Goal: Task Accomplishment & Management: Manage account settings

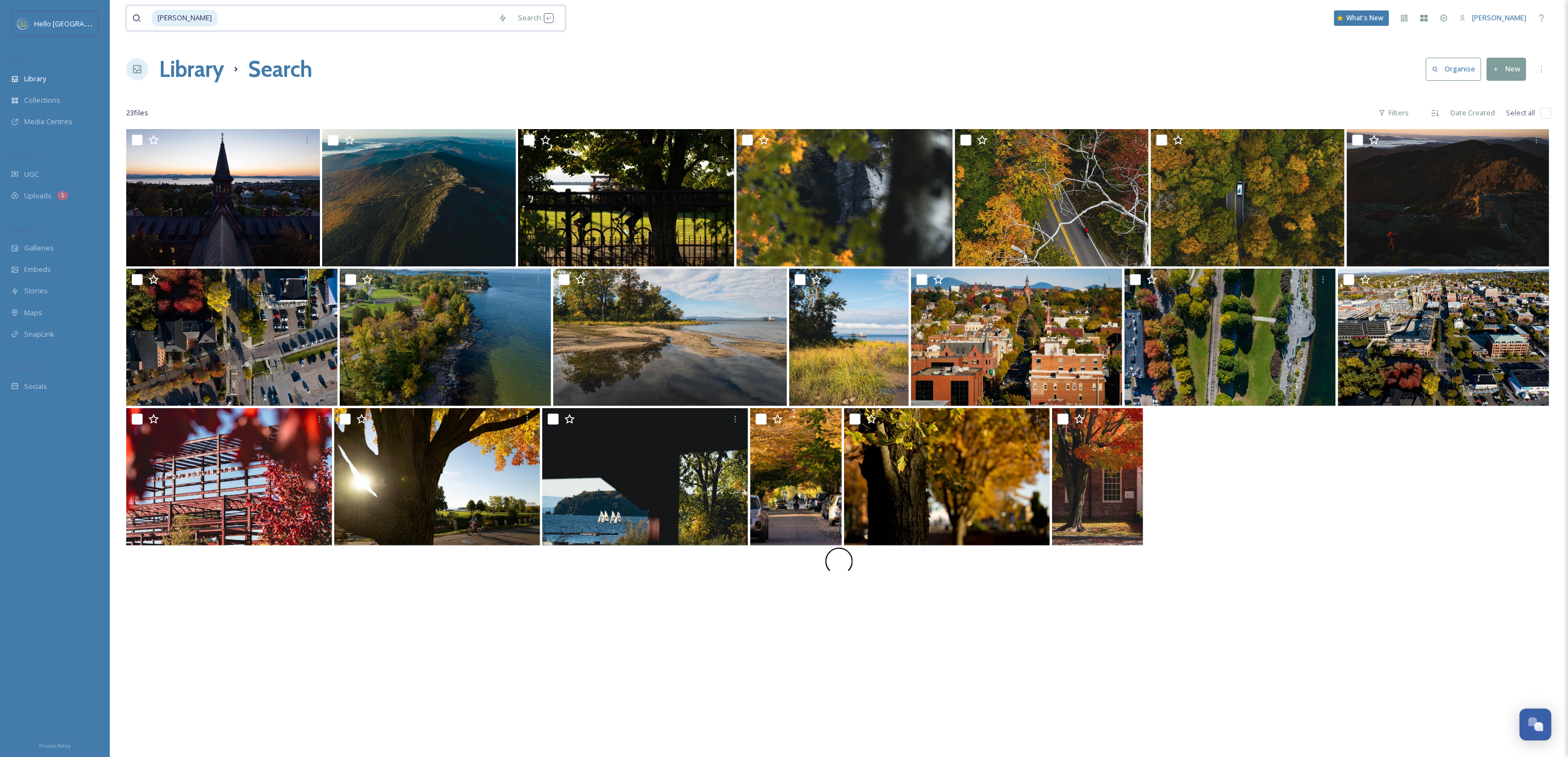
click at [219, 21] on input at bounding box center [356, 18] width 275 height 24
type input "l"
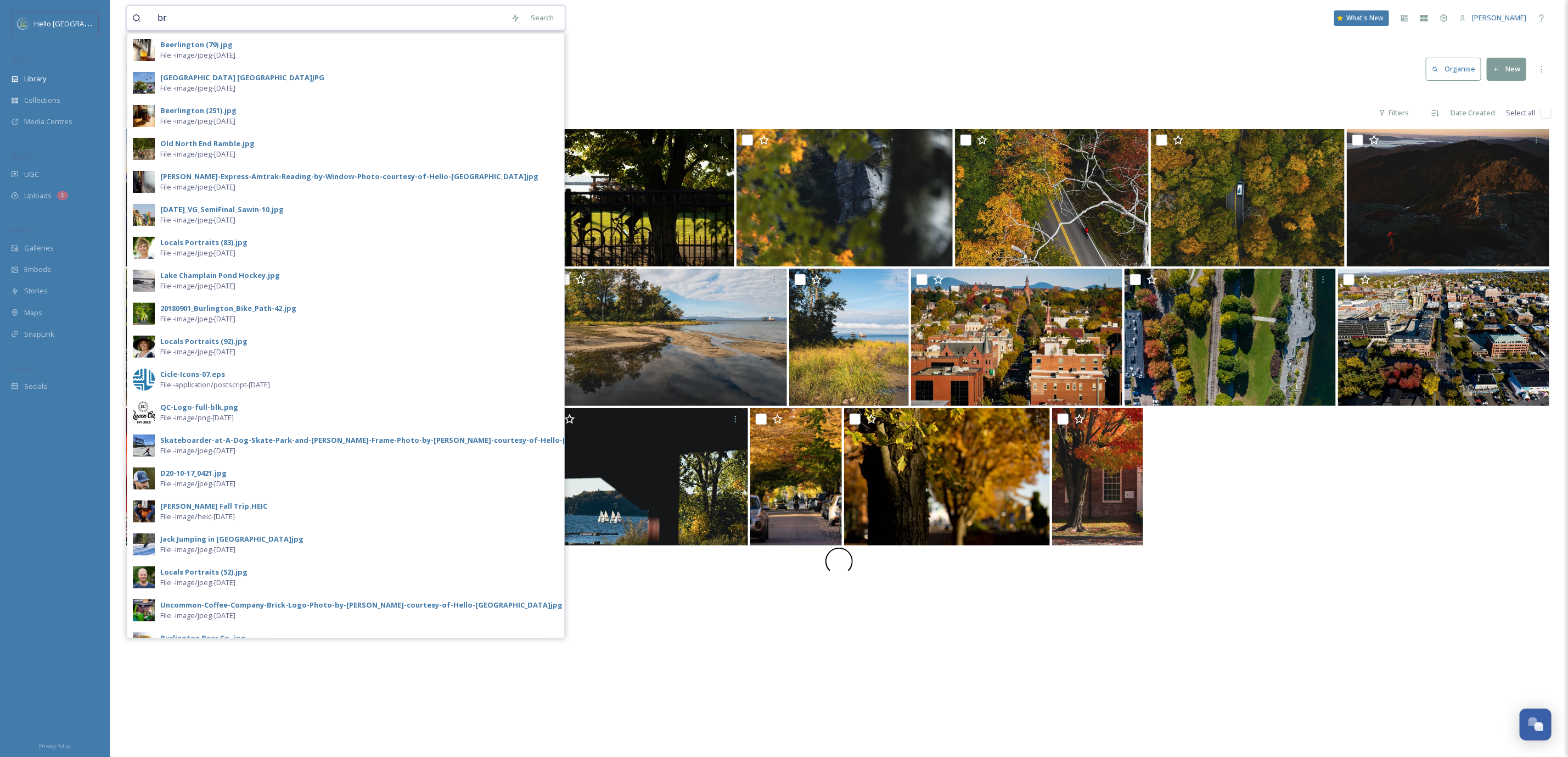
type input "b"
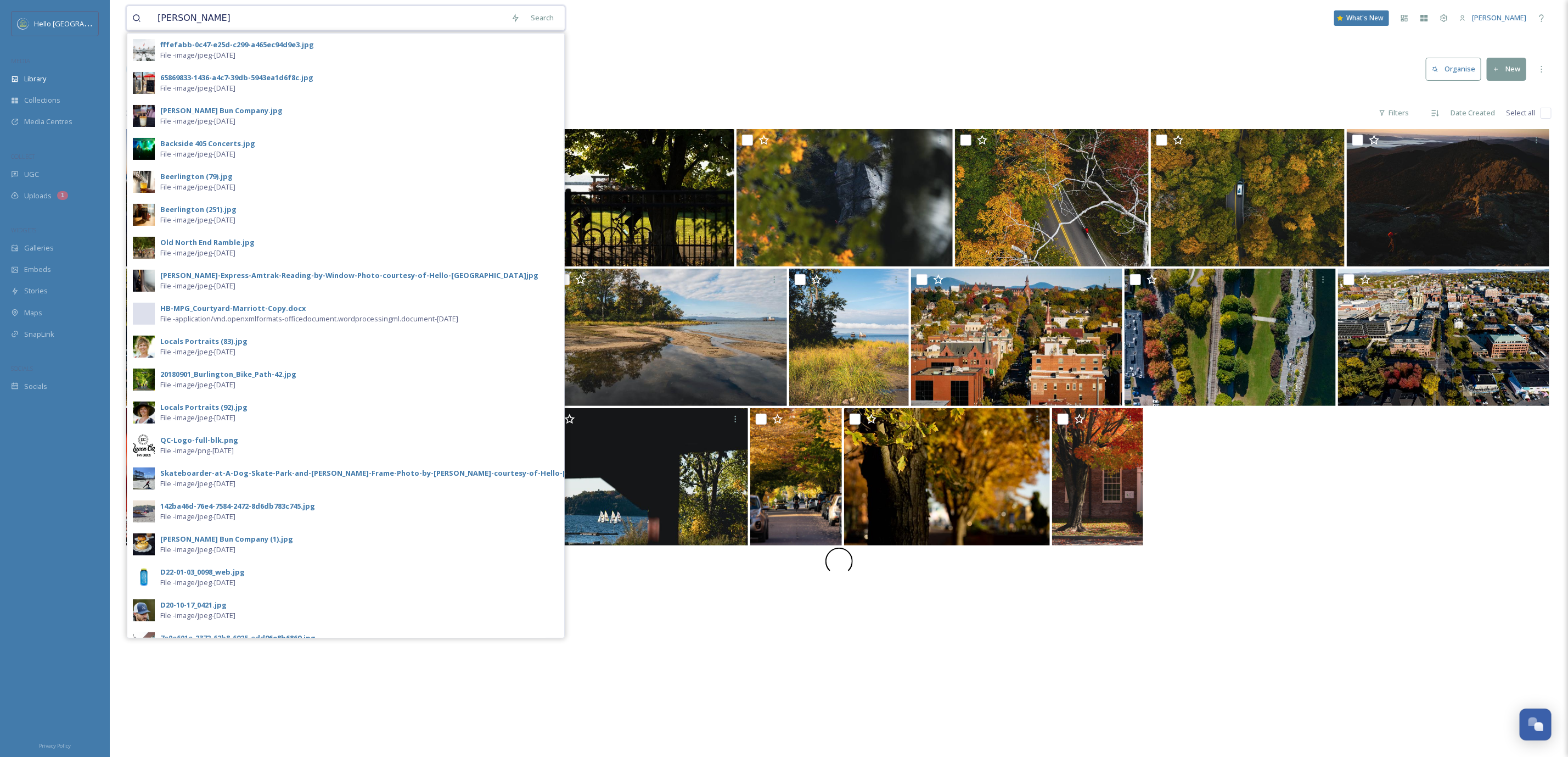
type input "lavoie"
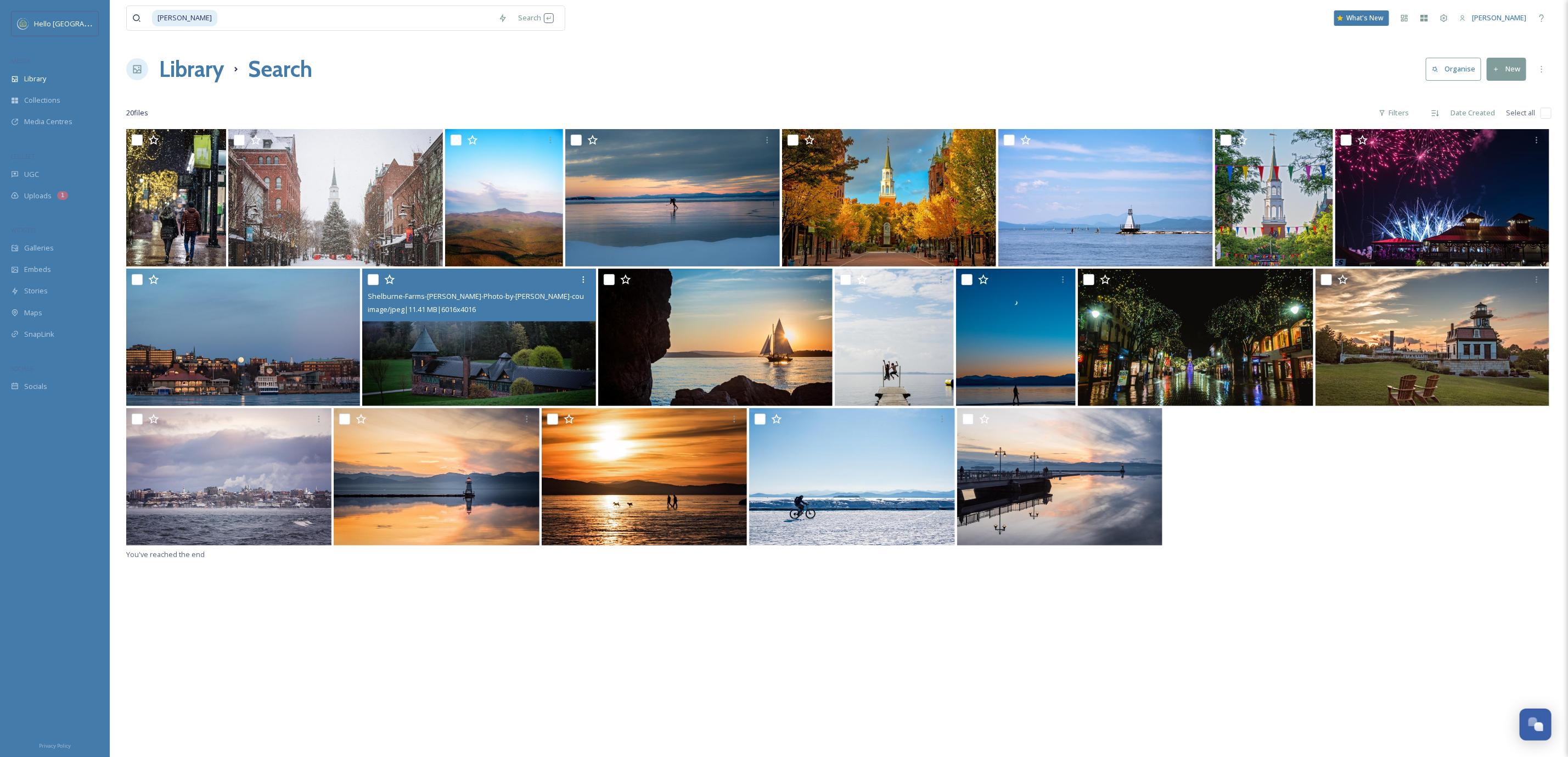
click at [485, 379] on img at bounding box center [479, 337] width 234 height 137
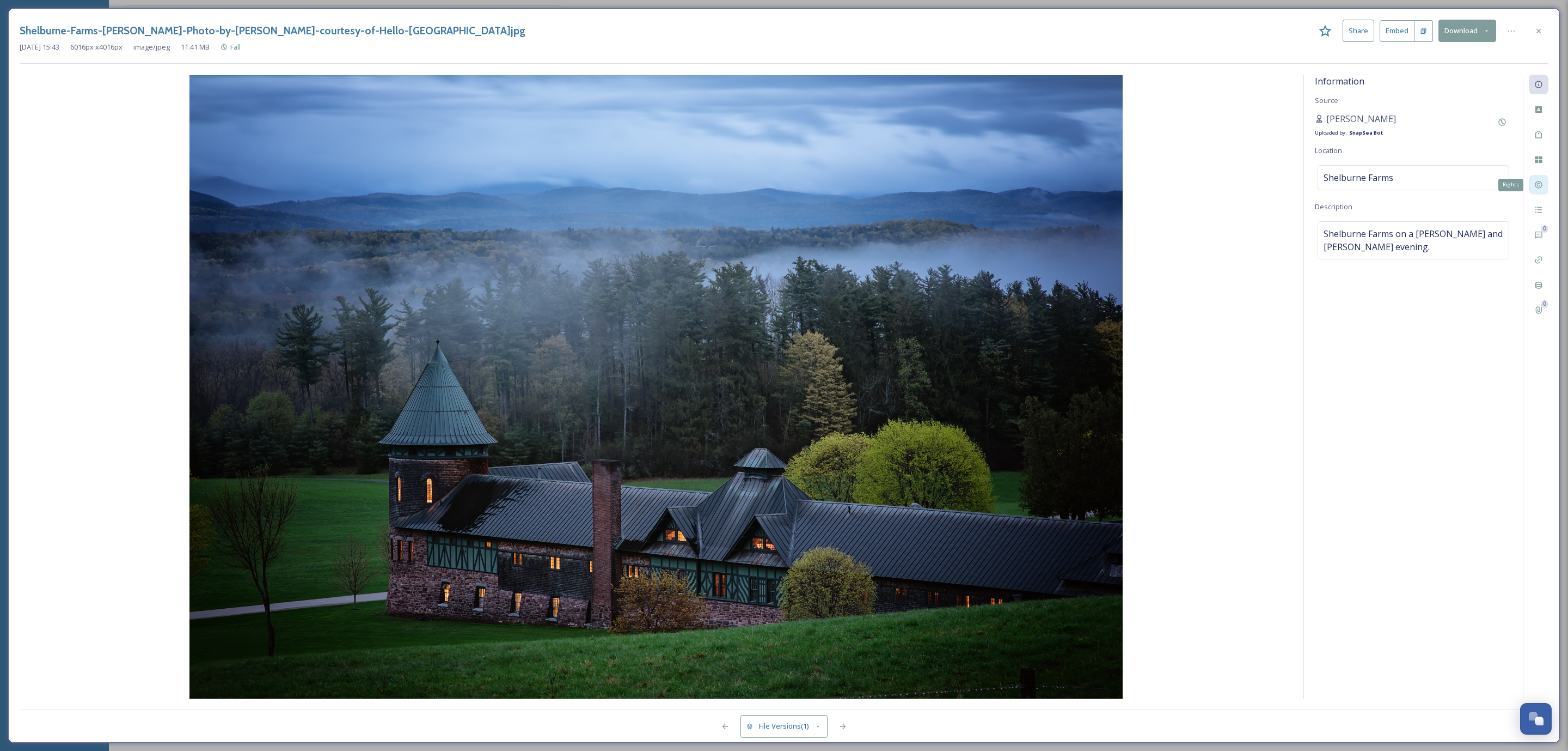
click at [1538, 193] on div "Rights" at bounding box center [1539, 185] width 19 height 19
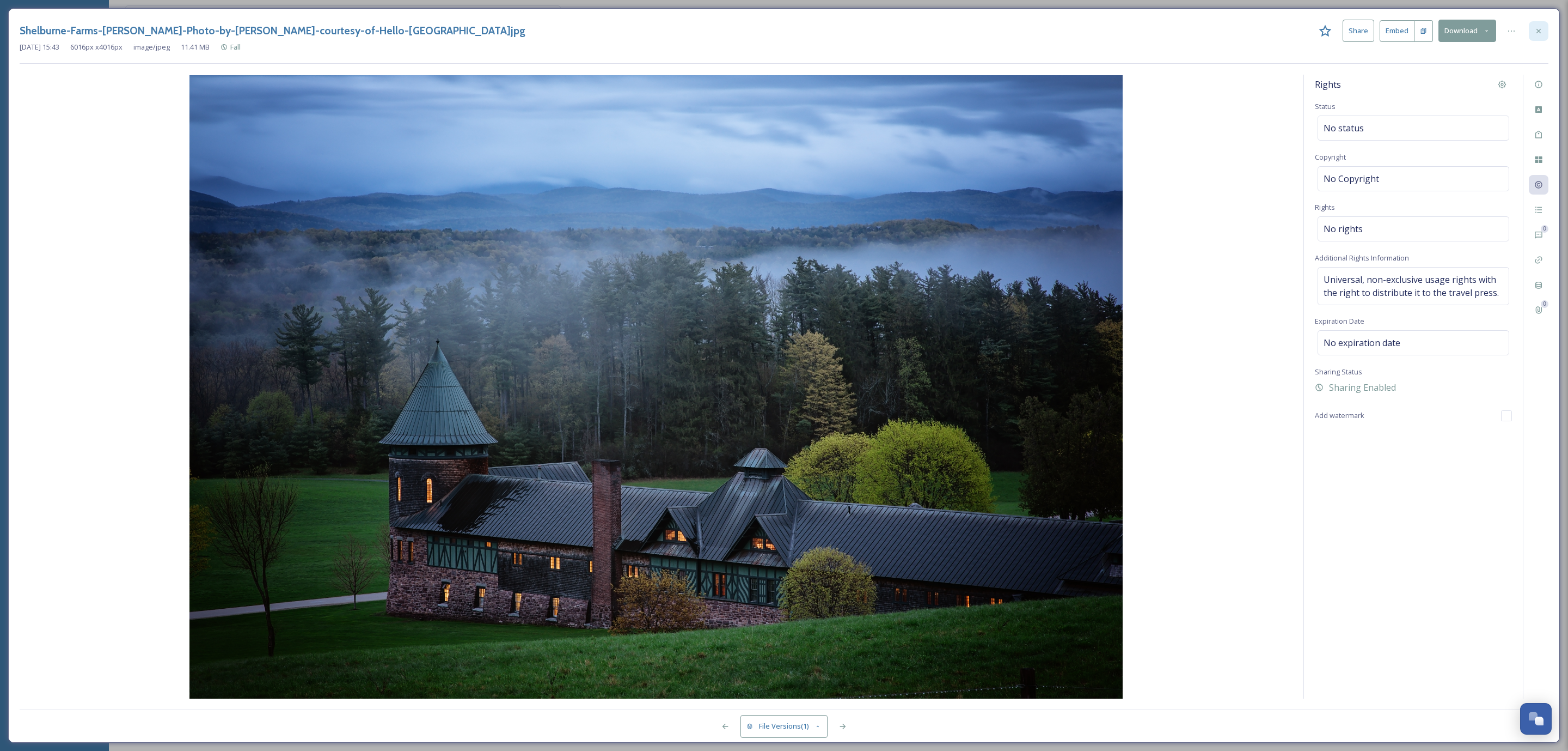
click at [1532, 33] on div at bounding box center [1539, 31] width 19 height 19
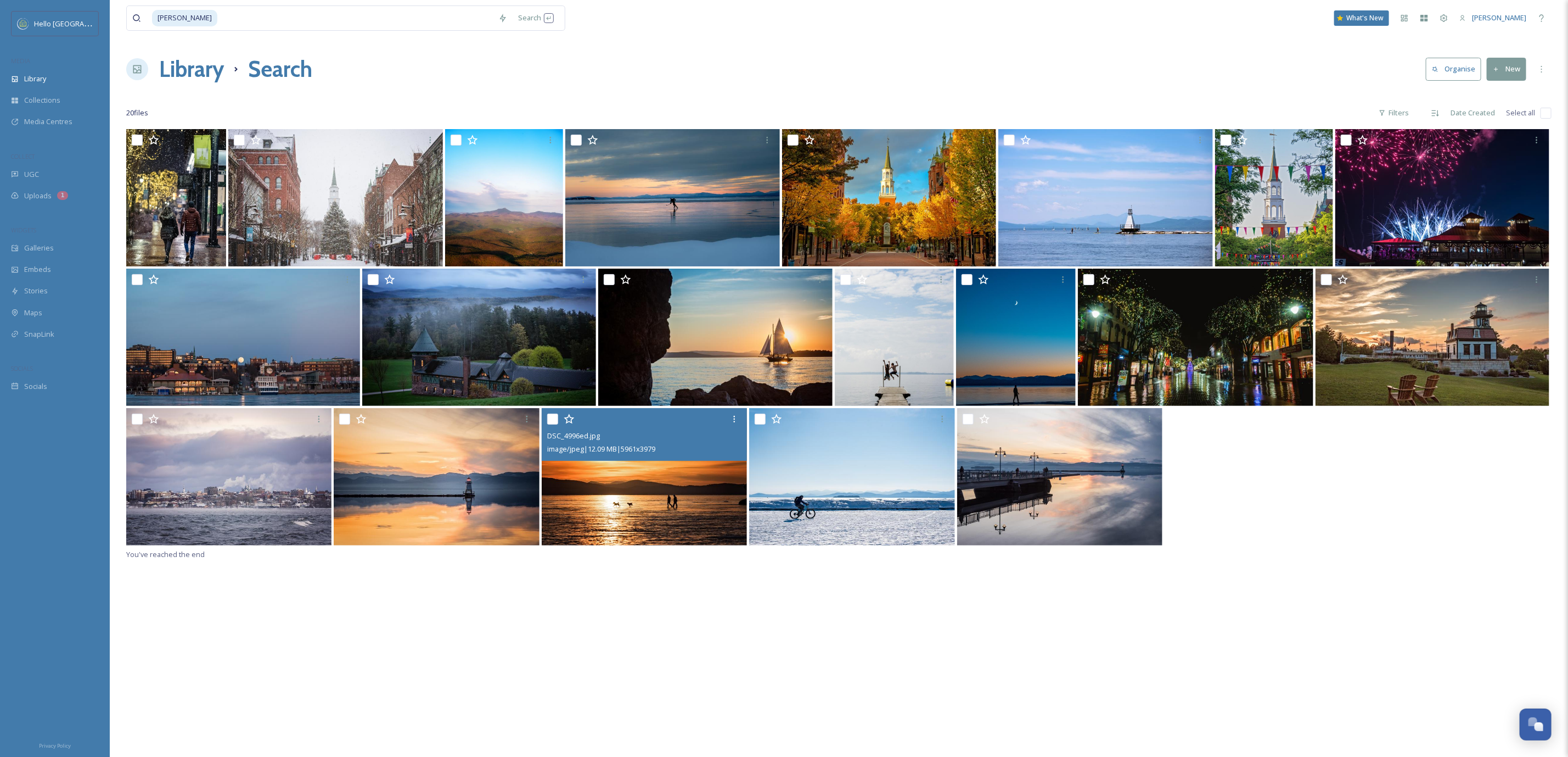
click at [615, 499] on img at bounding box center [645, 476] width 206 height 137
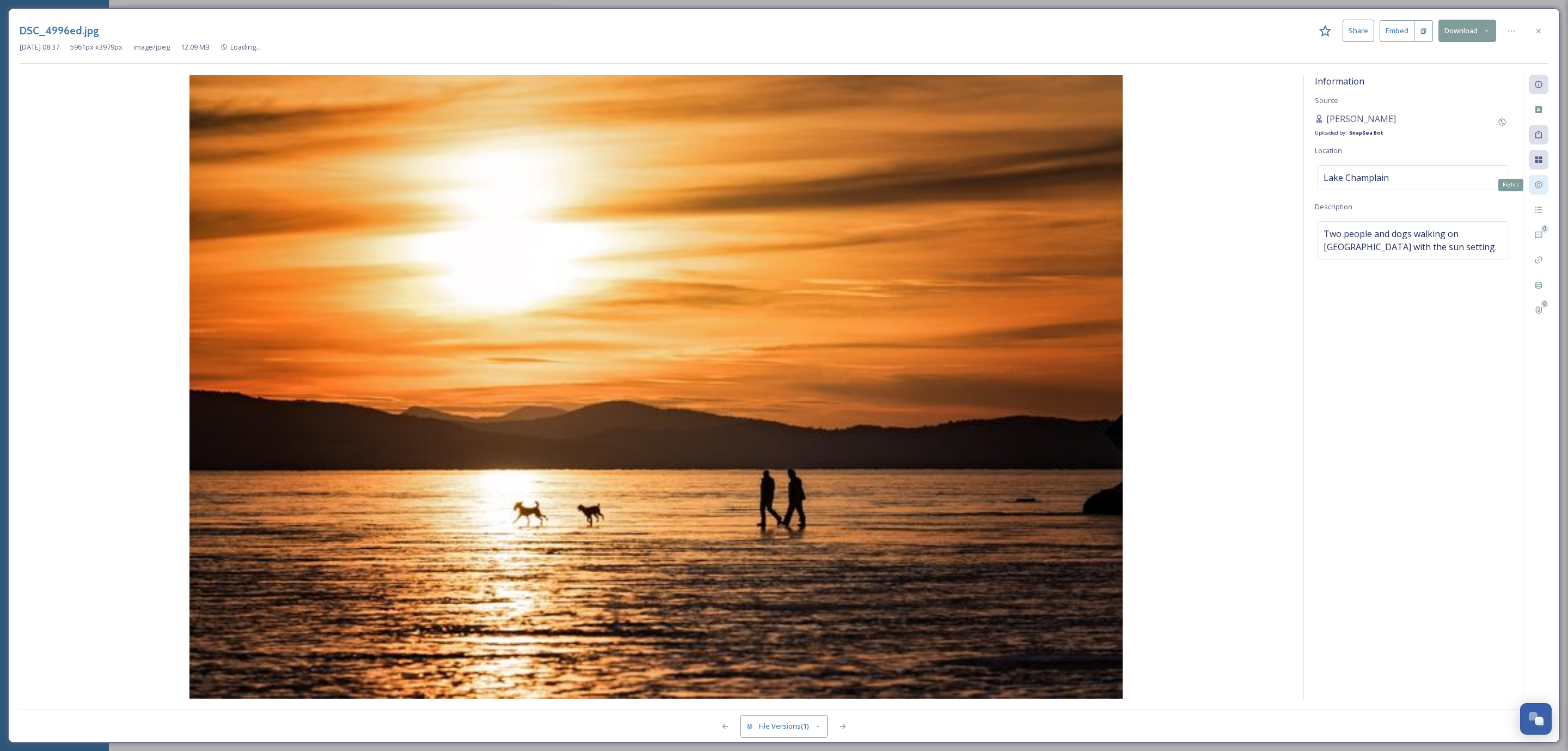
click at [1543, 186] on icon at bounding box center [1539, 185] width 7 height 7
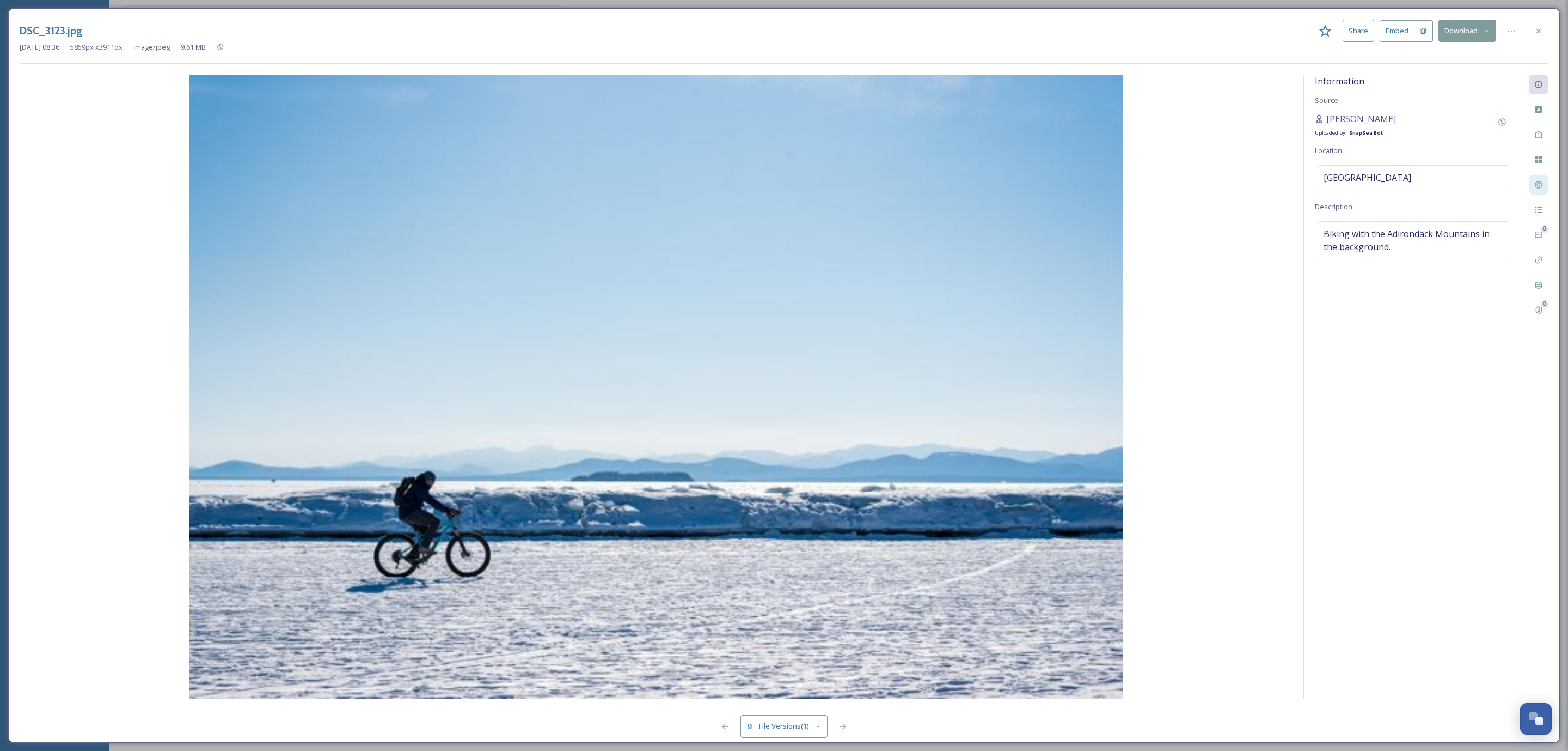
click at [1543, 185] on div at bounding box center [1539, 185] width 19 height 19
click at [1541, 186] on icon at bounding box center [1539, 185] width 9 height 9
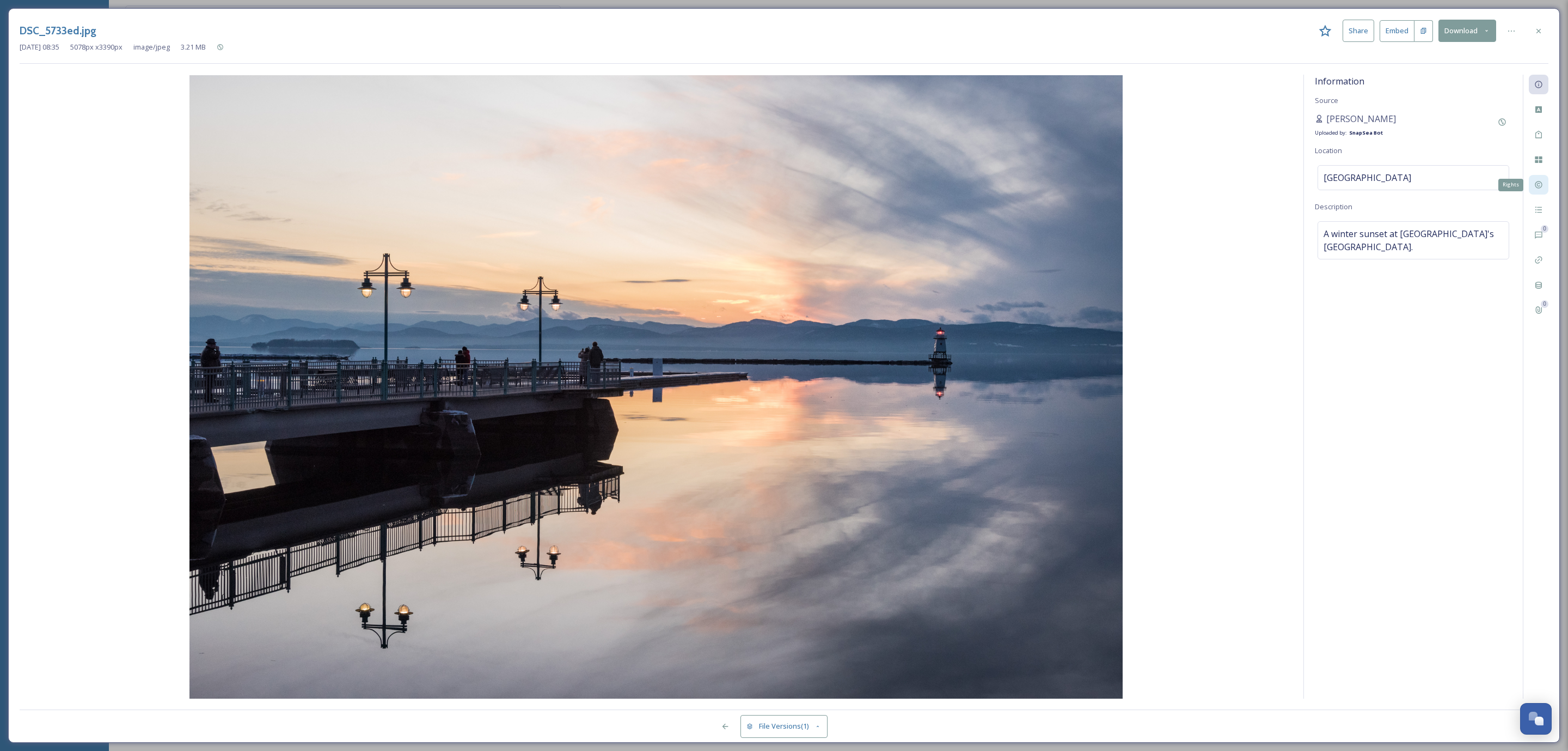
click at [1541, 186] on icon at bounding box center [1539, 185] width 9 height 9
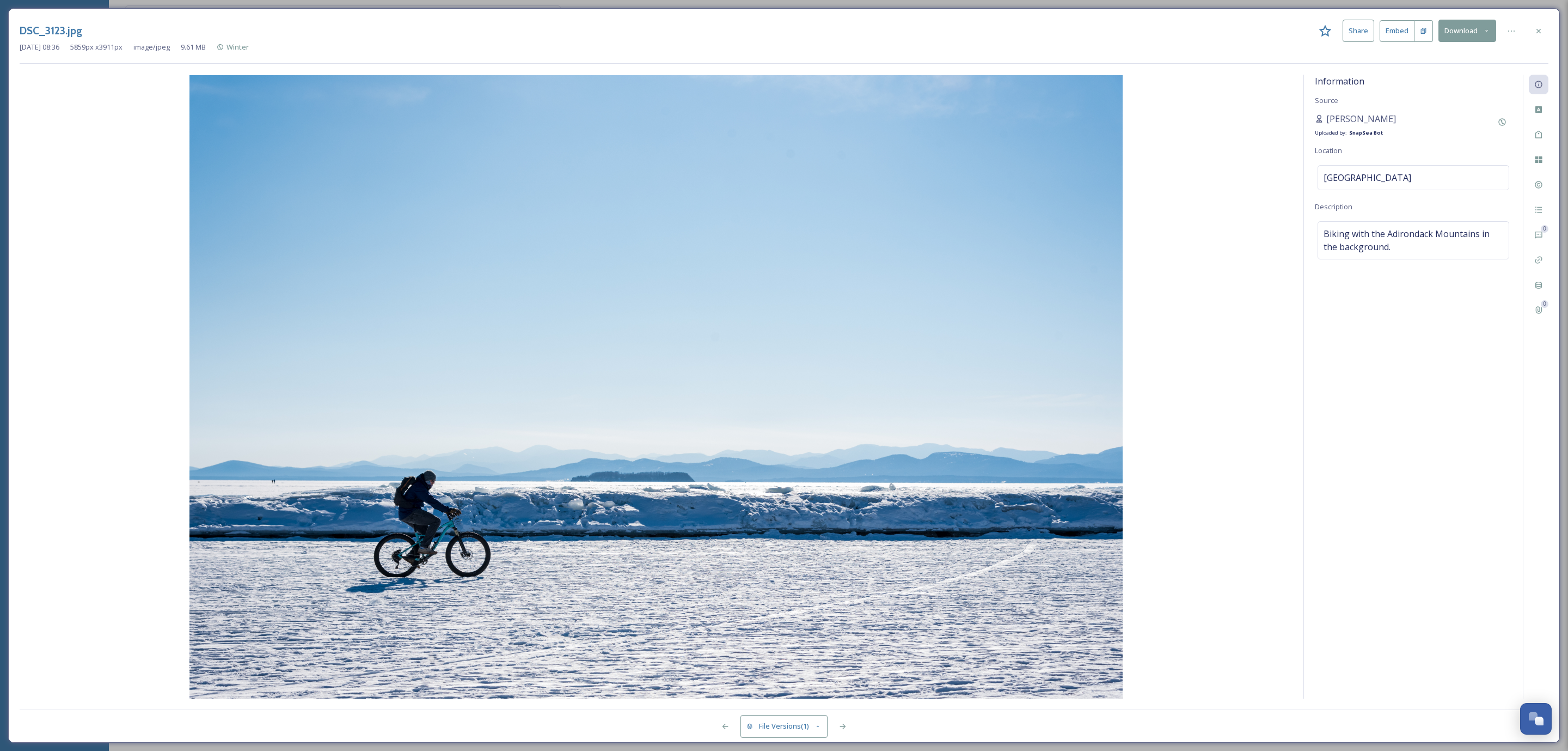
click at [557, 259] on img at bounding box center [656, 387] width 1274 height 623
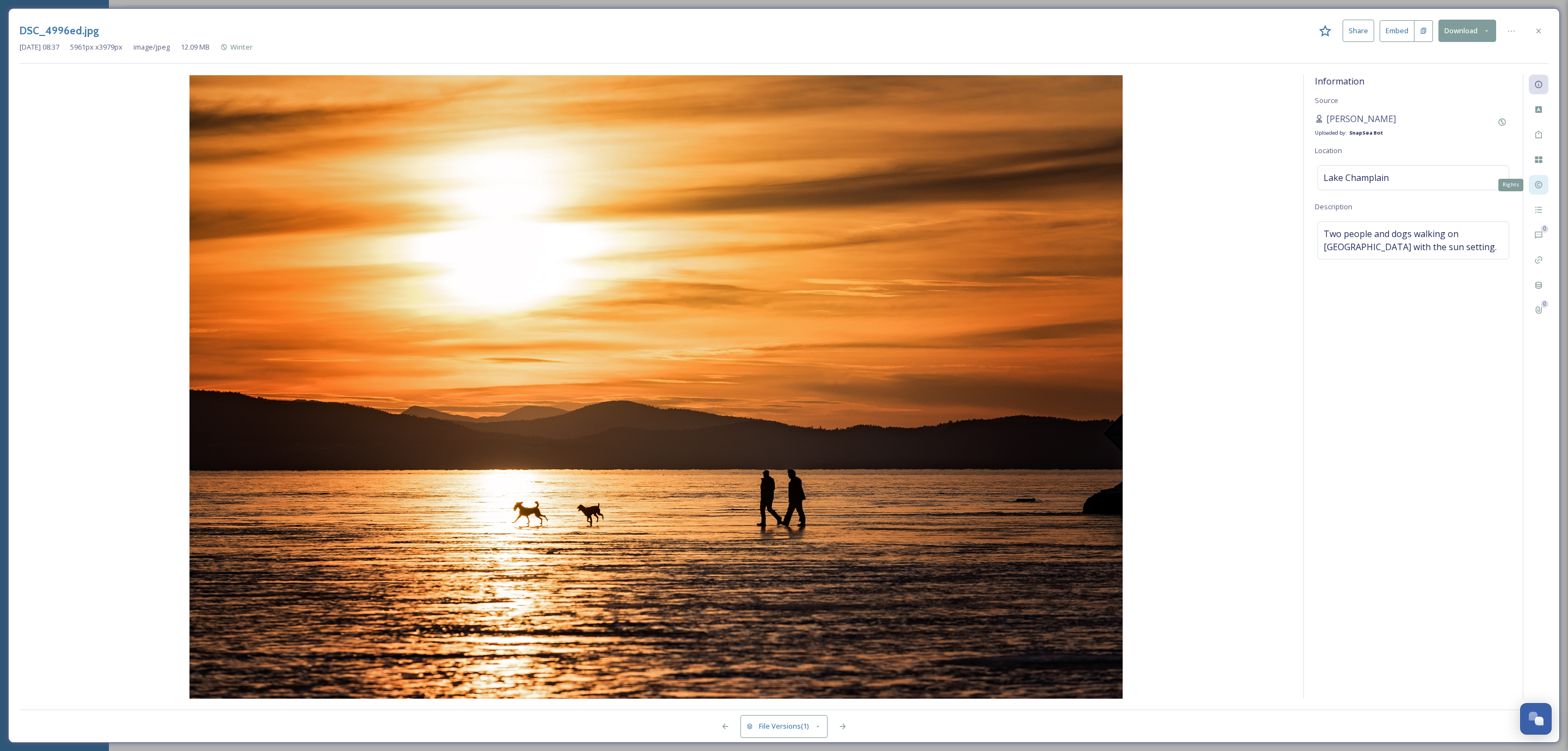
click at [1536, 188] on icon at bounding box center [1539, 185] width 7 height 7
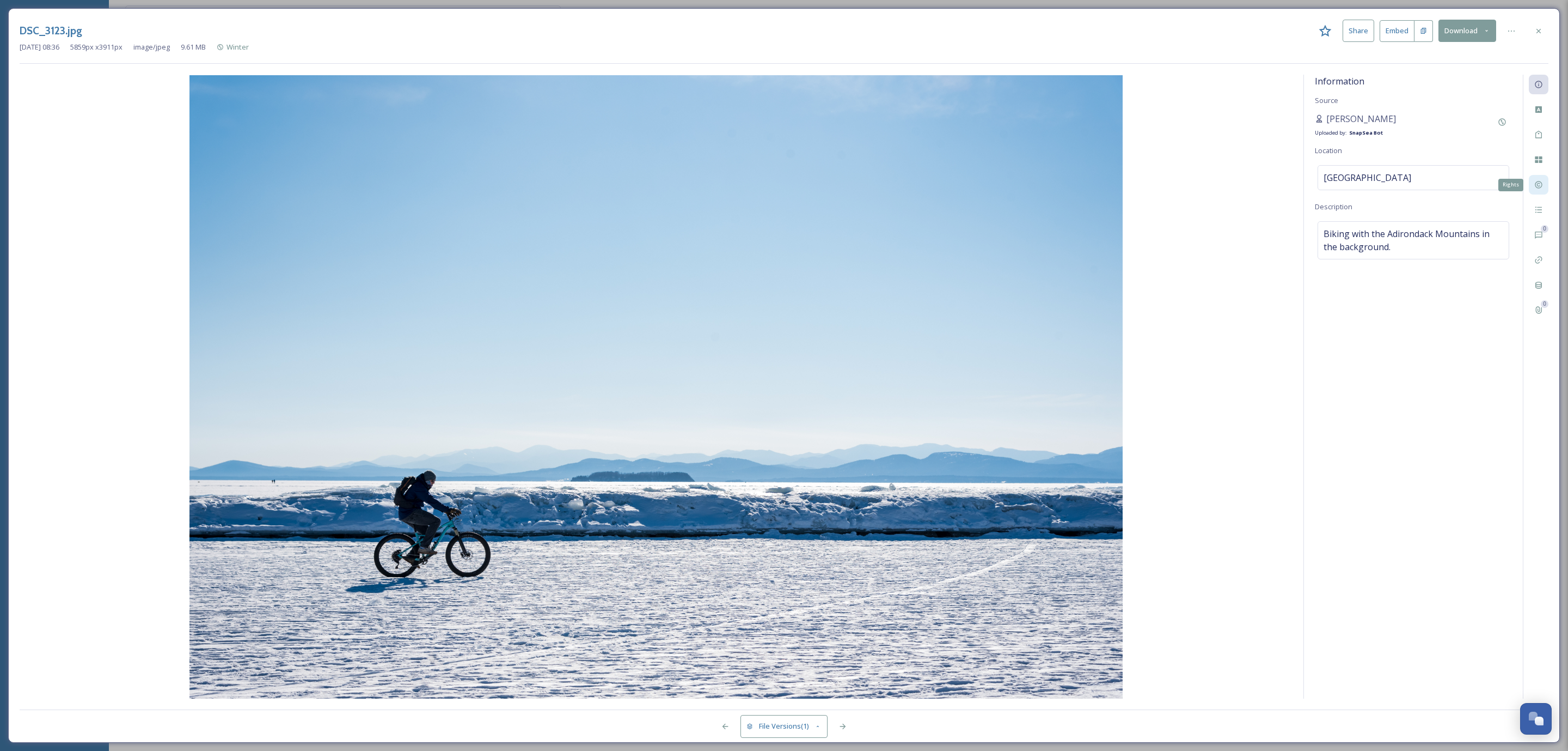
click at [1541, 184] on icon at bounding box center [1539, 185] width 9 height 9
click at [866, 376] on img at bounding box center [656, 387] width 1274 height 623
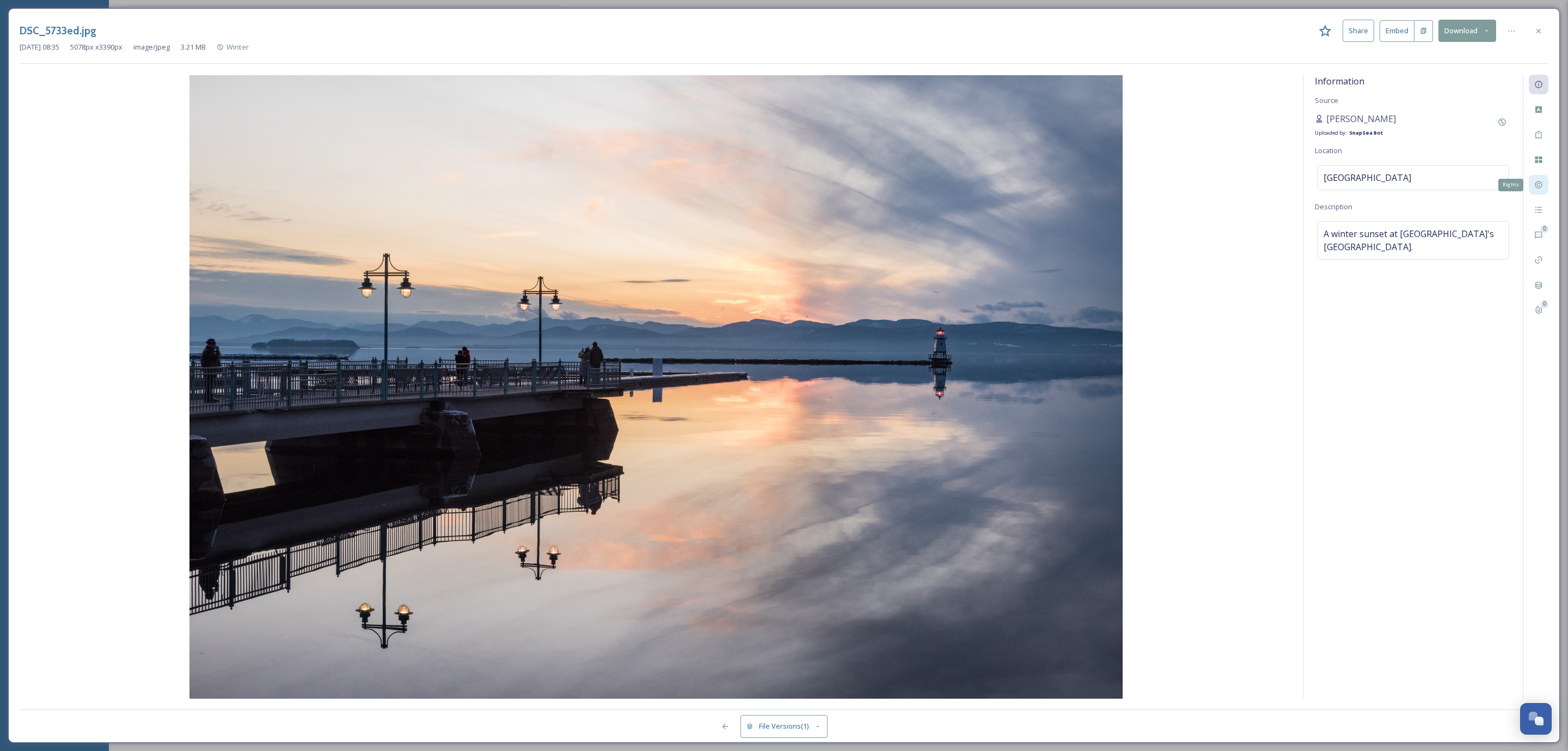
click at [1540, 182] on icon at bounding box center [1539, 185] width 9 height 9
click at [928, 274] on img at bounding box center [656, 387] width 1274 height 623
click at [1536, 29] on icon at bounding box center [1539, 31] width 9 height 9
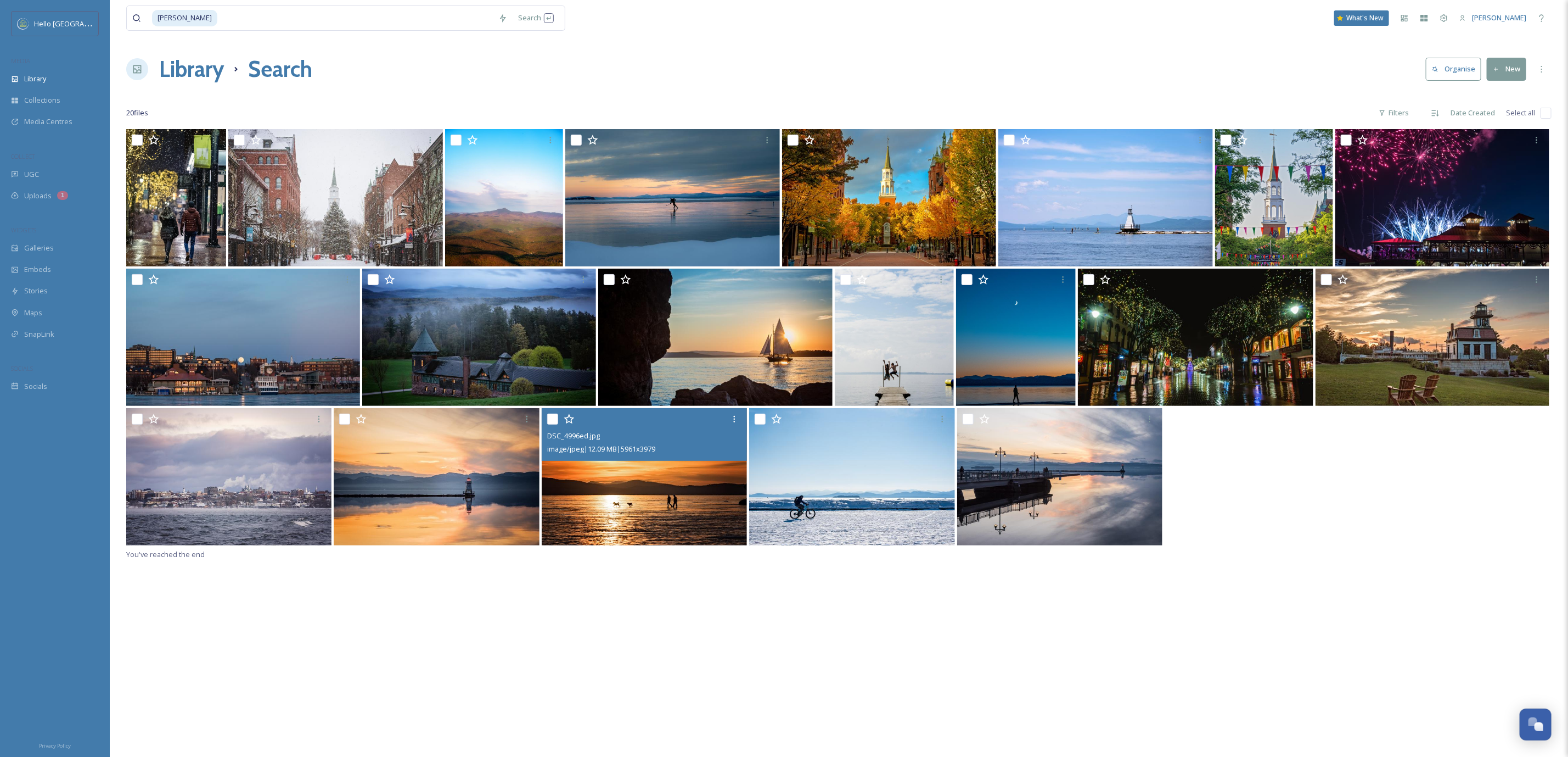
click at [1547, 112] on input "checkbox" at bounding box center [1546, 113] width 11 height 11
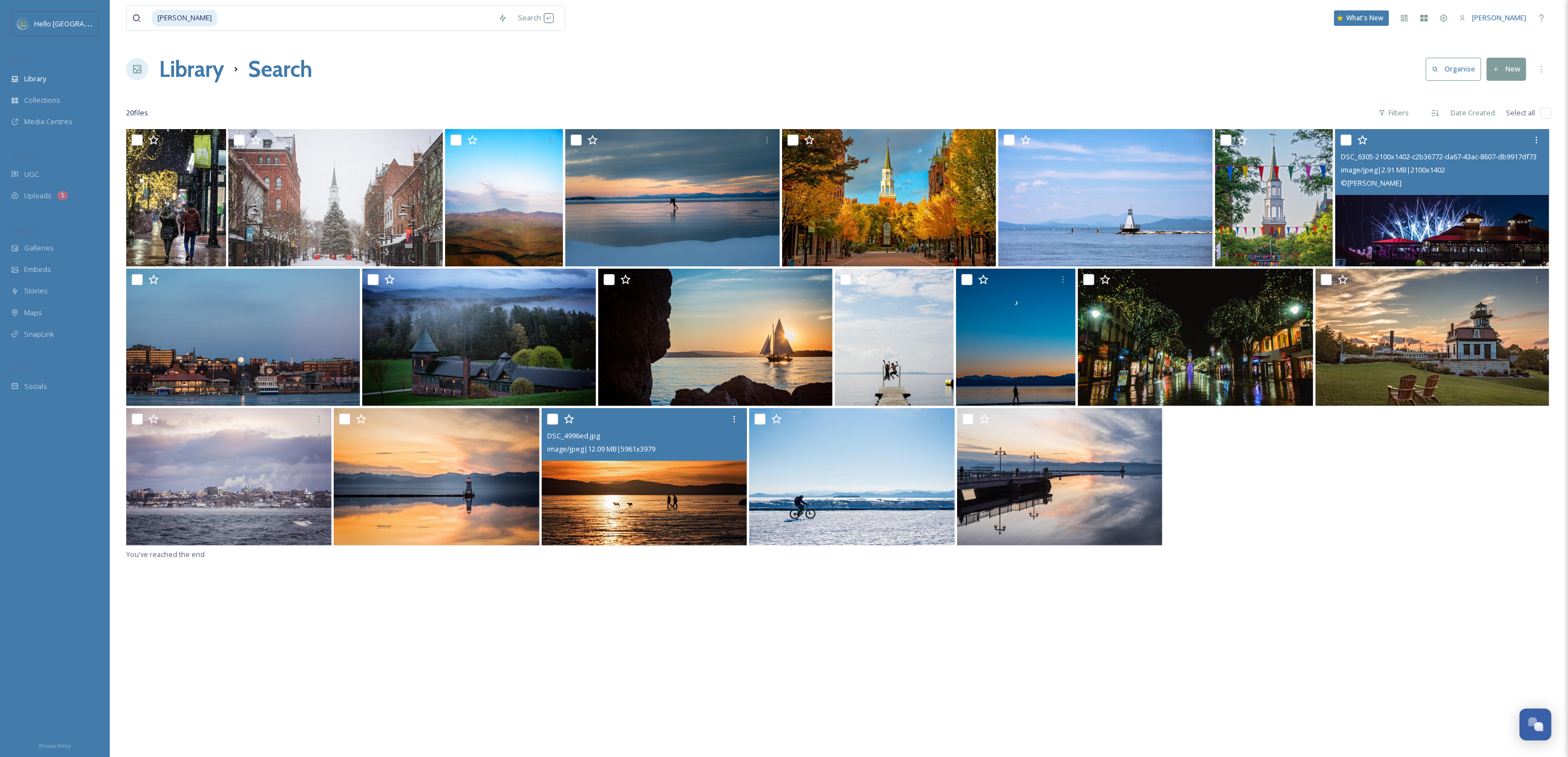
checkbox input "true"
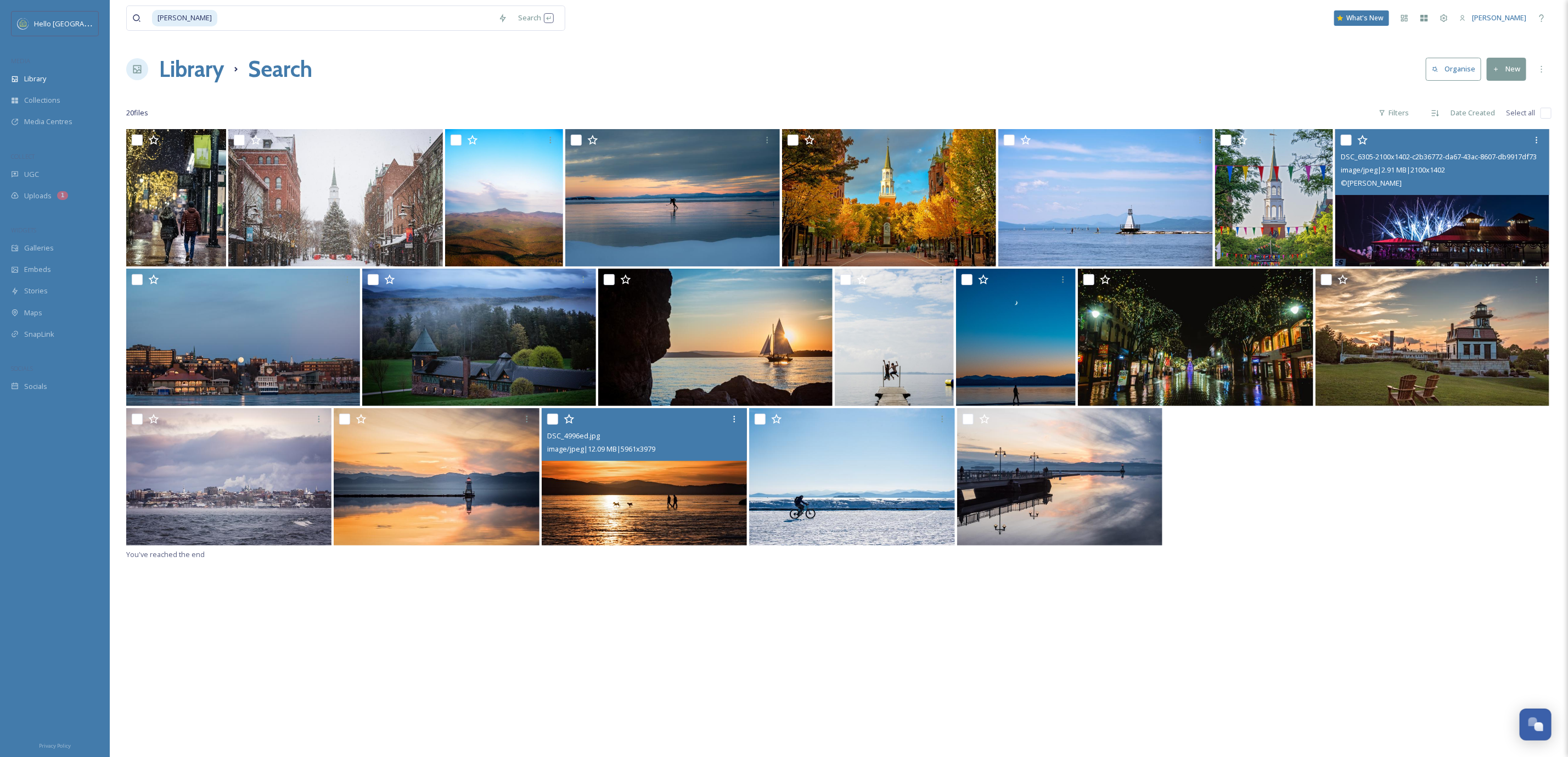
checkbox input "true"
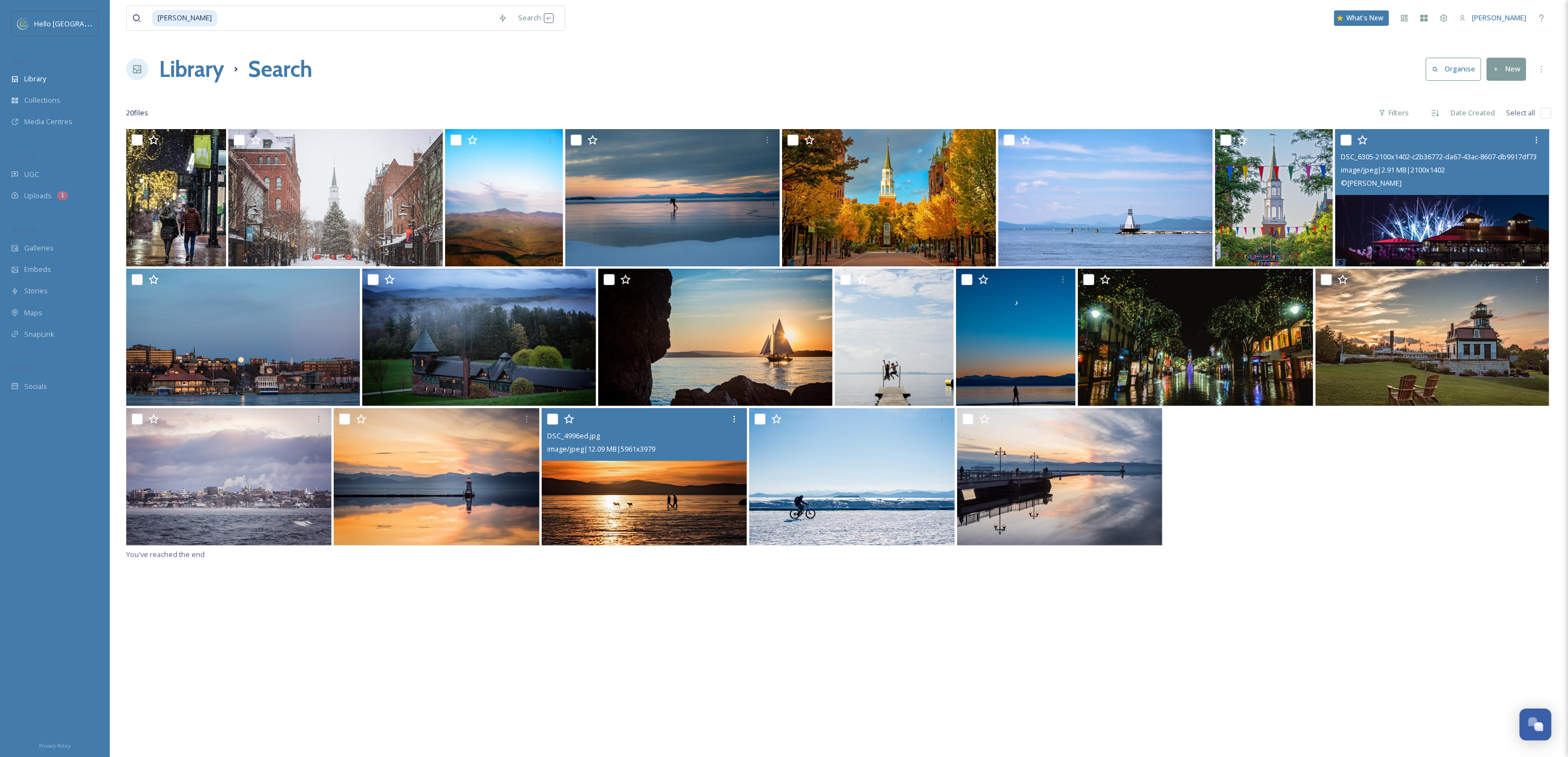
checkbox input "true"
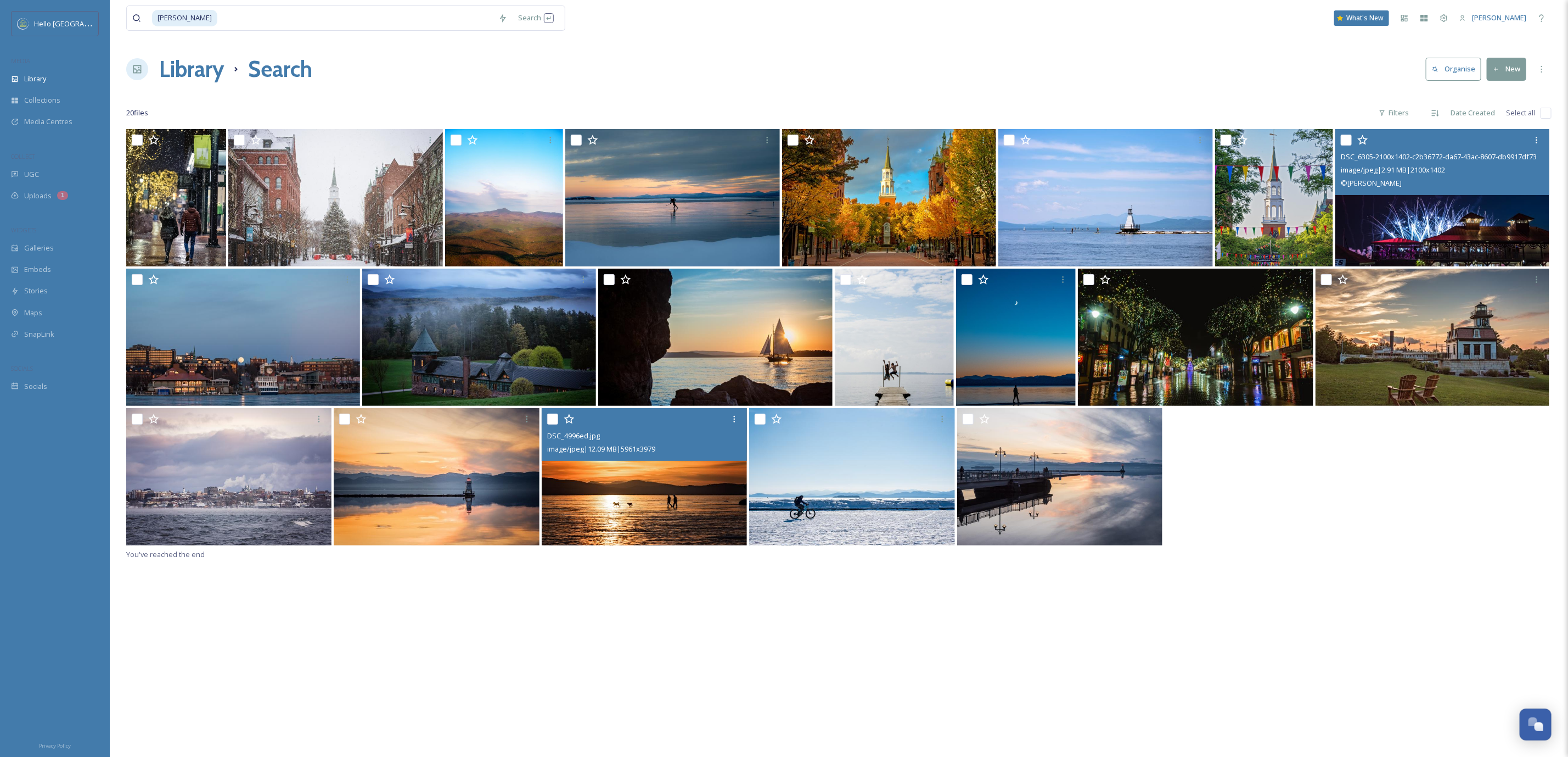
checkbox input "true"
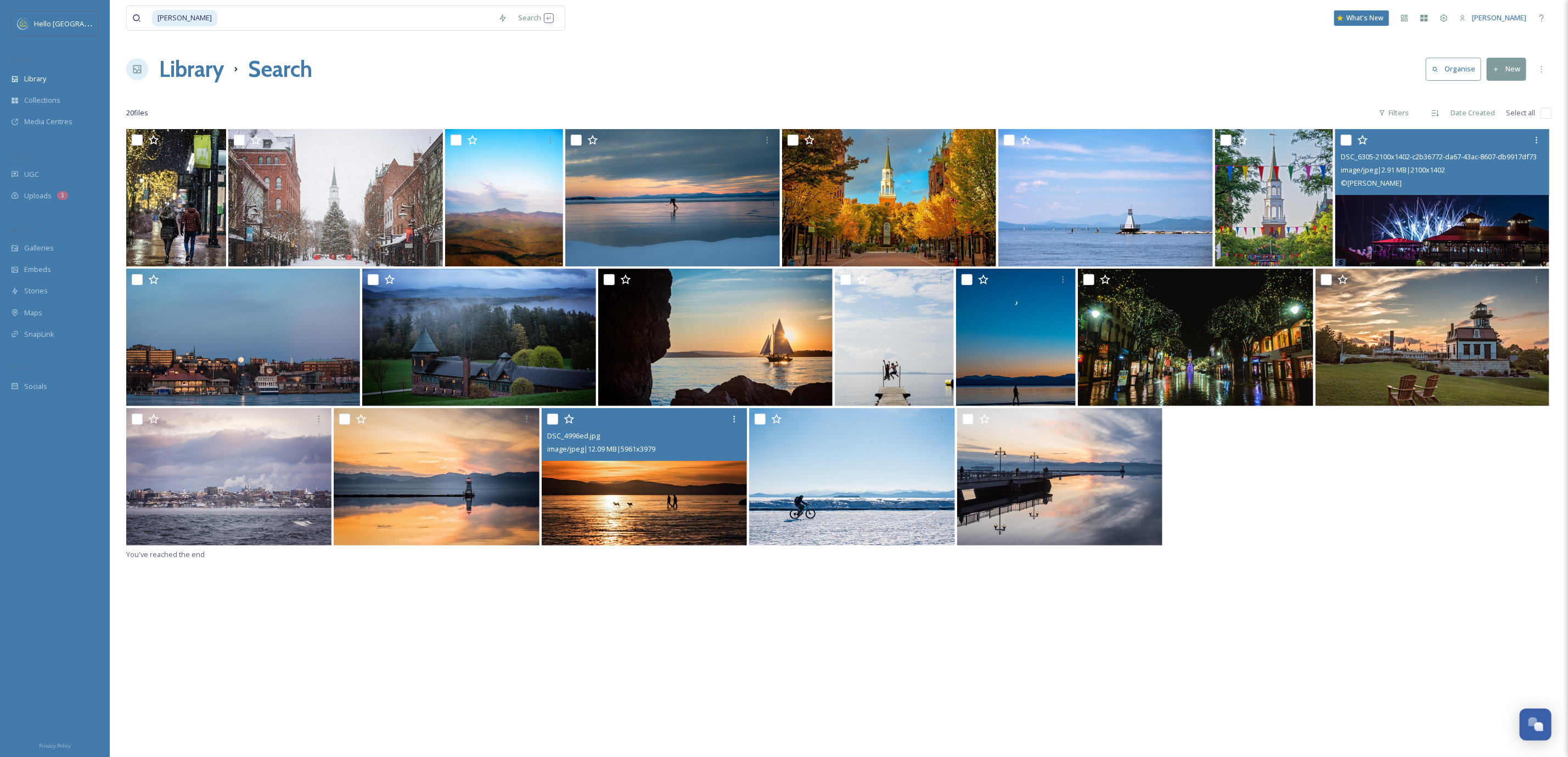
checkbox input "true"
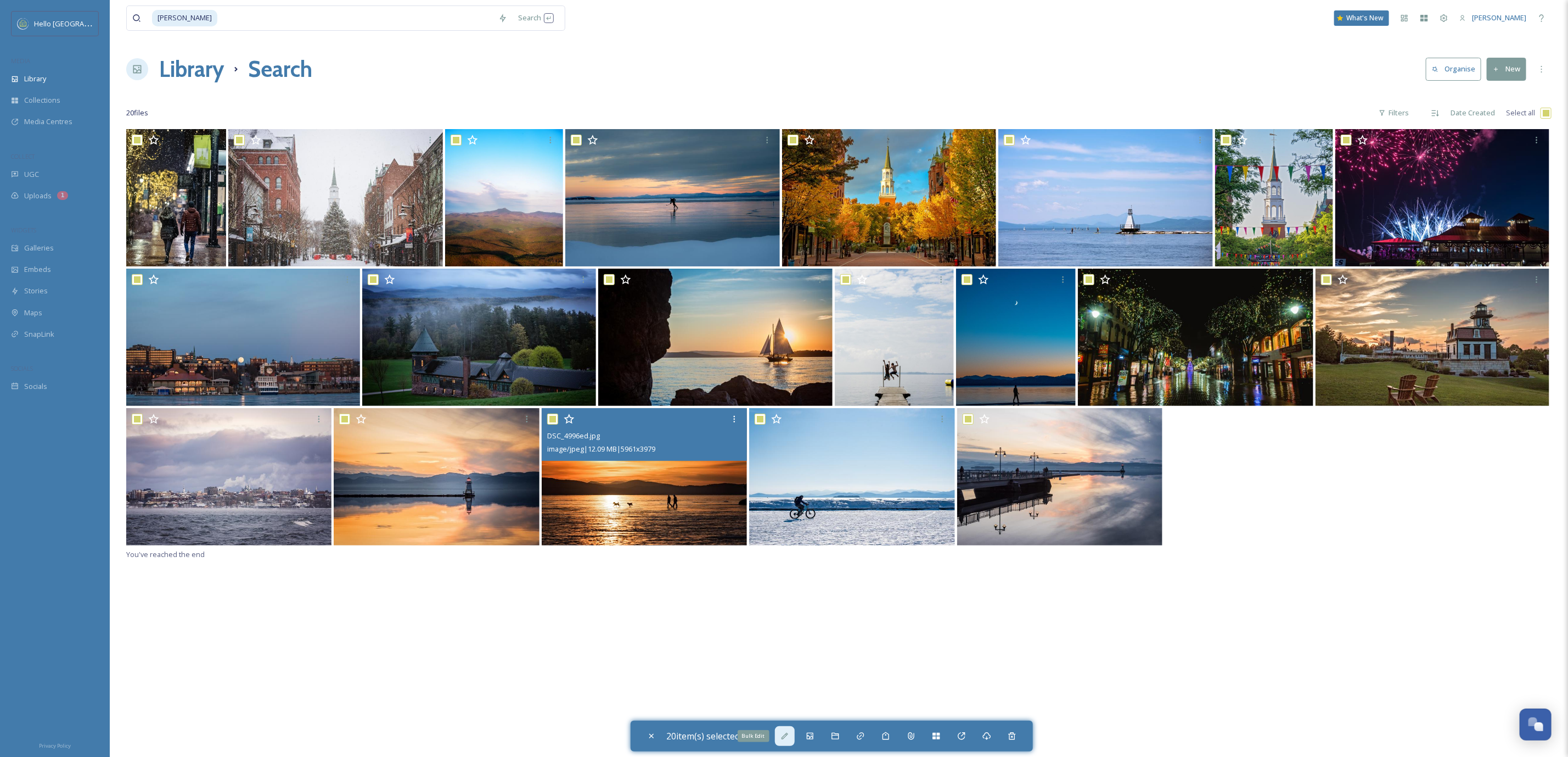
click at [784, 729] on div "Bulk Edit" at bounding box center [785, 736] width 19 height 20
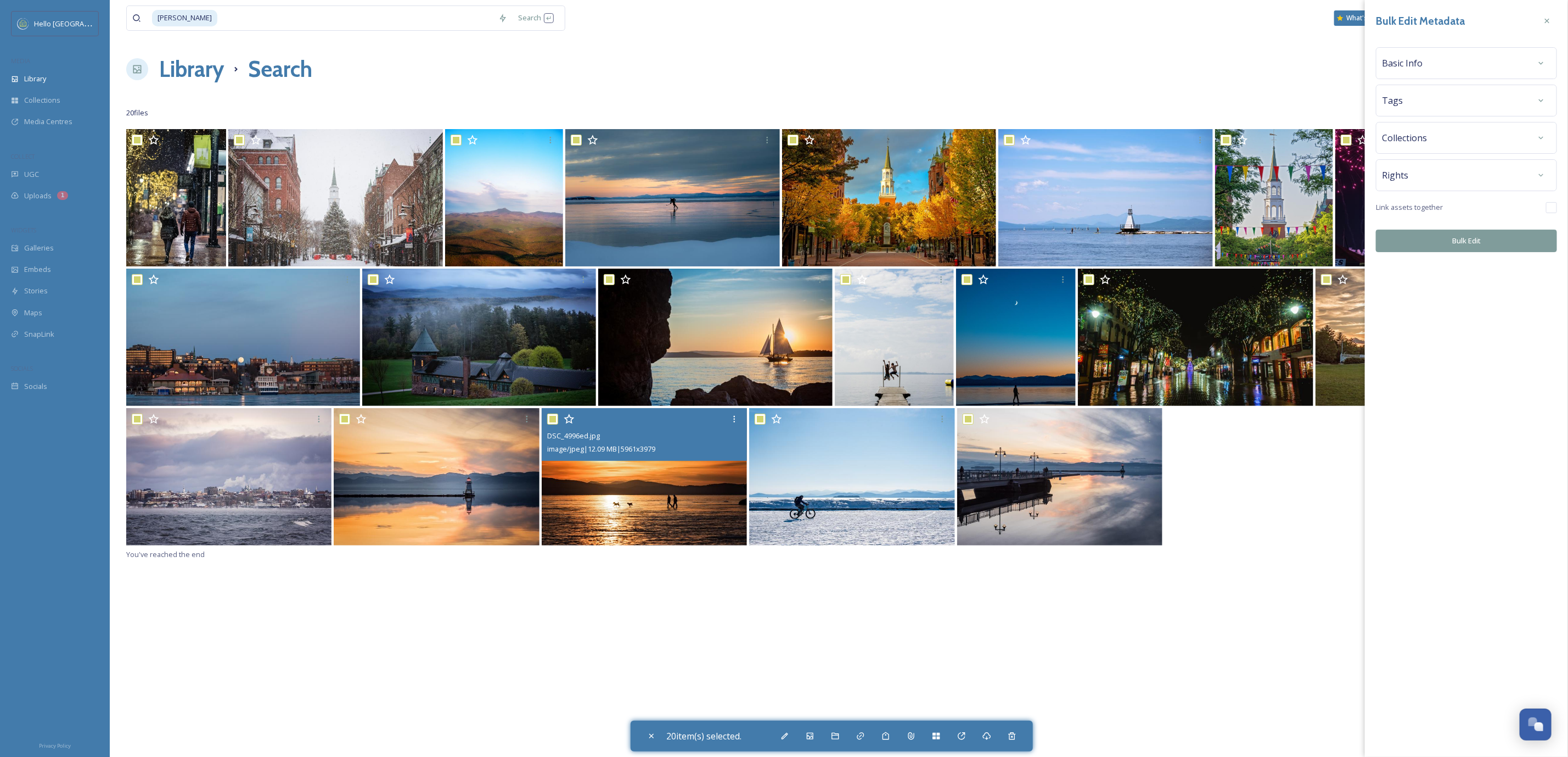
click at [1441, 169] on div "Rights" at bounding box center [1466, 175] width 169 height 20
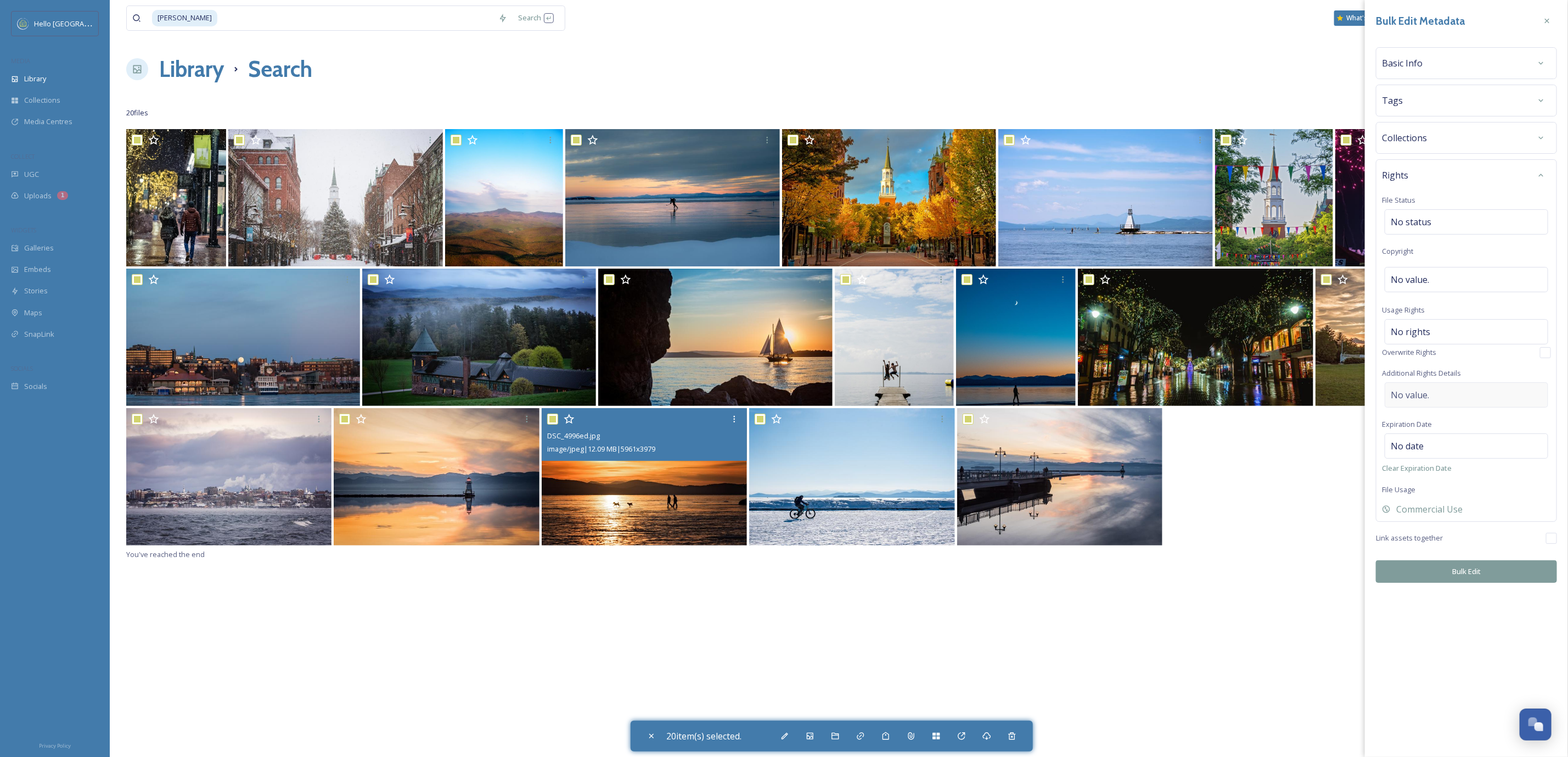
click at [1459, 401] on div "No value." at bounding box center [1466, 394] width 164 height 26
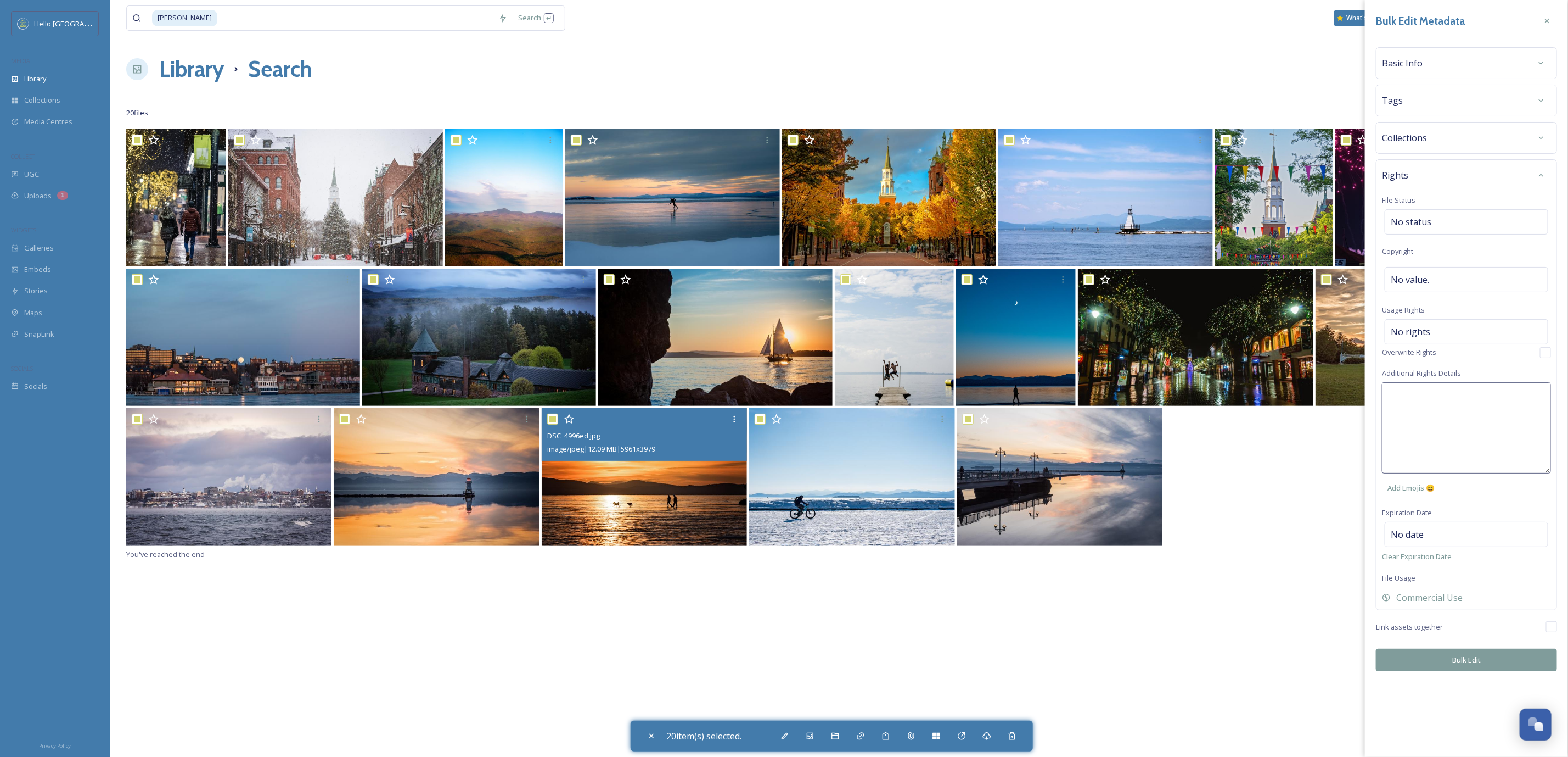
click at [1459, 401] on textarea at bounding box center [1466, 427] width 169 height 91
paste textarea "Universal, non-exclusive usage rights with the right to distribute it to the tr…"
type textarea "Universal, non-exclusive usage rights with the right to distribute it to the tr…"
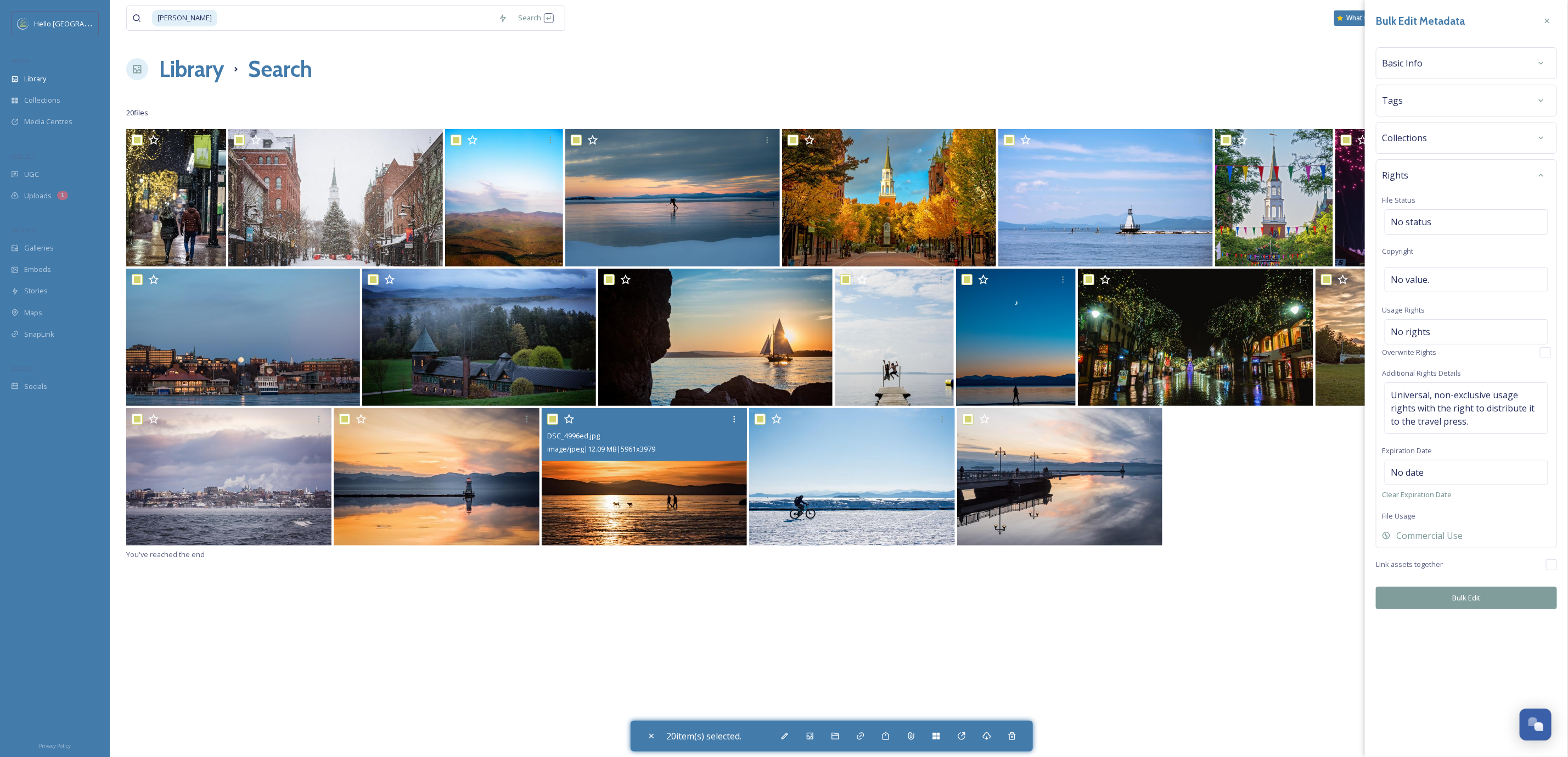
click at [1487, 659] on div "Bulk Edit Metadata Basic Info Tags Collections Rights File Status No status Cop…" at bounding box center [1466, 378] width 203 height 757
click at [1490, 601] on button "Bulk Edit" at bounding box center [1466, 597] width 181 height 22
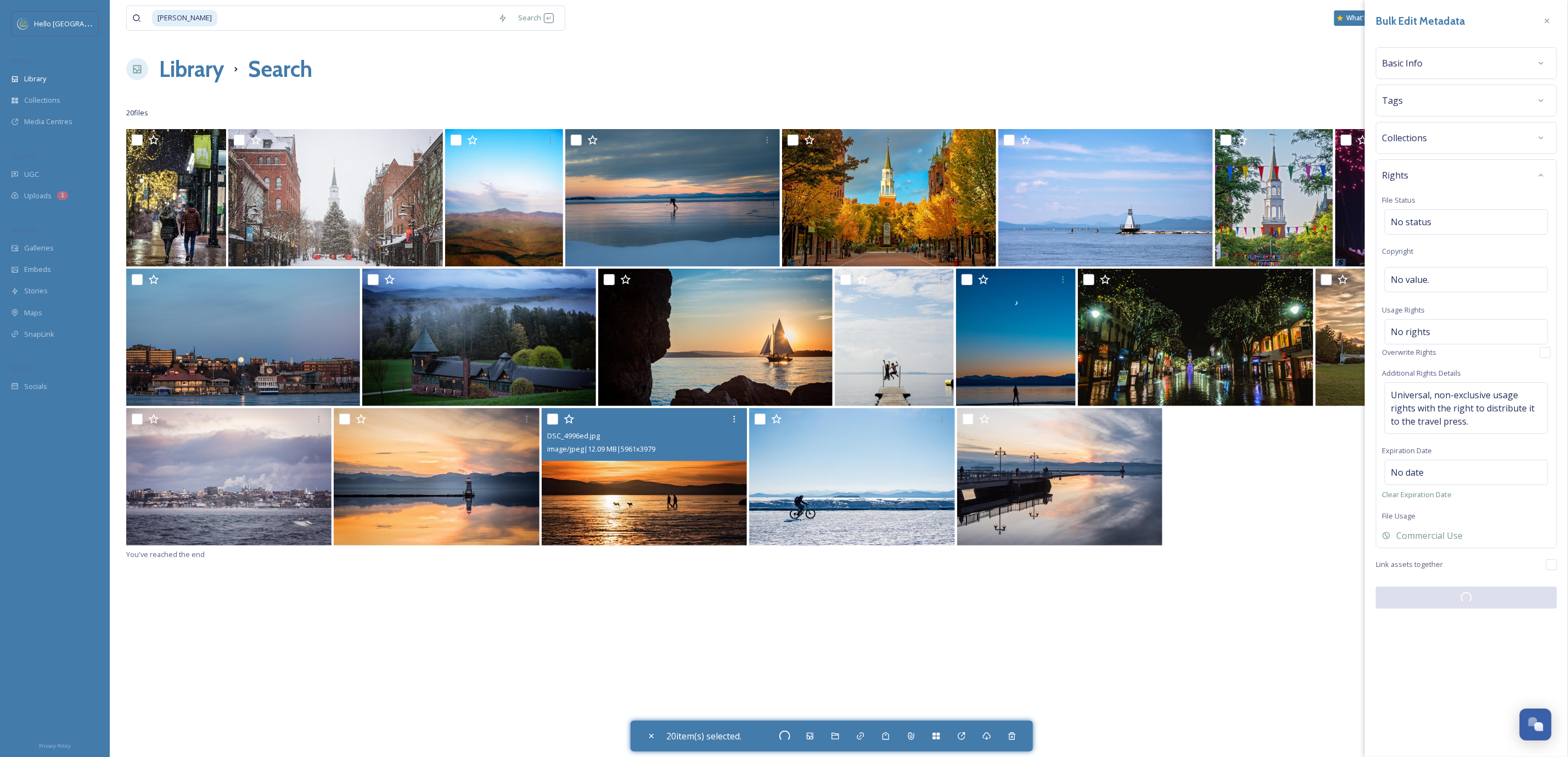
checkbox input "false"
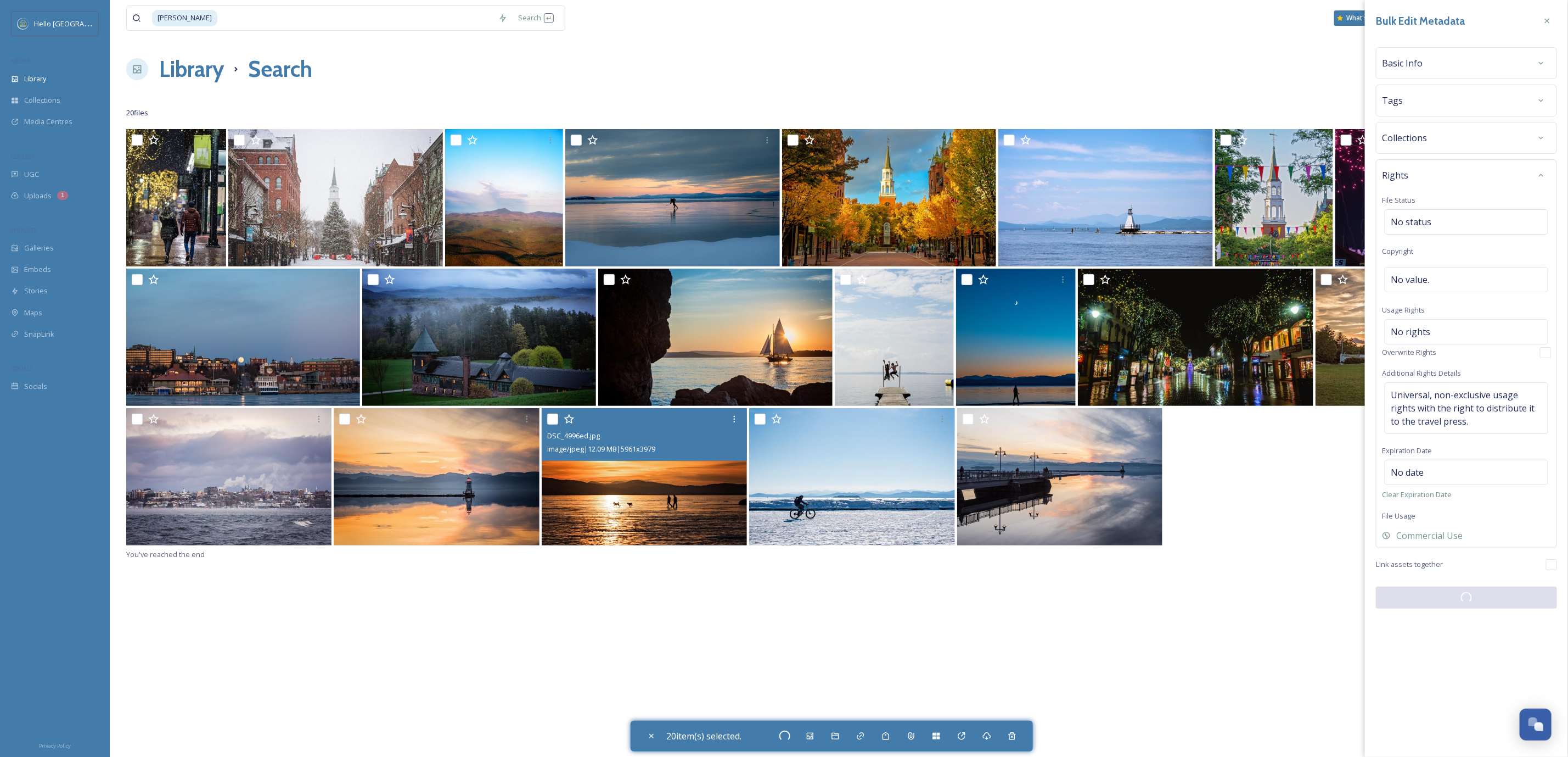
checkbox input "false"
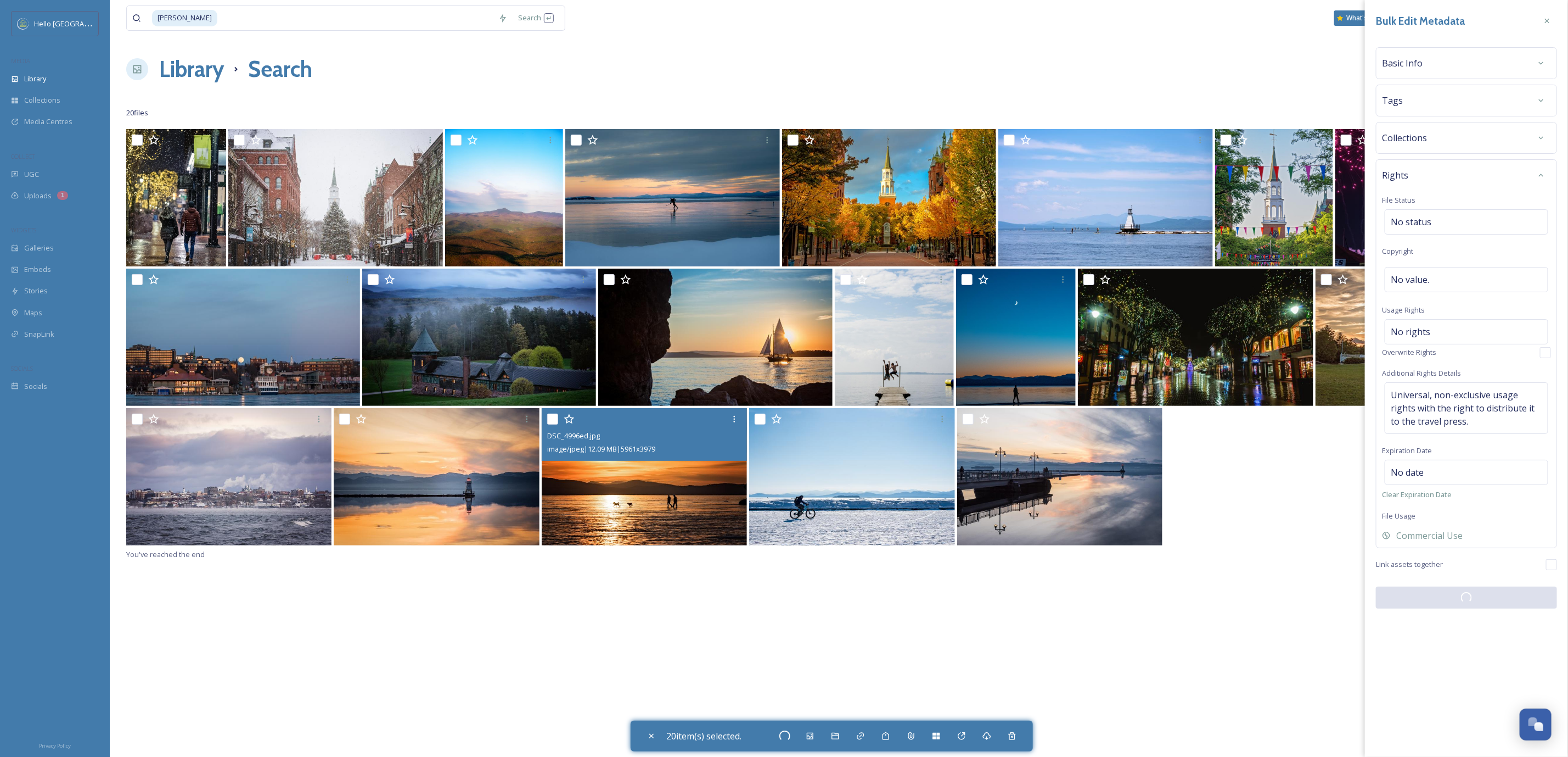
checkbox input "false"
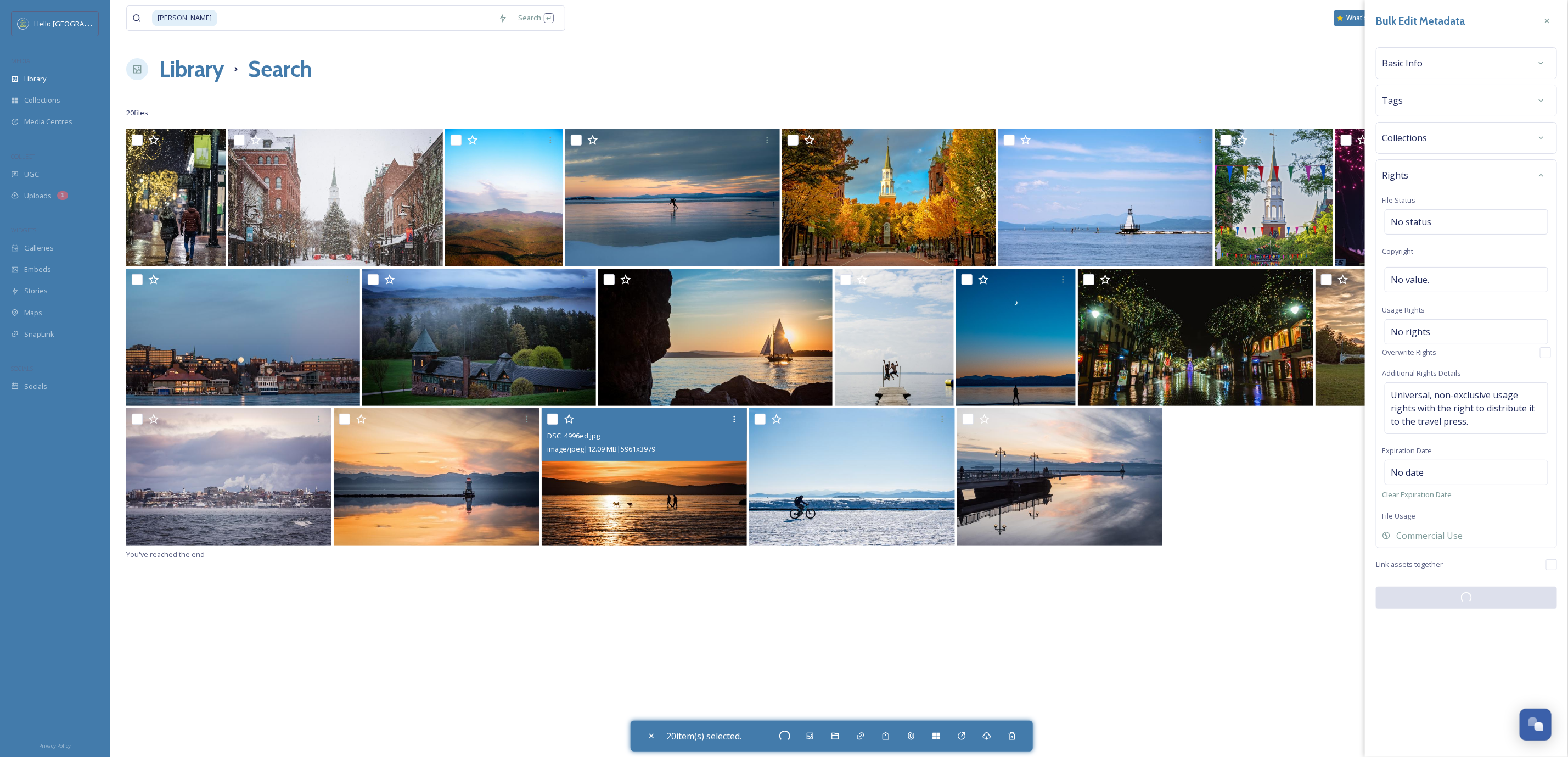
checkbox input "false"
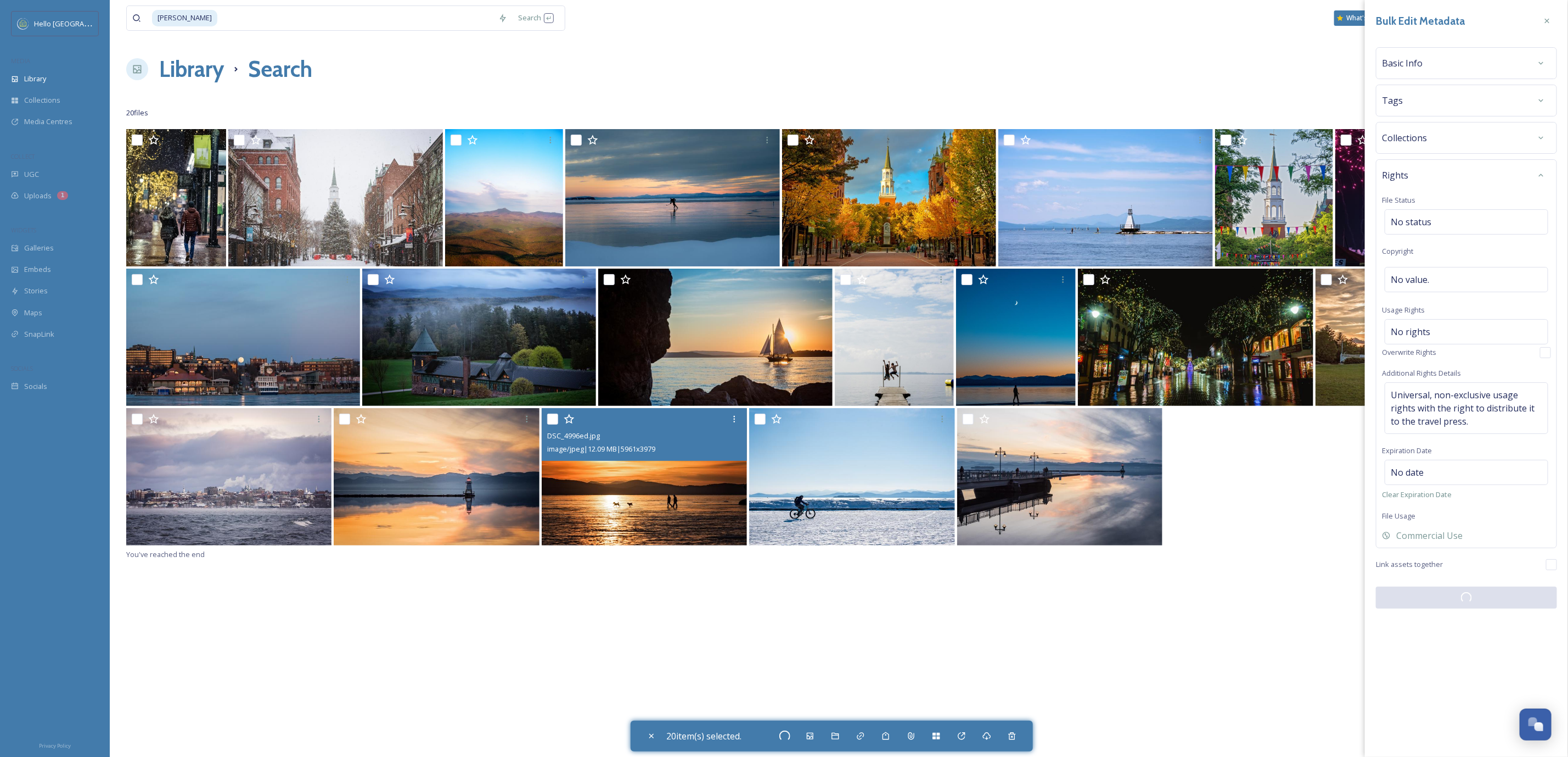
checkbox input "false"
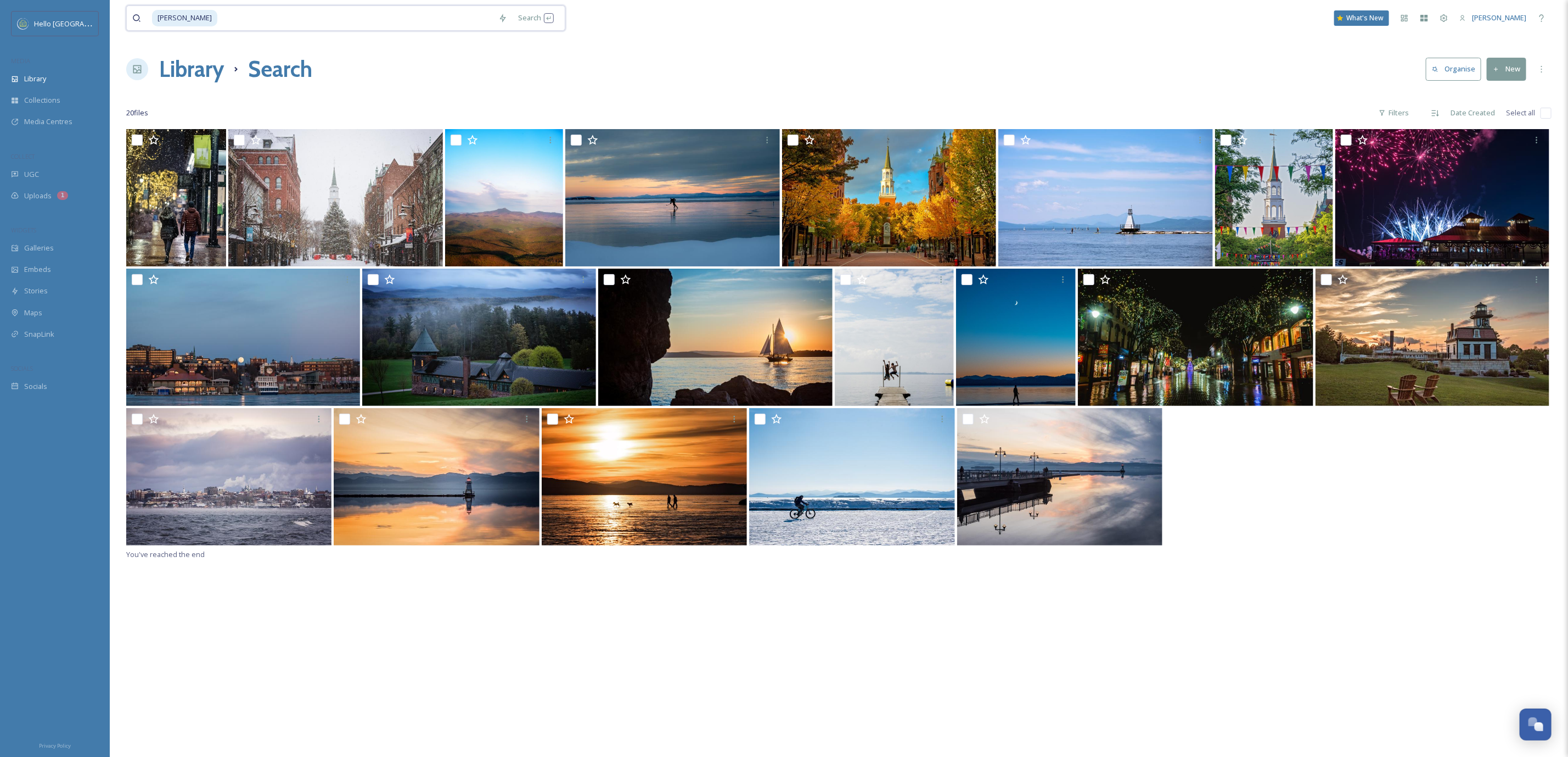
click at [343, 25] on input at bounding box center [356, 18] width 275 height 24
type input "l"
type input "[PERSON_NAME]"
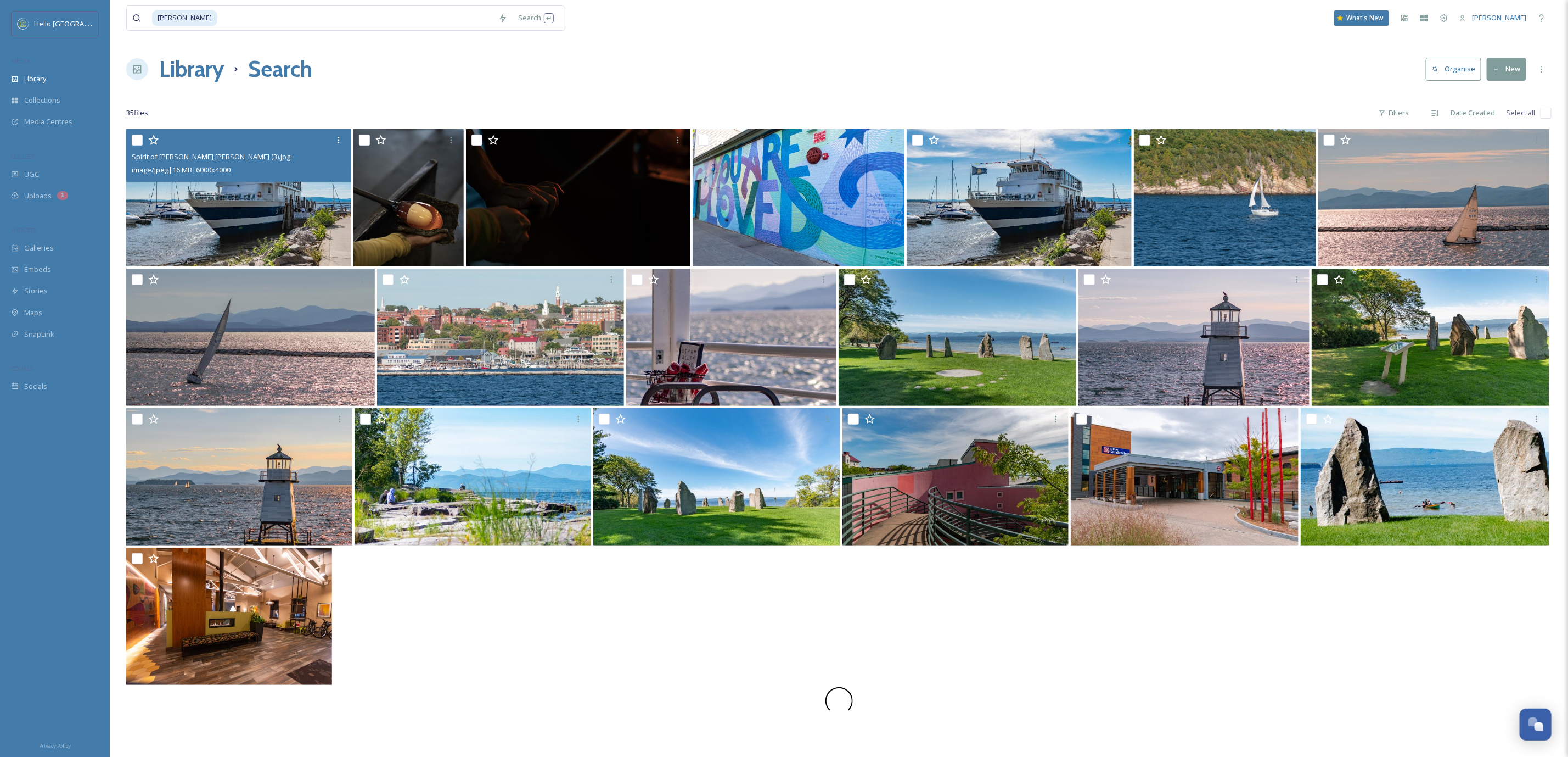
click at [320, 220] on img at bounding box center [239, 198] width 225 height 137
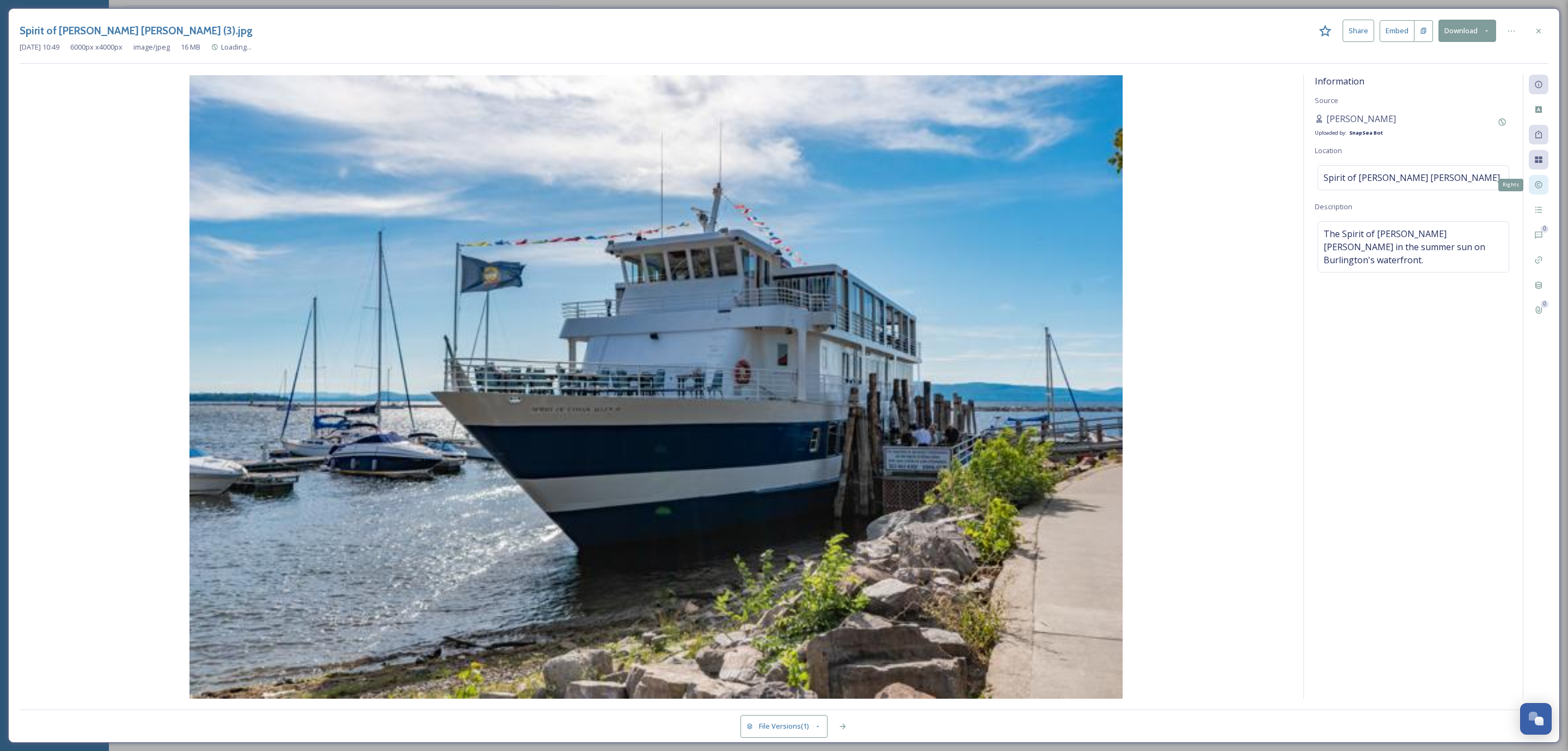
click at [1540, 192] on div "Rights" at bounding box center [1539, 185] width 19 height 19
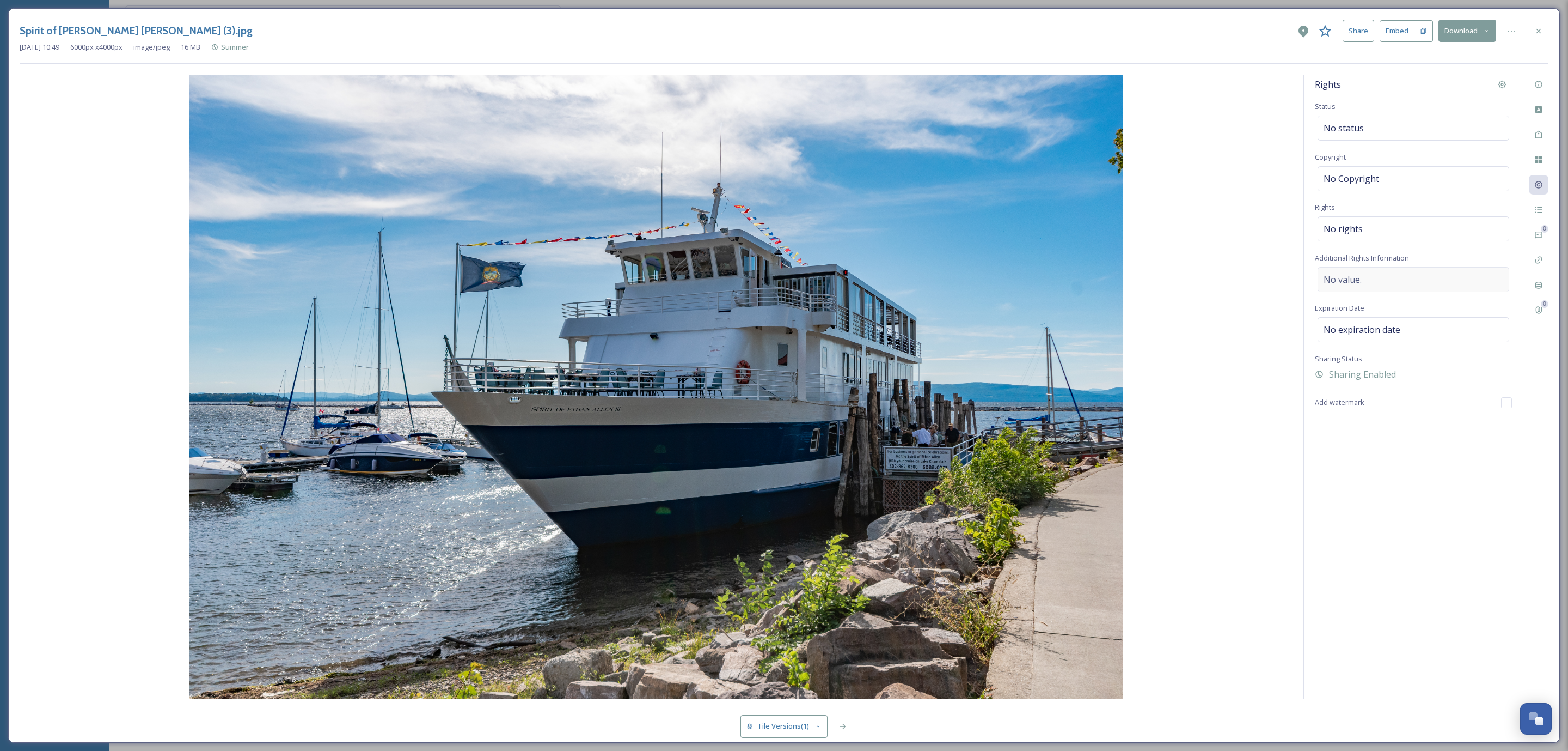
click at [1485, 275] on div "No value." at bounding box center [1413, 280] width 192 height 26
click at [1325, 303] on textarea at bounding box center [1413, 312] width 197 height 91
paste textarea "Universal, non-exclusive usage rights with the right to distribute it to the tr…"
drag, startPoint x: 1492, startPoint y: 302, endPoint x: 1467, endPoint y: 286, distance: 29.7
click at [1467, 286] on textarea "Universal, non-exclusive usage rights with the right to distribute it to the tr…" at bounding box center [1413, 312] width 197 height 91
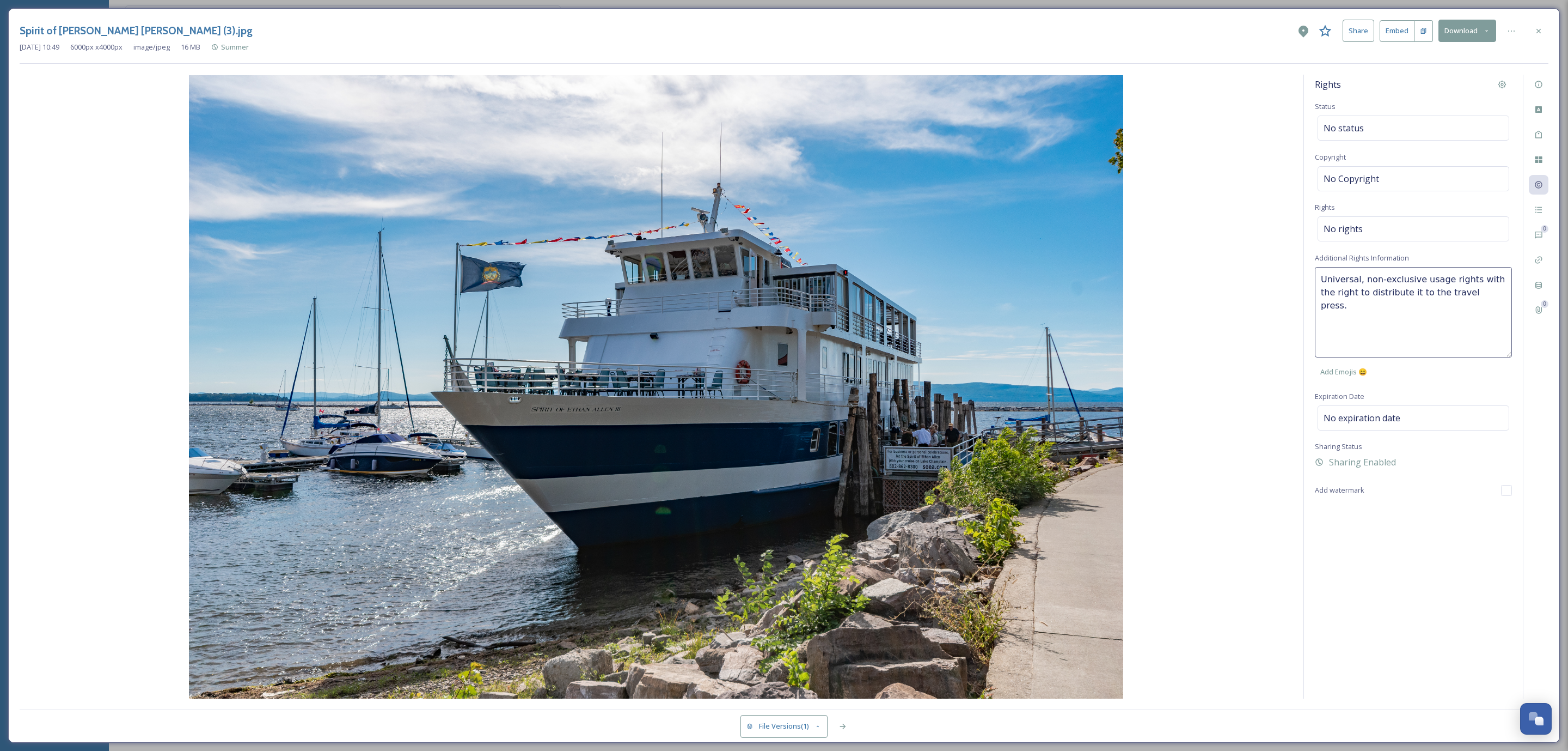
type textarea "Universal, non-exclusive usage rights"
click at [1409, 284] on textarea "Universal, non-exclusive usage rights" at bounding box center [1413, 312] width 197 height 91
click at [1535, 26] on icon at bounding box center [1539, 31] width 9 height 9
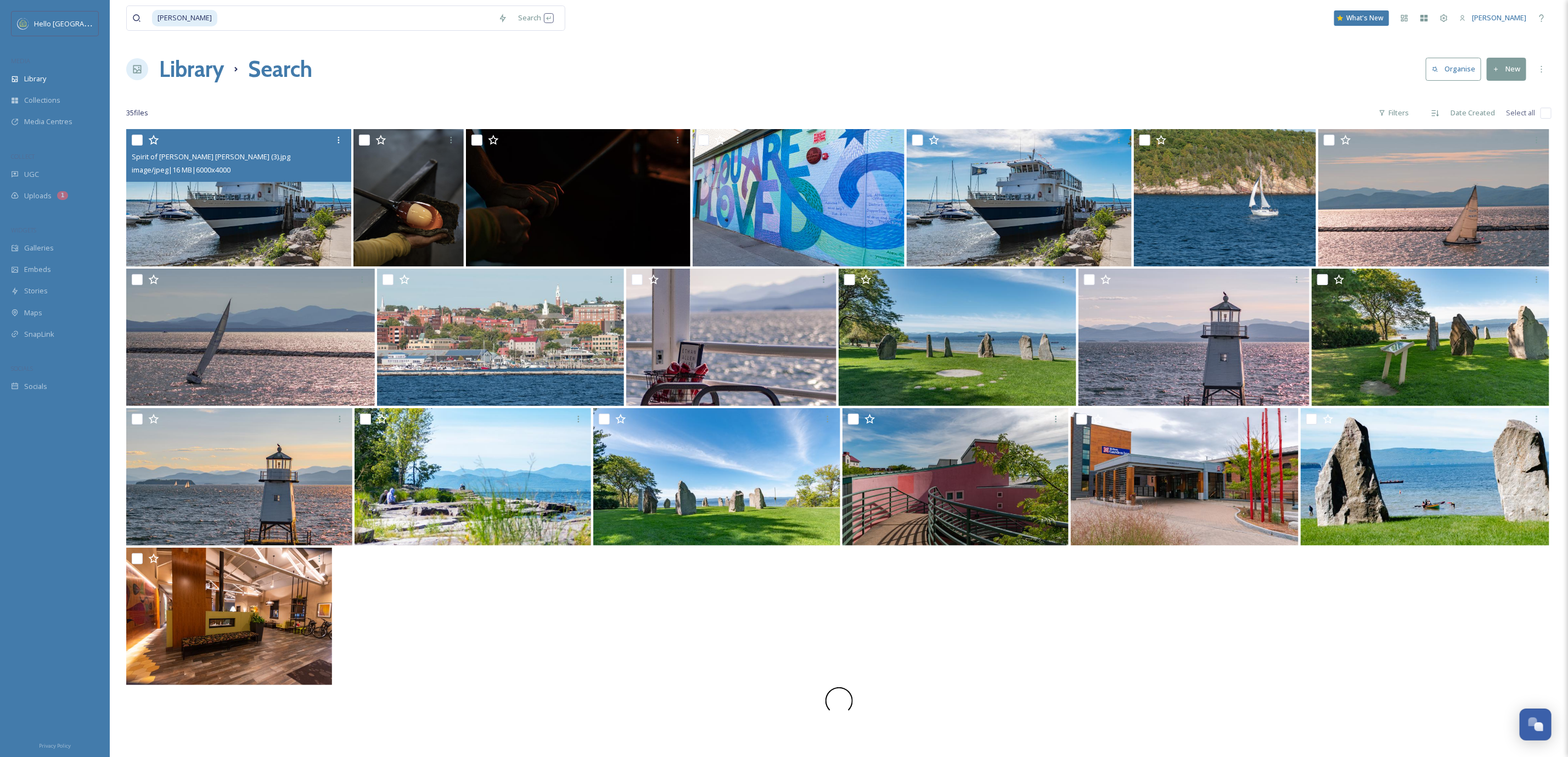
click at [1543, 111] on input "checkbox" at bounding box center [1546, 113] width 11 height 11
checkbox input "true"
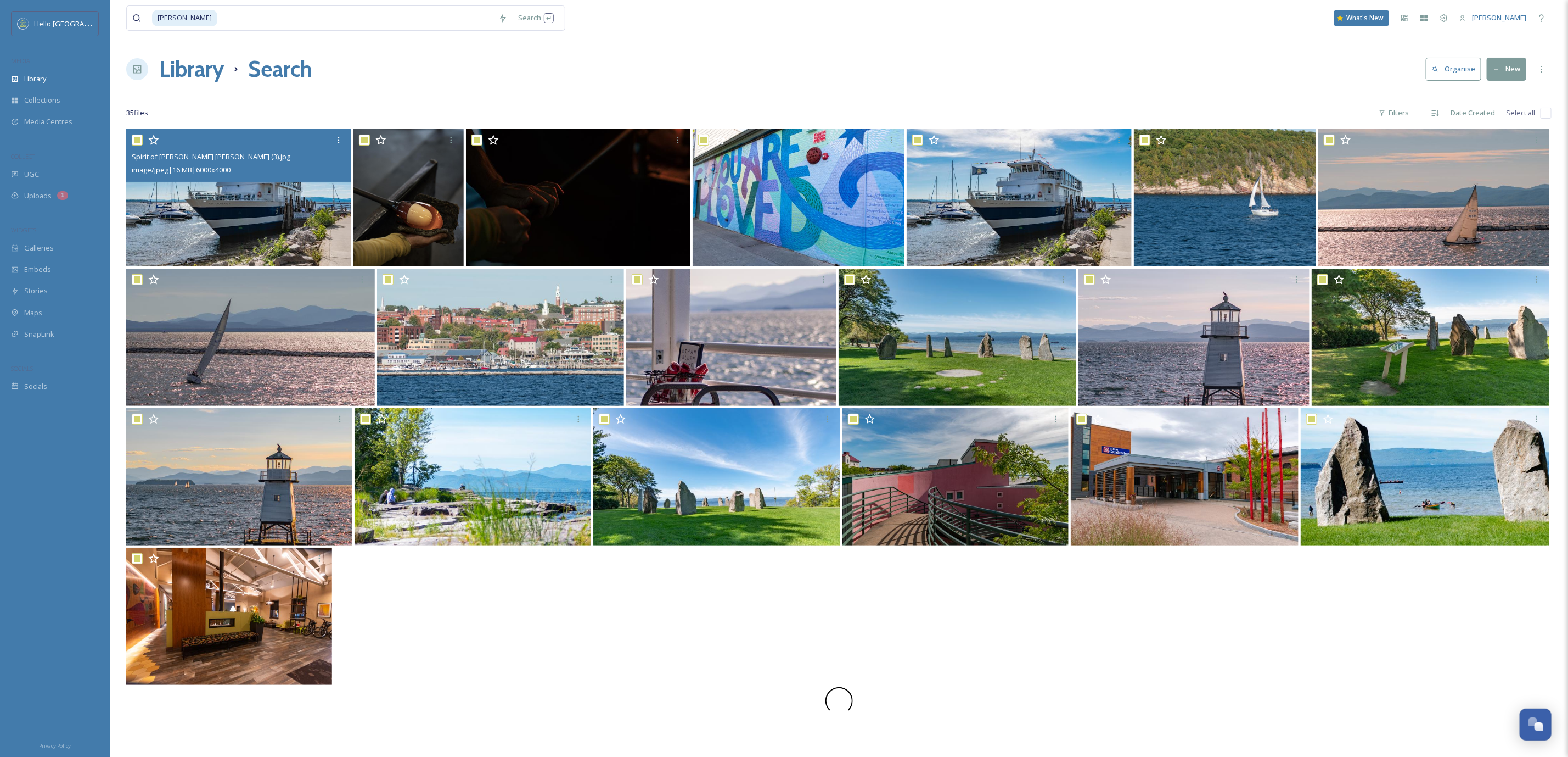
checkbox input "true"
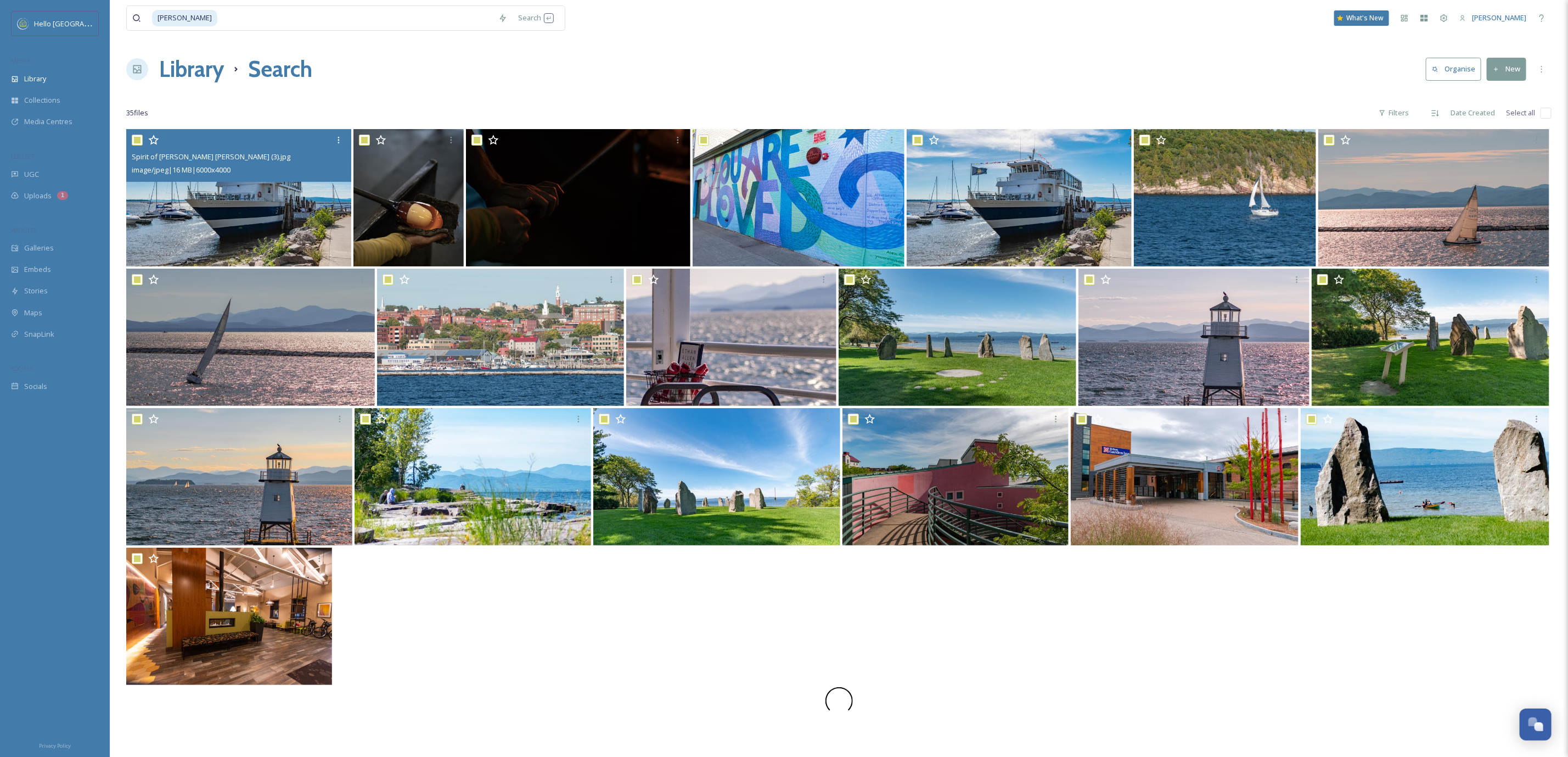
checkbox input "true"
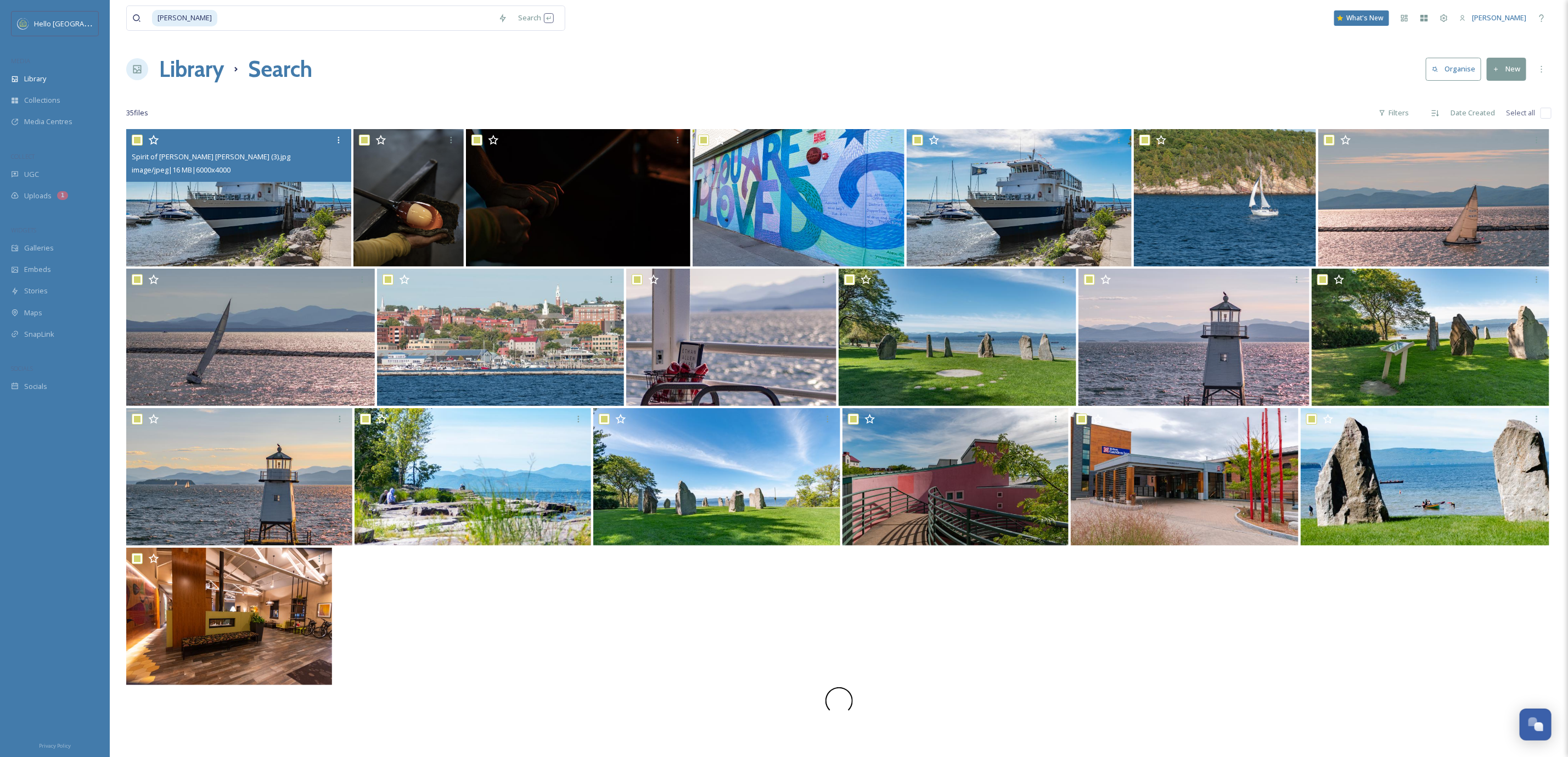
checkbox input "true"
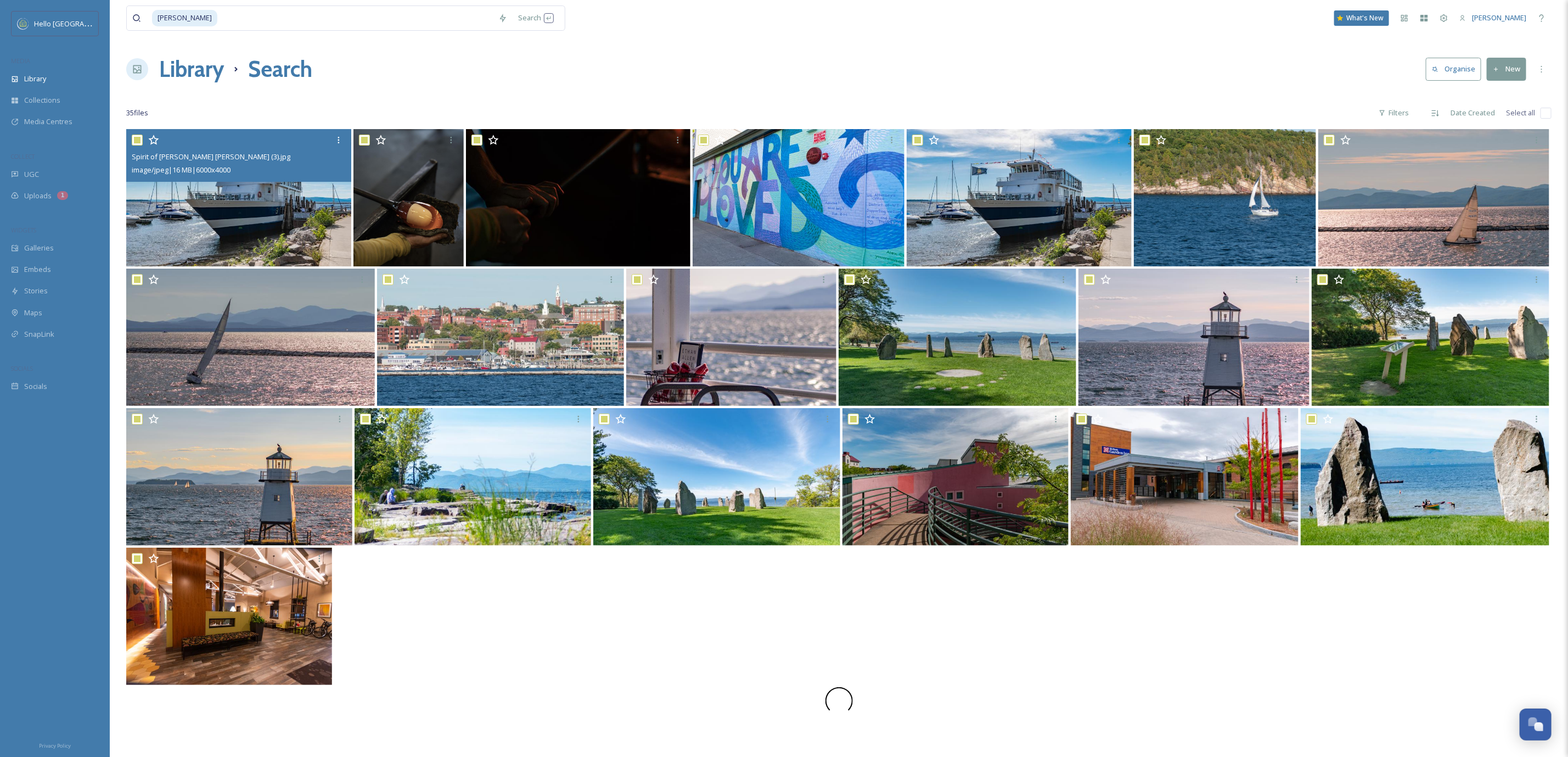
checkbox input "true"
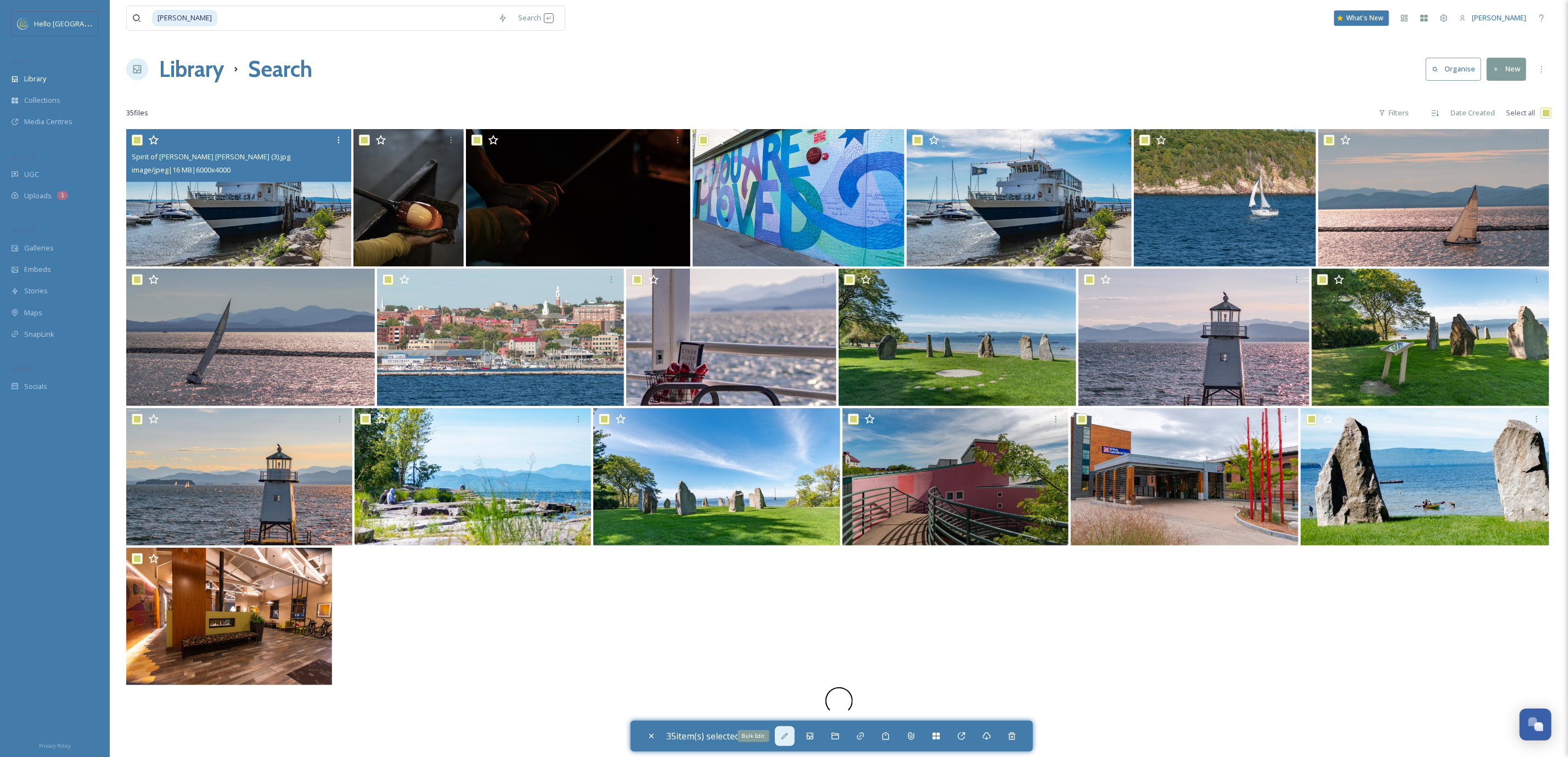
click at [788, 737] on icon at bounding box center [785, 736] width 9 height 9
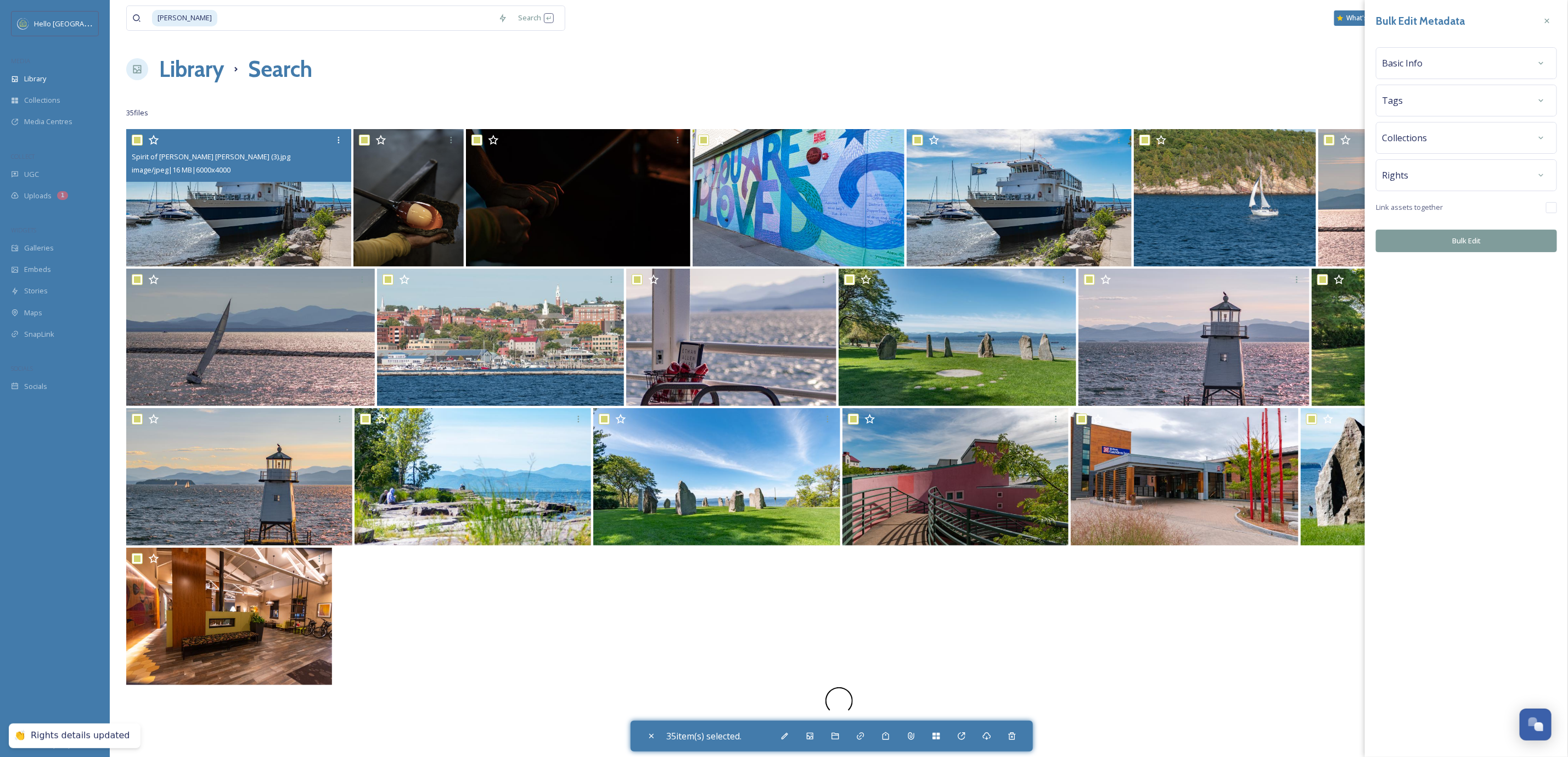
click at [1475, 187] on div "Rights" at bounding box center [1466, 176] width 181 height 32
click at [1476, 176] on div "Rights" at bounding box center [1466, 175] width 169 height 20
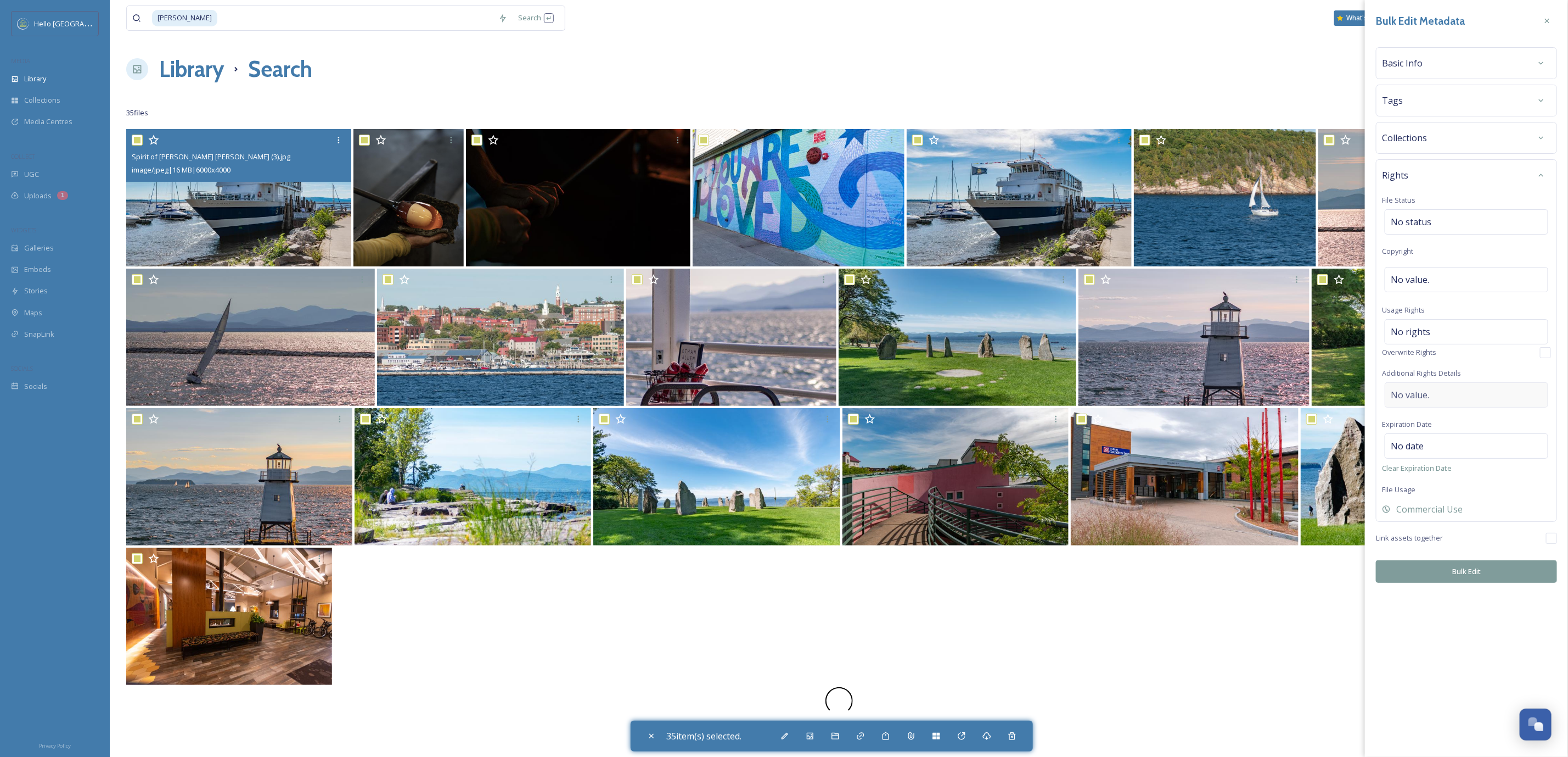
click at [1478, 398] on div "No value." at bounding box center [1466, 394] width 164 height 26
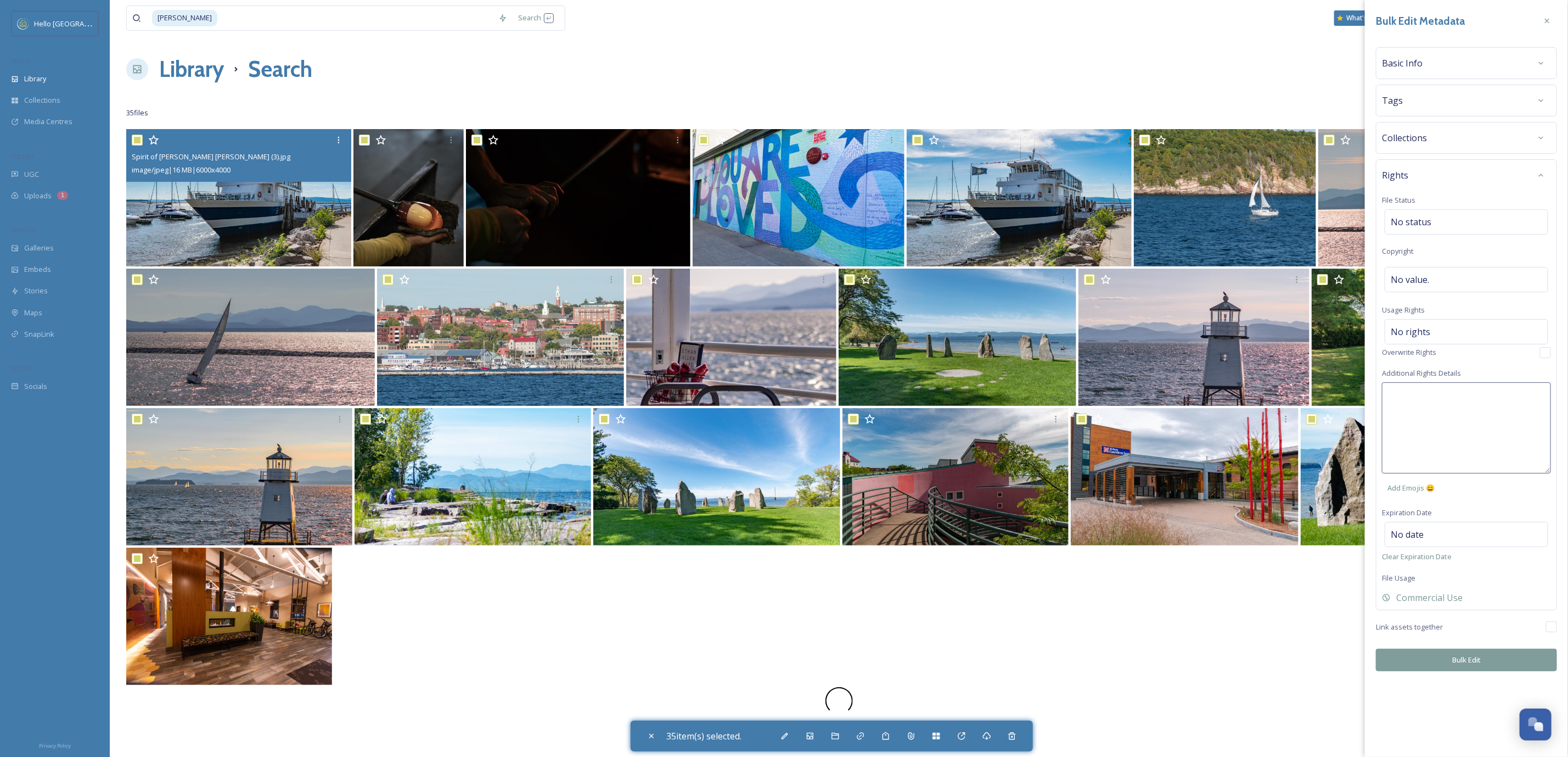
click at [1478, 403] on textarea at bounding box center [1466, 427] width 169 height 91
paste textarea "Universal, non-exclusive usage rights"
type textarea "Universal, non-exclusive usage rights"
click at [1476, 670] on div "Bulk Edit Metadata Basic Info Tags Collections Rights File Status No status Cop…" at bounding box center [1466, 378] width 203 height 757
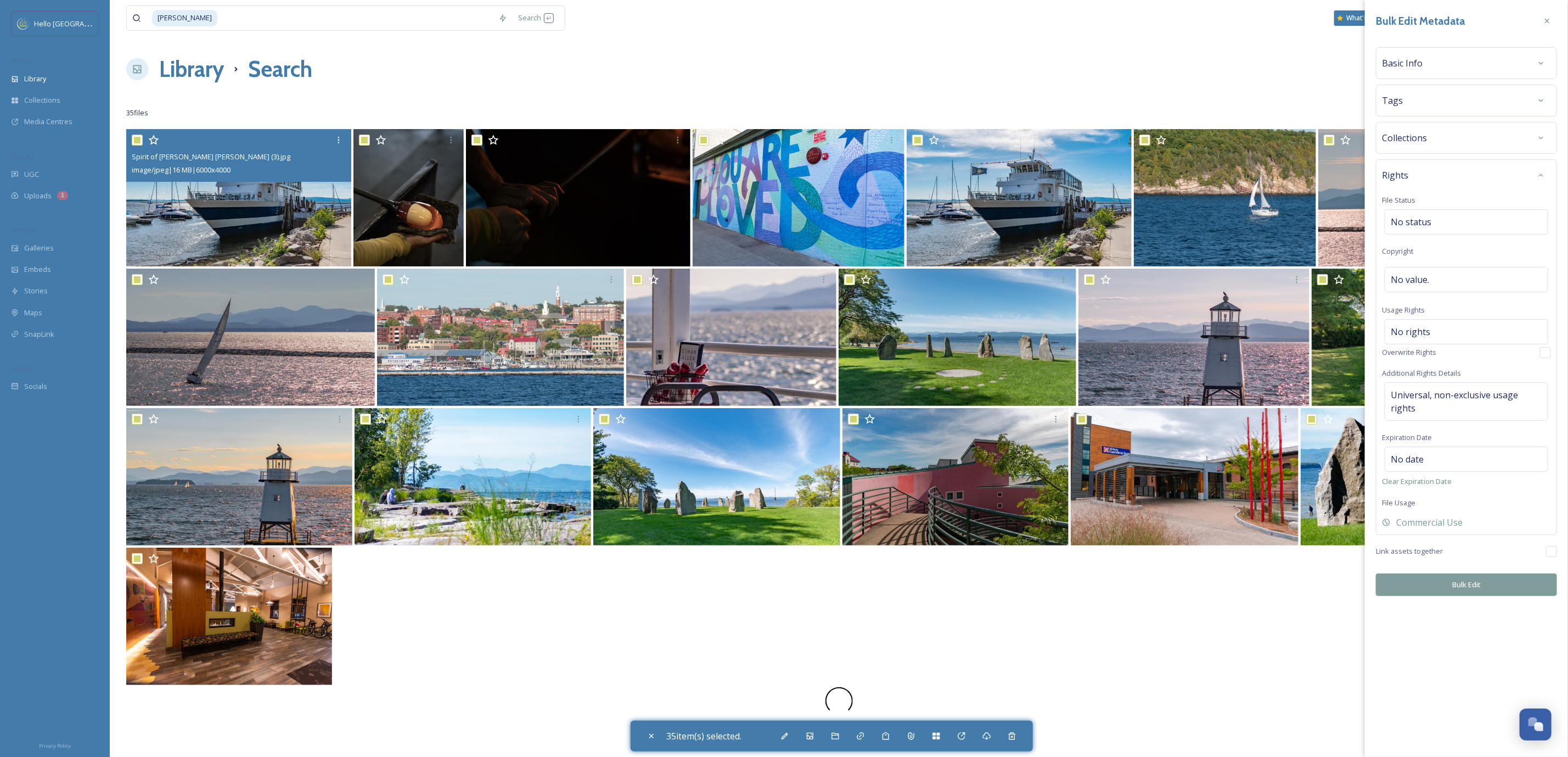
click at [1479, 582] on button "Bulk Edit" at bounding box center [1466, 584] width 181 height 22
checkbox input "false"
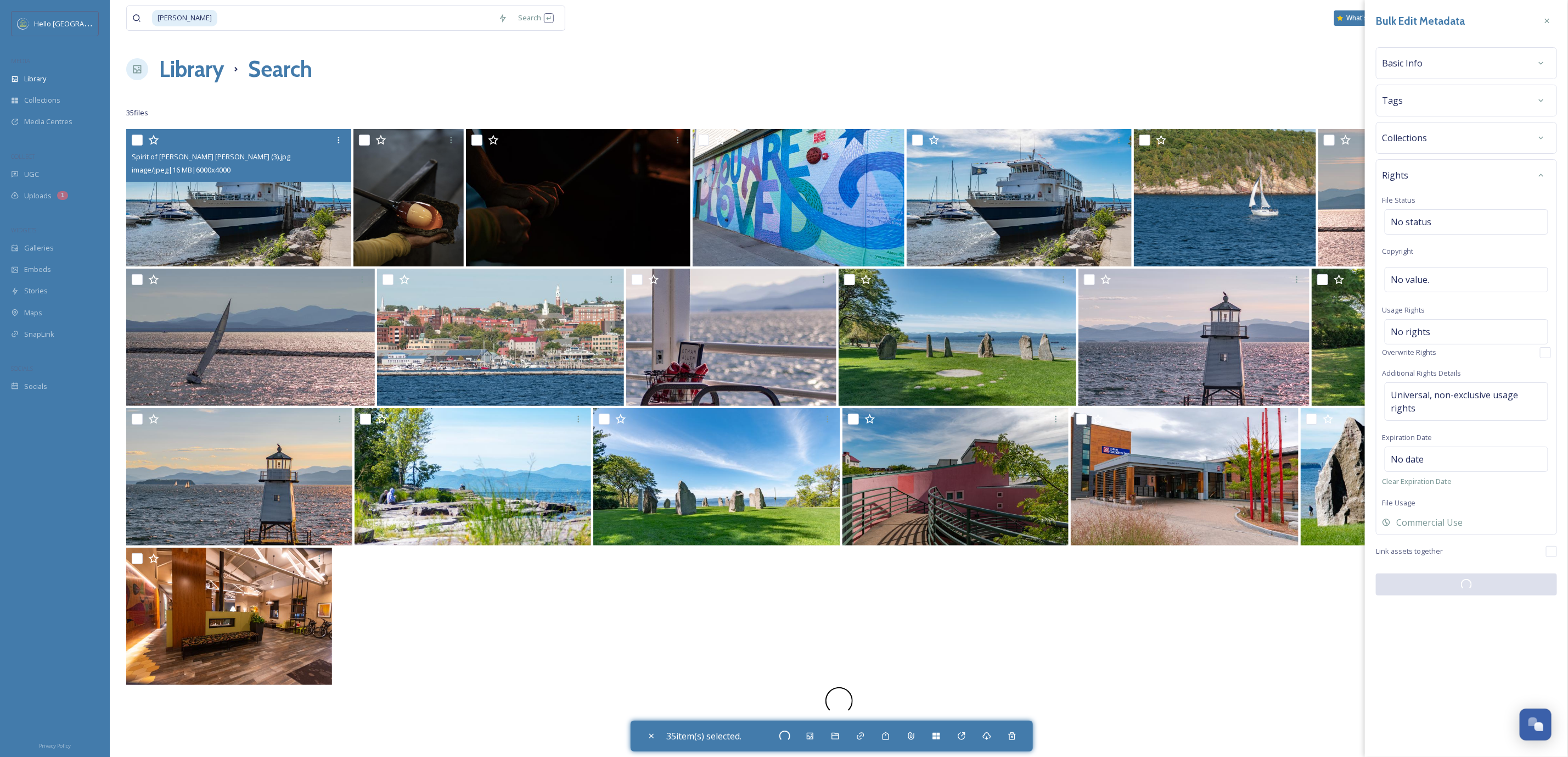
checkbox input "false"
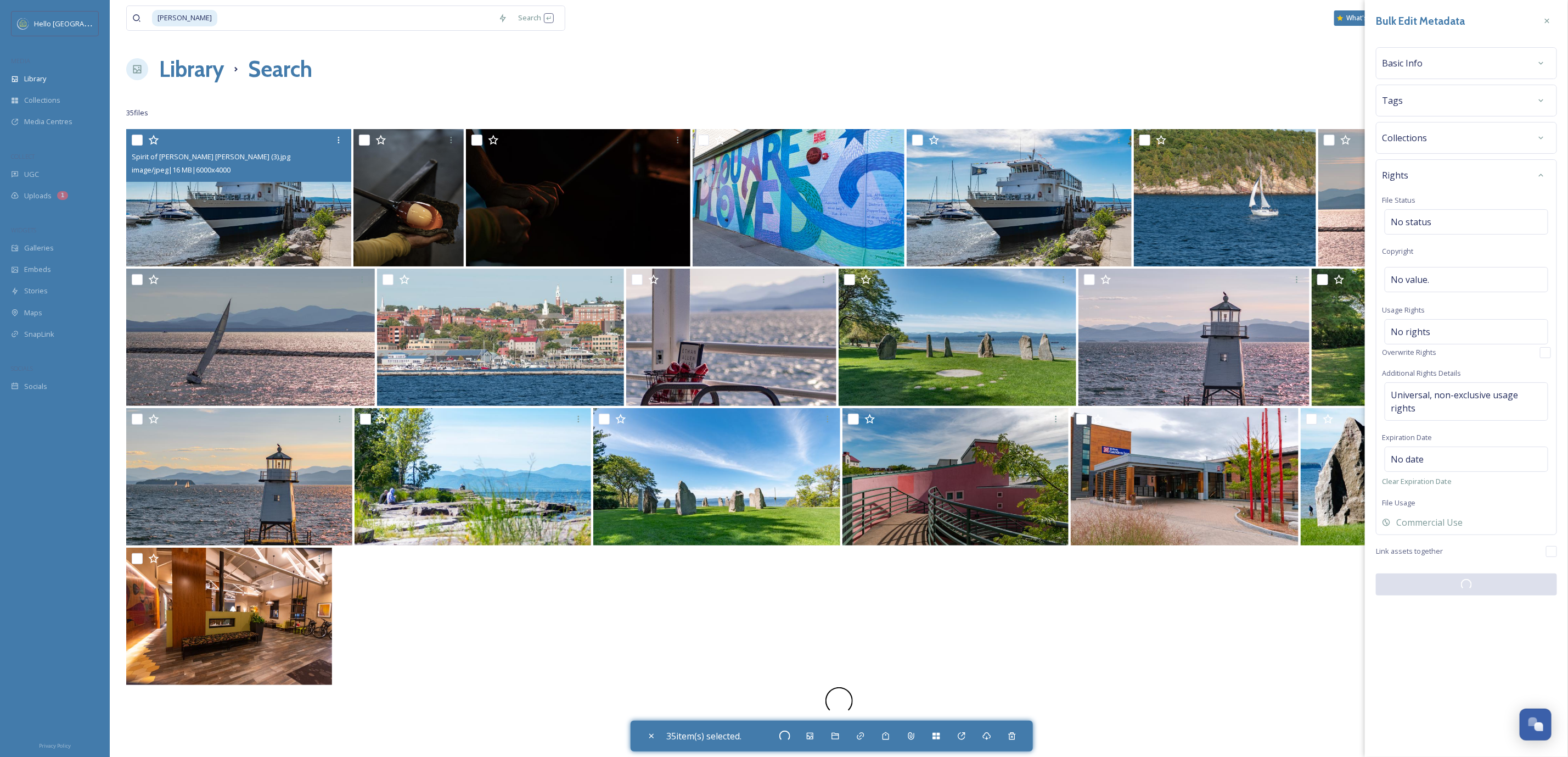
checkbox input "false"
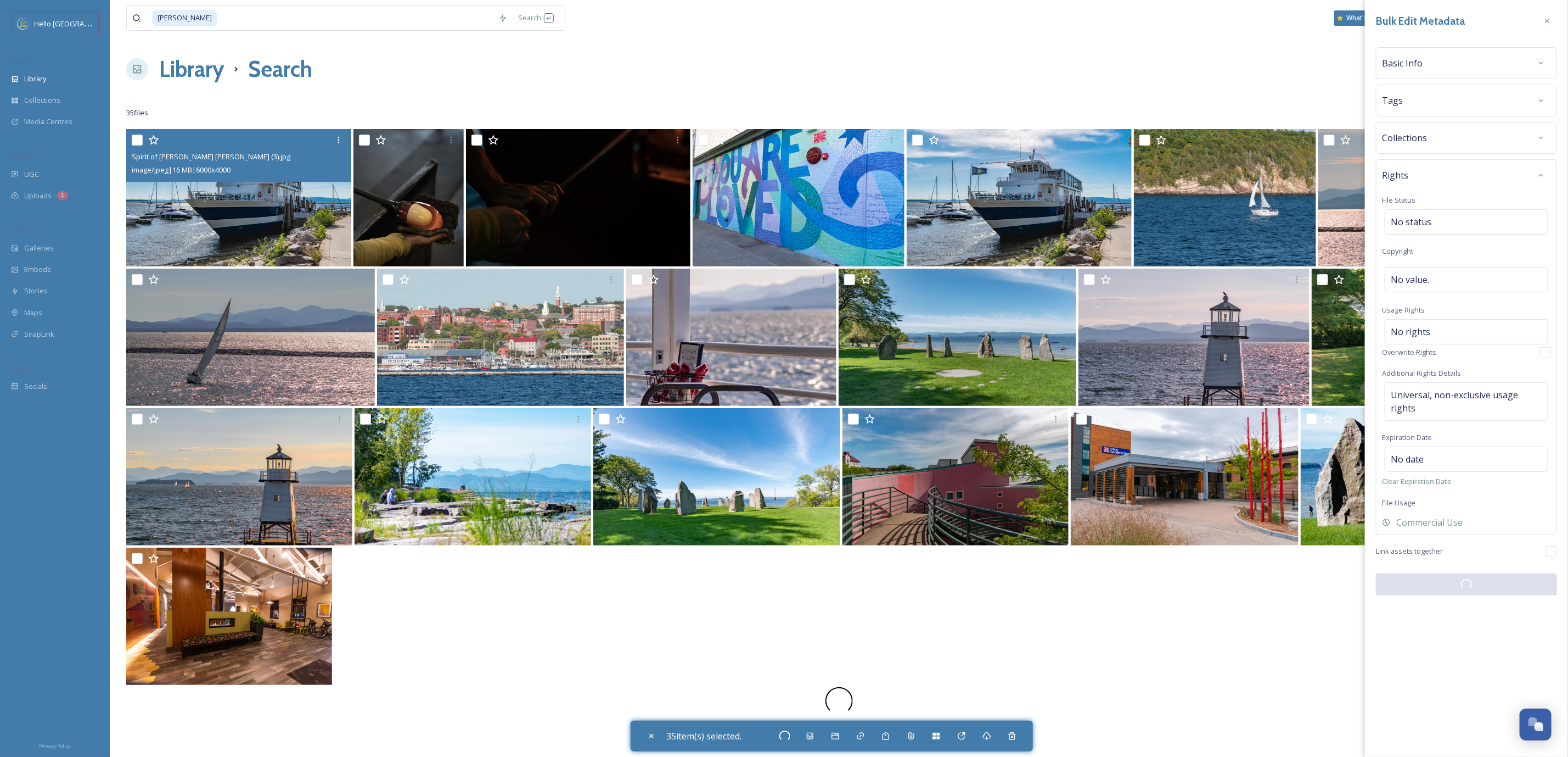
checkbox input "false"
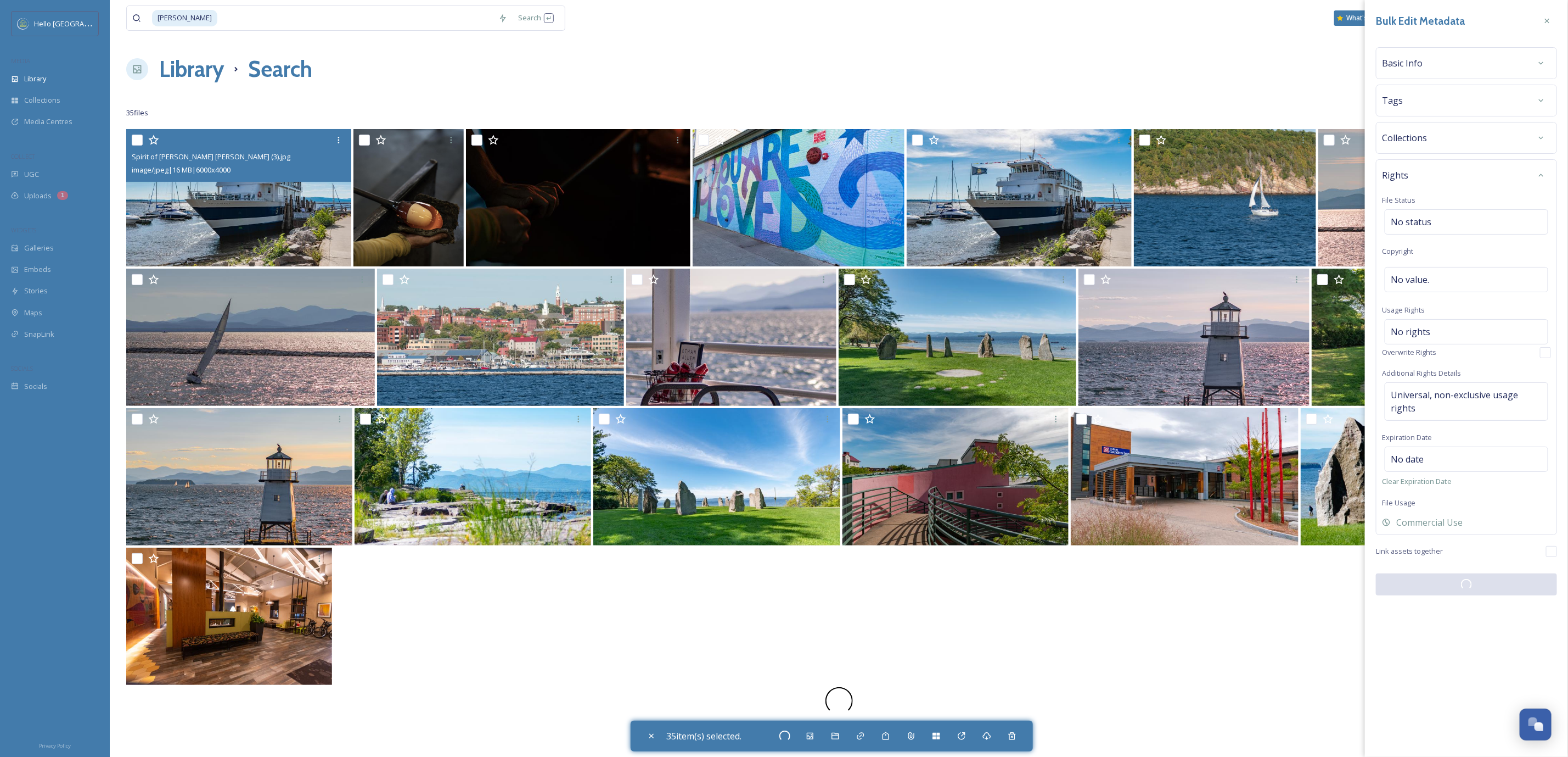
checkbox input "false"
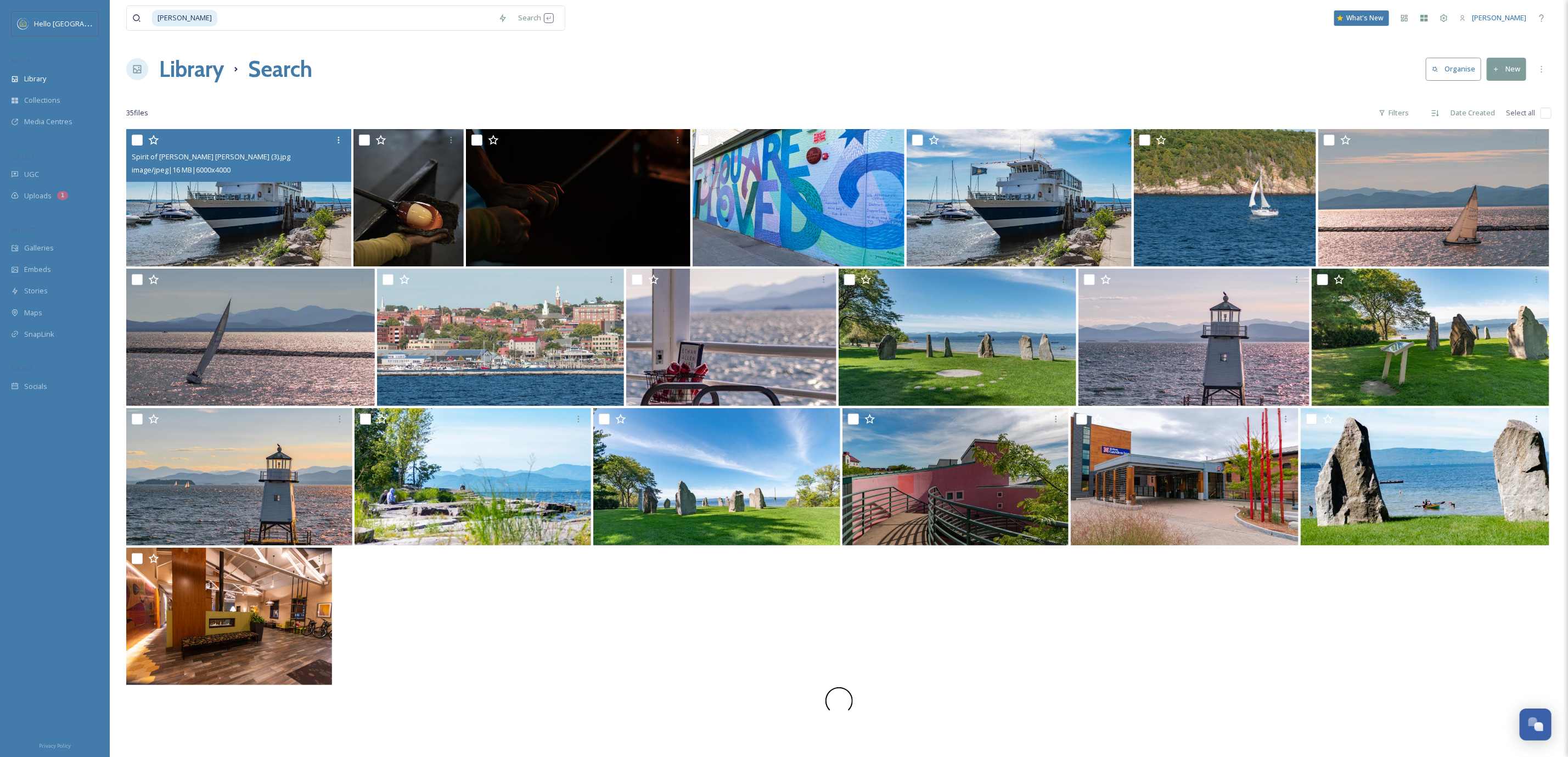
drag, startPoint x: 1481, startPoint y: 582, endPoint x: 1263, endPoint y: 691, distance: 243.7
click at [1263, 691] on div at bounding box center [839, 700] width 1425 height 27
click at [1006, 498] on img at bounding box center [955, 476] width 226 height 137
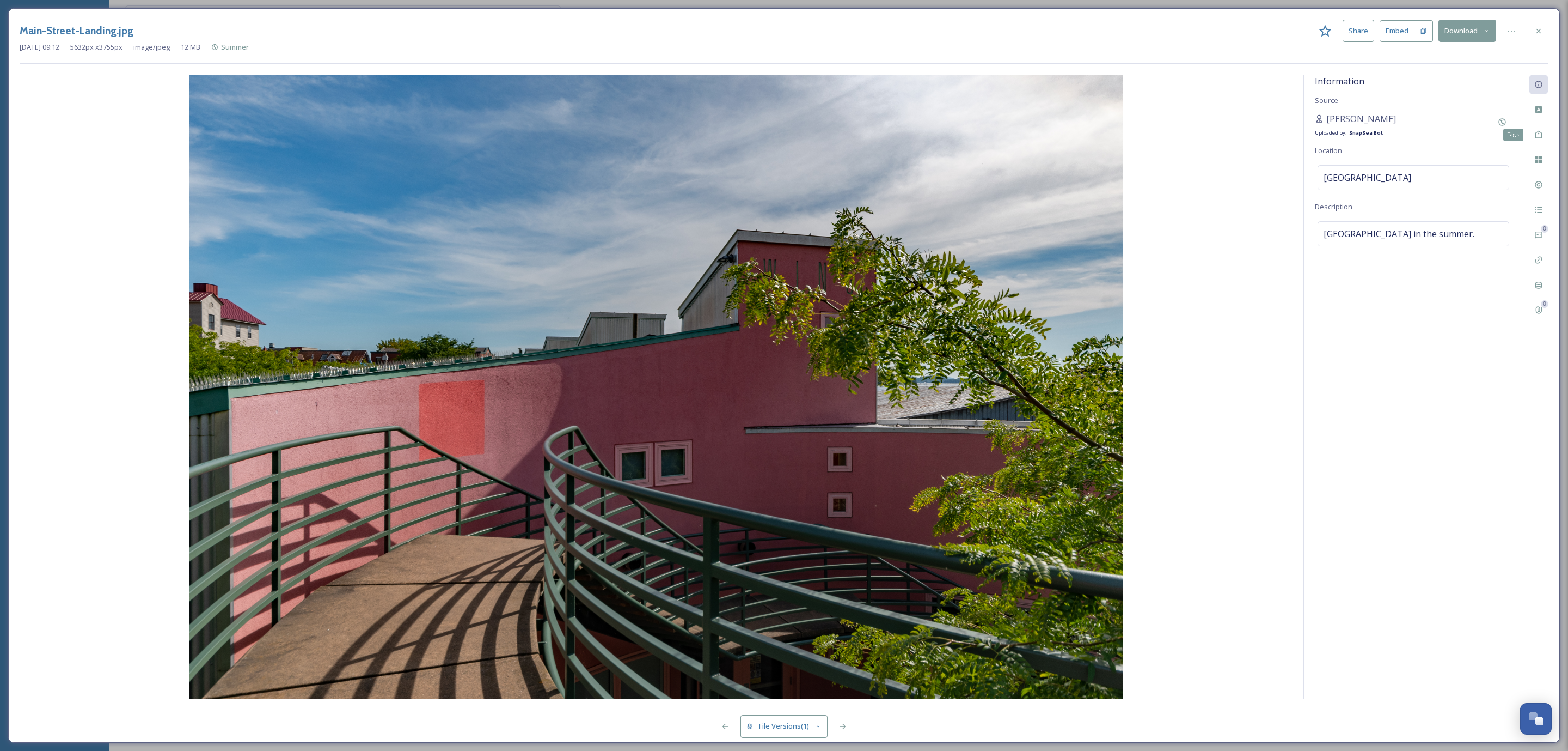
click at [1536, 196] on div "Tags 0 0" at bounding box center [1535, 386] width 25 height 623
click at [1537, 186] on icon at bounding box center [1539, 185] width 7 height 7
click at [1543, 26] on div at bounding box center [1539, 31] width 19 height 19
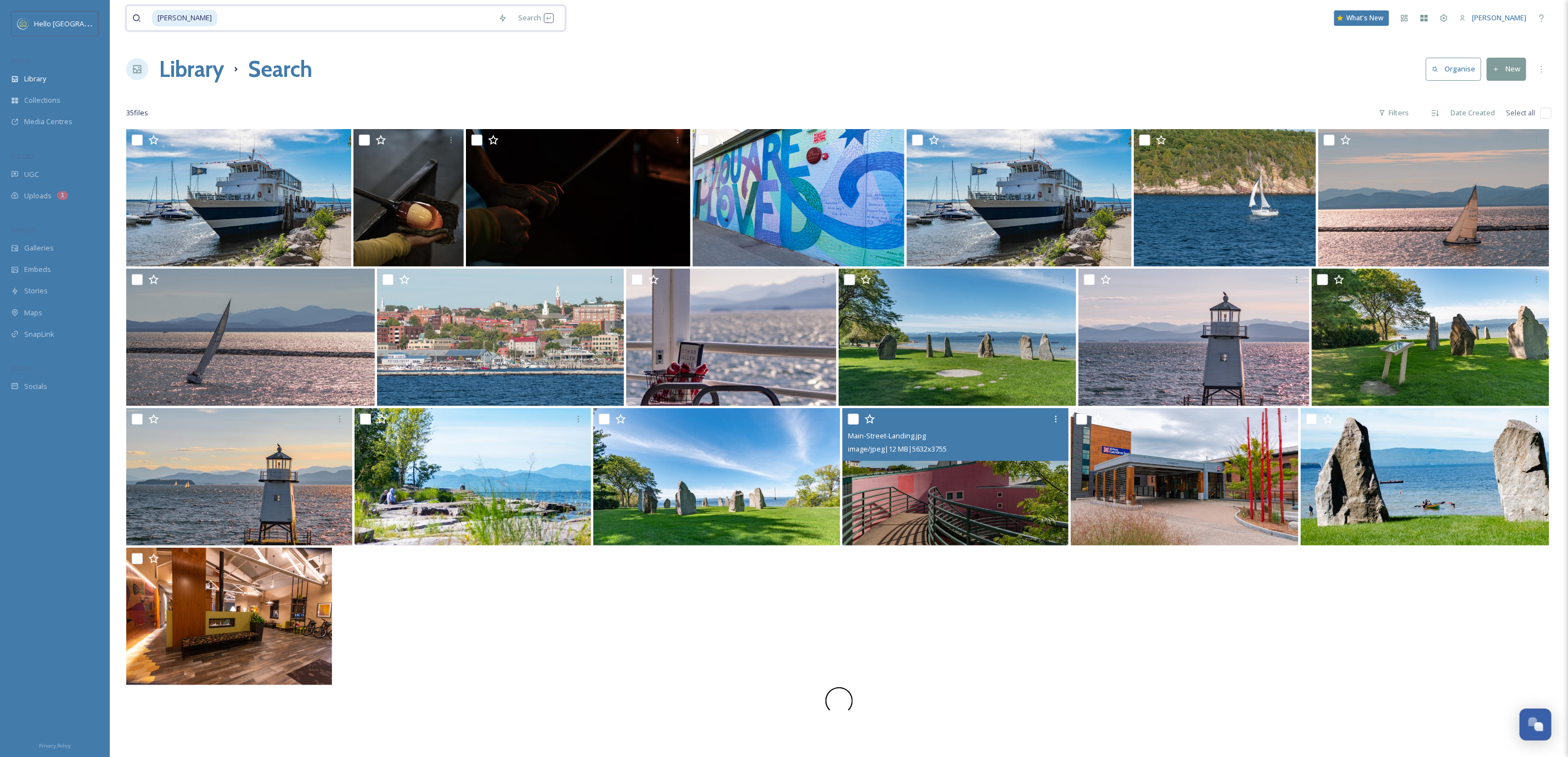
click at [226, 23] on input at bounding box center [356, 18] width 275 height 24
type input "t"
type input "[PERSON_NAME]"
type input "\"
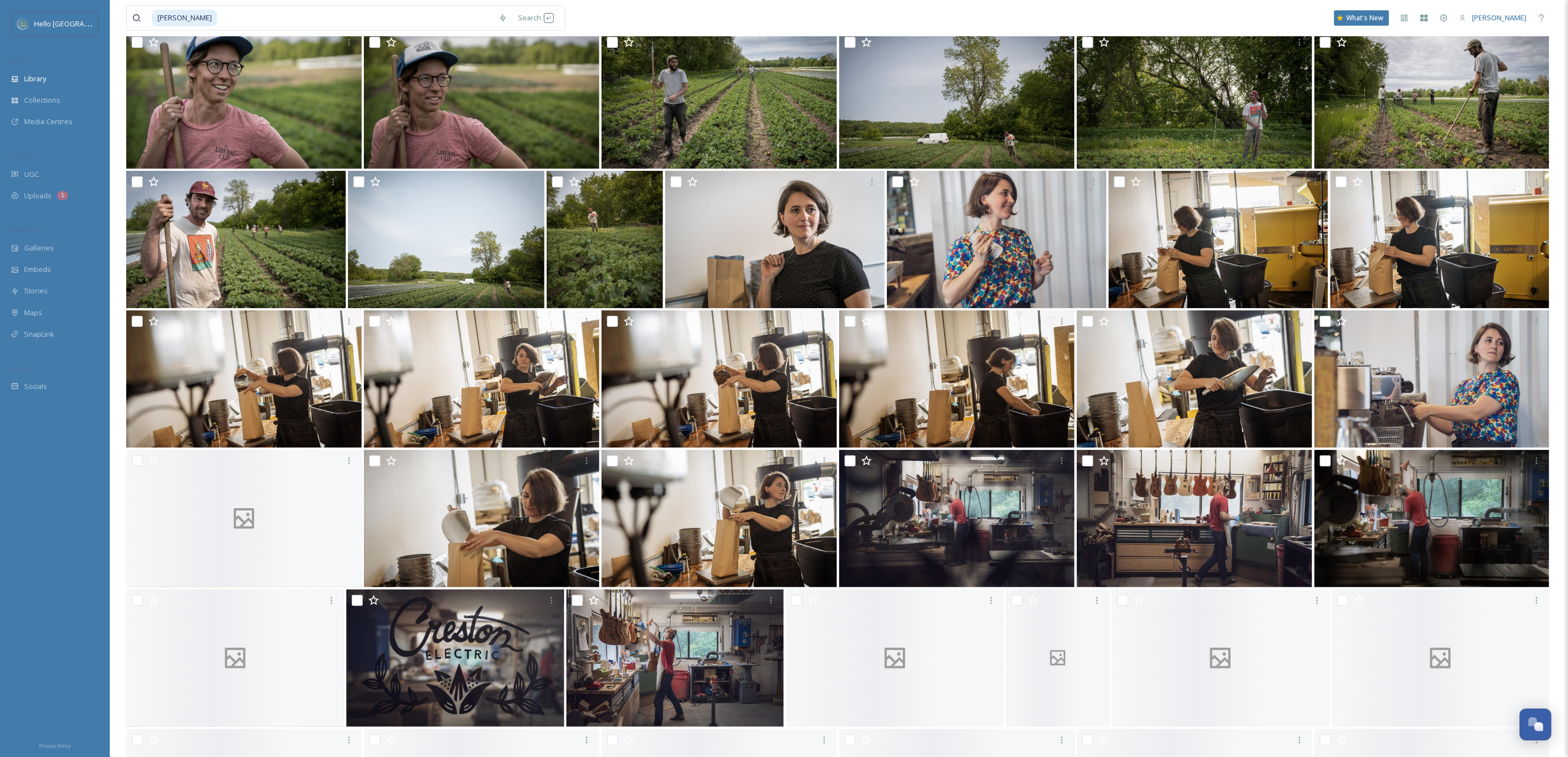
scroll to position [4007, 0]
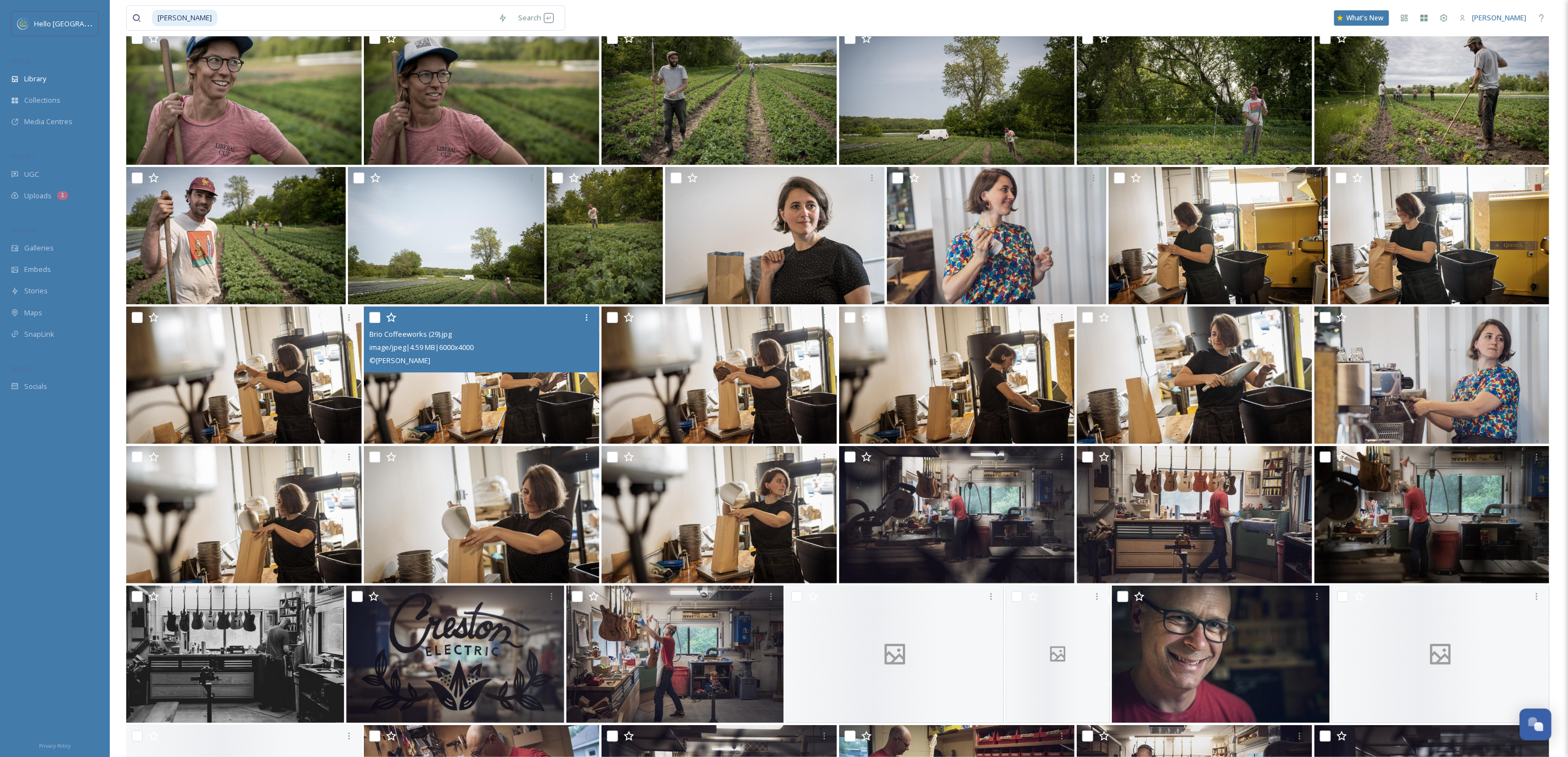
click at [511, 351] on div "image/jpeg | 4.59 MB | 6000 x 4000" at bounding box center [483, 347] width 228 height 13
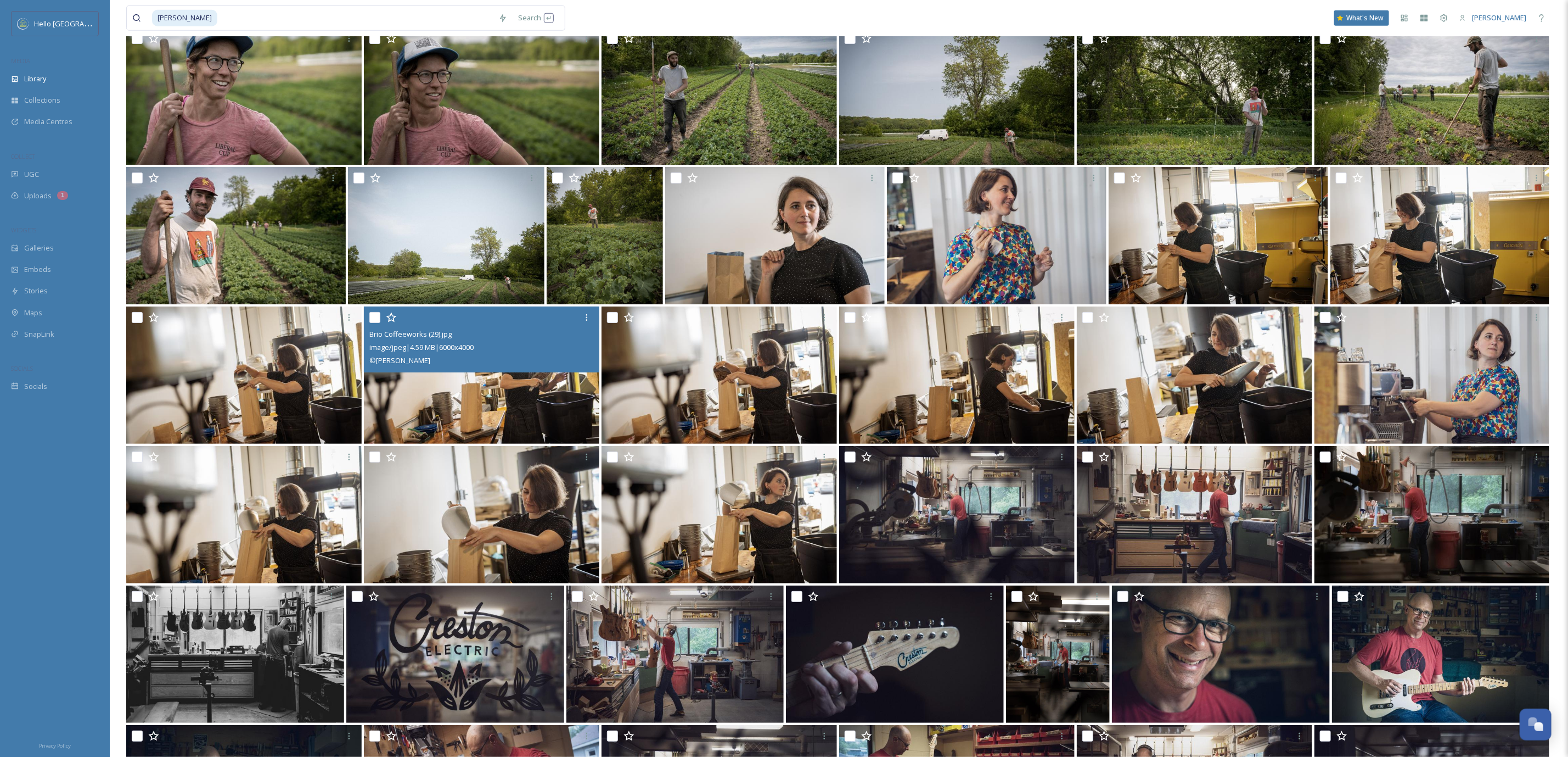
click at [529, 407] on img at bounding box center [482, 375] width 236 height 137
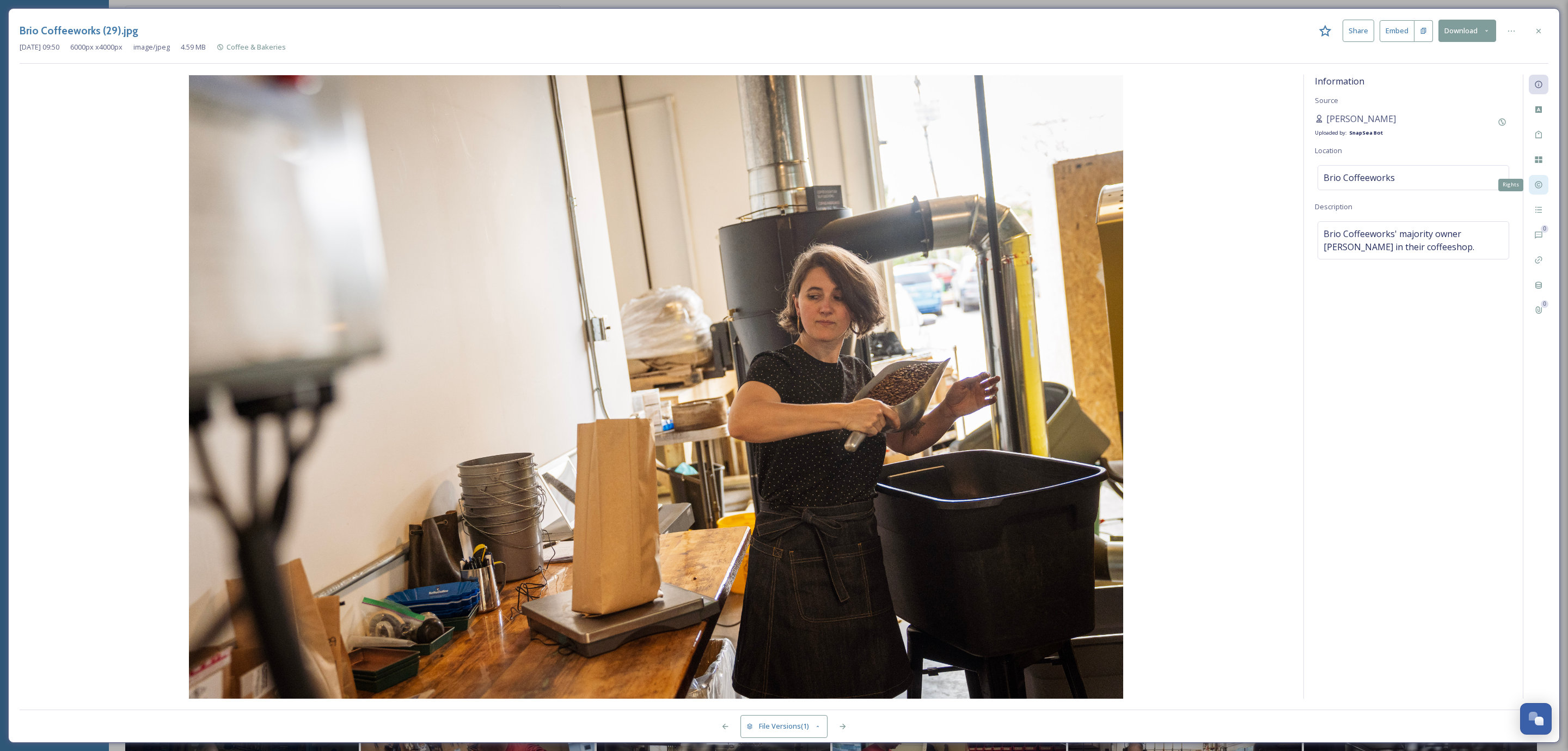
click at [1540, 177] on div "Rights" at bounding box center [1539, 185] width 19 height 19
click at [1537, 29] on icon at bounding box center [1539, 31] width 9 height 9
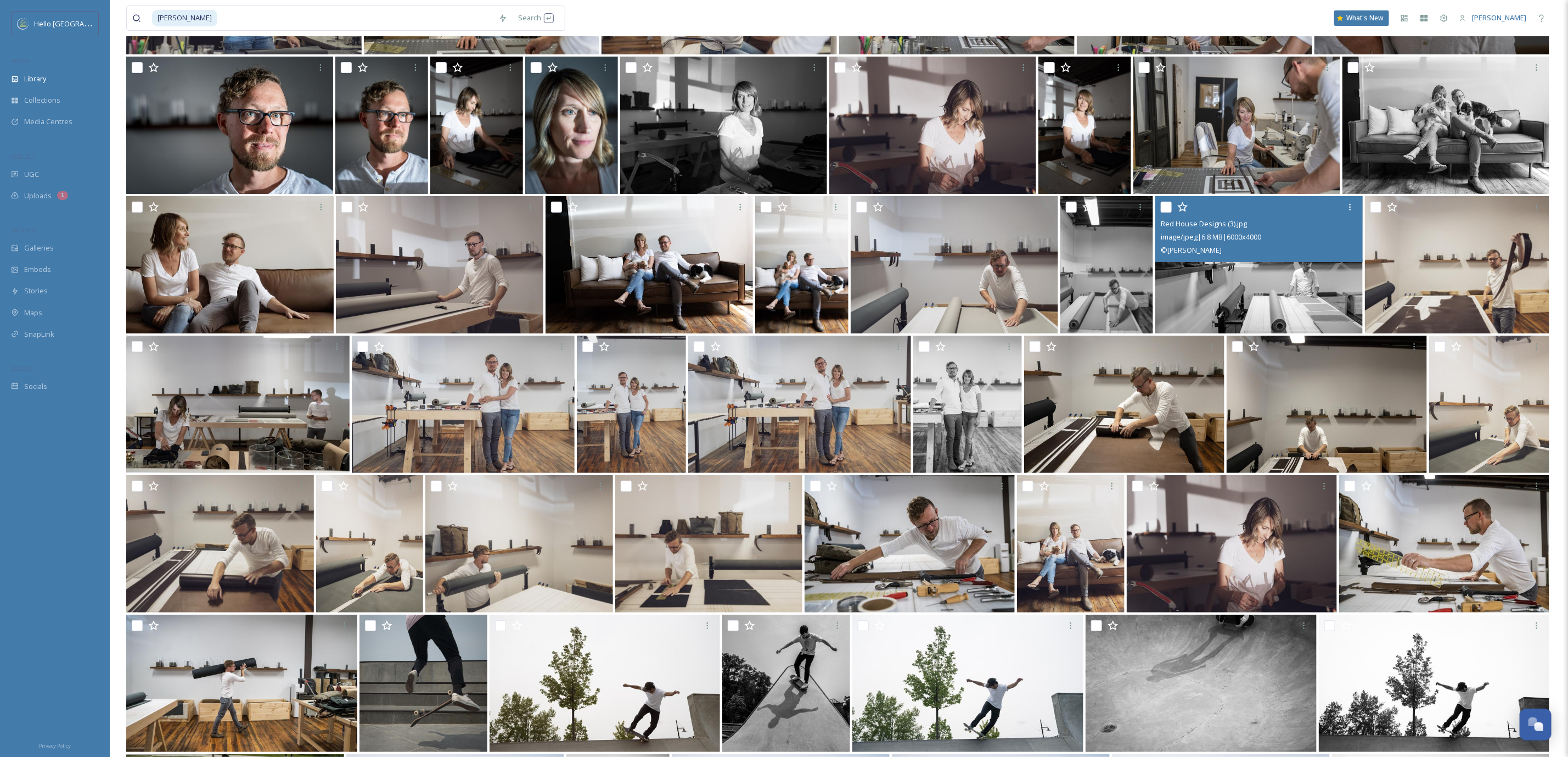
scroll to position [2442, 0]
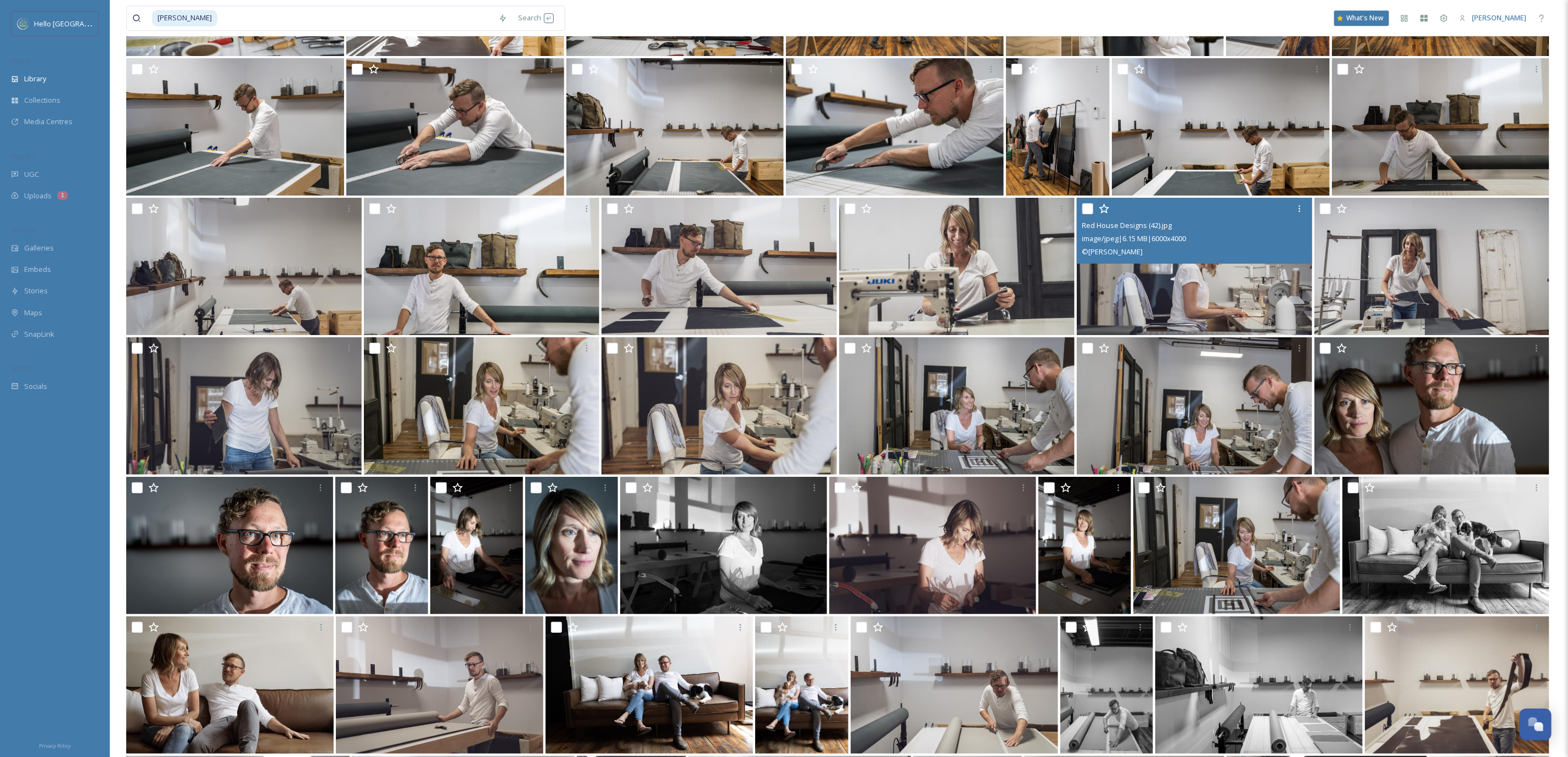
click at [1207, 284] on img at bounding box center [1195, 266] width 236 height 137
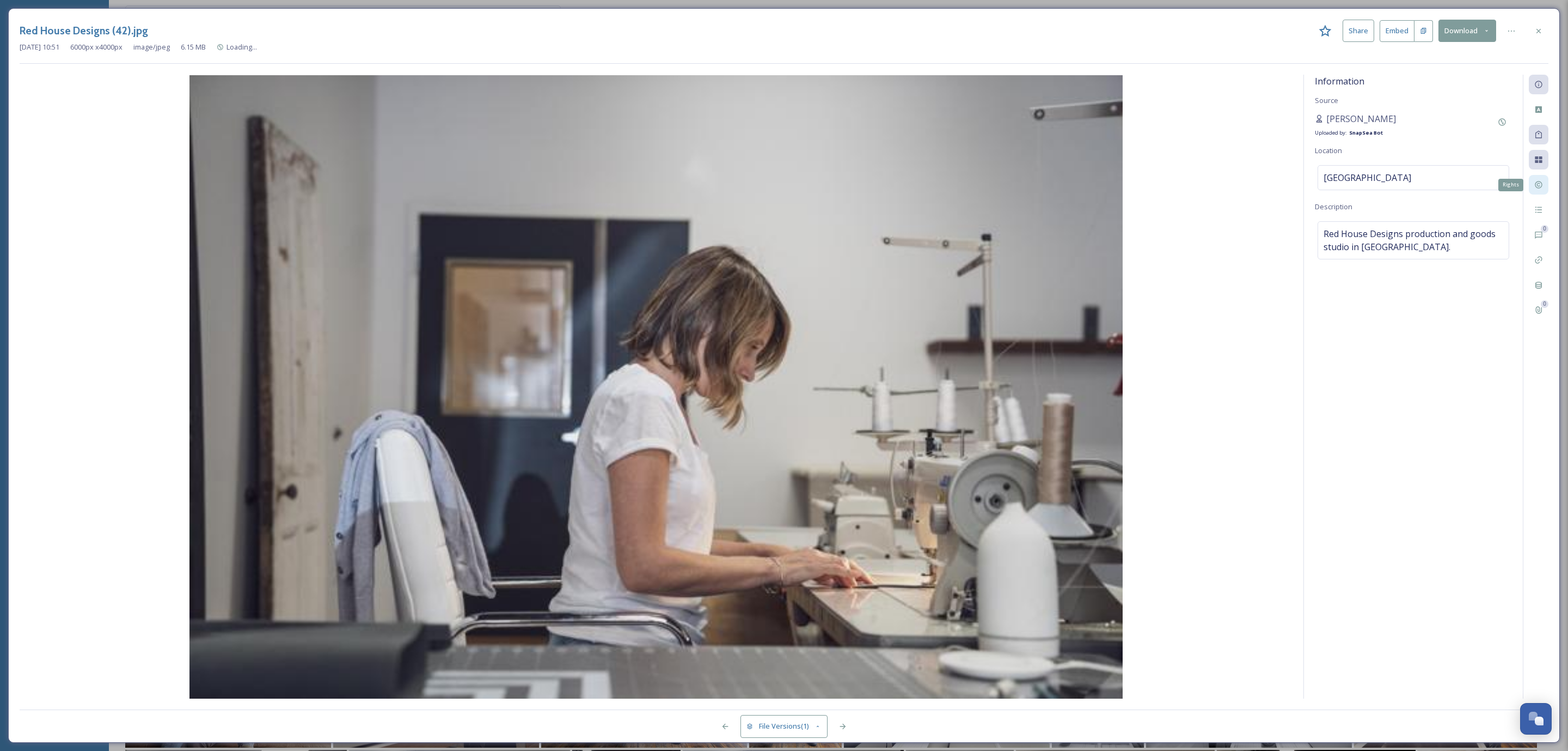
click at [1538, 187] on icon at bounding box center [1539, 185] width 7 height 7
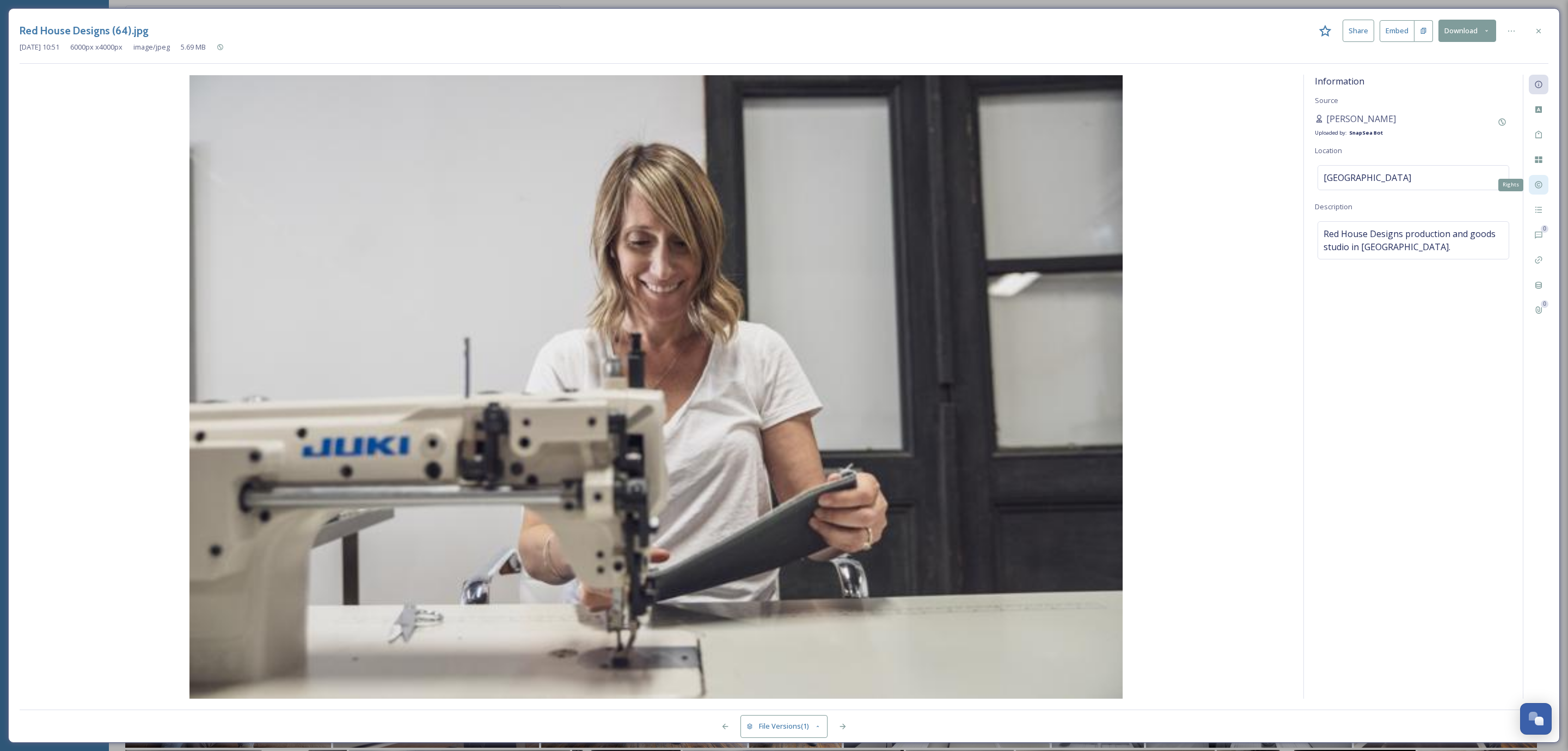
click at [1539, 189] on icon at bounding box center [1539, 185] width 9 height 9
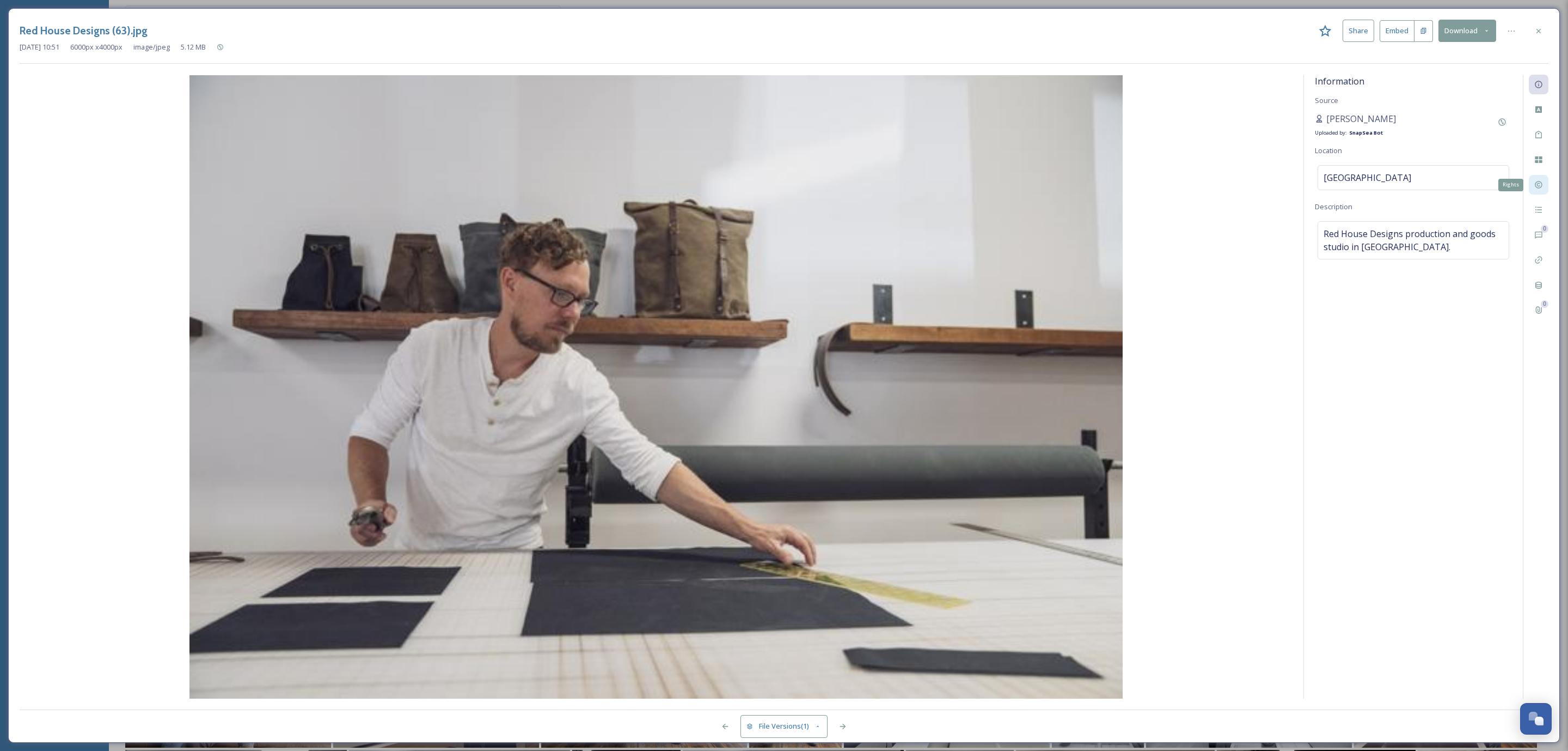
click at [1536, 192] on div "Rights" at bounding box center [1539, 185] width 19 height 19
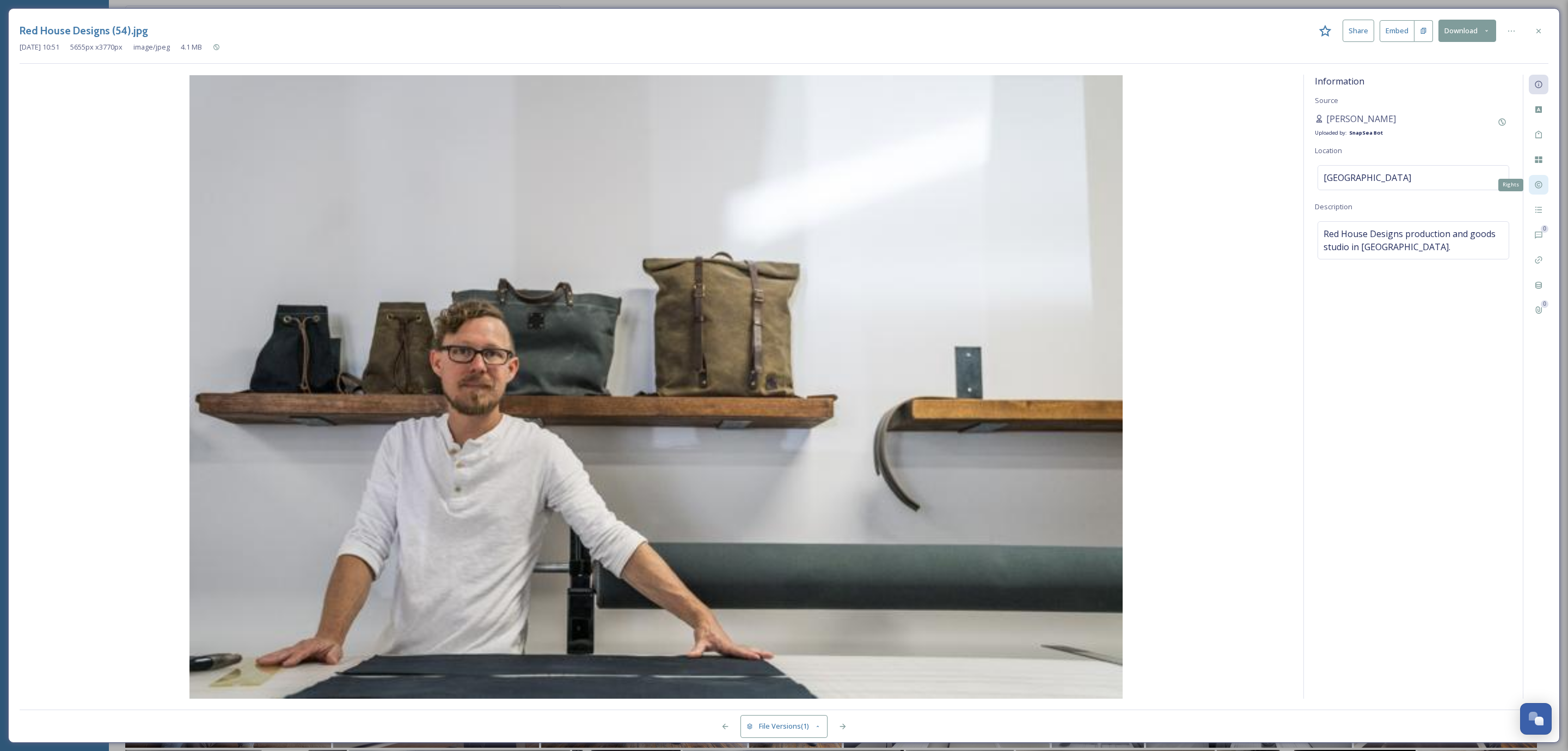
click at [1536, 192] on div "Rights" at bounding box center [1539, 185] width 19 height 19
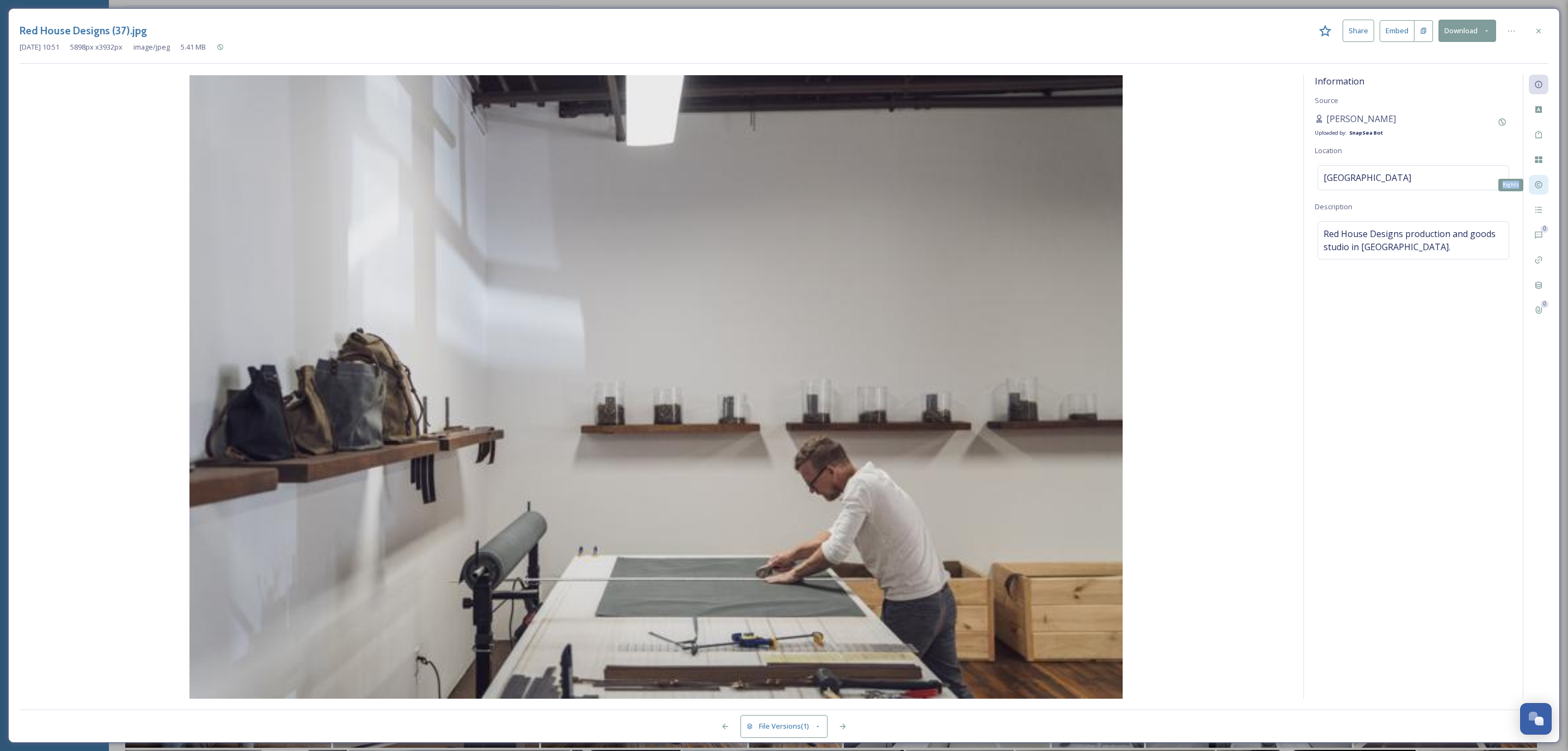
click at [1536, 192] on div "Rights" at bounding box center [1539, 185] width 19 height 19
click at [1543, 20] on div "Red House Designs (37).jpg Share Embed Download" at bounding box center [784, 30] width 1529 height 22
click at [1541, 26] on div at bounding box center [1539, 31] width 19 height 19
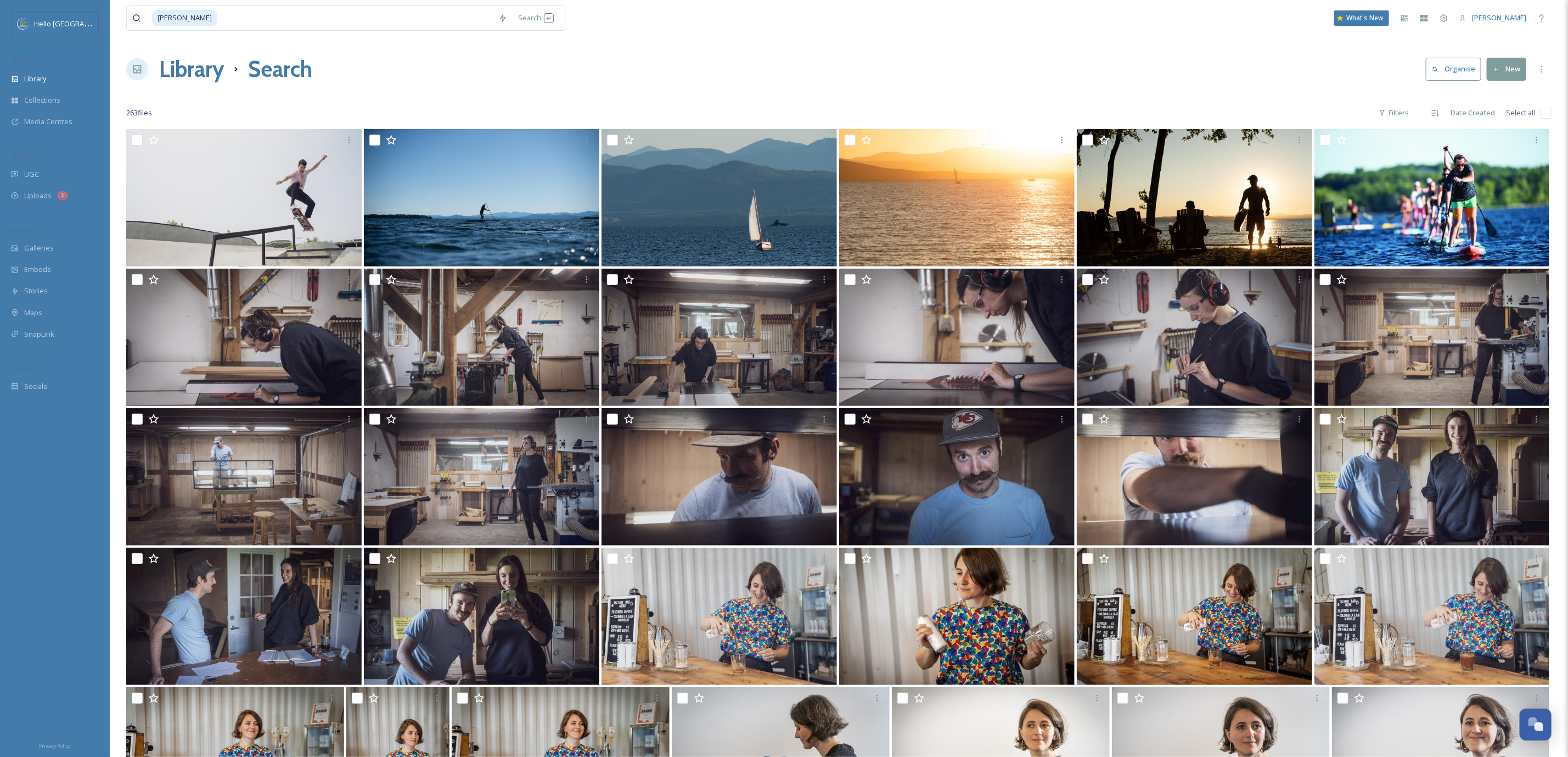
click at [1545, 106] on div "263 file s Filters Date Created Select all" at bounding box center [839, 113] width 1425 height 21
click at [1547, 111] on input "checkbox" at bounding box center [1546, 113] width 11 height 11
checkbox input "true"
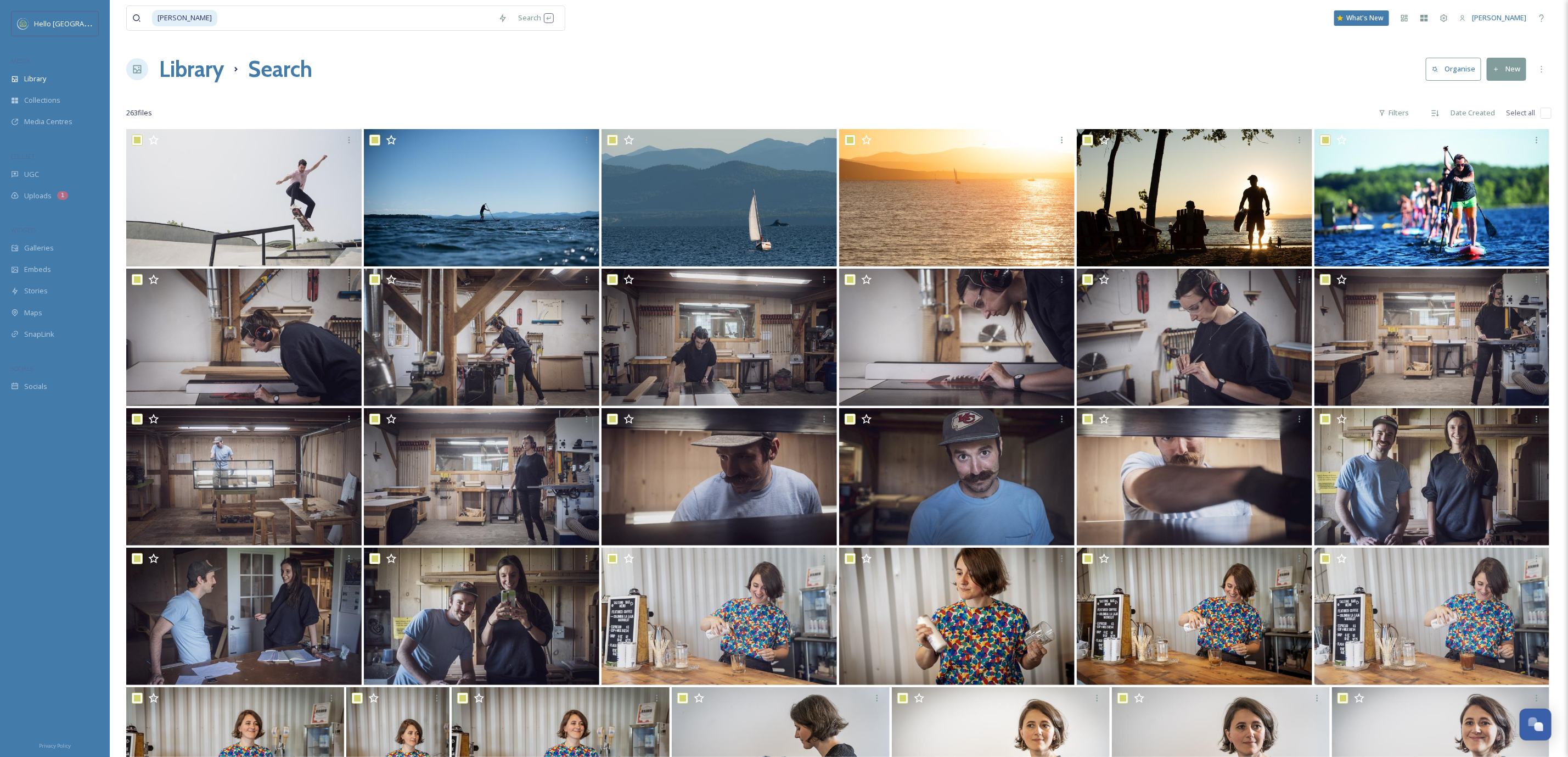
checkbox input "true"
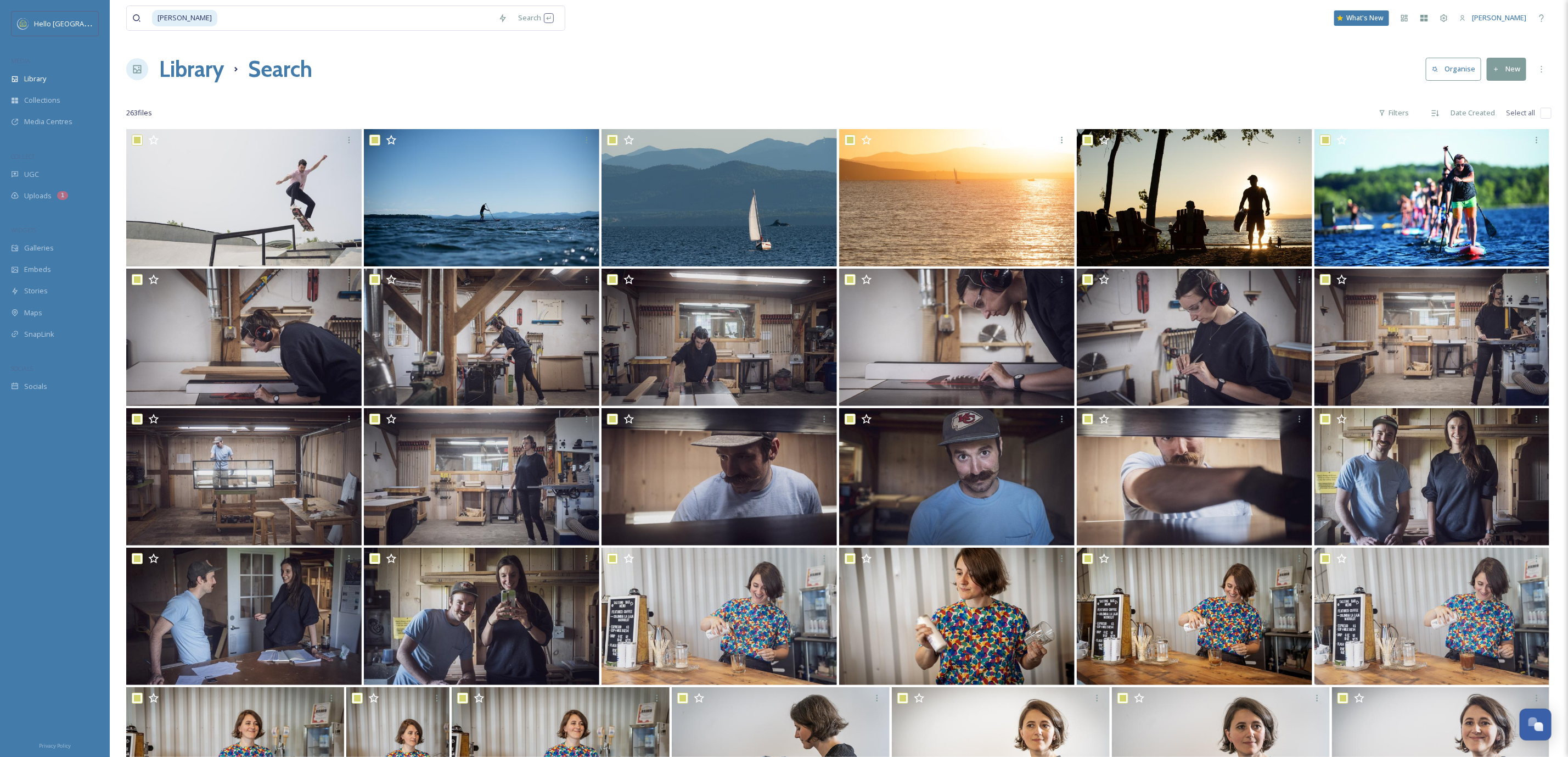
checkbox input "true"
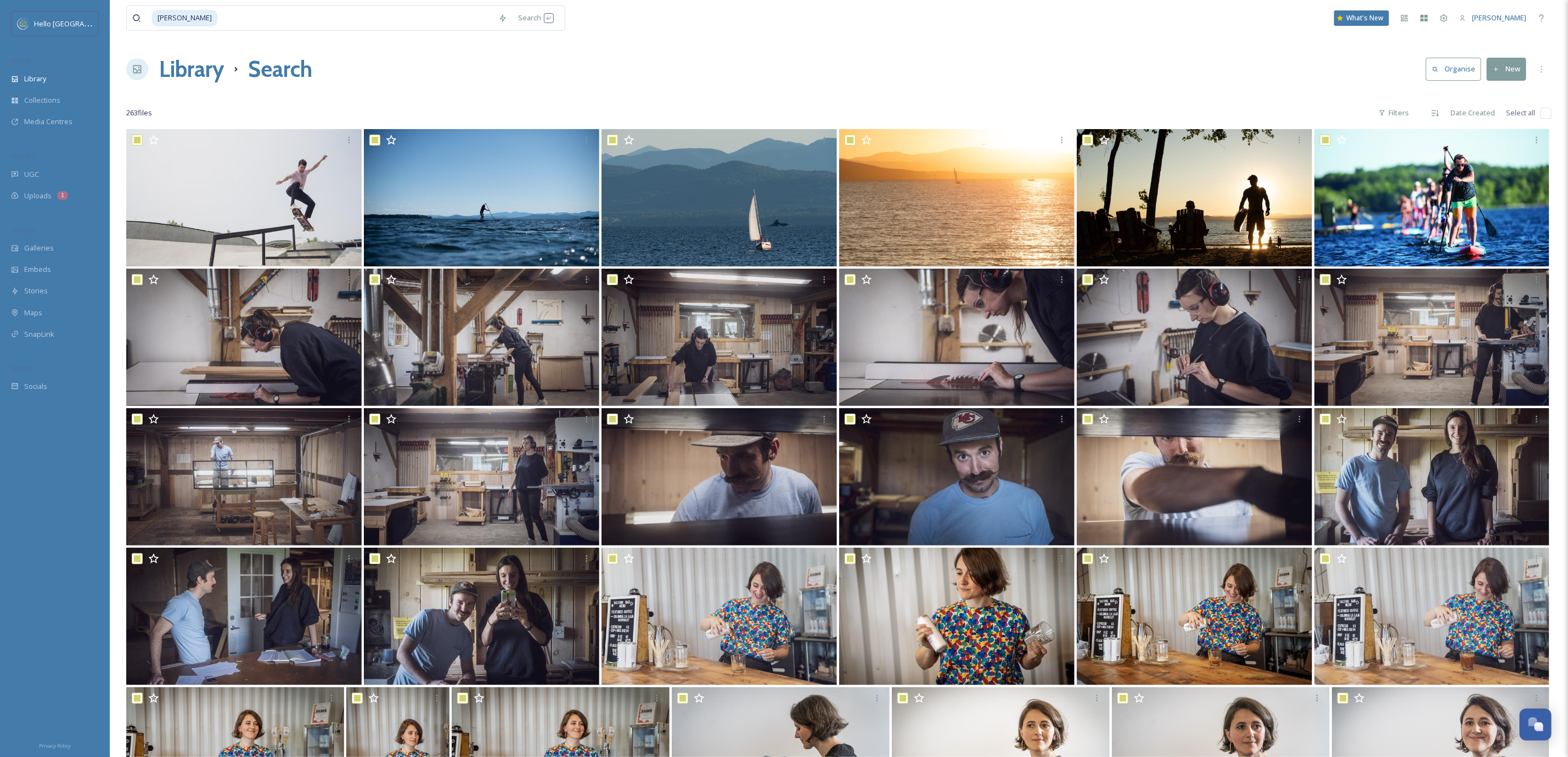
checkbox input "true"
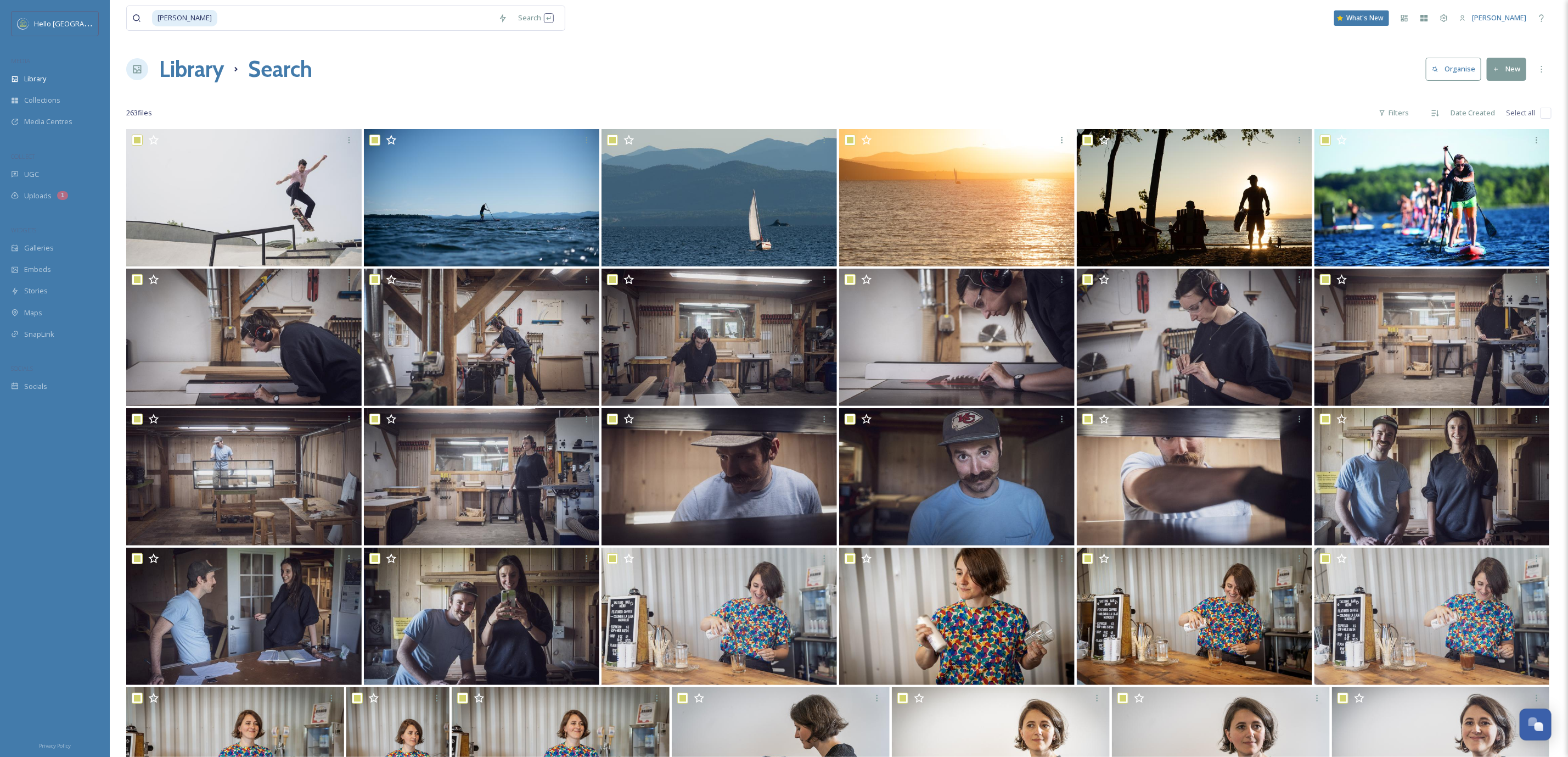
checkbox input "true"
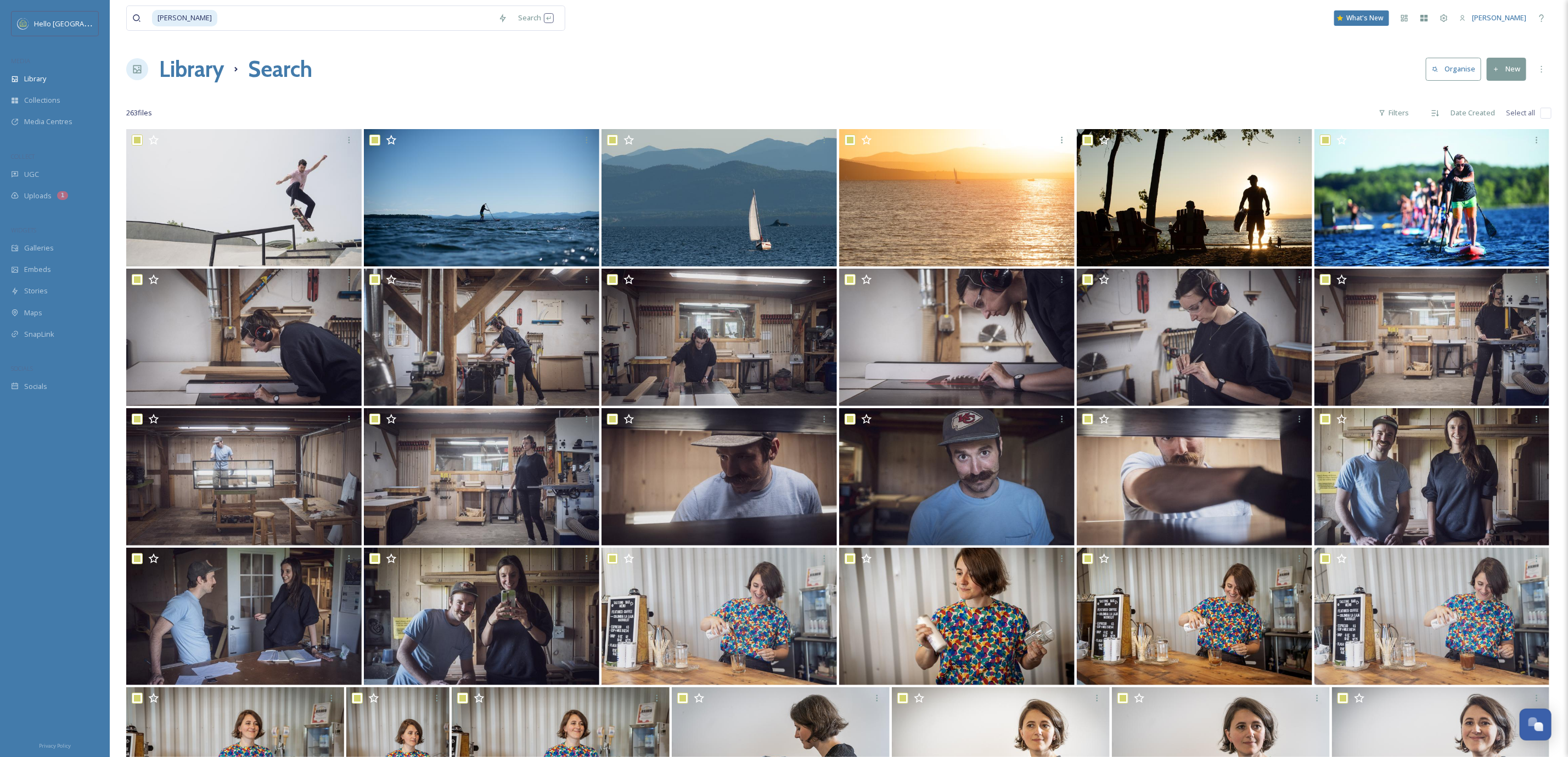
checkbox input "true"
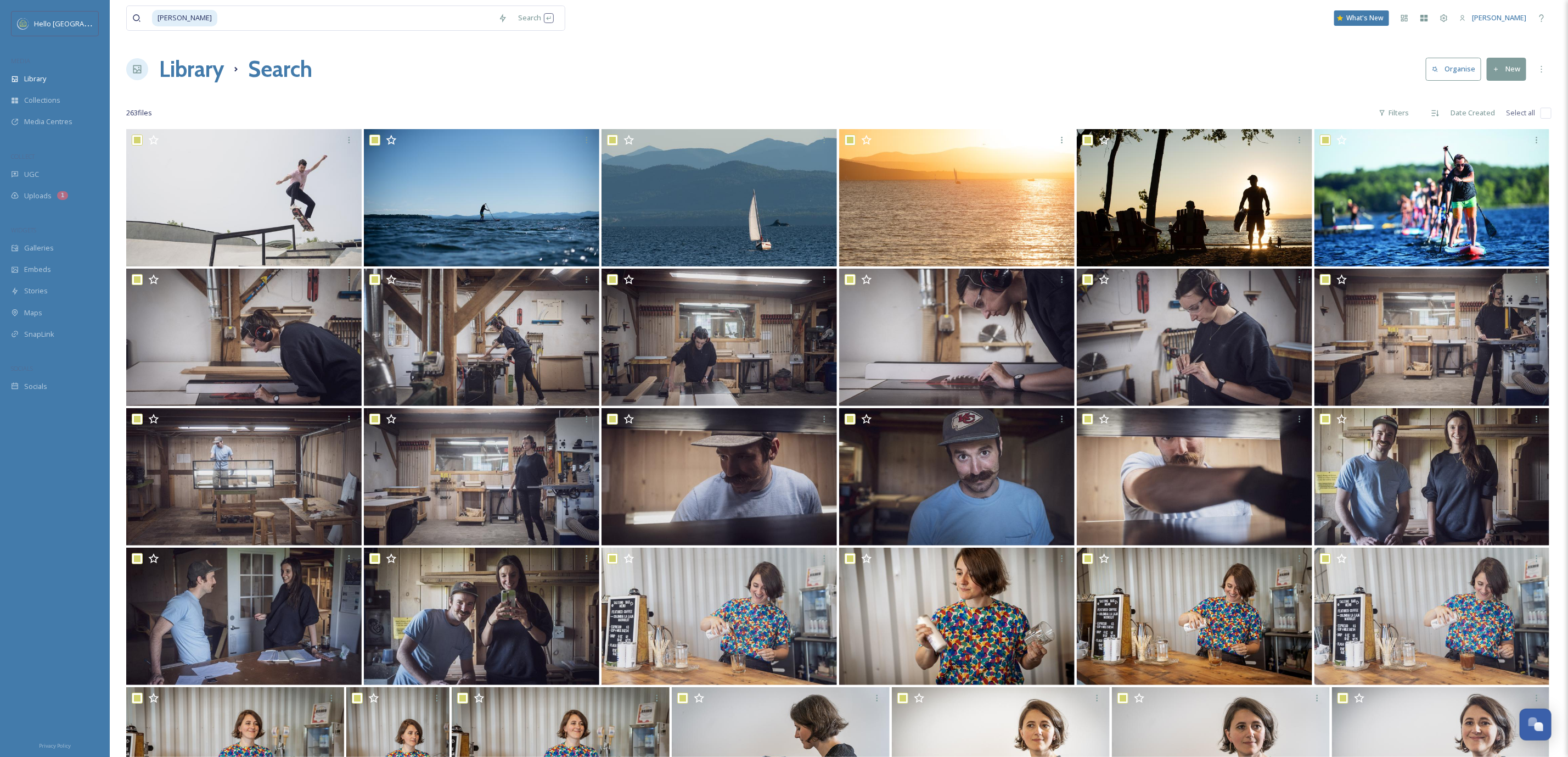
checkbox input "true"
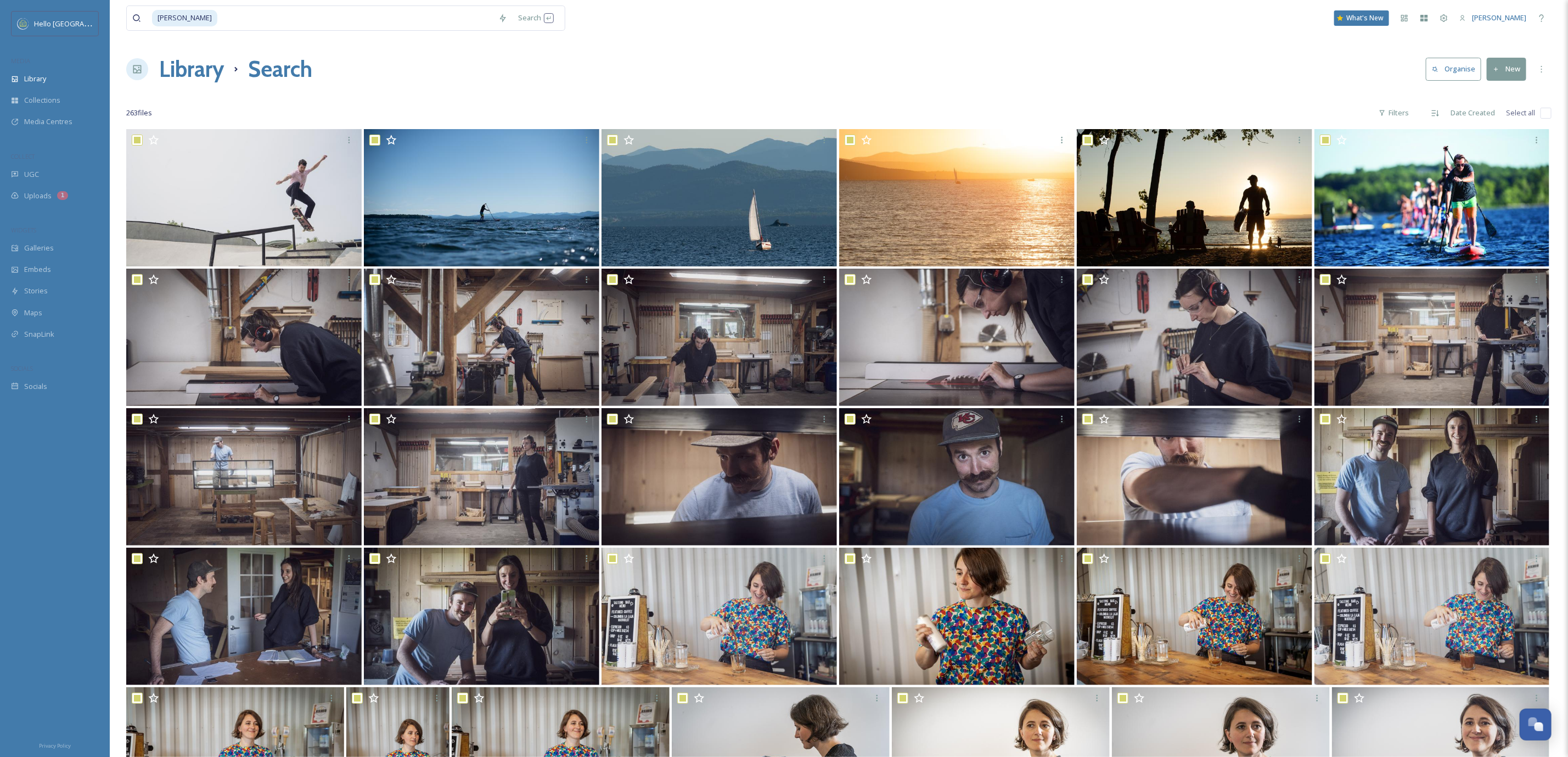
checkbox input "true"
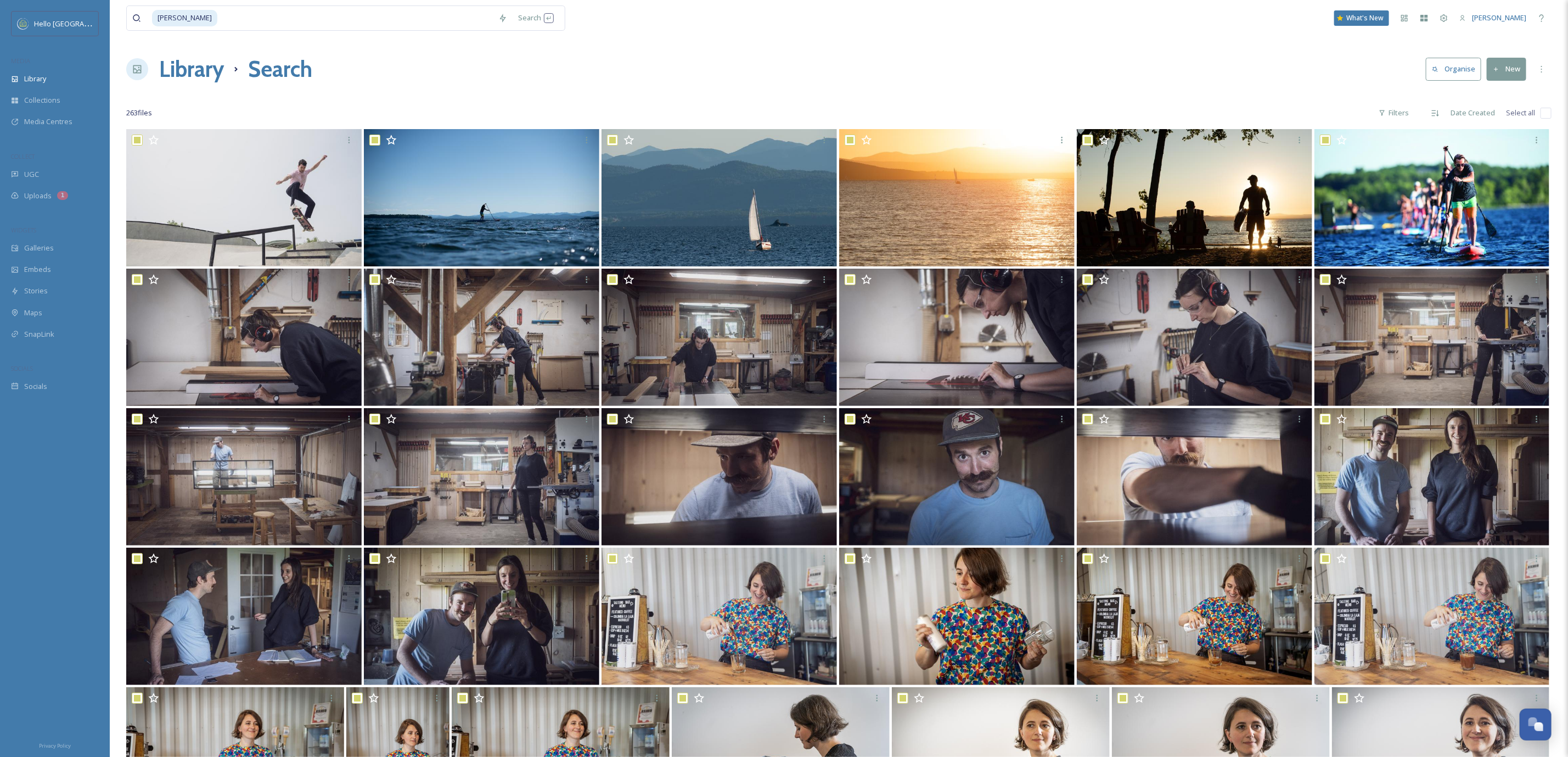
checkbox input "true"
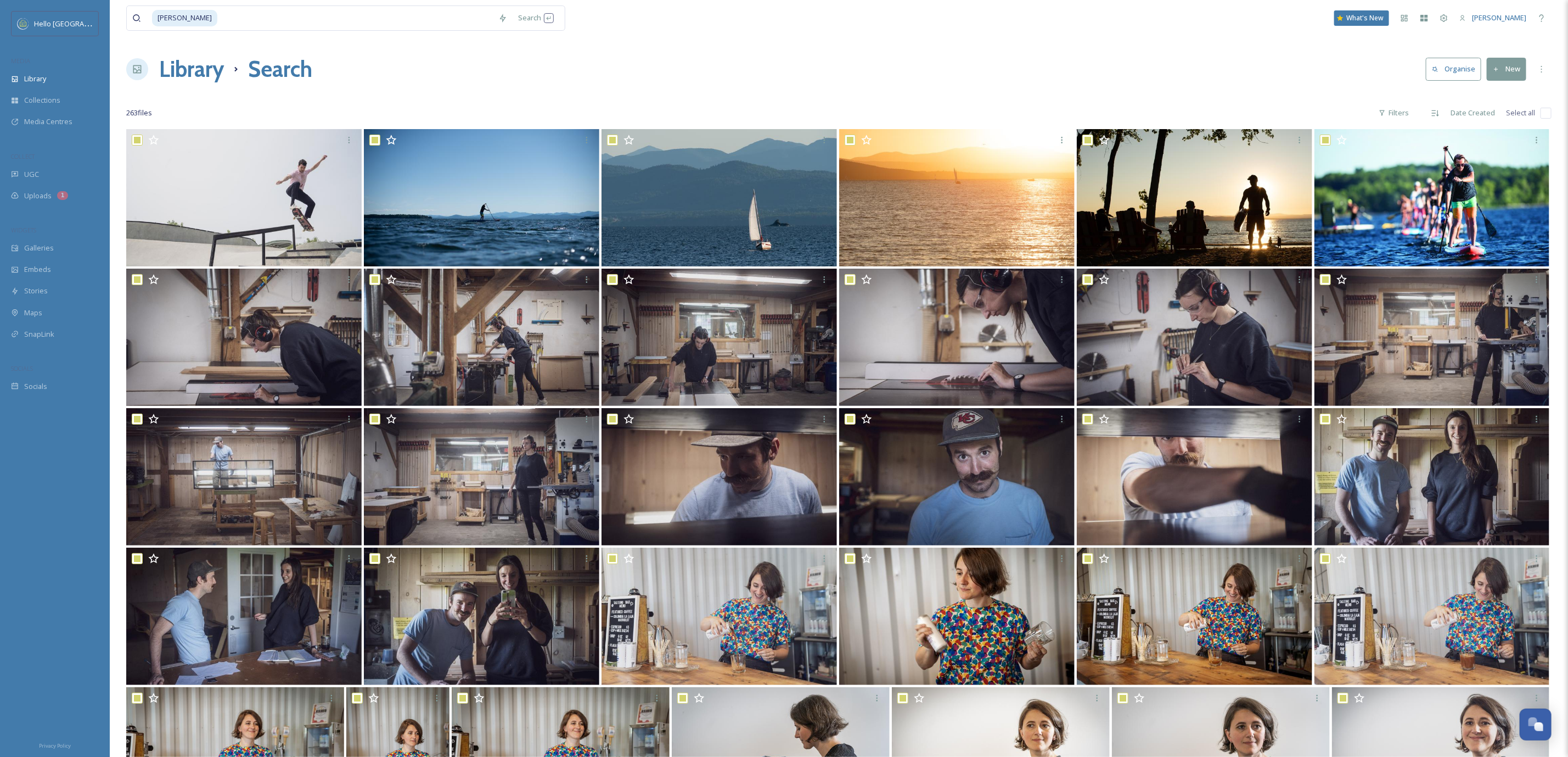
checkbox input "true"
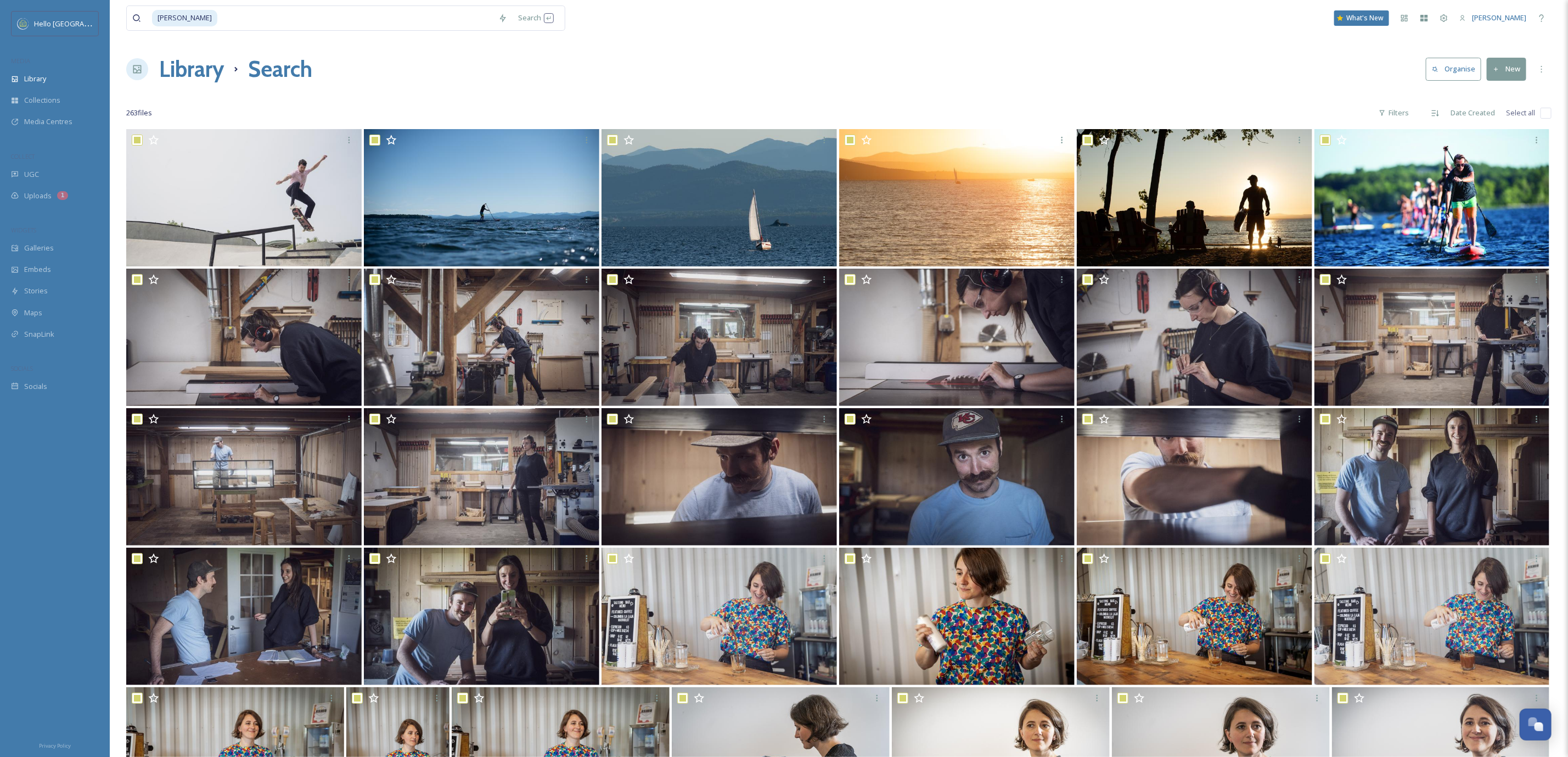
checkbox input "true"
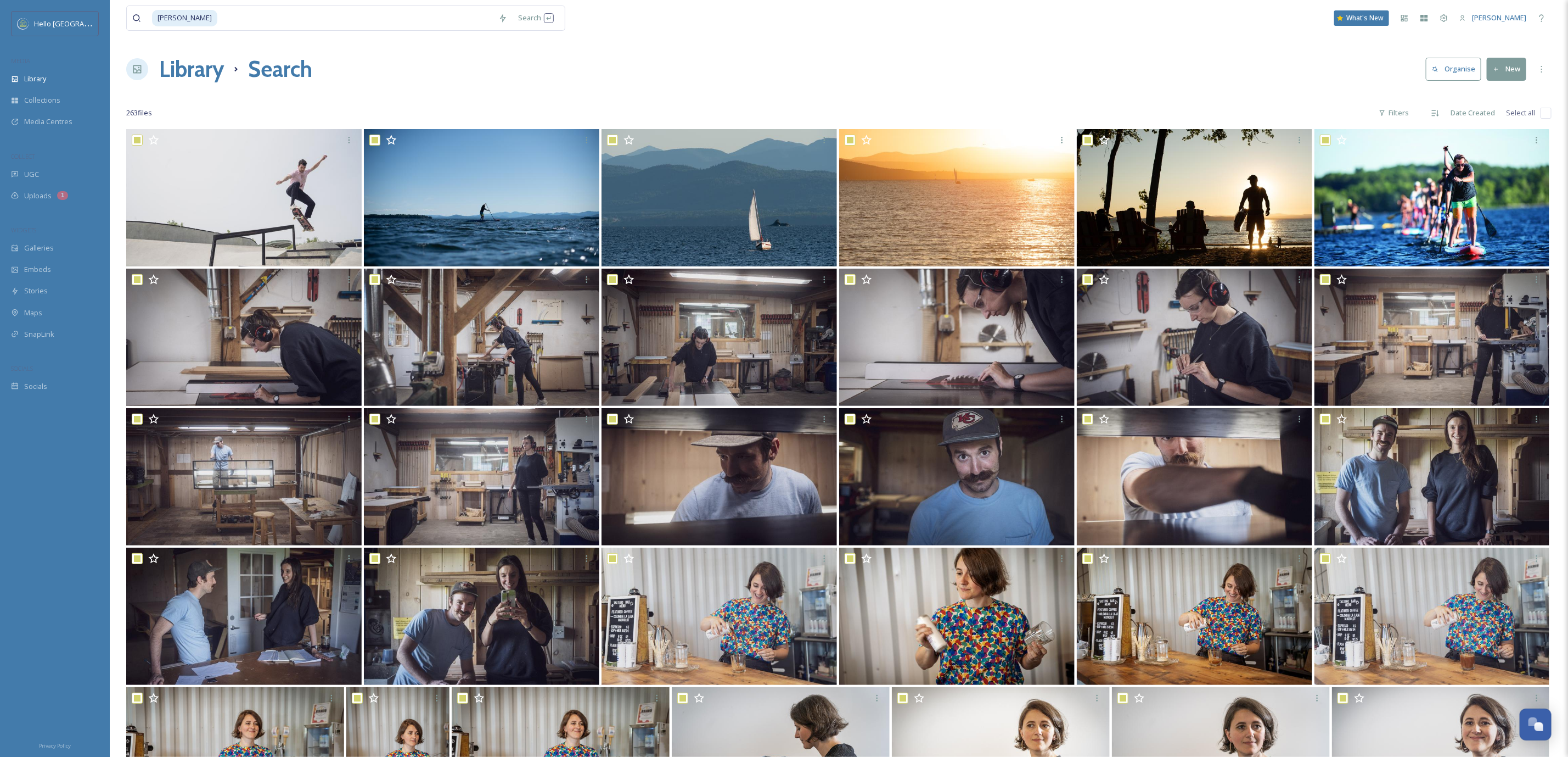
checkbox input "true"
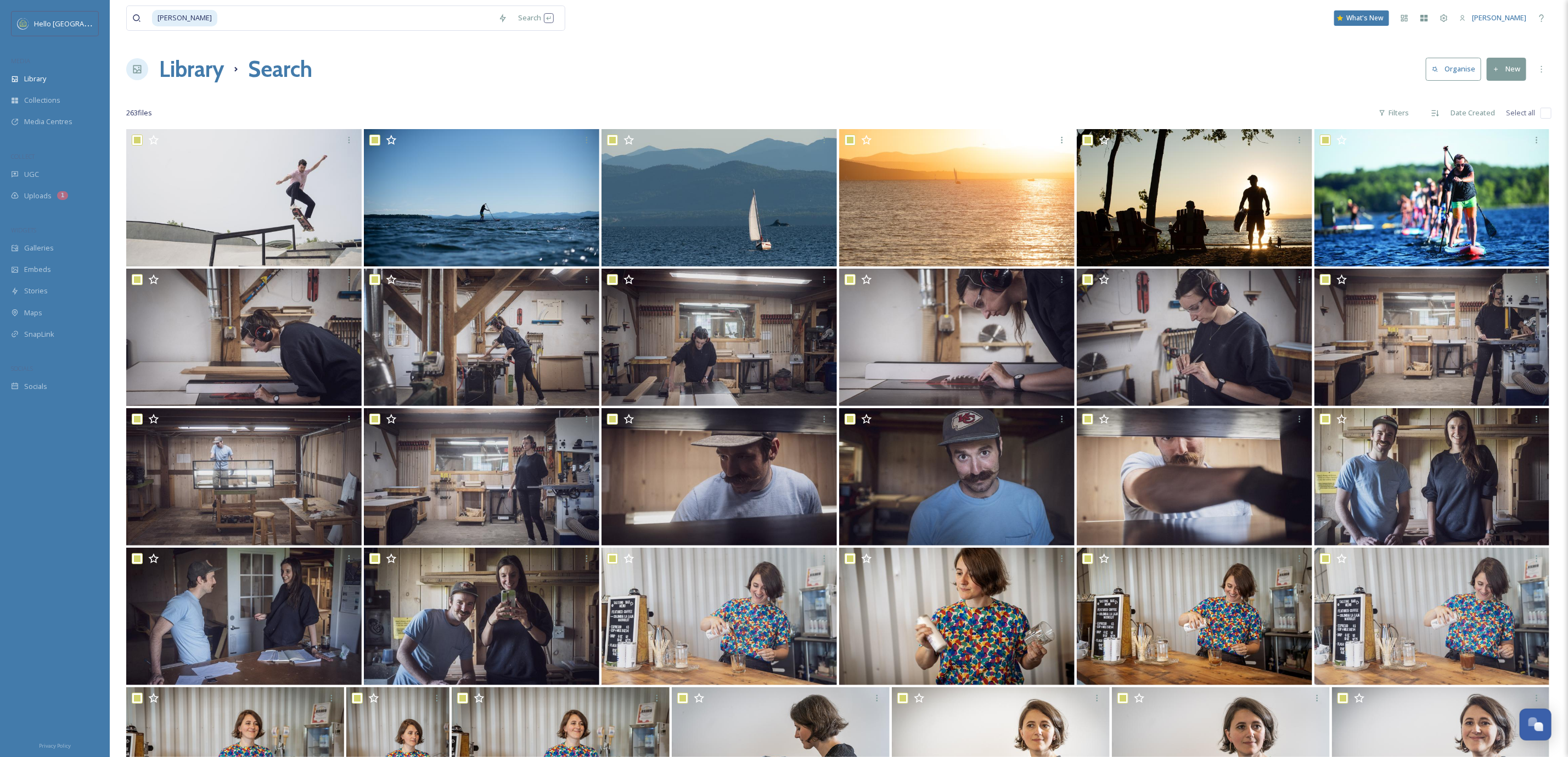
checkbox input "true"
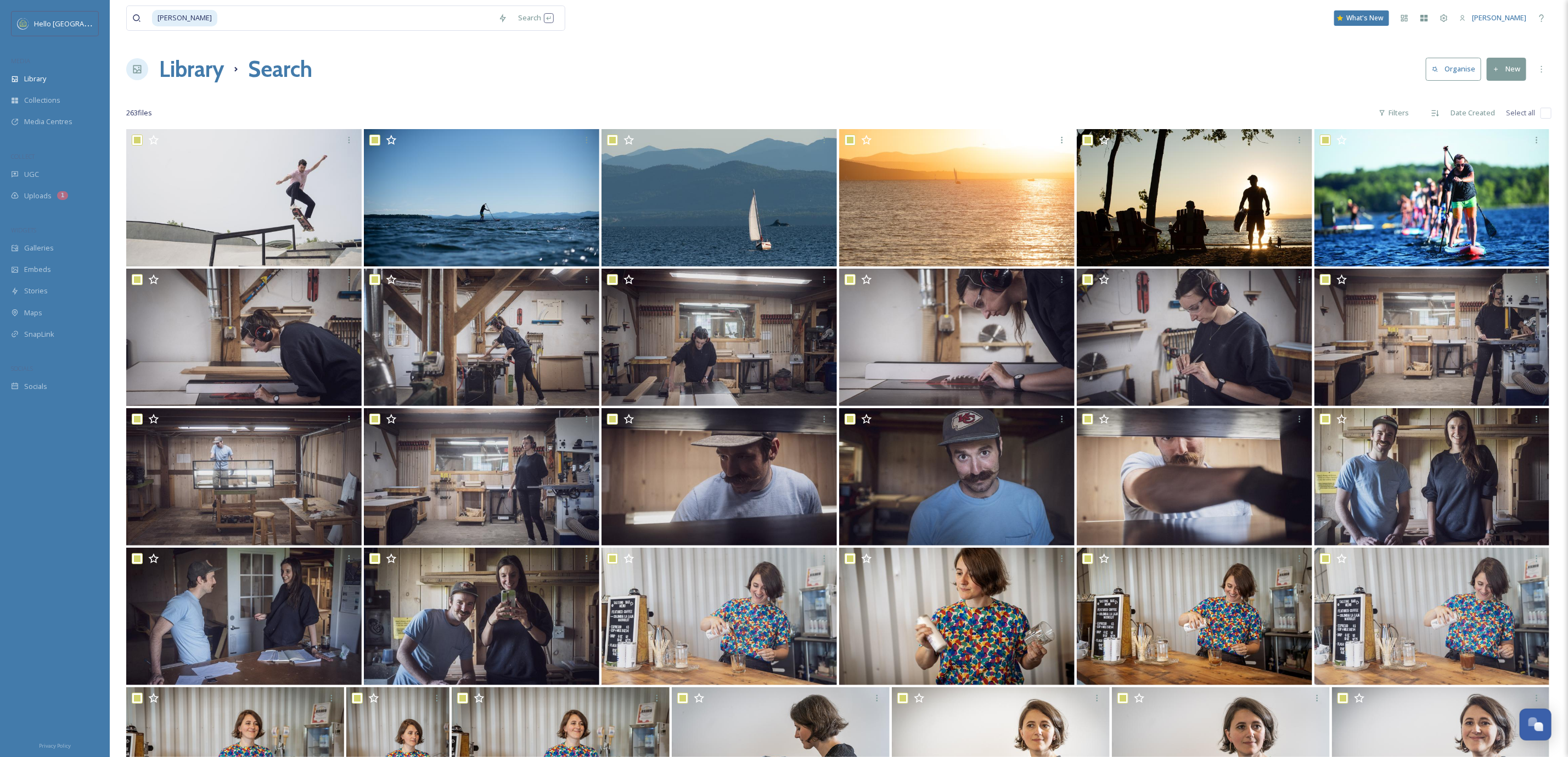
checkbox input "true"
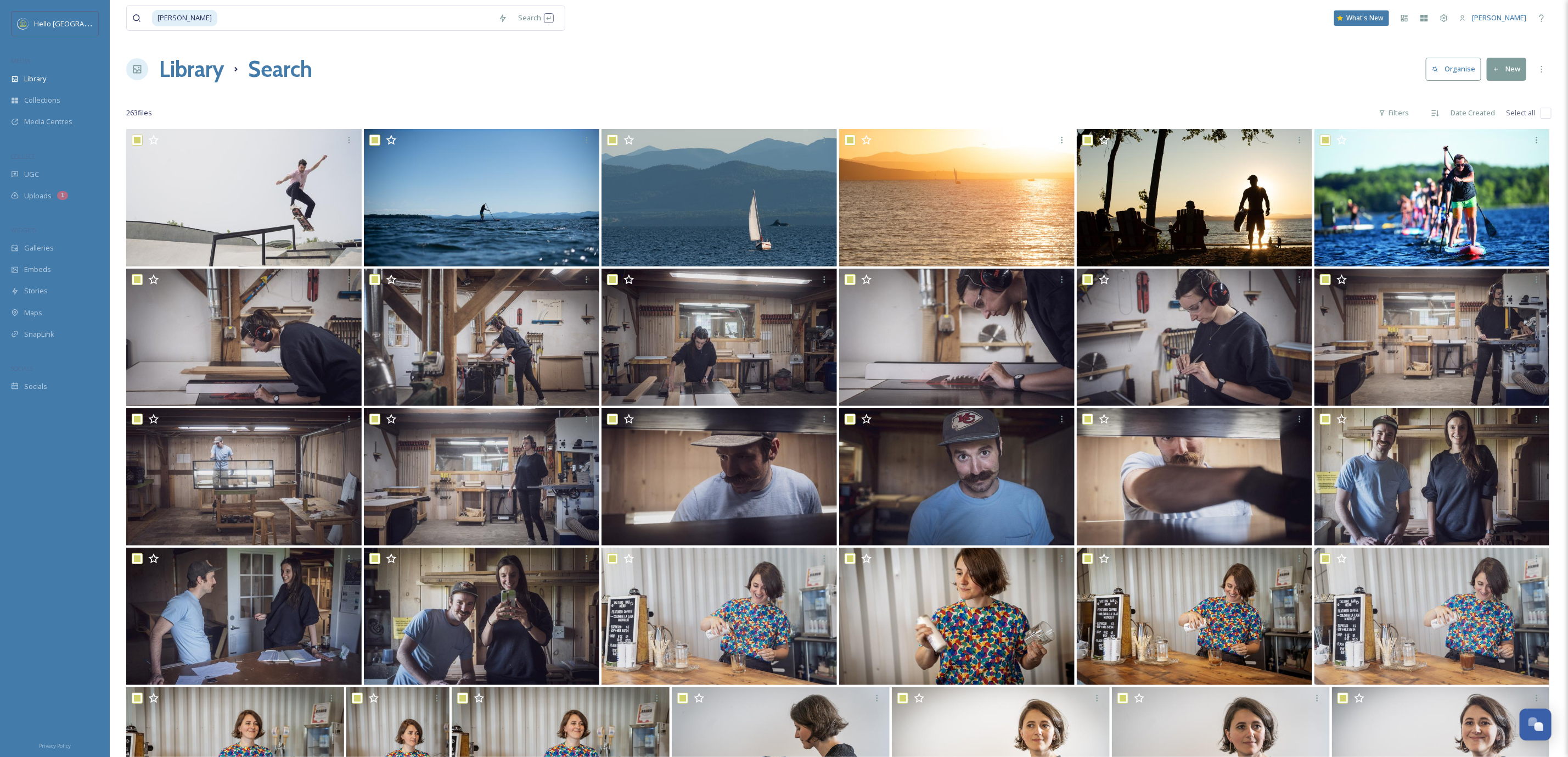
checkbox input "true"
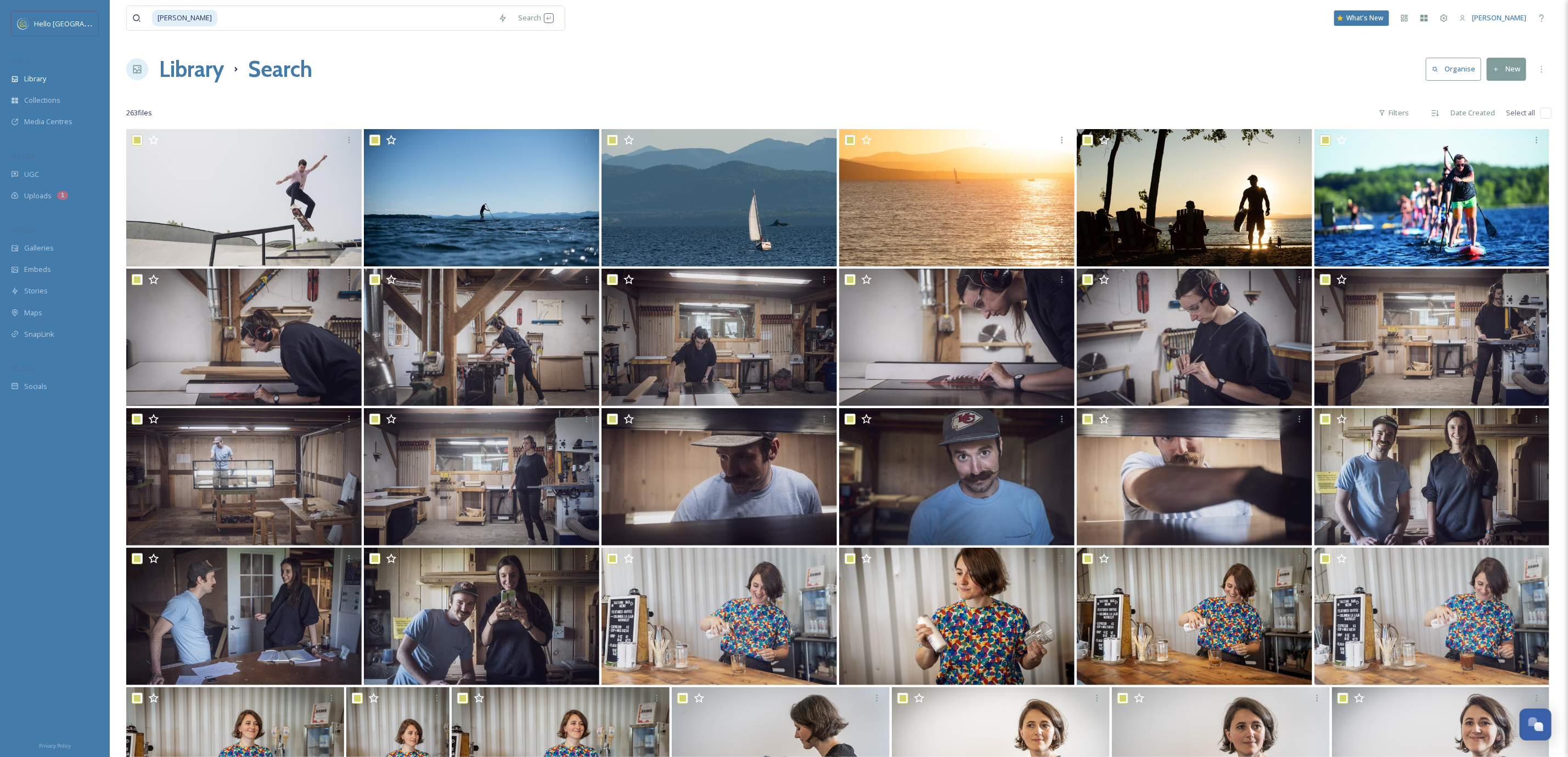
checkbox input "true"
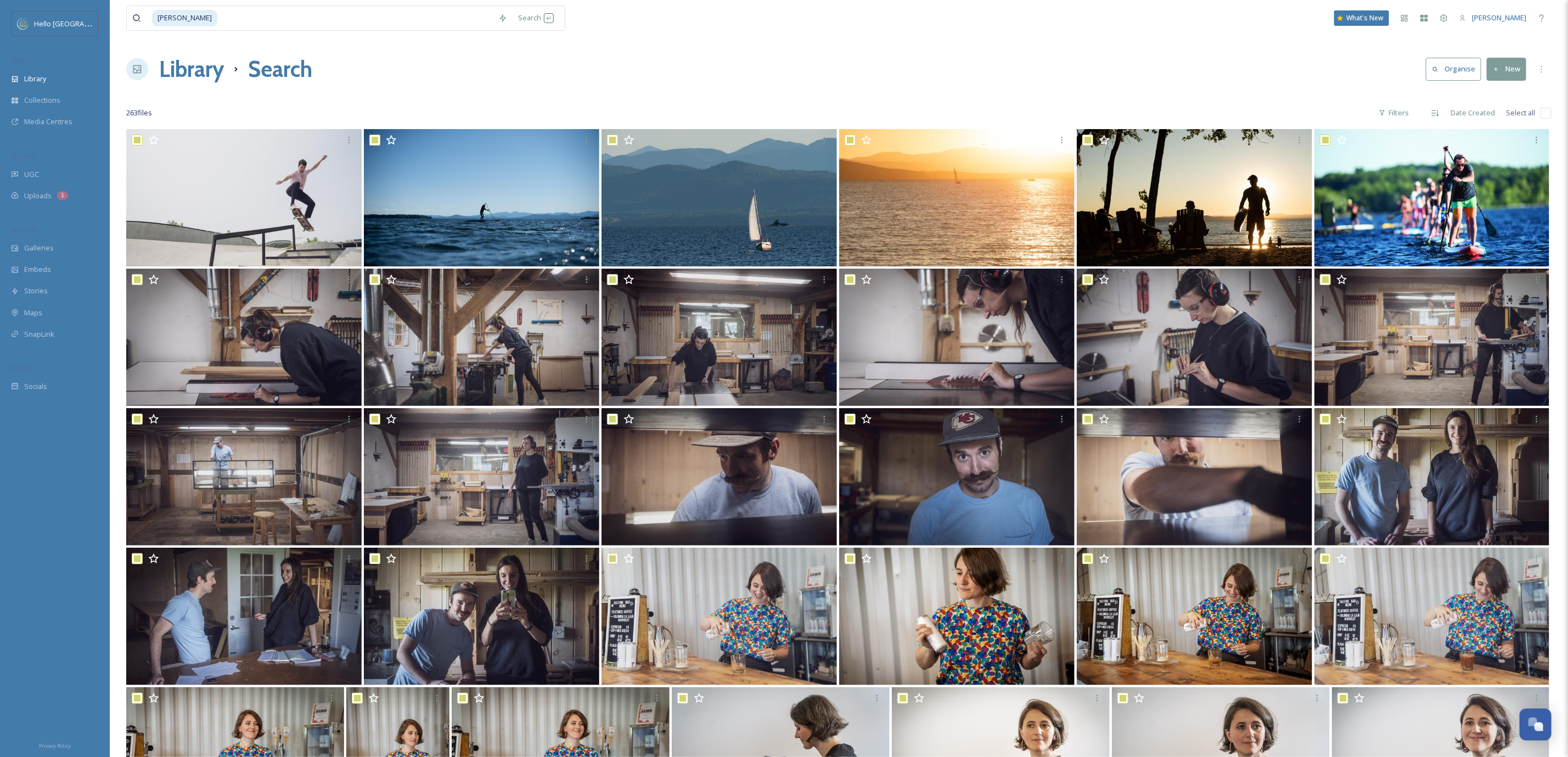
checkbox input "true"
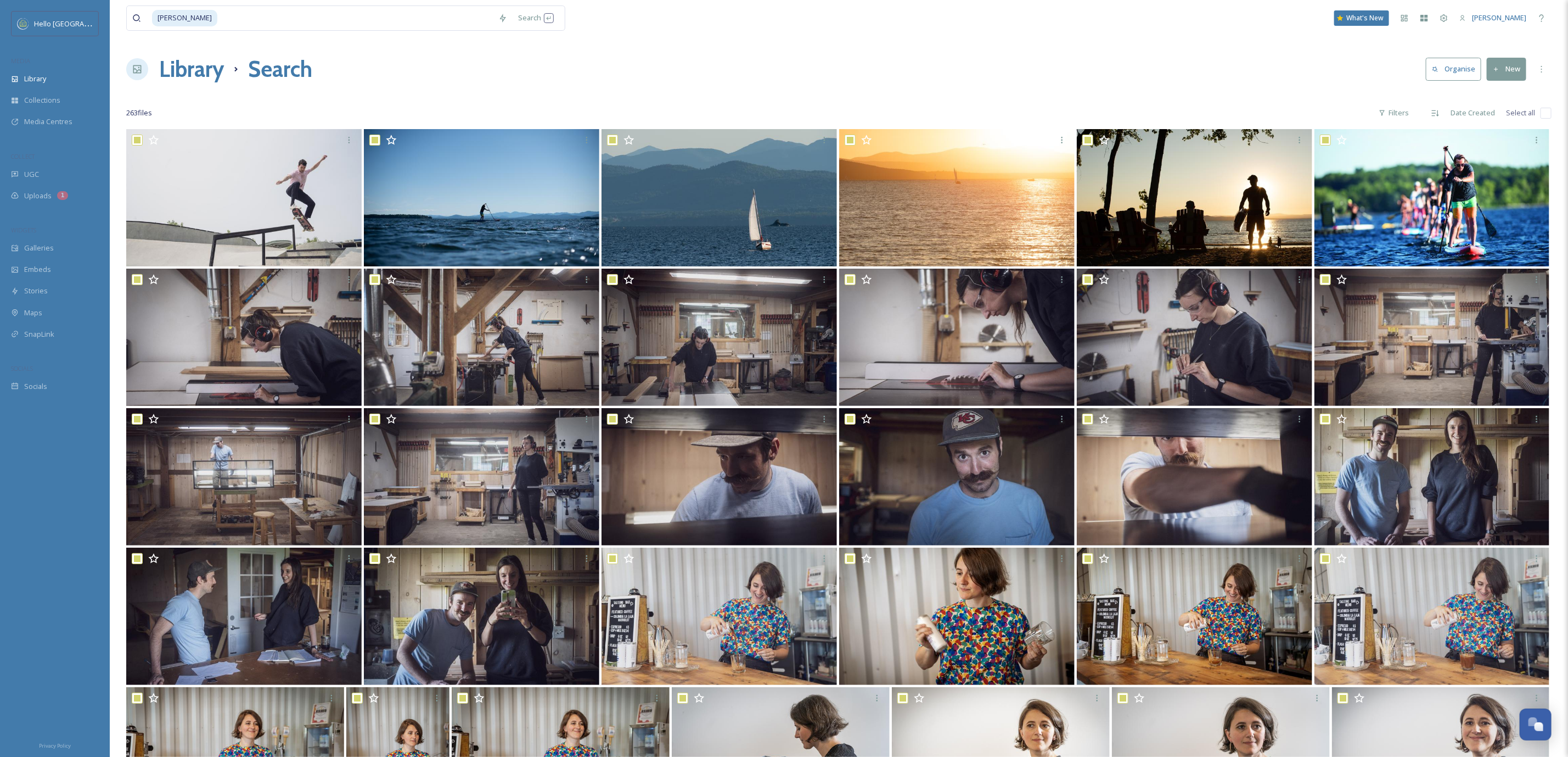
checkbox input "true"
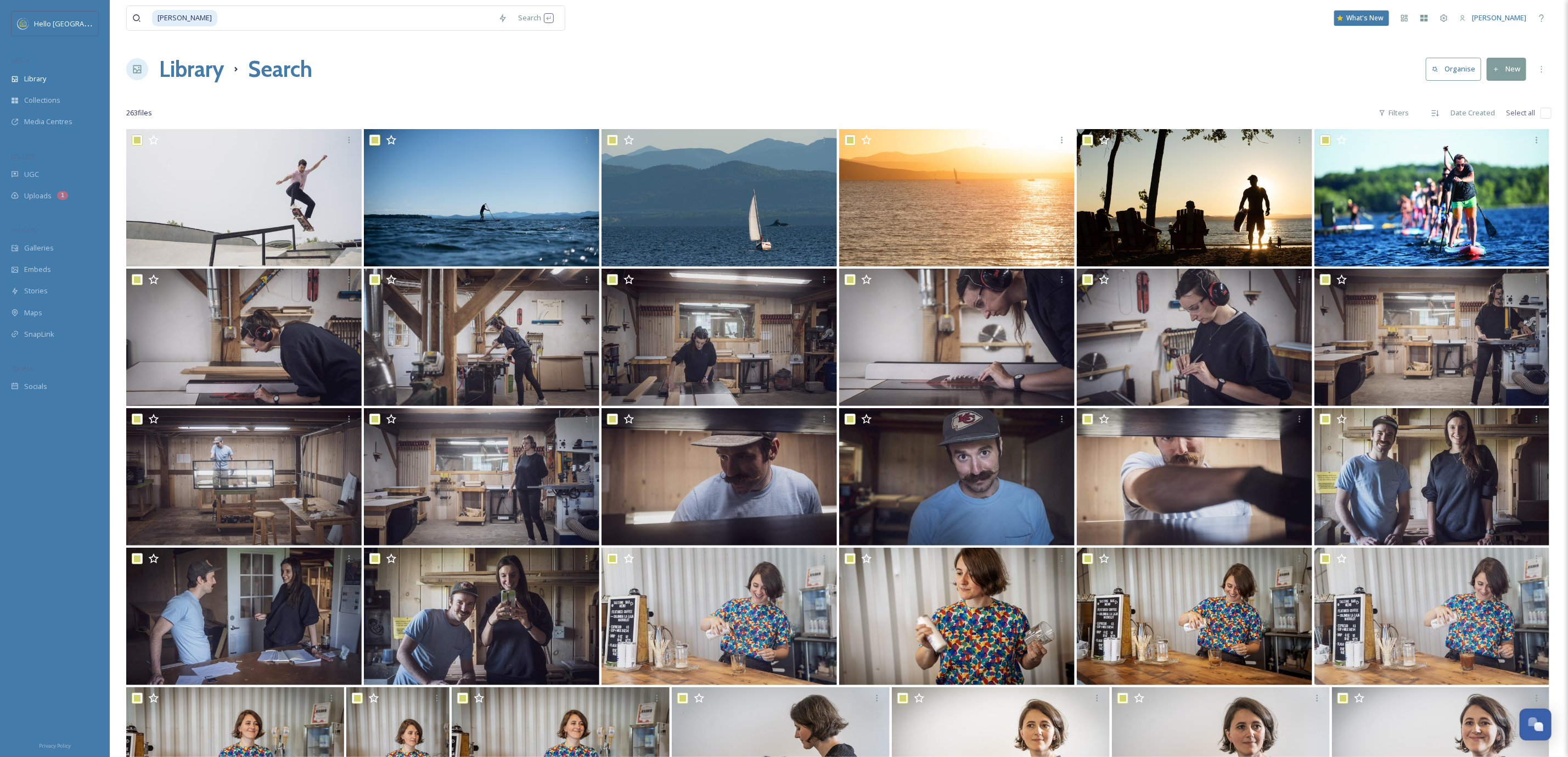
checkbox input "true"
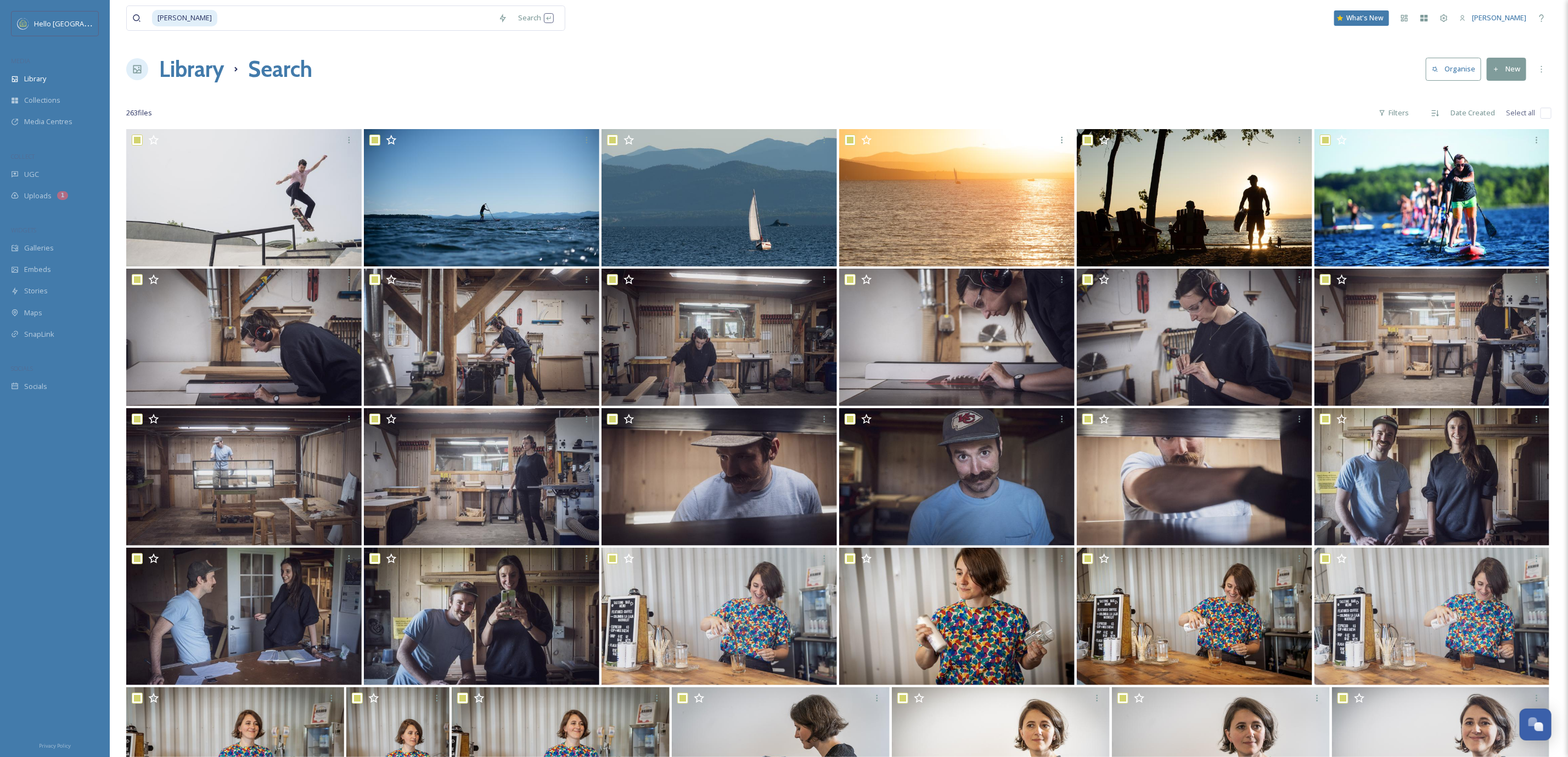
checkbox input "true"
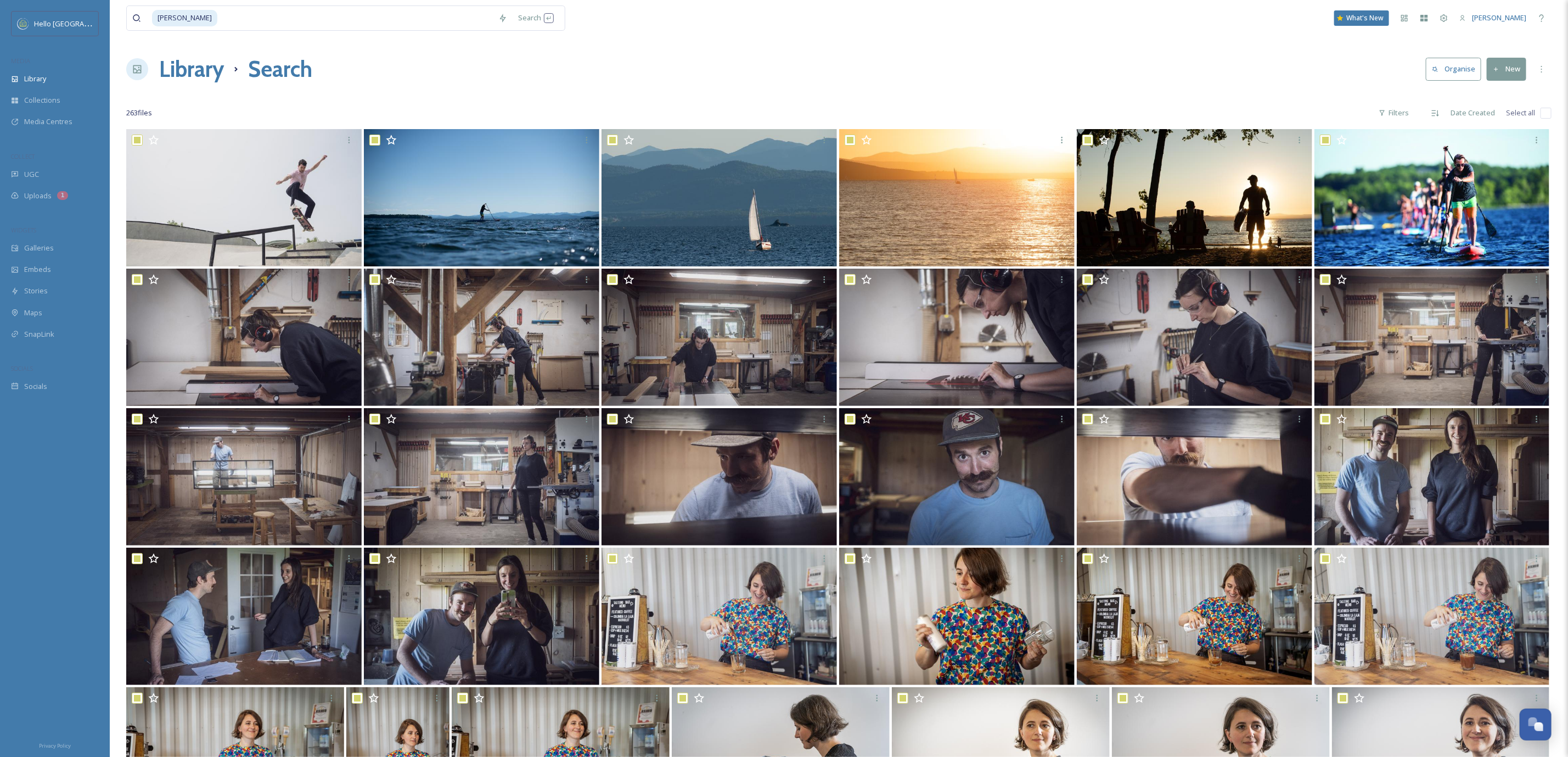
checkbox input "true"
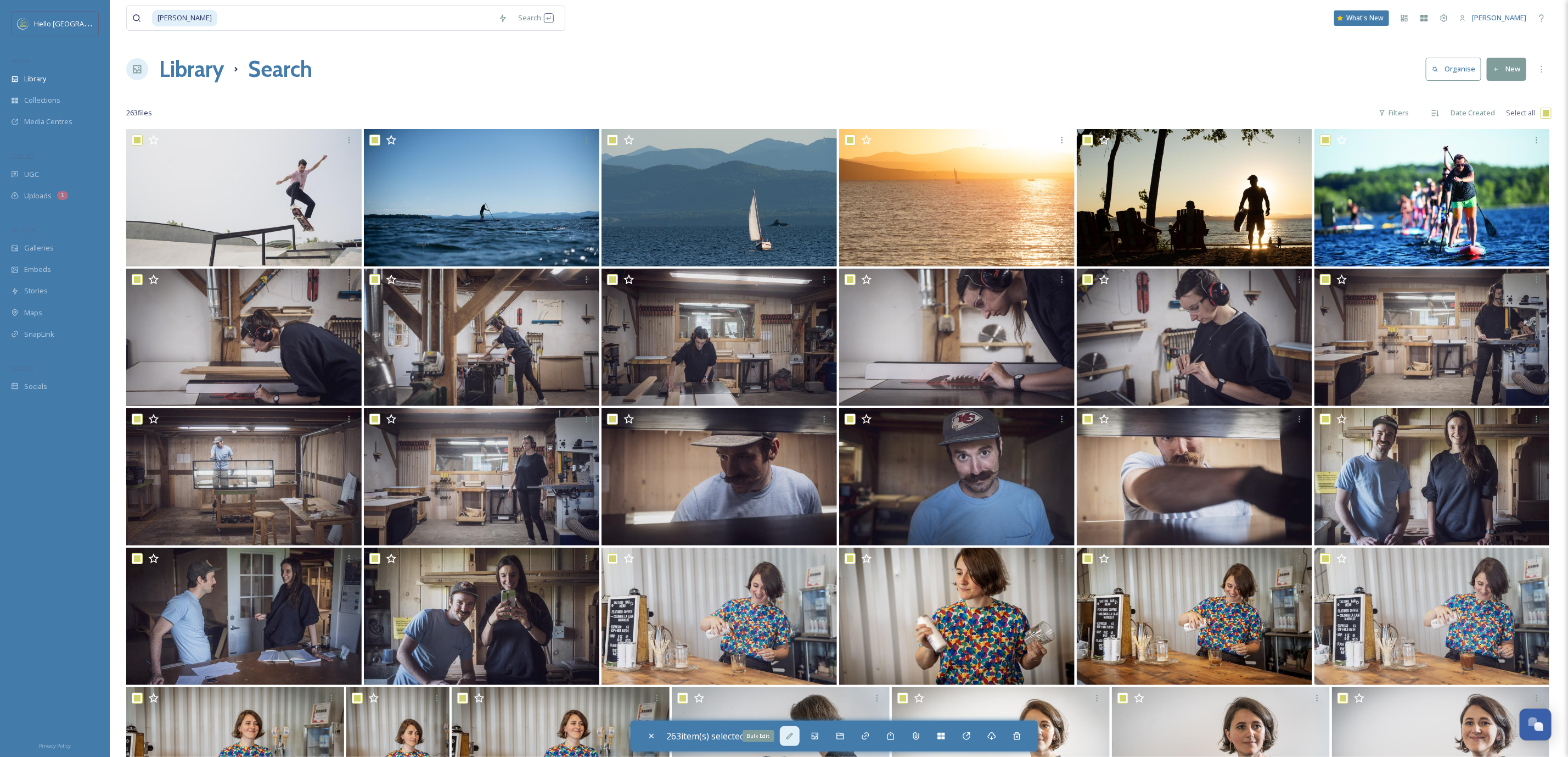
click at [798, 735] on div "Bulk Edit" at bounding box center [789, 736] width 19 height 20
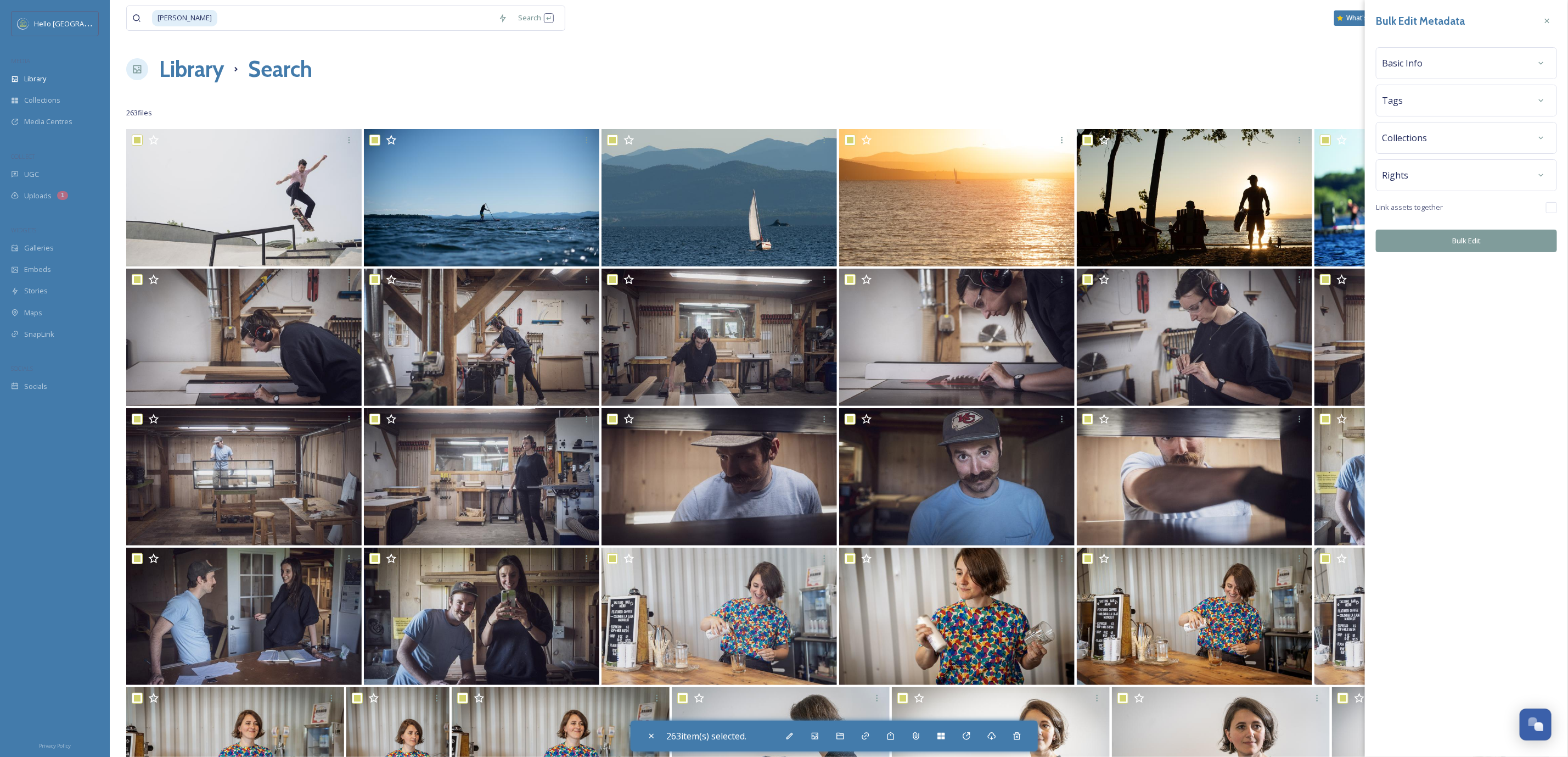
click at [1480, 194] on div "Bulk Edit Metadata Basic Info Tags Collections Rights Link assets together Bulk…" at bounding box center [1466, 131] width 203 height 263
click at [1482, 180] on div "Rights" at bounding box center [1466, 175] width 169 height 20
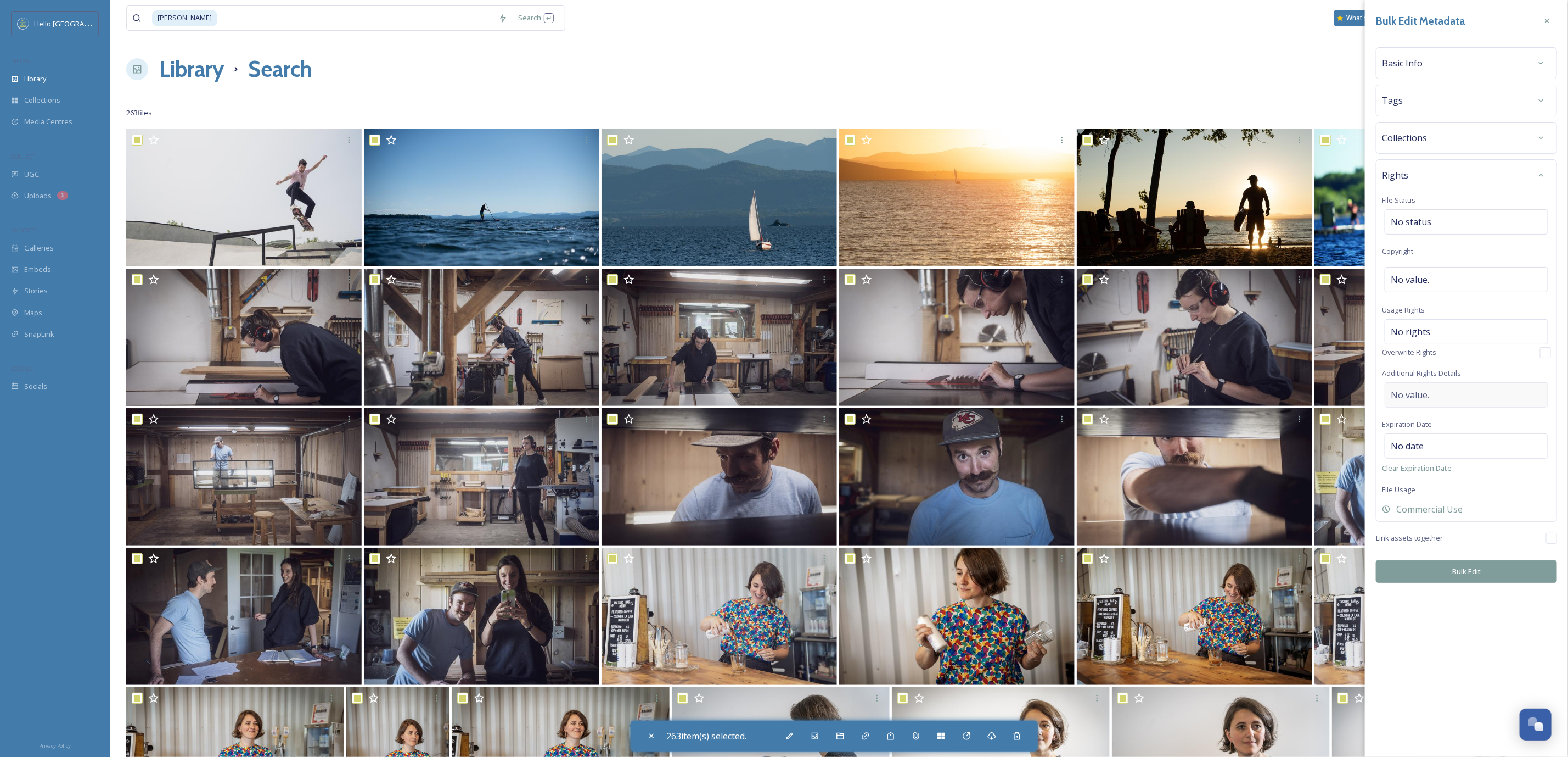
click at [1457, 394] on div "No value." at bounding box center [1466, 394] width 164 height 26
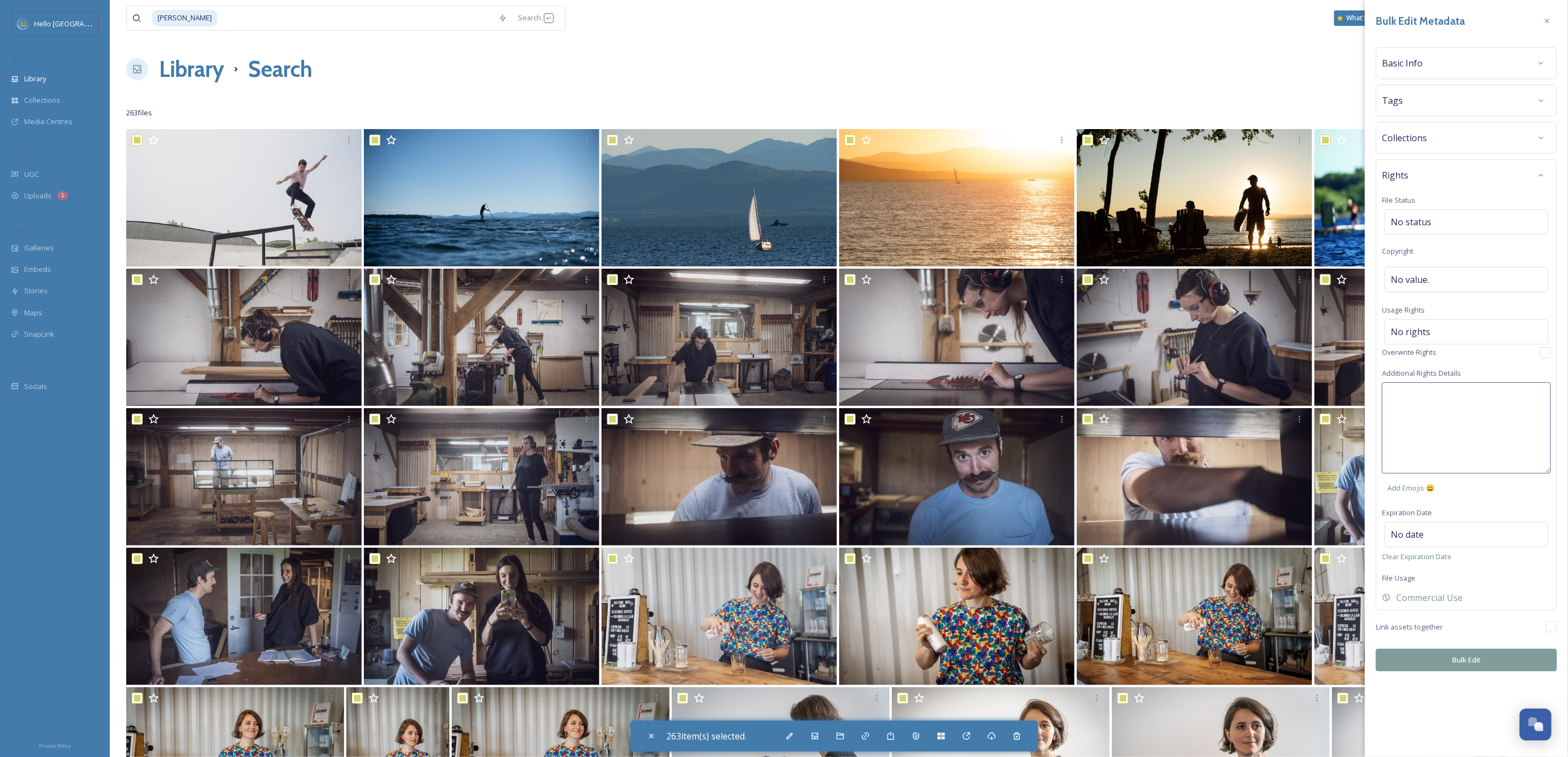
click at [1447, 410] on textarea at bounding box center [1466, 427] width 169 height 91
paste textarea "Universal non-exclusive"
click at [1463, 659] on div "Bulk Edit Metadata Basic Info Tags Collections Rights File Status No status Cop…" at bounding box center [1466, 378] width 203 height 757
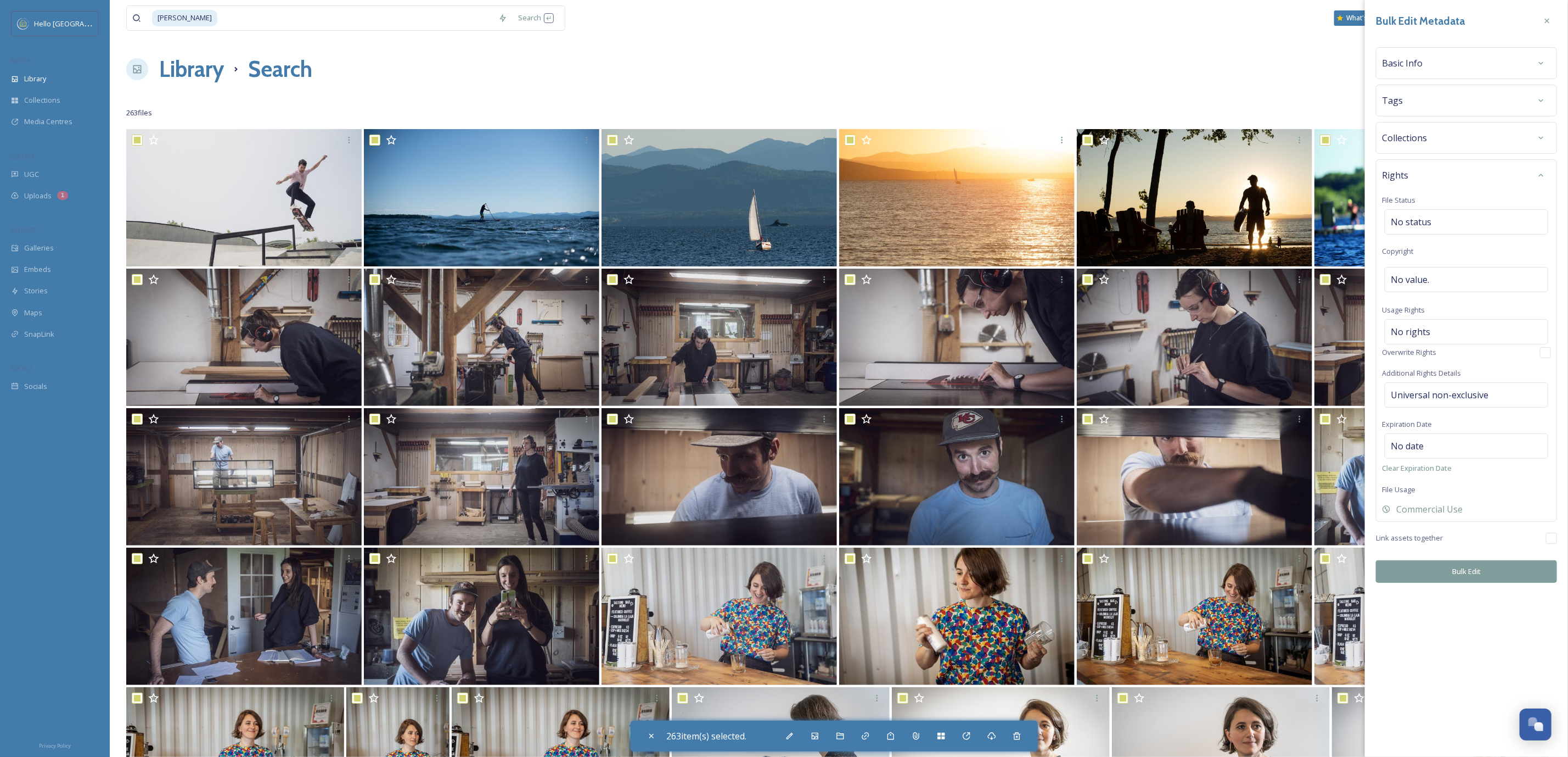
click at [1479, 570] on button "Bulk Edit" at bounding box center [1466, 571] width 181 height 22
drag, startPoint x: 1478, startPoint y: 559, endPoint x: 1128, endPoint y: 100, distance: 577.2
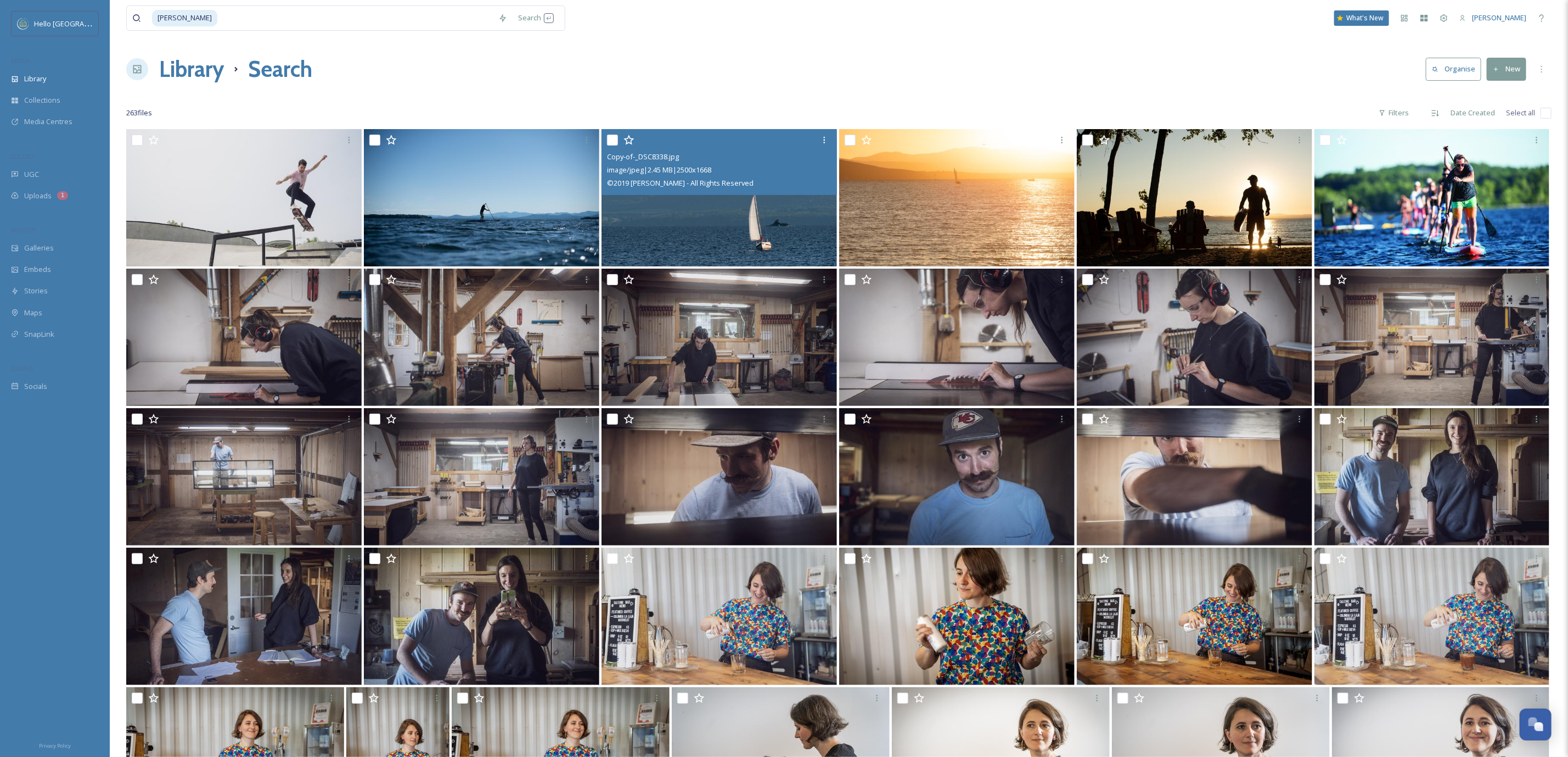
click at [775, 234] on img at bounding box center [719, 198] width 236 height 137
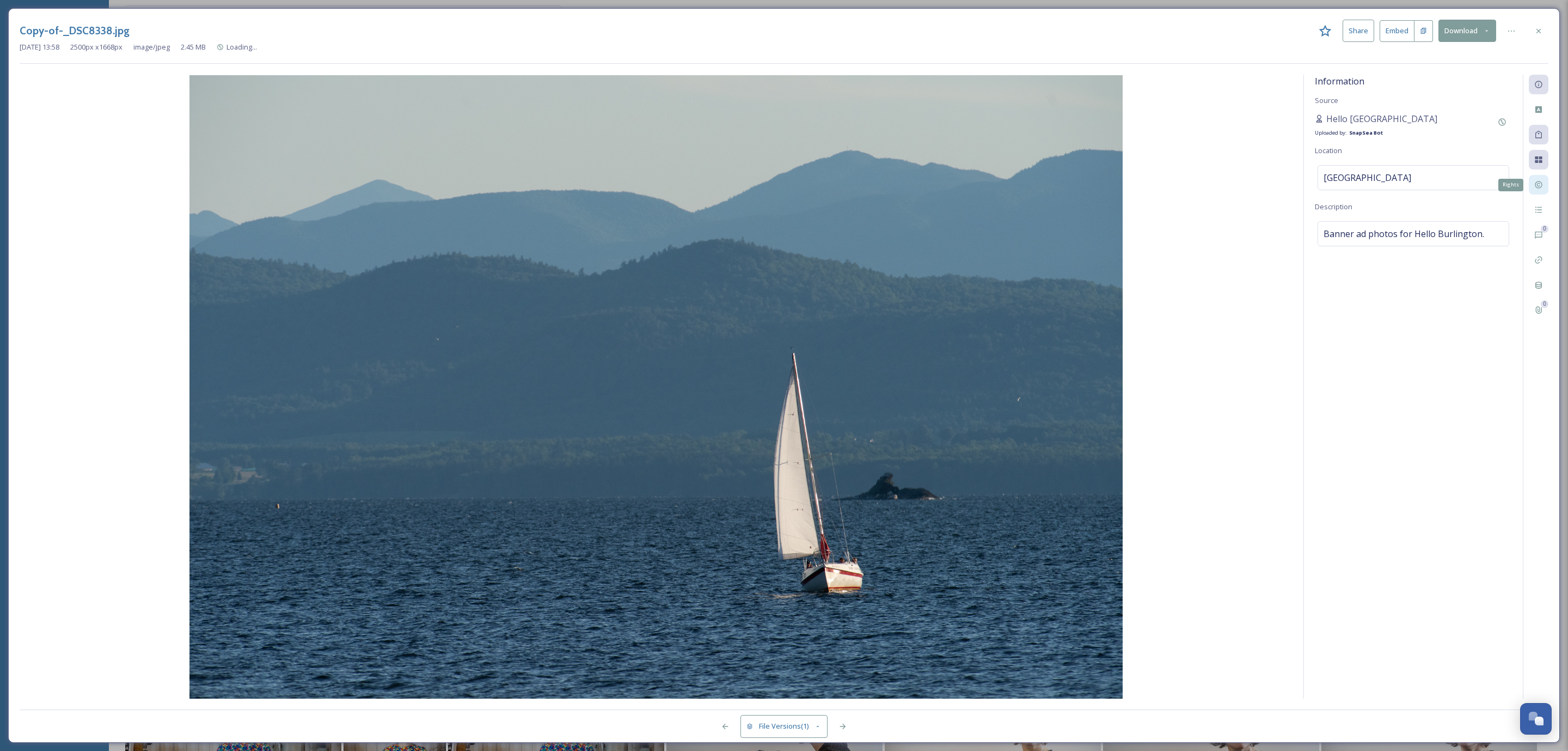
click at [1541, 188] on icon at bounding box center [1539, 185] width 9 height 9
click at [919, 516] on img at bounding box center [656, 387] width 1274 height 623
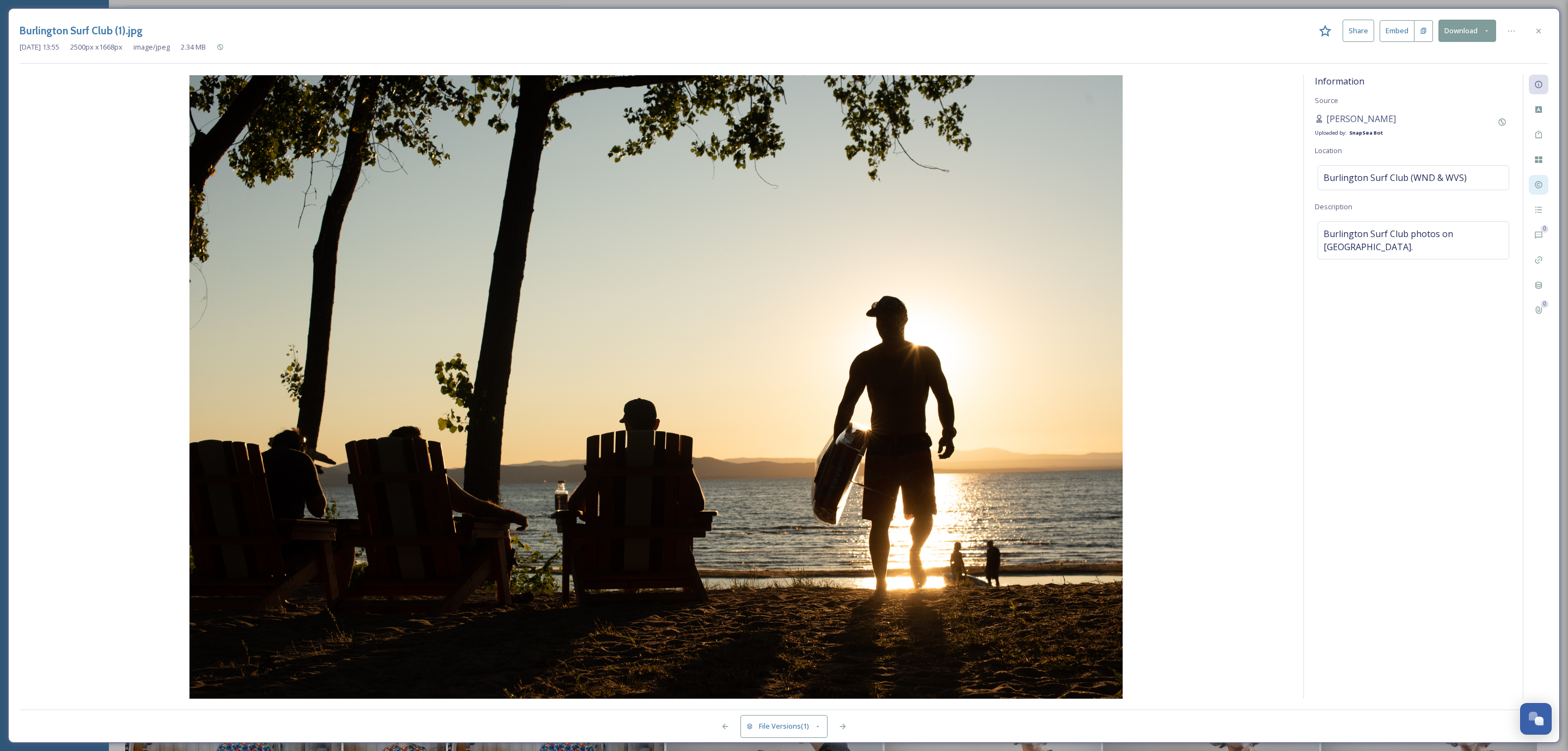
click at [1544, 180] on div at bounding box center [1539, 185] width 19 height 19
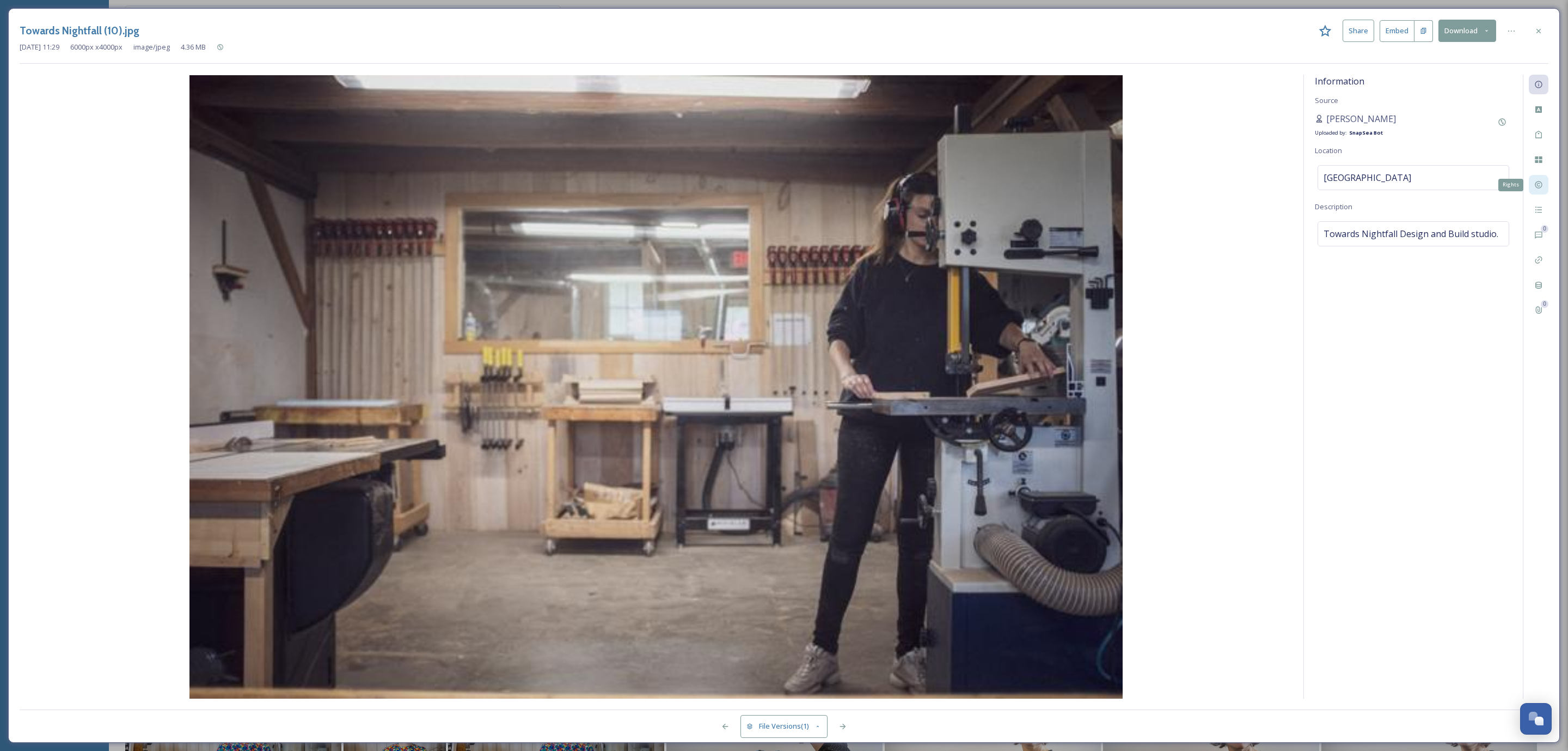
click at [1544, 181] on div "Rights" at bounding box center [1539, 185] width 19 height 19
click at [1541, 31] on icon at bounding box center [1539, 31] width 9 height 9
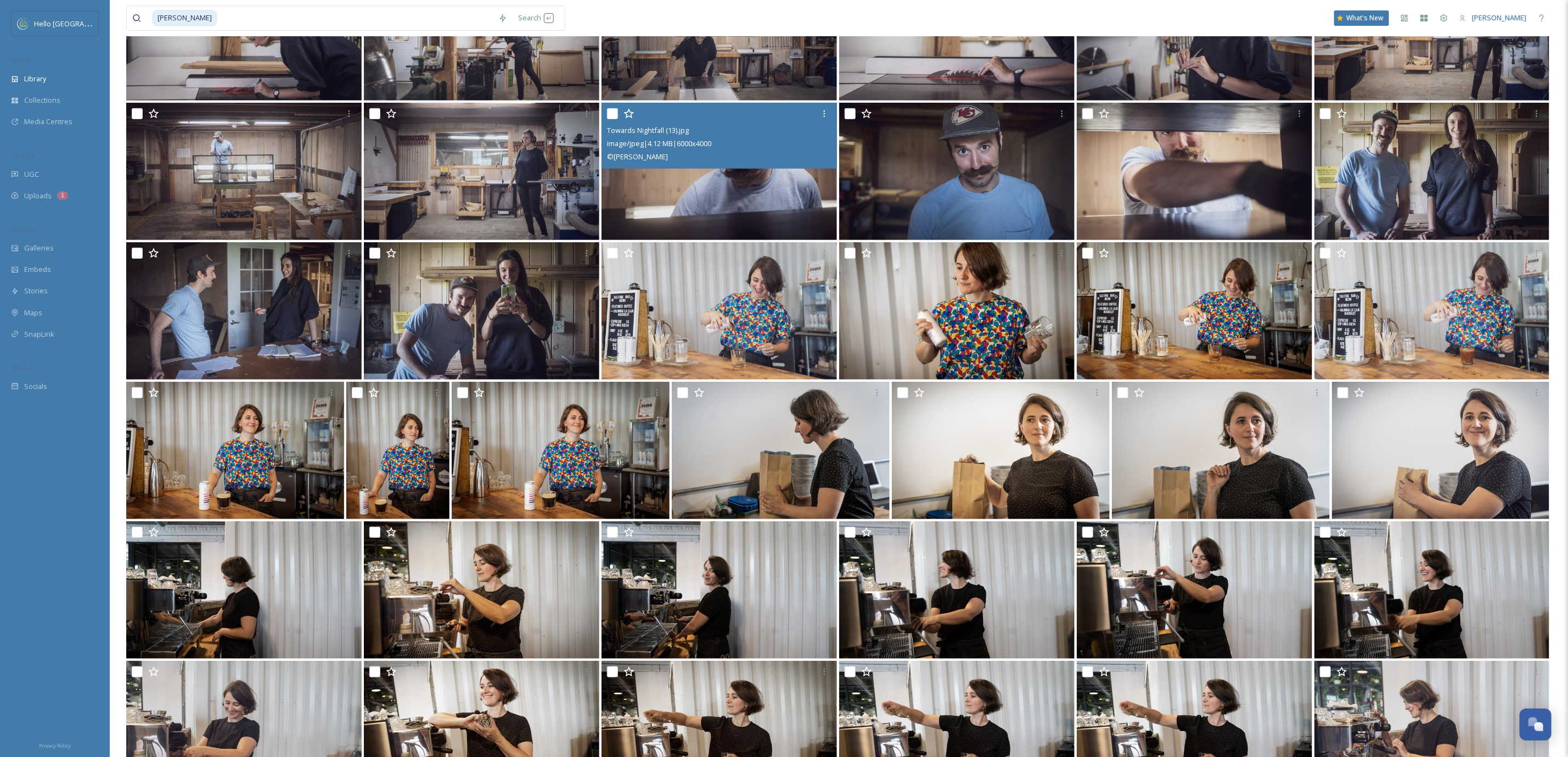
scroll to position [330, 0]
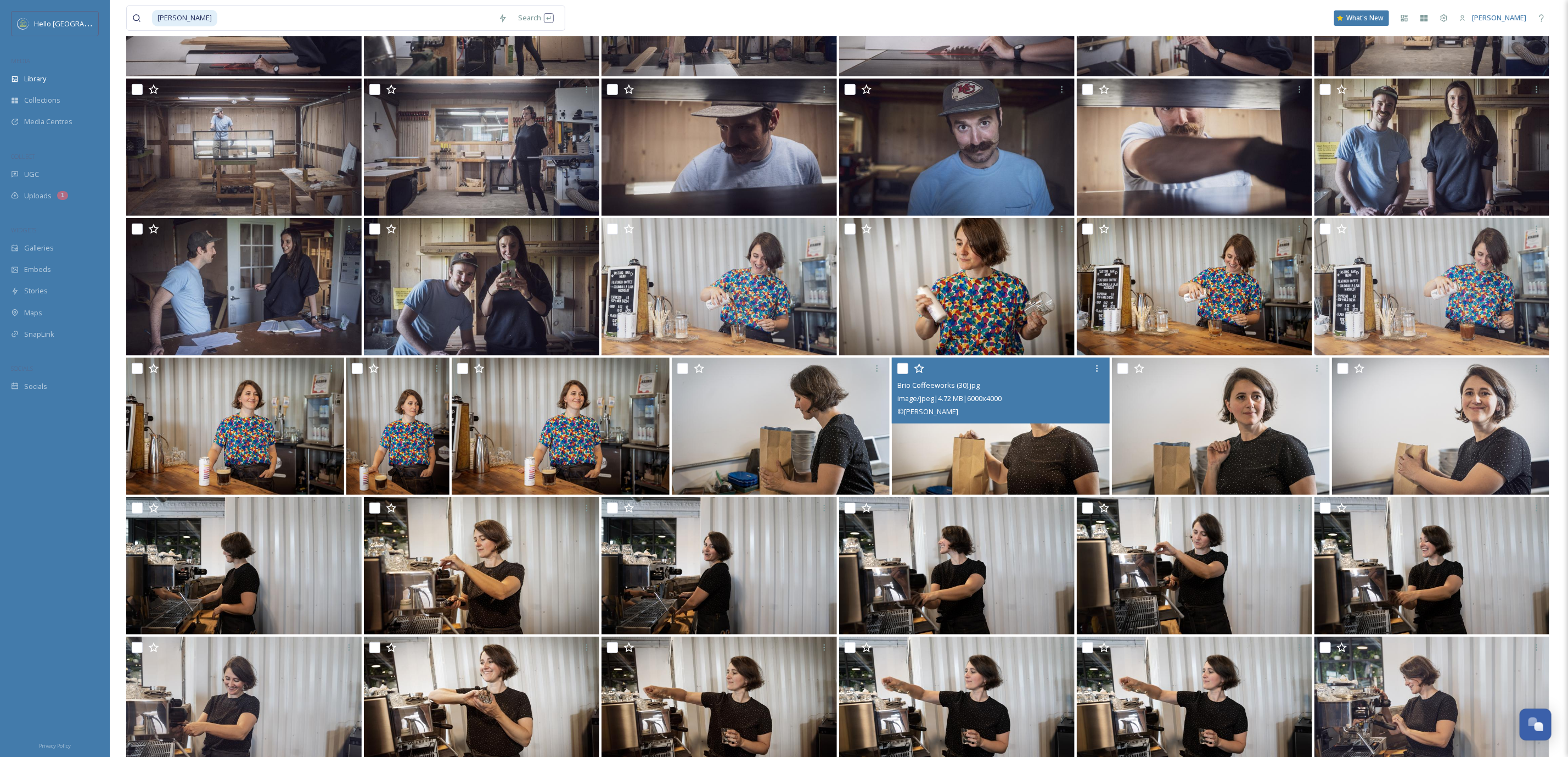
click at [987, 437] on img at bounding box center [1001, 425] width 218 height 137
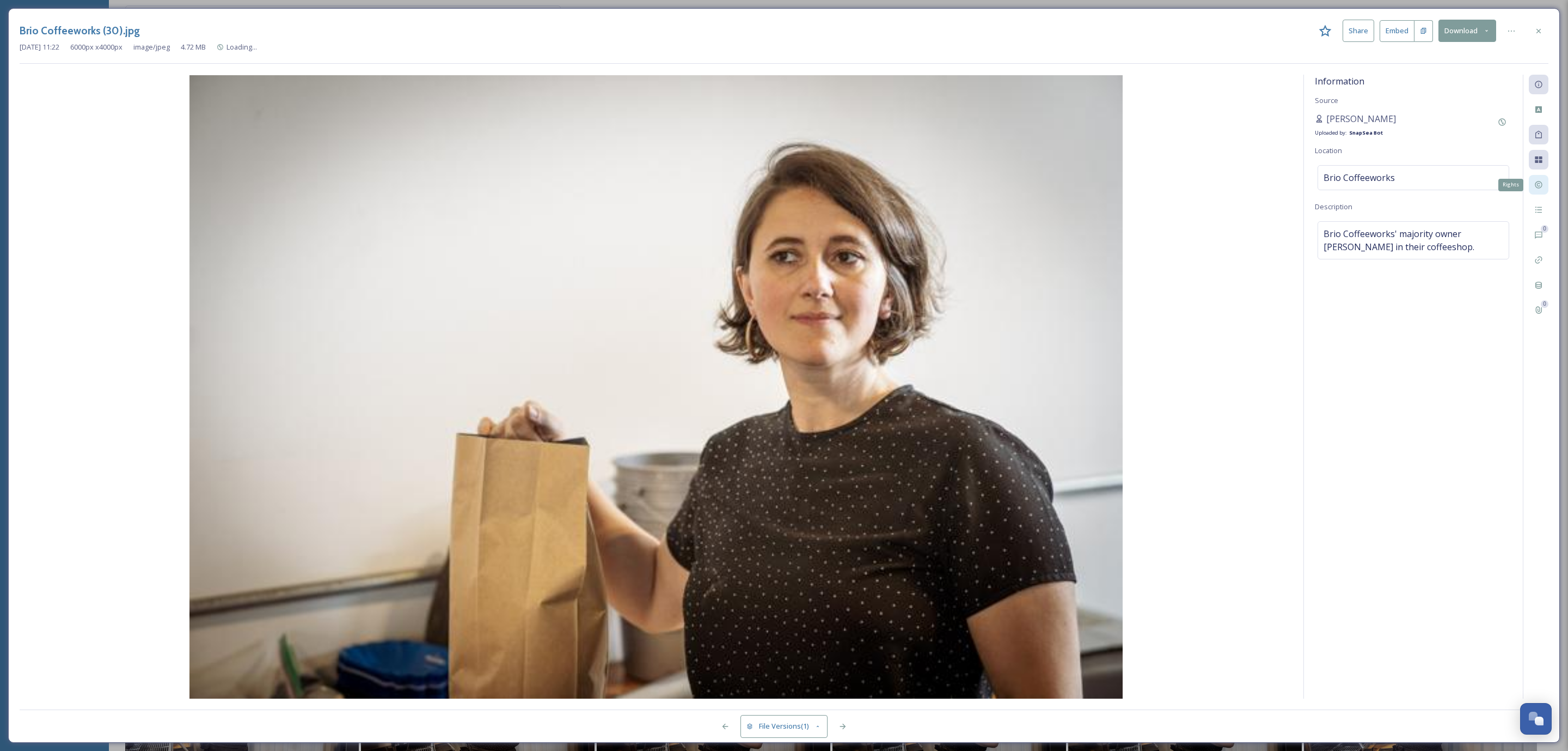
click at [1536, 189] on icon at bounding box center [1539, 185] width 9 height 9
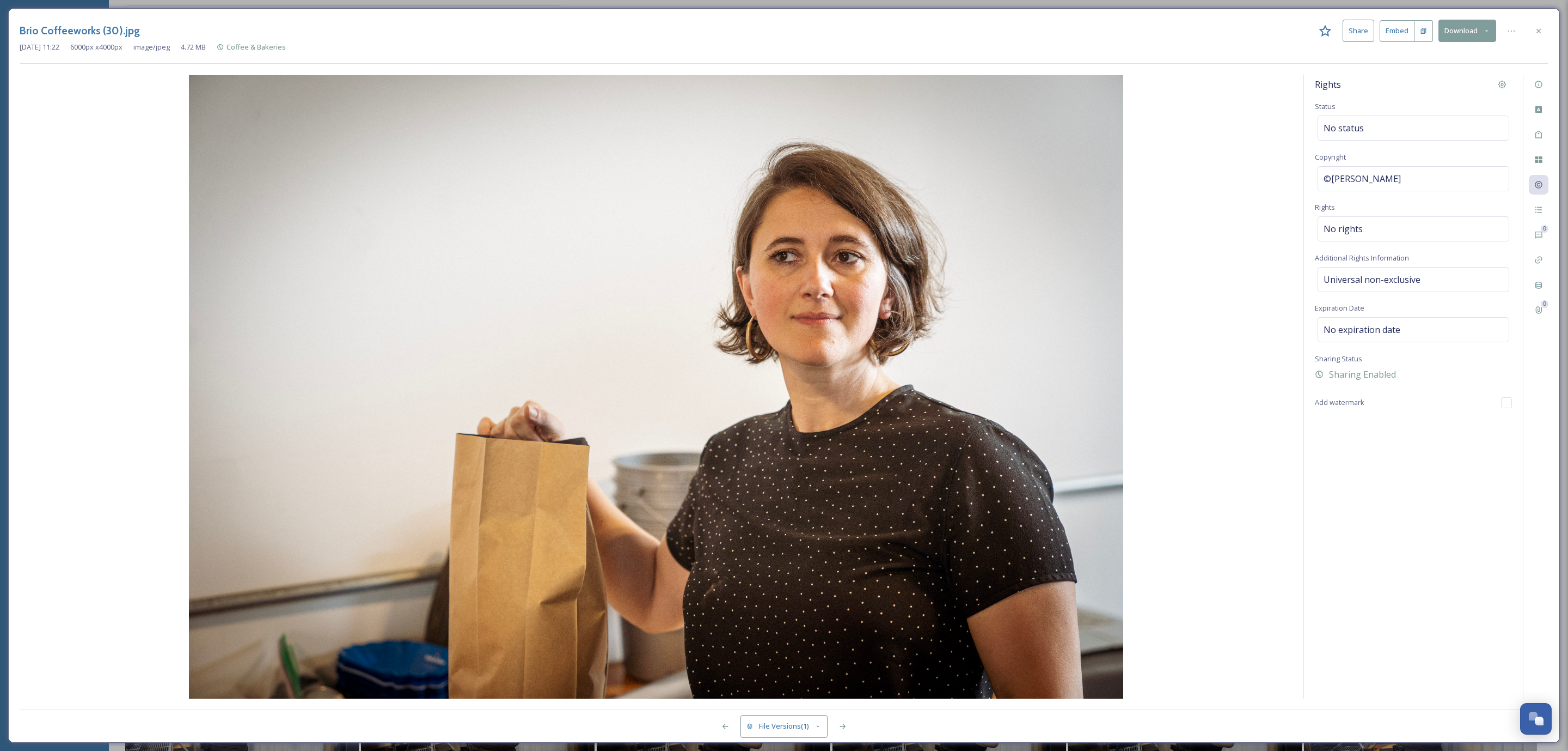
click at [1539, 29] on icon at bounding box center [1539, 31] width 9 height 9
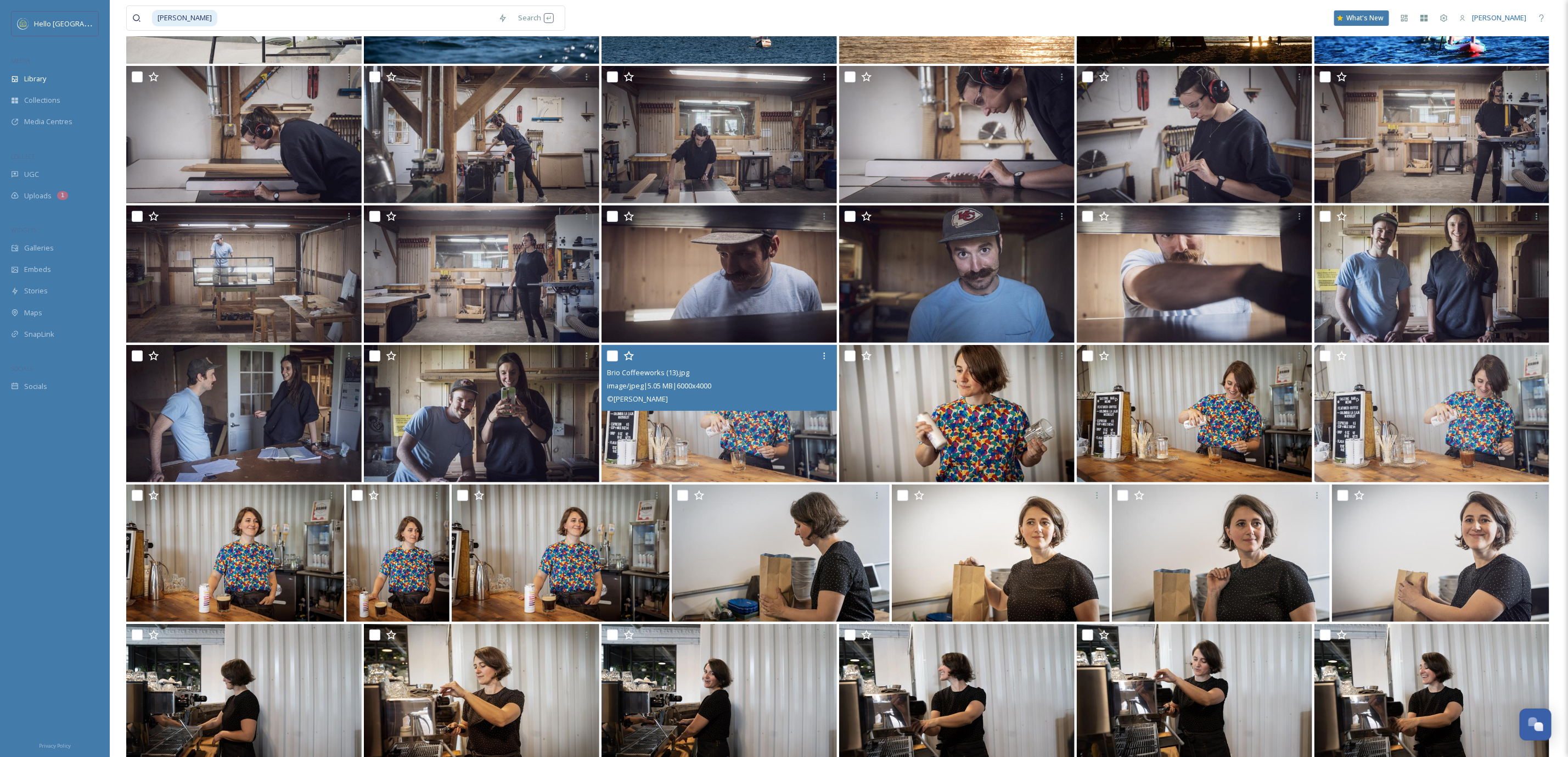
scroll to position [82, 0]
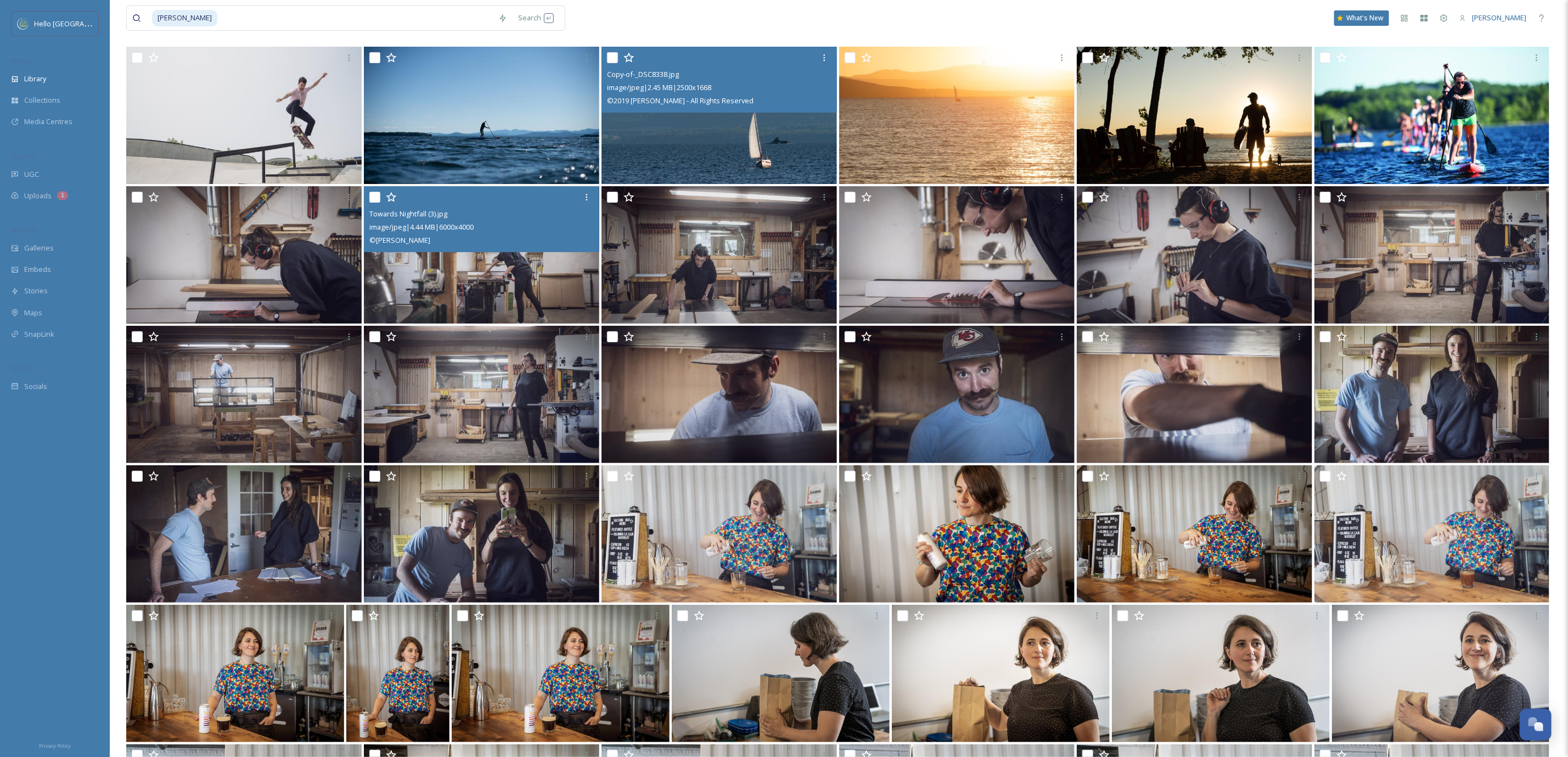
click at [539, 262] on img at bounding box center [482, 254] width 236 height 137
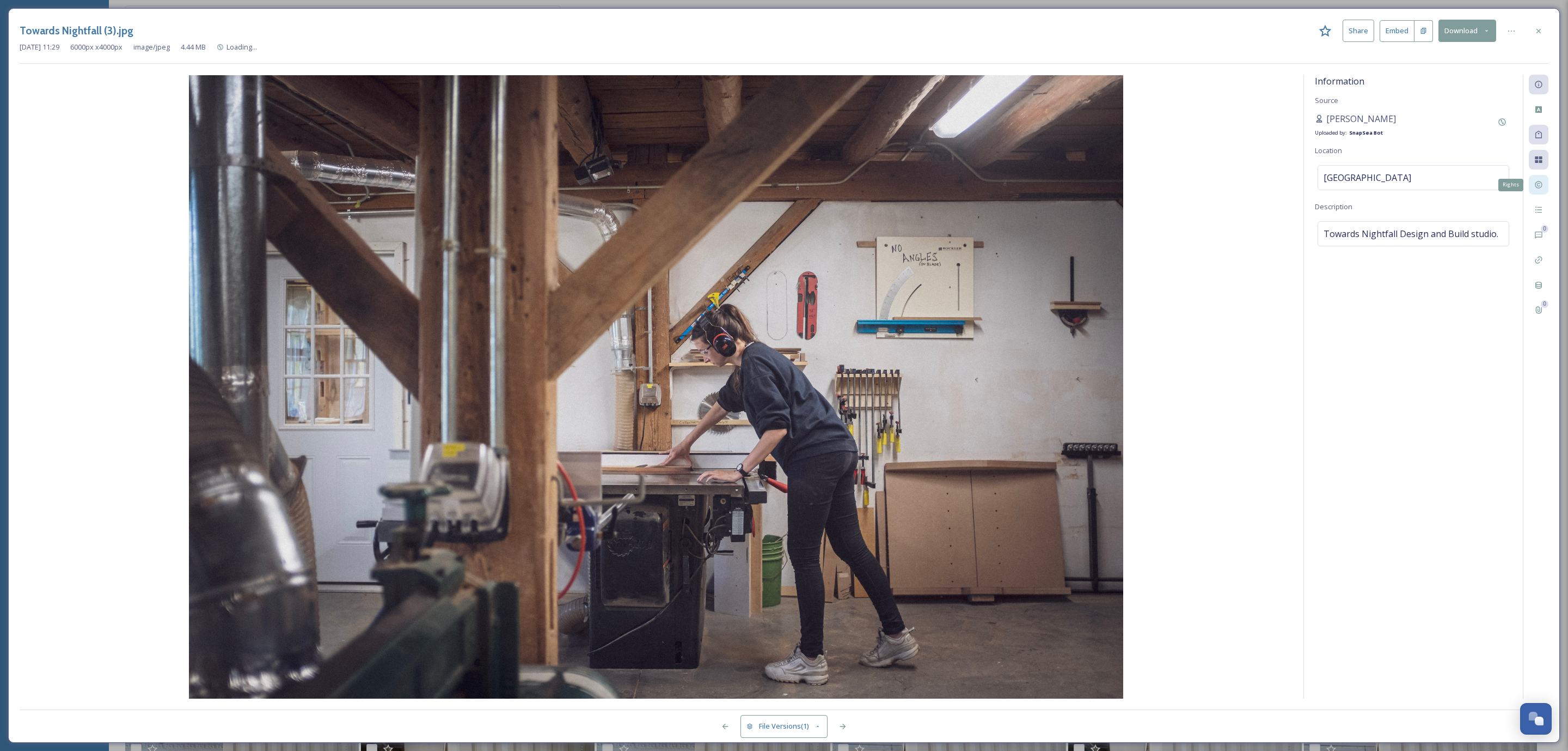
click at [1535, 186] on icon at bounding box center [1539, 185] width 7 height 7
click at [1543, 35] on div at bounding box center [1539, 31] width 19 height 19
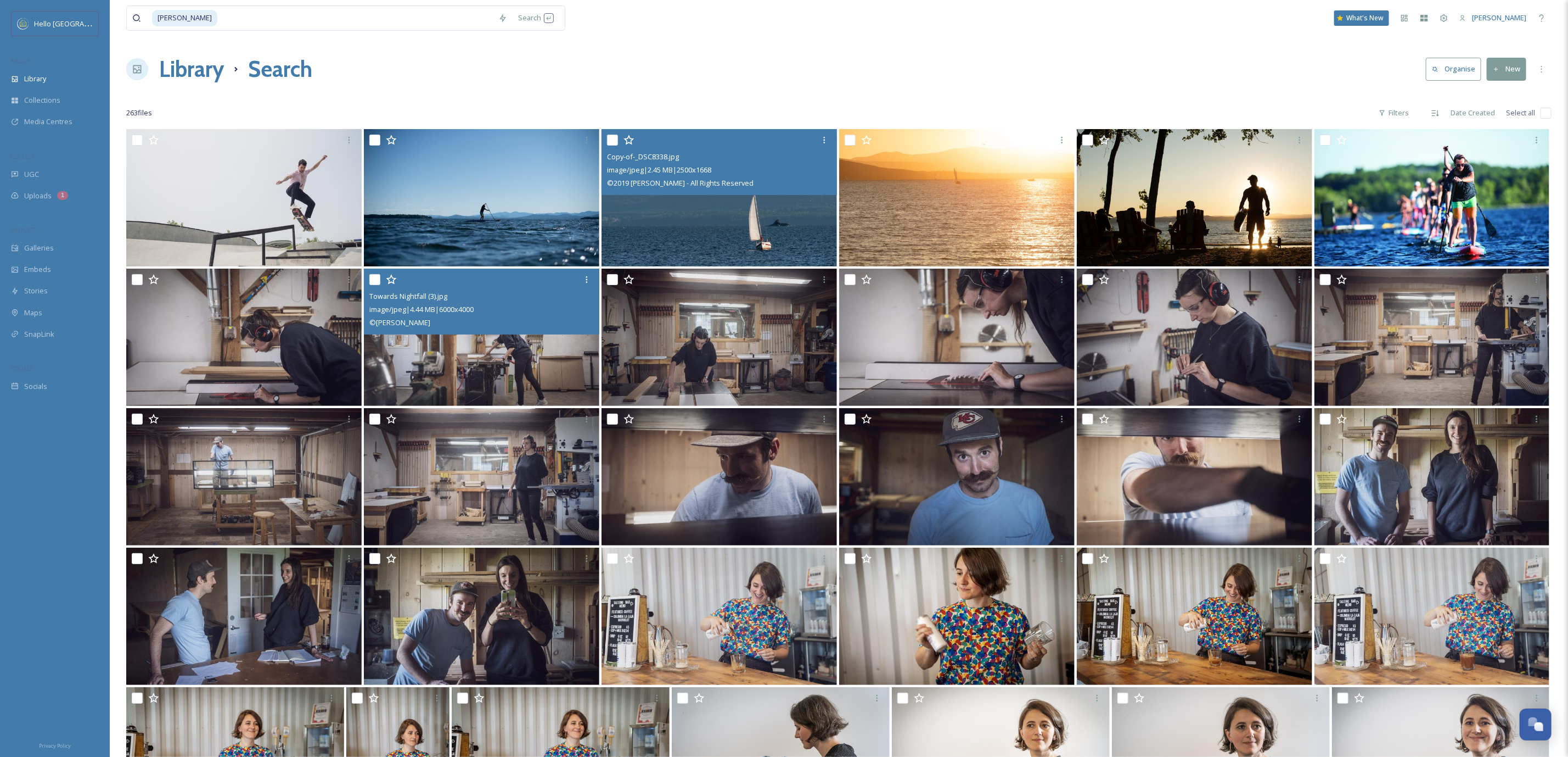
click at [1543, 111] on input "checkbox" at bounding box center [1546, 113] width 11 height 11
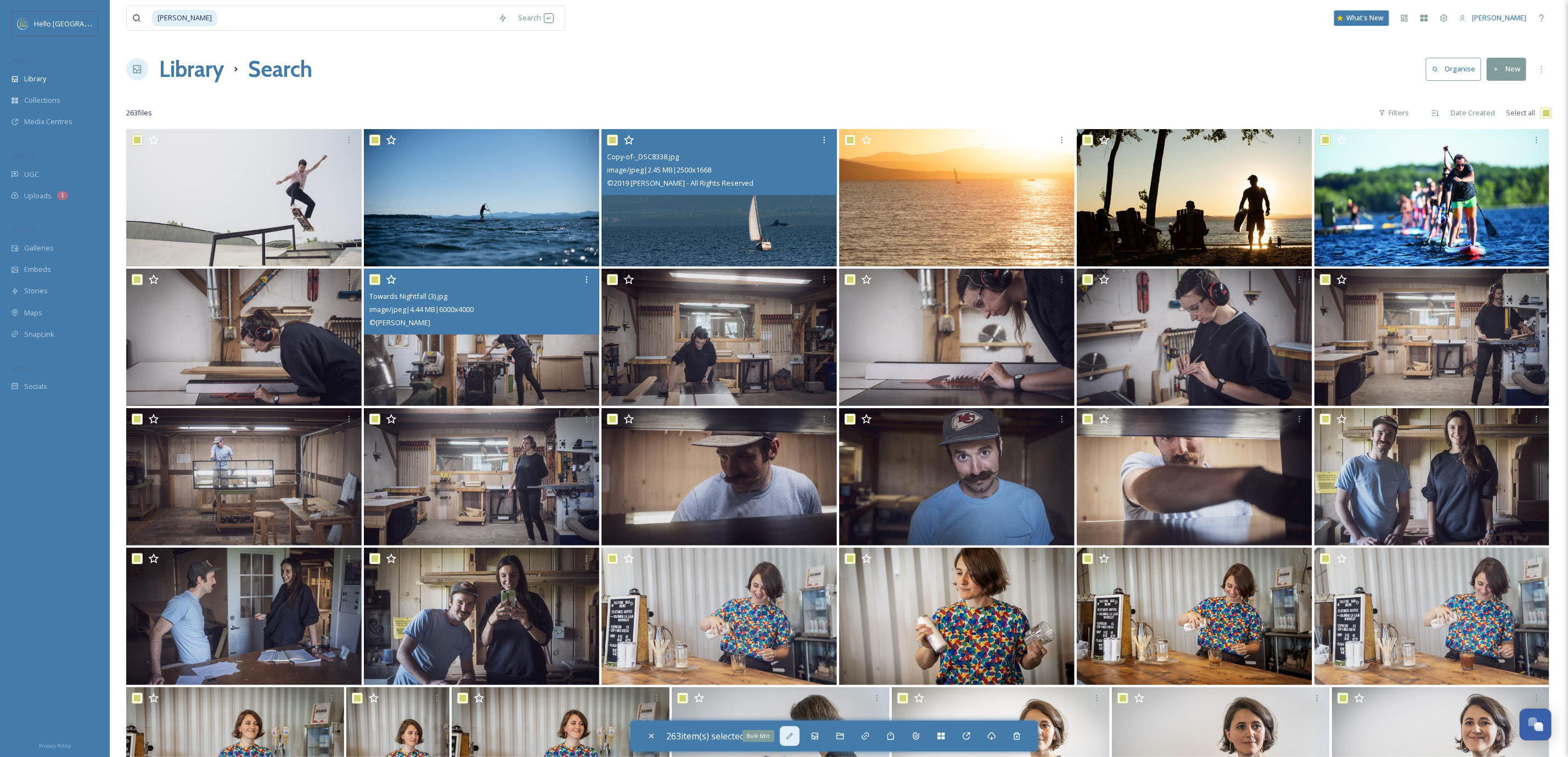
click at [800, 736] on div "Bulk Edit" at bounding box center [789, 736] width 19 height 20
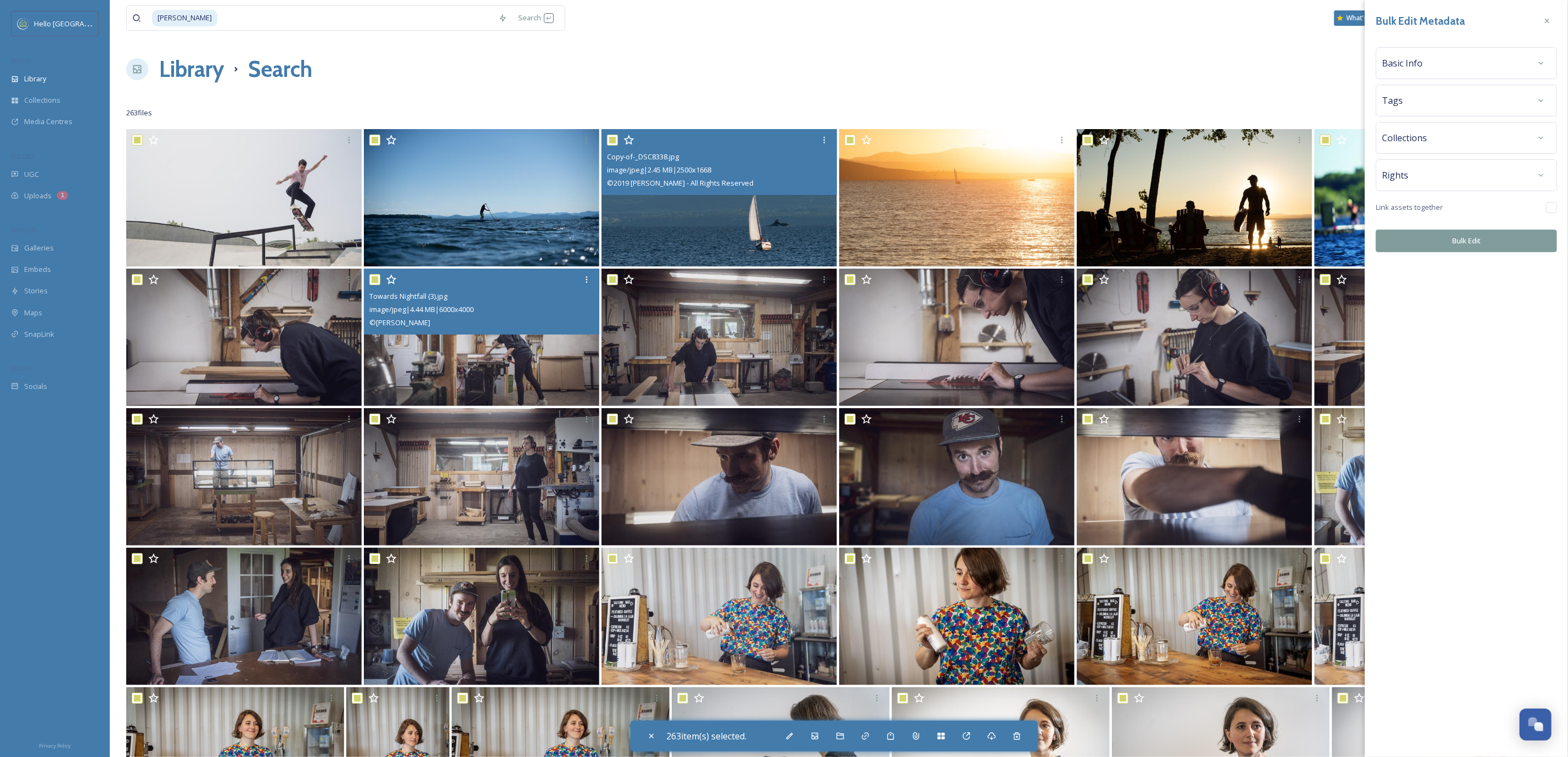
click at [1432, 174] on div "Rights" at bounding box center [1466, 175] width 169 height 20
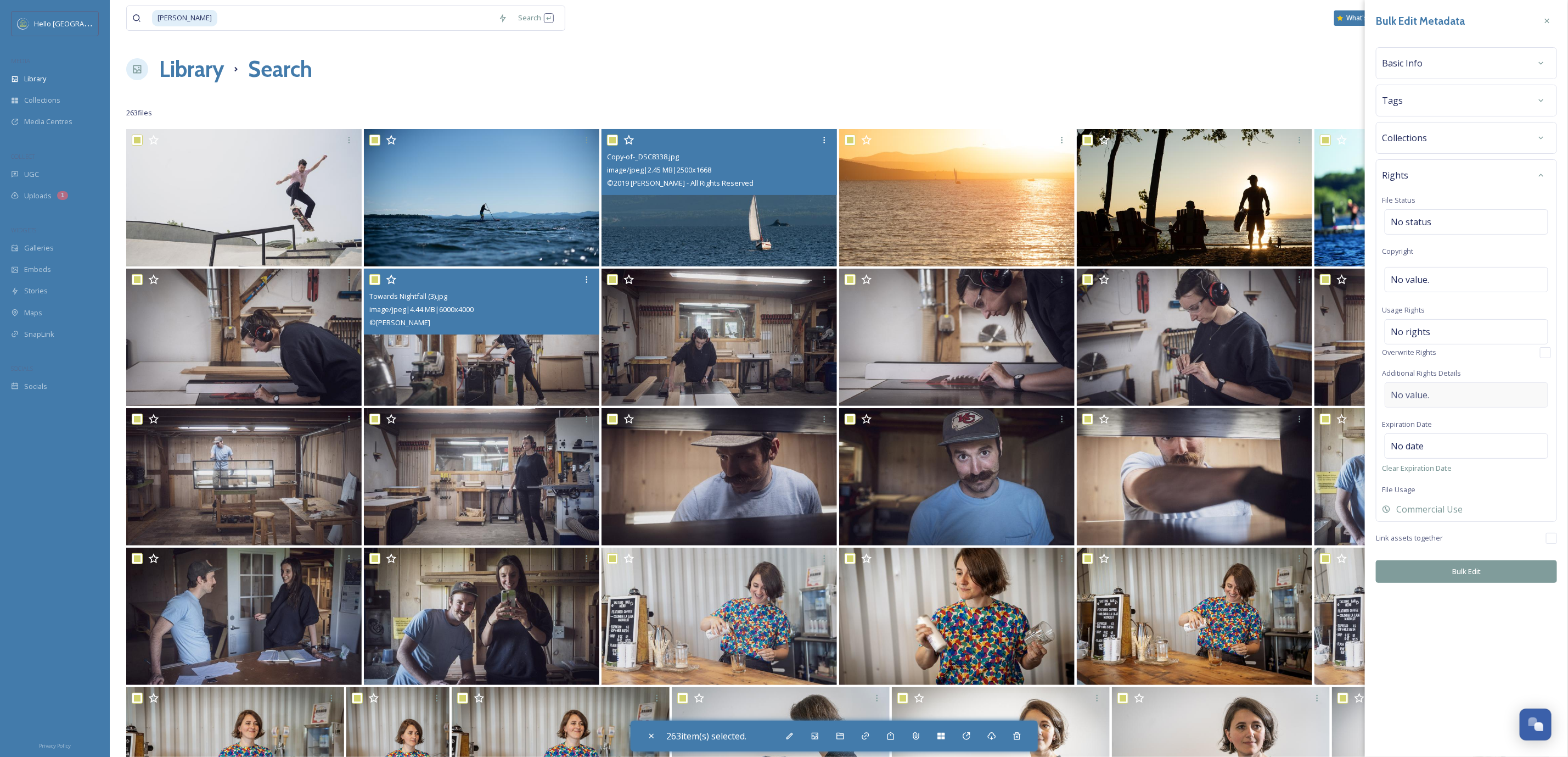
click at [1451, 387] on div "No value." at bounding box center [1466, 394] width 164 height 26
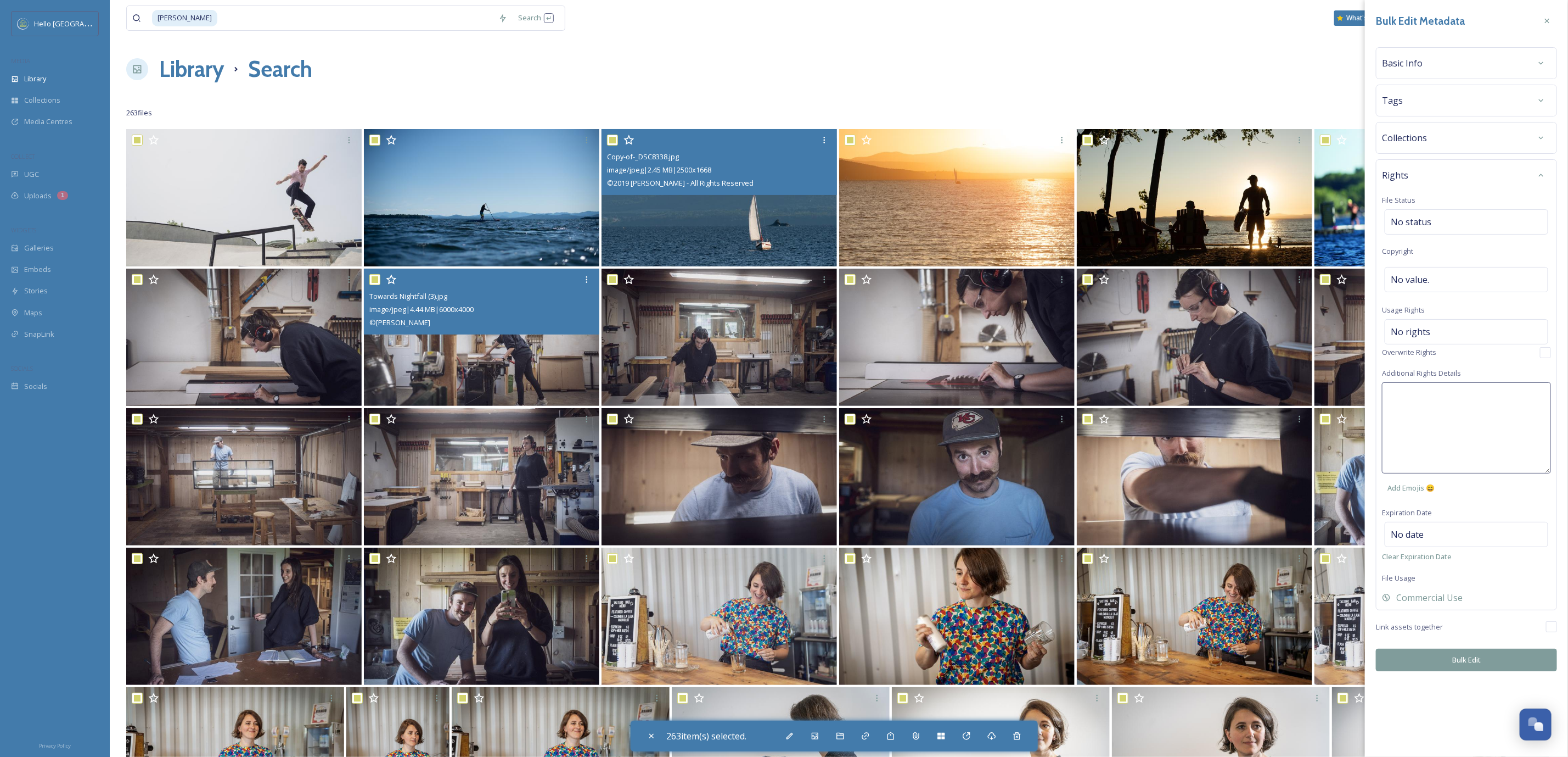
click at [1452, 394] on textarea at bounding box center [1466, 427] width 169 height 91
paste textarea "MST"
click at [1455, 409] on textarea "MST" at bounding box center [1466, 427] width 169 height 91
click at [1453, 409] on textarea "MST" at bounding box center [1466, 427] width 169 height 91
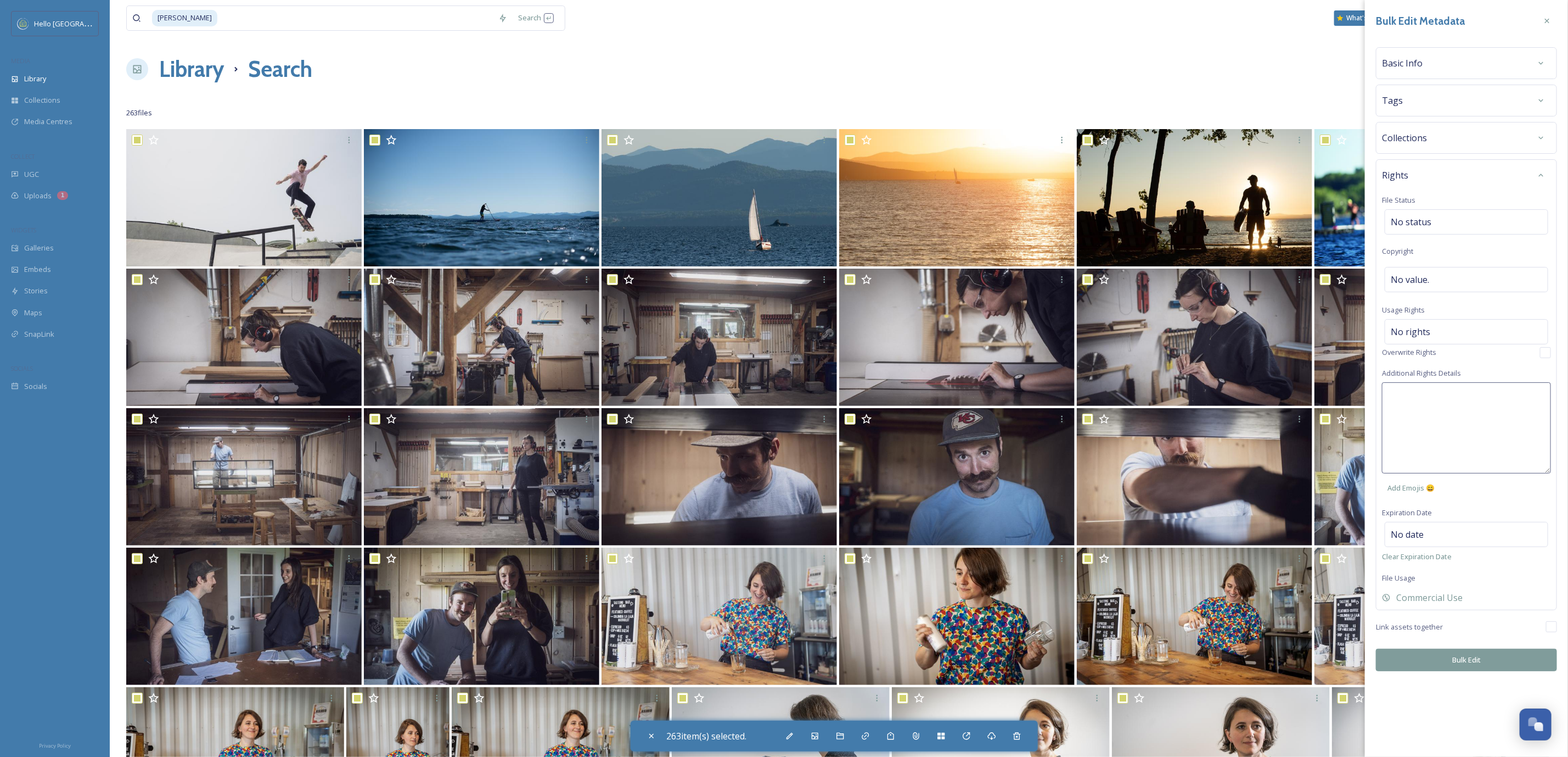
click at [1415, 408] on textarea at bounding box center [1466, 427] width 169 height 91
paste textarea "Universal, non-exclusive rights. © Corey Hendrickson, @vermontcorey"
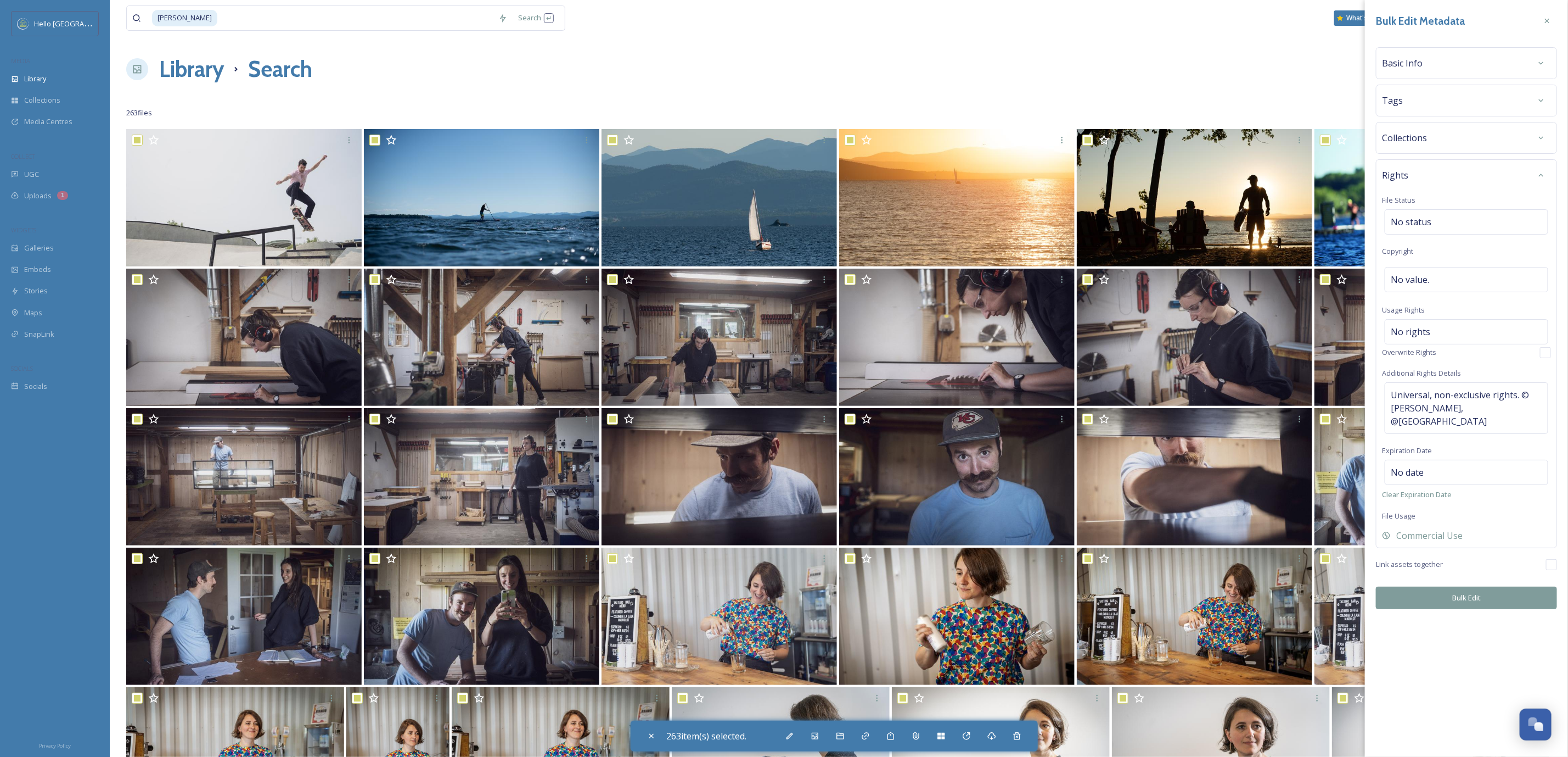
click at [1484, 665] on div "Bulk Edit Metadata Basic Info Tags Collections Rights File Status No status Cop…" at bounding box center [1466, 378] width 203 height 757
click at [1490, 591] on button "Bulk Edit" at bounding box center [1466, 597] width 181 height 22
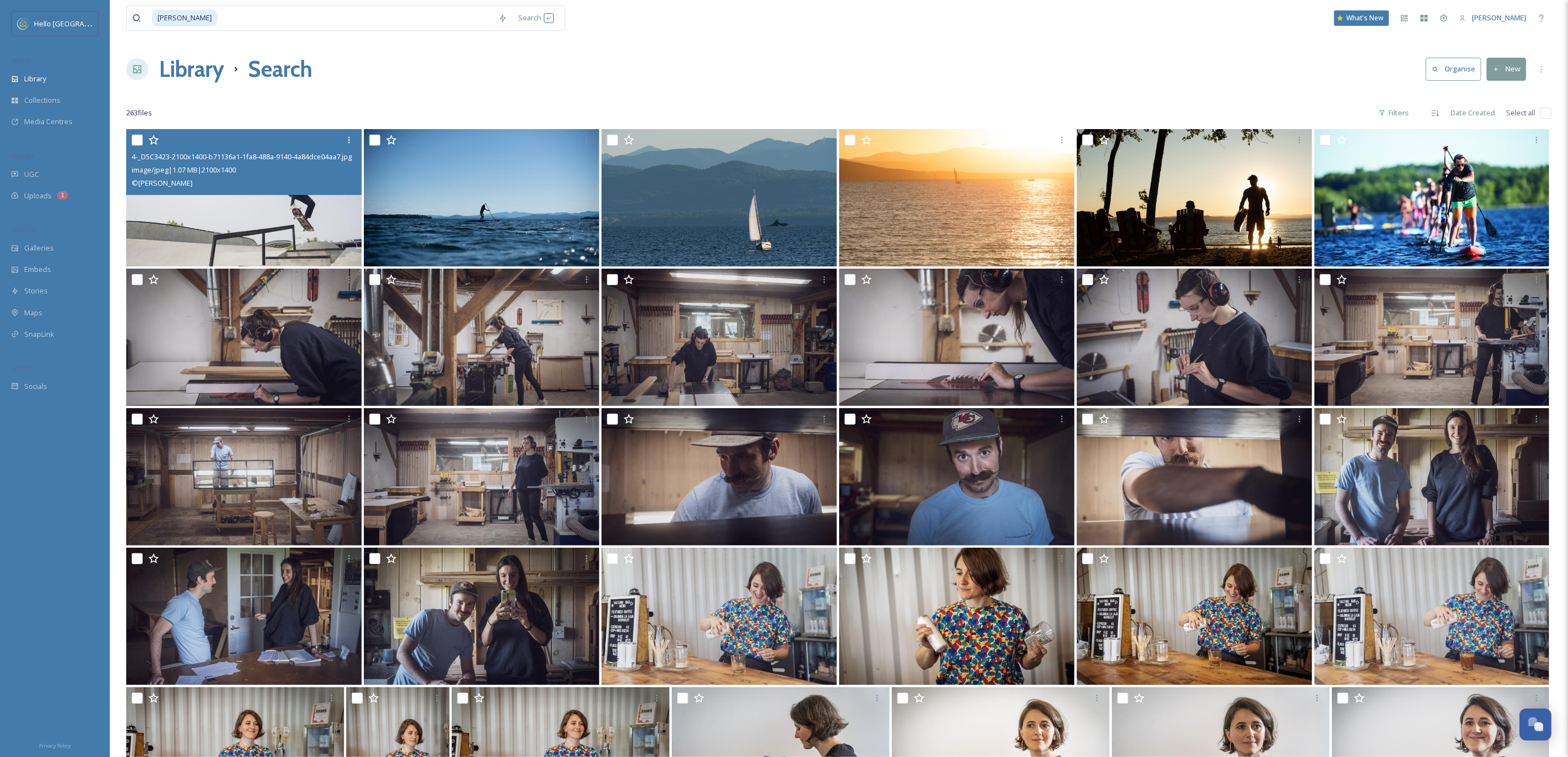
click at [297, 213] on img at bounding box center [245, 198] width 236 height 137
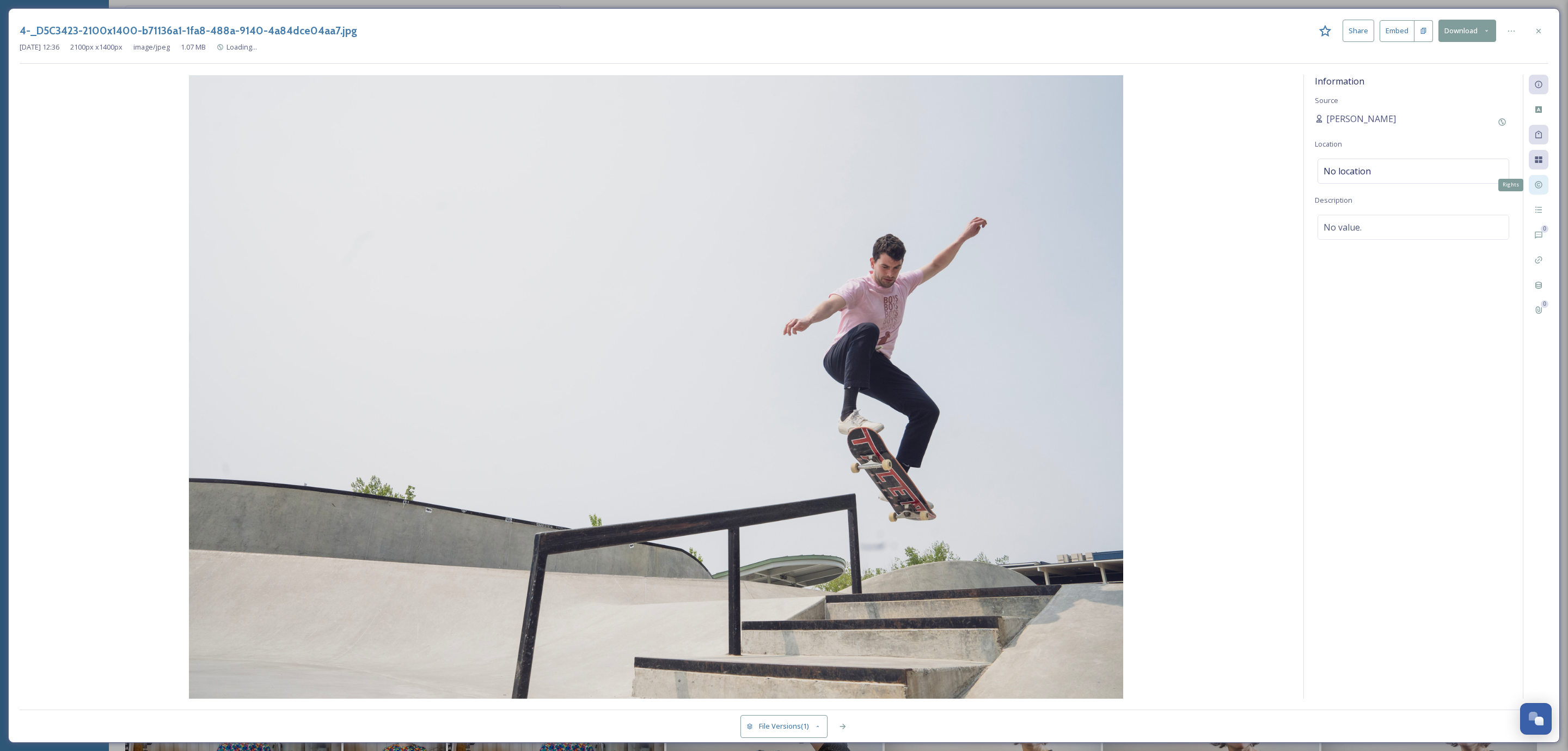
click at [1547, 183] on div "Rights" at bounding box center [1539, 185] width 19 height 19
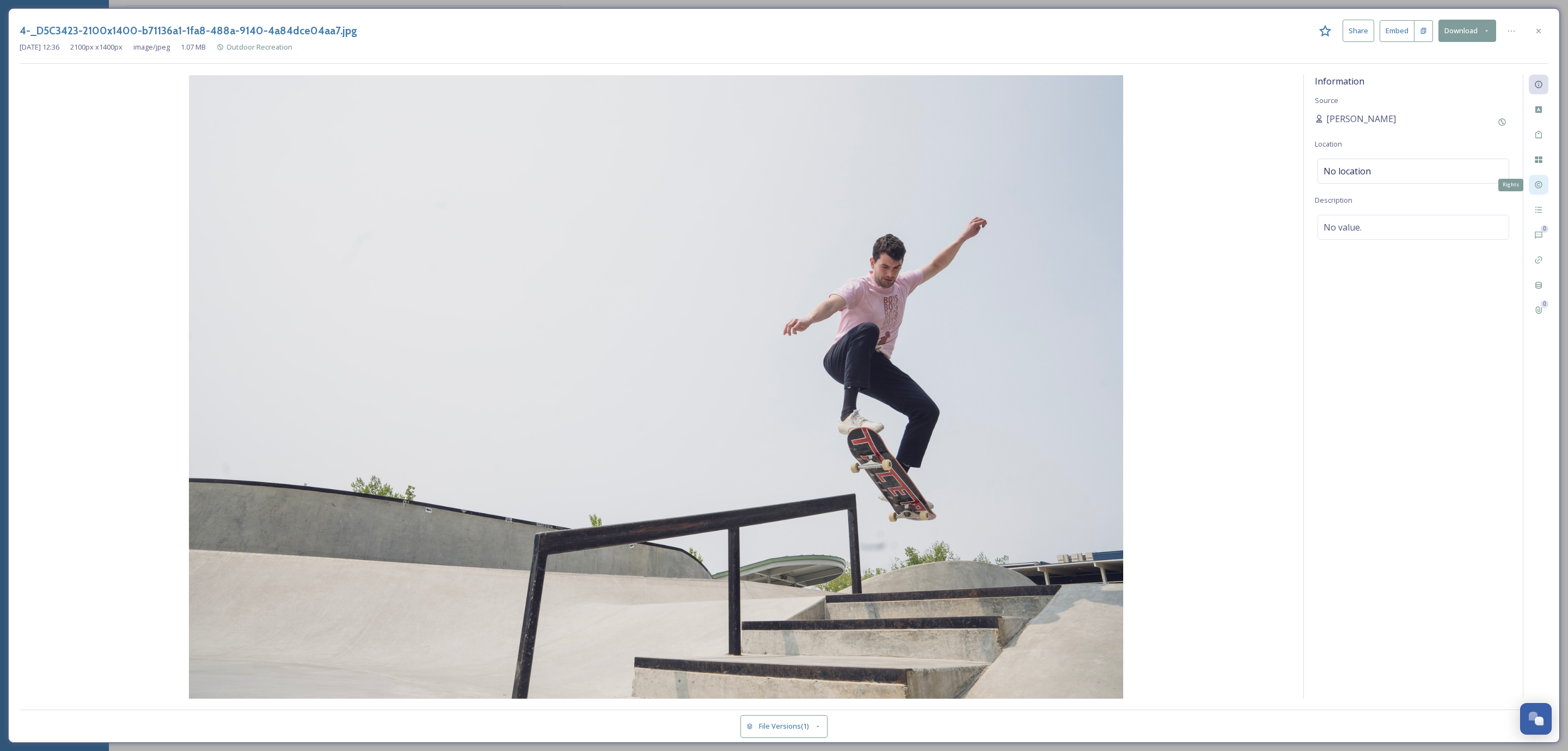
click at [1543, 190] on div "Rights" at bounding box center [1539, 185] width 19 height 19
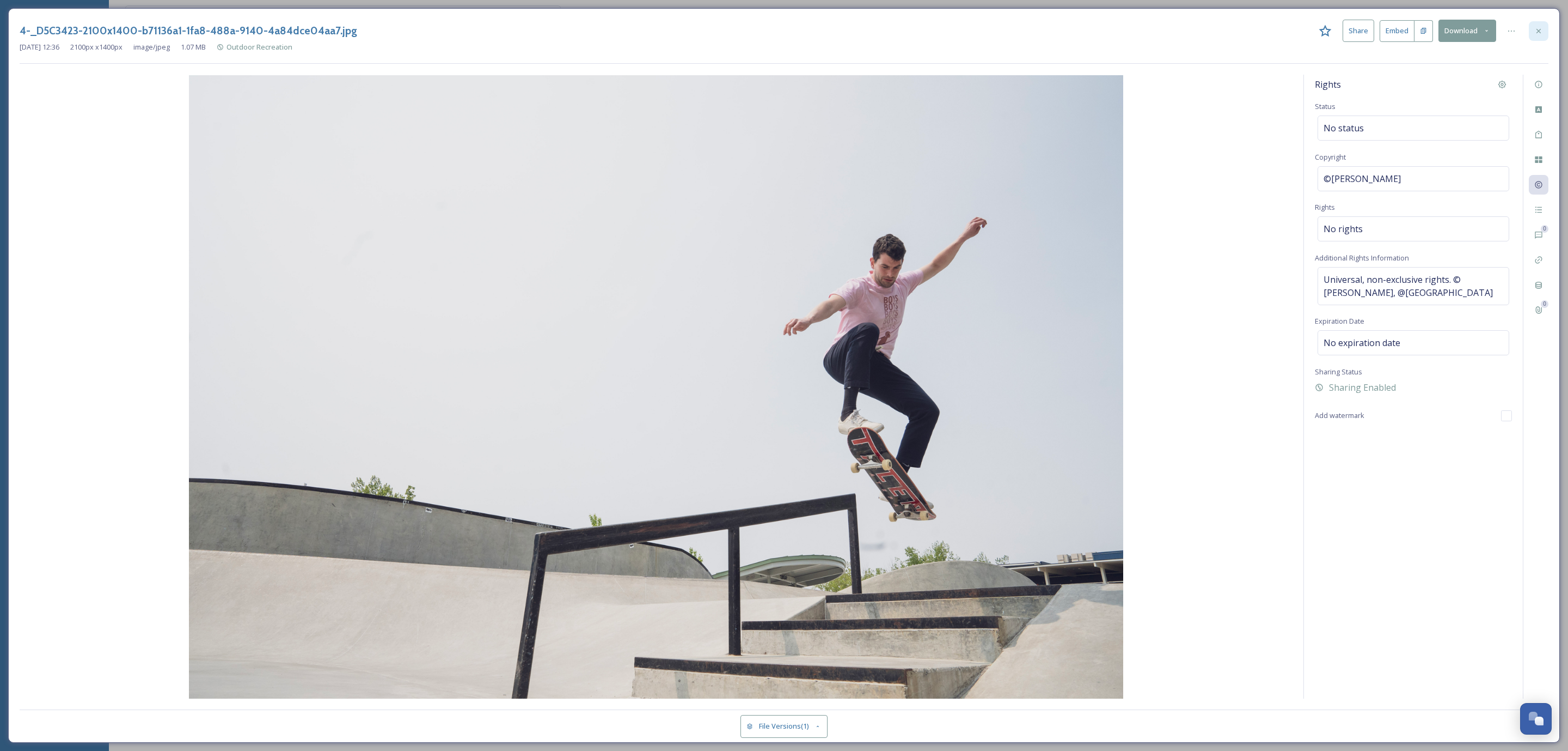
click at [1541, 28] on icon at bounding box center [1539, 31] width 9 height 9
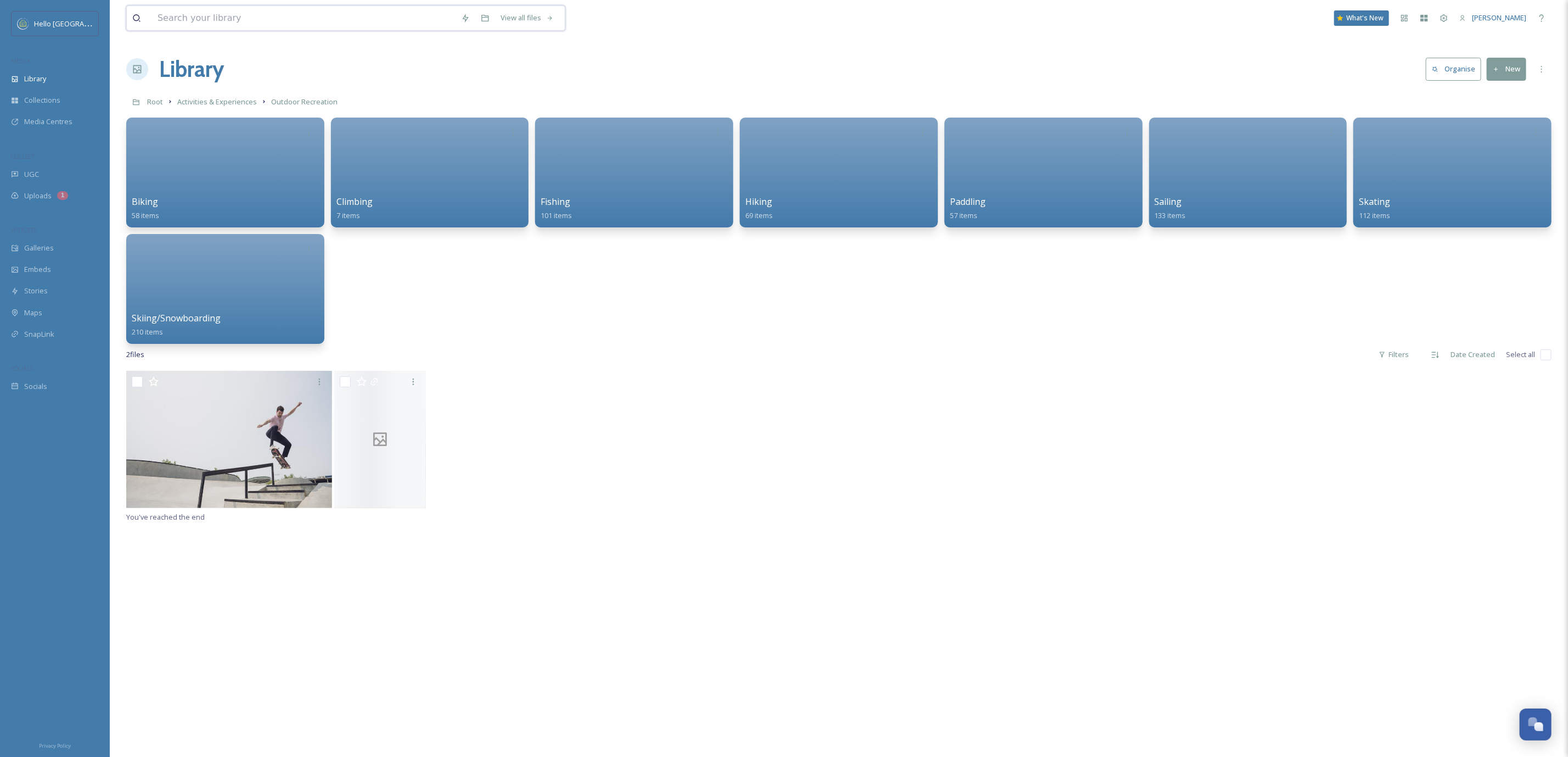
click at [398, 18] on input at bounding box center [304, 18] width 304 height 24
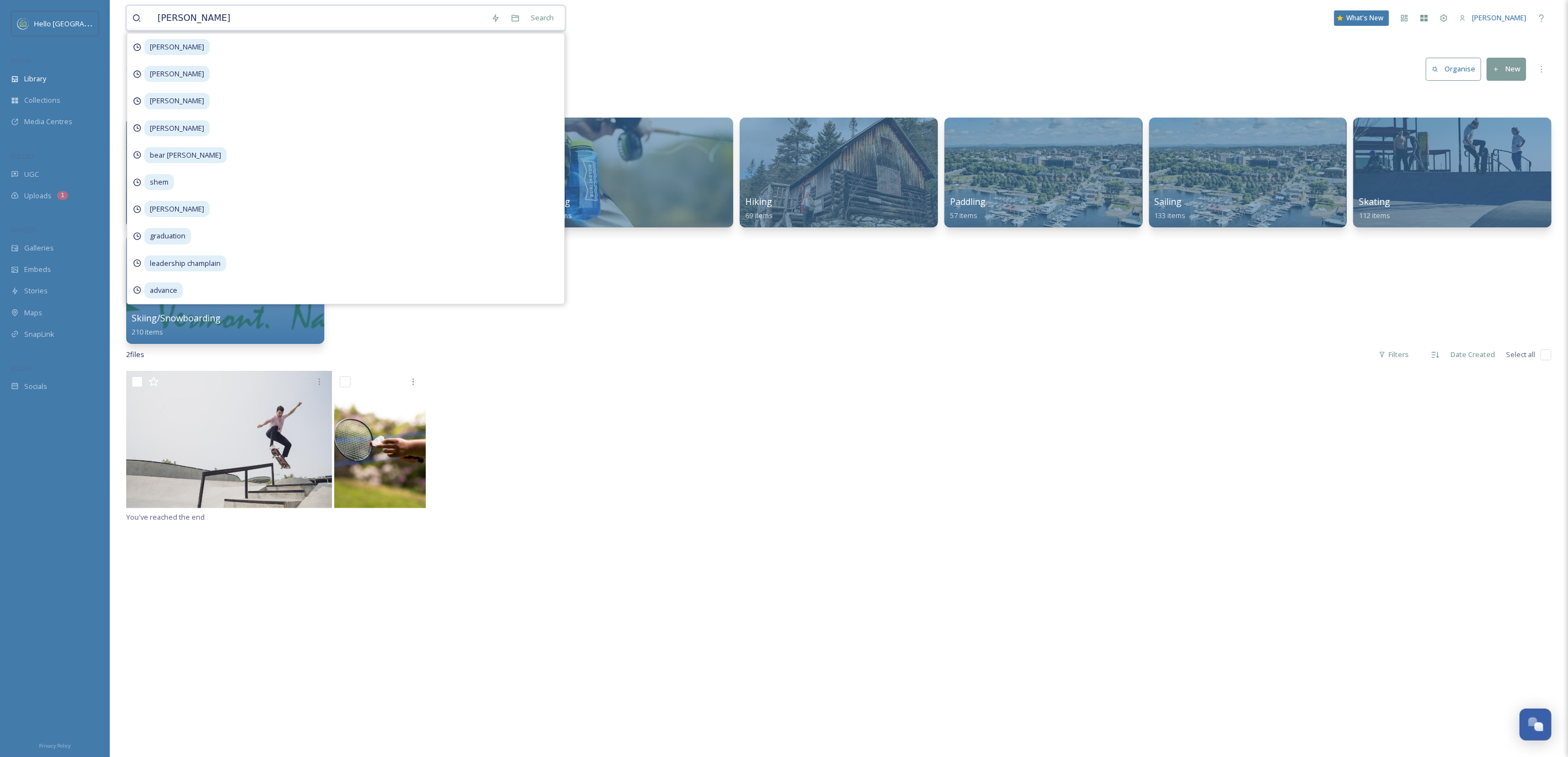
type input "rick levinson"
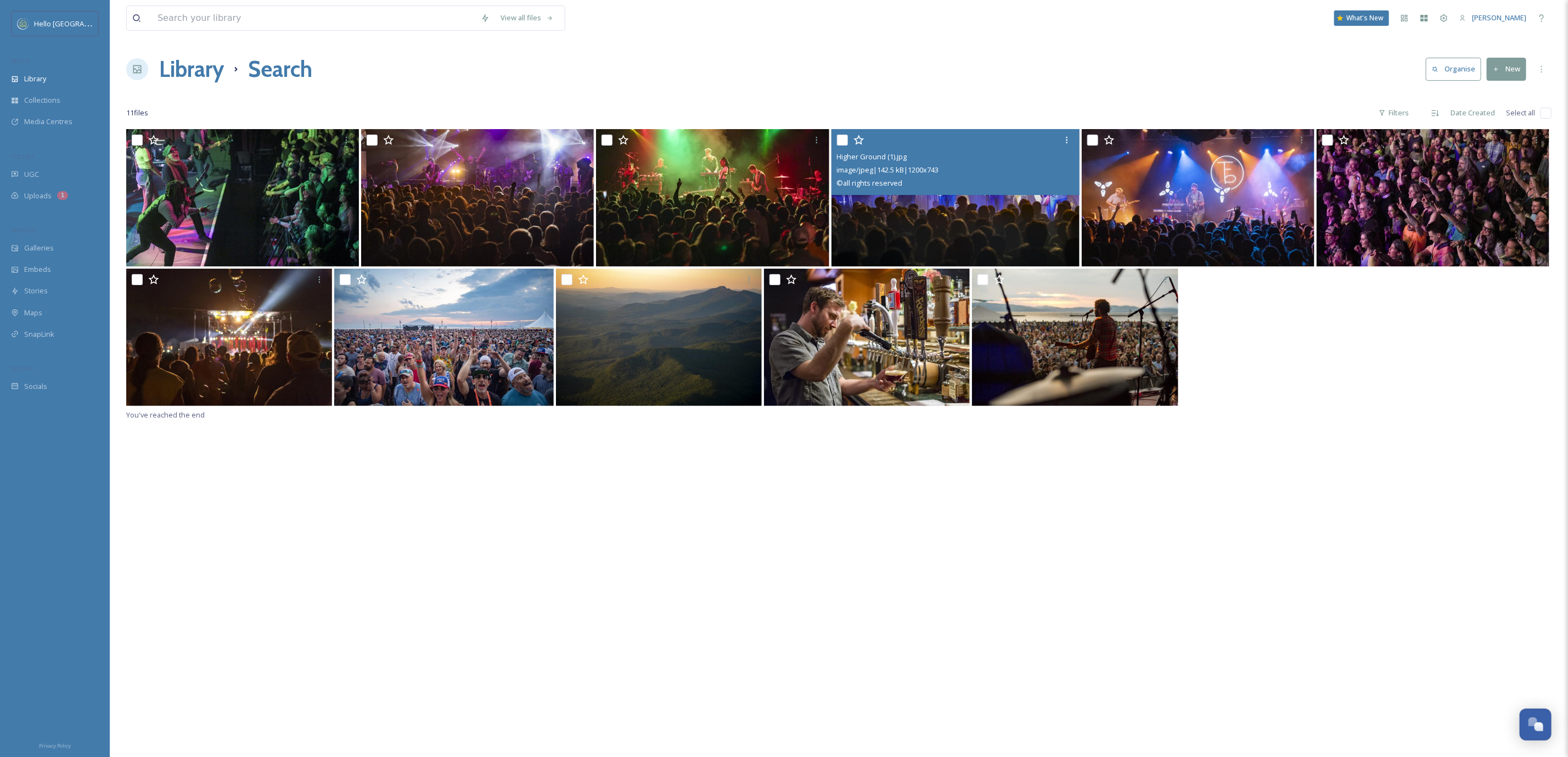
click at [964, 224] on img at bounding box center [956, 198] width 249 height 137
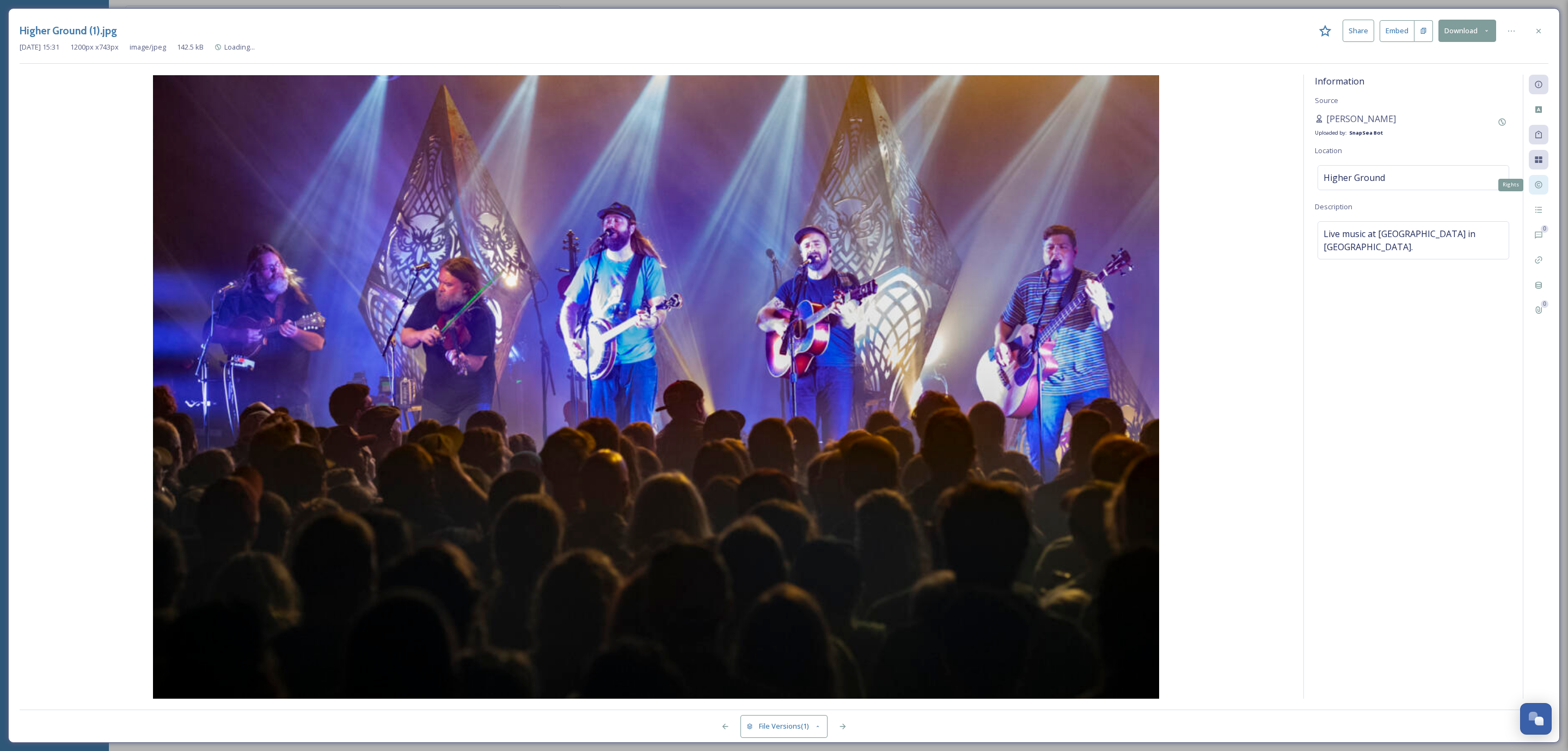
click at [1533, 181] on div "Rights" at bounding box center [1539, 185] width 19 height 19
click at [1545, 32] on div at bounding box center [1539, 31] width 19 height 19
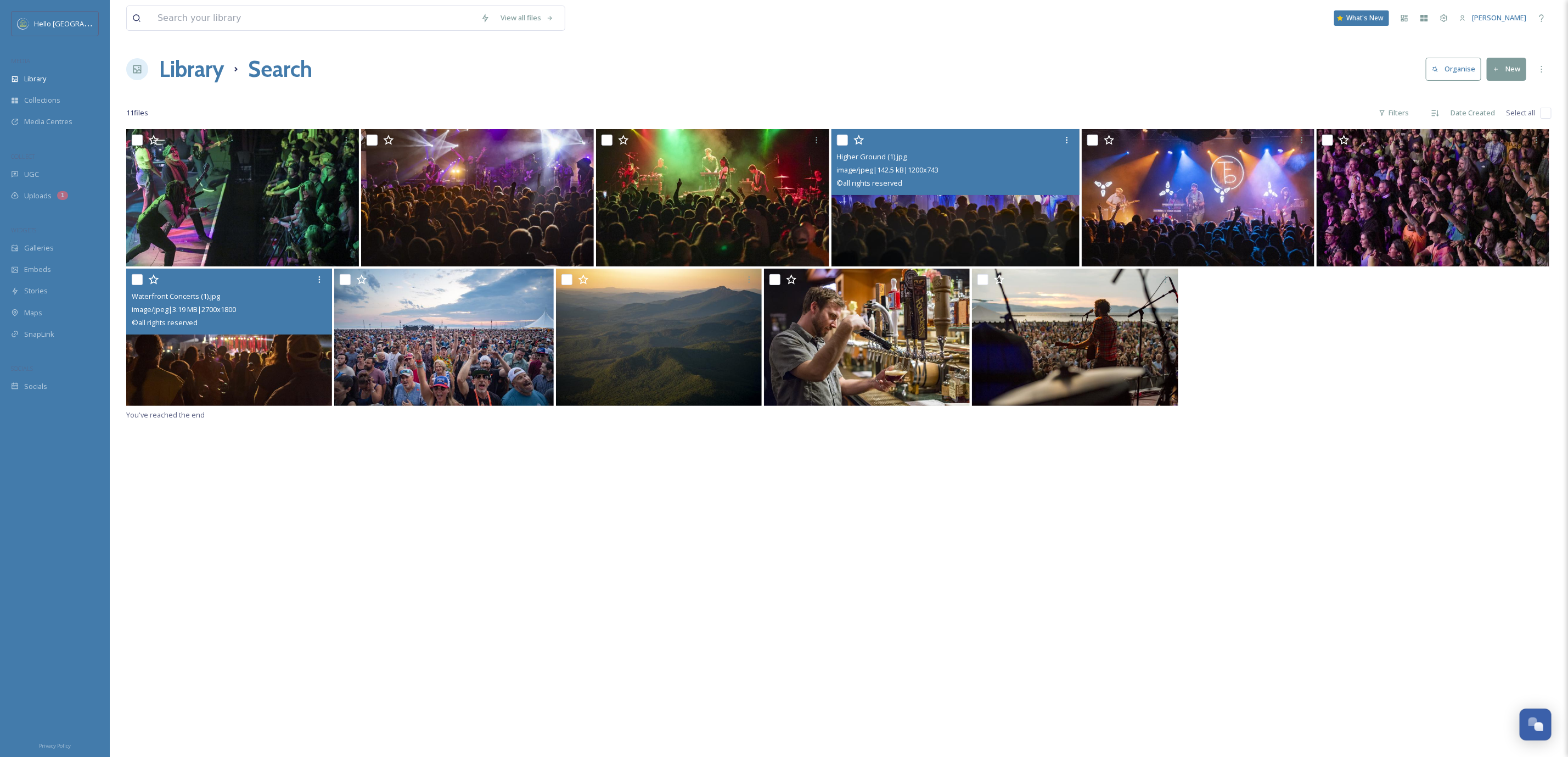
click at [134, 284] on input "checkbox" at bounding box center [137, 279] width 11 height 11
checkbox input "true"
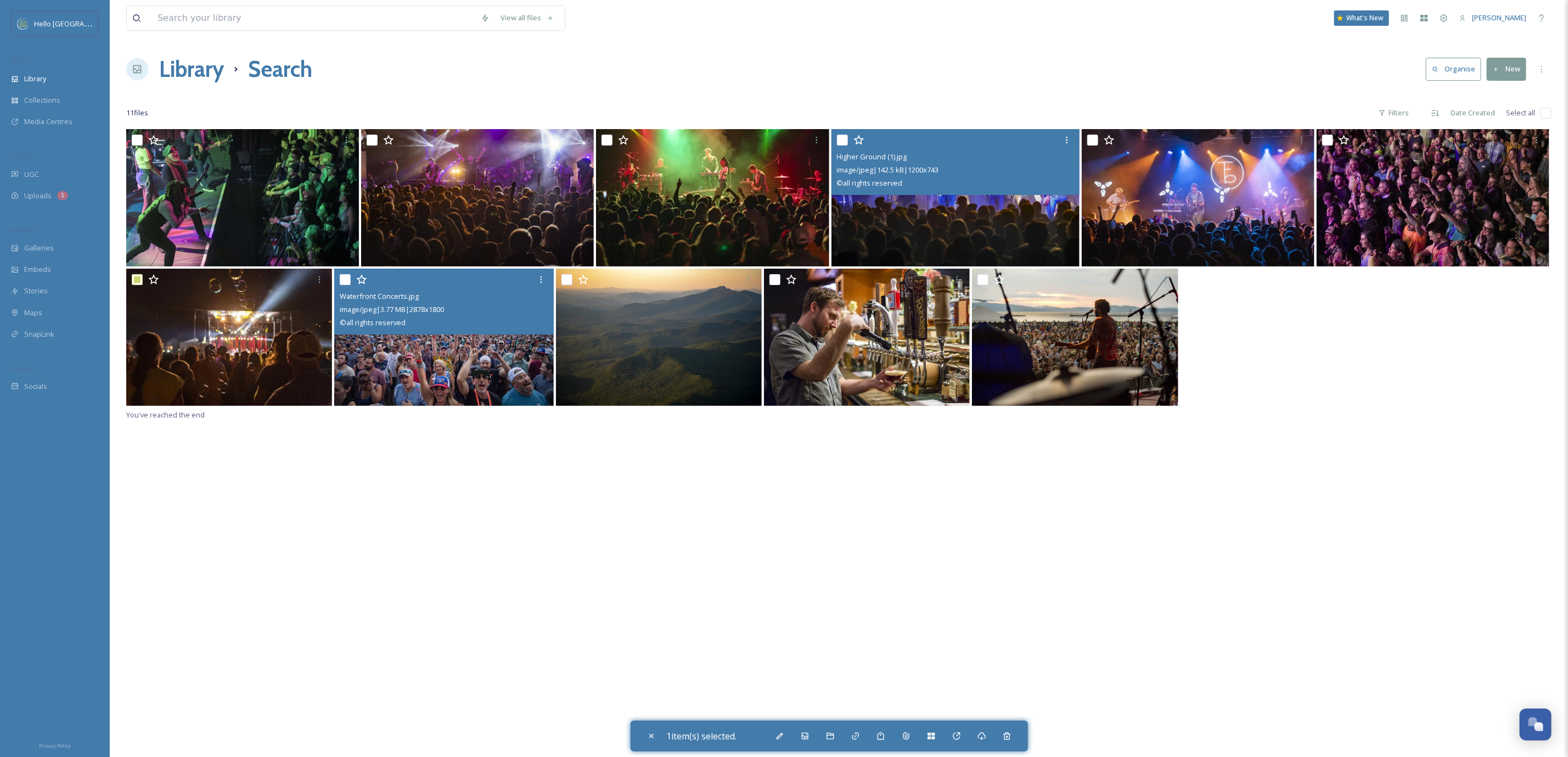
click at [344, 277] on input "checkbox" at bounding box center [345, 279] width 11 height 11
checkbox input "true"
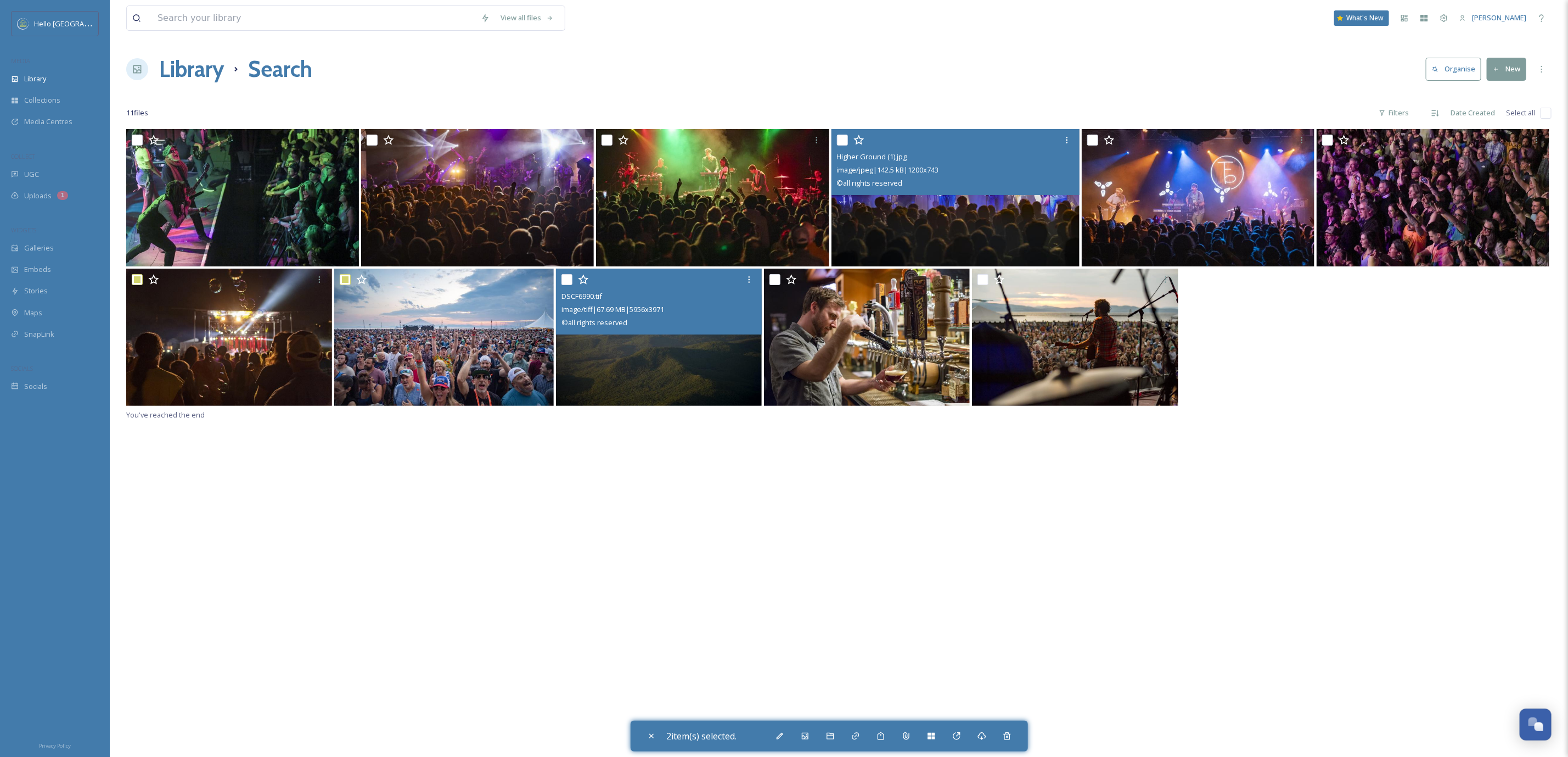
click at [565, 280] on input "checkbox" at bounding box center [567, 279] width 11 height 11
checkbox input "true"
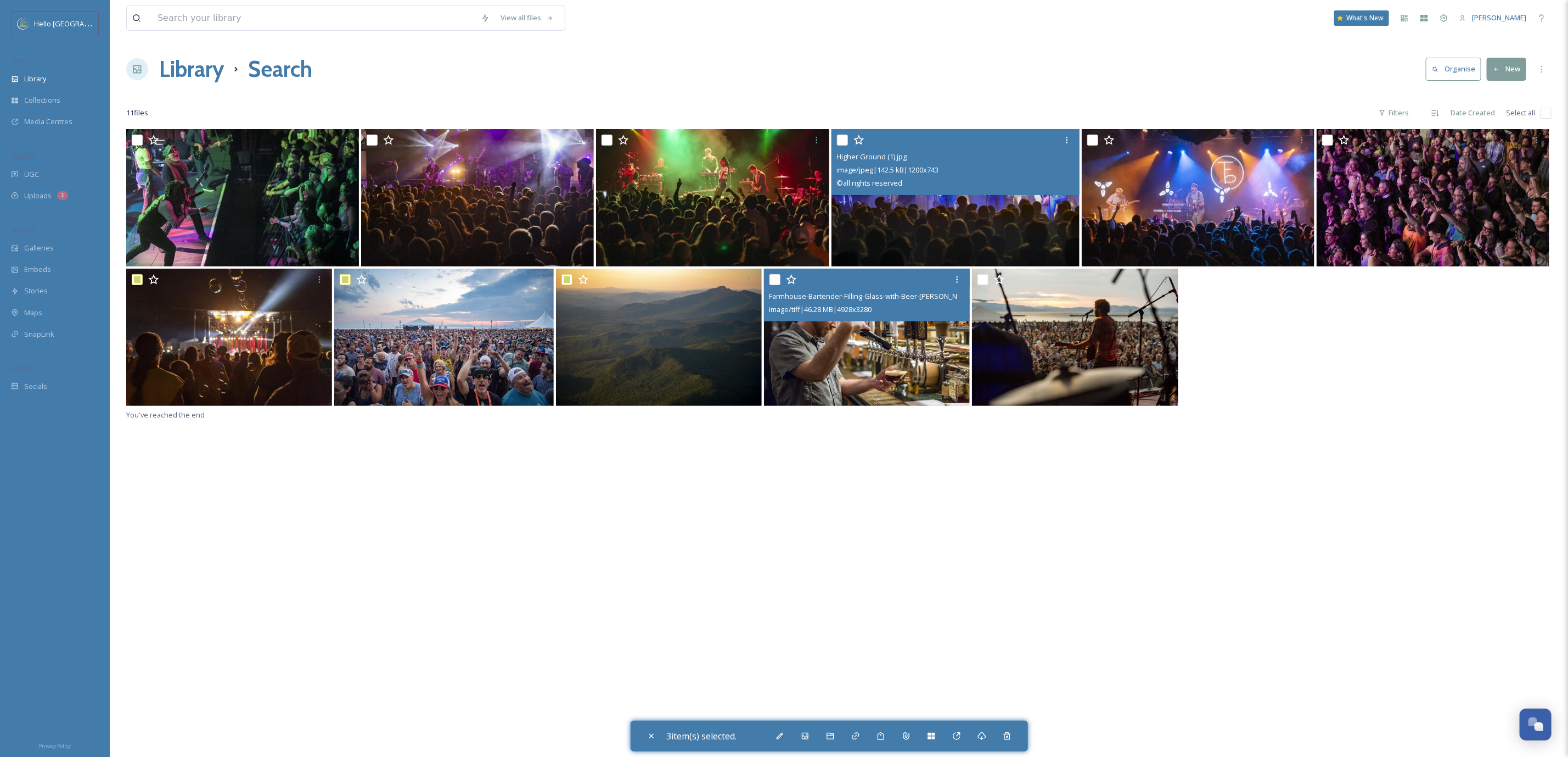
click at [775, 277] on input "checkbox" at bounding box center [775, 279] width 11 height 11
checkbox input "true"
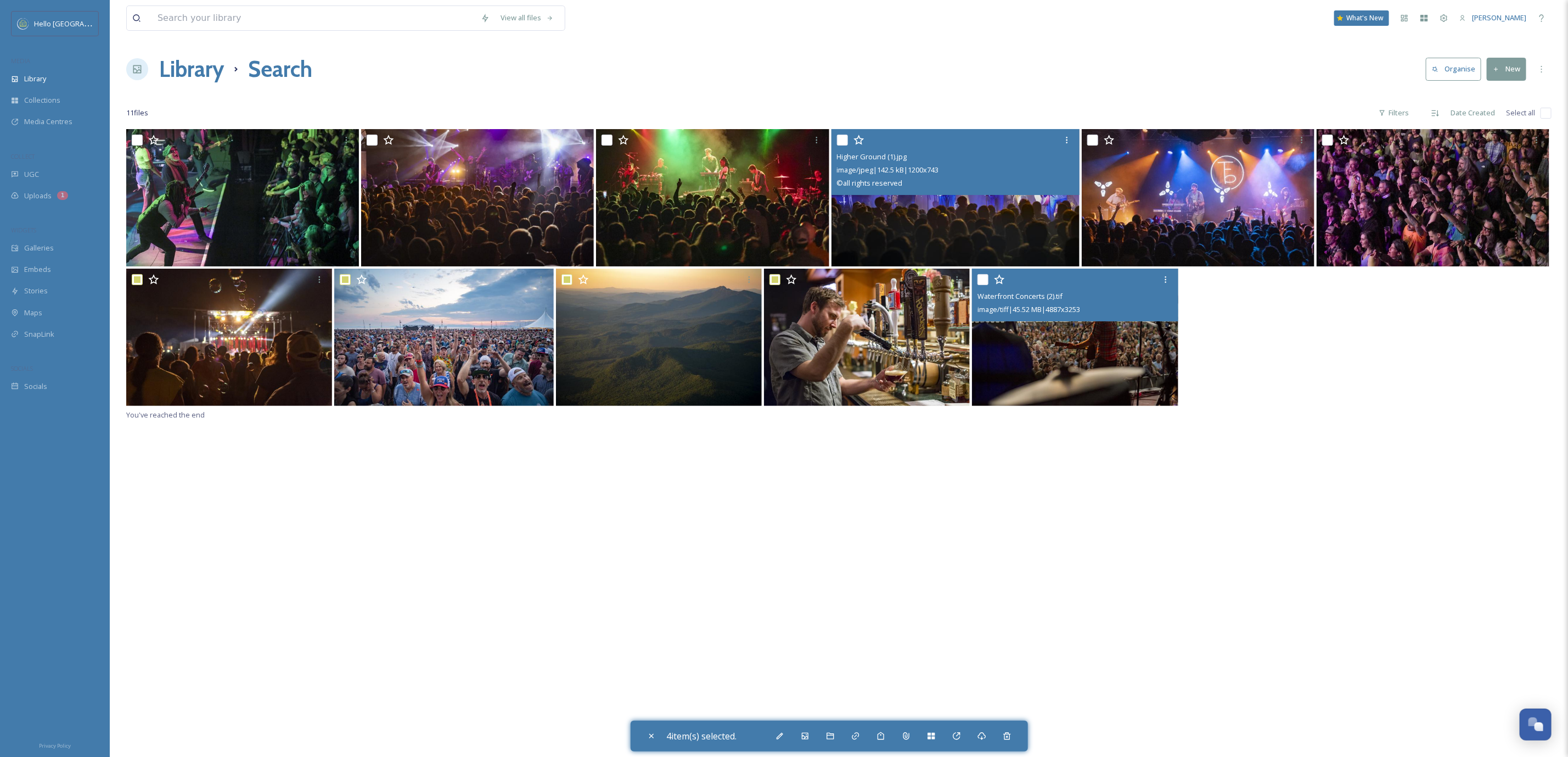
click at [988, 277] on input "checkbox" at bounding box center [982, 279] width 11 height 11
checkbox input "true"
click at [774, 734] on div "Bulk Edit" at bounding box center [780, 736] width 19 height 20
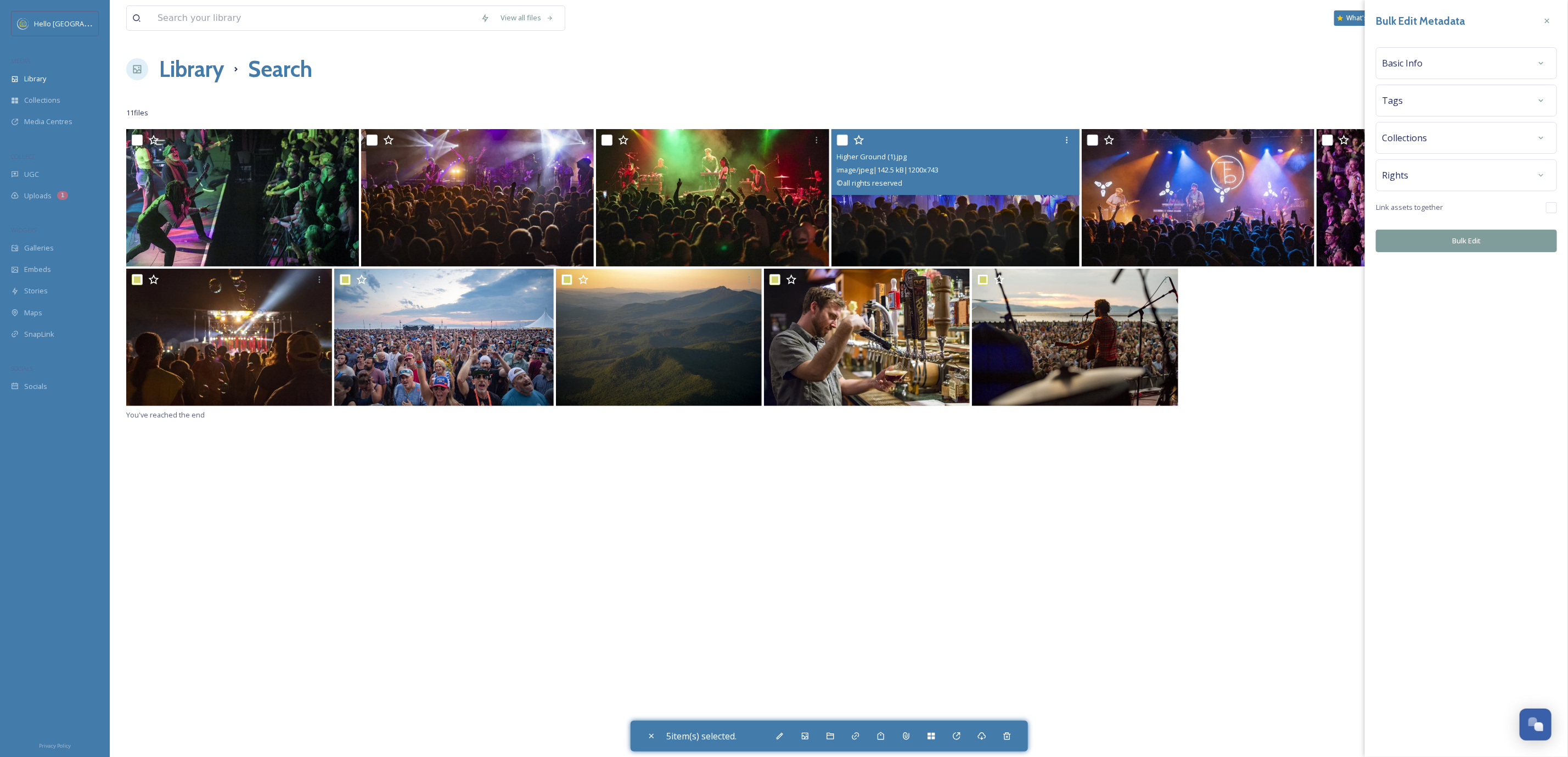
click at [1474, 165] on div "Rights" at bounding box center [1466, 176] width 181 height 32
drag, startPoint x: 1474, startPoint y: 170, endPoint x: 1477, endPoint y: 177, distance: 7.6
click at [1476, 174] on div "Rights" at bounding box center [1466, 175] width 169 height 20
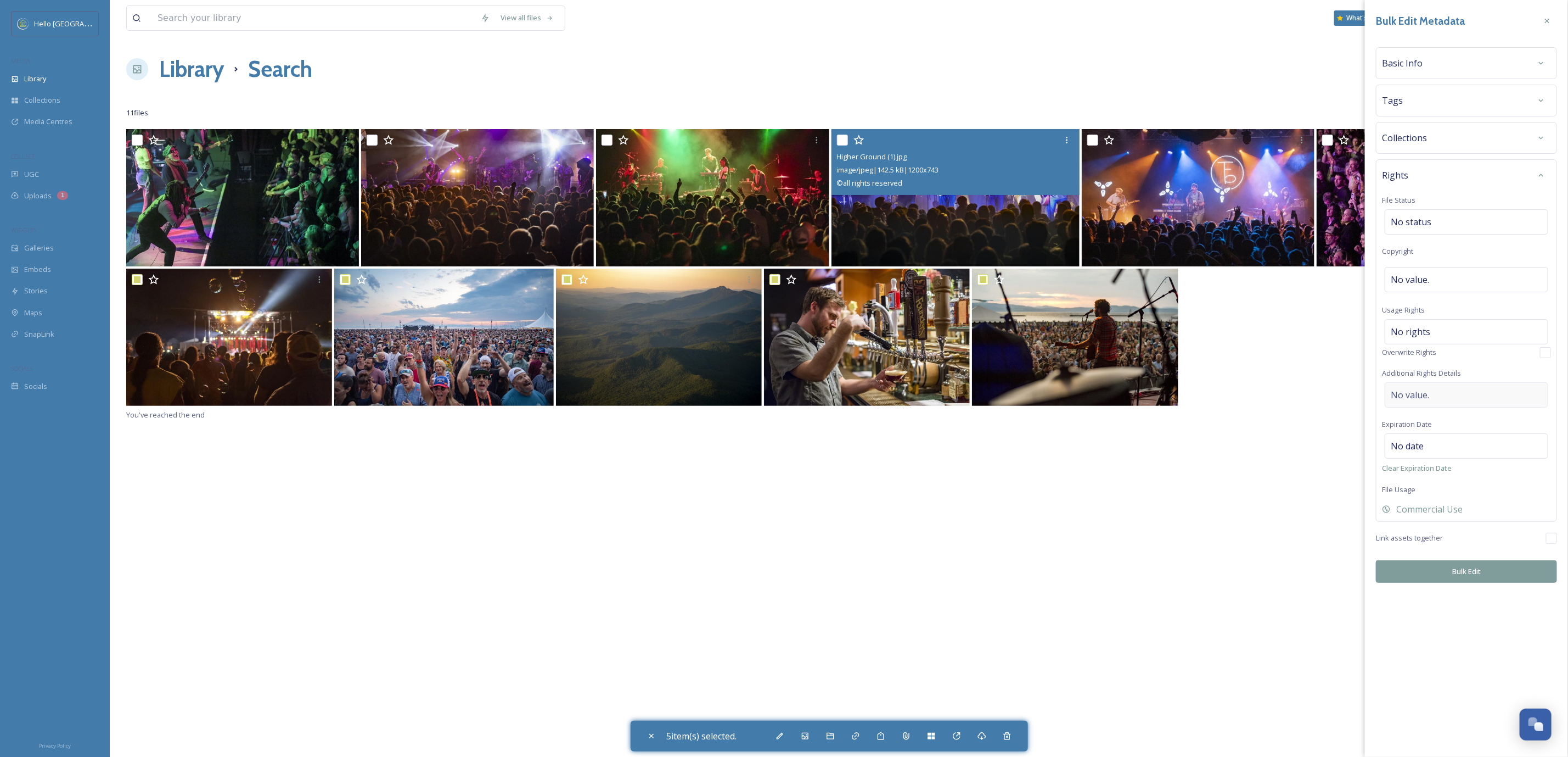
click at [1513, 387] on div "No value." at bounding box center [1466, 394] width 164 height 26
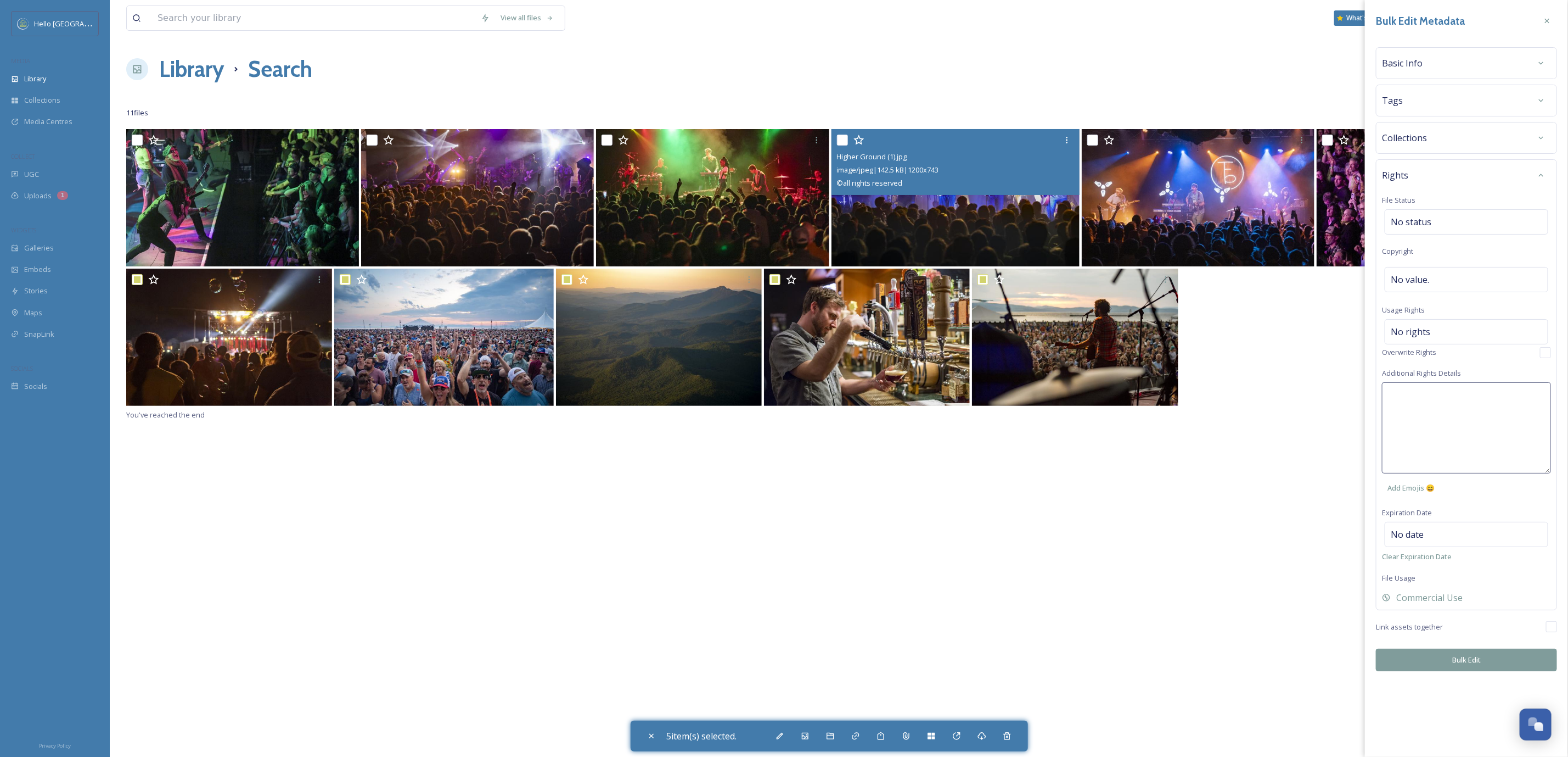
click at [1502, 426] on textarea at bounding box center [1466, 427] width 169 height 91
paste textarea "Universal, non-exclusive rights. © Corey Hendrickson, @vermontcorey"
drag, startPoint x: 1520, startPoint y: 410, endPoint x: 1503, endPoint y: 401, distance: 19.2
click at [1503, 401] on textarea "Universal, non-exclusive rights. © Corey Hendrickson, @vermontcorey" at bounding box center [1466, 427] width 169 height 91
type textarea "Universal, non-exclusive right"
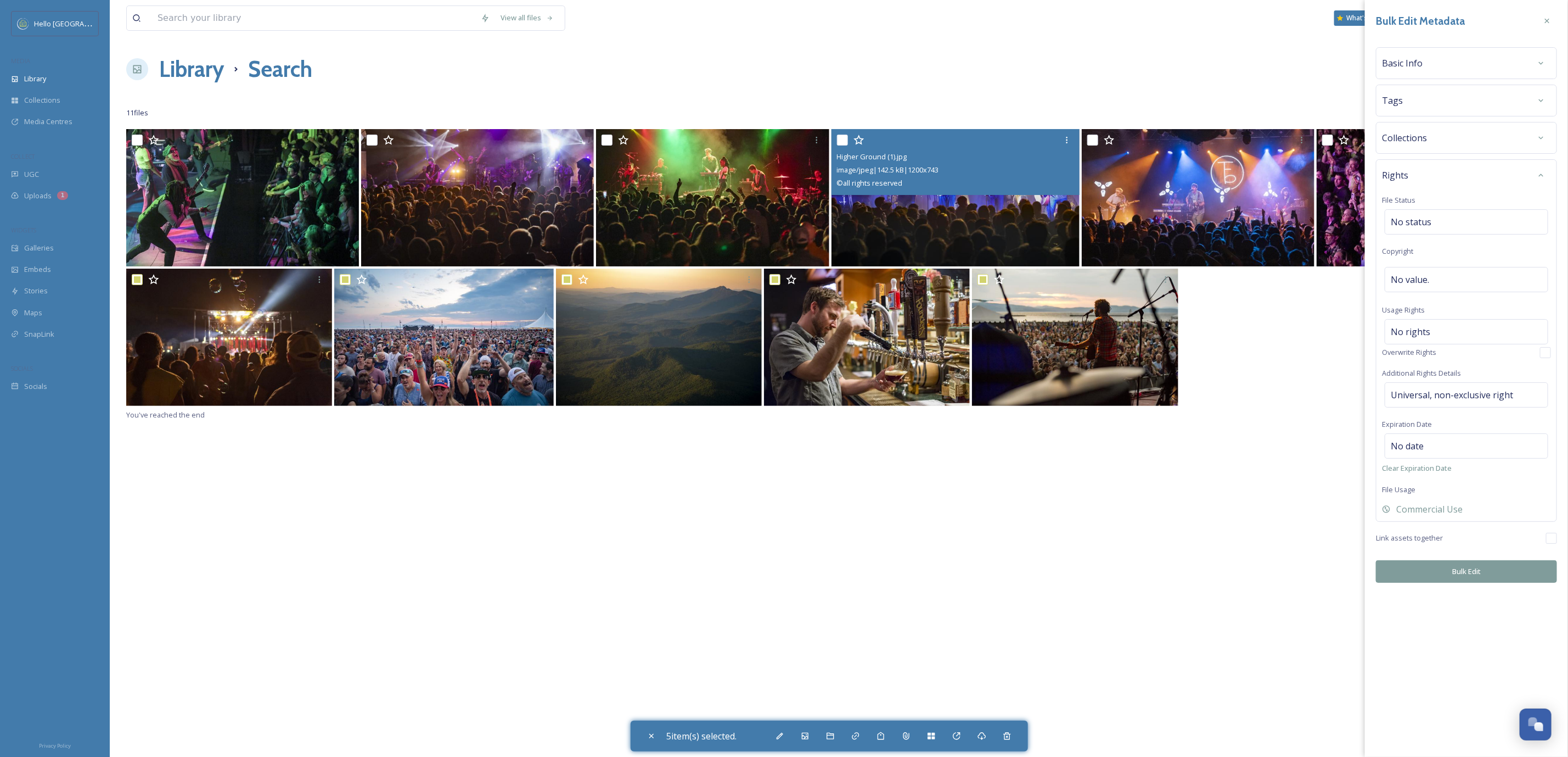
click at [1419, 656] on div "Bulk Edit Metadata Basic Info Tags Collections Rights File Status No status Cop…" at bounding box center [1466, 378] width 203 height 757
click at [1430, 575] on button "Bulk Edit" at bounding box center [1466, 571] width 181 height 22
checkbox input "false"
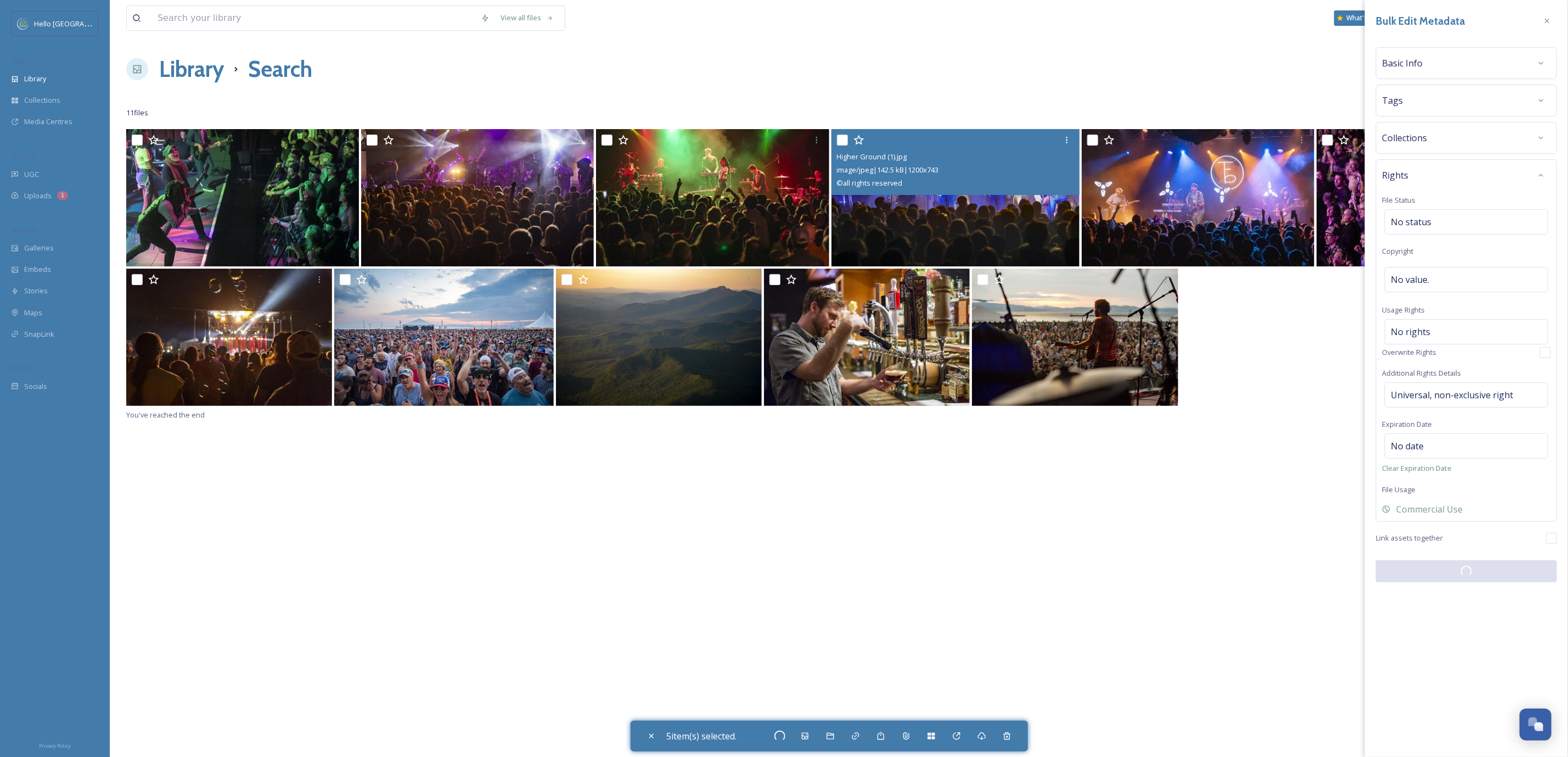
checkbox input "false"
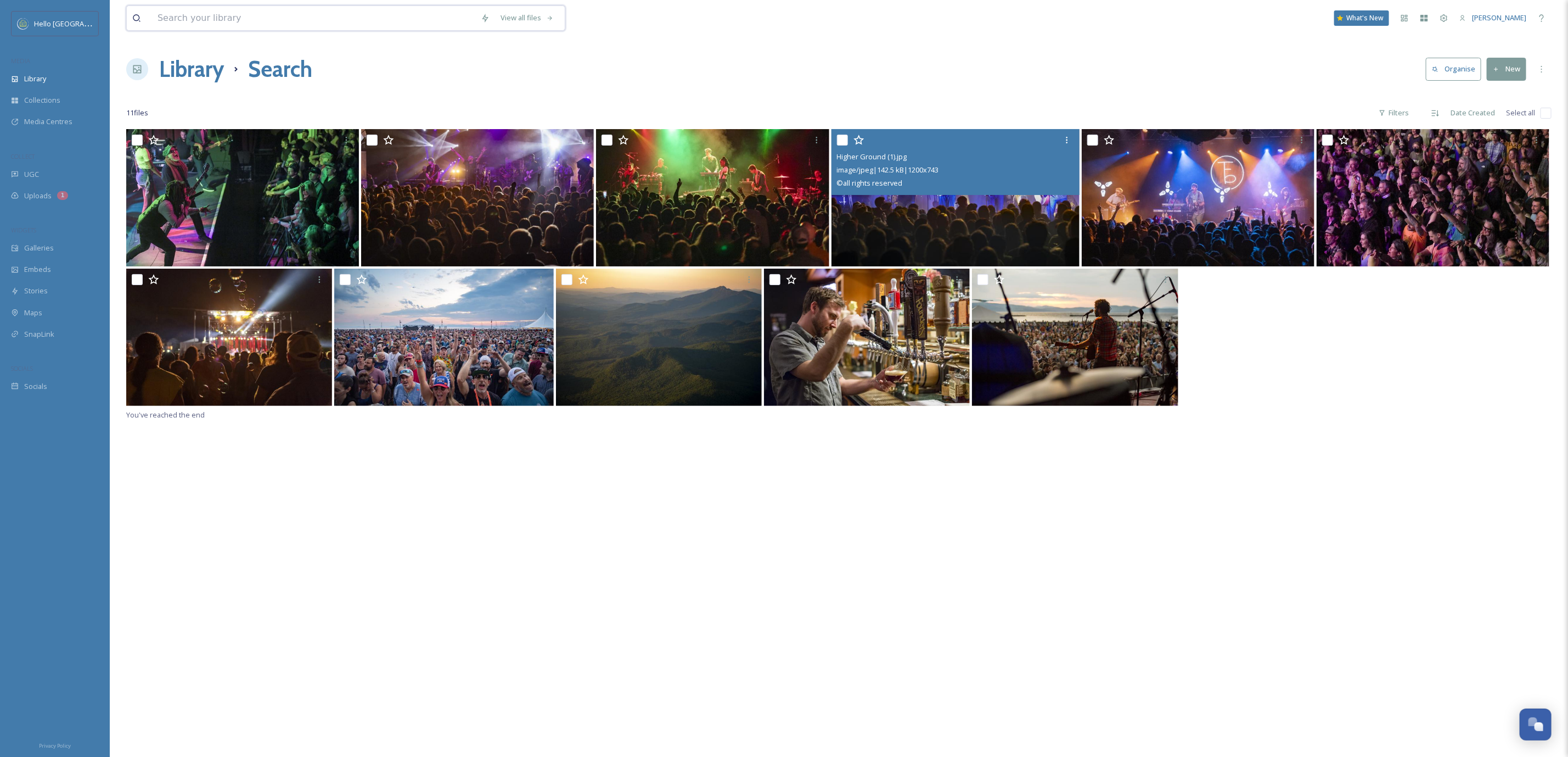
click at [391, 29] on input at bounding box center [314, 18] width 323 height 24
type input "[PERSON_NAME]"
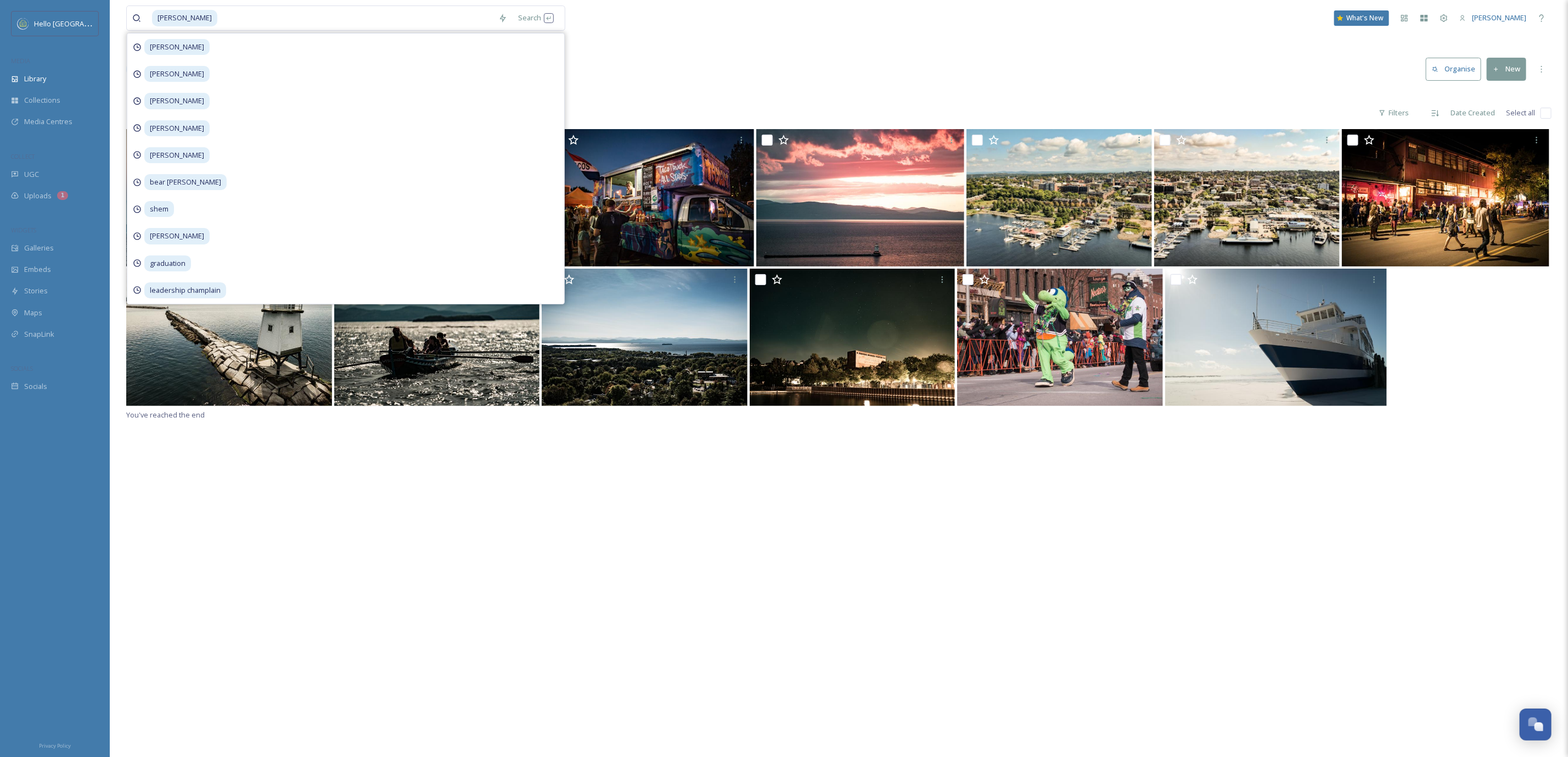
click at [1317, 600] on div "You've reached the end" at bounding box center [839, 508] width 1425 height 757
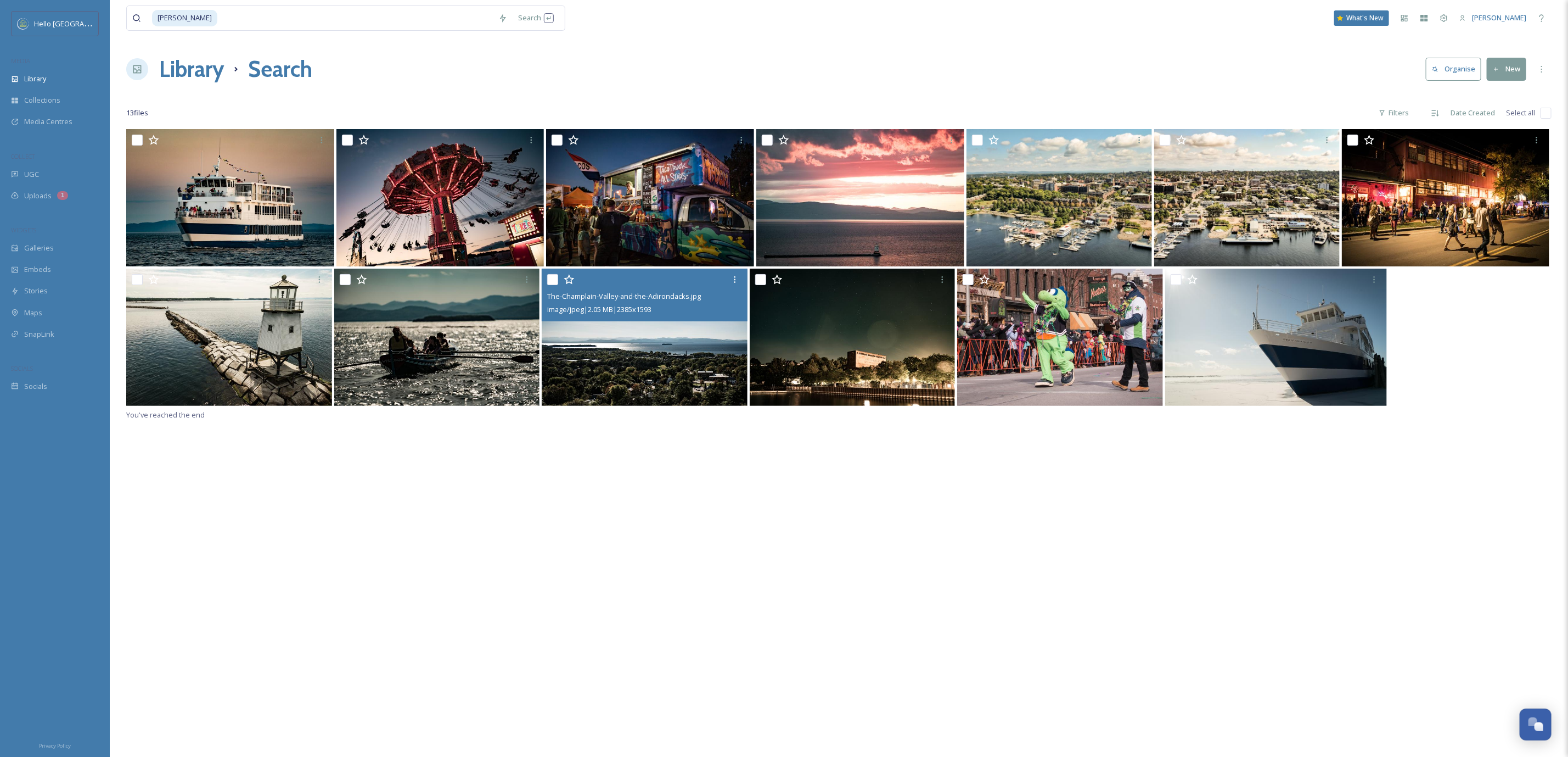
click at [682, 347] on img at bounding box center [645, 337] width 206 height 137
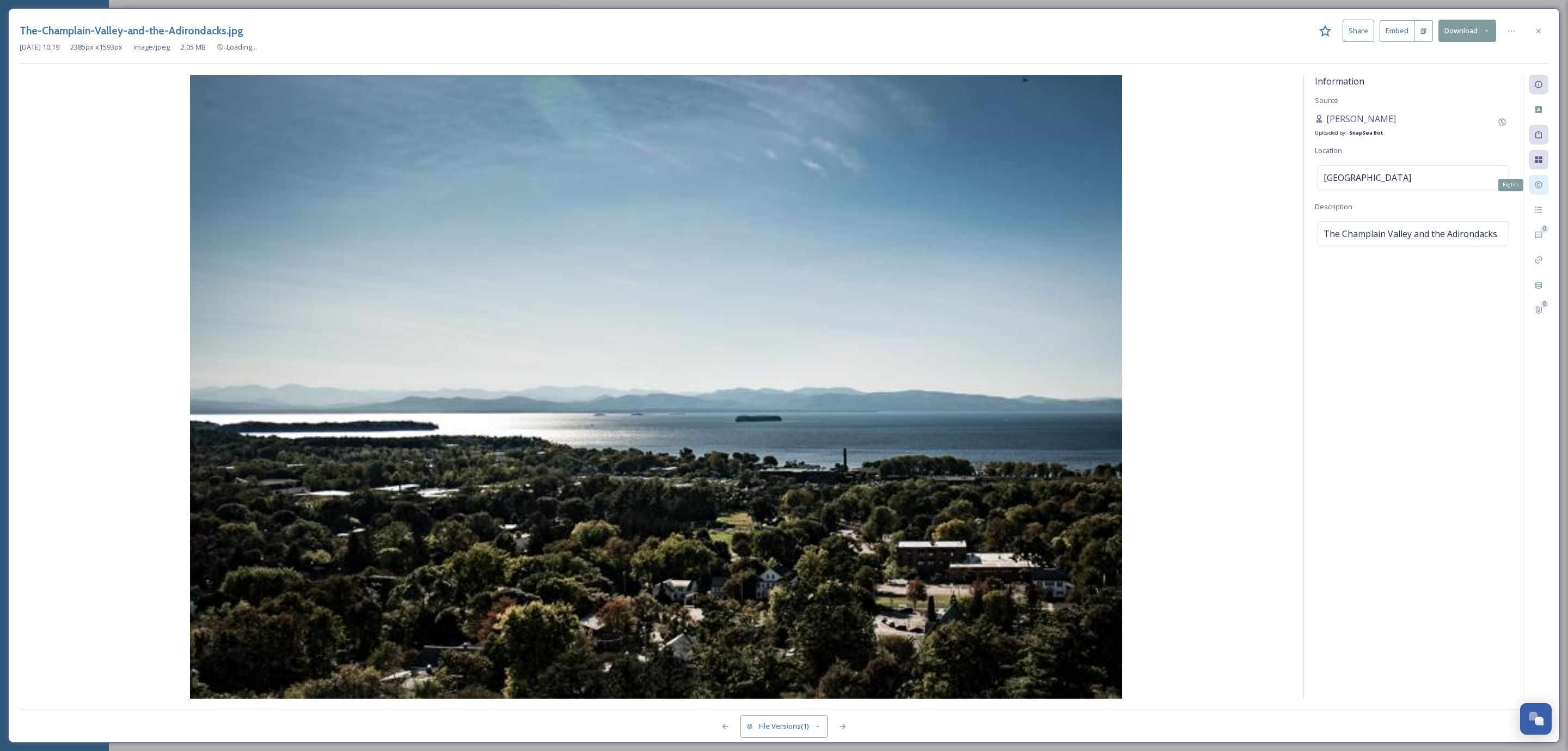
click at [1543, 188] on div "Rights" at bounding box center [1539, 185] width 19 height 19
click at [1539, 28] on icon at bounding box center [1539, 31] width 9 height 9
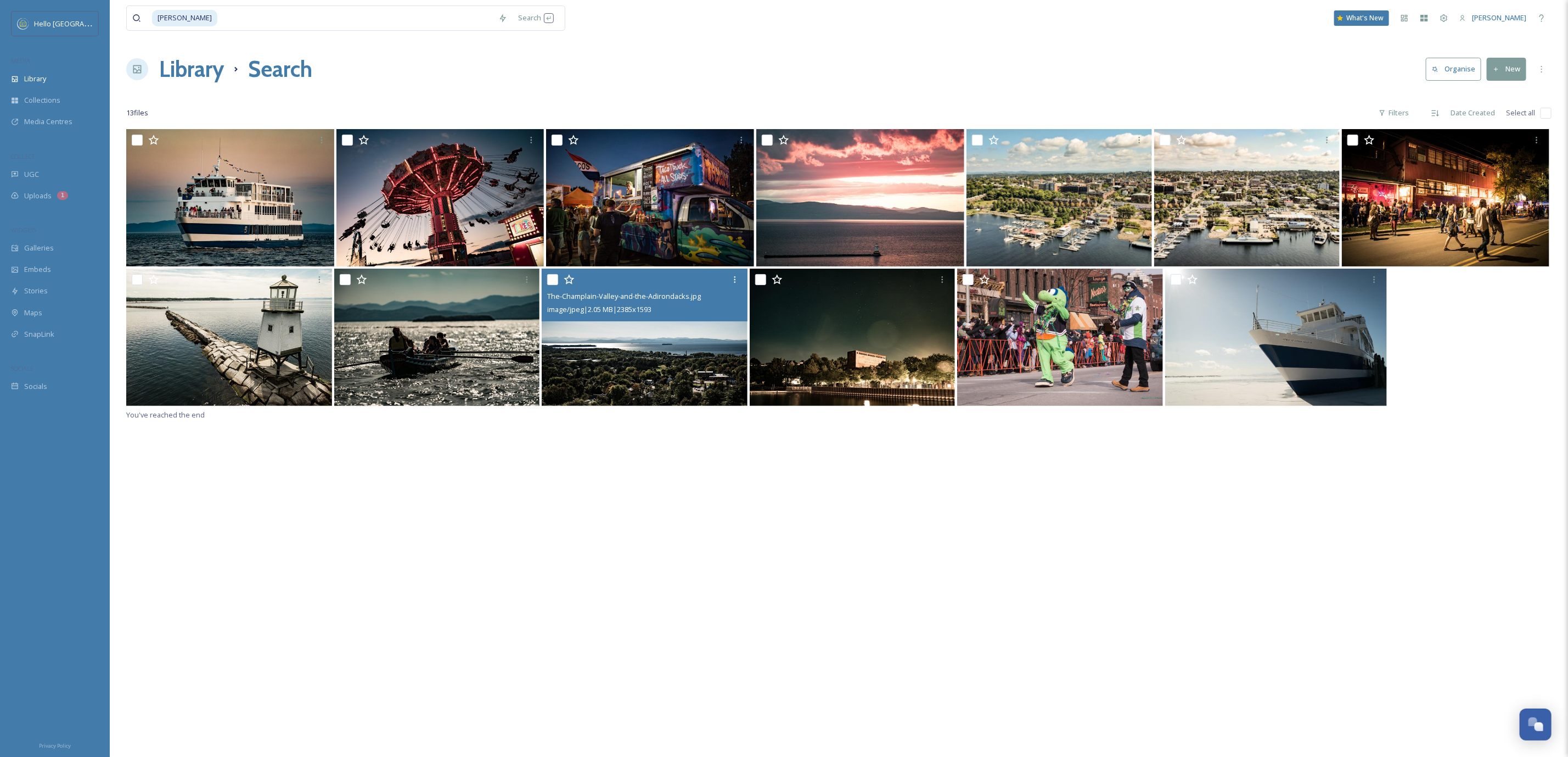
click at [1543, 117] on input "checkbox" at bounding box center [1546, 113] width 11 height 11
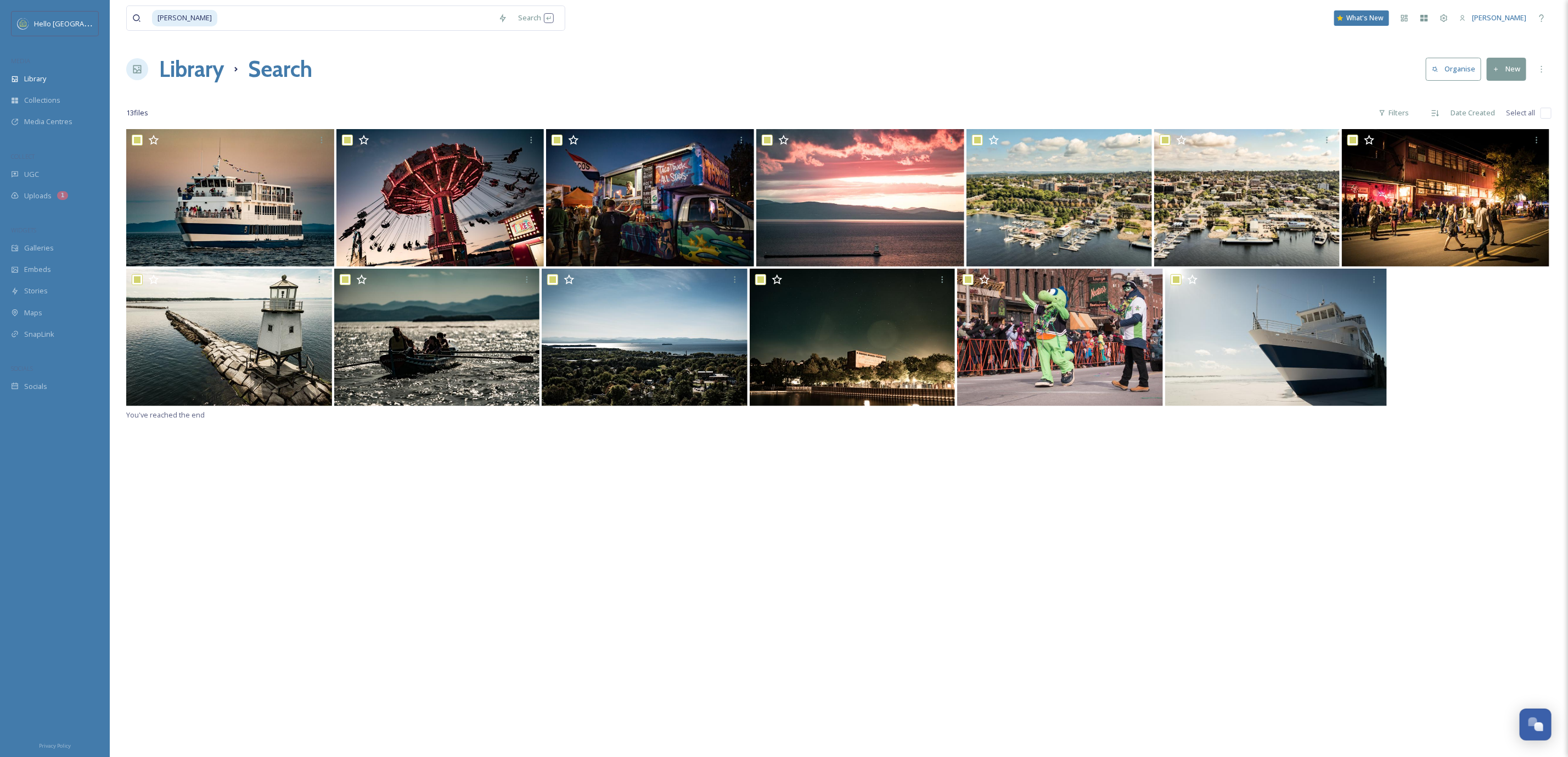
checkbox input "true"
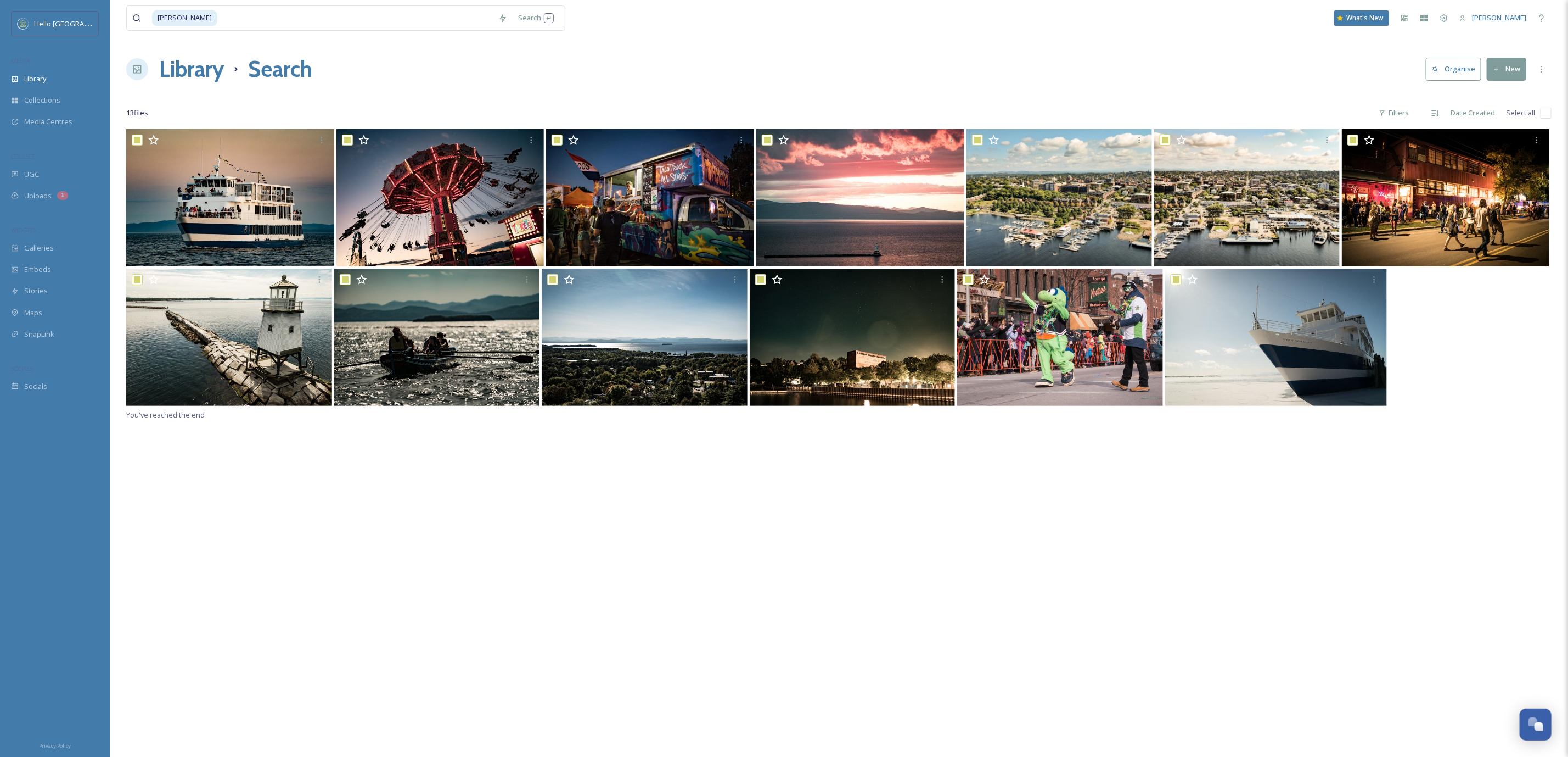
checkbox input "true"
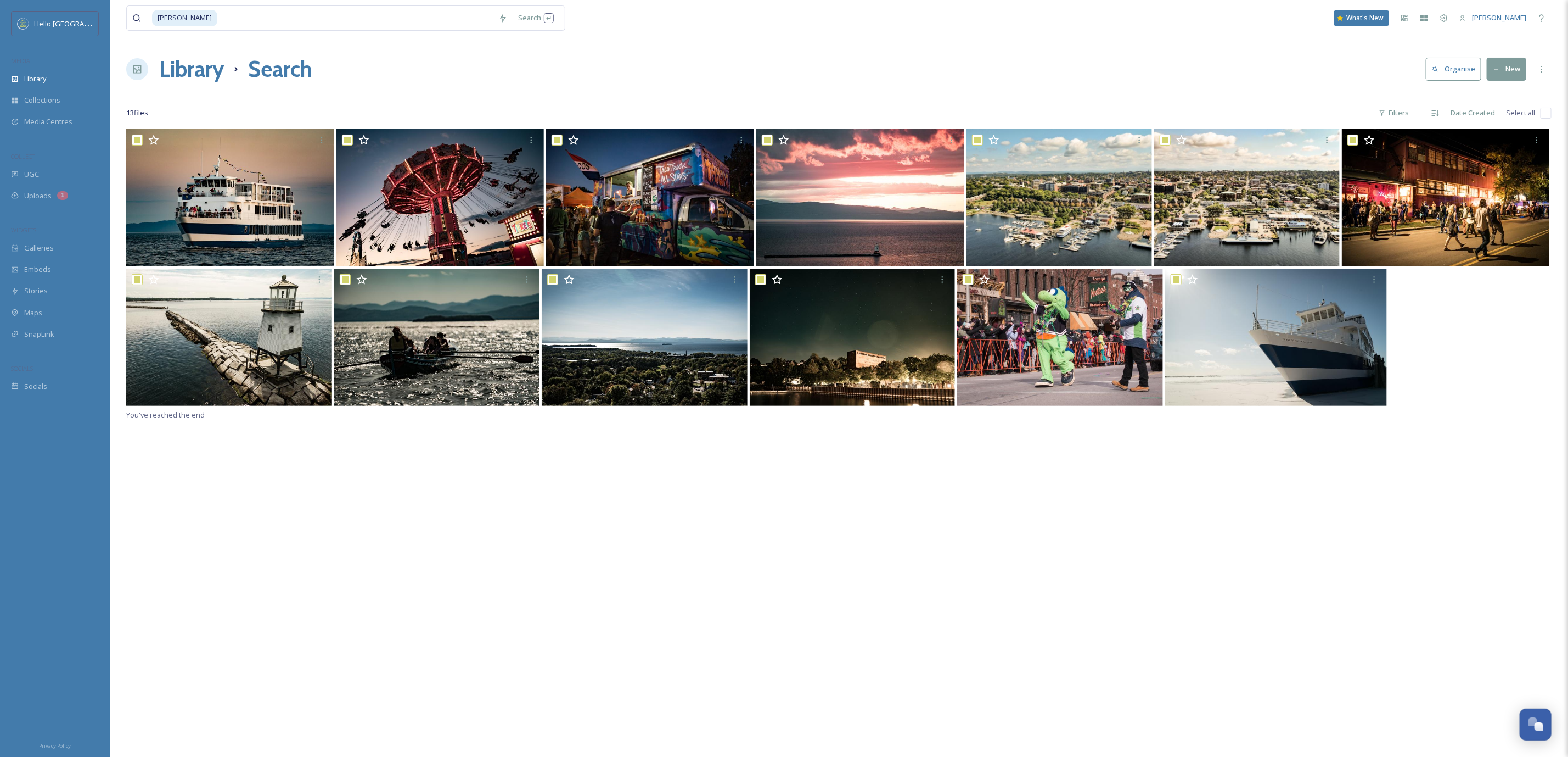
checkbox input "true"
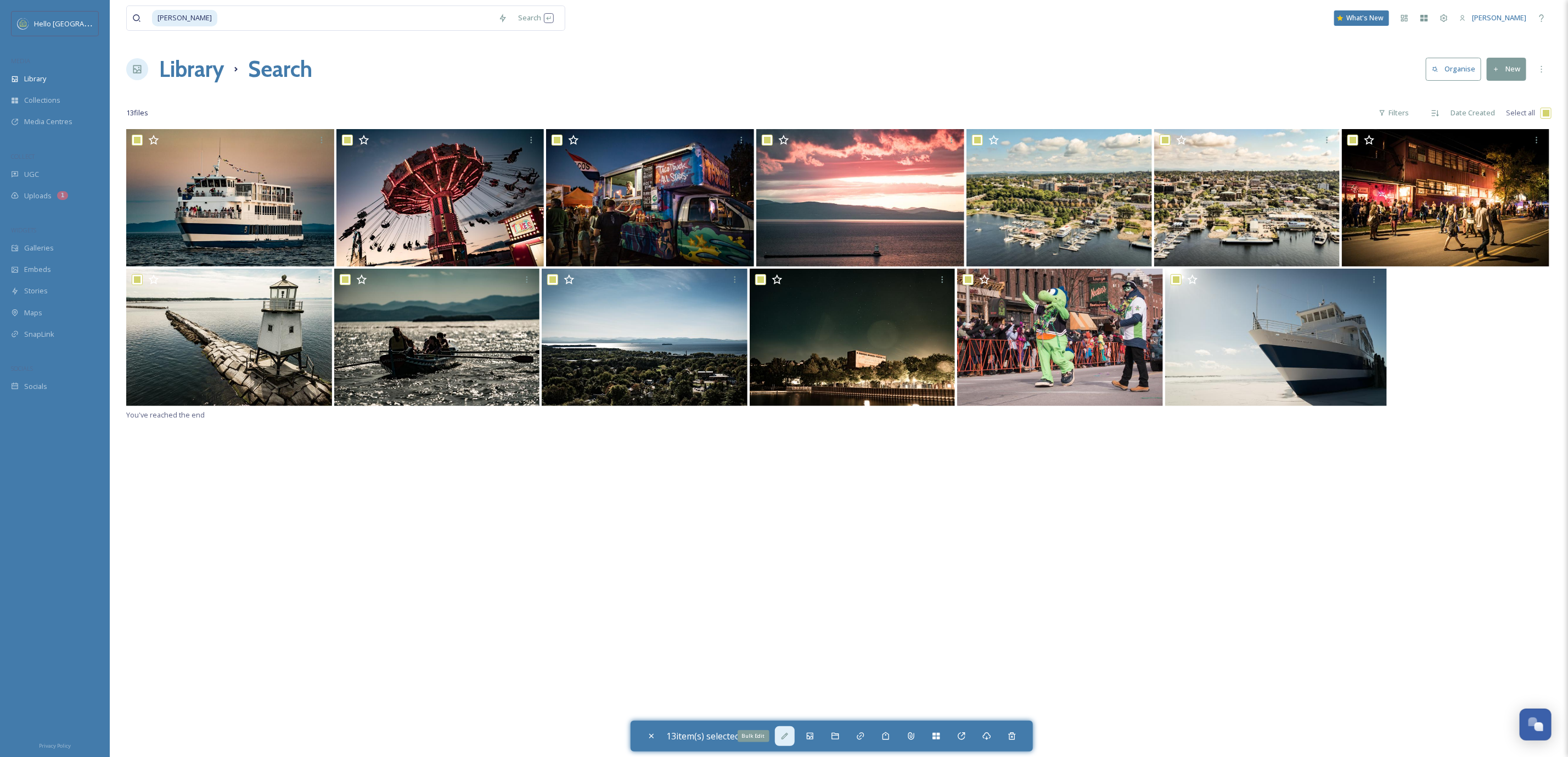
click at [780, 737] on div "Bulk Edit" at bounding box center [785, 736] width 19 height 20
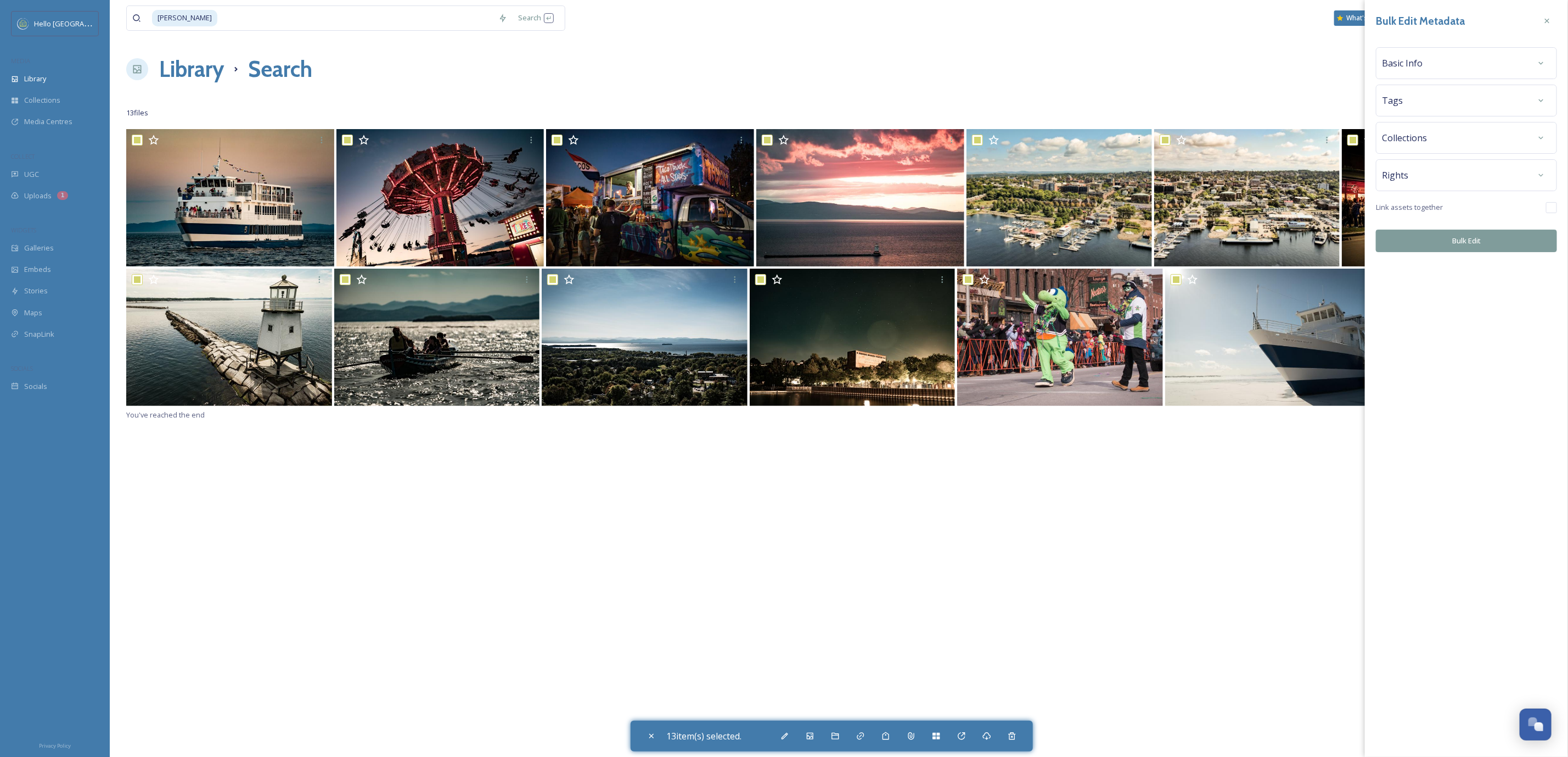
click at [1503, 184] on div "Rights" at bounding box center [1466, 175] width 169 height 20
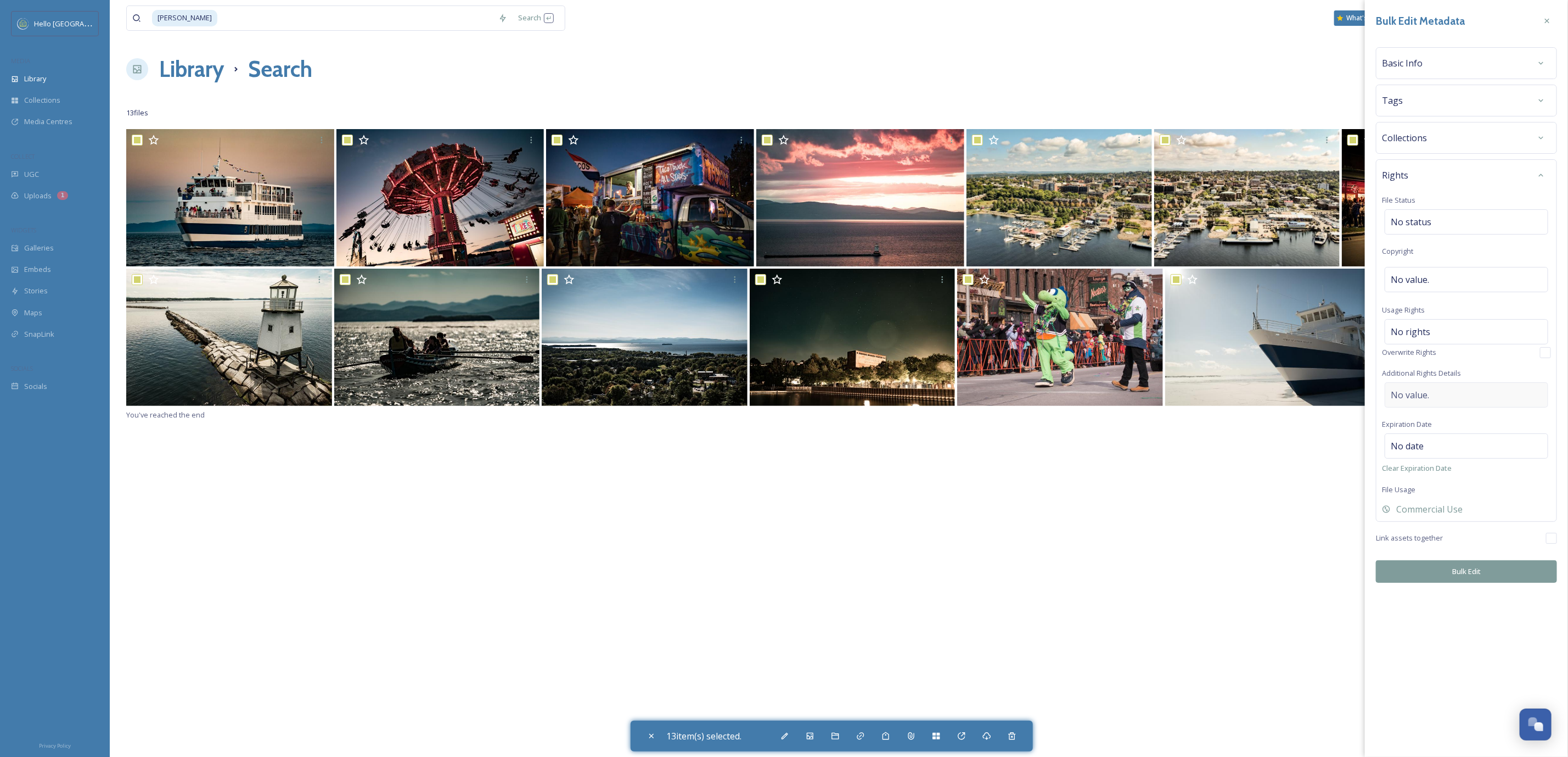
click at [1478, 401] on div "No value." at bounding box center [1466, 394] width 164 height 26
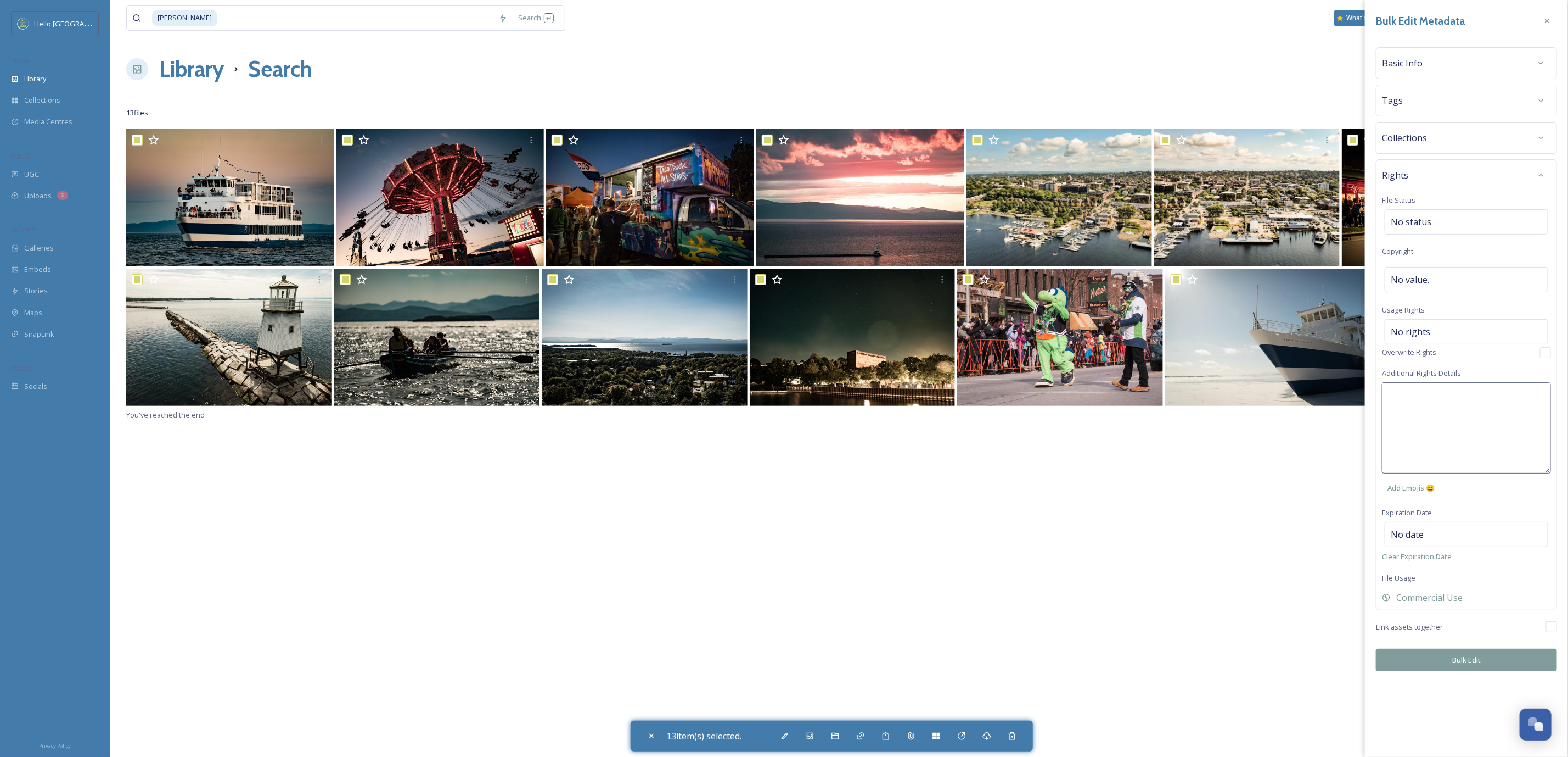
click at [1478, 401] on textarea at bounding box center [1466, 427] width 169 height 91
paste textarea "Universal, non-exclusive, please credit © Dave Gibson"
type textarea "Universal, non-exclusive, please credit © Dave Gibson"
click at [1475, 667] on div "Bulk Edit Metadata Basic Info Tags Collections Rights File Status No status Cop…" at bounding box center [1466, 378] width 203 height 757
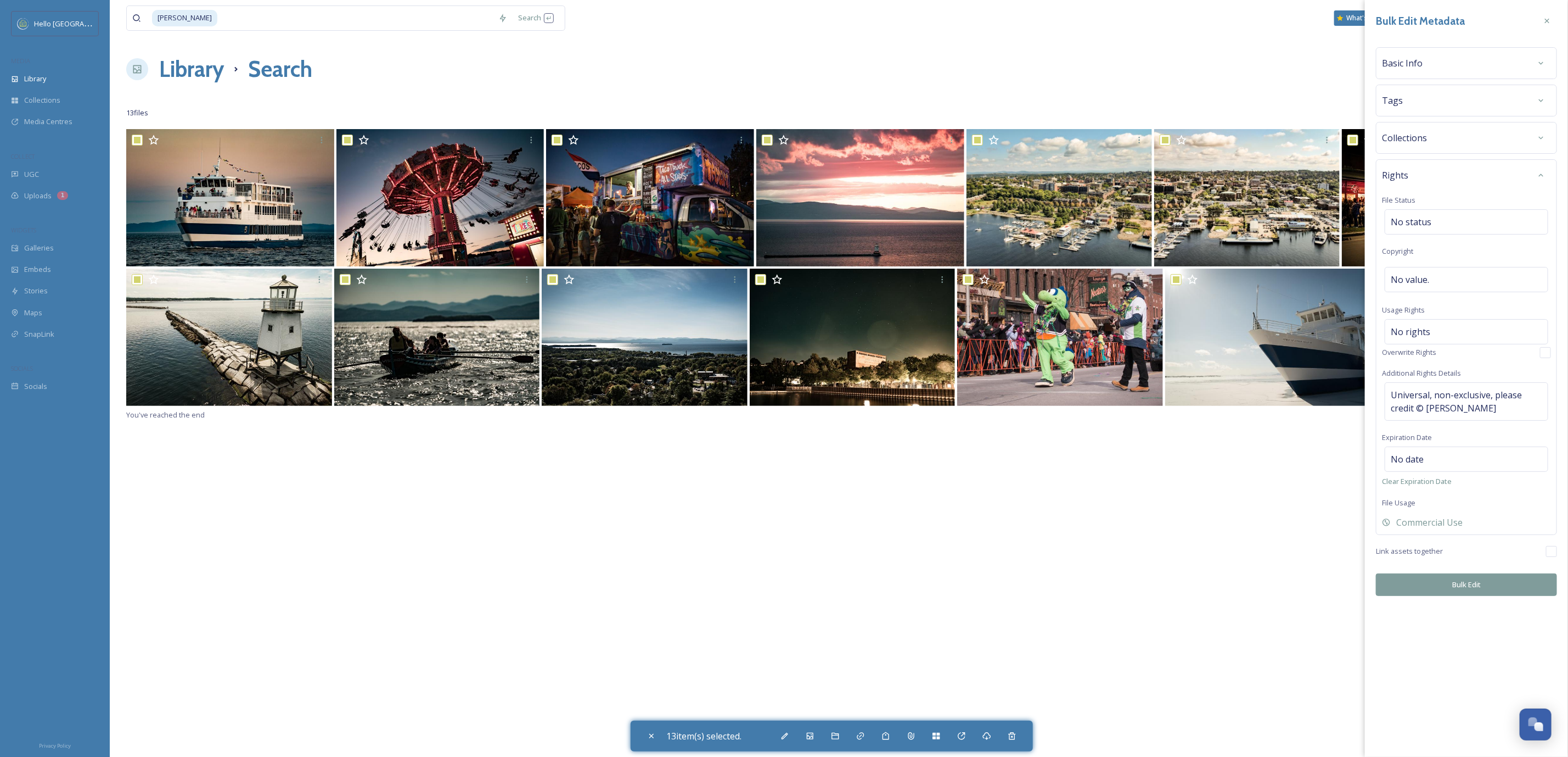
click at [1494, 590] on button "Bulk Edit" at bounding box center [1466, 584] width 181 height 22
checkbox input "false"
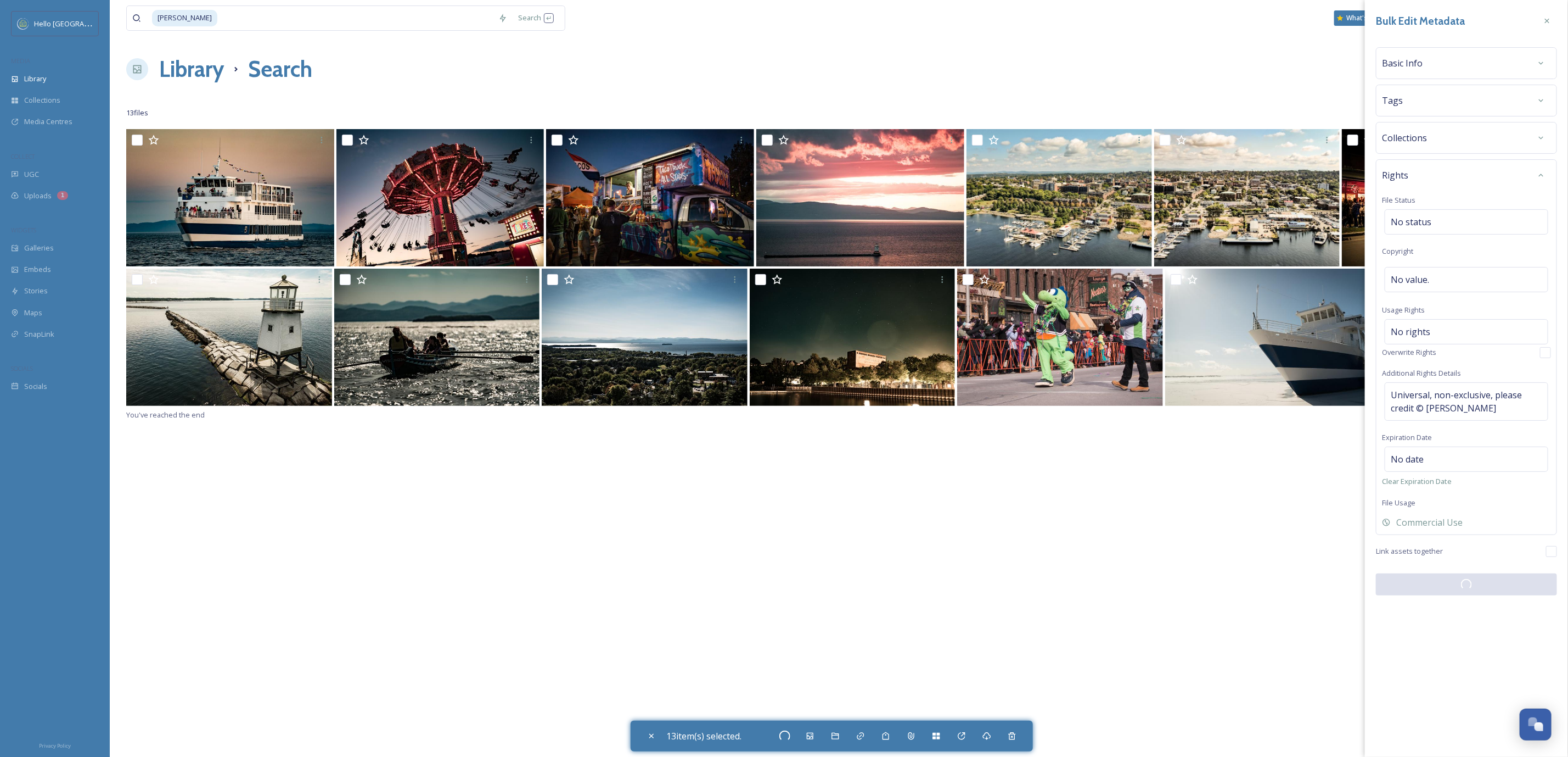
checkbox input "false"
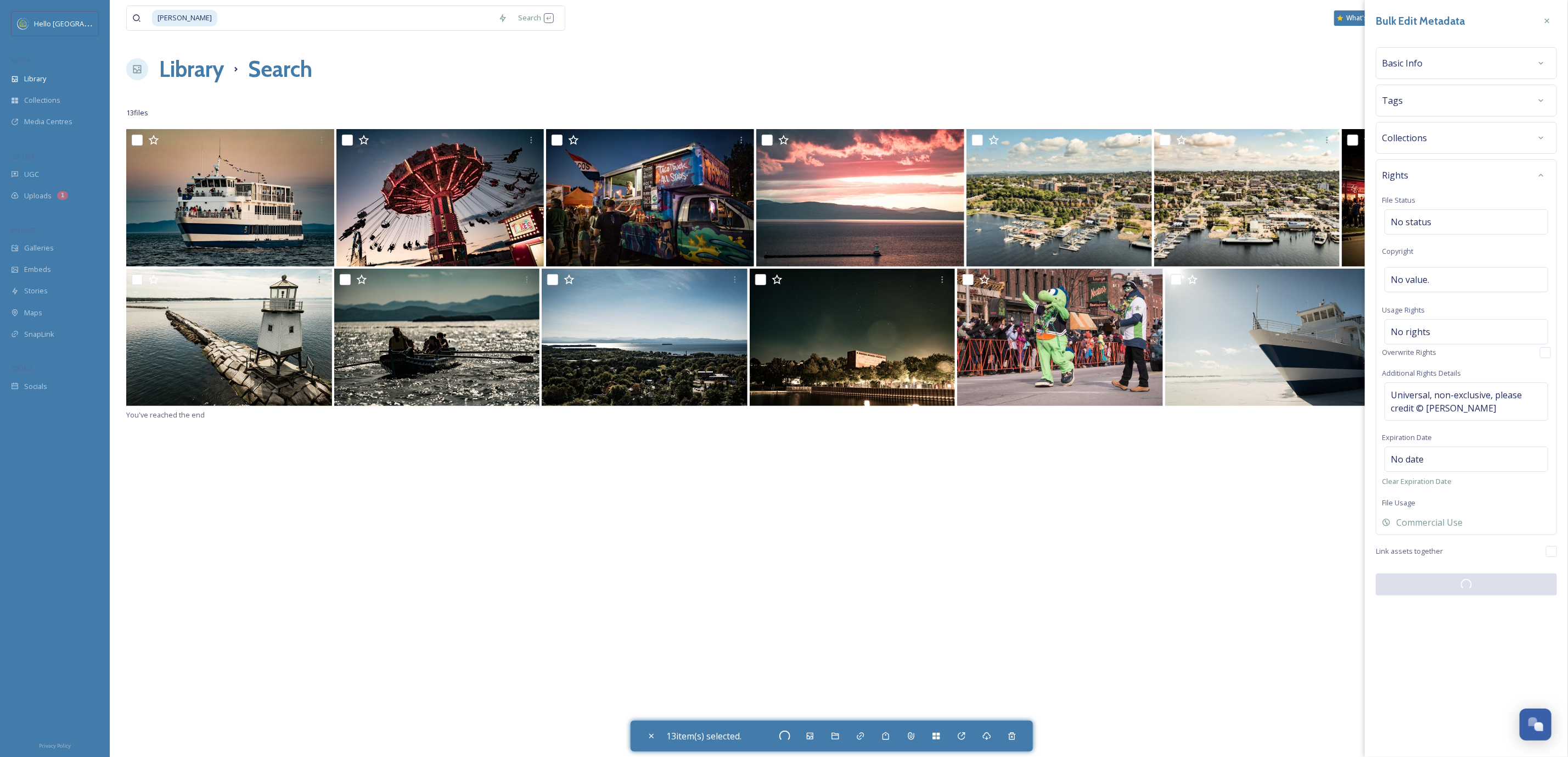
checkbox input "false"
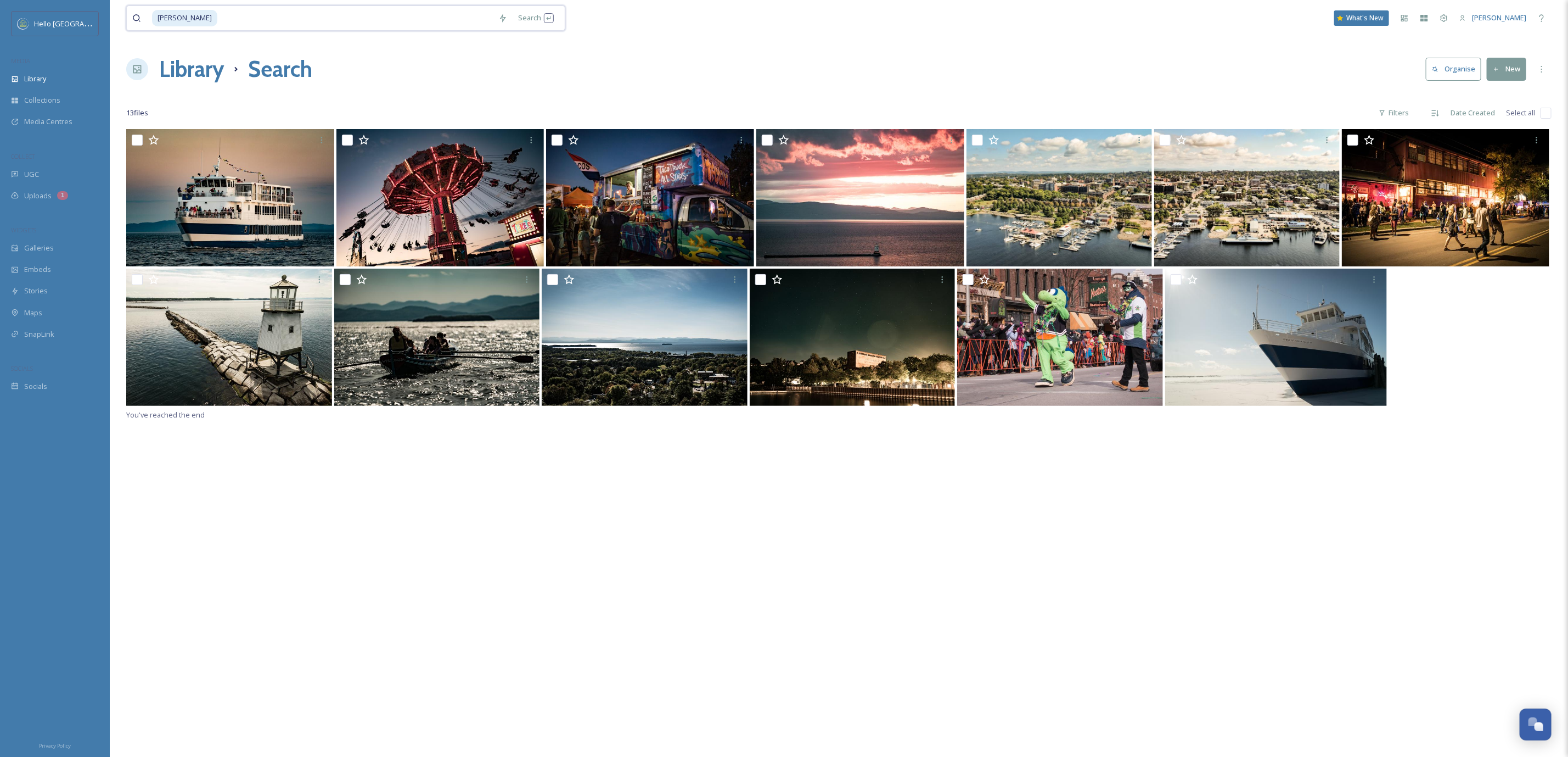
click at [276, 36] on div "dave gibson Search What's New Tom Carton" at bounding box center [839, 18] width 1425 height 36
click at [270, 21] on input at bounding box center [356, 18] width 275 height 24
type input "d"
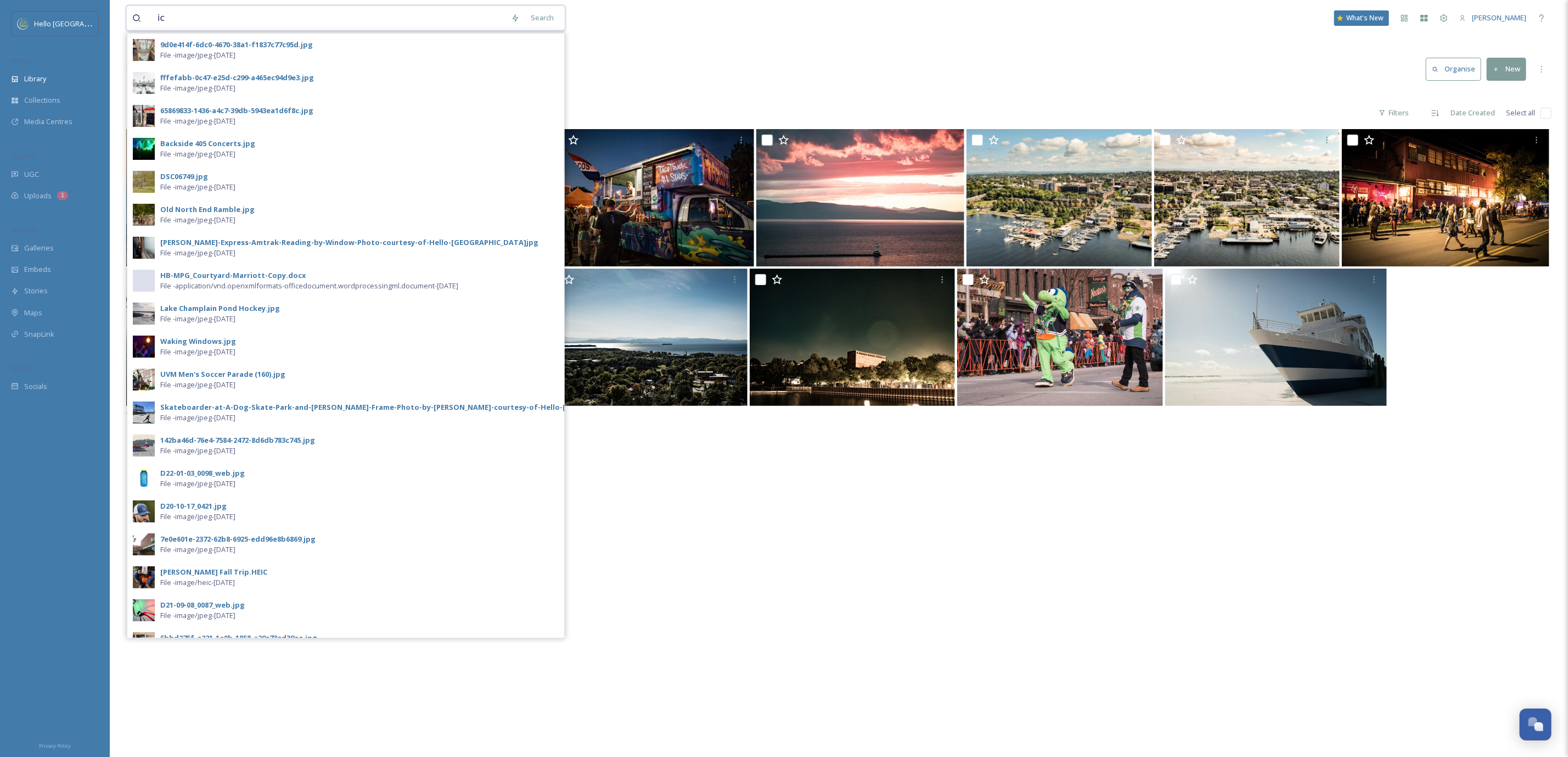
type input "i"
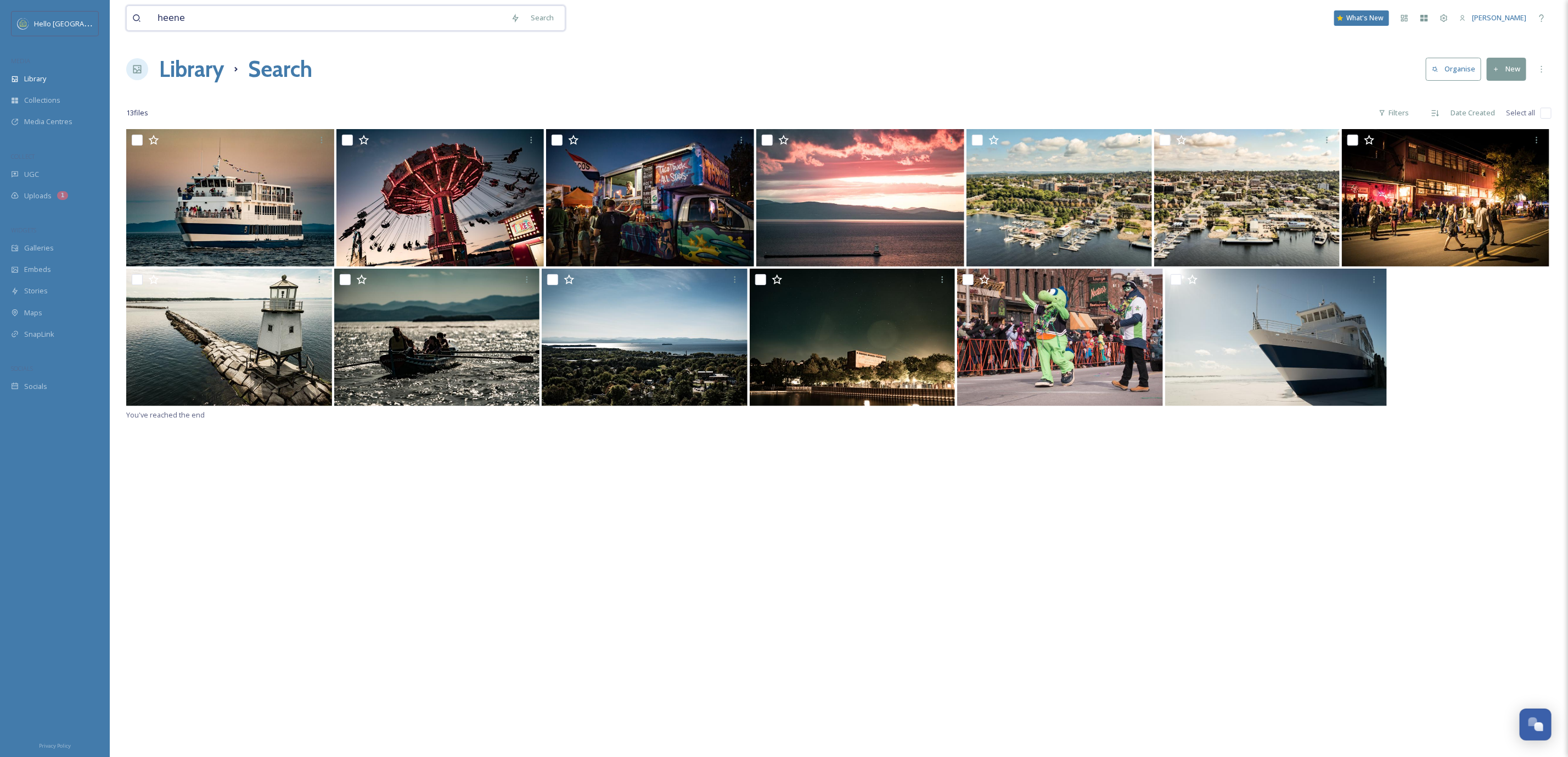
type input "[PERSON_NAME]"
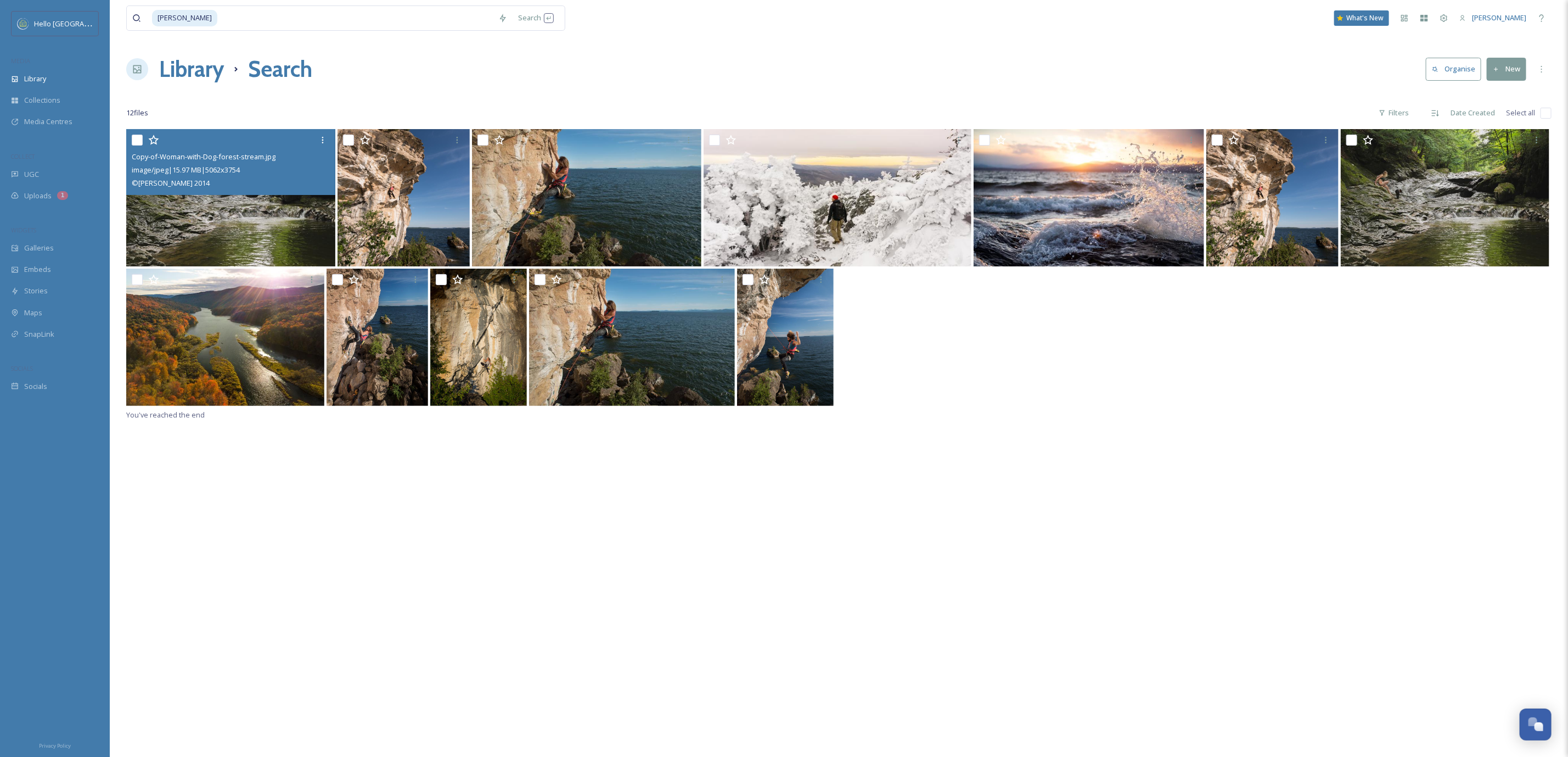
click at [298, 224] on img at bounding box center [231, 198] width 209 height 137
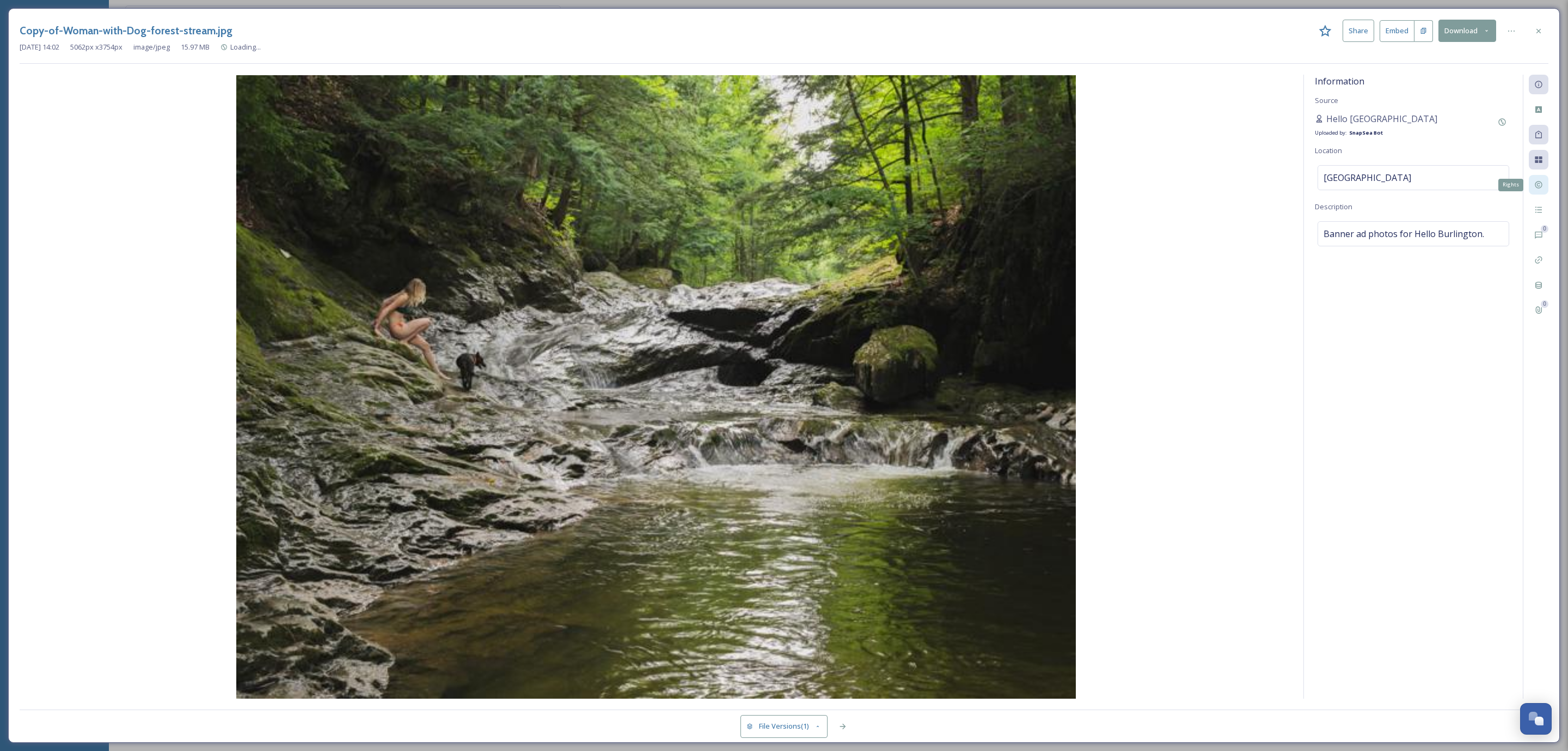
click at [1541, 181] on icon at bounding box center [1539, 185] width 9 height 9
click at [1541, 213] on icon at bounding box center [1539, 210] width 9 height 9
click at [1541, 241] on div "0 Comments" at bounding box center [1539, 235] width 19 height 19
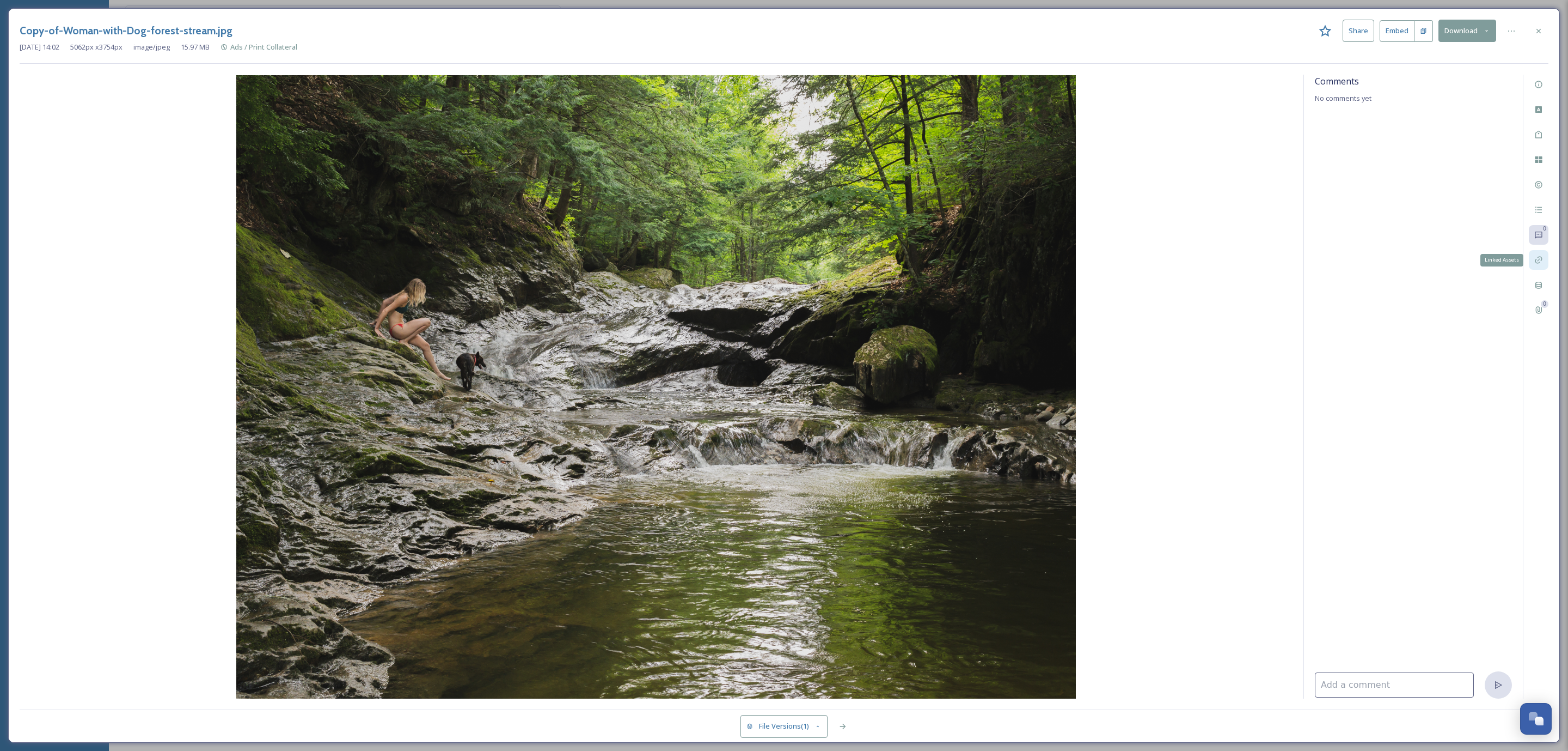
click at [1539, 253] on div "Linked Assets" at bounding box center [1539, 259] width 19 height 19
click at [1543, 280] on div "Metadata" at bounding box center [1539, 285] width 19 height 19
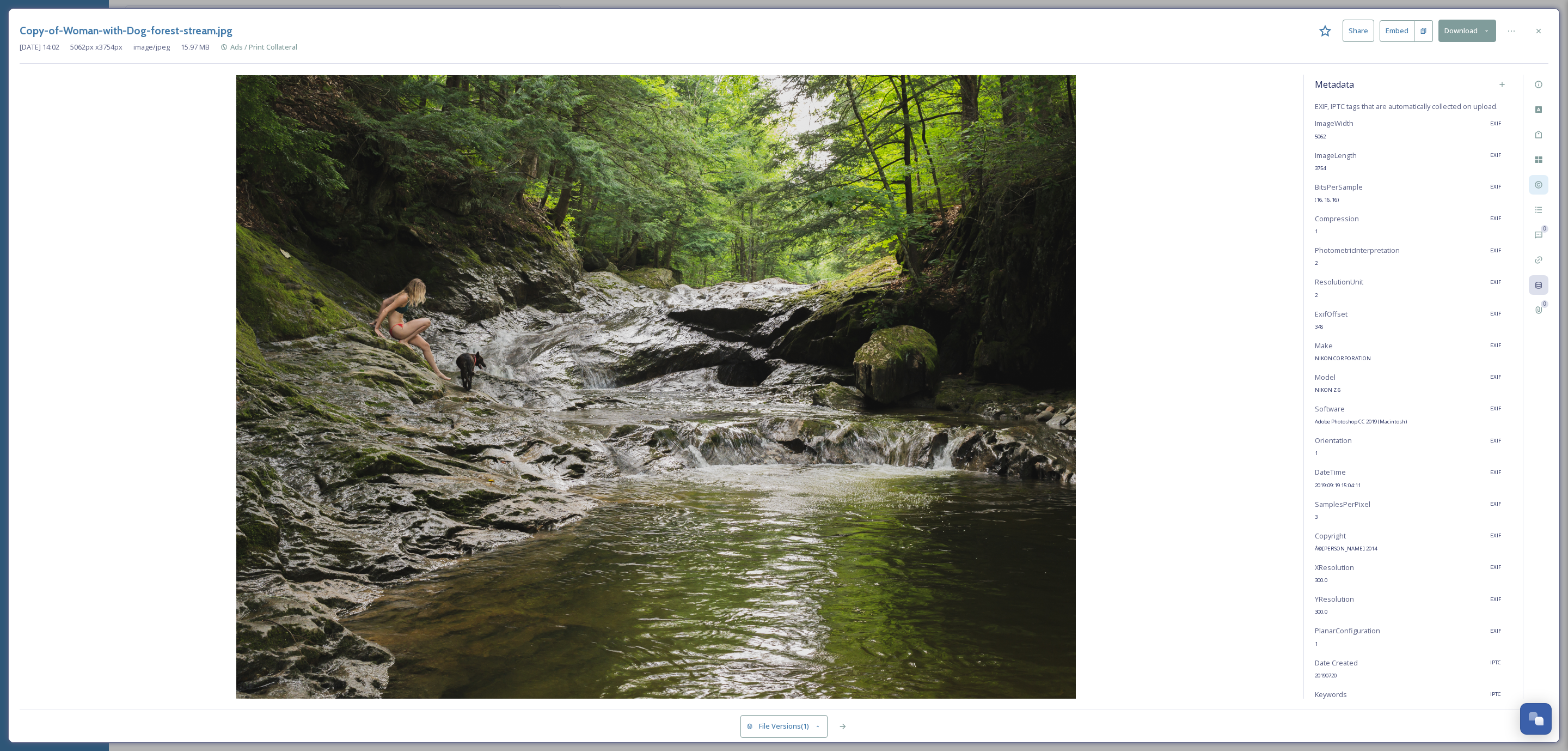
click at [1538, 183] on icon at bounding box center [1539, 185] width 7 height 7
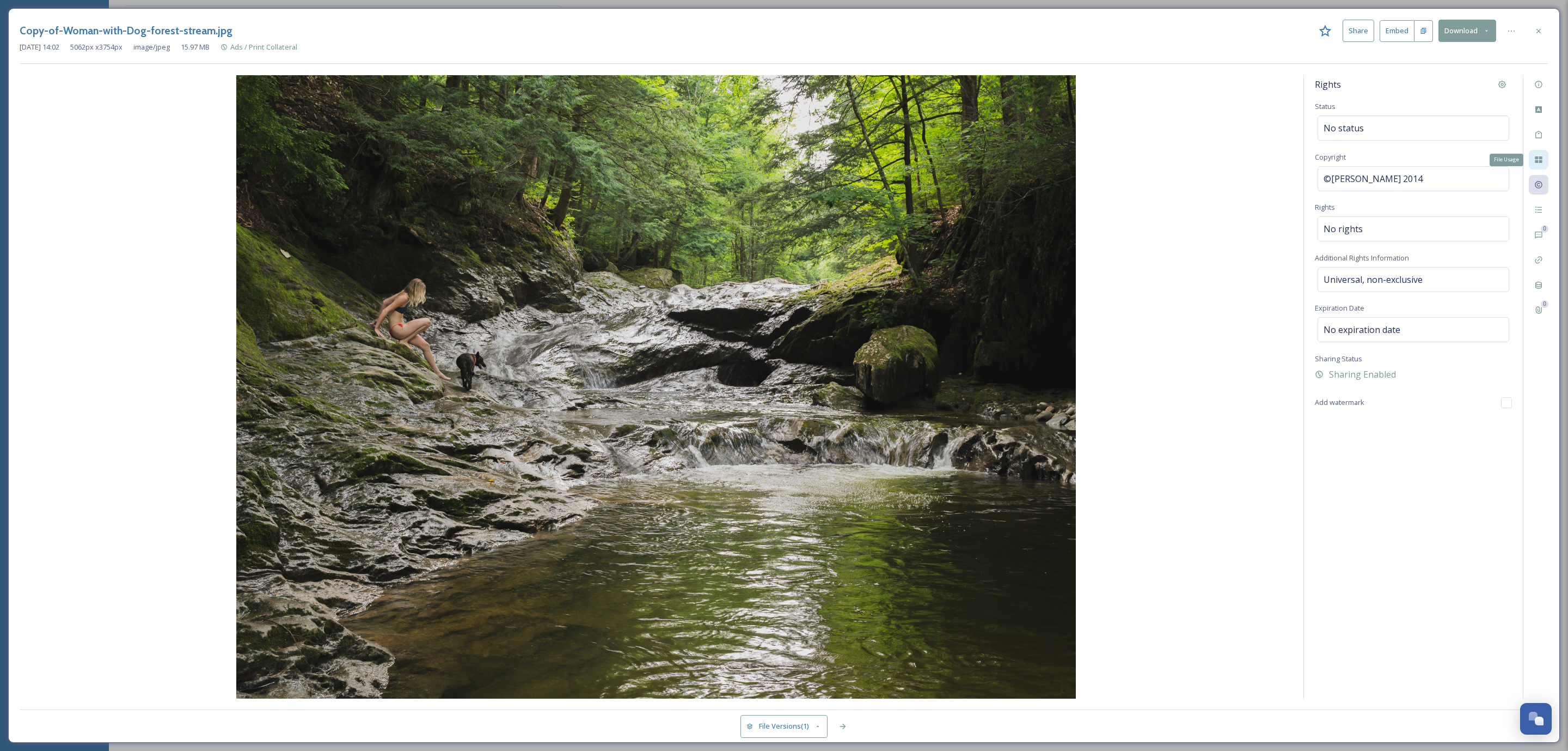
click at [1540, 163] on icon at bounding box center [1539, 159] width 7 height 6
click at [1546, 139] on div "Tags" at bounding box center [1539, 135] width 19 height 19
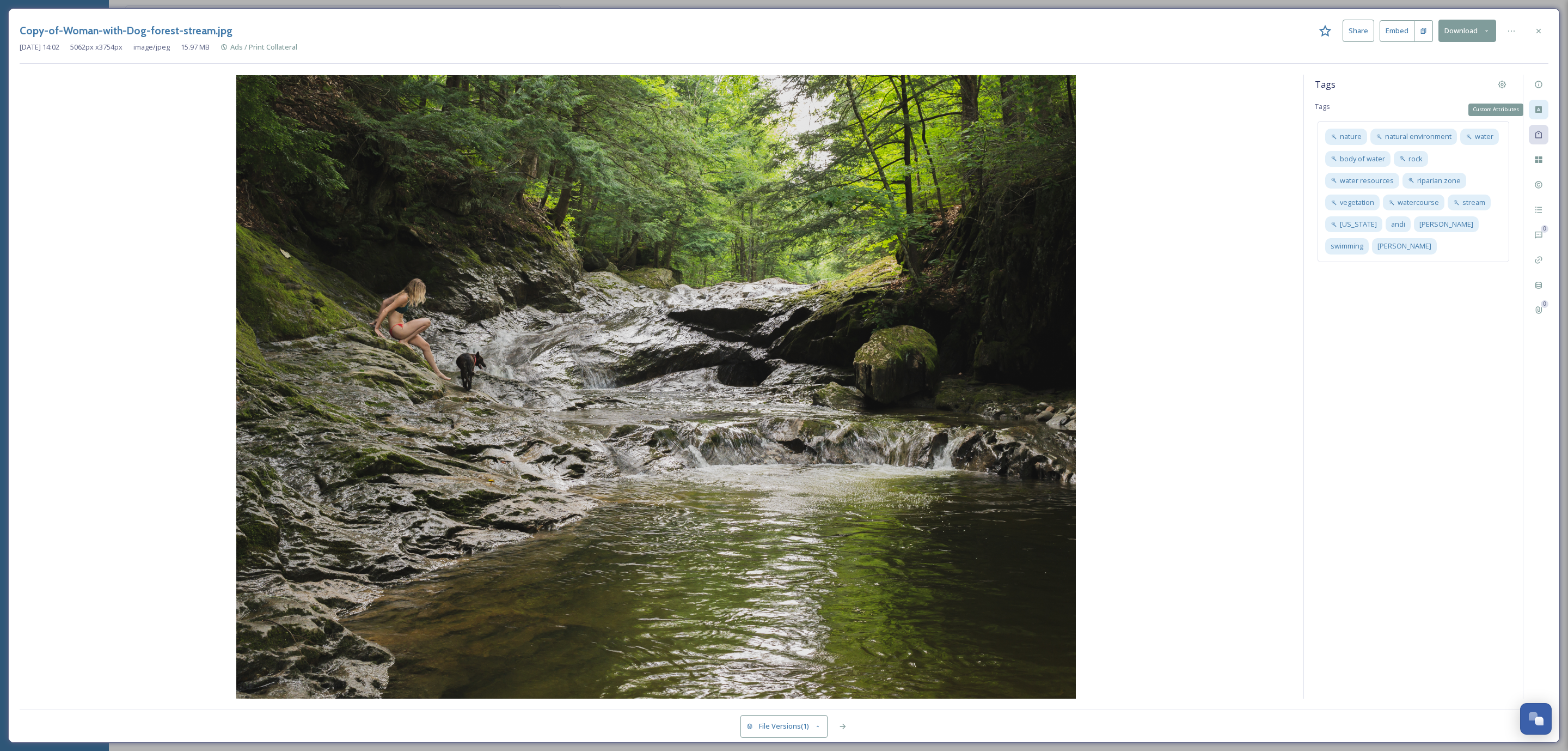
click at [1543, 113] on div "Custom Attributes" at bounding box center [1539, 109] width 19 height 19
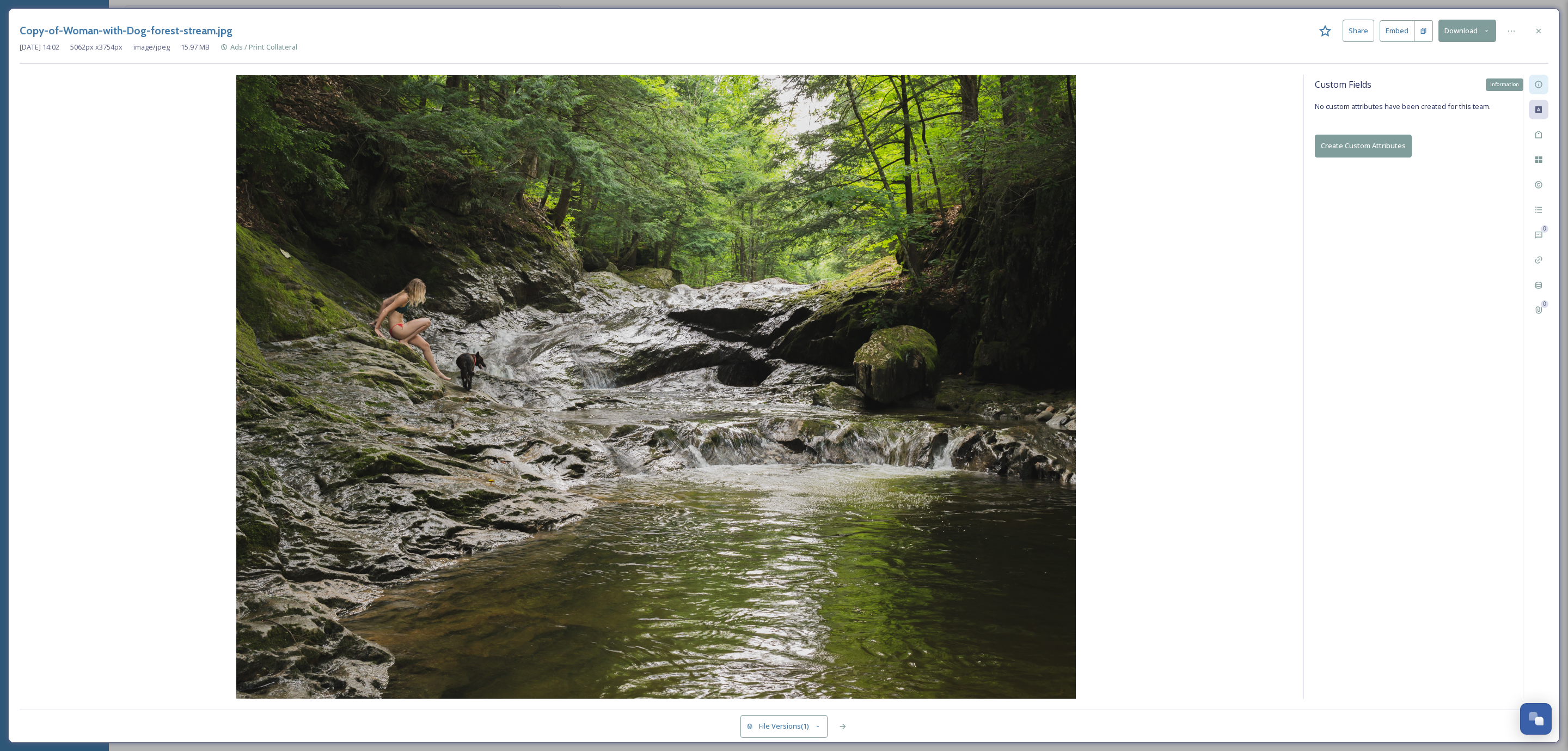
click at [1543, 90] on div "Information" at bounding box center [1539, 84] width 19 height 19
click at [1541, 181] on icon at bounding box center [1539, 185] width 9 height 9
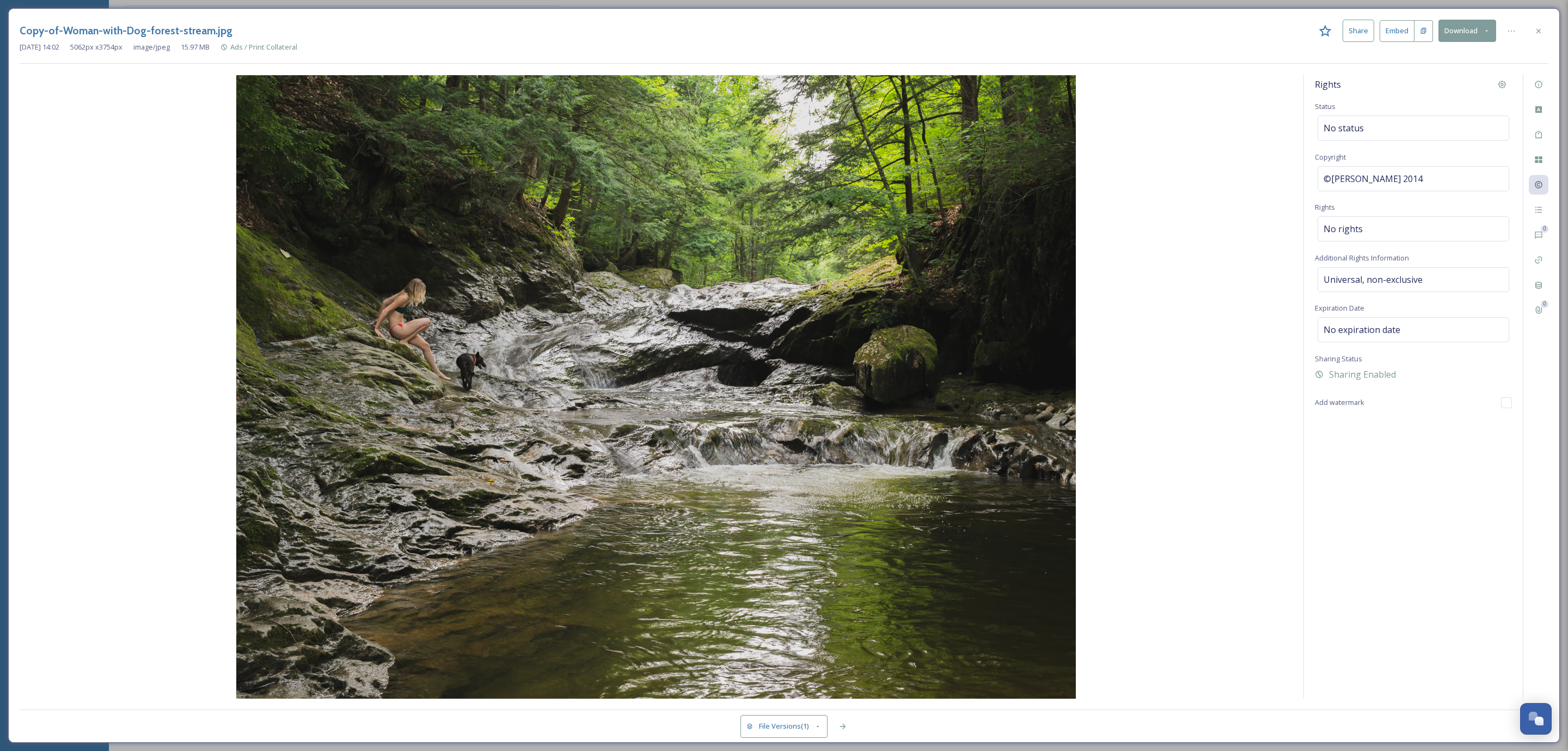
click at [1007, 281] on img at bounding box center [656, 387] width 1274 height 623
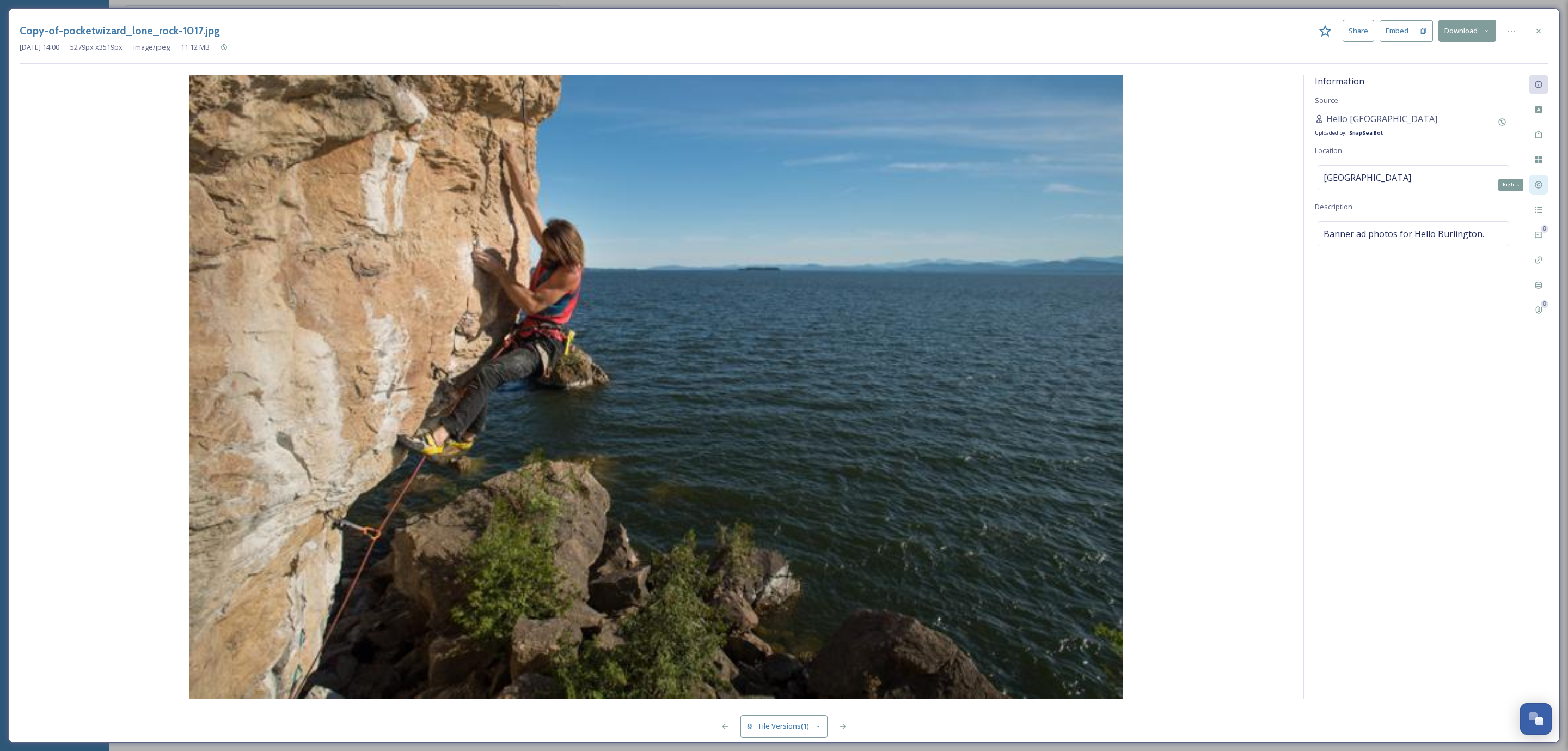
click at [1539, 186] on icon at bounding box center [1539, 185] width 9 height 9
click at [1548, 32] on div at bounding box center [1539, 31] width 19 height 19
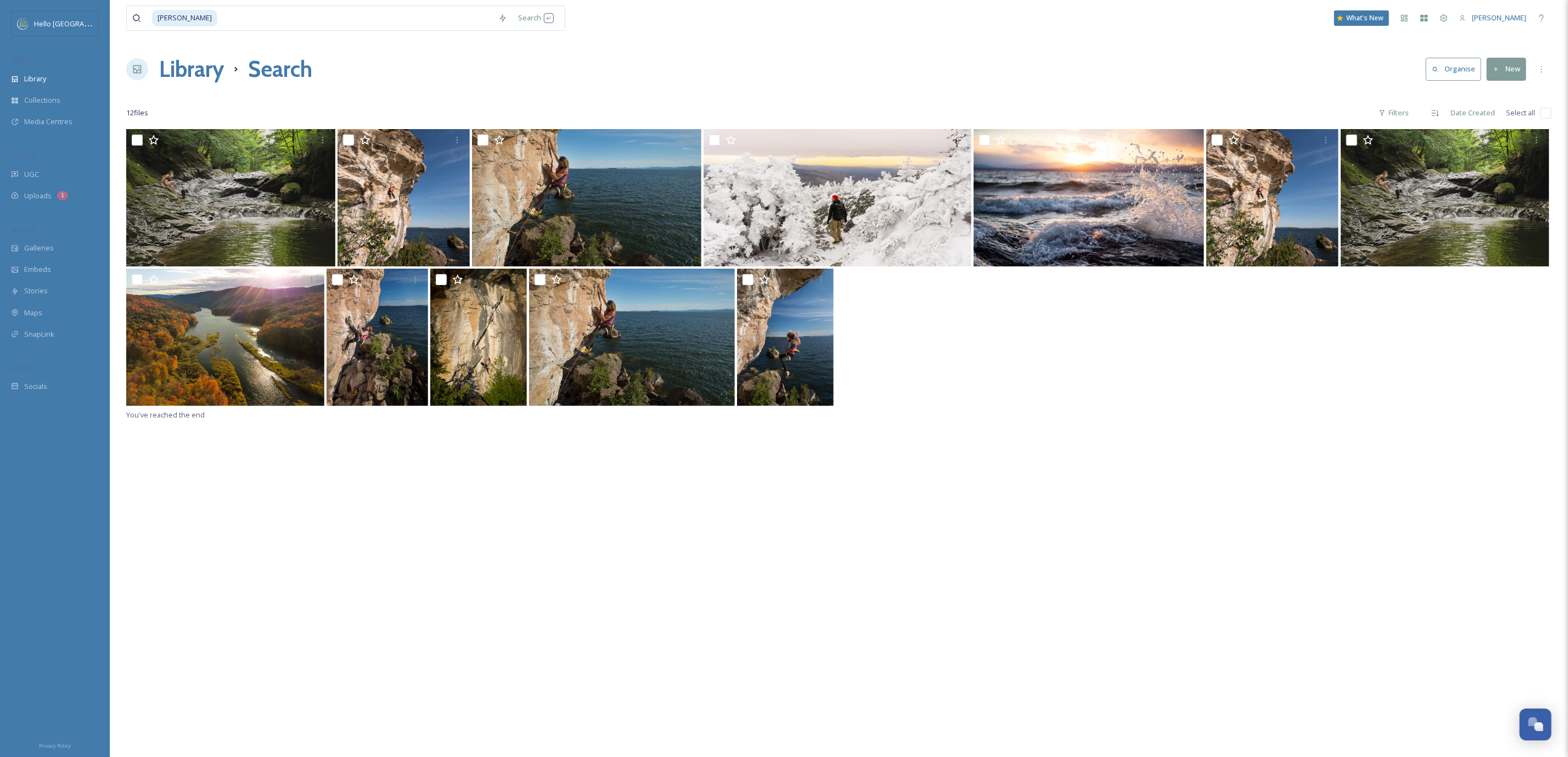
click at [1544, 113] on input "checkbox" at bounding box center [1546, 113] width 11 height 11
checkbox input "true"
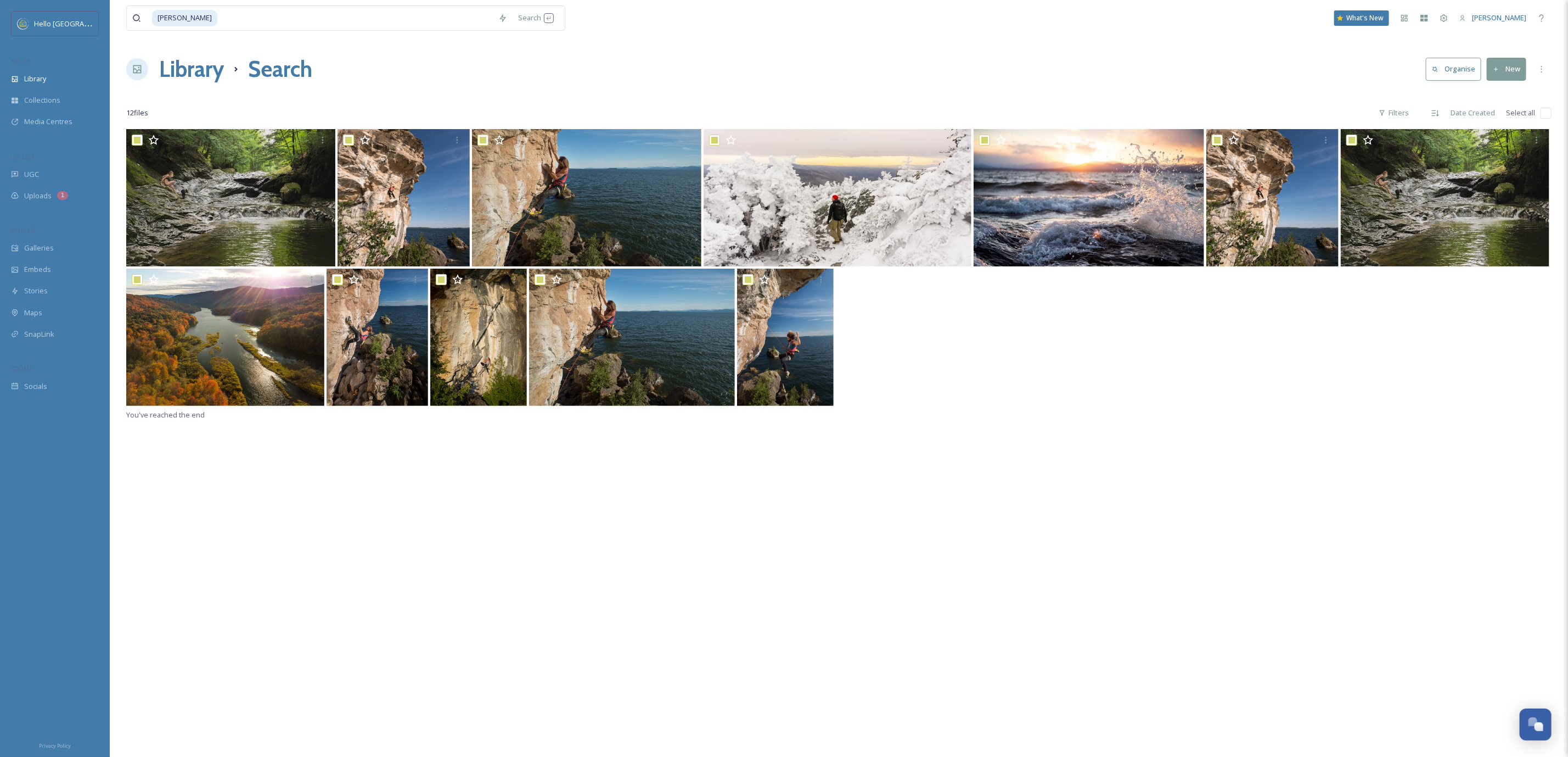
checkbox input "true"
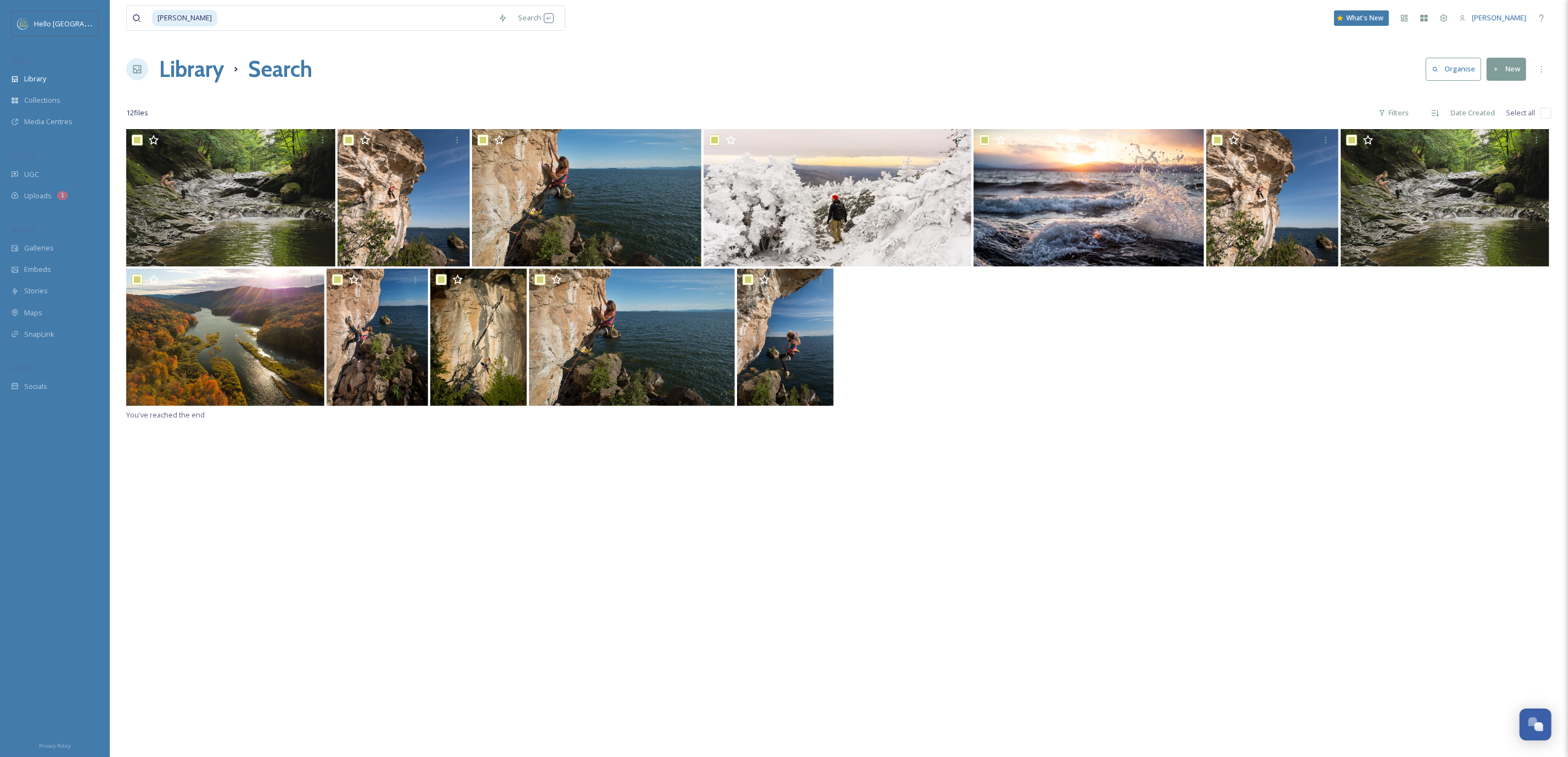
checkbox input "true"
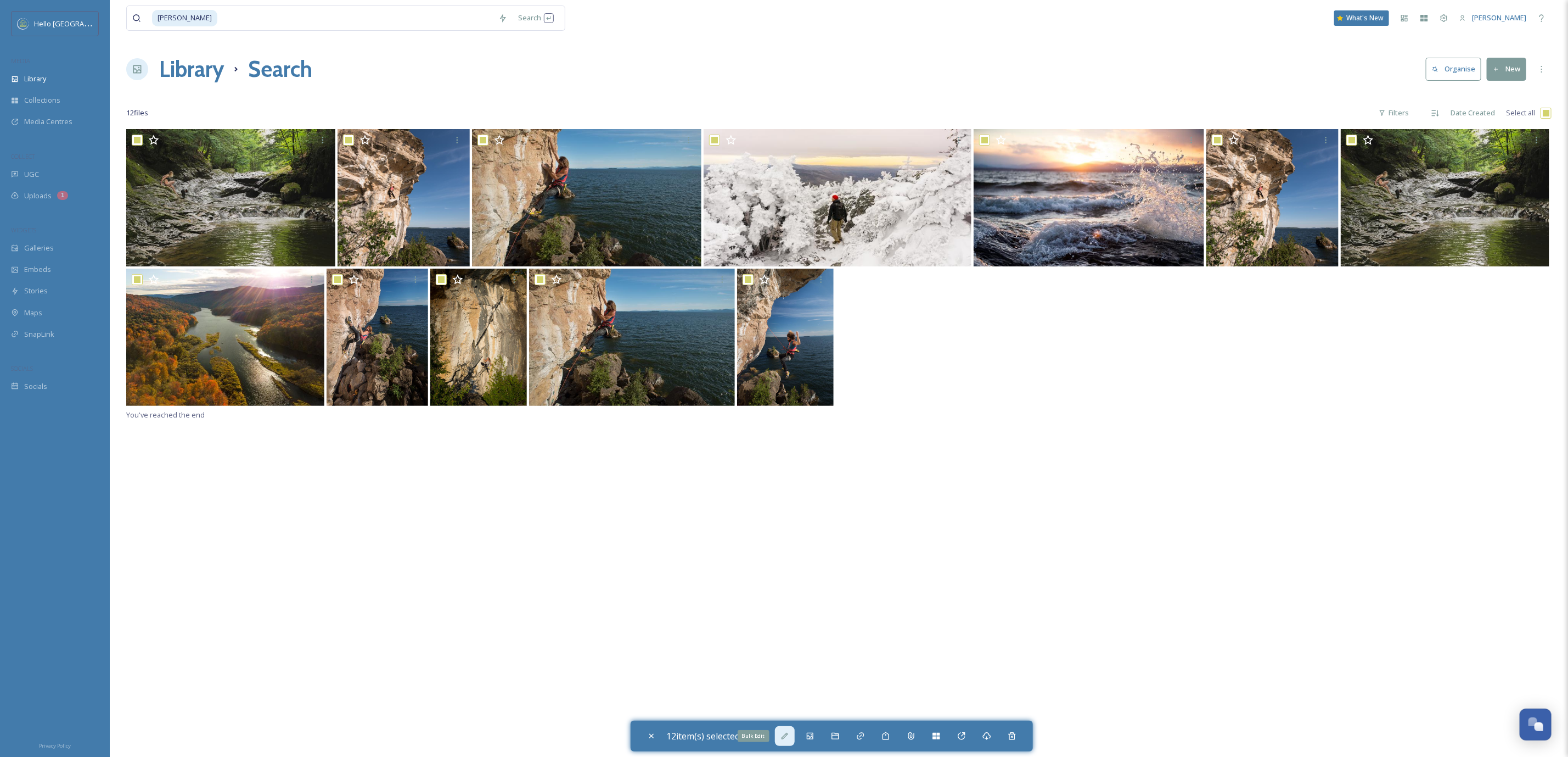
click at [783, 737] on icon at bounding box center [785, 736] width 9 height 9
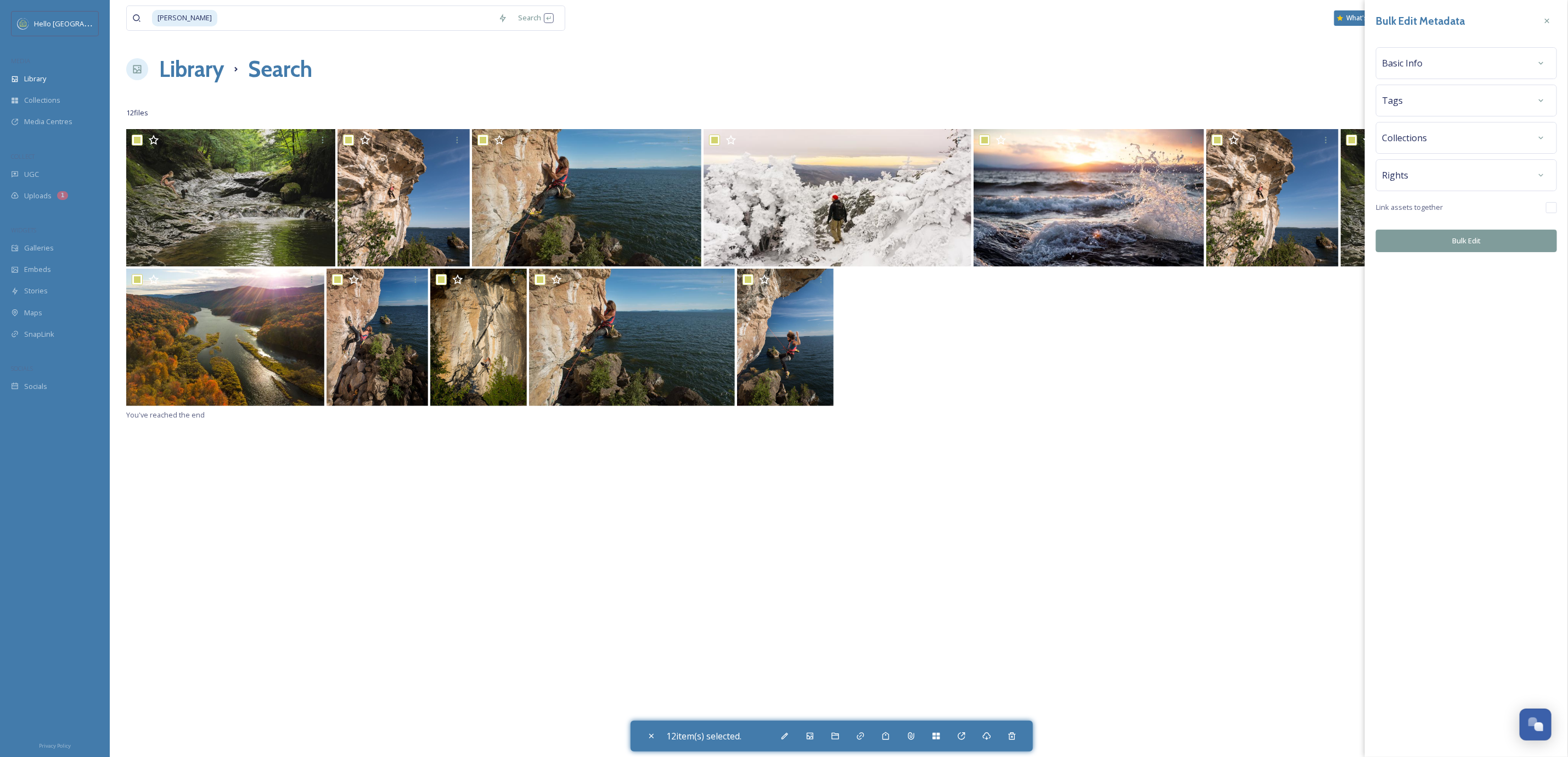
click at [1455, 178] on div "Rights" at bounding box center [1466, 175] width 169 height 20
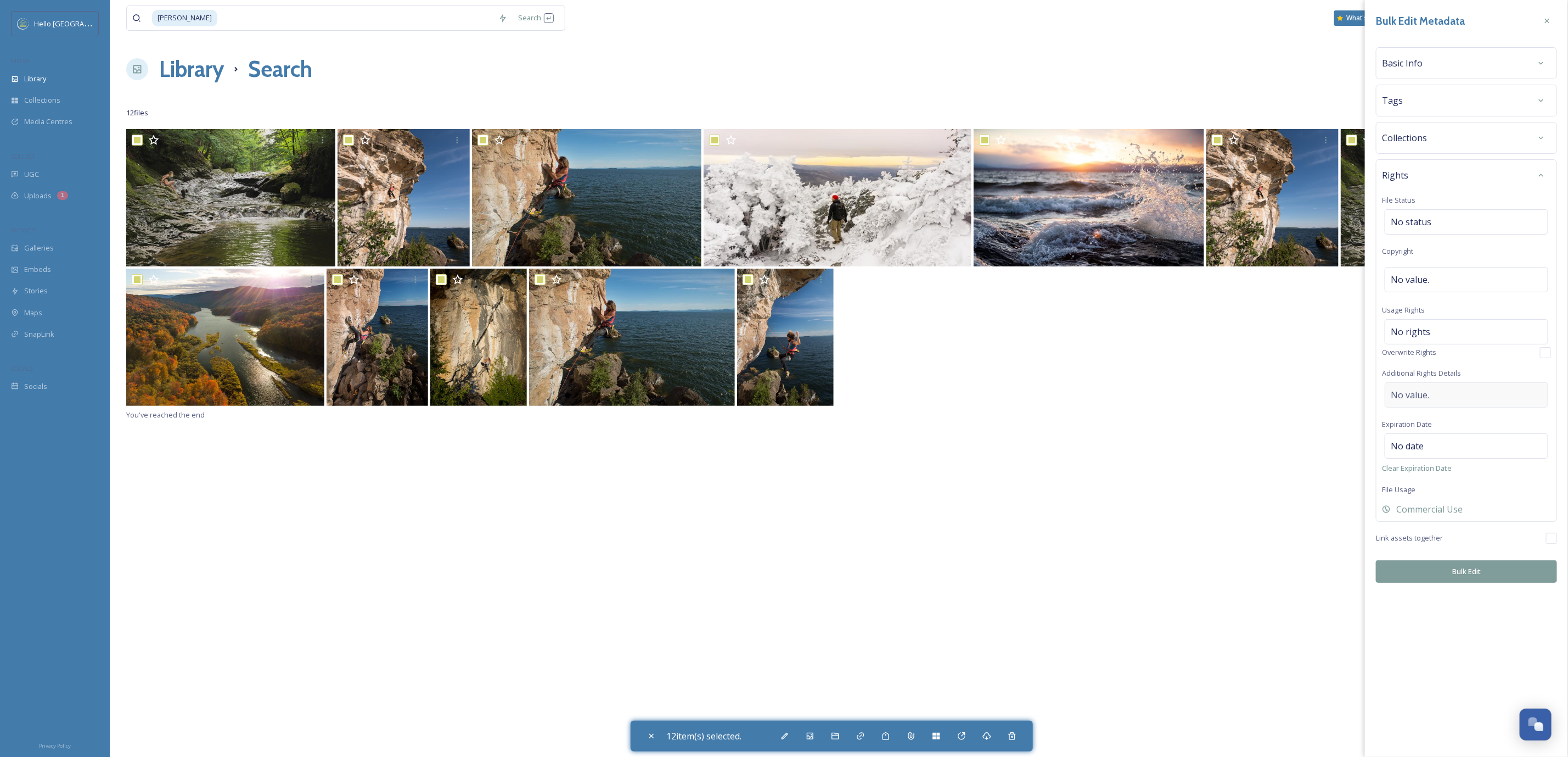
click at [1455, 389] on div "No value." at bounding box center [1466, 394] width 164 height 26
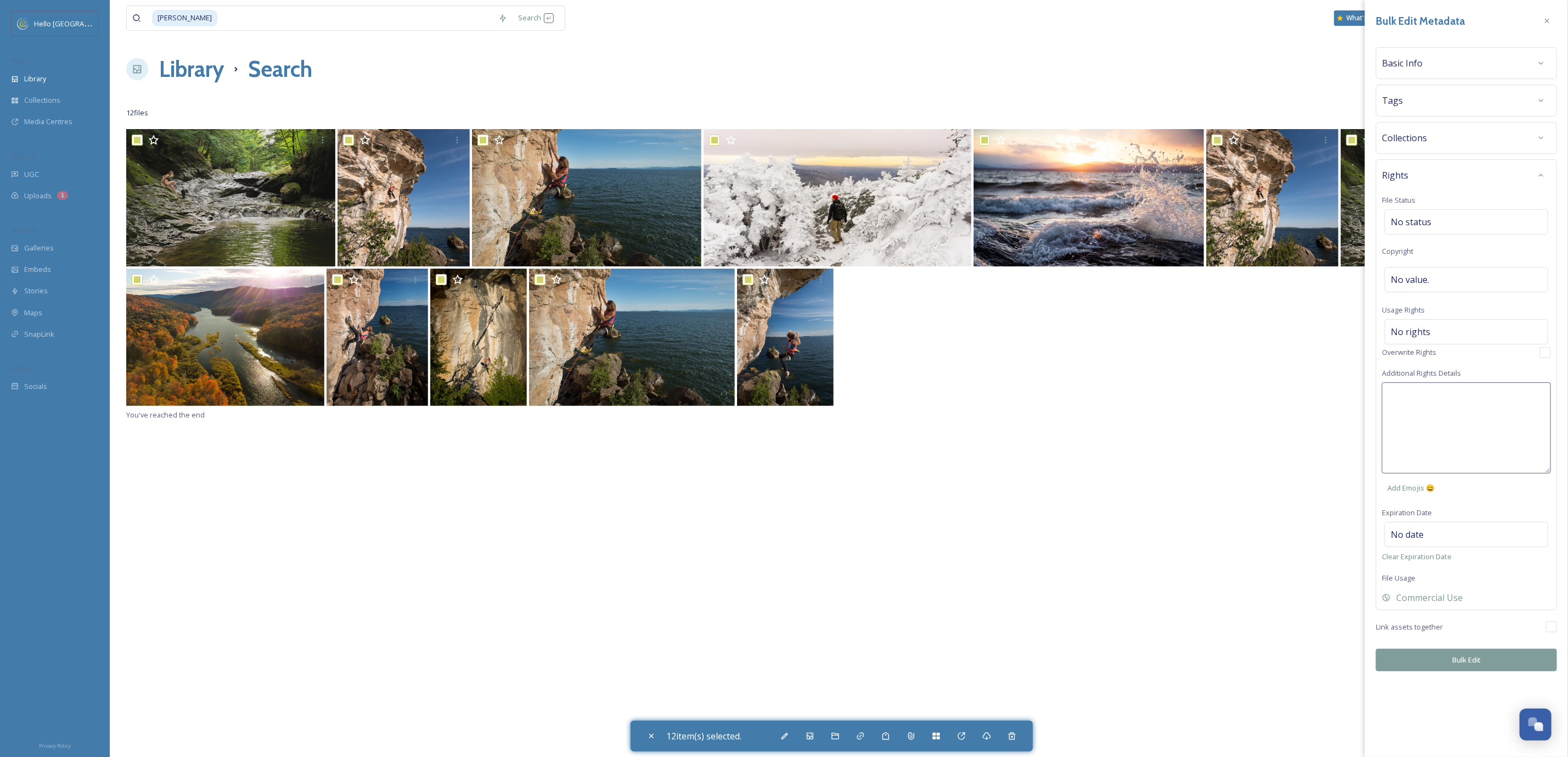
click at [1455, 402] on textarea at bounding box center [1466, 427] width 169 height 91
paste textarea "Universal, non-exclusive rights"
type textarea "Universal, non-exclusive rights"
click at [1459, 662] on div "Bulk Edit Metadata Basic Info Tags Collections Rights File Status No status Cop…" at bounding box center [1466, 378] width 203 height 757
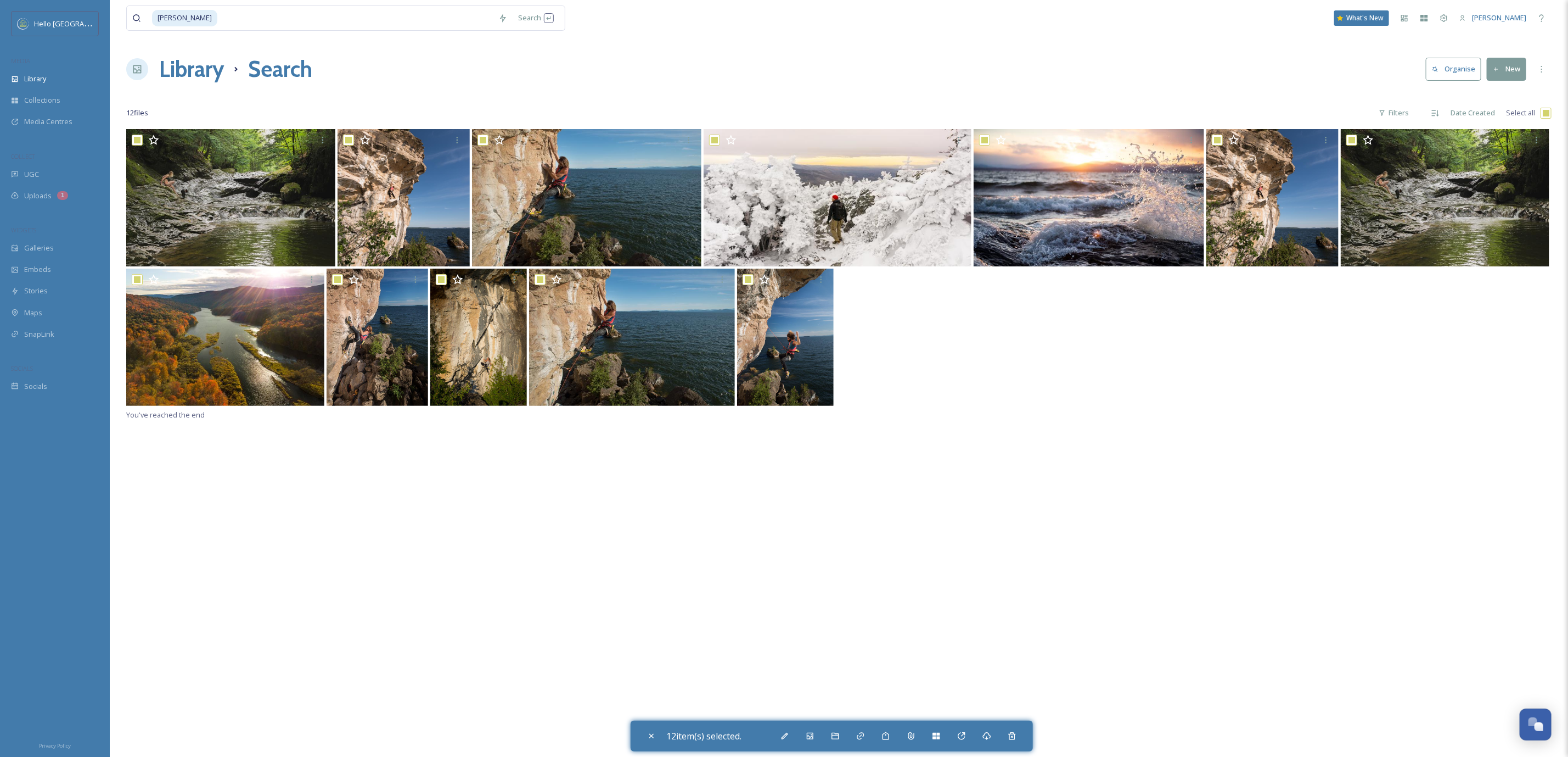
drag, startPoint x: 1461, startPoint y: 659, endPoint x: 972, endPoint y: 424, distance: 542.5
click at [972, 424] on div "You've reached the end" at bounding box center [839, 508] width 1425 height 757
click at [792, 730] on div "Bulk Edit" at bounding box center [785, 736] width 19 height 20
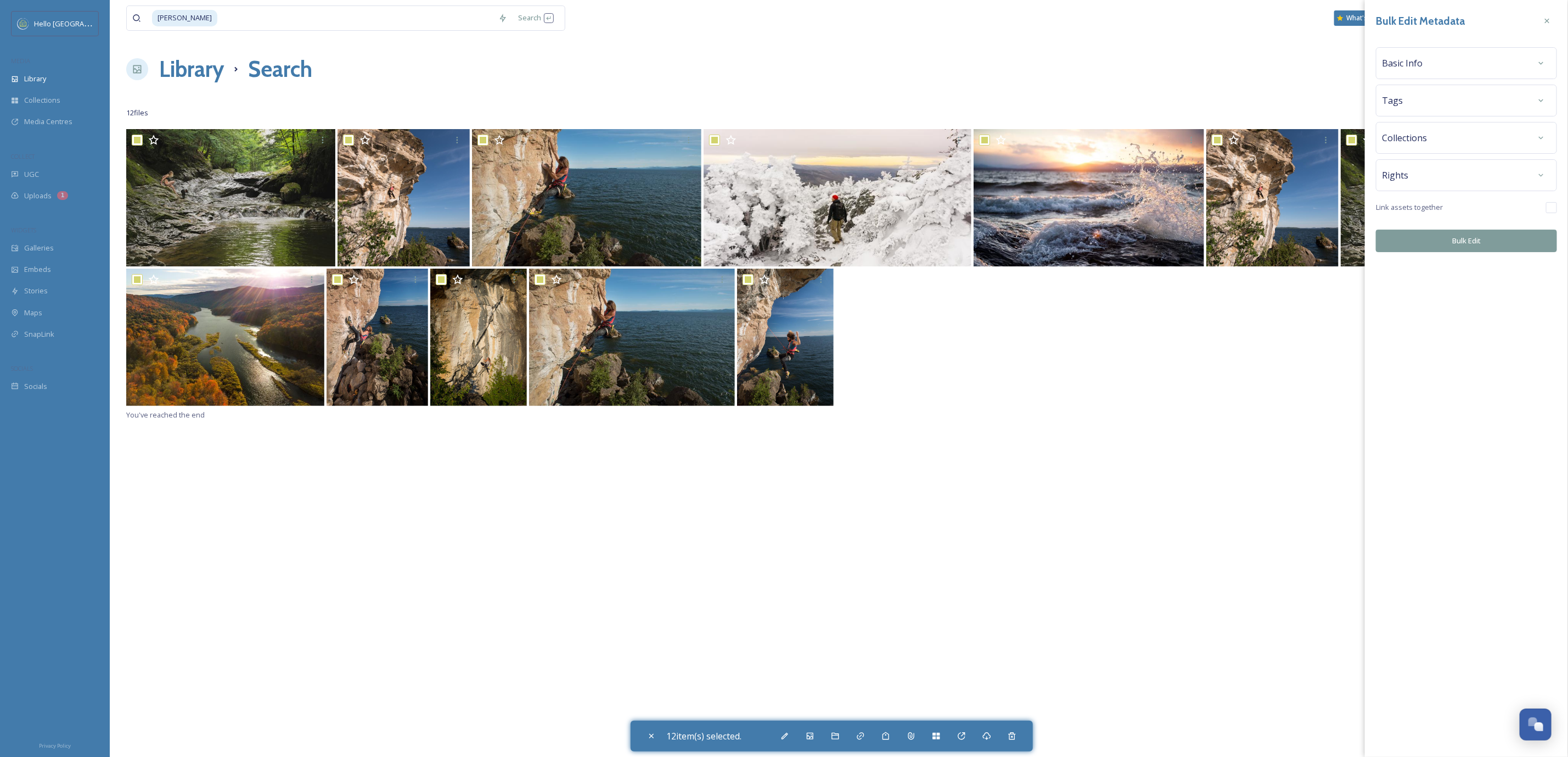
click at [1501, 178] on div "Rights" at bounding box center [1466, 175] width 169 height 20
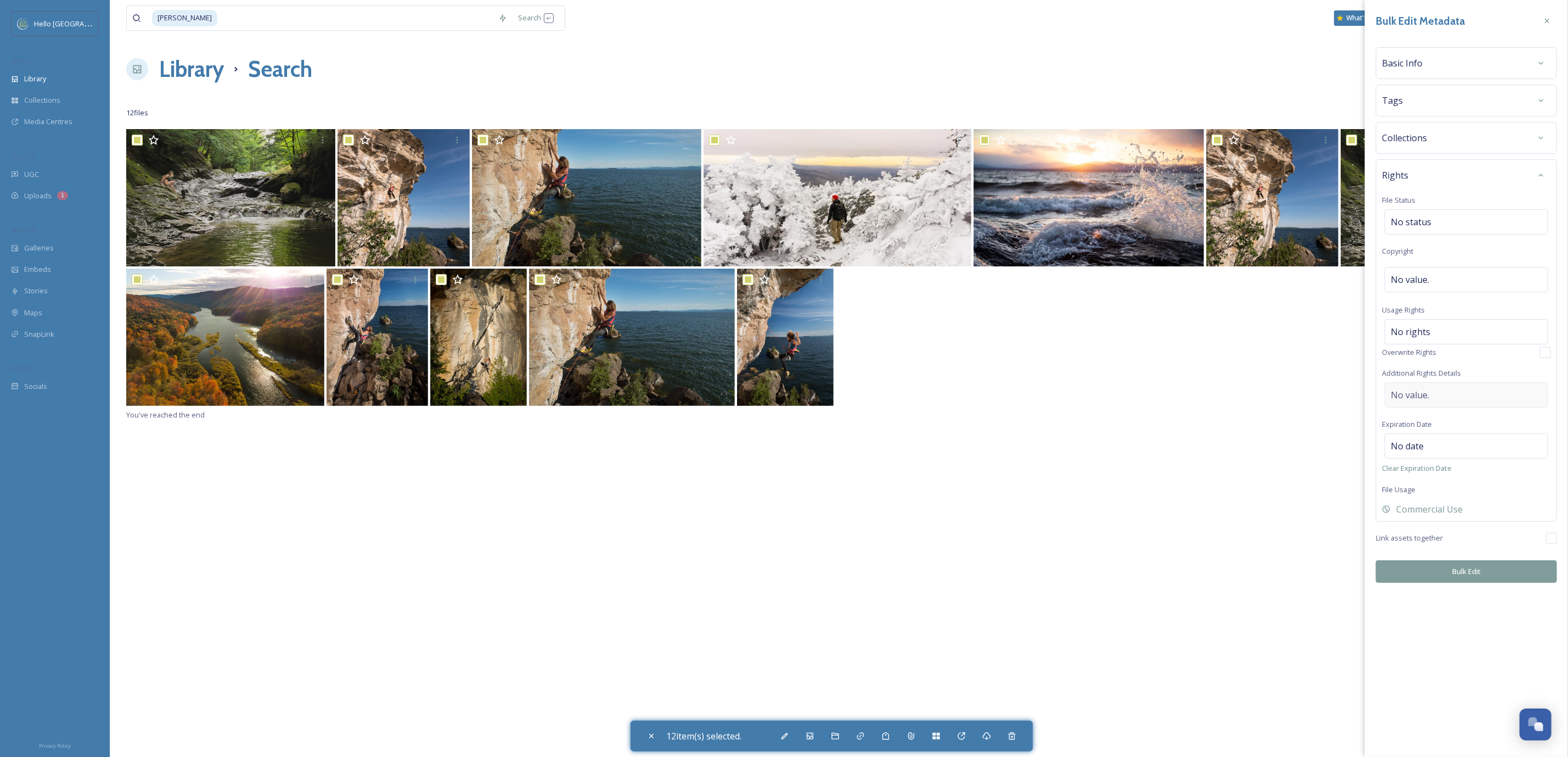
click at [1458, 399] on div "No value." at bounding box center [1466, 394] width 164 height 26
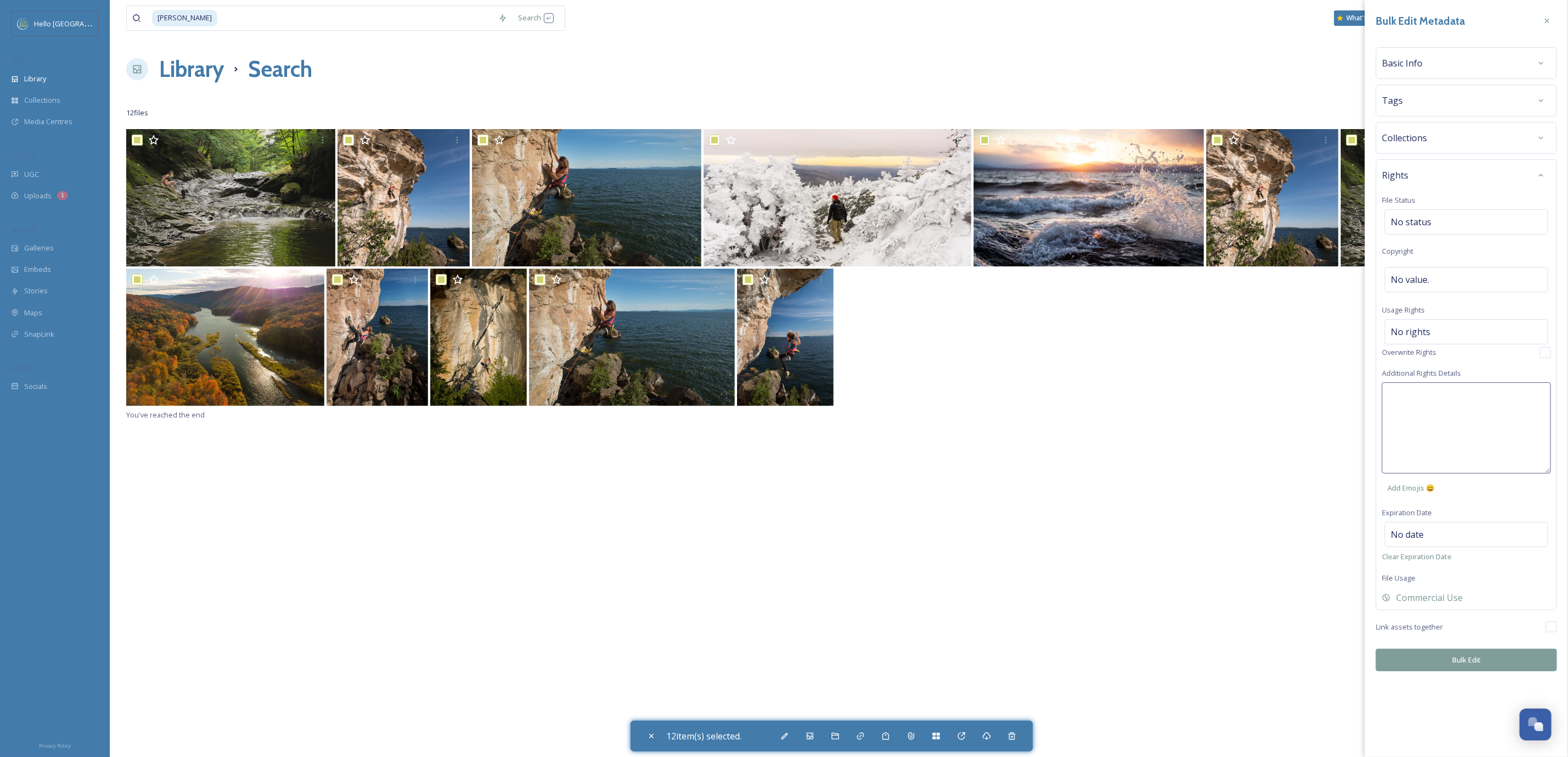
click at [1458, 401] on textarea at bounding box center [1466, 427] width 169 height 91
paste textarea "Universal, non-exclusive rights"
type textarea "Universal, non-exclusive rights"
click at [1475, 663] on div "Bulk Edit Metadata Basic Info Tags Collections Rights File Status No status Cop…" at bounding box center [1466, 378] width 203 height 757
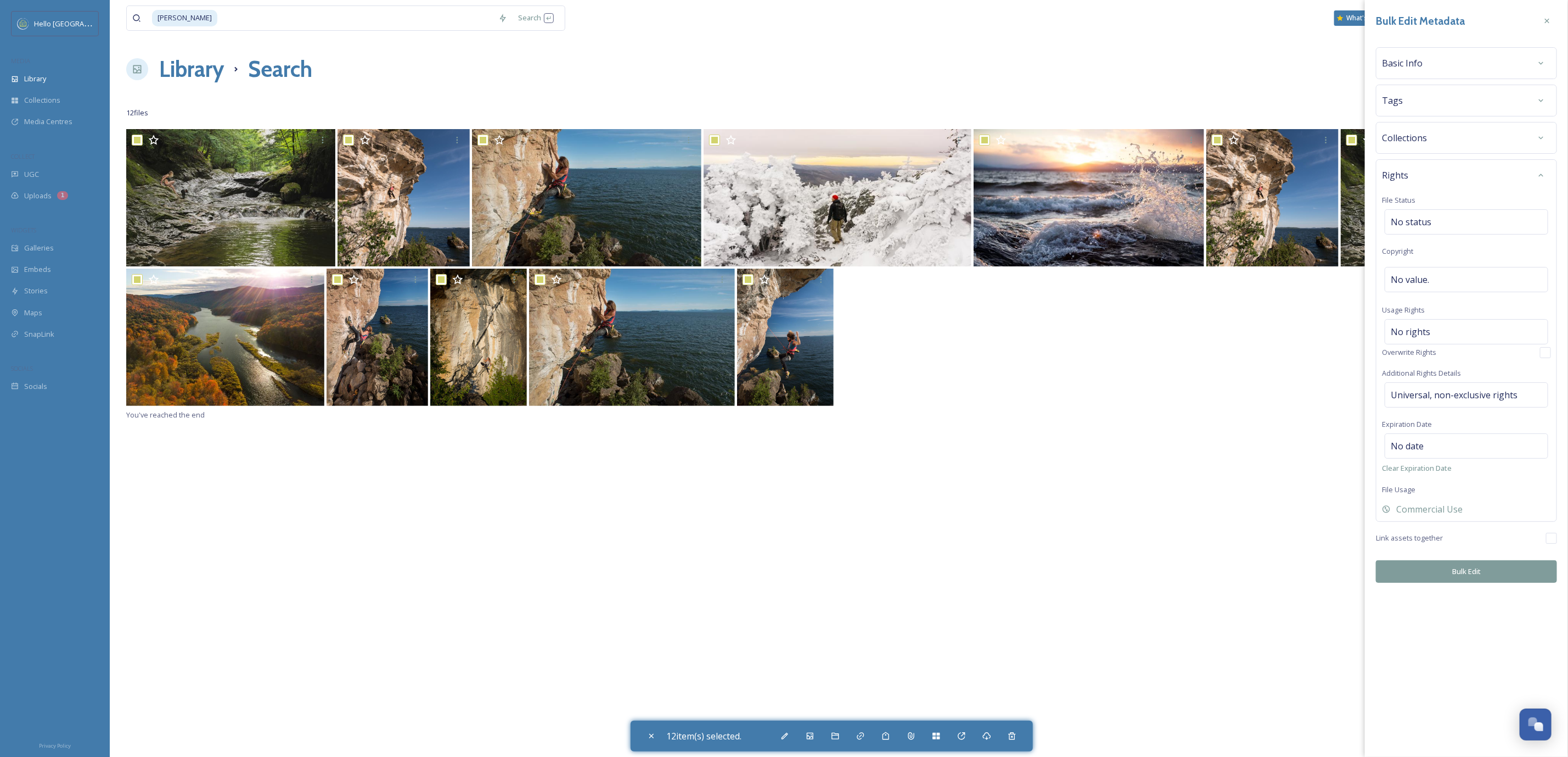
click at [1482, 572] on button "Bulk Edit" at bounding box center [1466, 571] width 181 height 22
checkbox input "false"
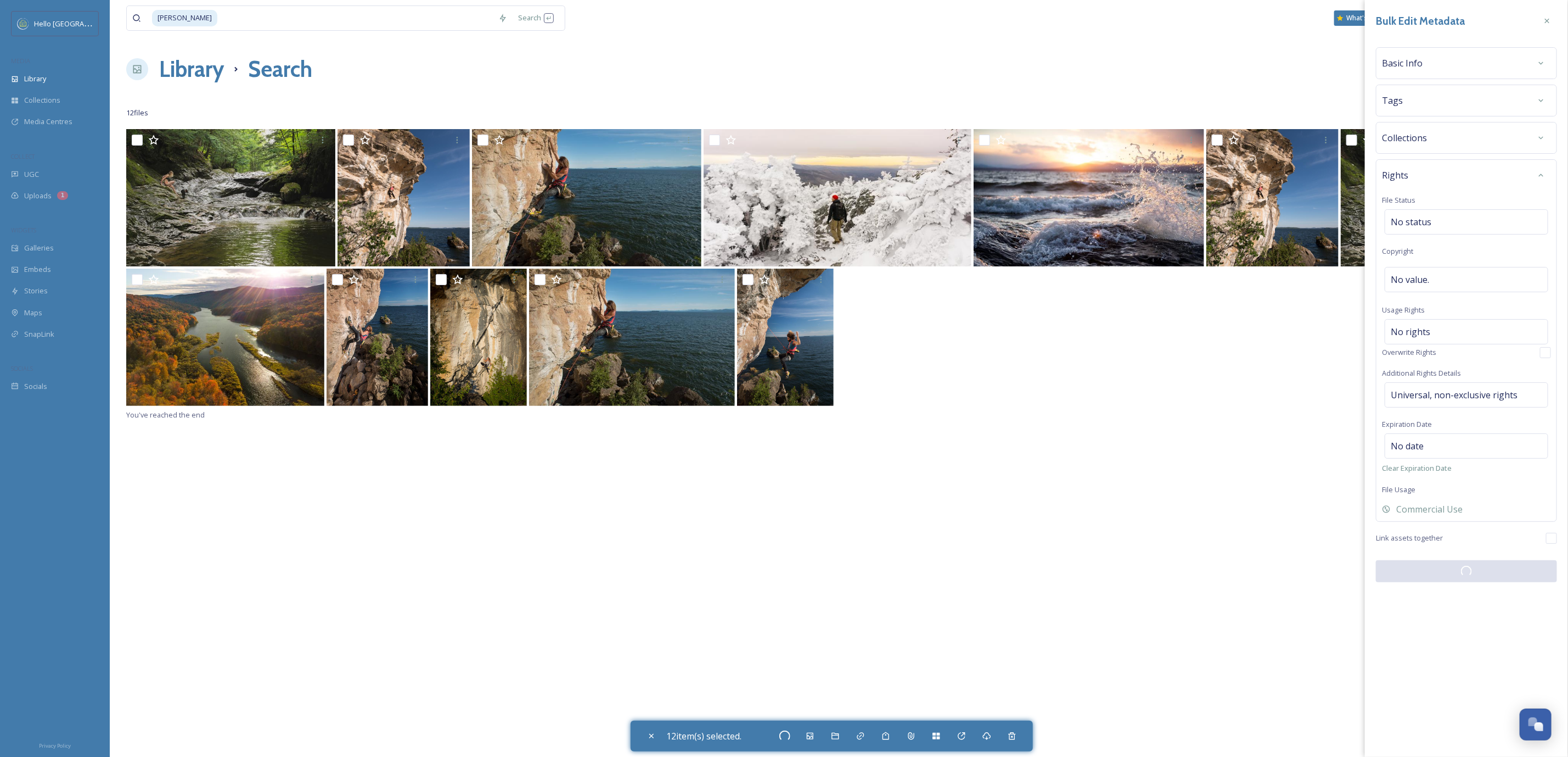
checkbox input "false"
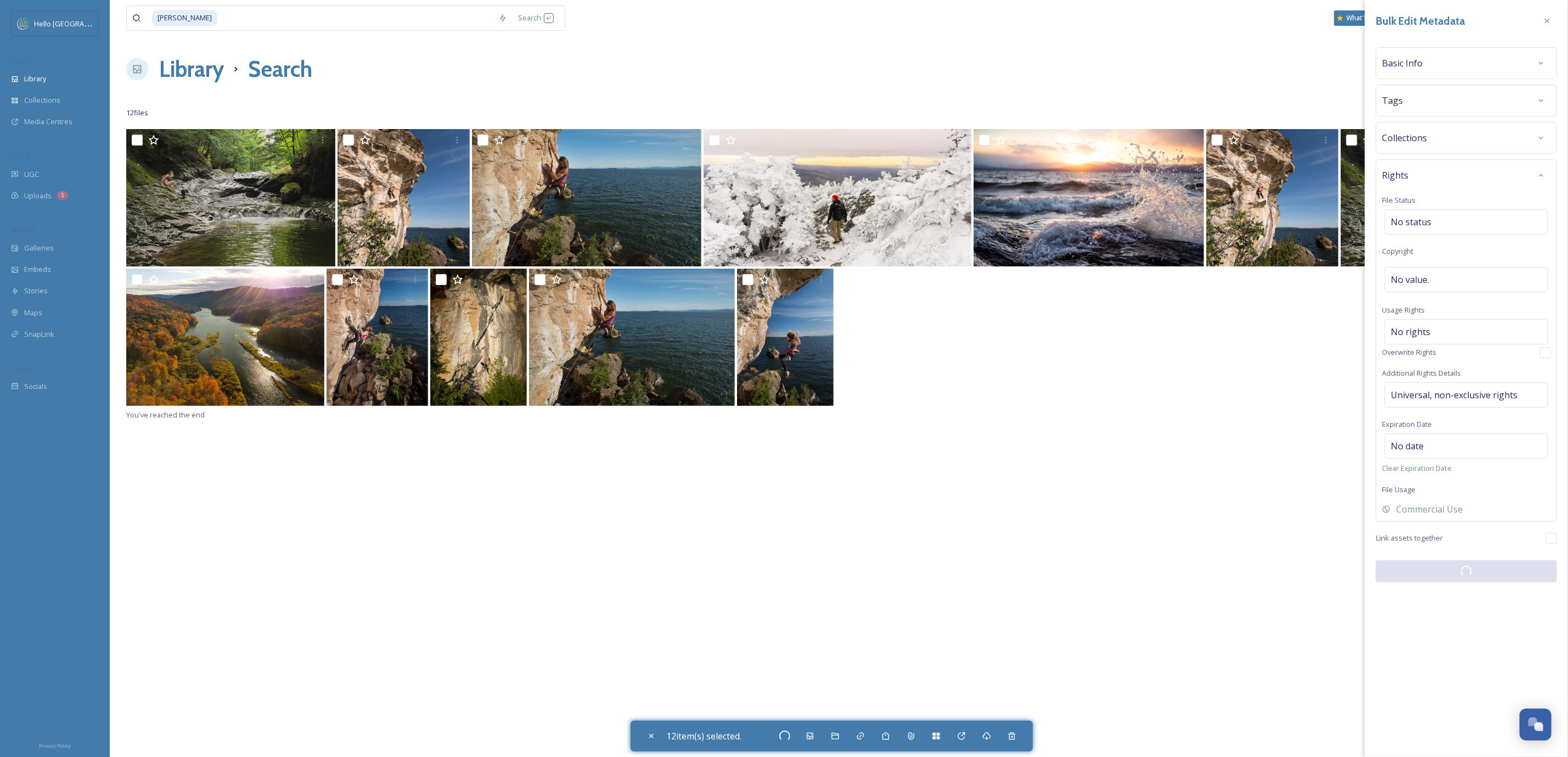
checkbox input "false"
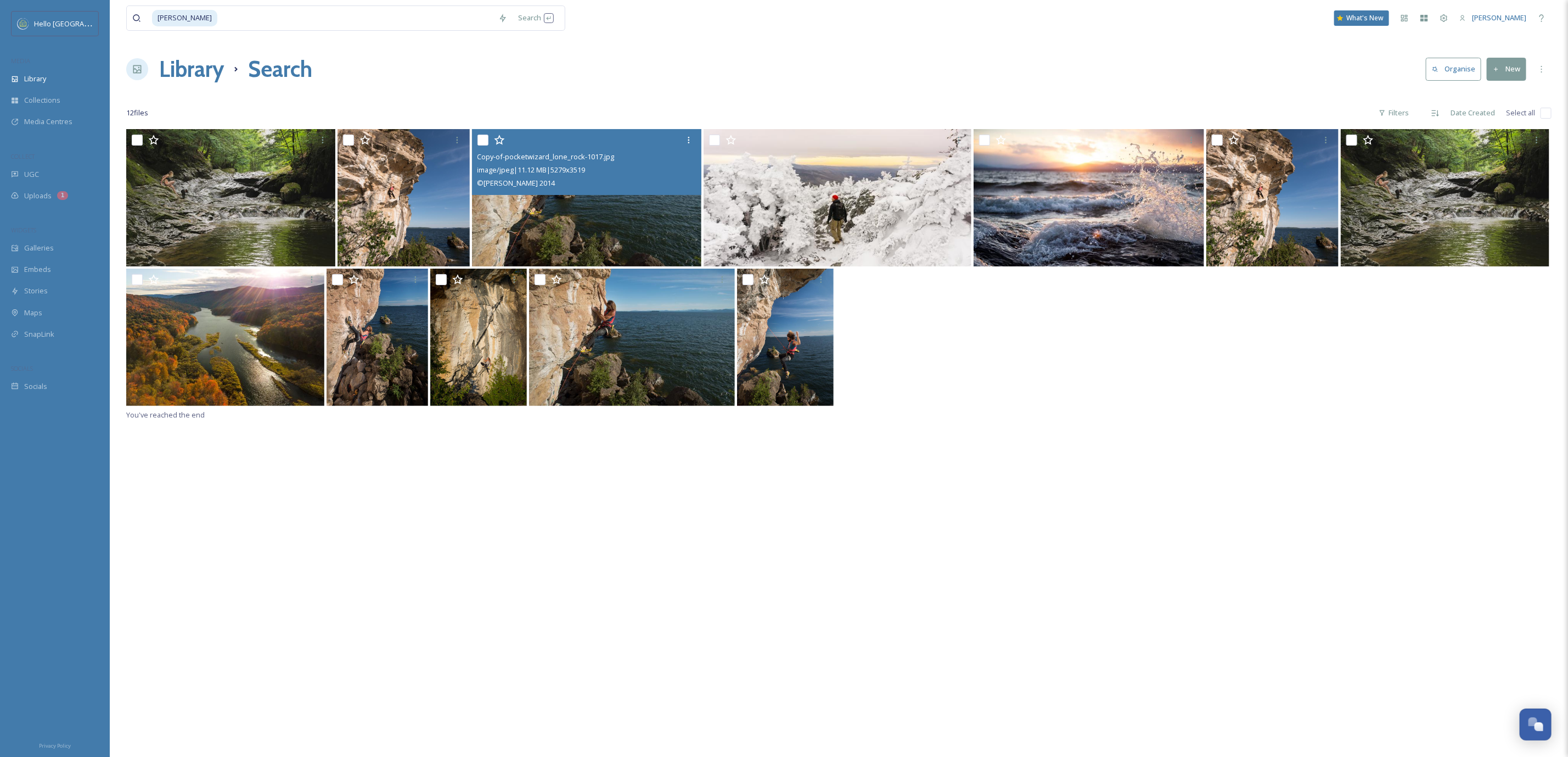
click at [570, 208] on img at bounding box center [587, 198] width 230 height 137
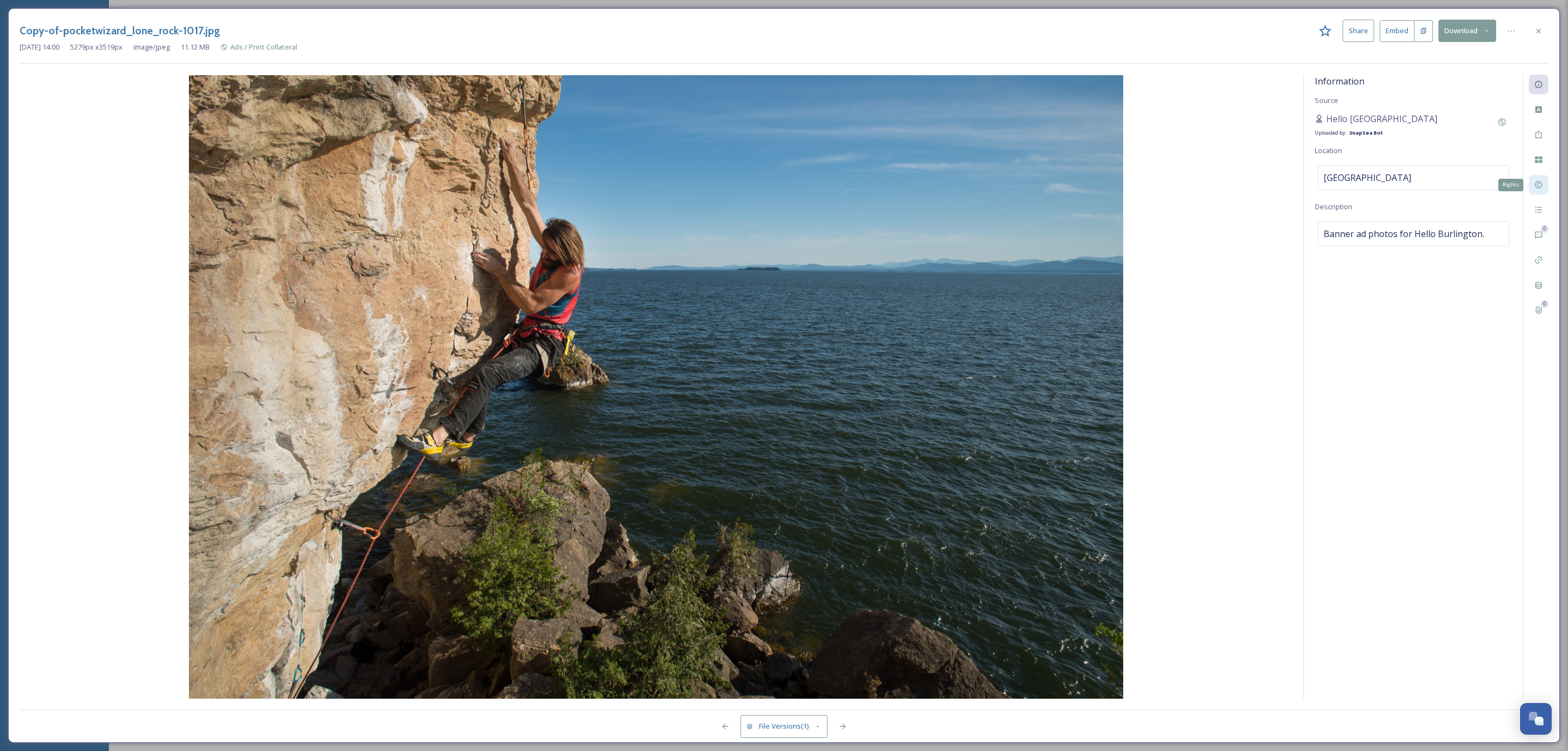
click at [1538, 177] on div "Rights" at bounding box center [1539, 185] width 19 height 19
drag, startPoint x: 1543, startPoint y: 28, endPoint x: 1514, endPoint y: 29, distance: 29.0
click at [1543, 28] on div at bounding box center [1539, 31] width 19 height 19
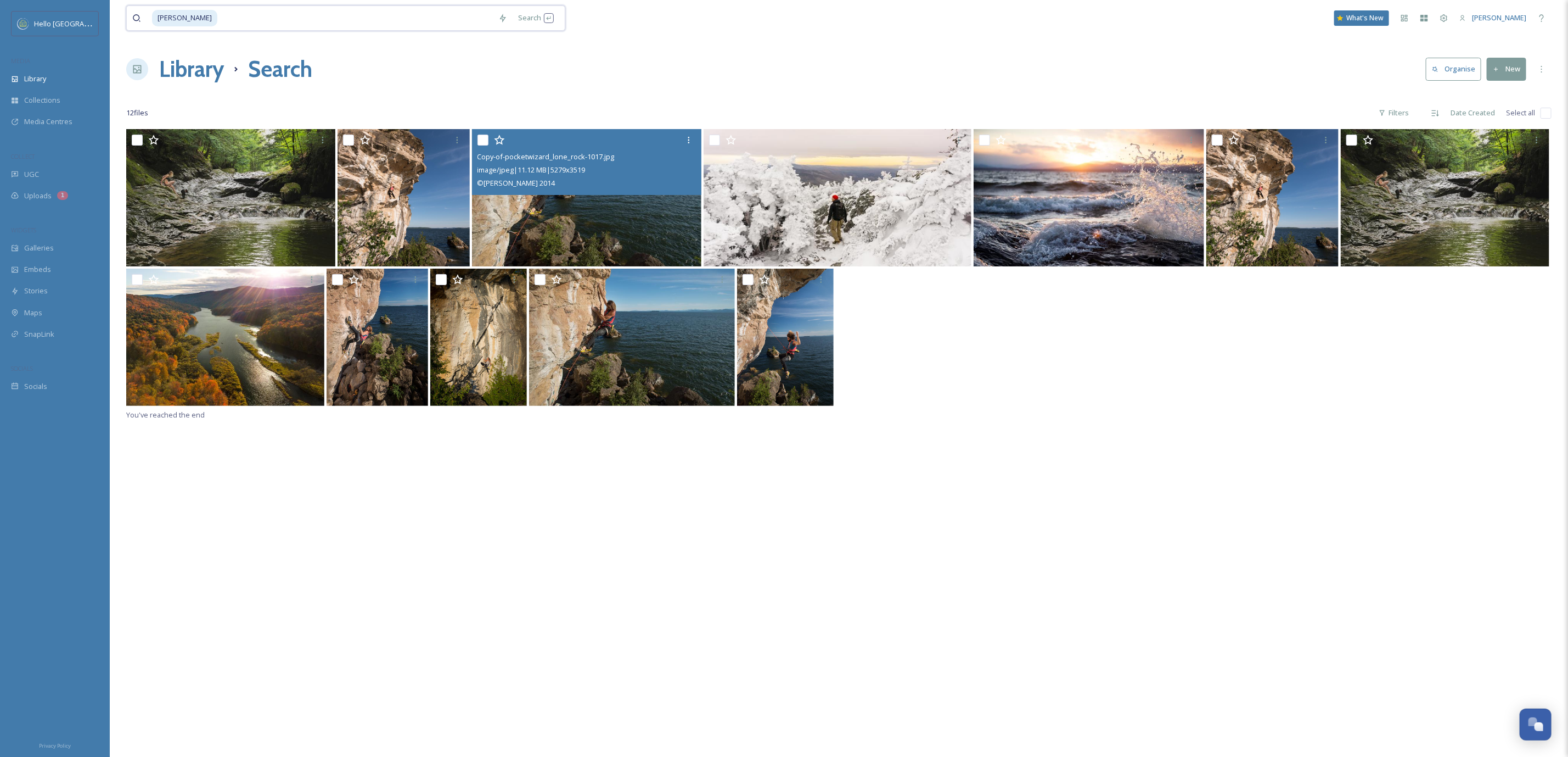
click at [246, 6] on input at bounding box center [356, 18] width 275 height 24
type input "h"
type input "bear [PERSON_NAME]"
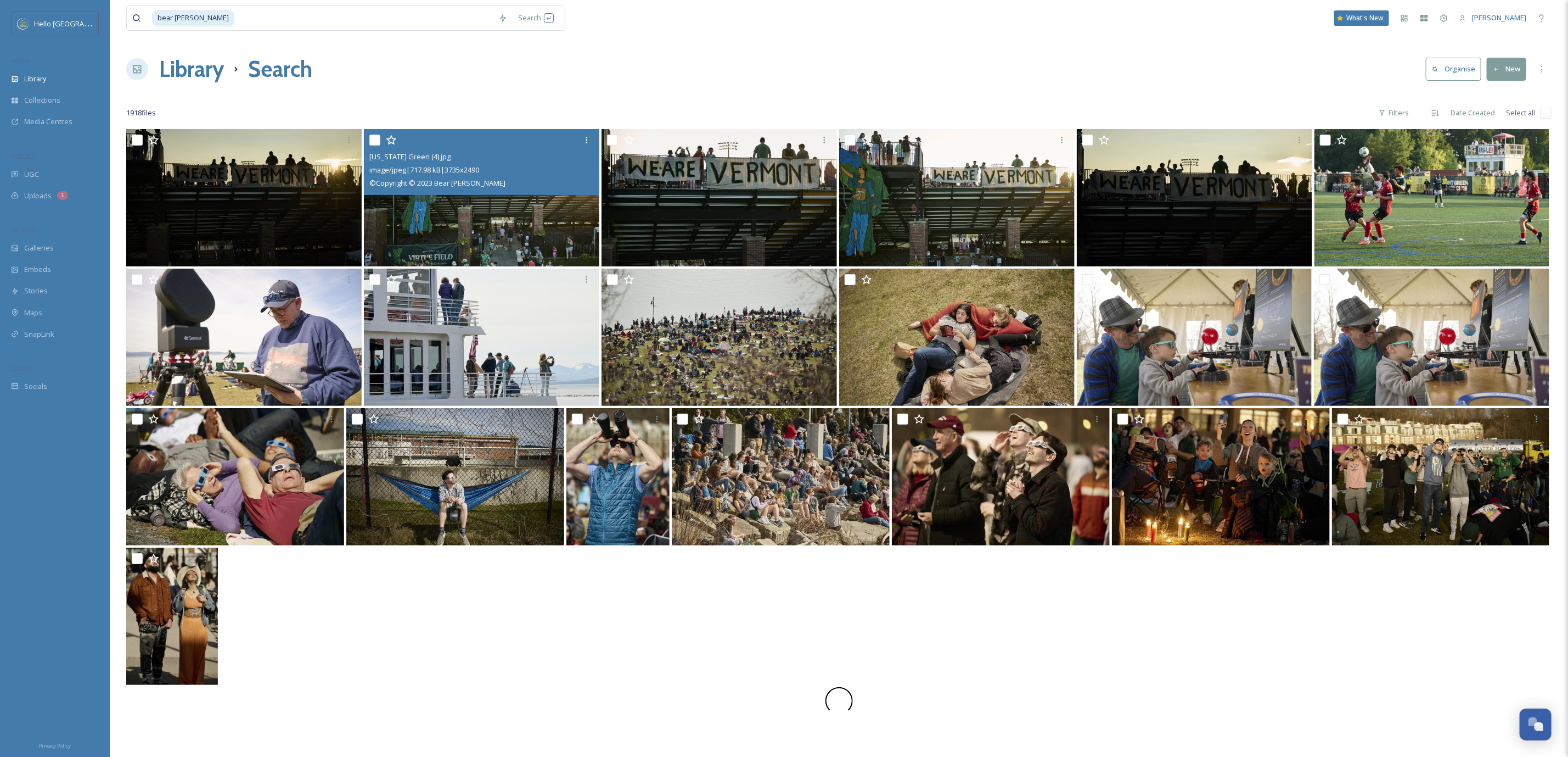
click at [448, 213] on img at bounding box center [482, 198] width 236 height 137
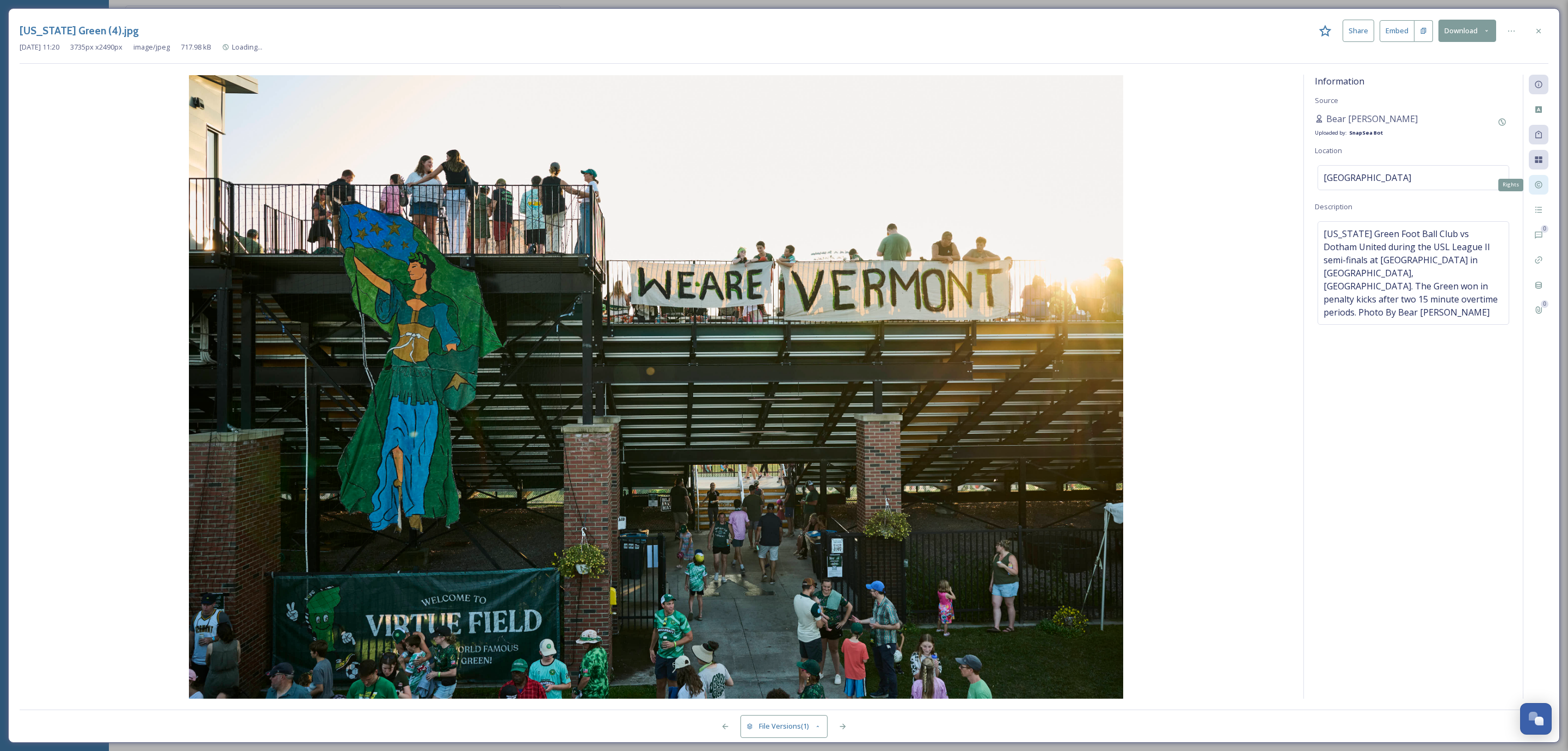
click at [1541, 188] on icon at bounding box center [1539, 185] width 7 height 7
click at [1536, 179] on div "Rights" at bounding box center [1539, 185] width 19 height 19
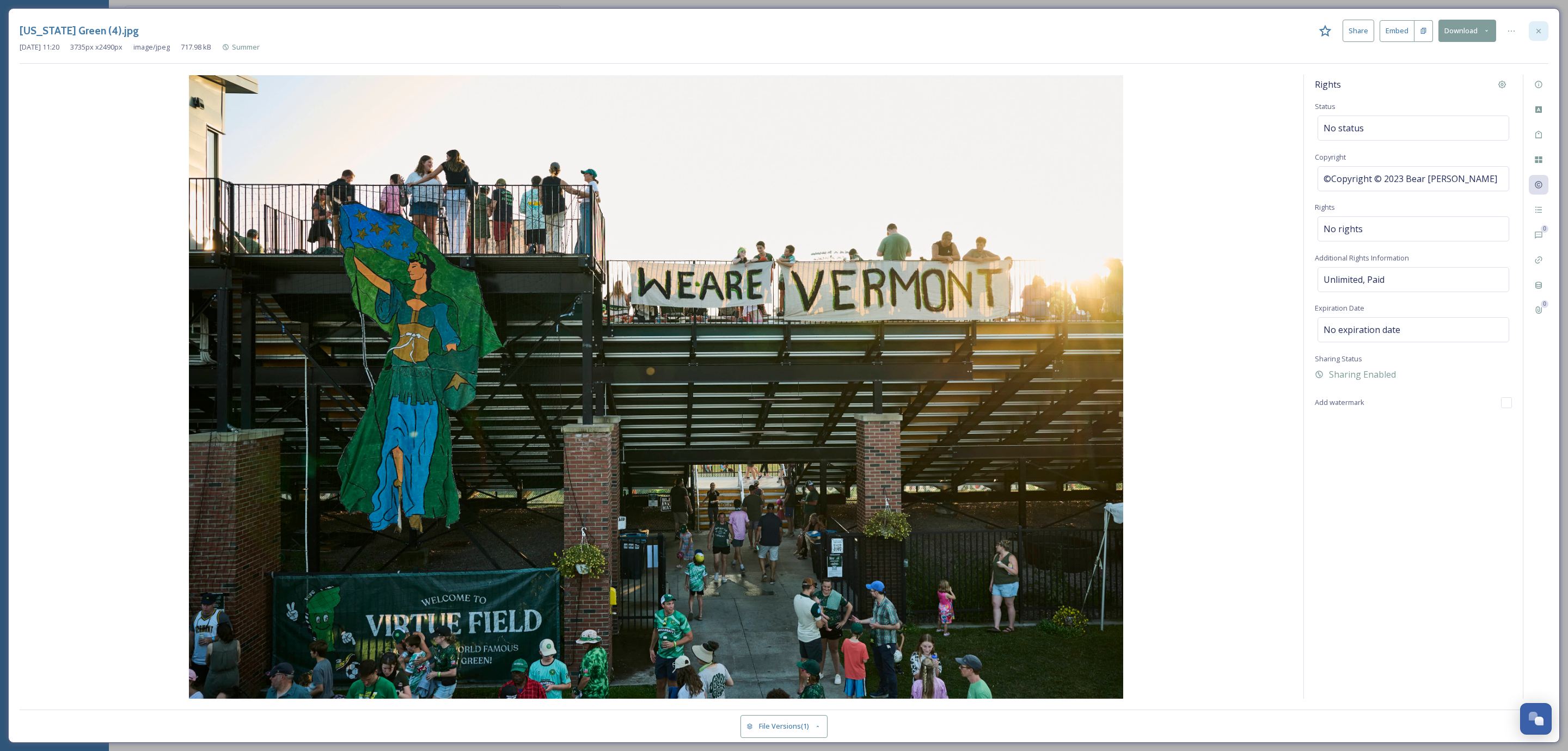
click at [1543, 31] on div at bounding box center [1539, 31] width 19 height 19
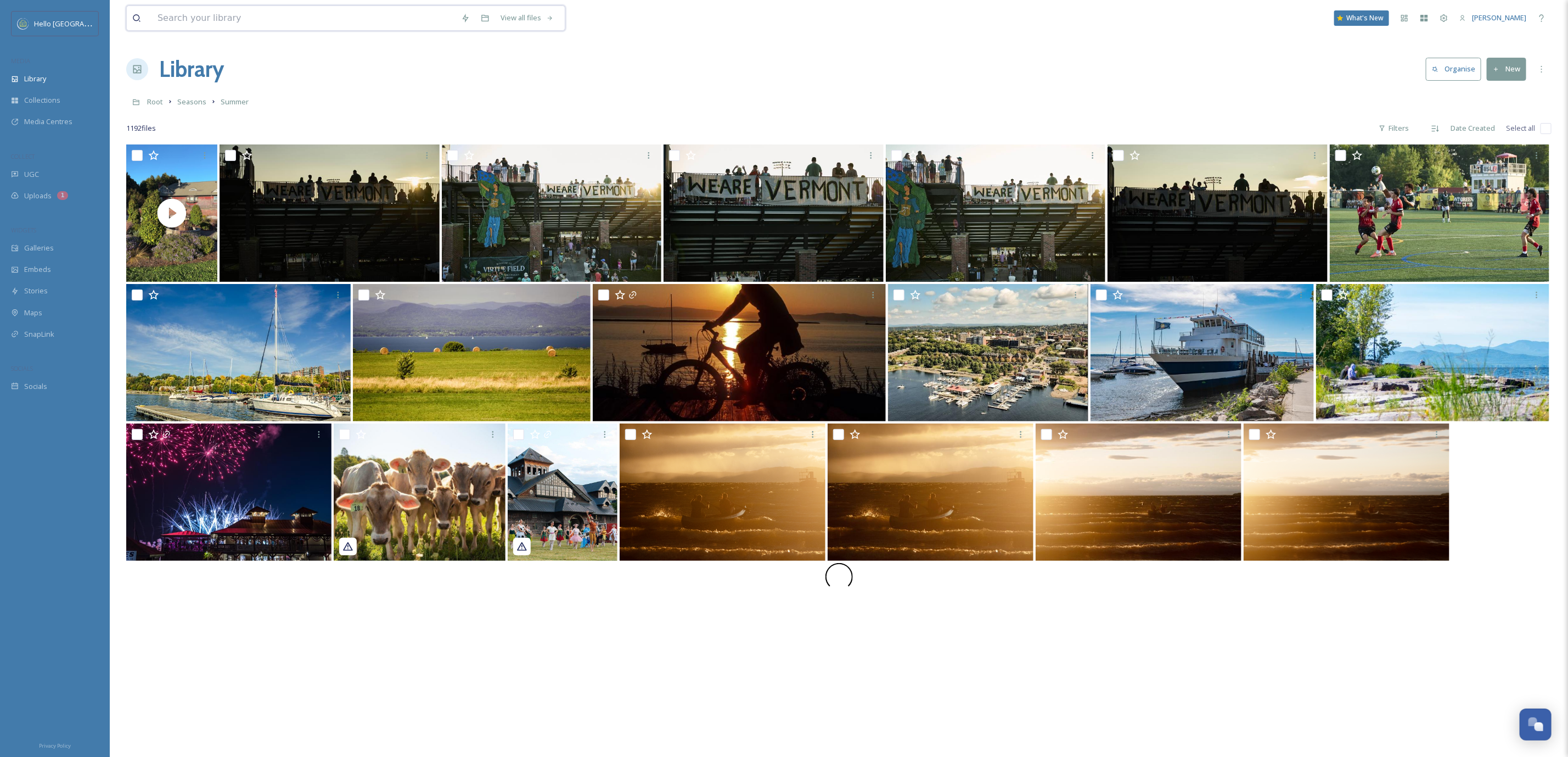
click at [174, 7] on input at bounding box center [304, 18] width 304 height 24
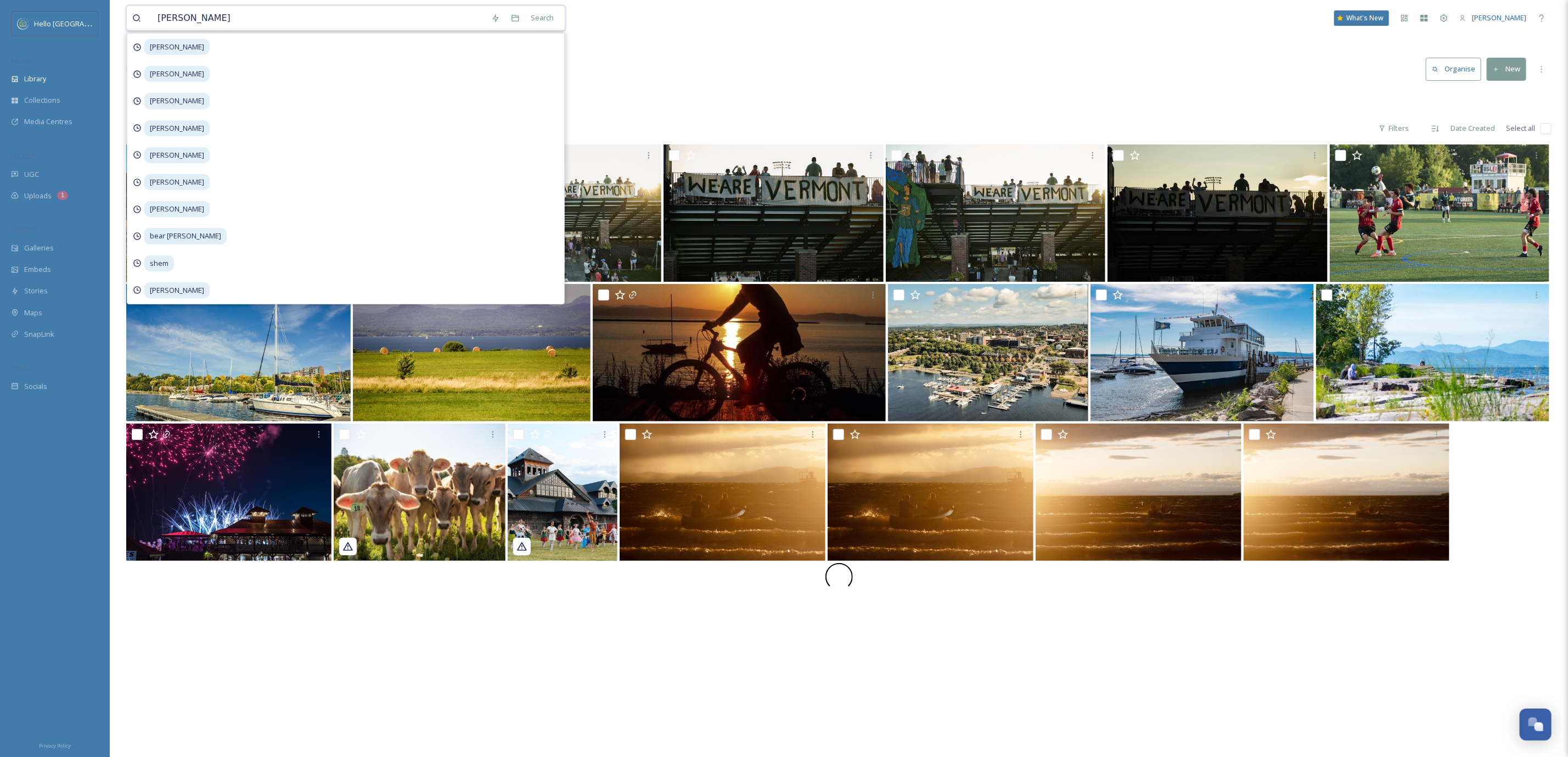
type input "[PERSON_NAME]"
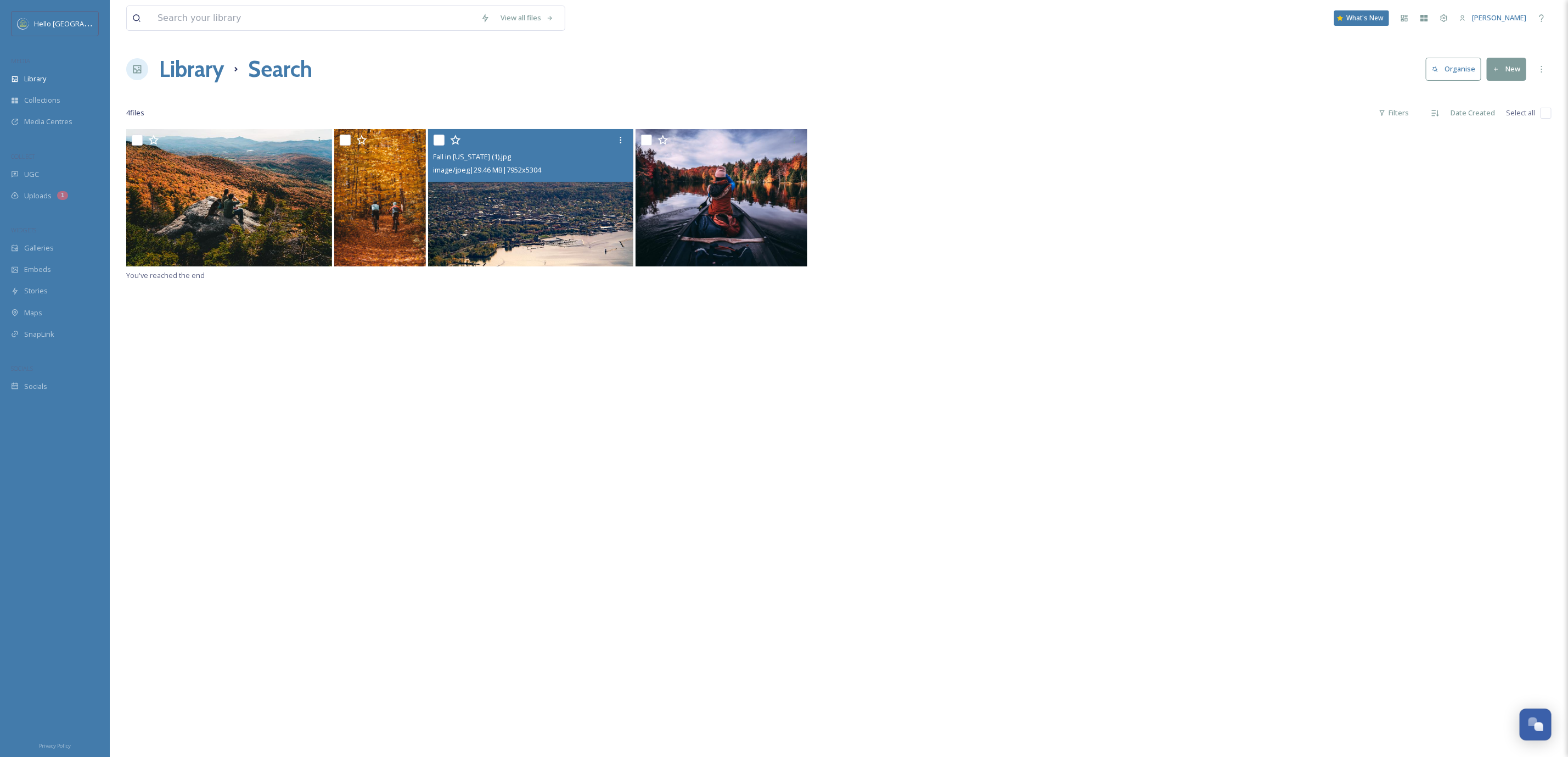
click at [467, 190] on img at bounding box center [531, 198] width 206 height 137
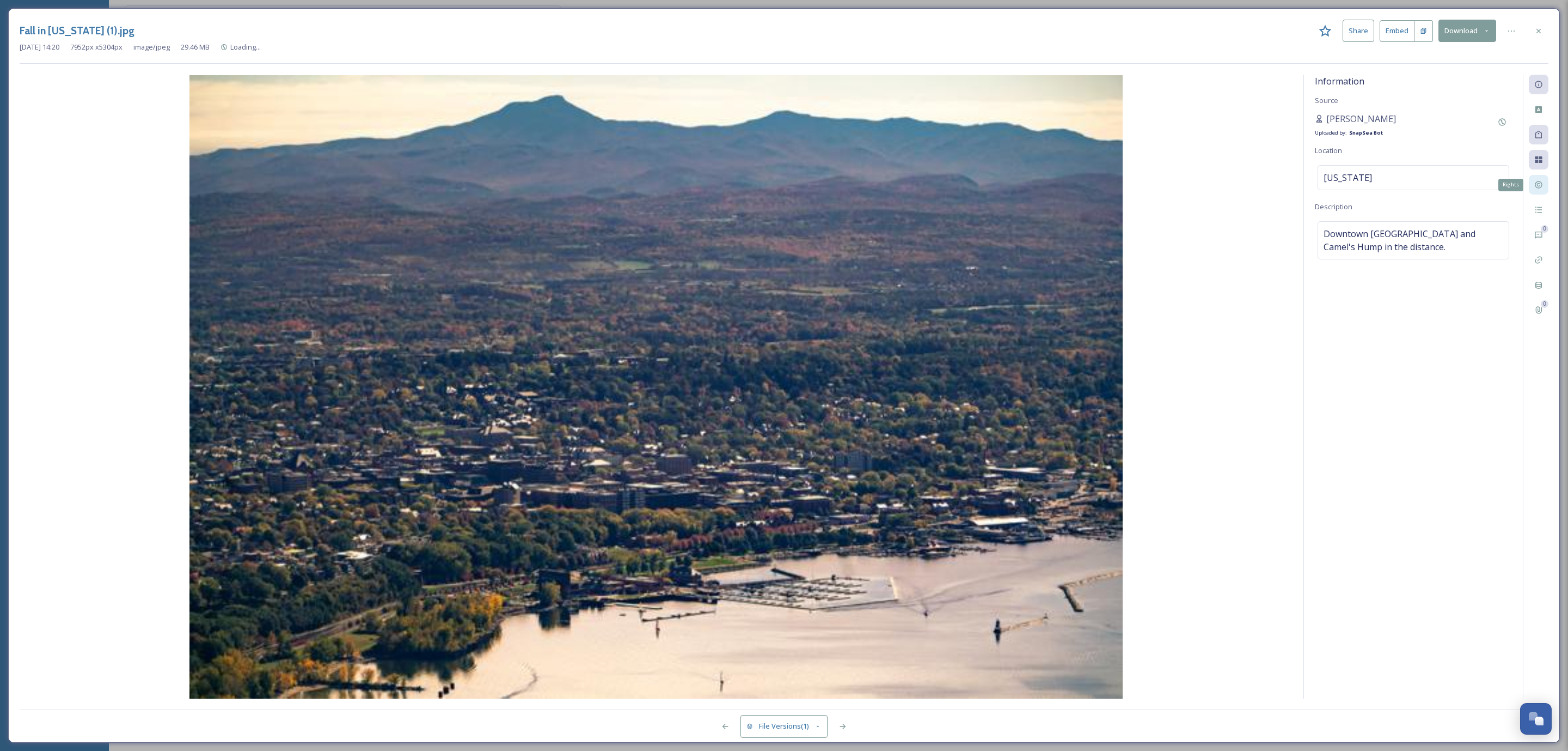
click at [1543, 180] on div "Rights" at bounding box center [1539, 185] width 19 height 19
click at [1376, 287] on div "No value." at bounding box center [1413, 280] width 192 height 26
click at [1552, 33] on div "Fall in Vermont (1).jpg Share Embed Download Dec 10 2019 14:20 7952 px x 5304 p…" at bounding box center [784, 375] width 1552 height 734
click at [1546, 29] on div at bounding box center [1539, 31] width 19 height 19
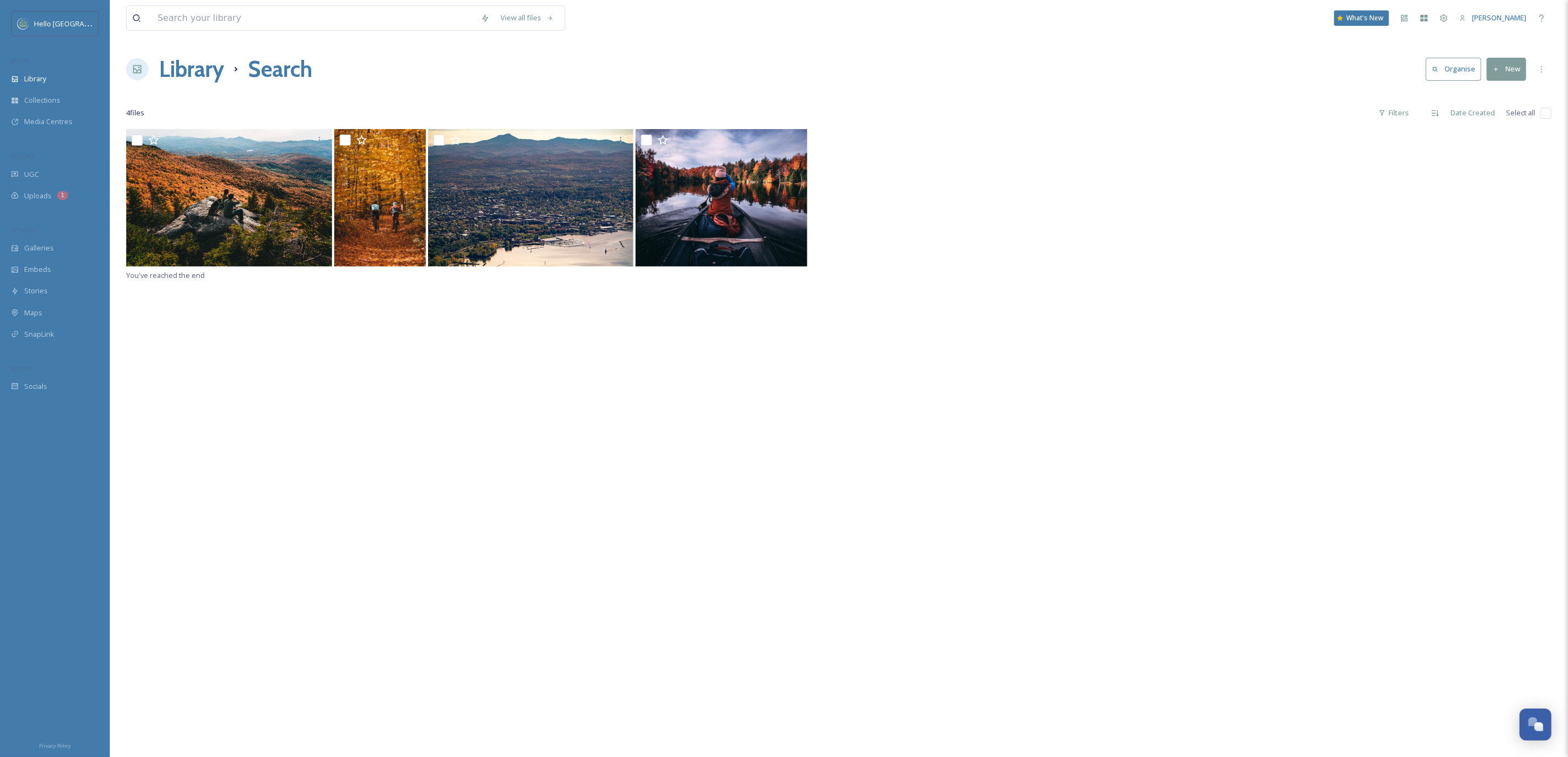
click at [1546, 113] on input "checkbox" at bounding box center [1546, 113] width 11 height 11
checkbox input "true"
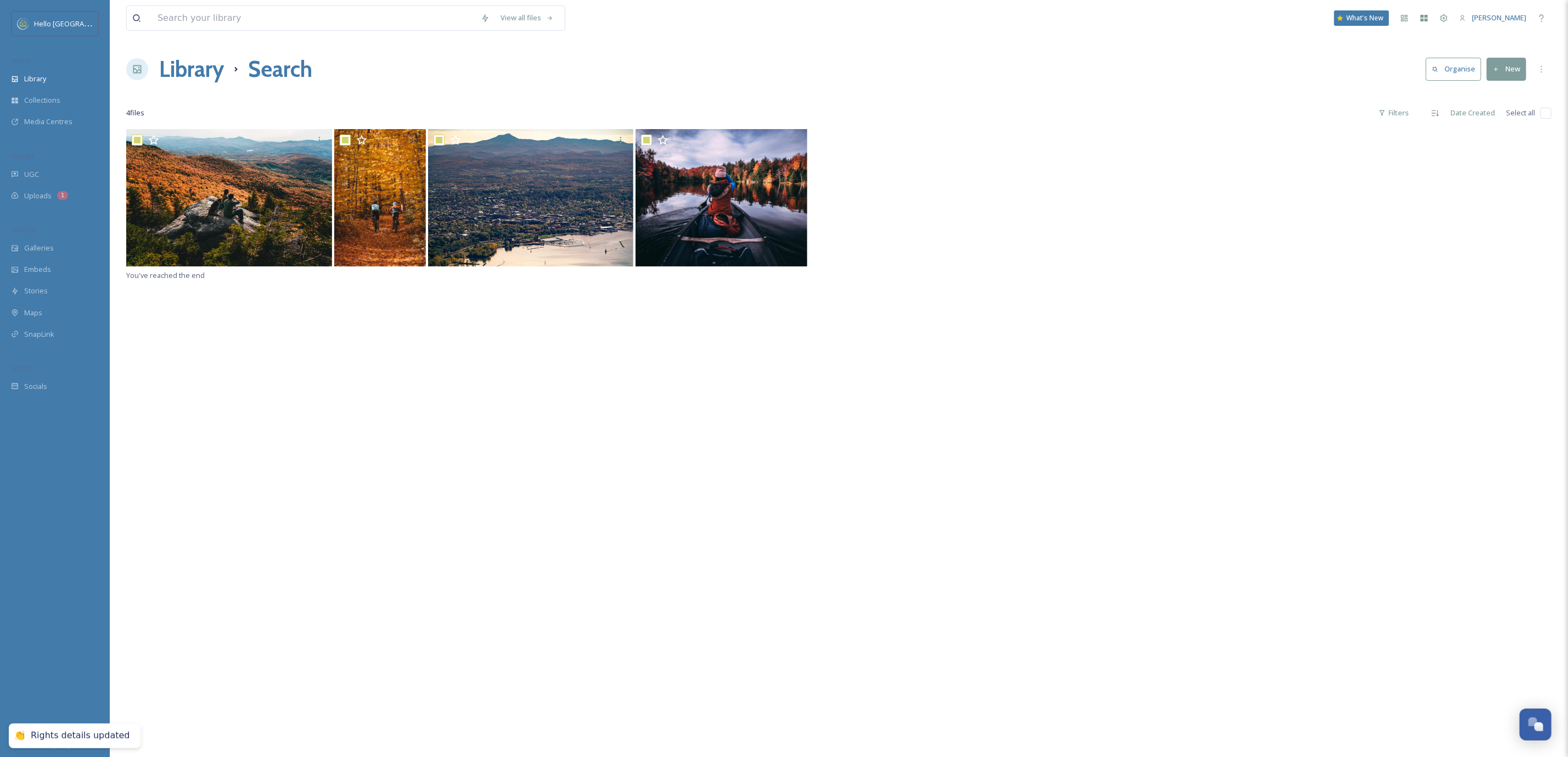
checkbox input "true"
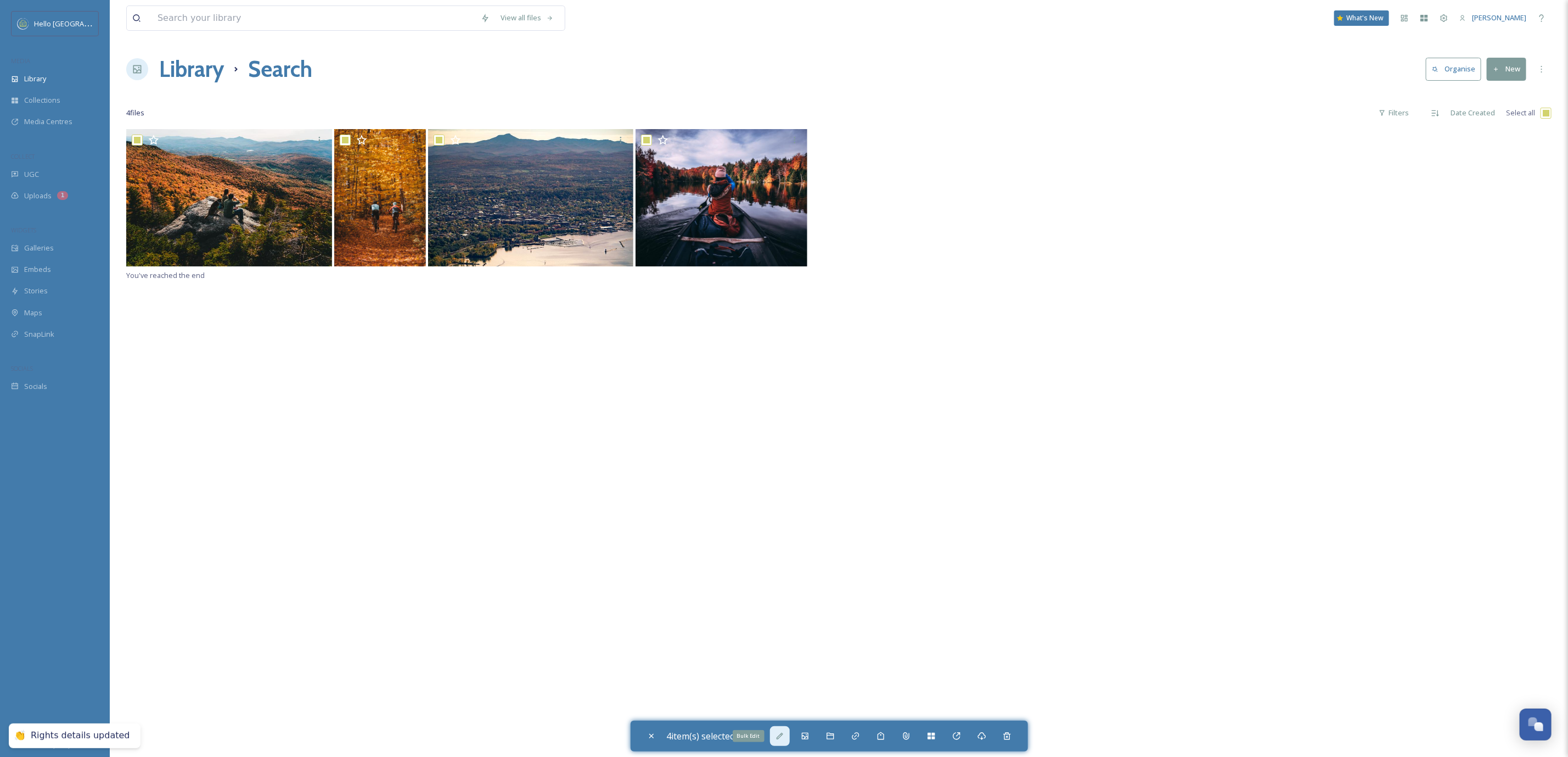
click at [790, 735] on div "Bulk Edit" at bounding box center [780, 736] width 19 height 20
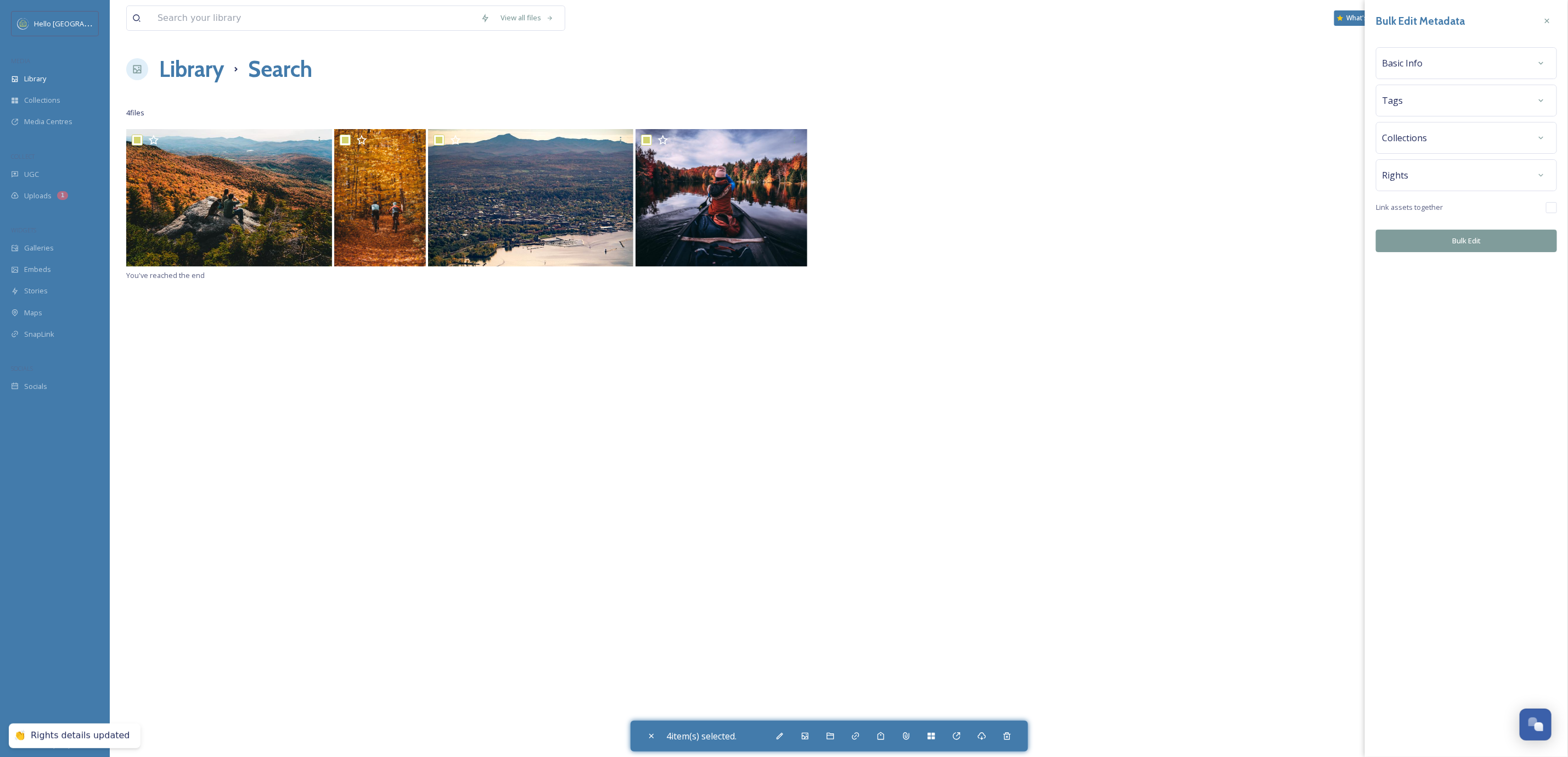
drag, startPoint x: 1413, startPoint y: 183, endPoint x: 1448, endPoint y: 209, distance: 43.6
click at [1415, 183] on div "Rights" at bounding box center [1466, 175] width 169 height 20
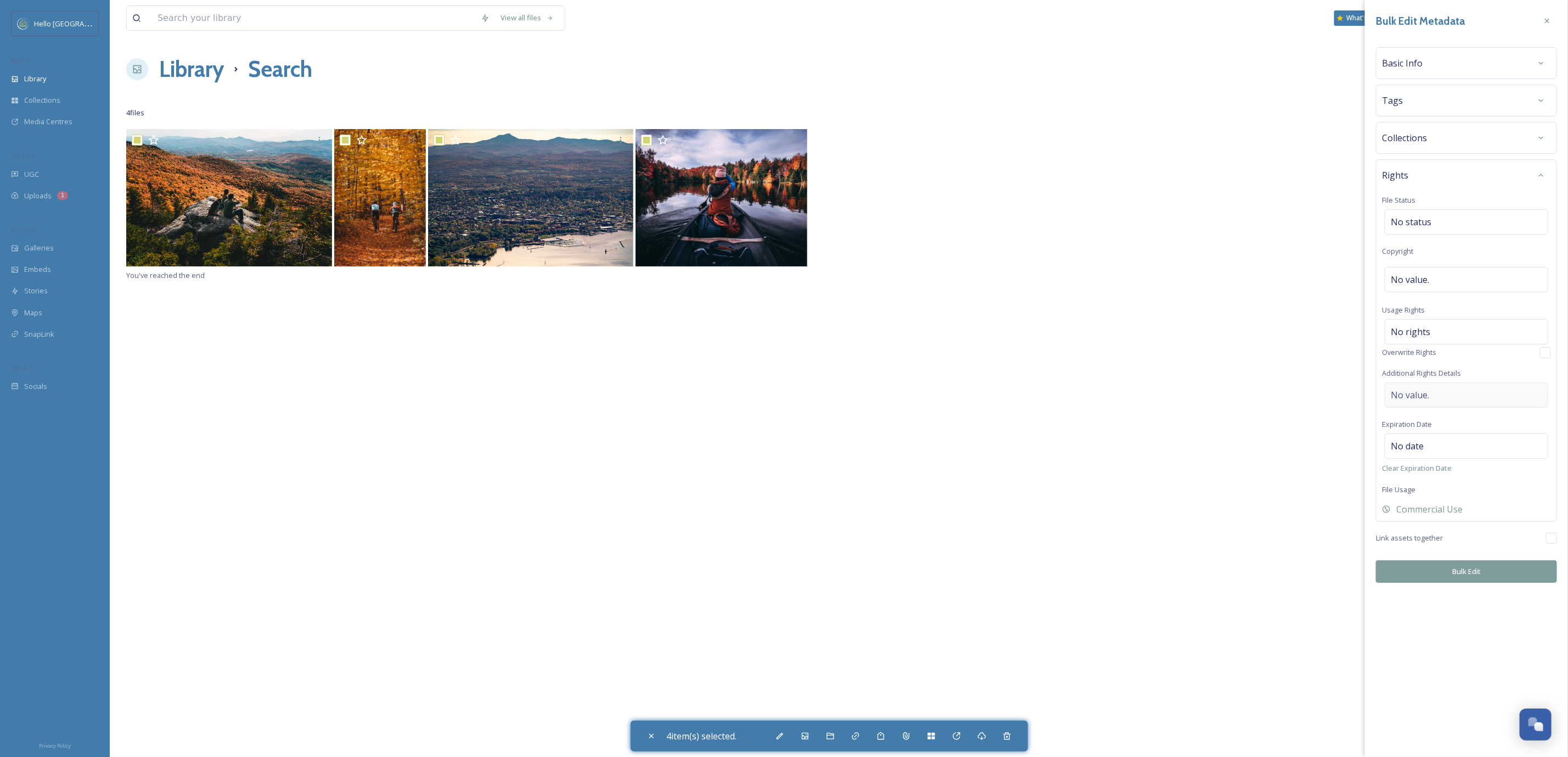
click at [1459, 402] on div "No value." at bounding box center [1466, 394] width 164 height 26
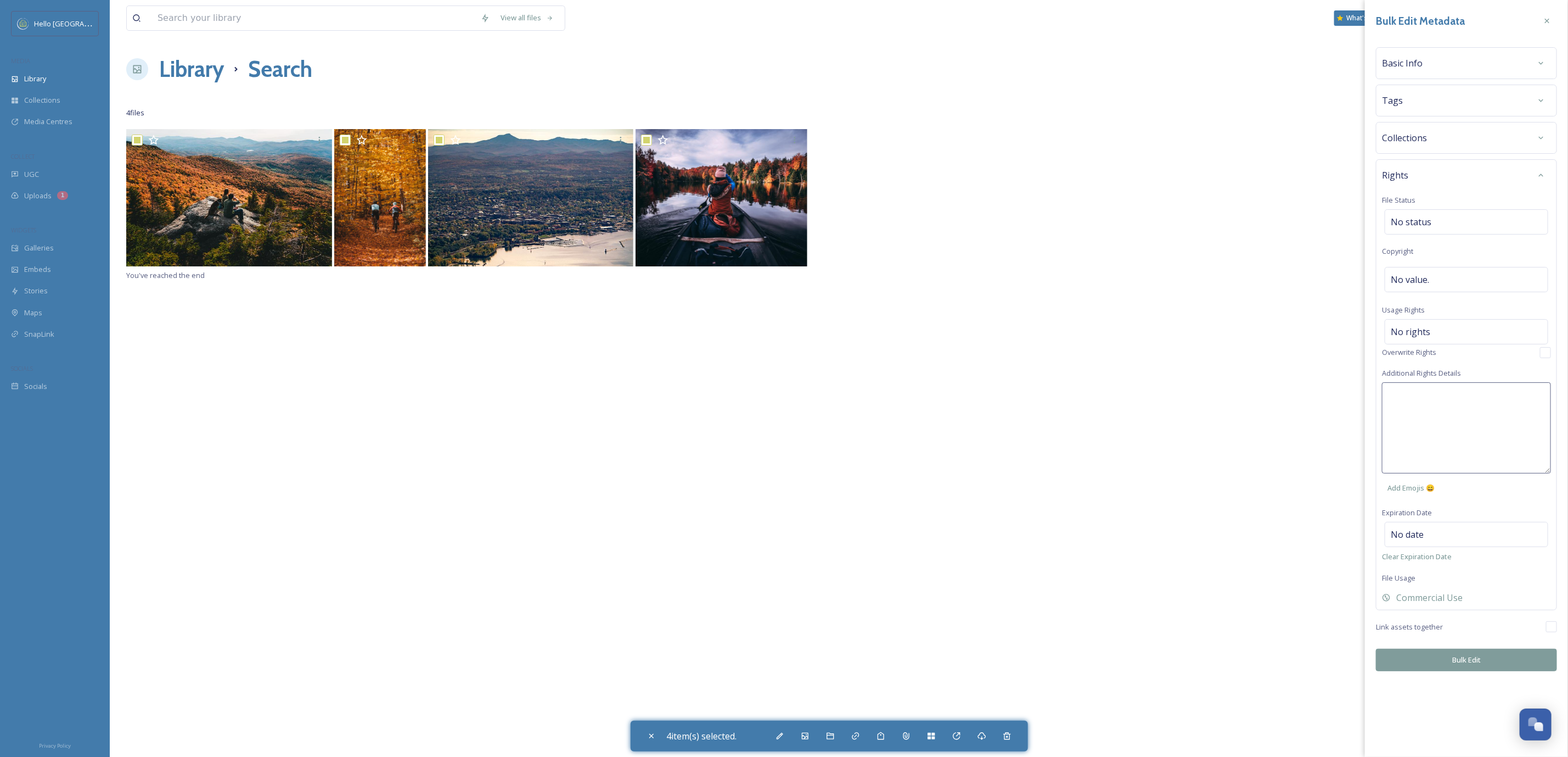
click at [1458, 398] on textarea at bounding box center [1466, 427] width 169 height 91
paste textarea "Universal, non-exclusive rights"
type textarea "Universal, non-exclusive rights"
click at [1498, 660] on div "Bulk Edit Metadata Basic Info Tags Collections Rights File Status No status Cop…" at bounding box center [1466, 378] width 203 height 757
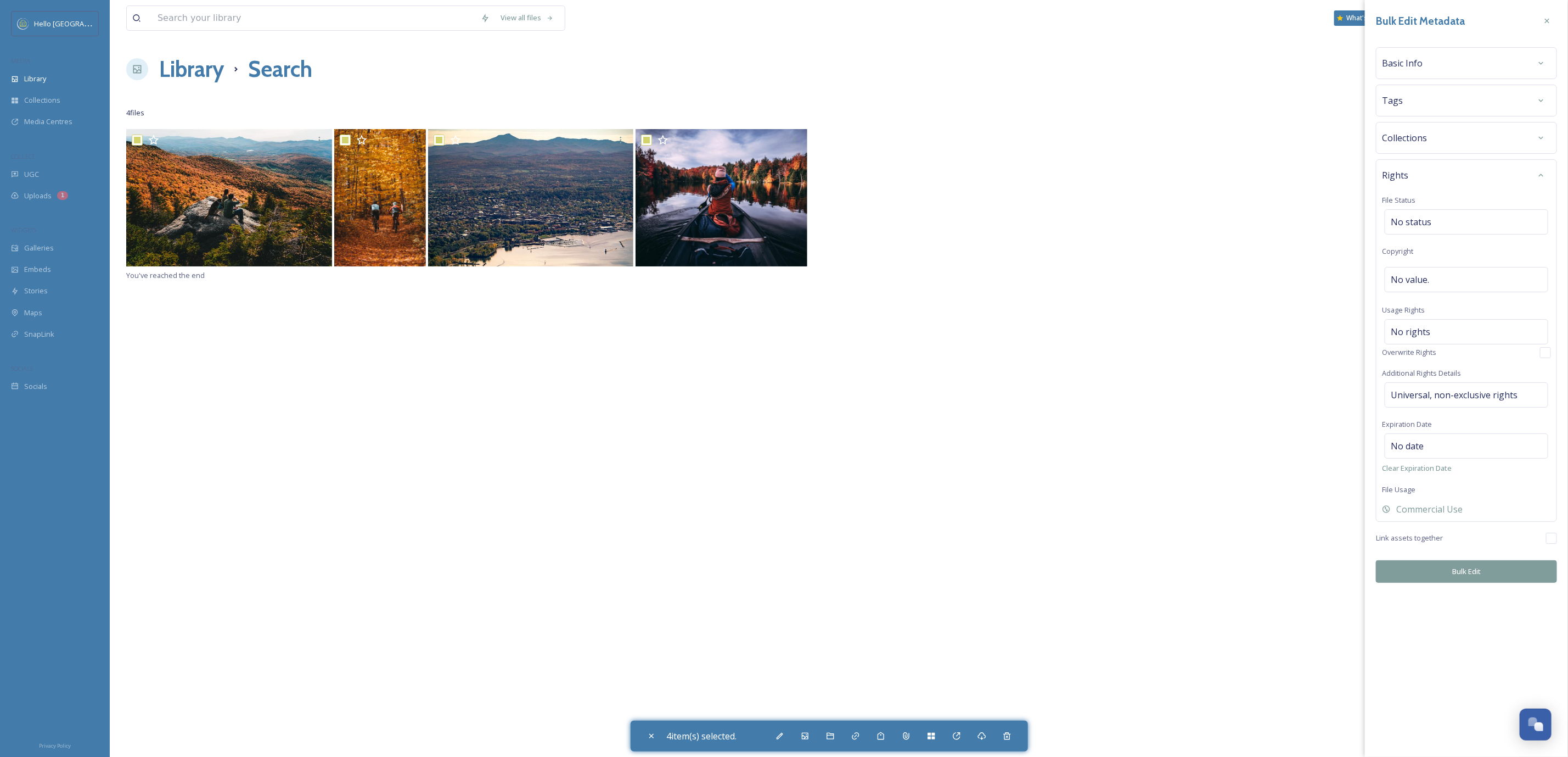
click at [1484, 577] on button "Bulk Edit" at bounding box center [1466, 571] width 181 height 22
checkbox input "false"
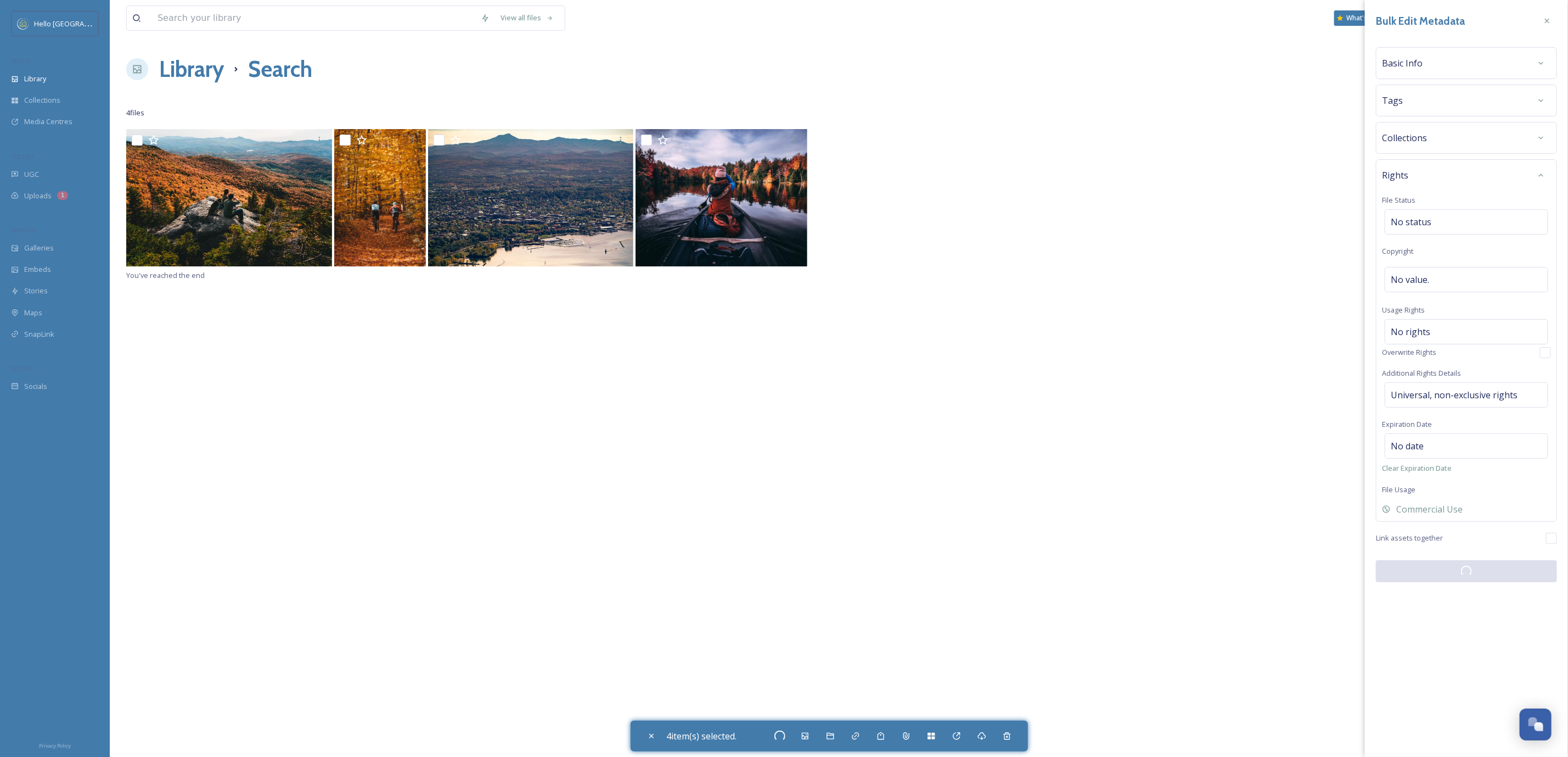
checkbox input "false"
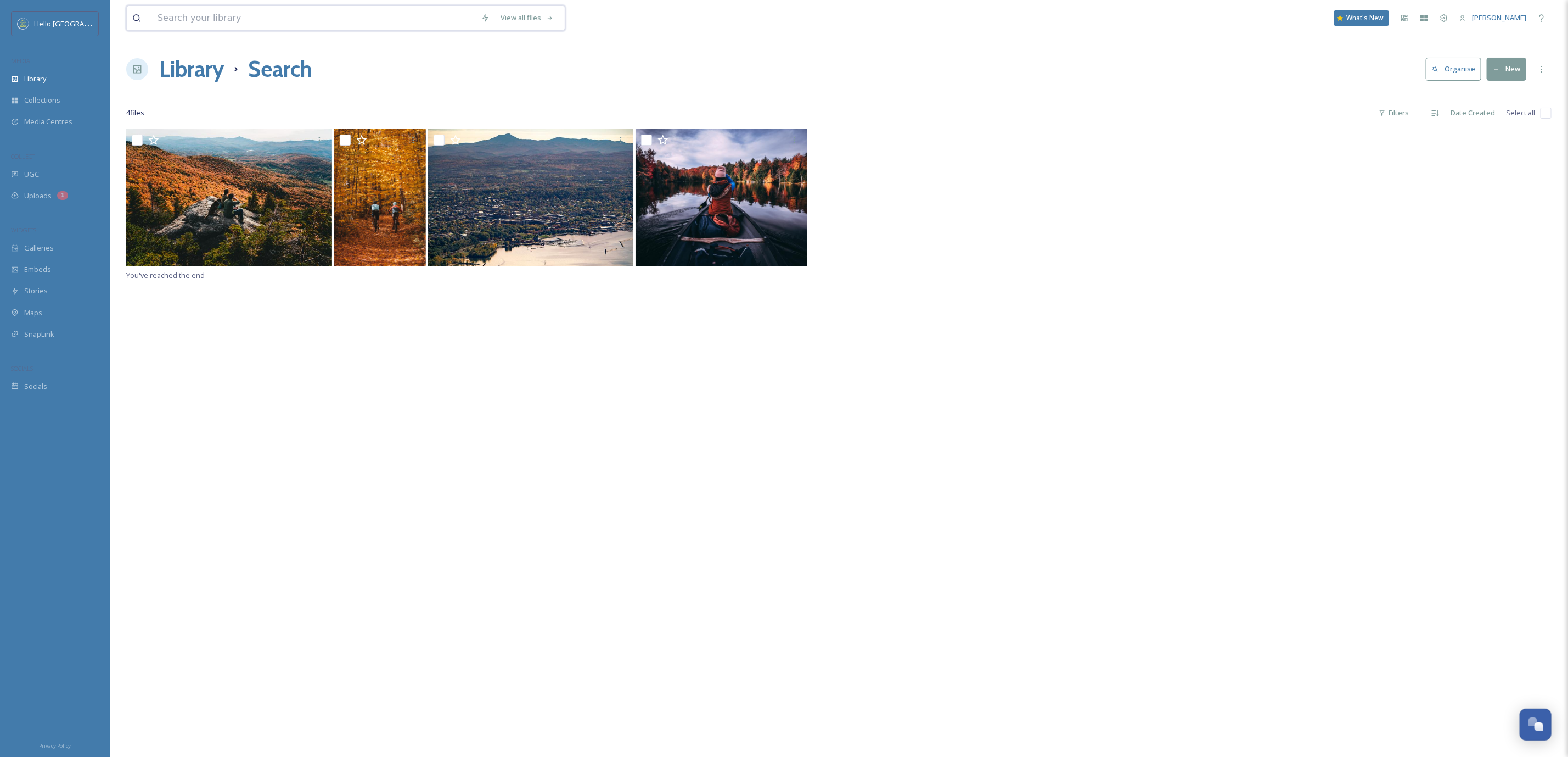
click at [194, 10] on input at bounding box center [314, 18] width 323 height 24
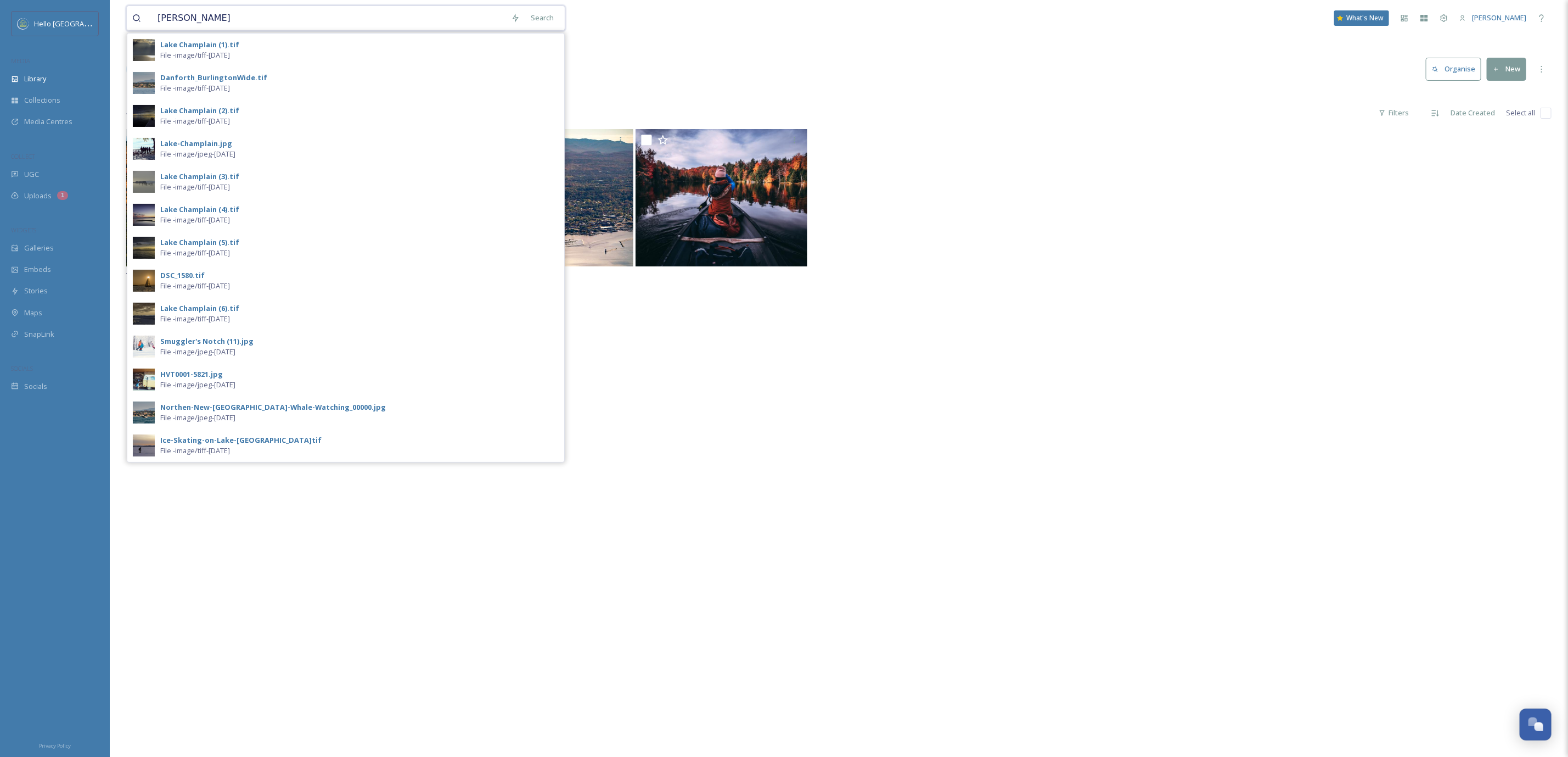
type input "[PERSON_NAME]"
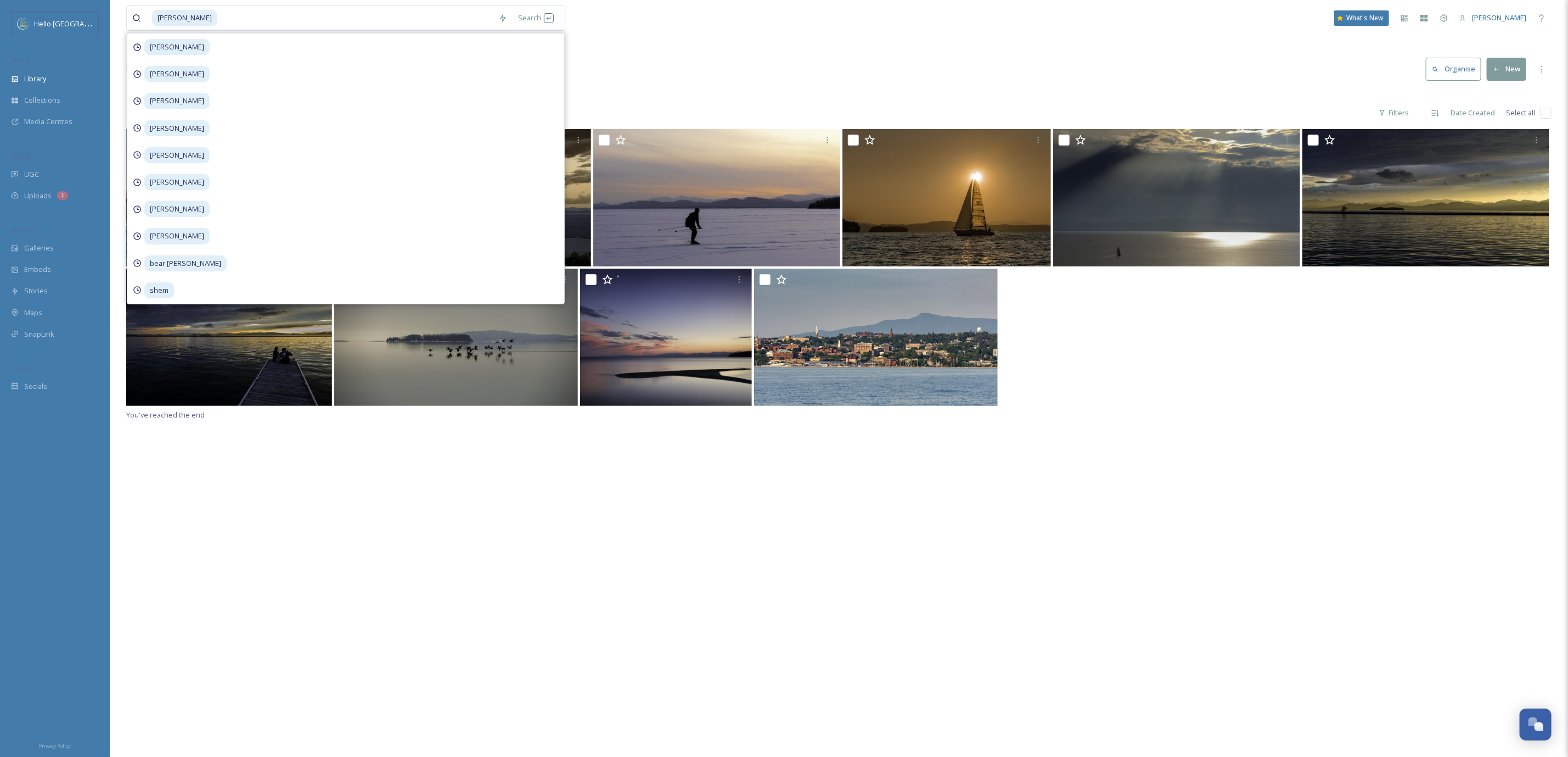
click at [627, 572] on div "You've reached the end" at bounding box center [839, 508] width 1425 height 757
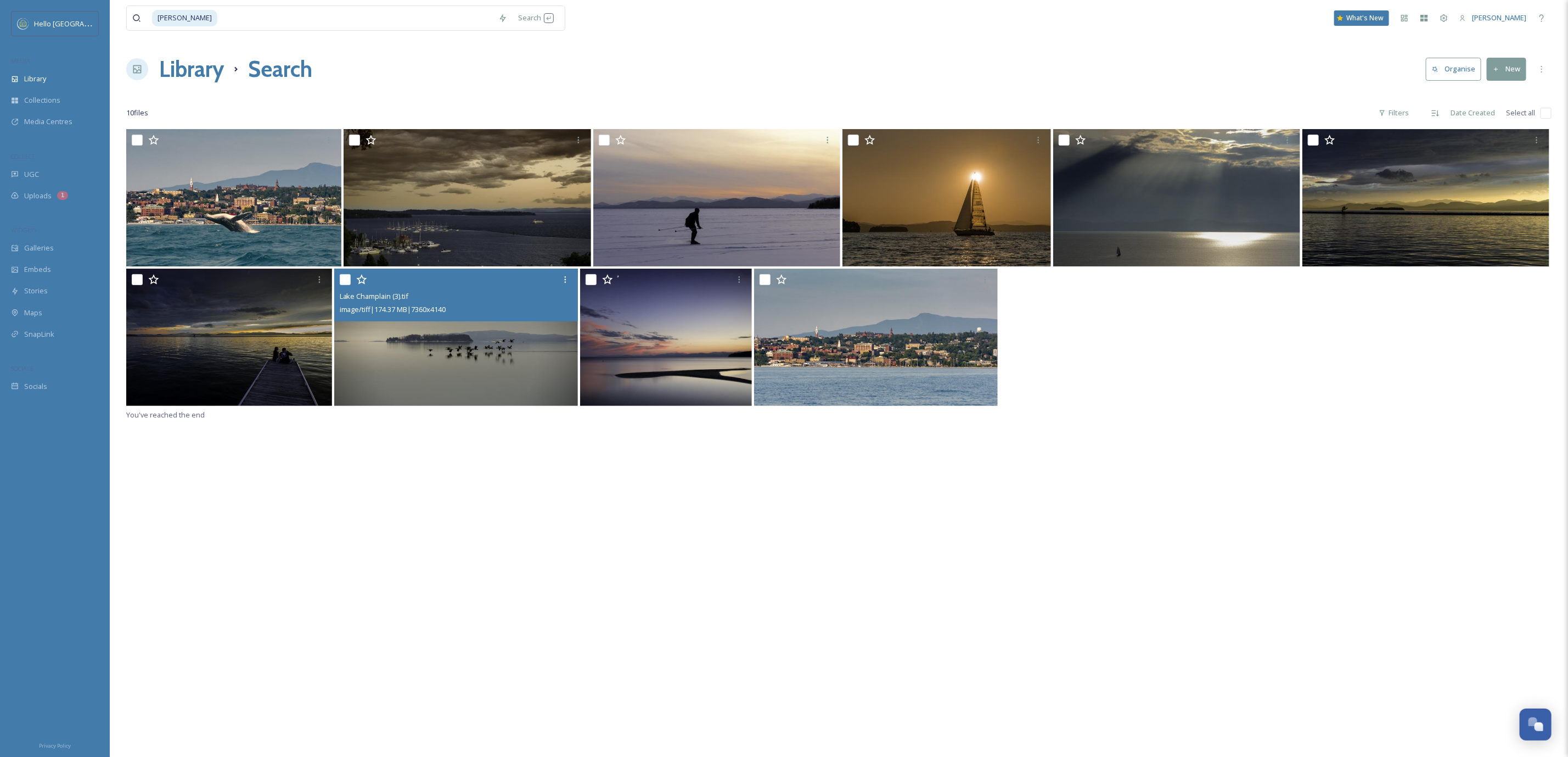
click at [395, 329] on img at bounding box center [455, 337] width 244 height 137
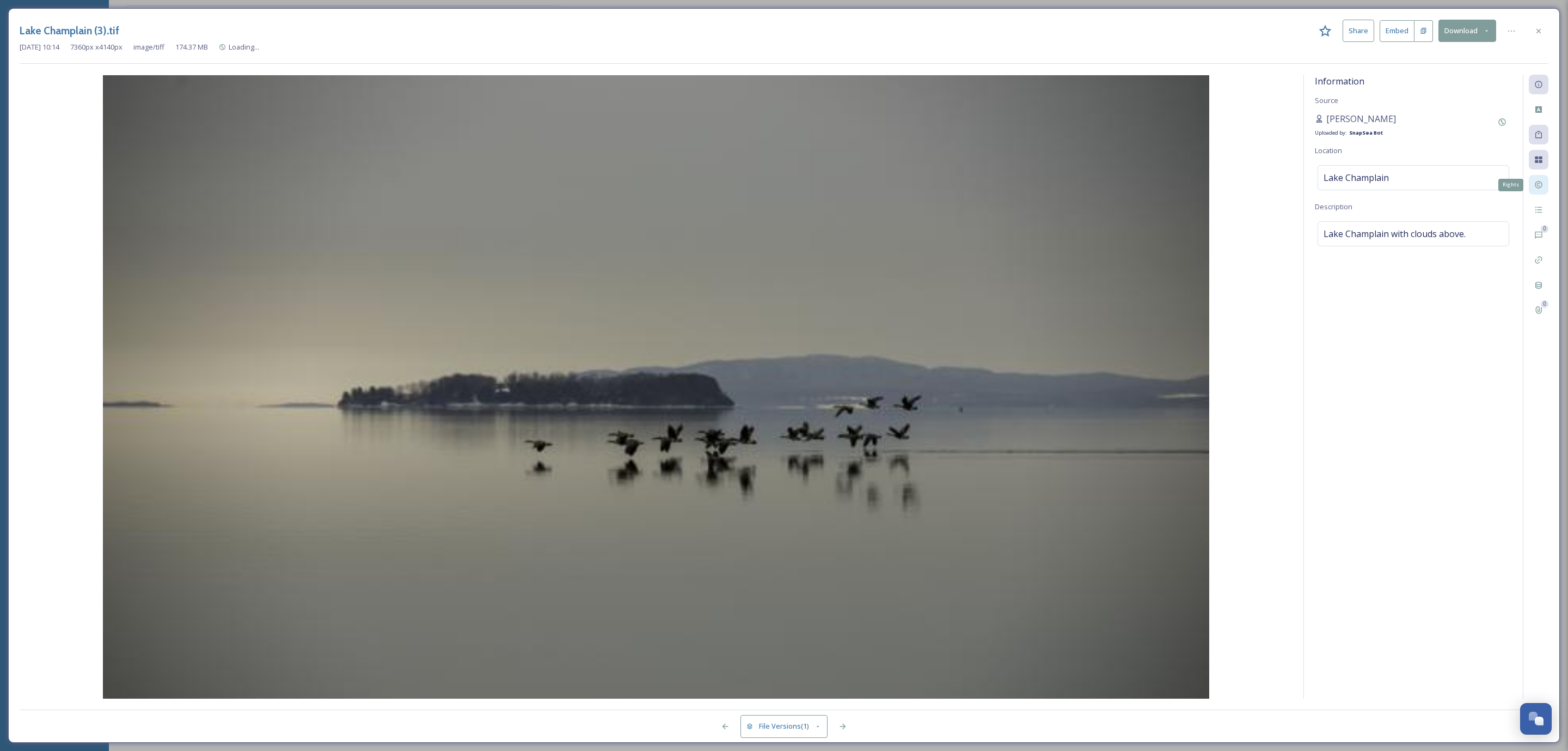
click at [1548, 190] on div "Rights" at bounding box center [1539, 185] width 19 height 19
click at [1547, 188] on div "Rights" at bounding box center [1539, 185] width 19 height 19
click at [1543, 38] on div at bounding box center [1539, 31] width 19 height 19
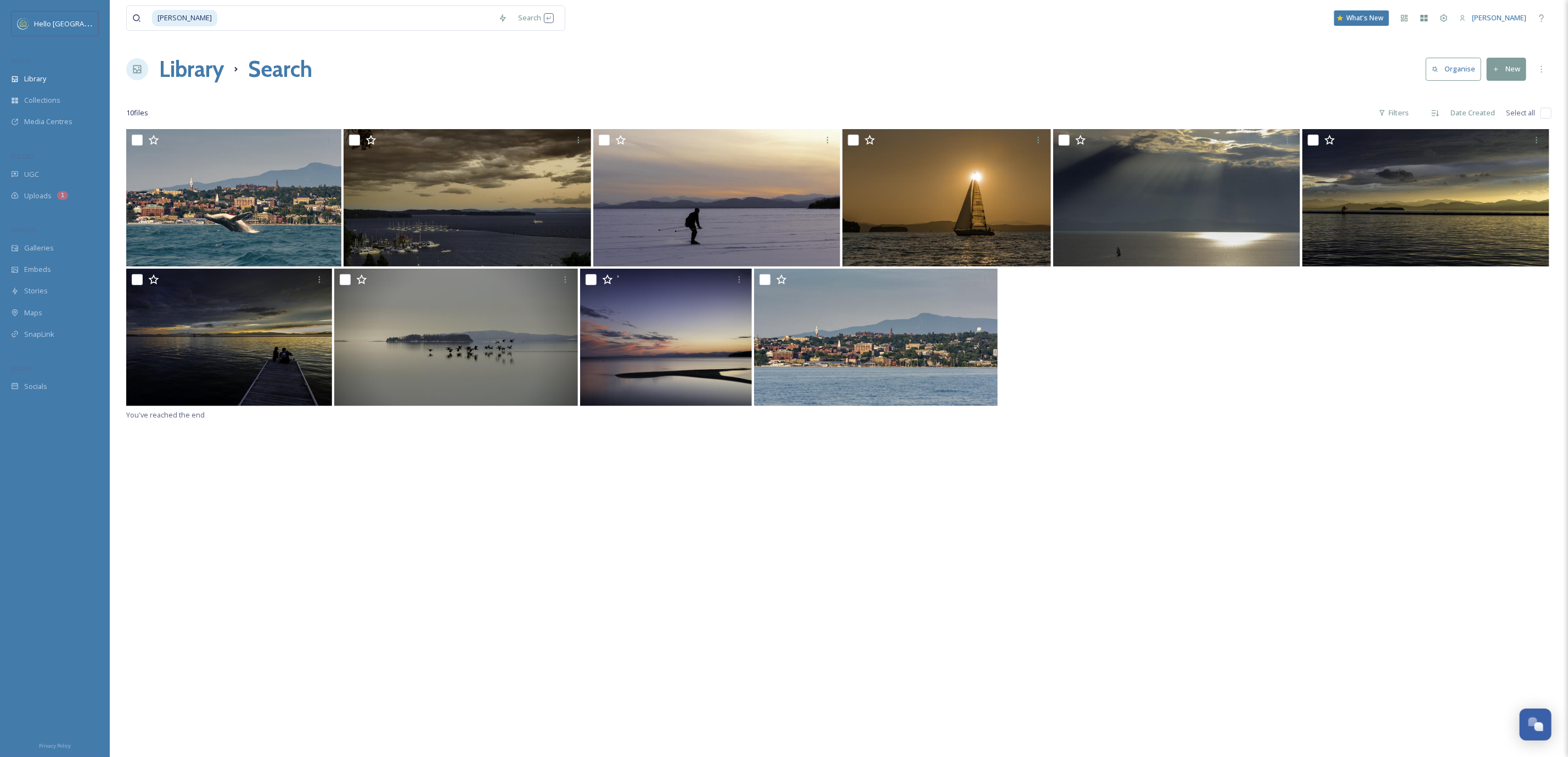
click at [1548, 116] on input "checkbox" at bounding box center [1546, 113] width 11 height 11
checkbox input "true"
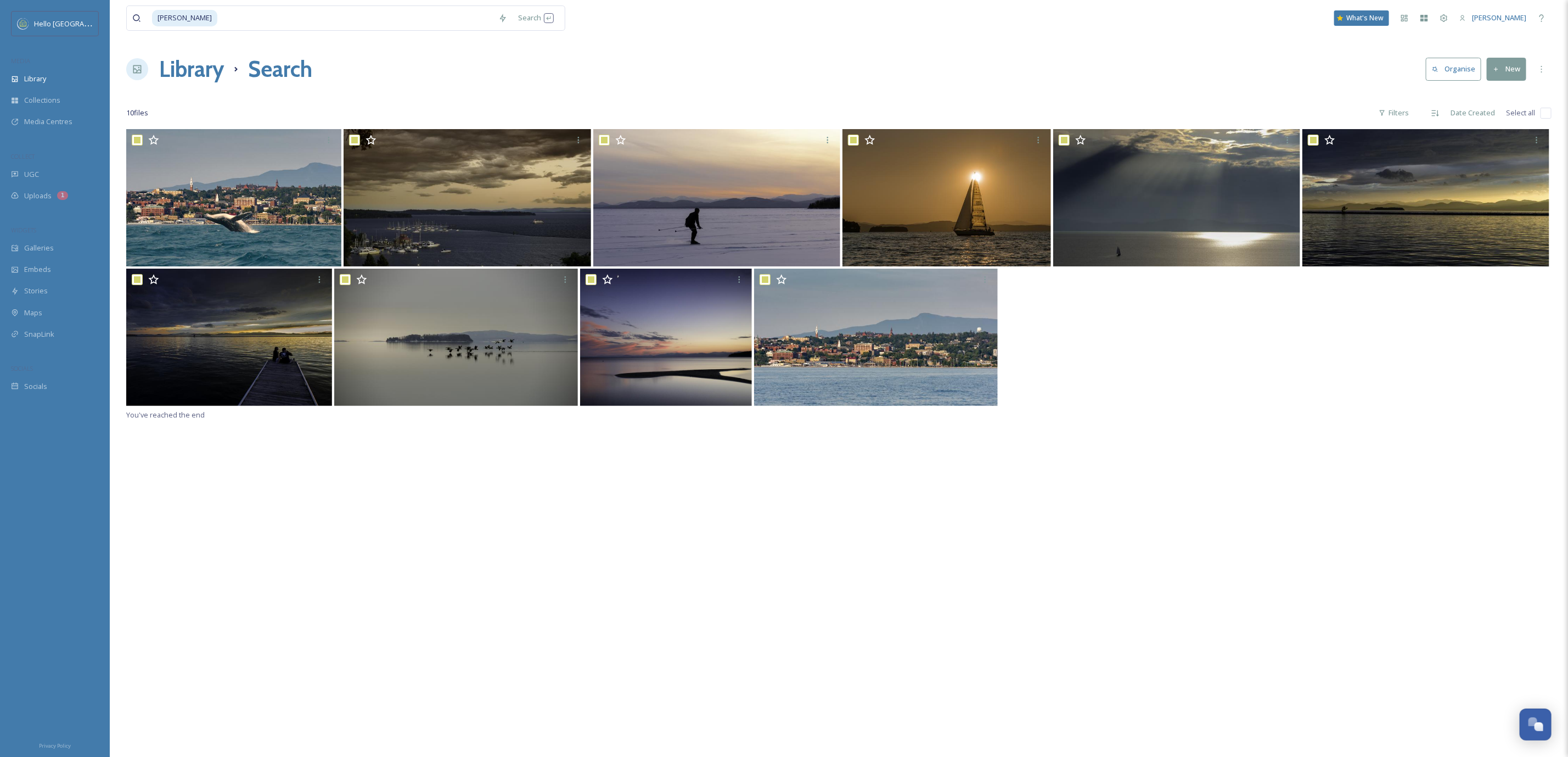
checkbox input "true"
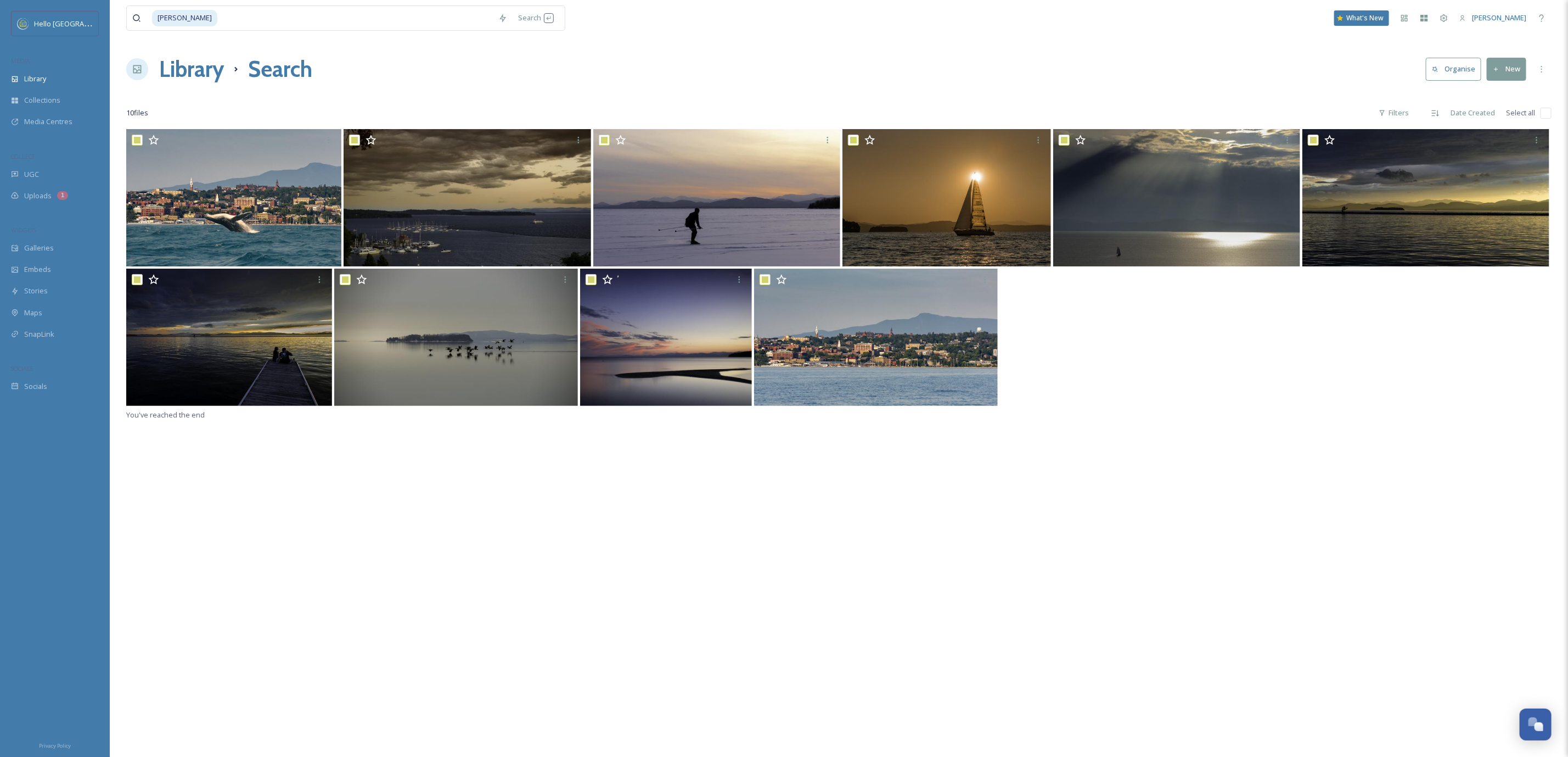
checkbox input "true"
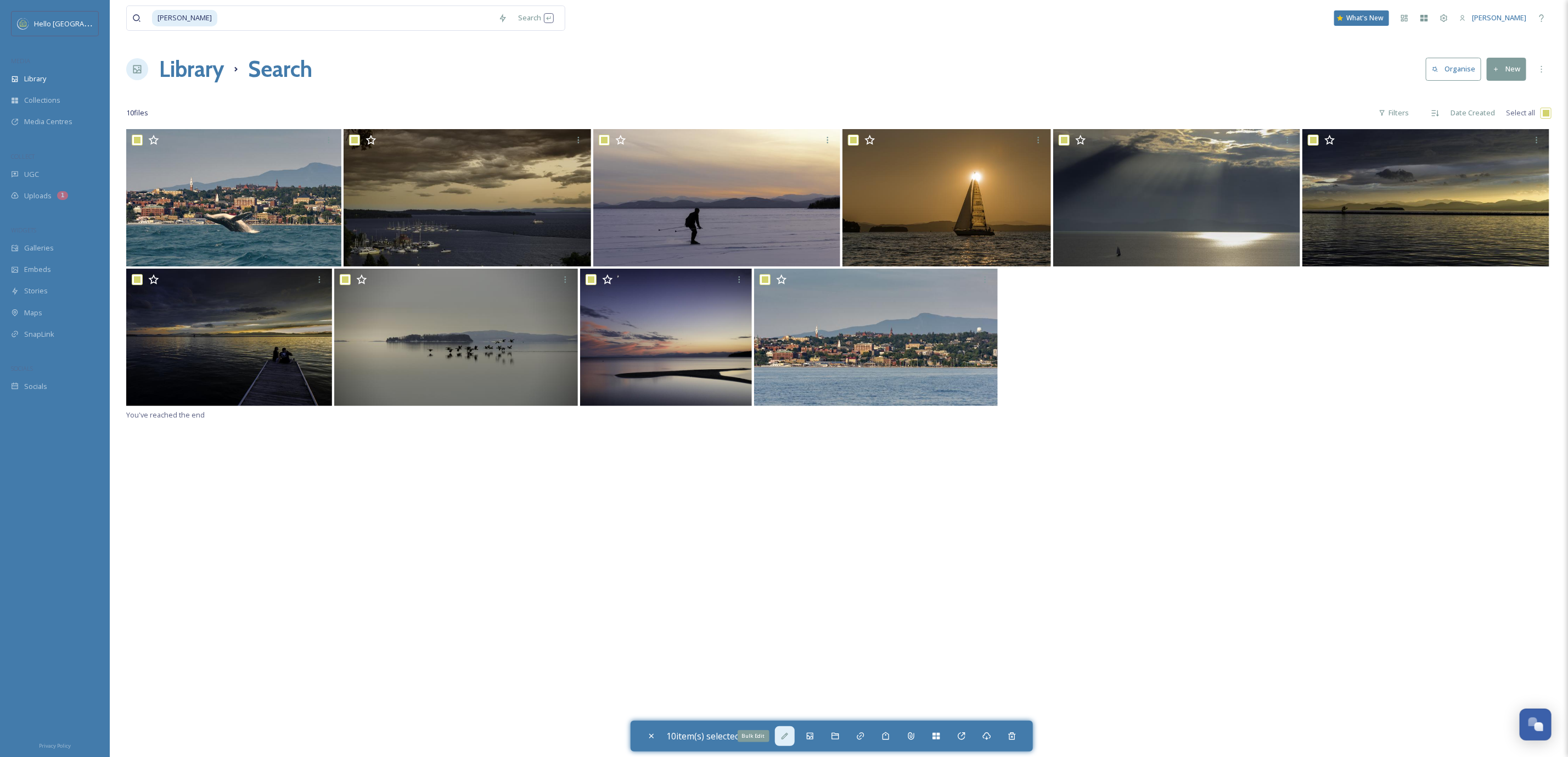
click at [788, 735] on icon at bounding box center [785, 736] width 9 height 9
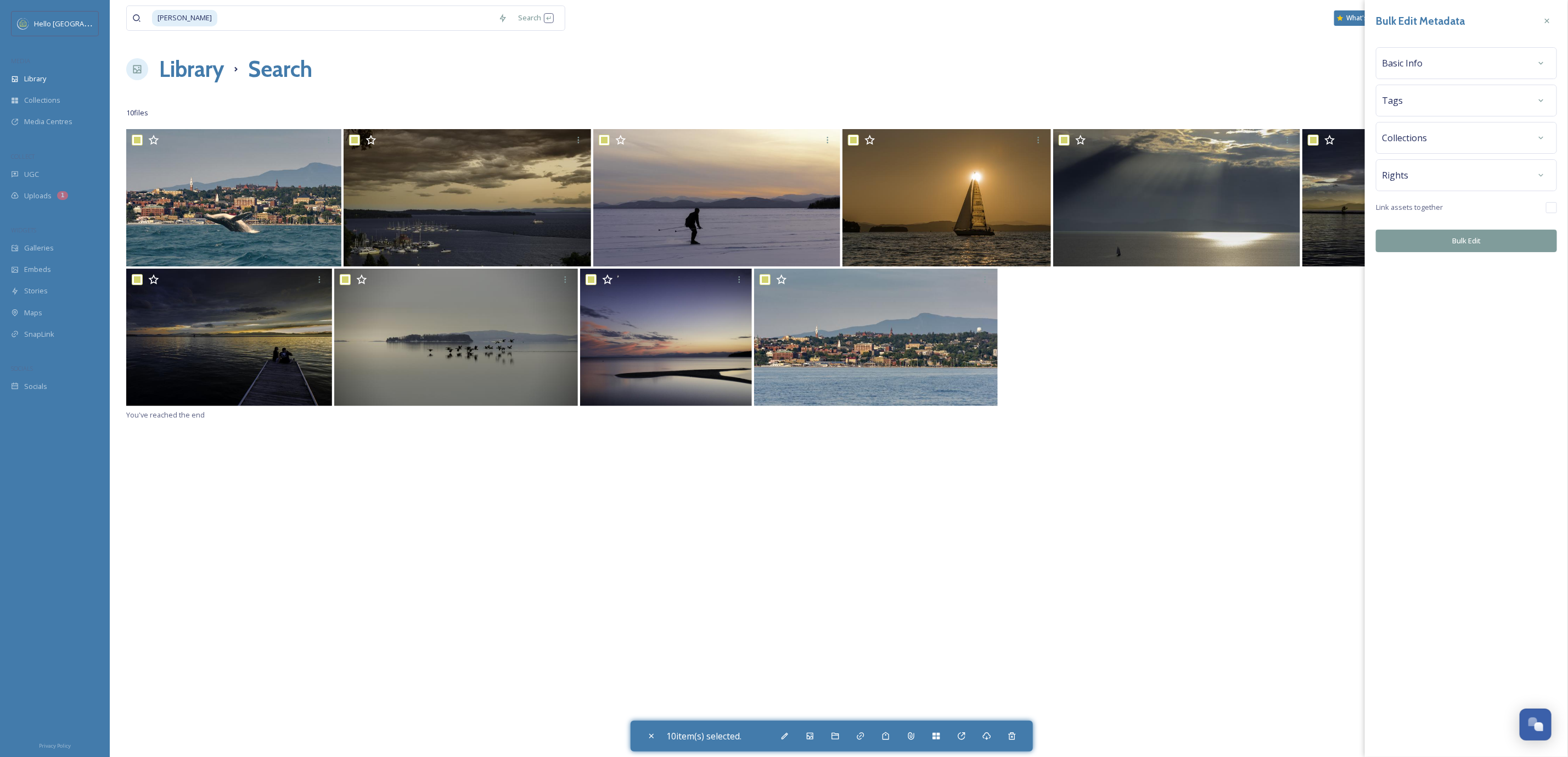
click at [1461, 190] on div "Rights" at bounding box center [1466, 176] width 181 height 32
drag, startPoint x: 1440, startPoint y: 181, endPoint x: 1438, endPoint y: 201, distance: 20.1
click at [1438, 184] on div "Rights" at bounding box center [1466, 175] width 169 height 20
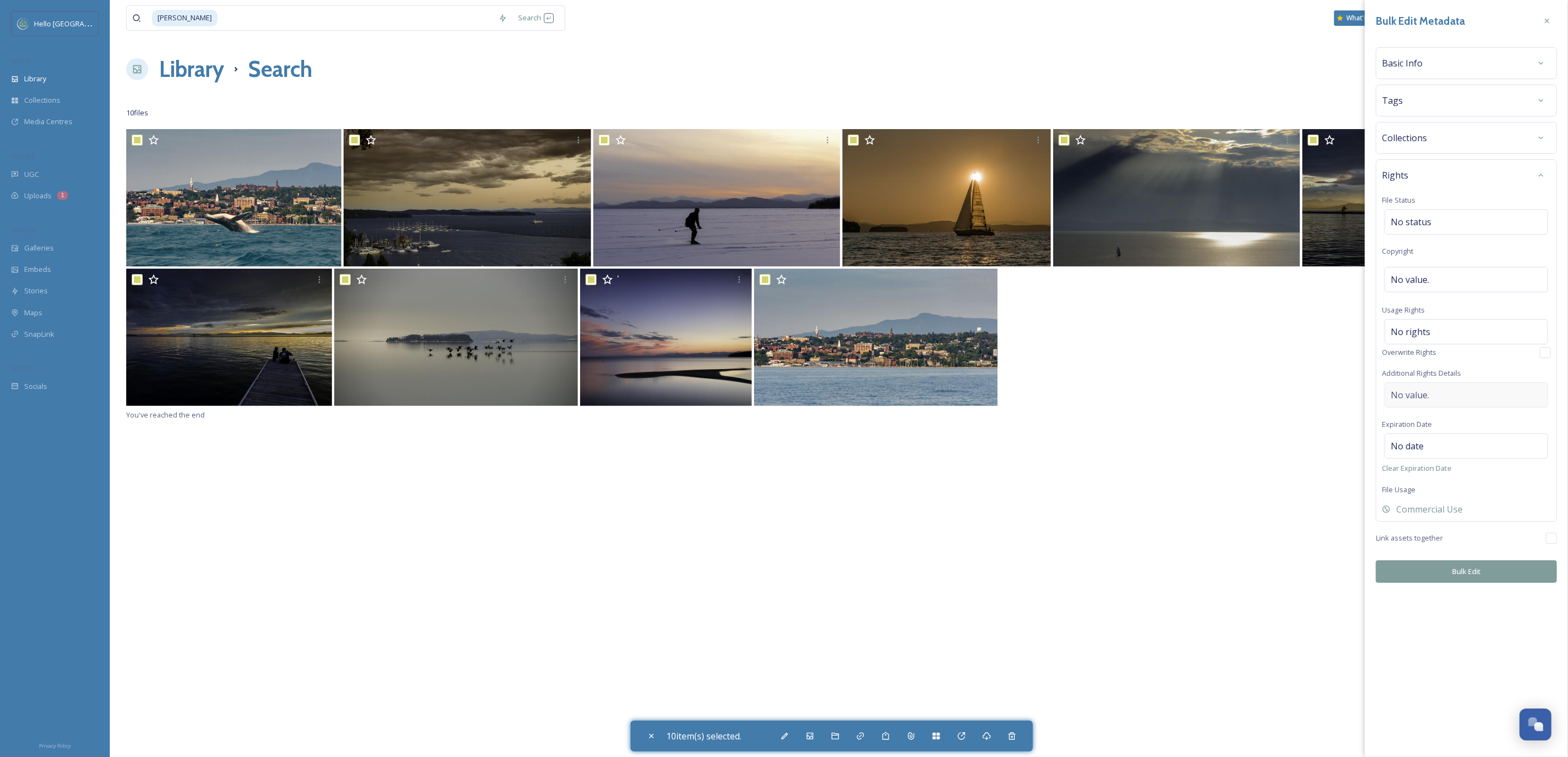
click at [1440, 394] on div "No value." at bounding box center [1466, 394] width 164 height 26
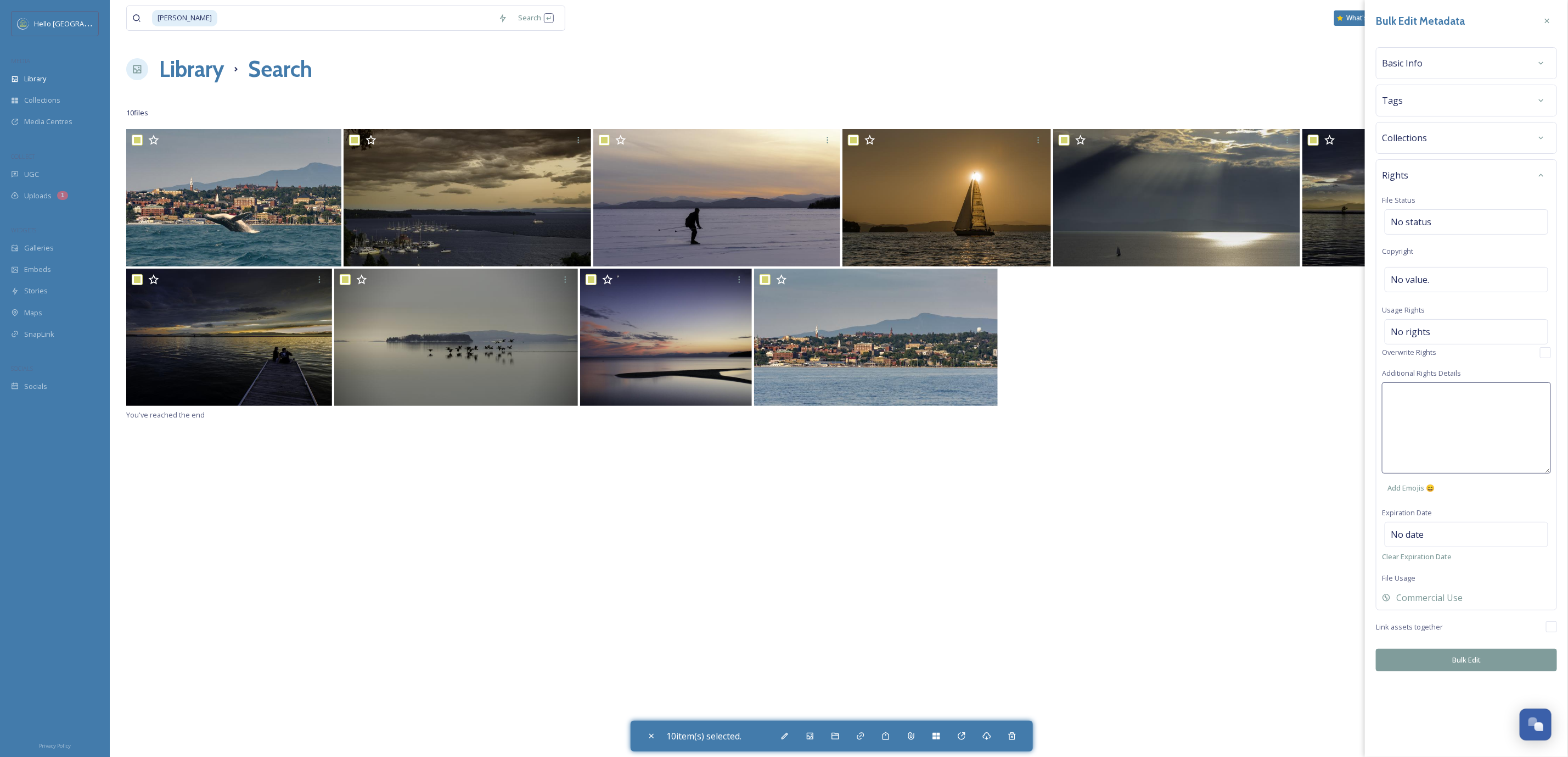
click at [1440, 394] on textarea at bounding box center [1466, 427] width 169 height 91
paste textarea "Universal, non-exclusive"
type textarea "Universal, non-exclusive"
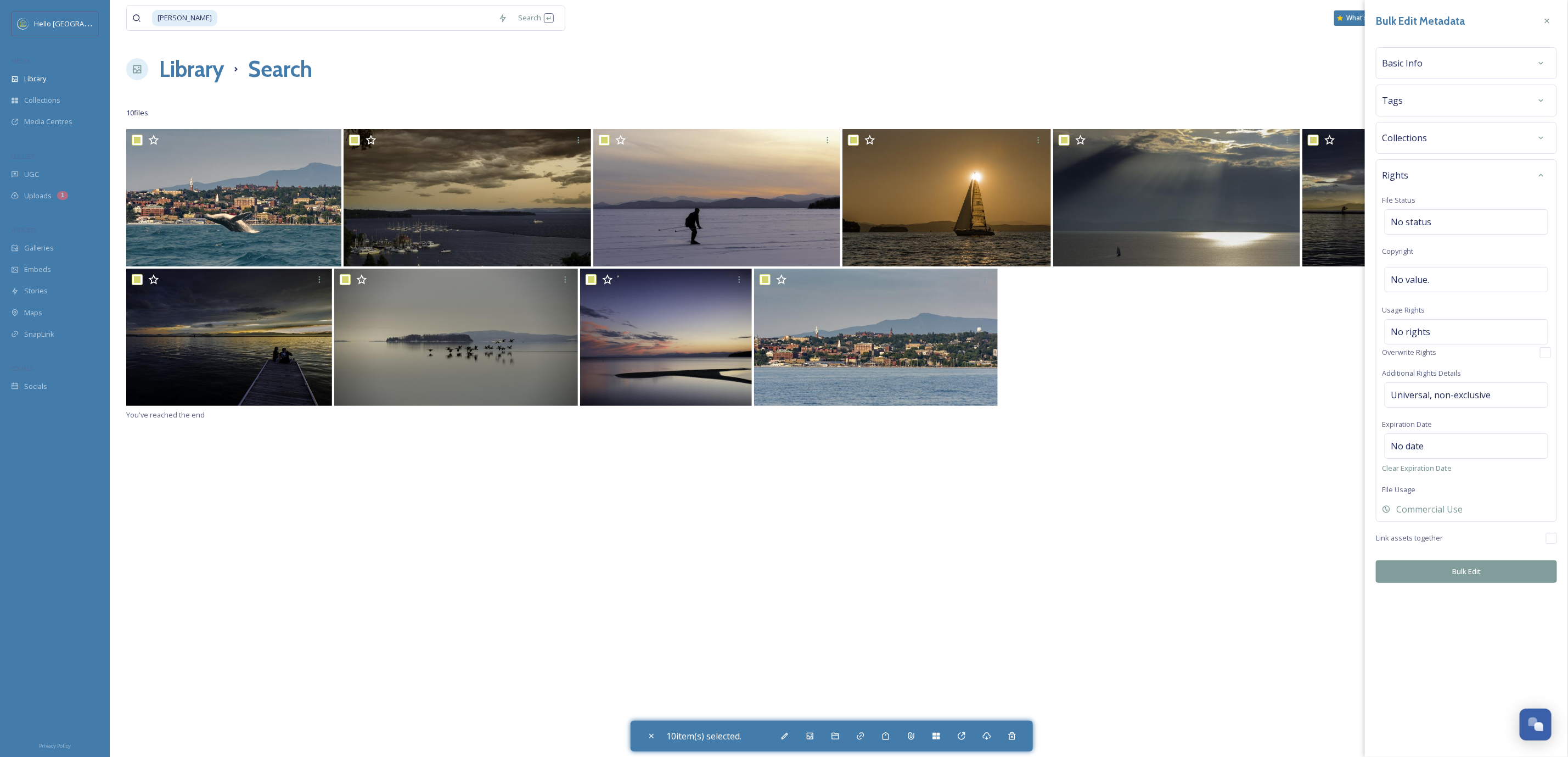
click at [1459, 667] on div "Bulk Edit Metadata Basic Info Tags Collections Rights File Status No status Cop…" at bounding box center [1466, 378] width 203 height 757
click at [1448, 580] on button "Bulk Edit" at bounding box center [1466, 571] width 181 height 22
checkbox input "false"
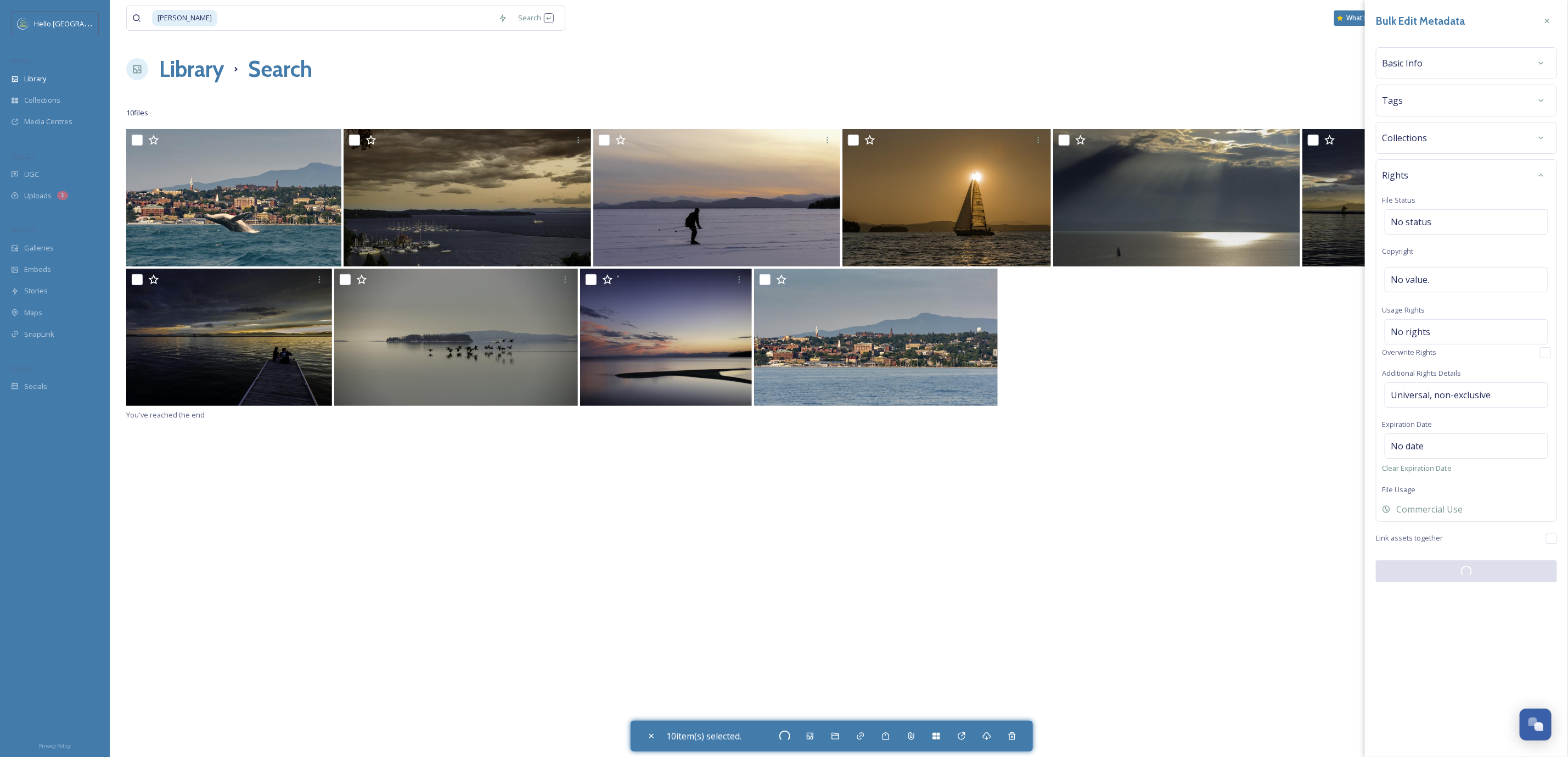
checkbox input "false"
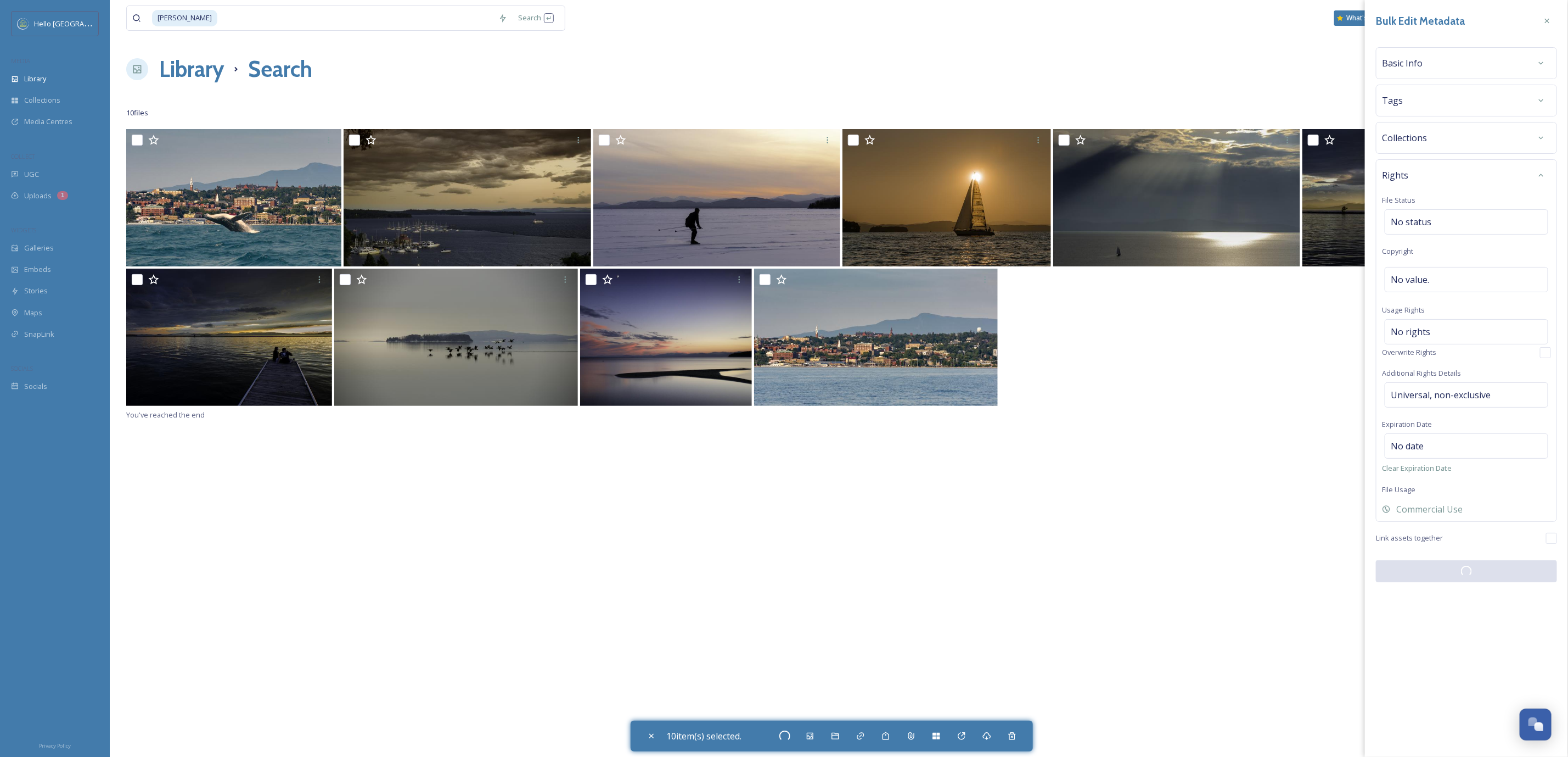
checkbox input "false"
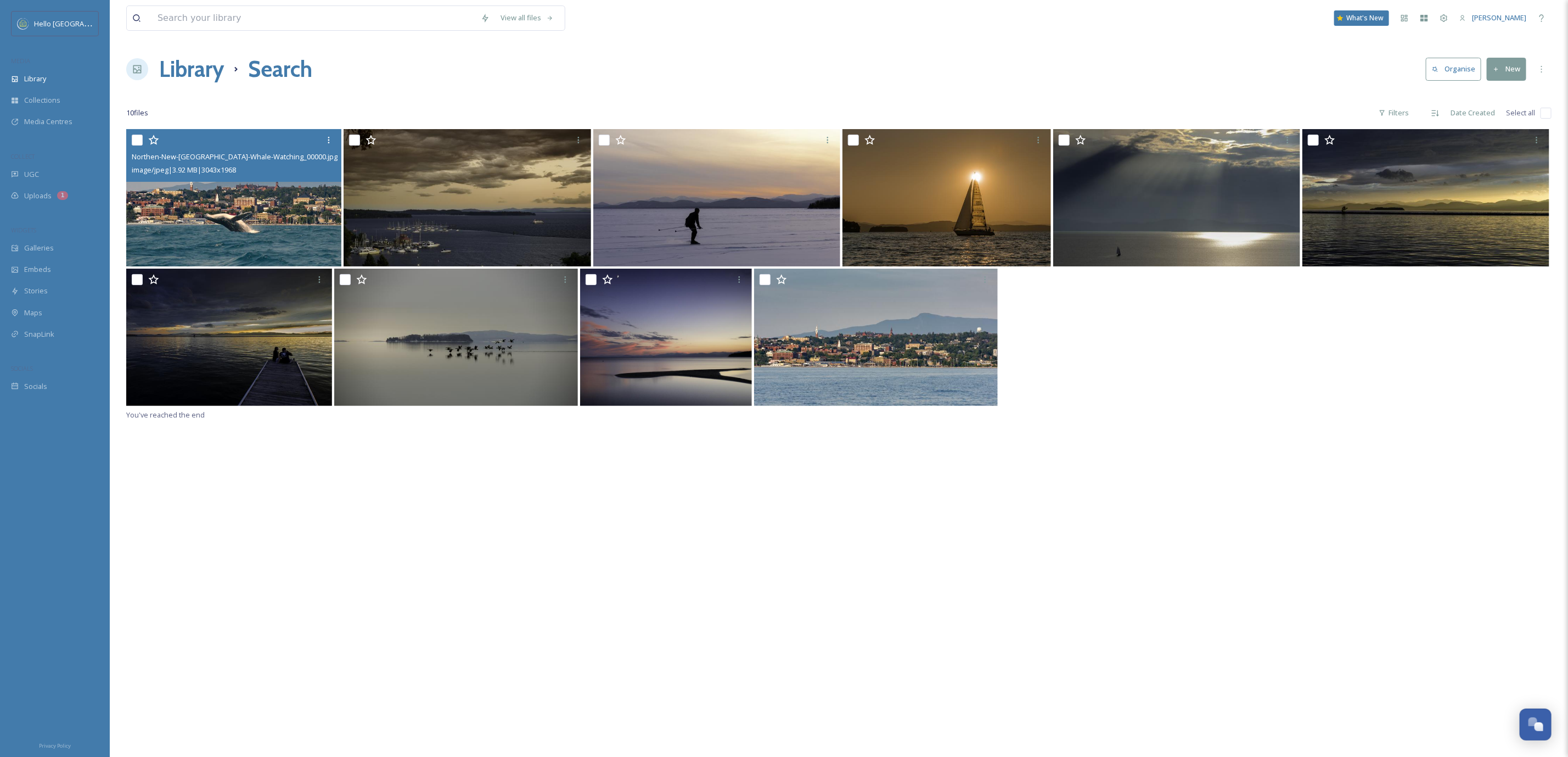
click at [314, 199] on img at bounding box center [234, 198] width 215 height 137
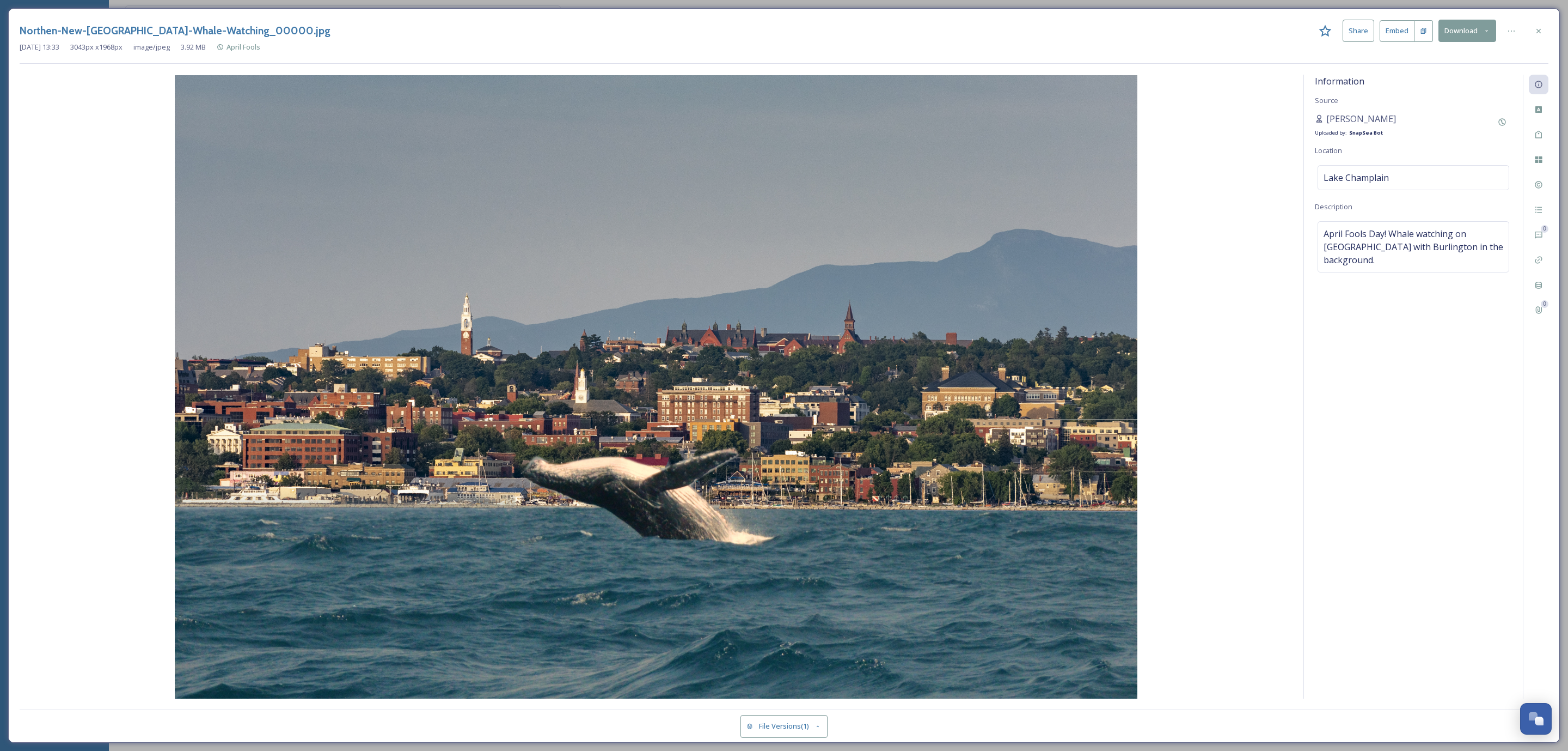
click at [669, 313] on img at bounding box center [656, 387] width 1274 height 623
click at [1543, 30] on div at bounding box center [1539, 31] width 19 height 19
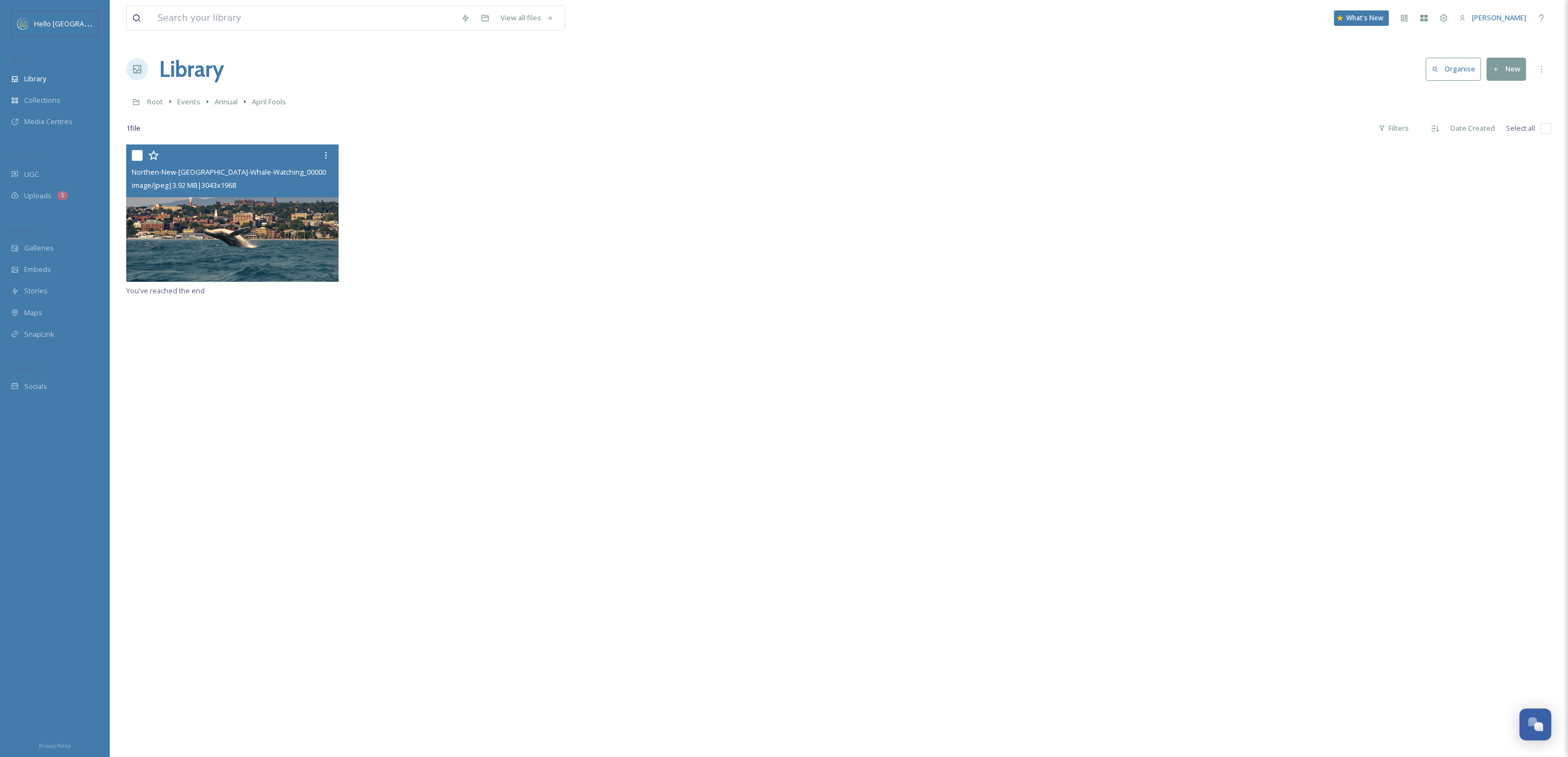
click at [292, 206] on img at bounding box center [233, 213] width 213 height 137
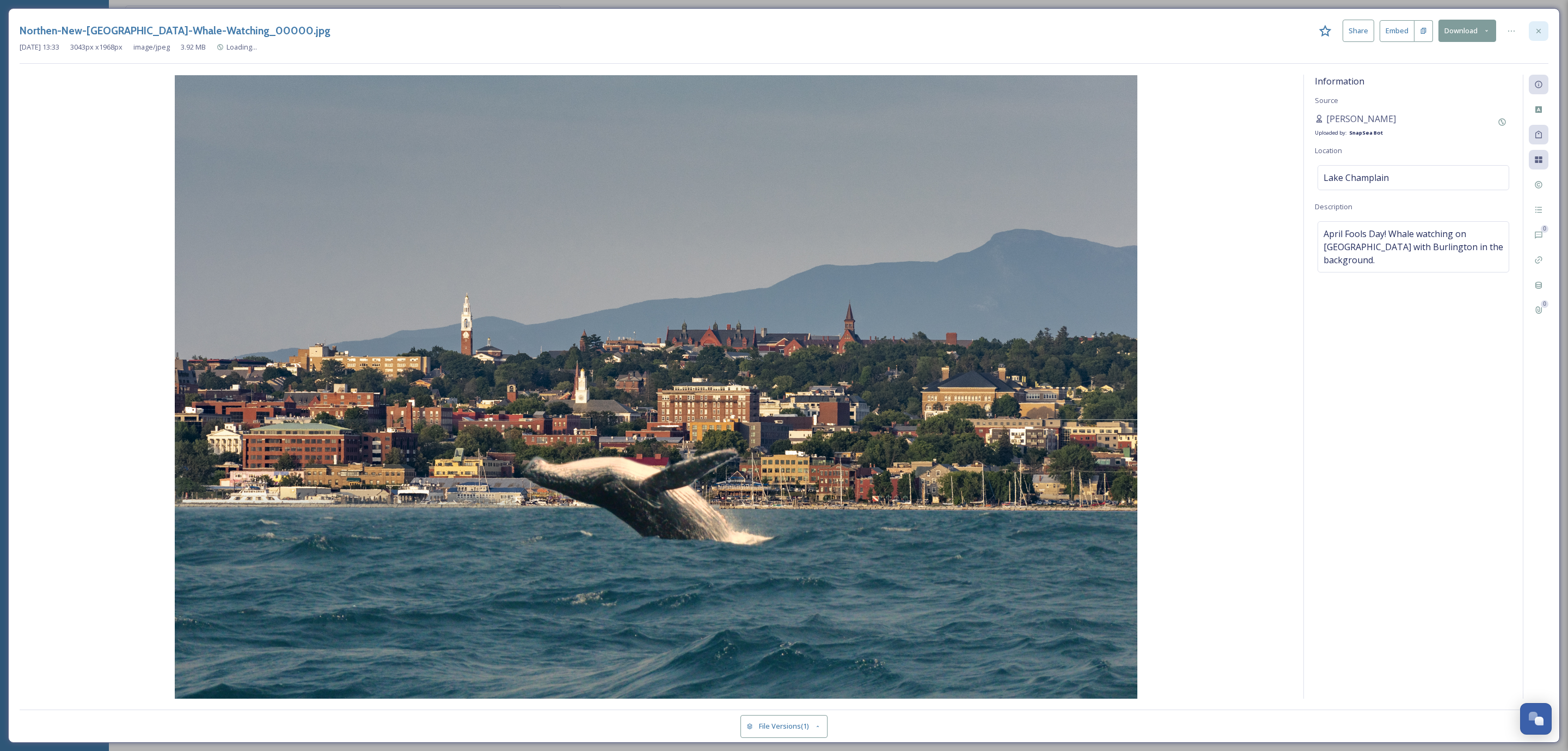
click at [1541, 25] on div at bounding box center [1539, 31] width 19 height 19
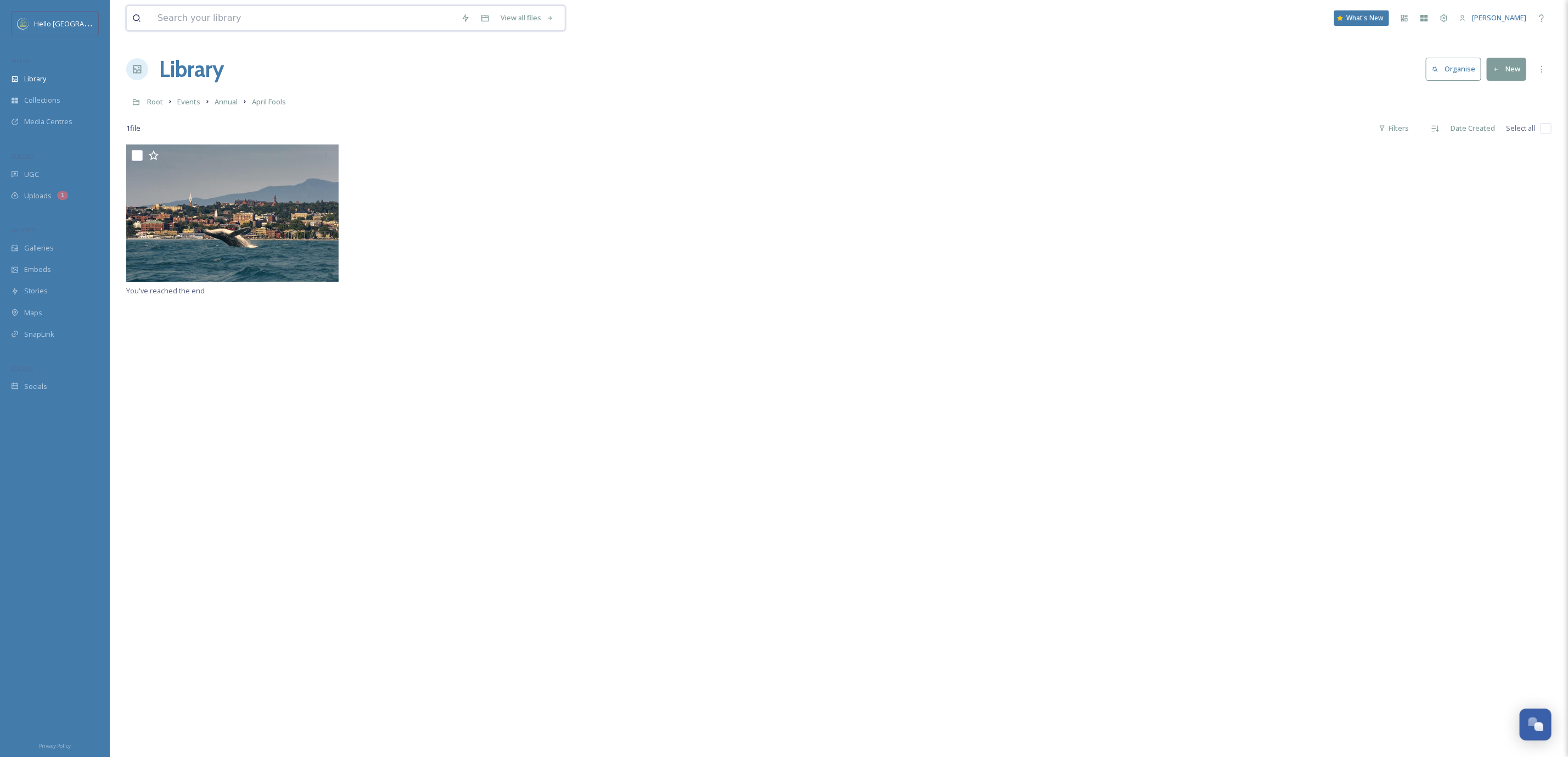
click at [292, 23] on input at bounding box center [304, 18] width 304 height 24
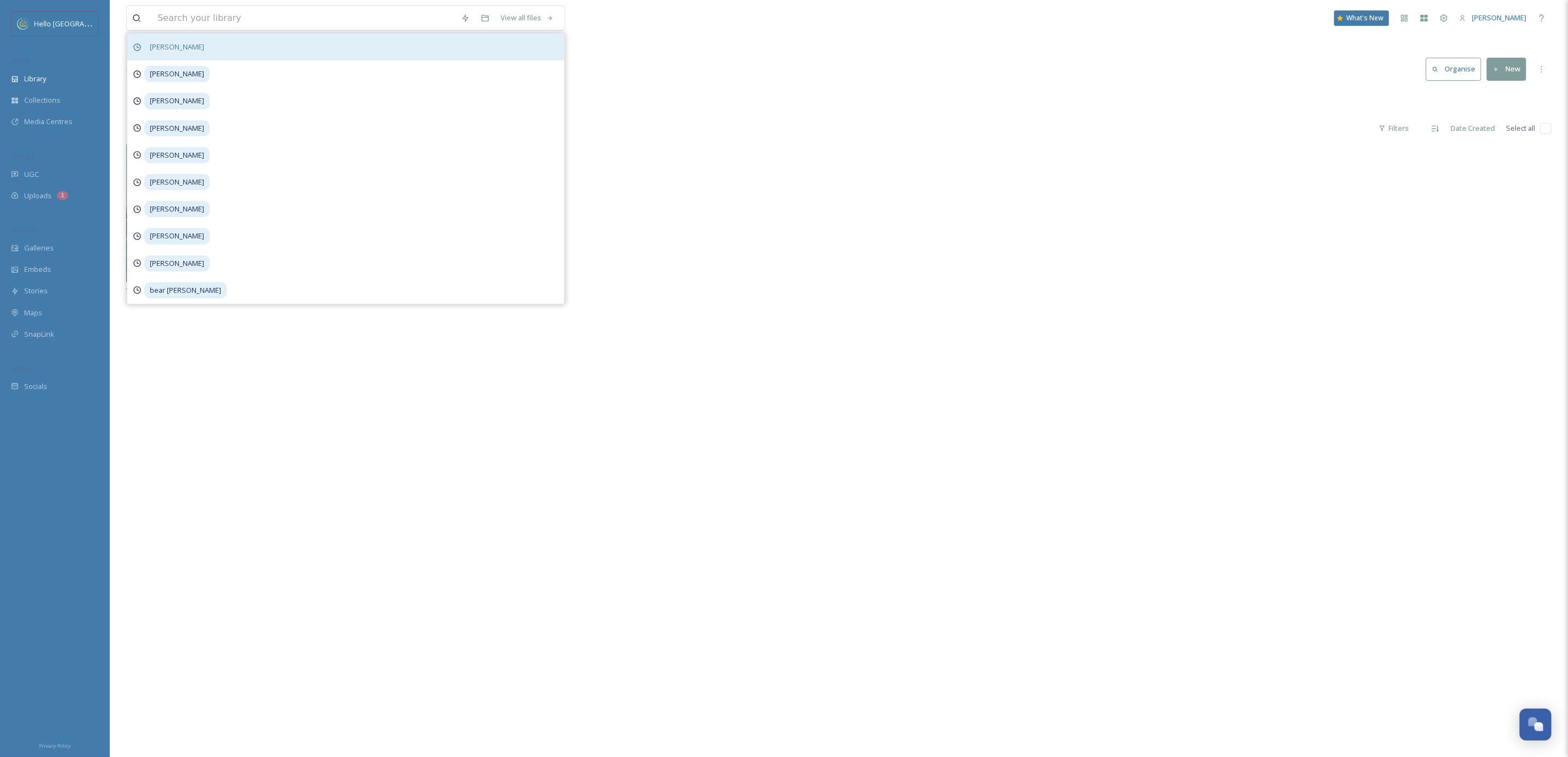
click at [192, 40] on span "[PERSON_NAME]" at bounding box center [177, 47] width 66 height 16
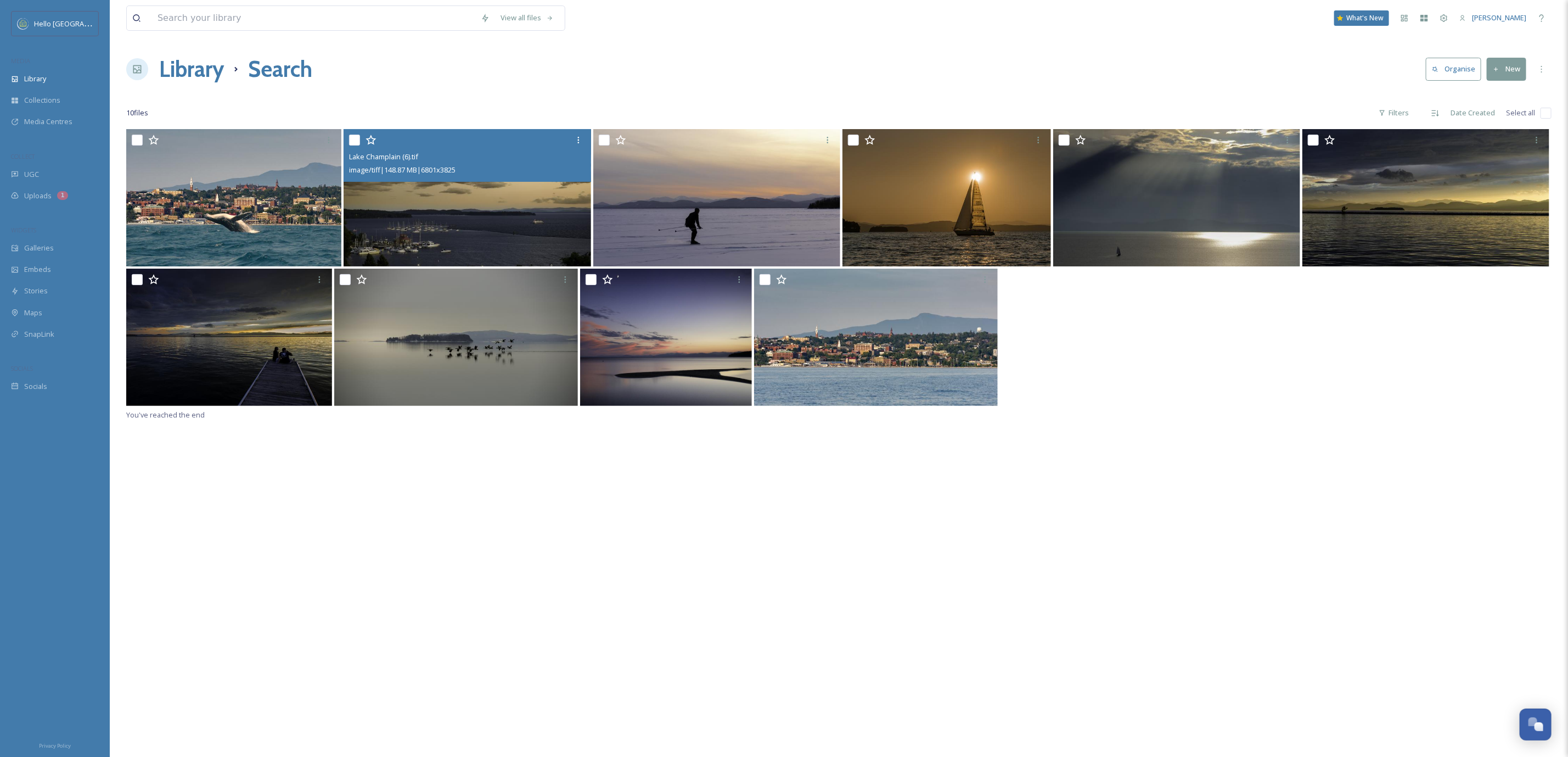
click at [420, 213] on img at bounding box center [467, 198] width 247 height 137
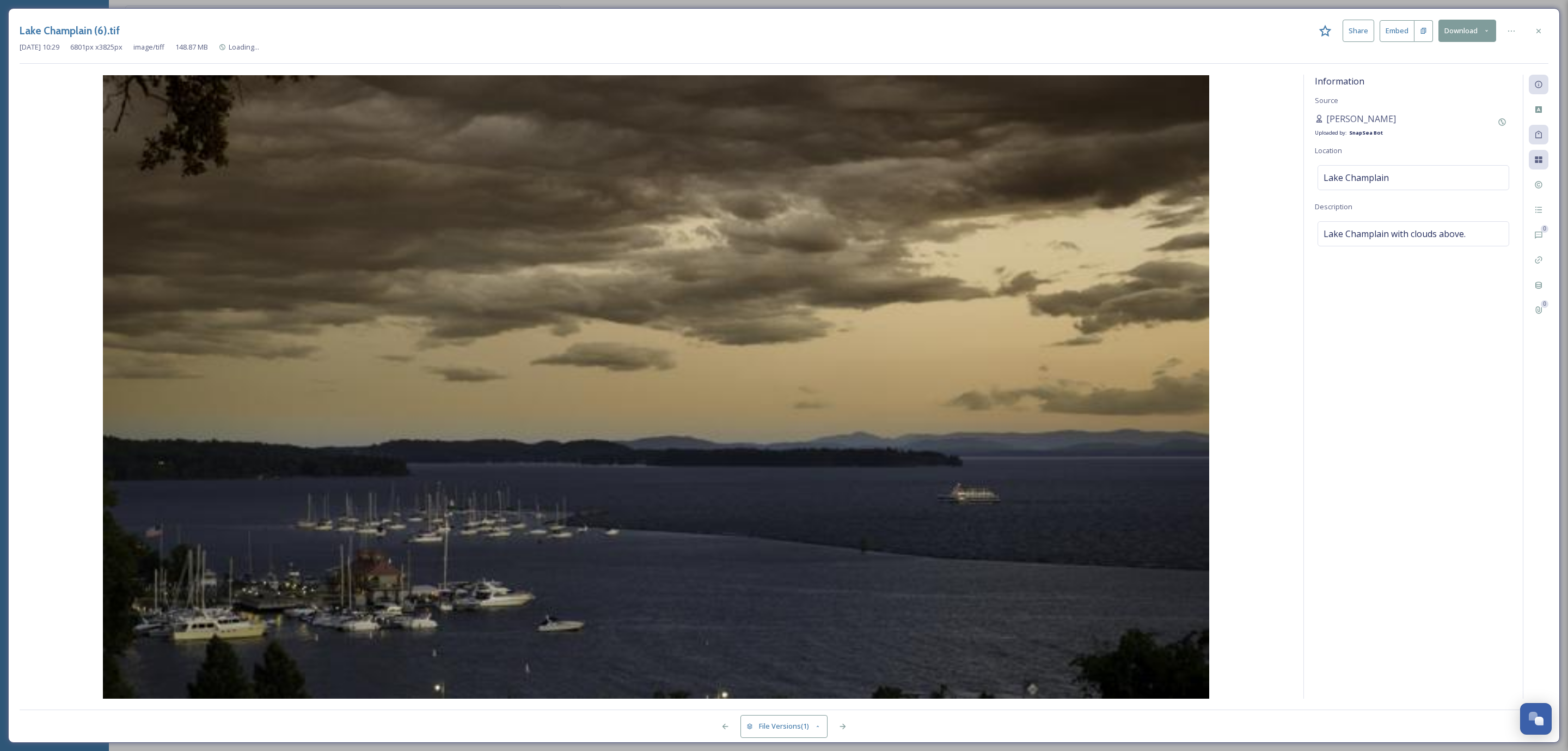
click at [1453, 42] on button "Download" at bounding box center [1468, 30] width 58 height 22
click at [1464, 51] on span "Download Original (6801 x 3825)" at bounding box center [1439, 56] width 103 height 11
click at [1541, 30] on icon at bounding box center [1539, 31] width 9 height 9
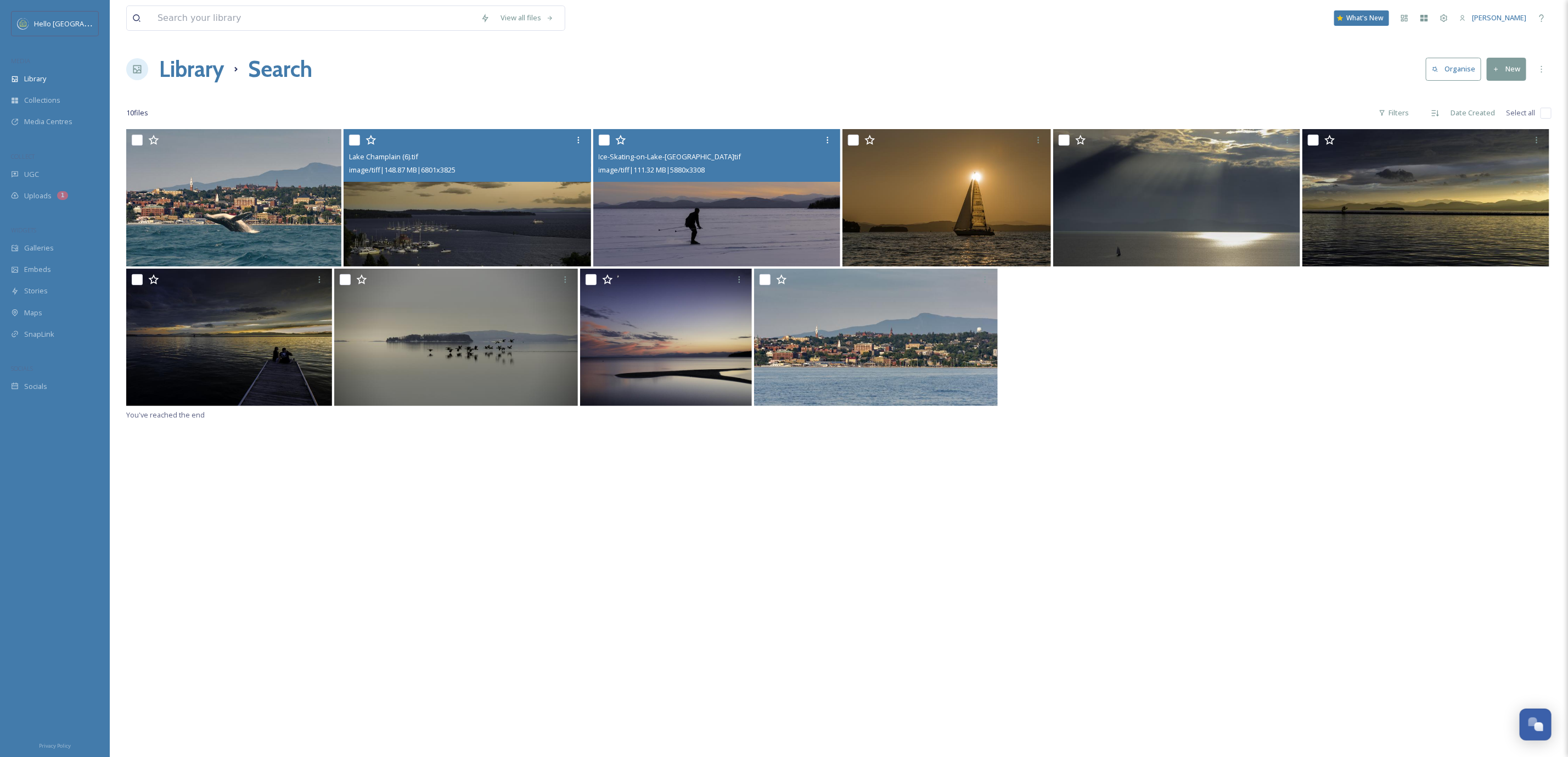
click at [771, 230] on img at bounding box center [717, 198] width 247 height 137
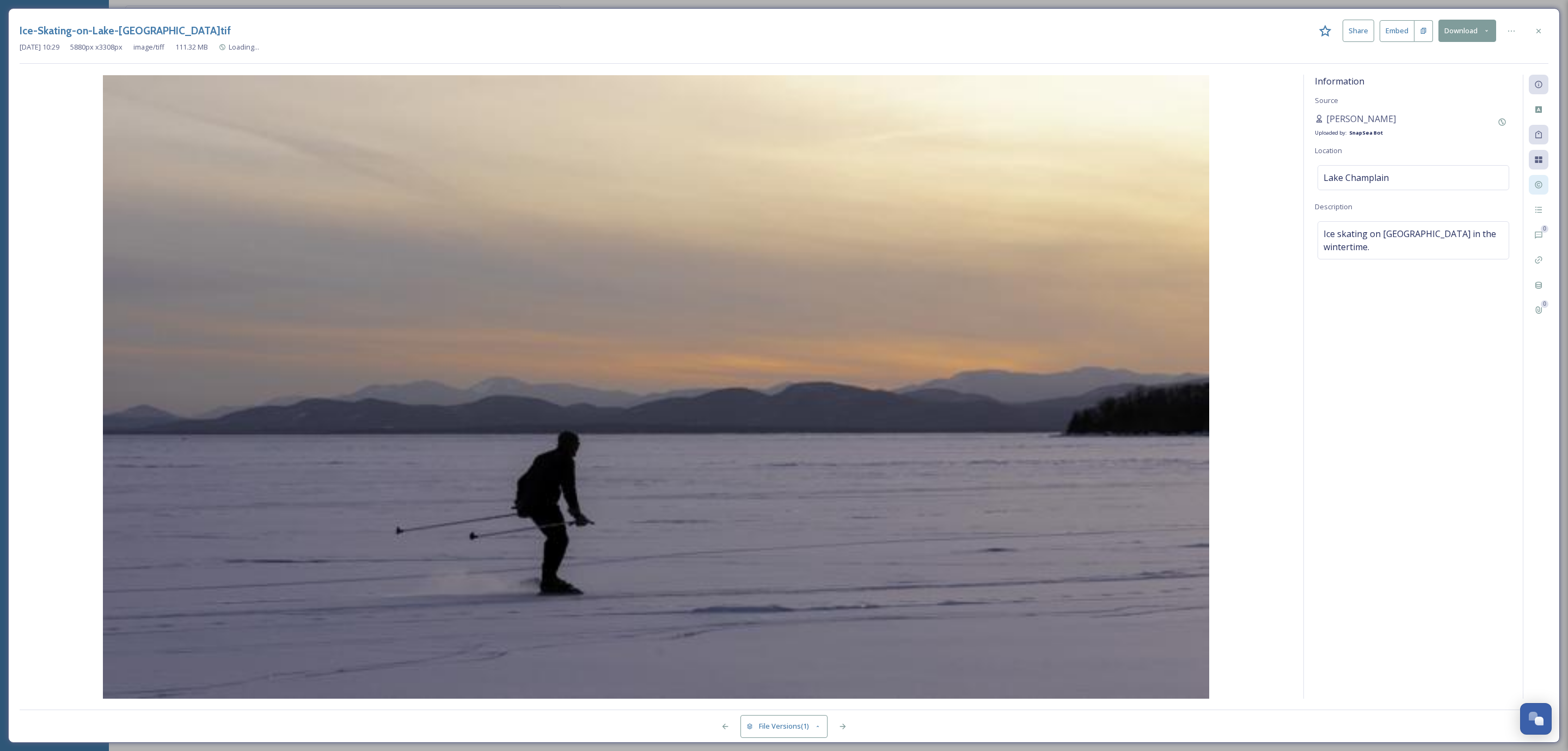
click at [1533, 187] on div at bounding box center [1539, 185] width 19 height 19
click at [1531, 184] on div "Rights" at bounding box center [1539, 185] width 19 height 19
click at [1543, 33] on div at bounding box center [1539, 31] width 19 height 19
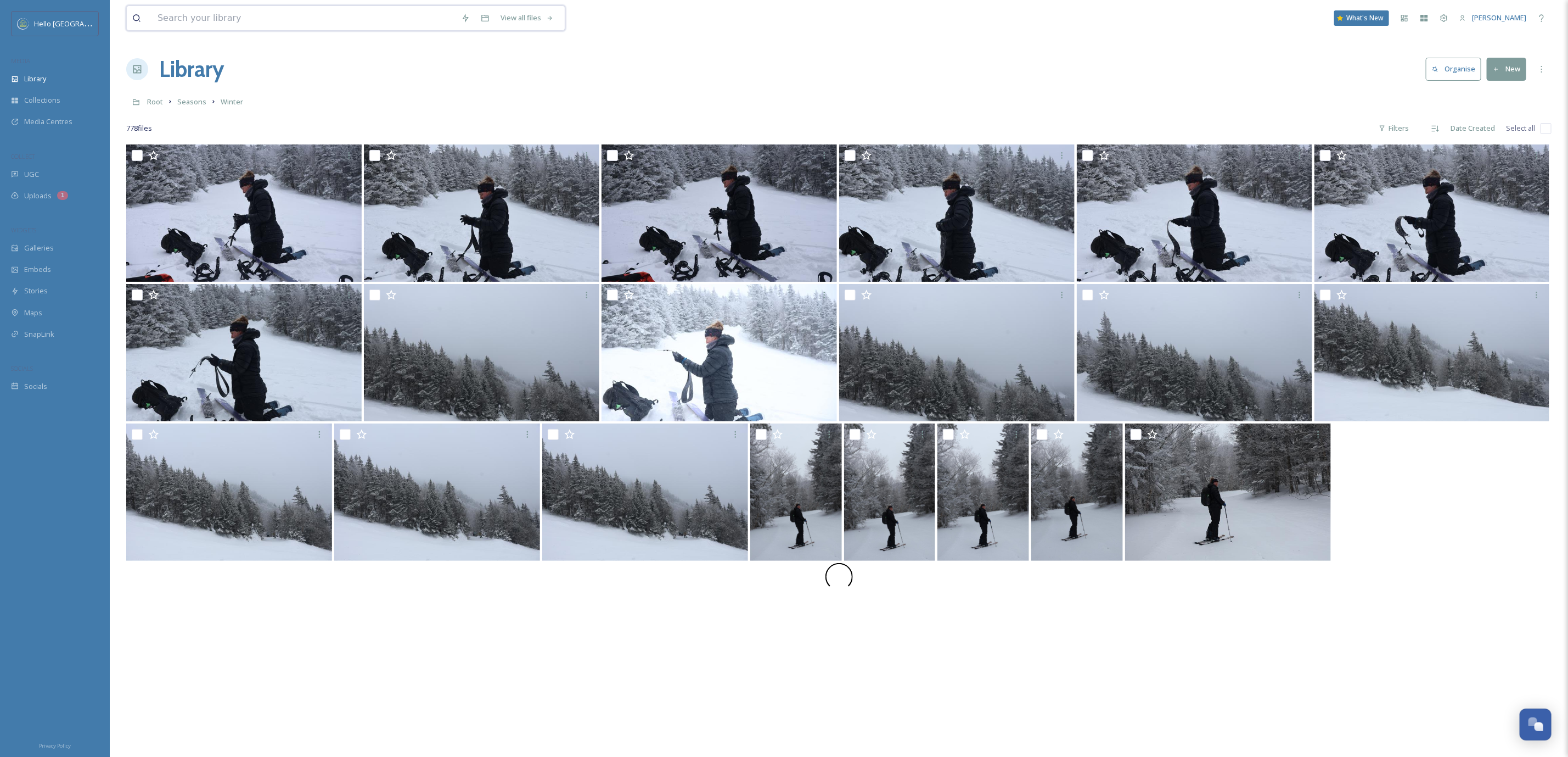
click at [298, 22] on input at bounding box center [304, 18] width 304 height 24
type input "[PERSON_NAME]"
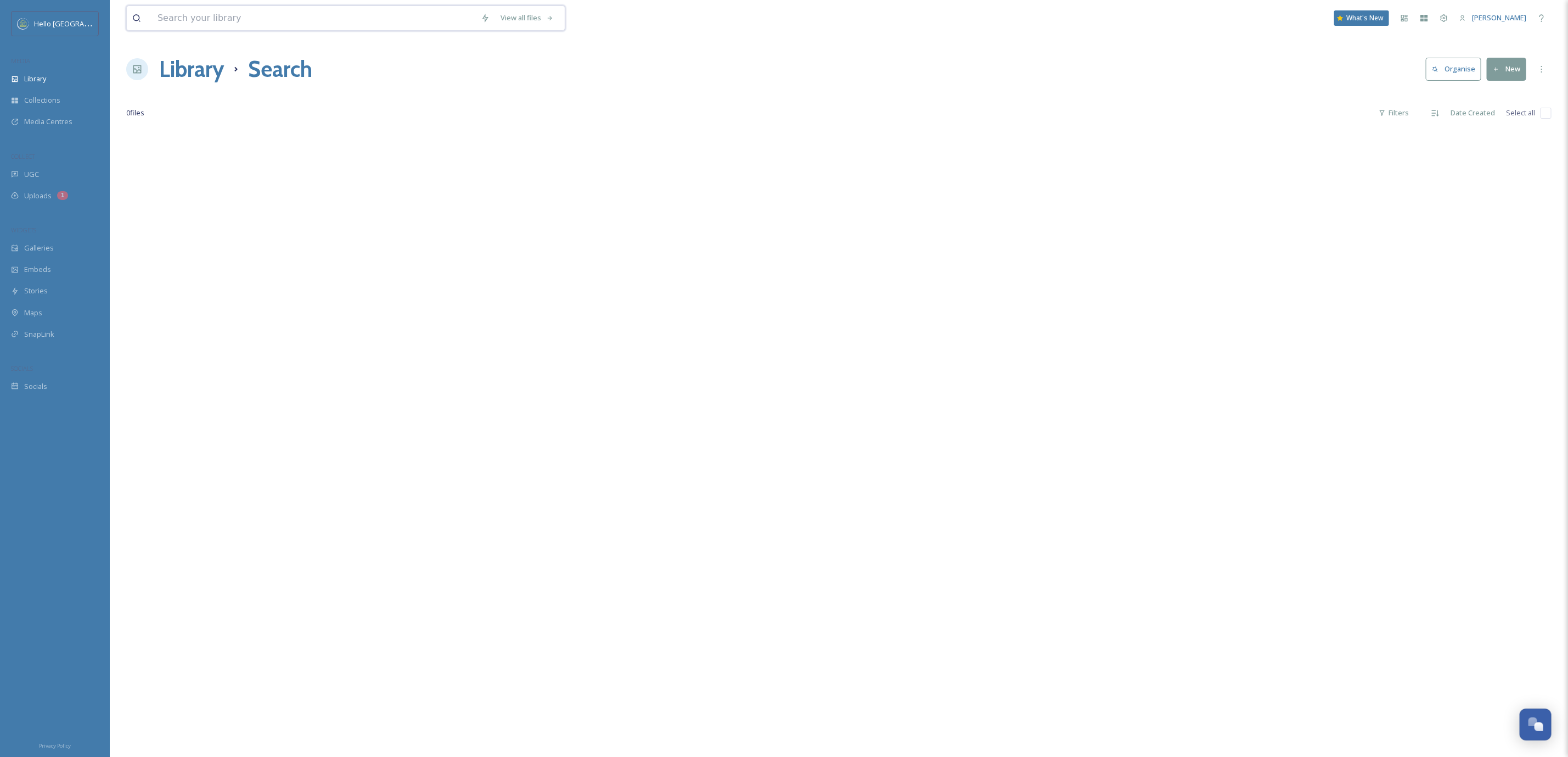
click at [276, 26] on input at bounding box center [314, 18] width 323 height 24
paste input "[US_STATE]-Fall-Mountain-Biking-Photo-by-[PERSON_NAME]-courtesy-of-Hello-[GEOGR…"
type input "[US_STATE]-Fall-Mountain-Biking-Photo-by-[PERSON_NAME]-courtesy-of-Hello-[GEOGR…"
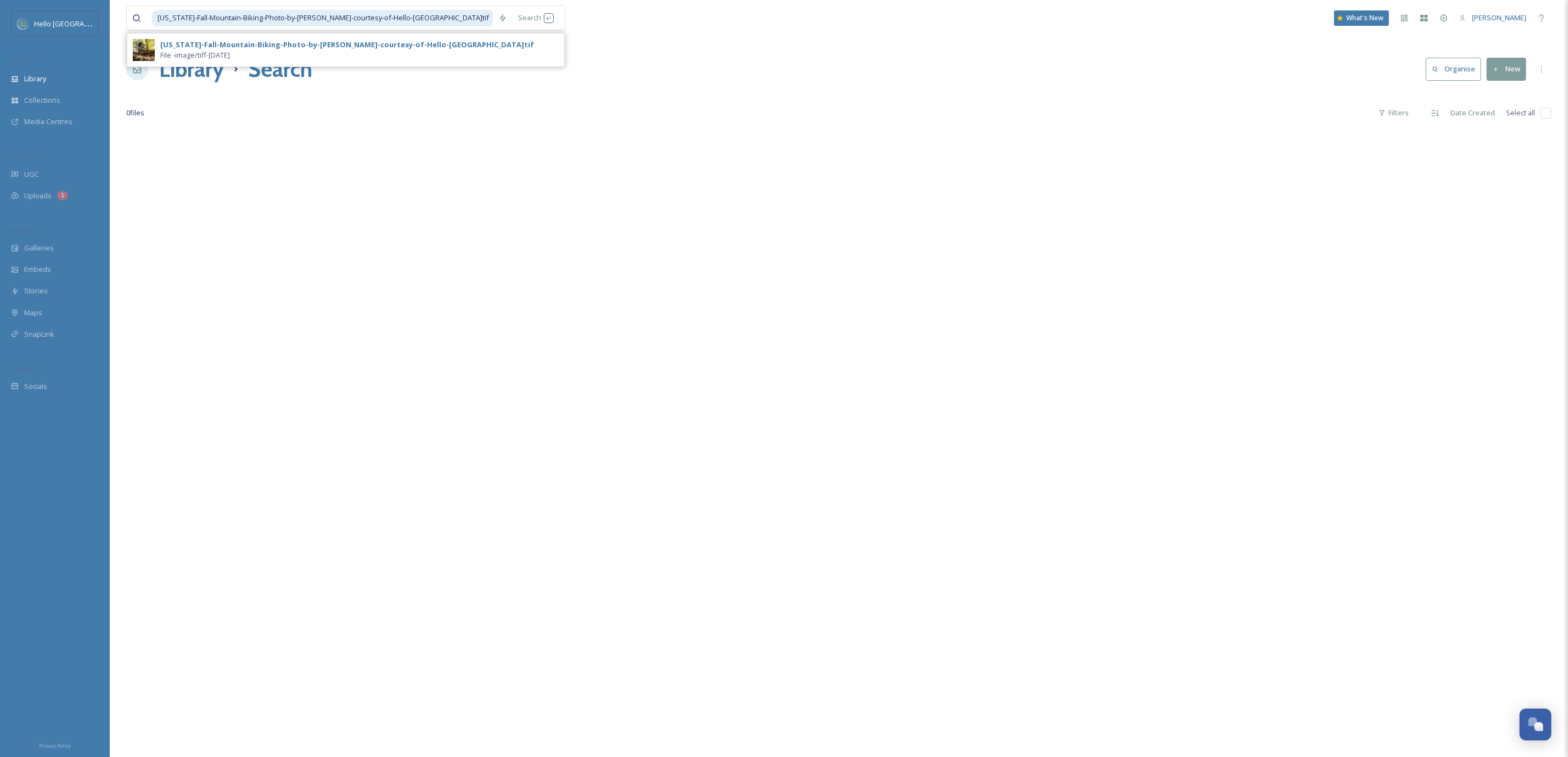
click at [285, 34] on div "[US_STATE]-Fall-Mountain-Biking-Photo-by-[PERSON_NAME]-courtesy-of-Hello-[GEOGR…" at bounding box center [345, 50] width 437 height 33
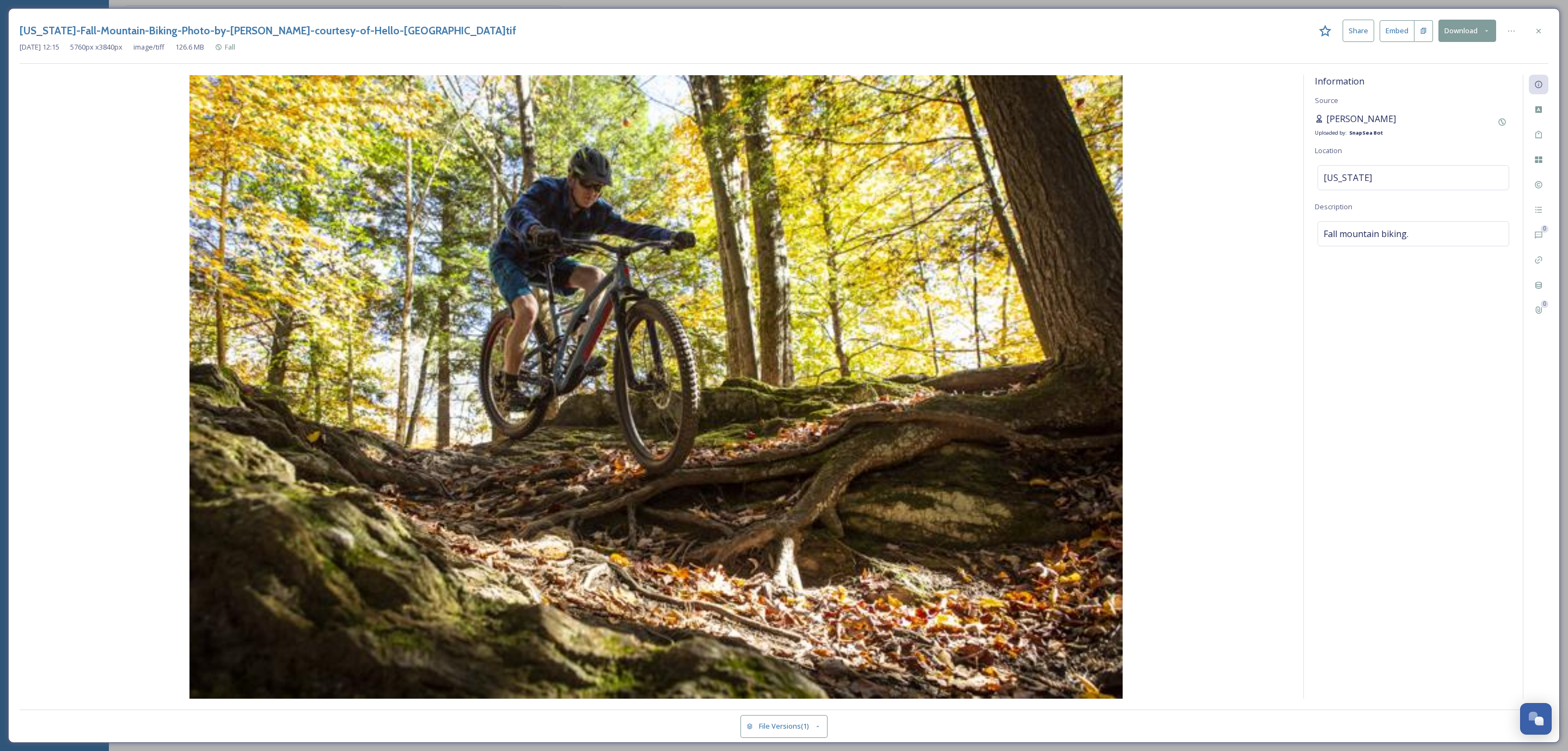
click at [1363, 120] on span "[PERSON_NAME]" at bounding box center [1361, 119] width 69 height 13
click at [1319, 118] on icon at bounding box center [1319, 119] width 9 height 9
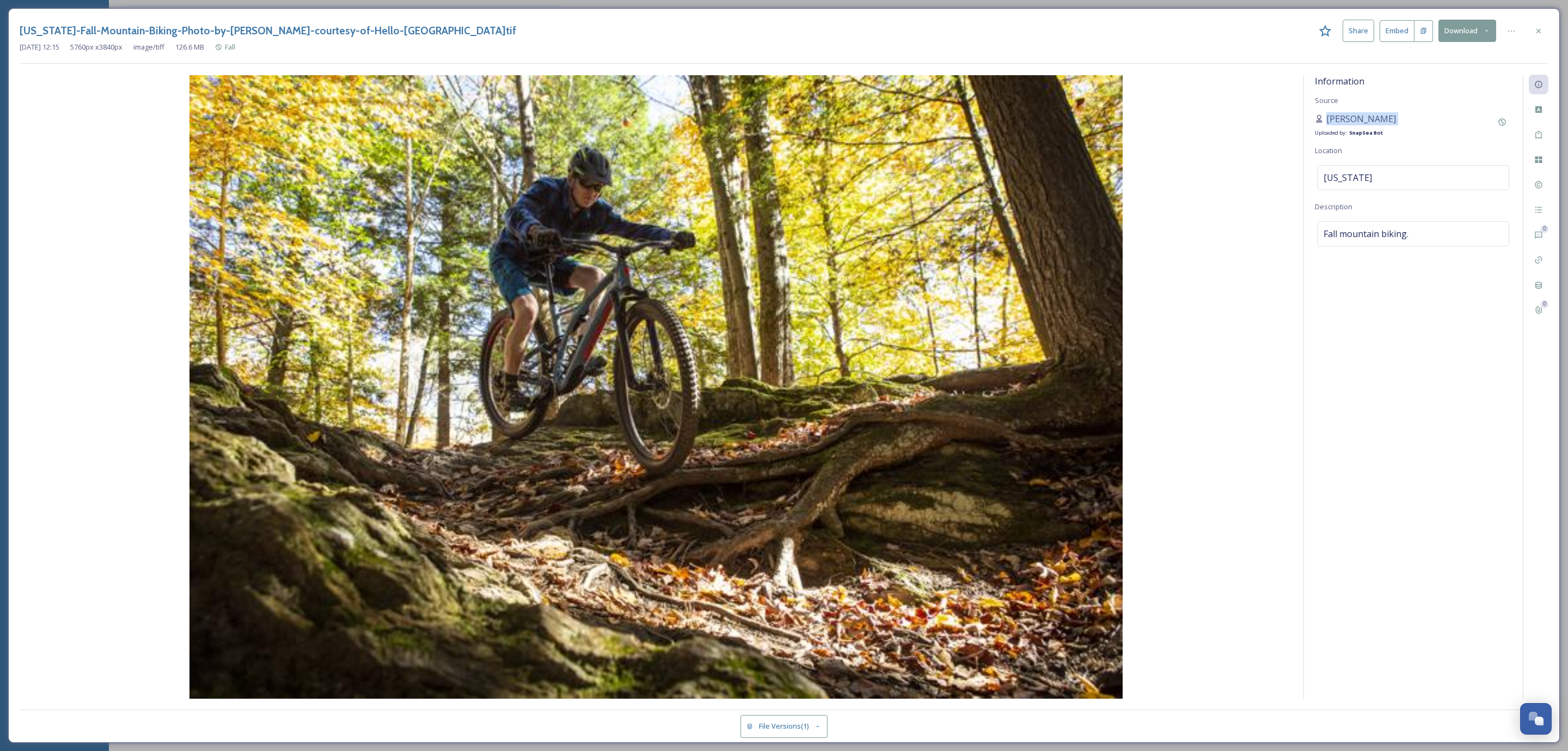
copy span "[PERSON_NAME]"
click at [1522, 34] on div at bounding box center [1513, 31] width 22 height 19
click at [1529, 34] on div at bounding box center [1539, 31] width 19 height 19
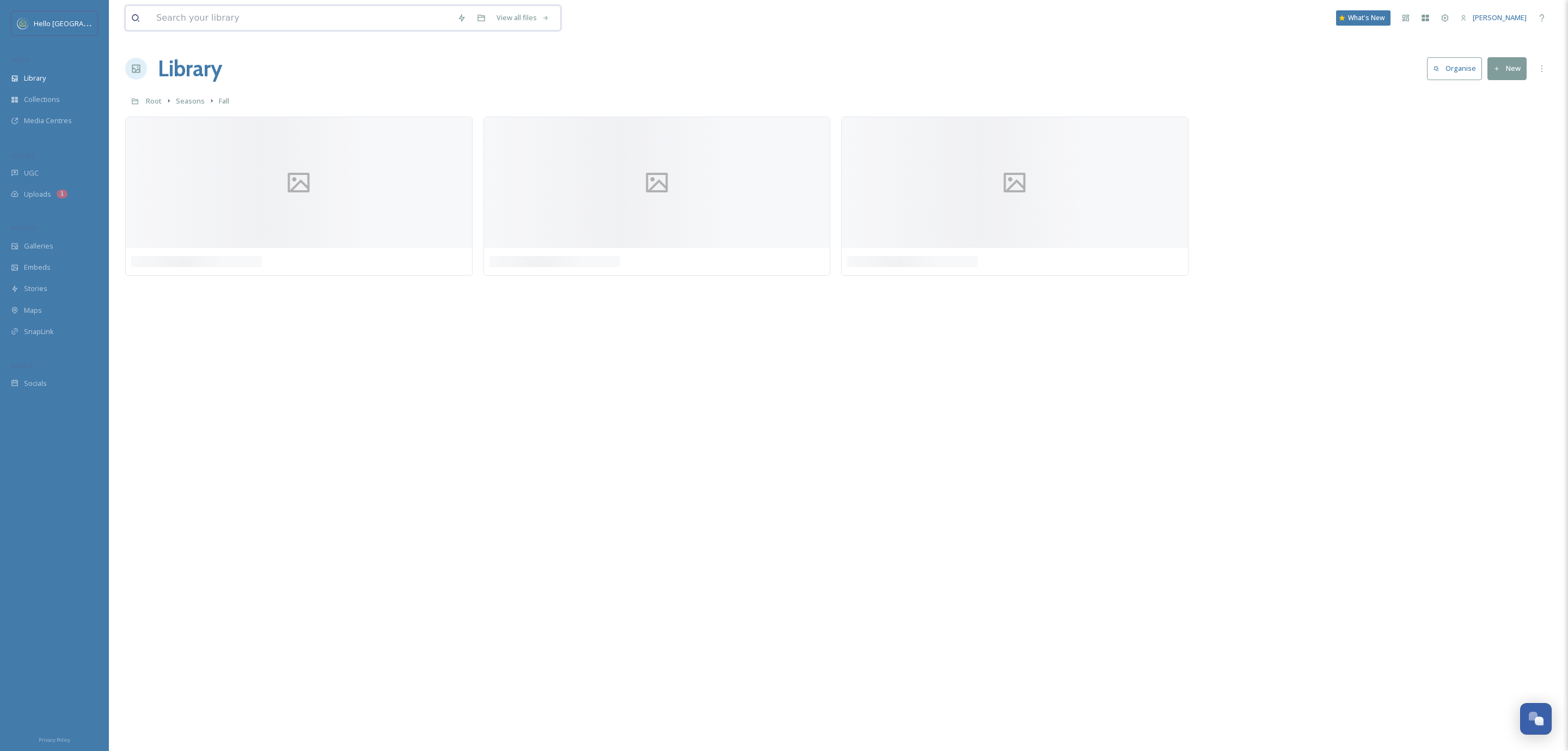
click at [288, 26] on input at bounding box center [301, 18] width 301 height 24
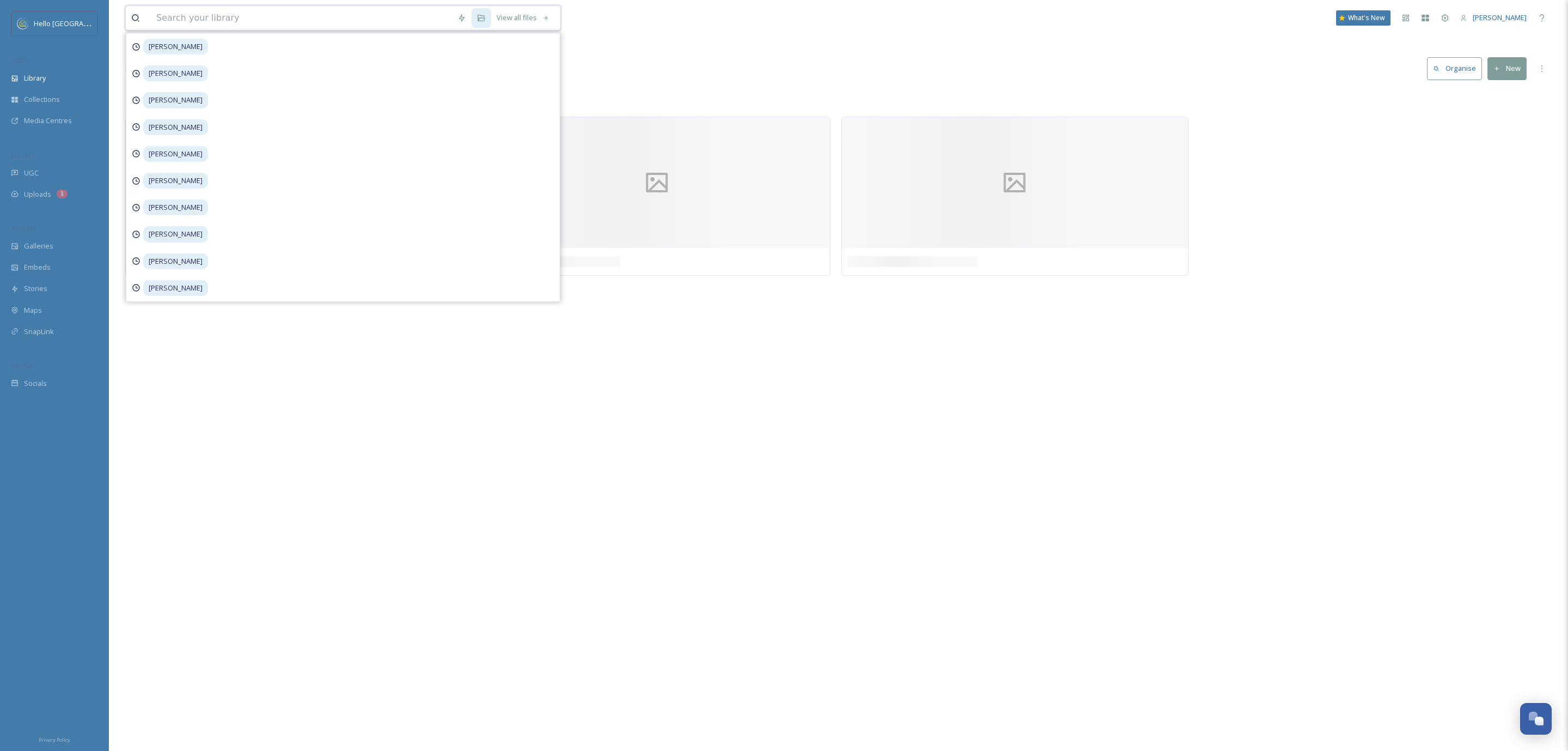
paste input "[PERSON_NAME]"
type input "[PERSON_NAME]"
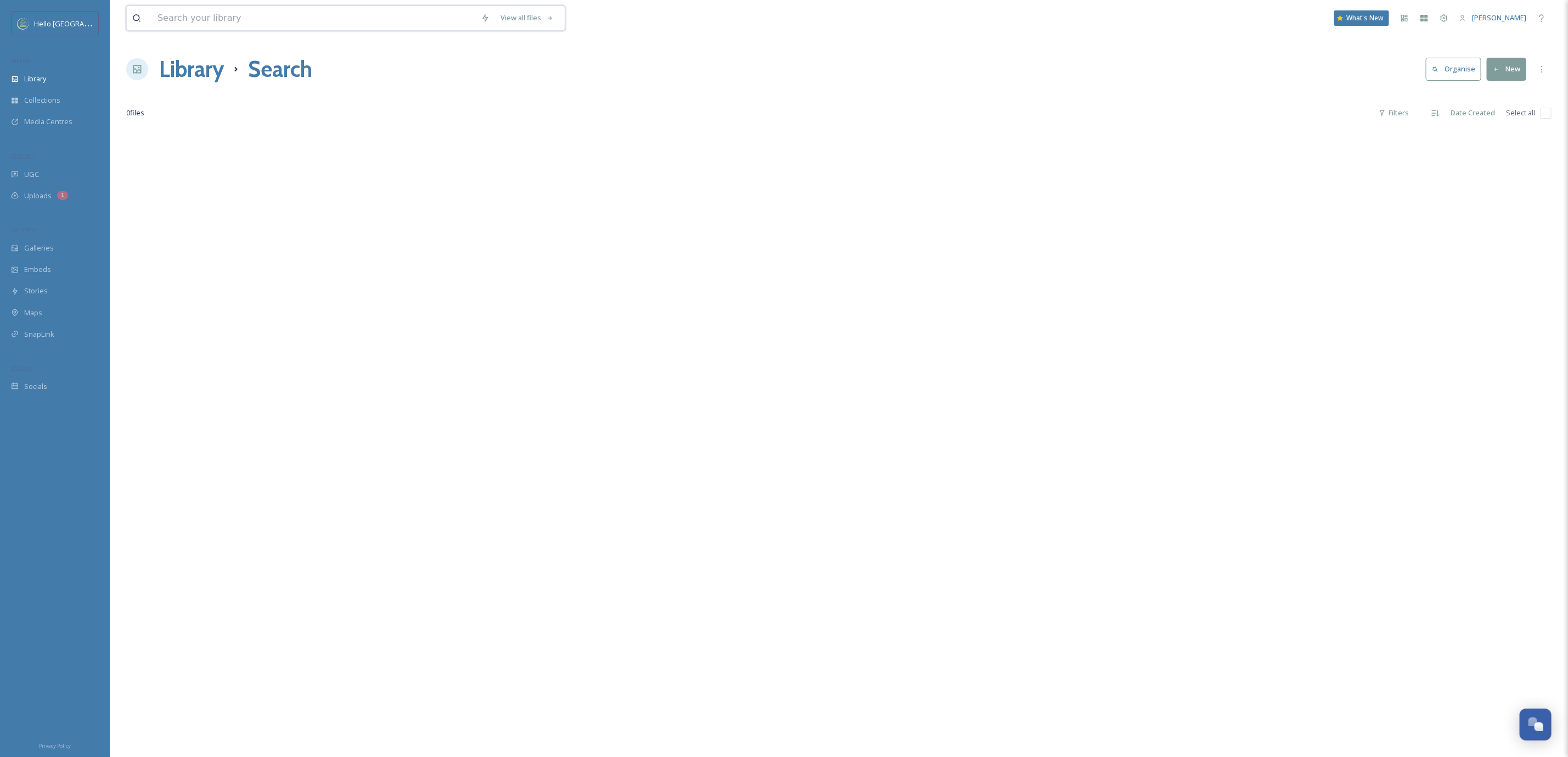
click at [315, 27] on input at bounding box center [314, 18] width 323 height 24
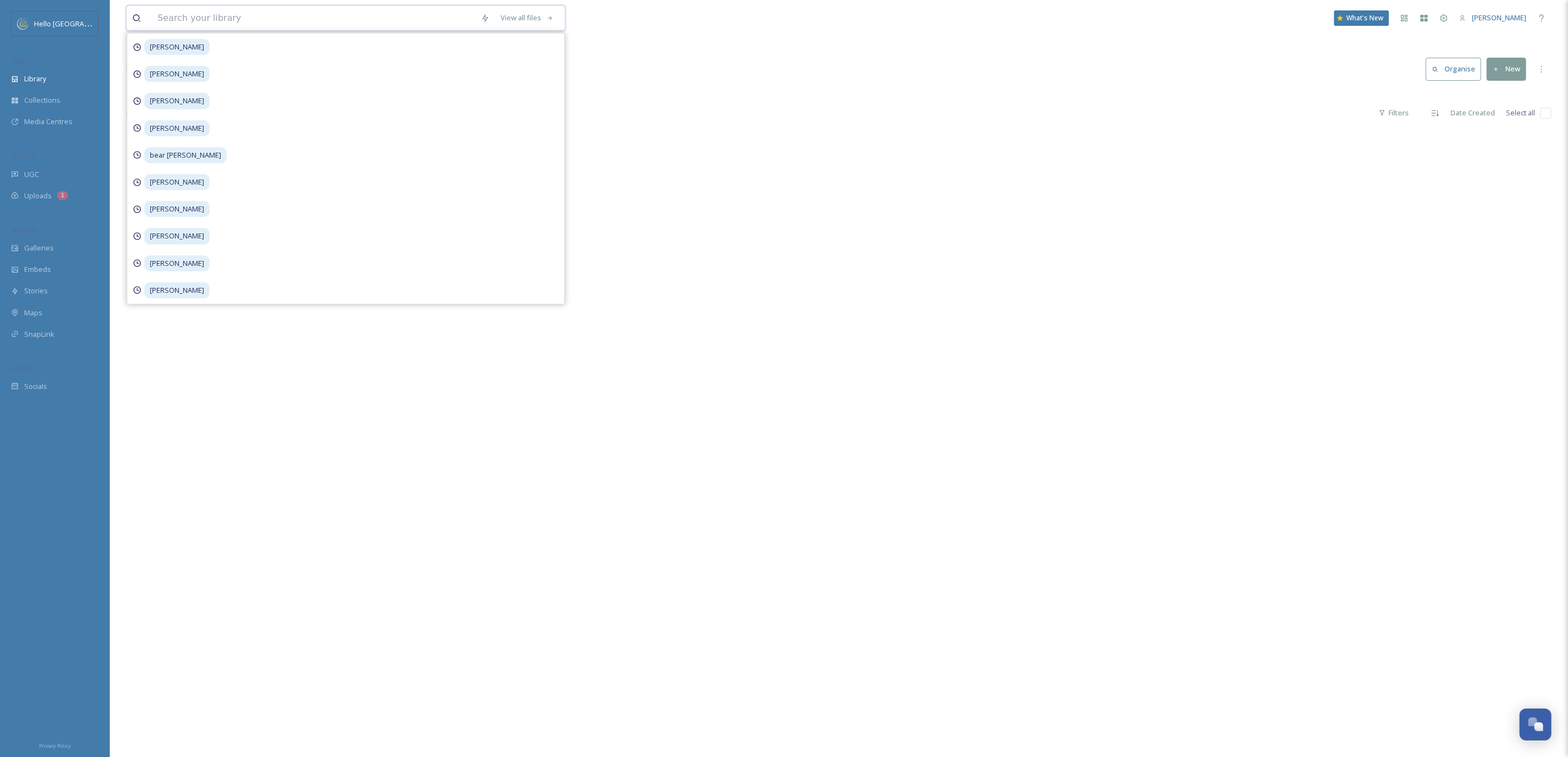
click at [276, 17] on input at bounding box center [314, 18] width 323 height 24
paste input "[US_STATE]-Fall-Mountain-Biking-Photo-by-[PERSON_NAME]-courtesy-of-Hello-[GEOGR…"
type input "[US_STATE]-Fall-Mountain-Biking-Photo-by-[PERSON_NAME]-courtesy-of-Hello-[GEOGR…"
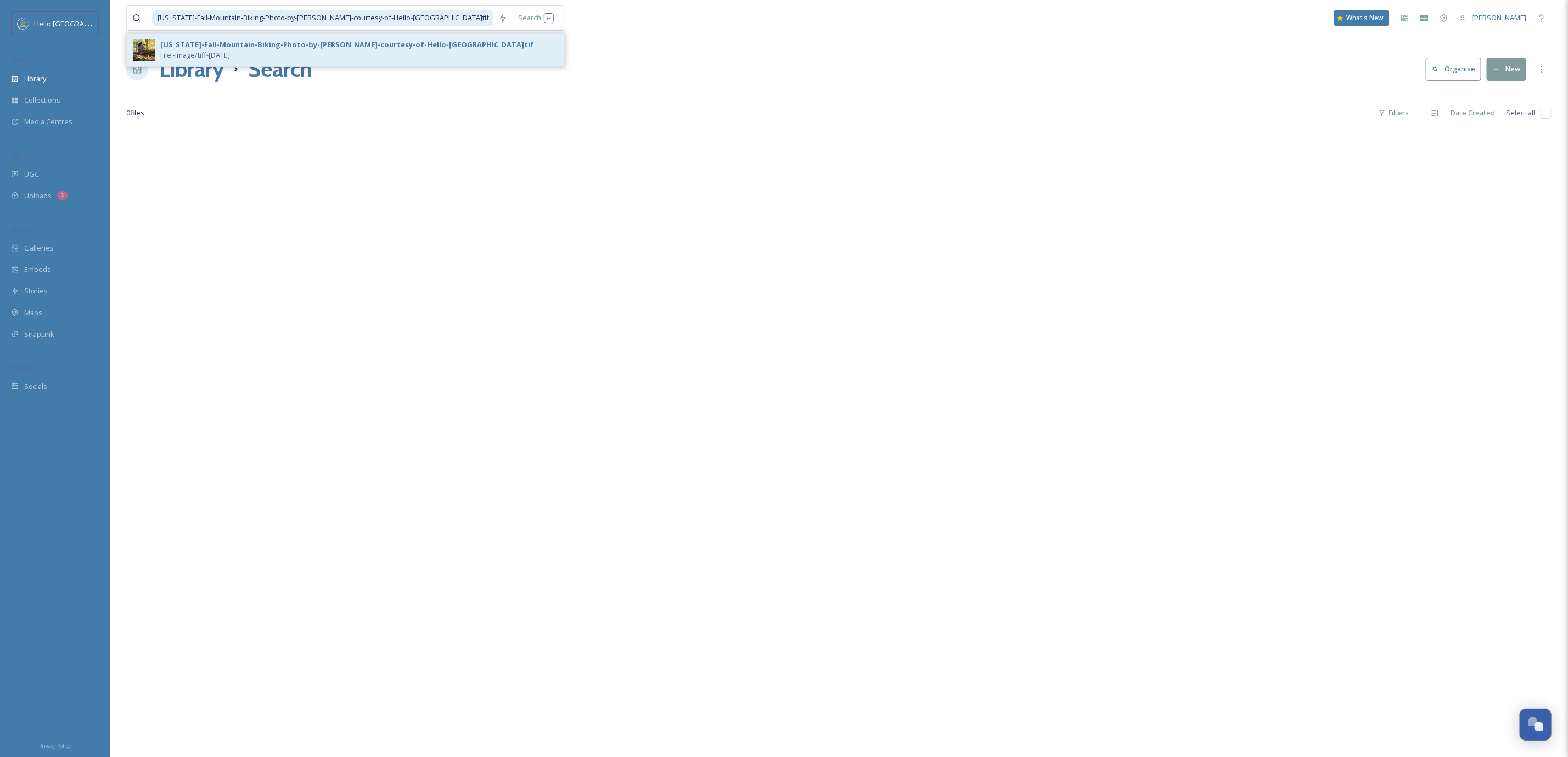
click at [329, 55] on div "[US_STATE]-Fall-Mountain-Biking-Photo-by-[PERSON_NAME]-courtesy-of-Hello-[GEOGR…" at bounding box center [360, 51] width 399 height 21
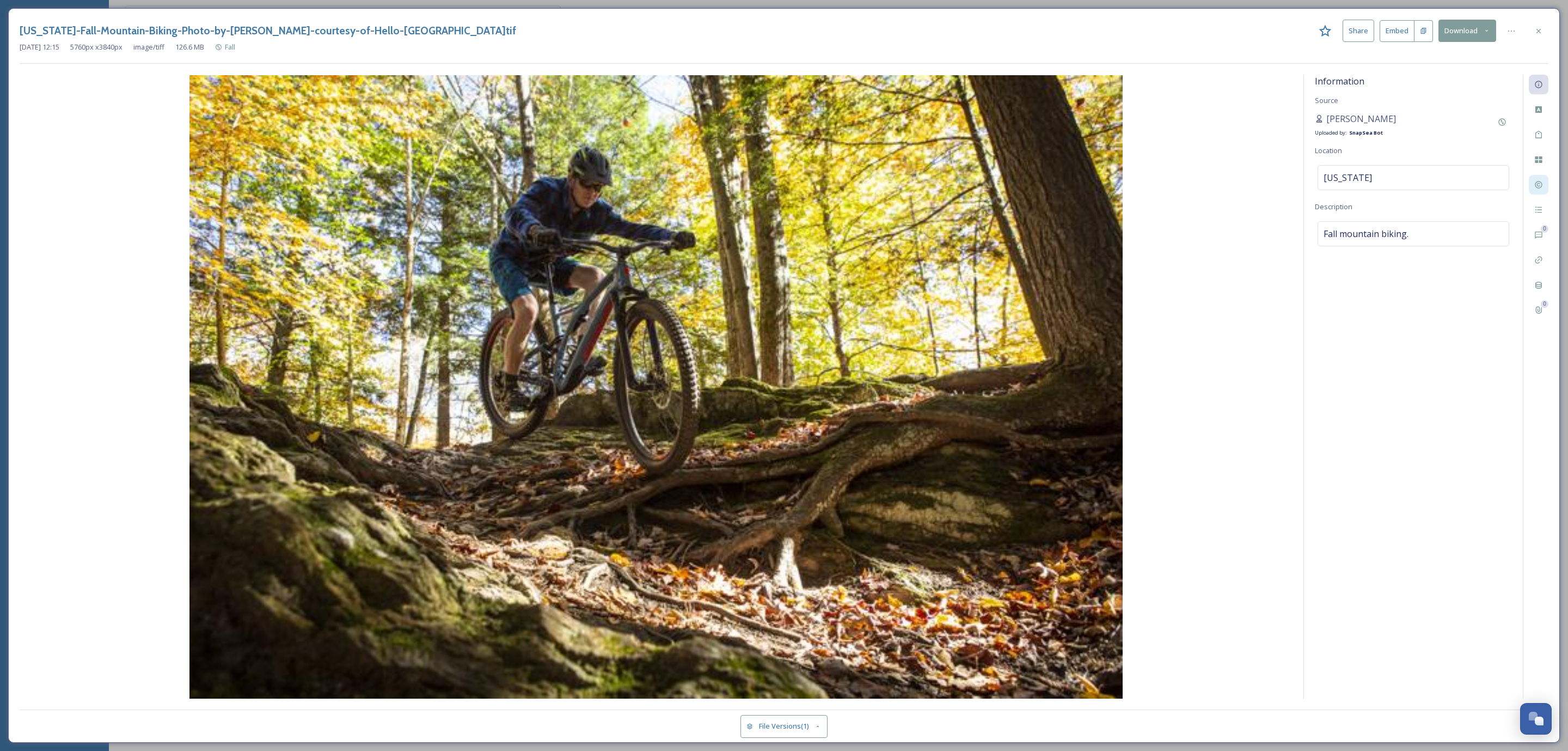
click at [1535, 176] on div at bounding box center [1539, 185] width 19 height 19
click at [1540, 40] on div at bounding box center [1539, 31] width 19 height 19
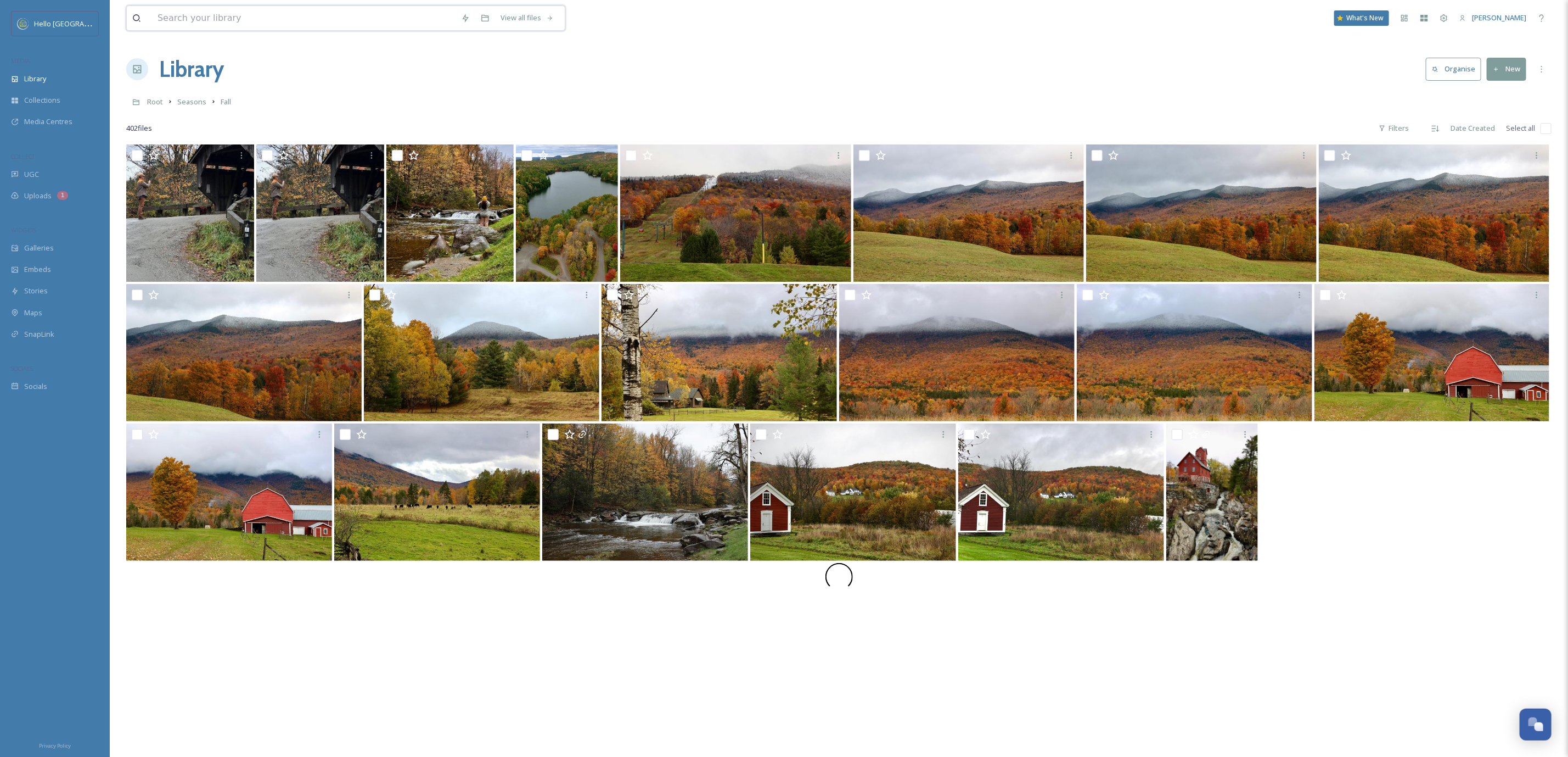
click at [237, 12] on input at bounding box center [304, 18] width 304 height 24
type input "damon aerial"
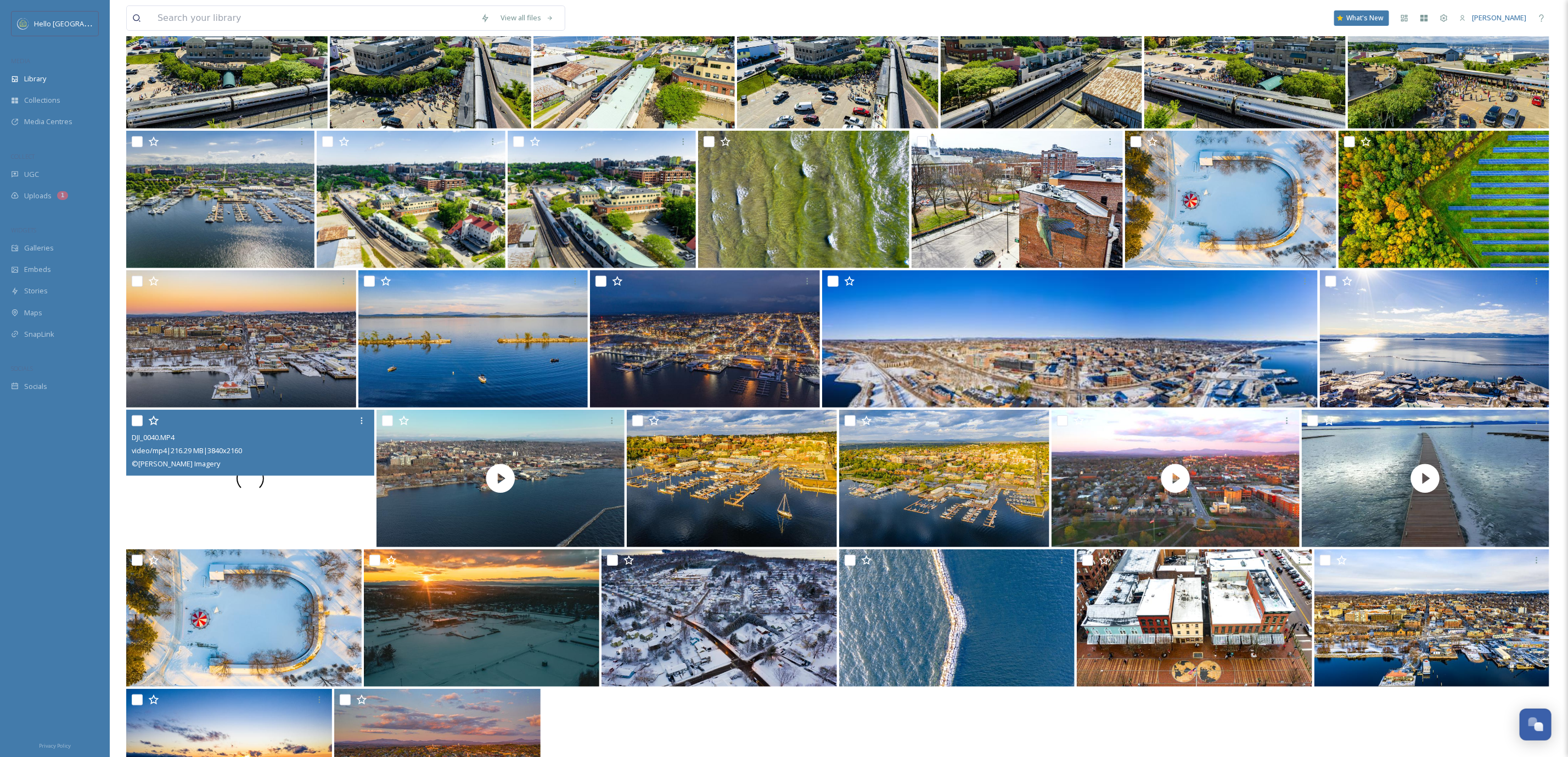
scroll to position [198, 0]
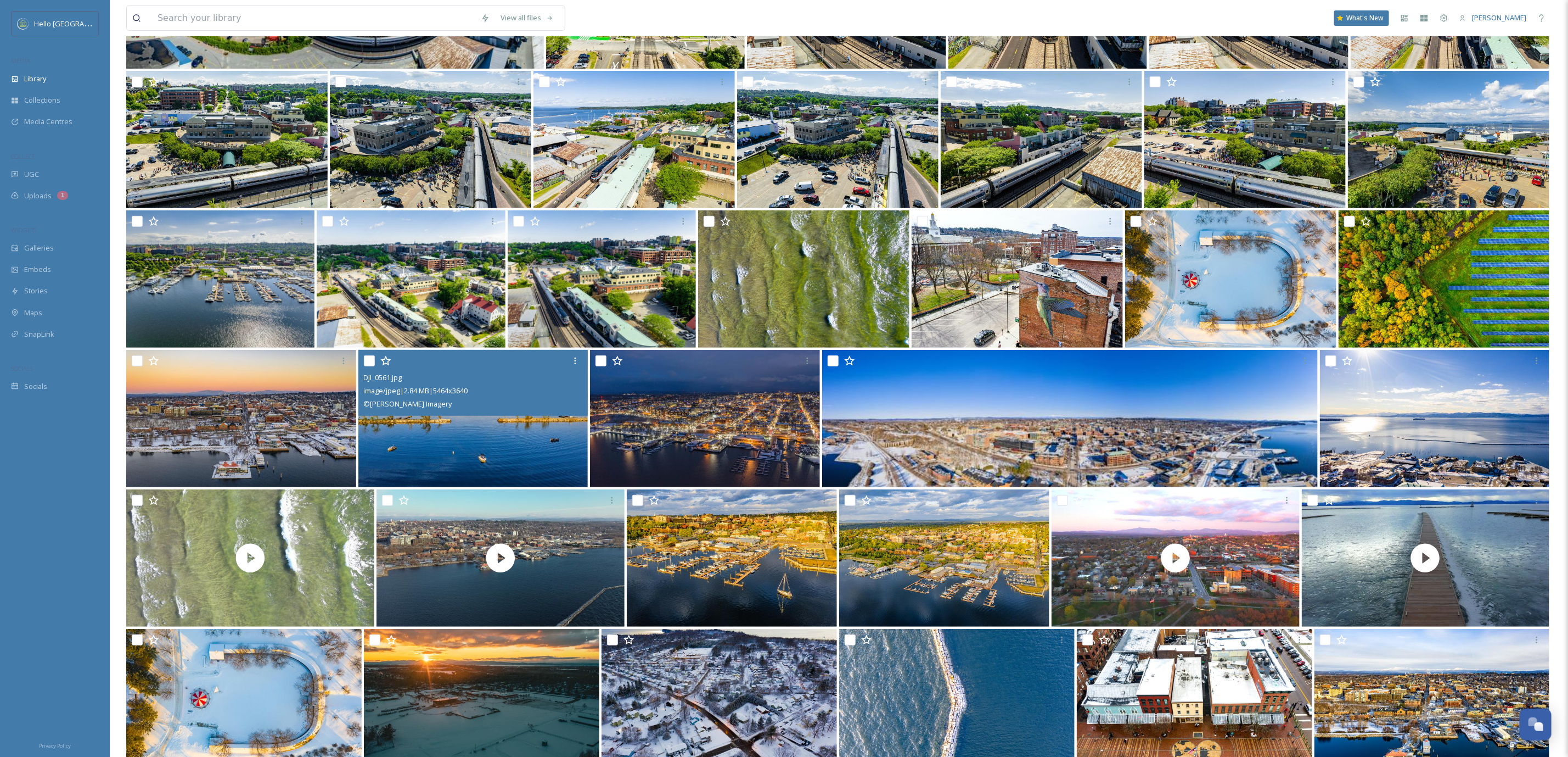
click at [463, 437] on img at bounding box center [474, 418] width 230 height 137
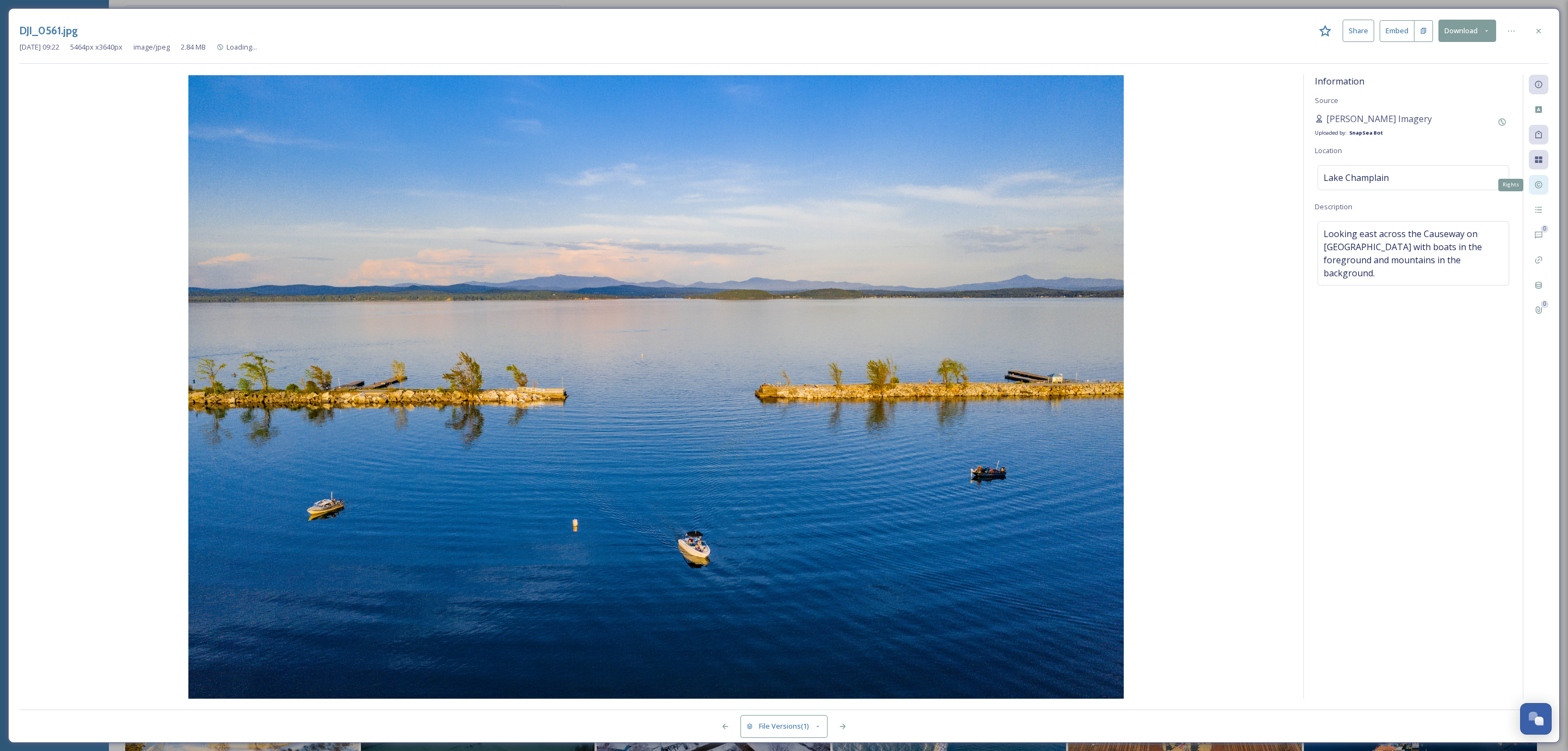
click at [1539, 192] on div "Rights" at bounding box center [1539, 185] width 19 height 19
click at [1543, 32] on div at bounding box center [1539, 31] width 19 height 19
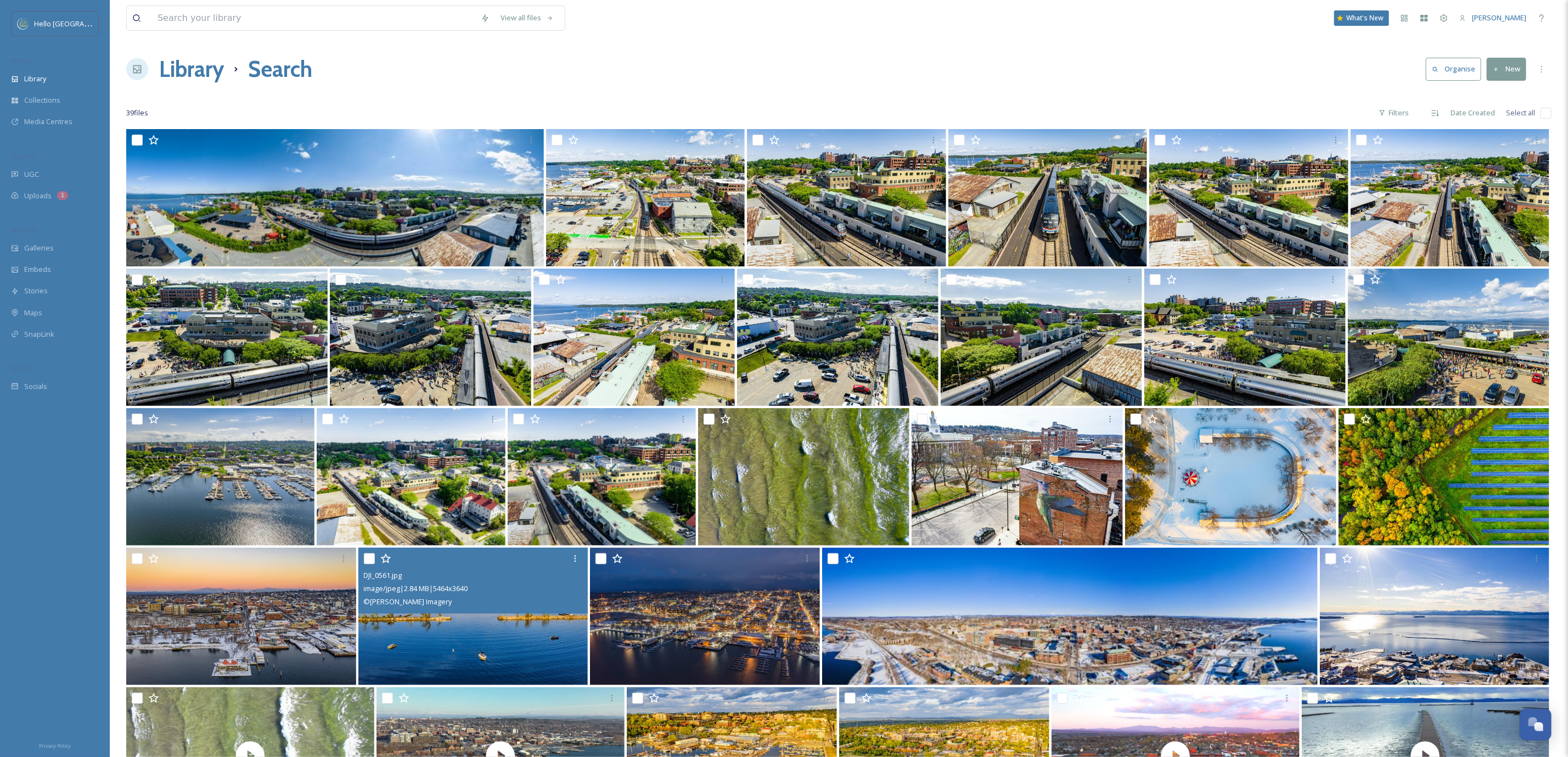
click at [1545, 111] on input "checkbox" at bounding box center [1546, 113] width 11 height 11
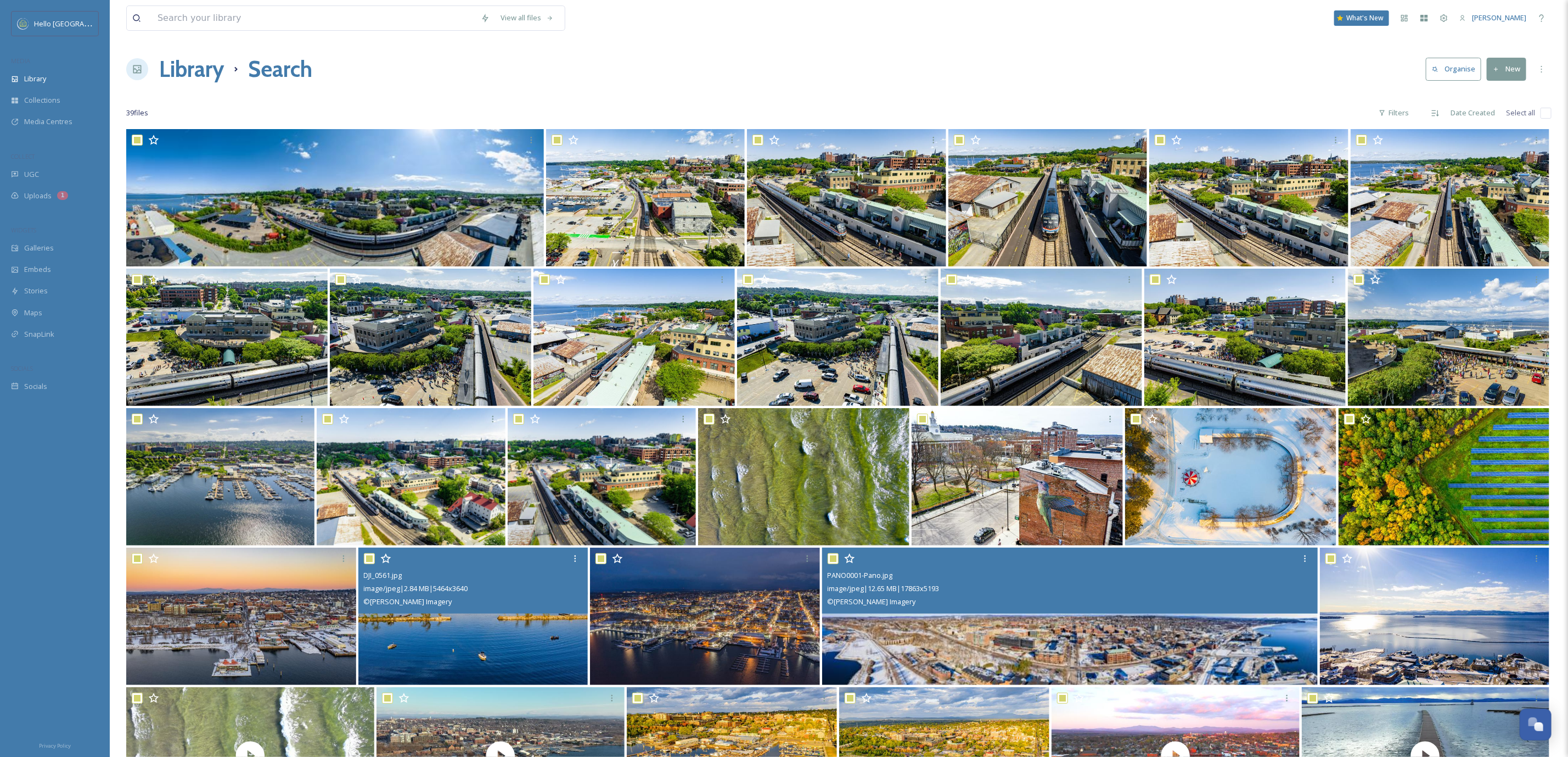
checkbox input "true"
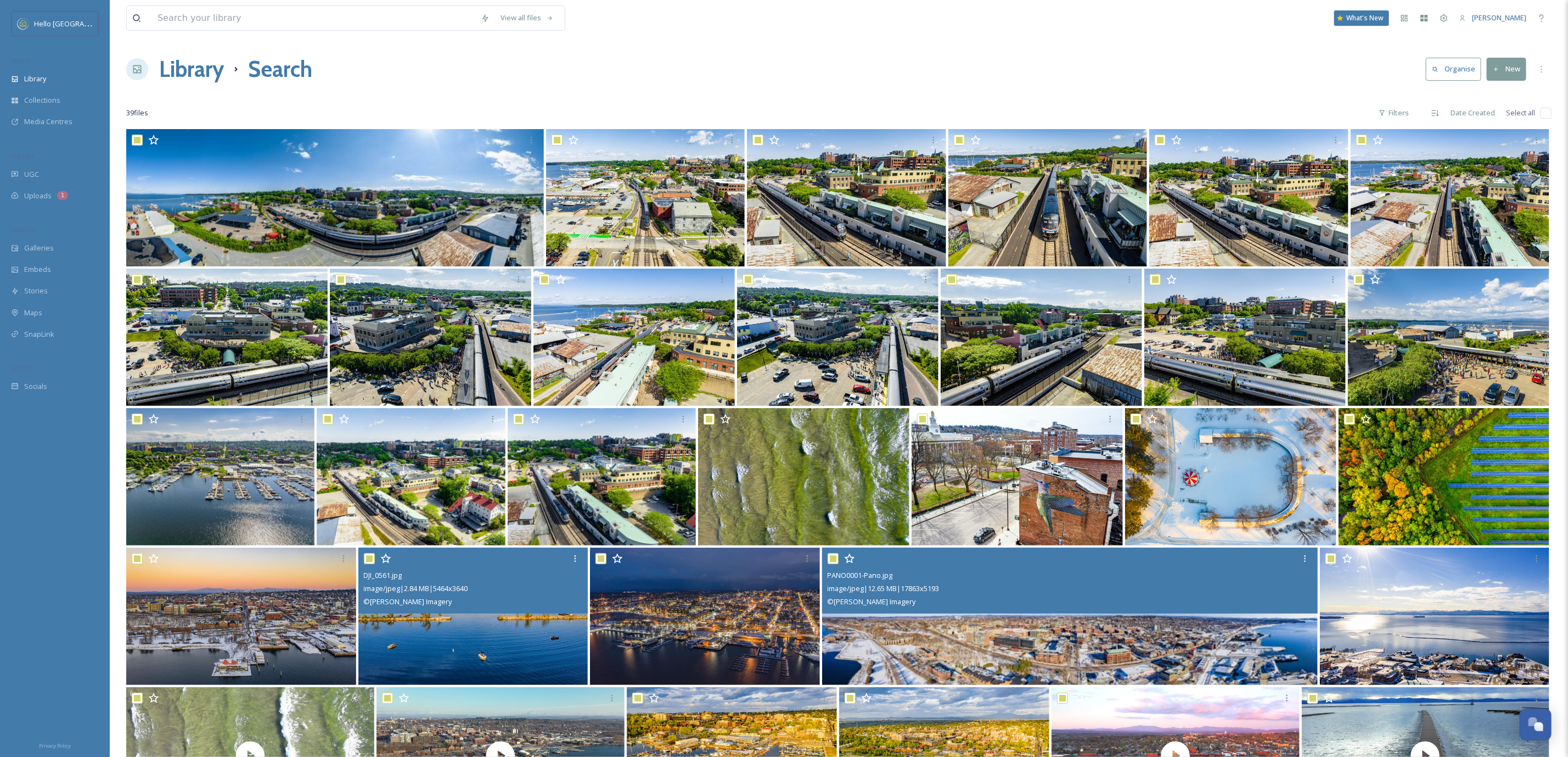
checkbox input "true"
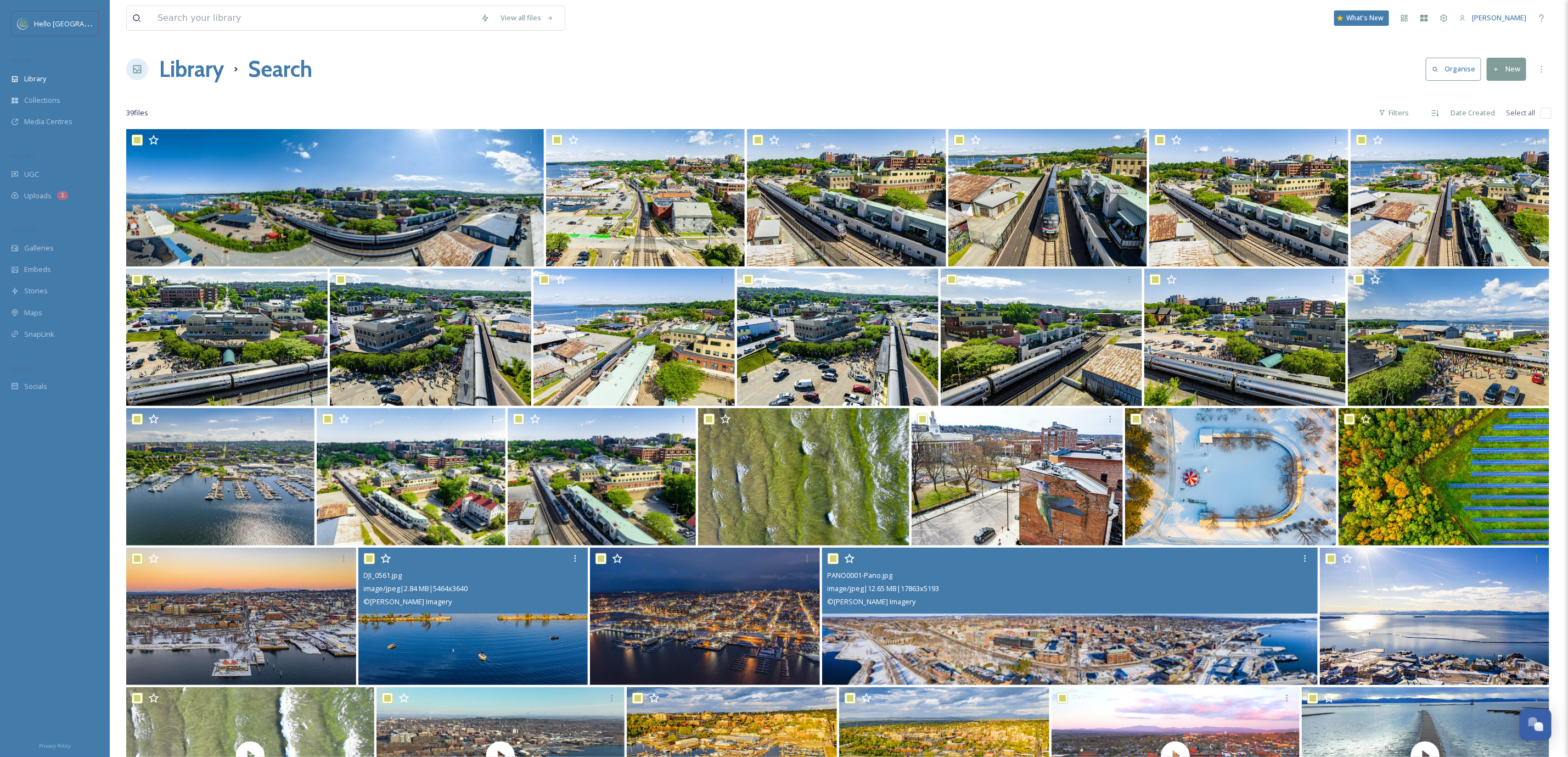
checkbox input "true"
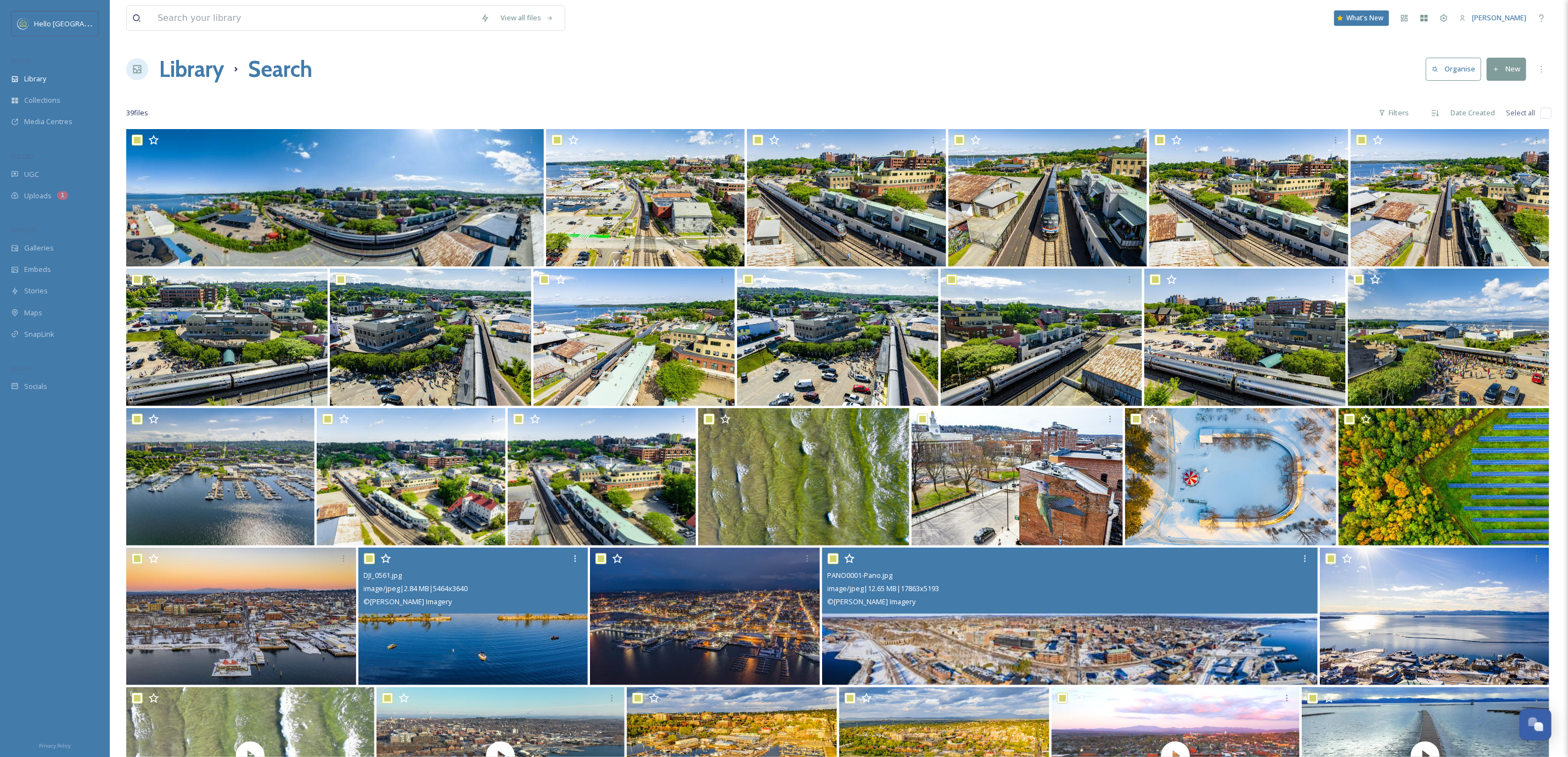
checkbox input "true"
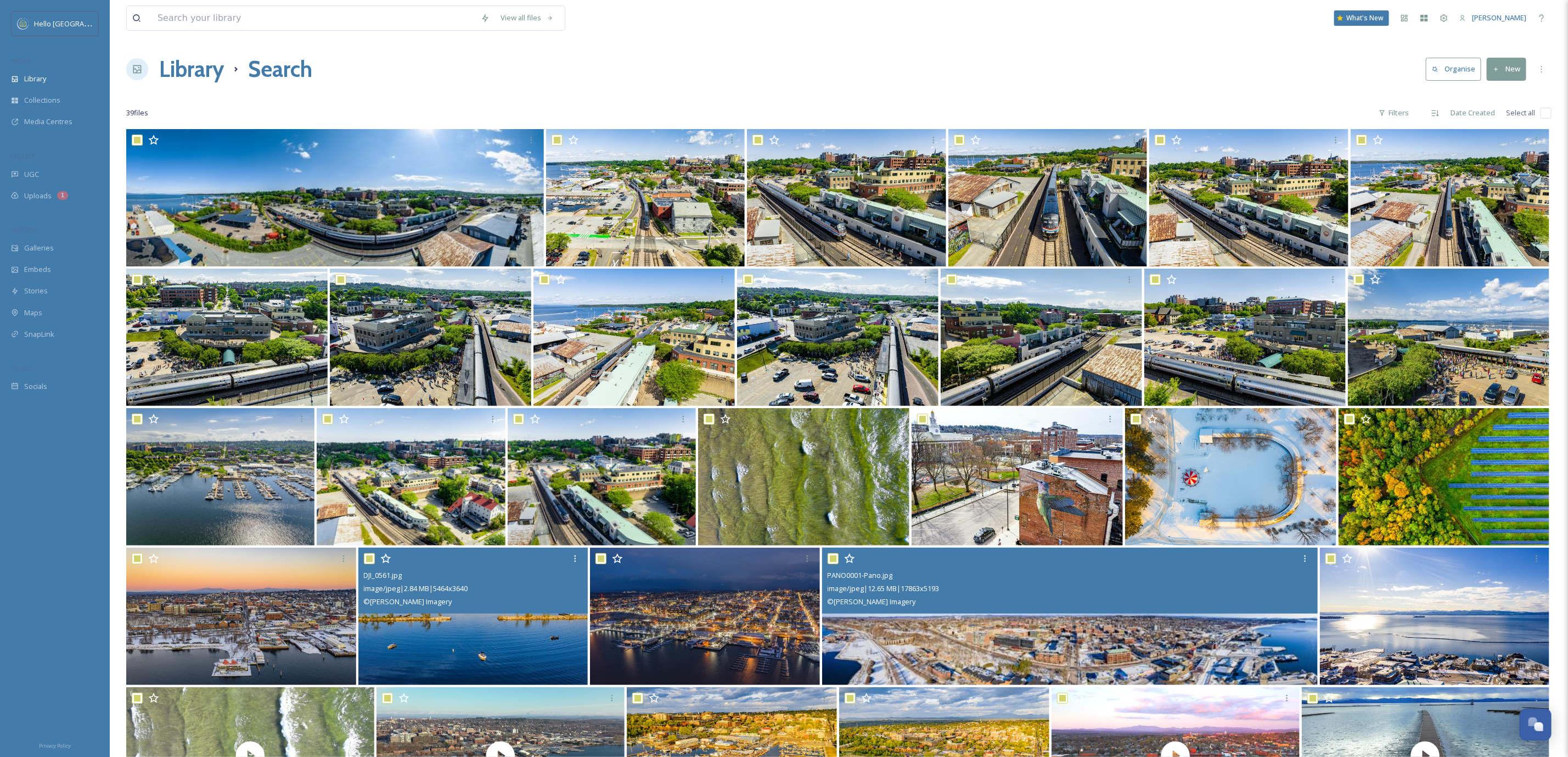
checkbox input "true"
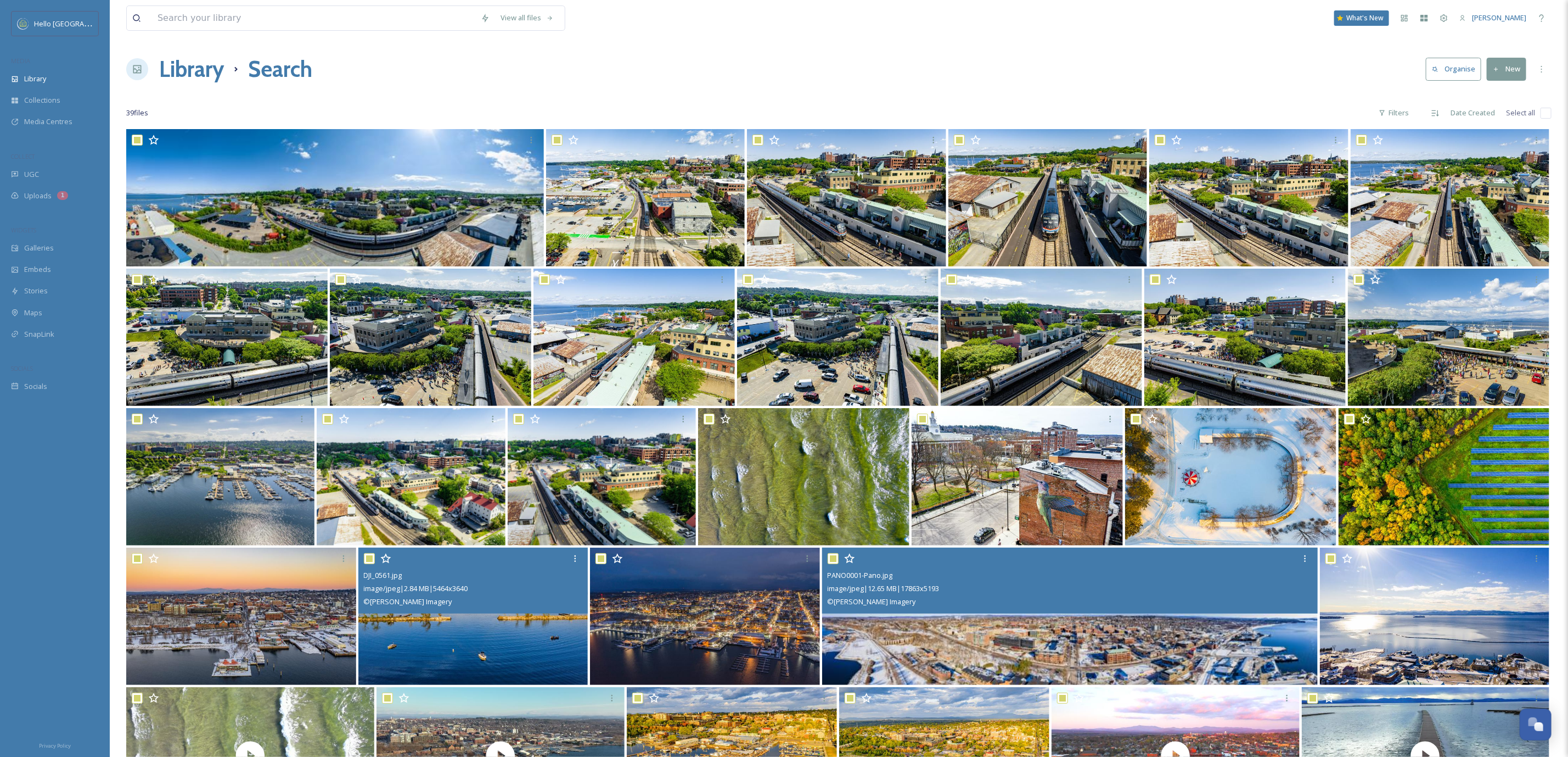
checkbox input "true"
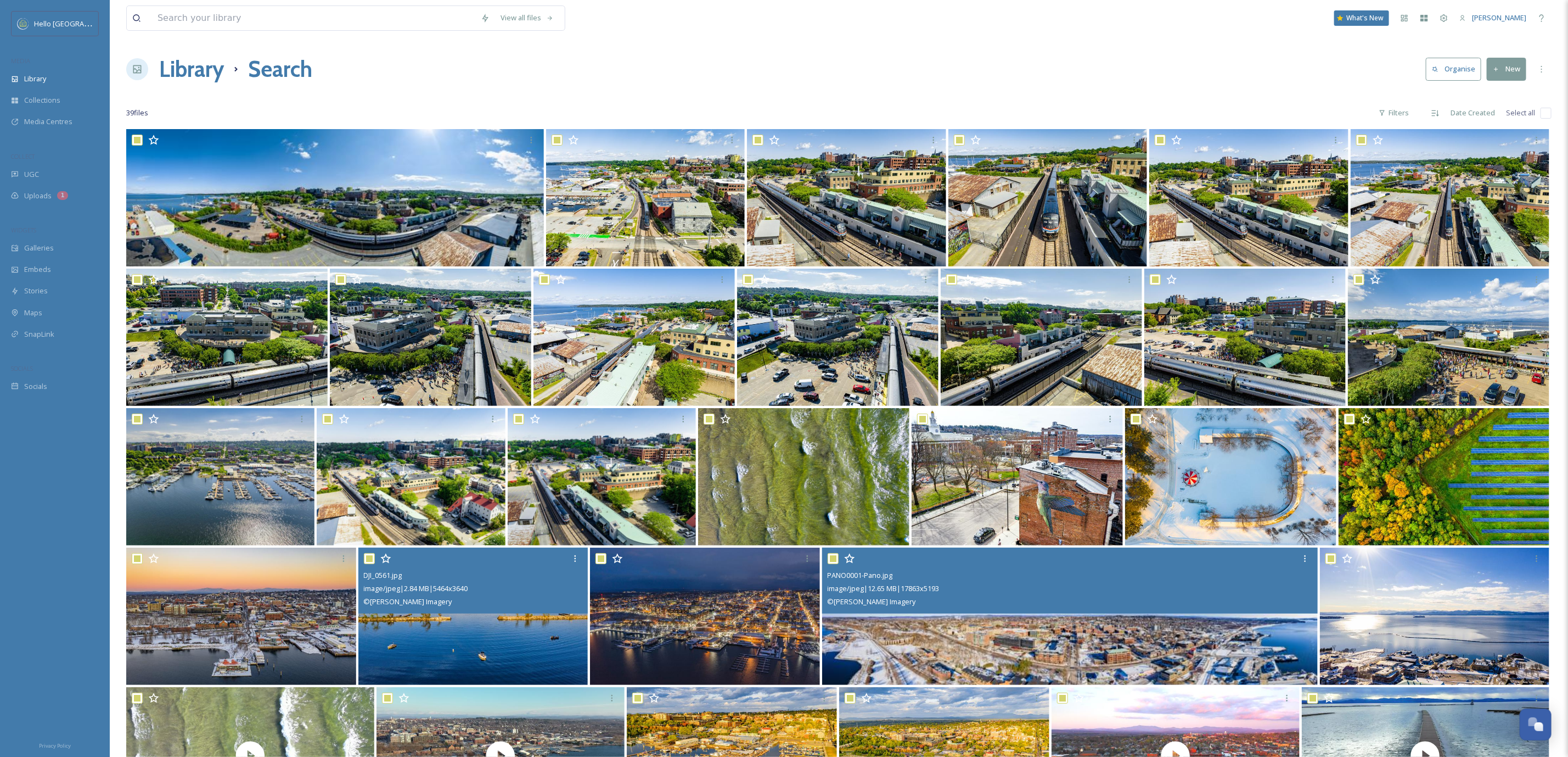
checkbox input "true"
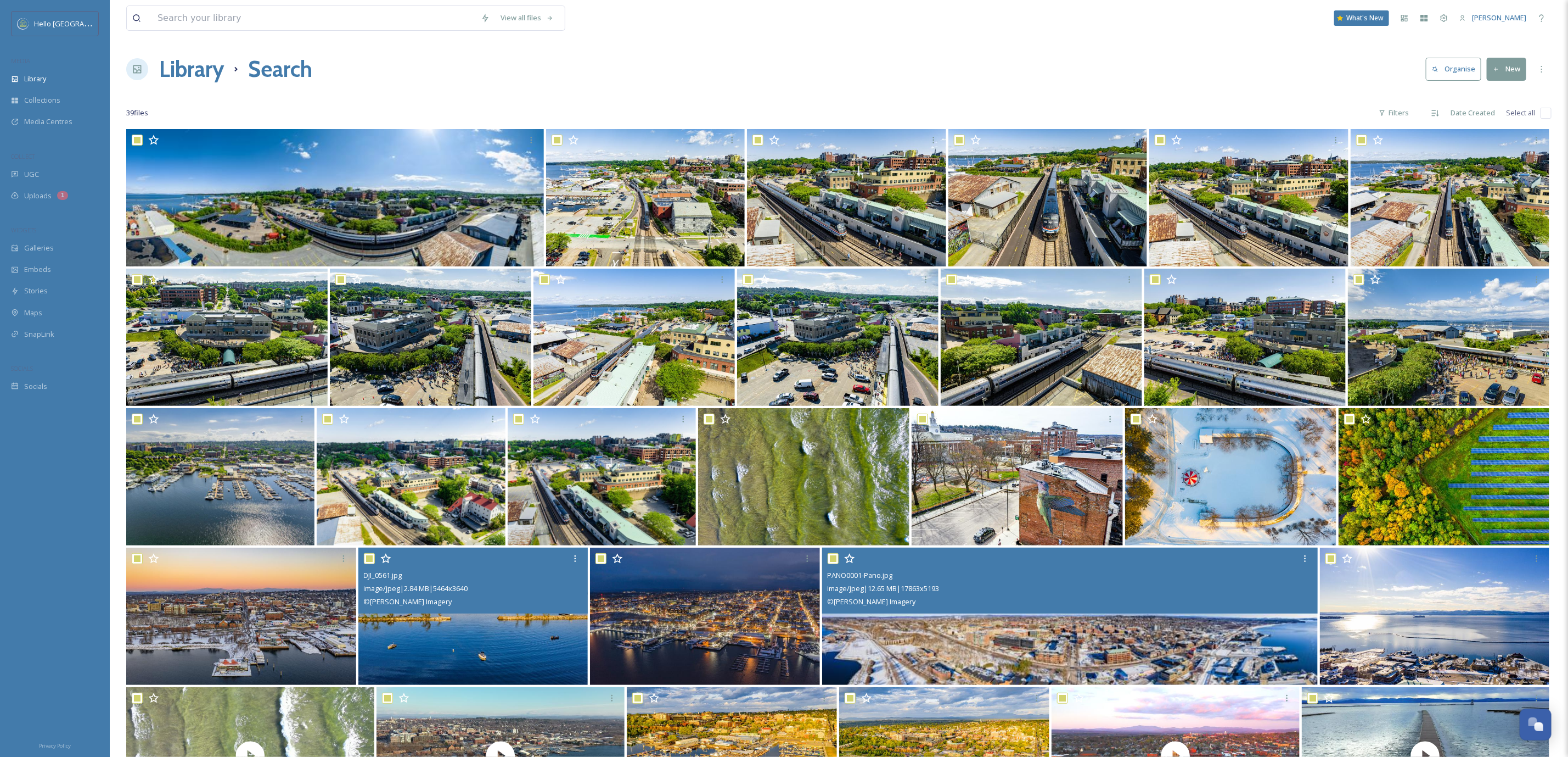
checkbox input "true"
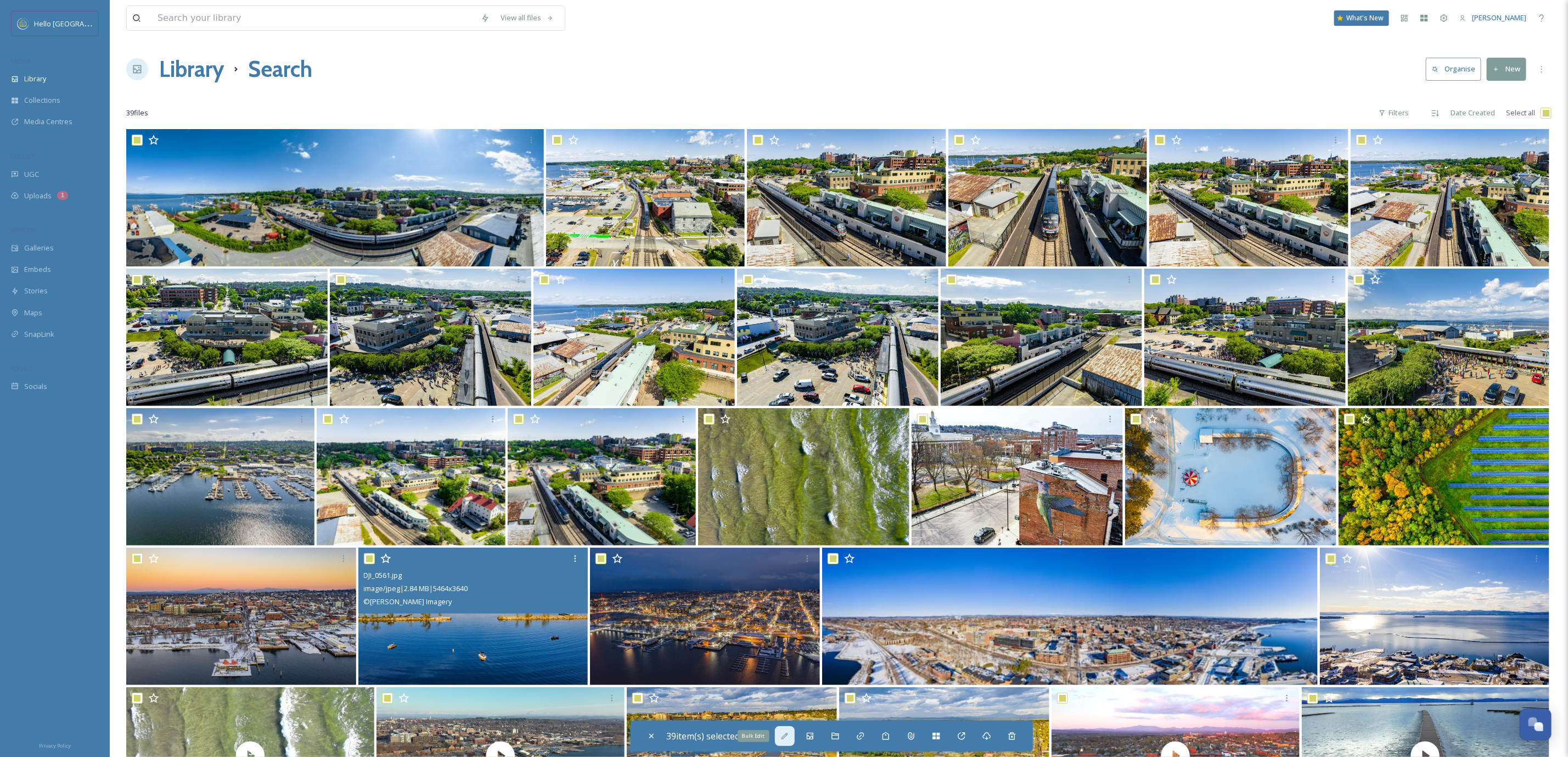
click at [787, 740] on icon at bounding box center [785, 736] width 9 height 9
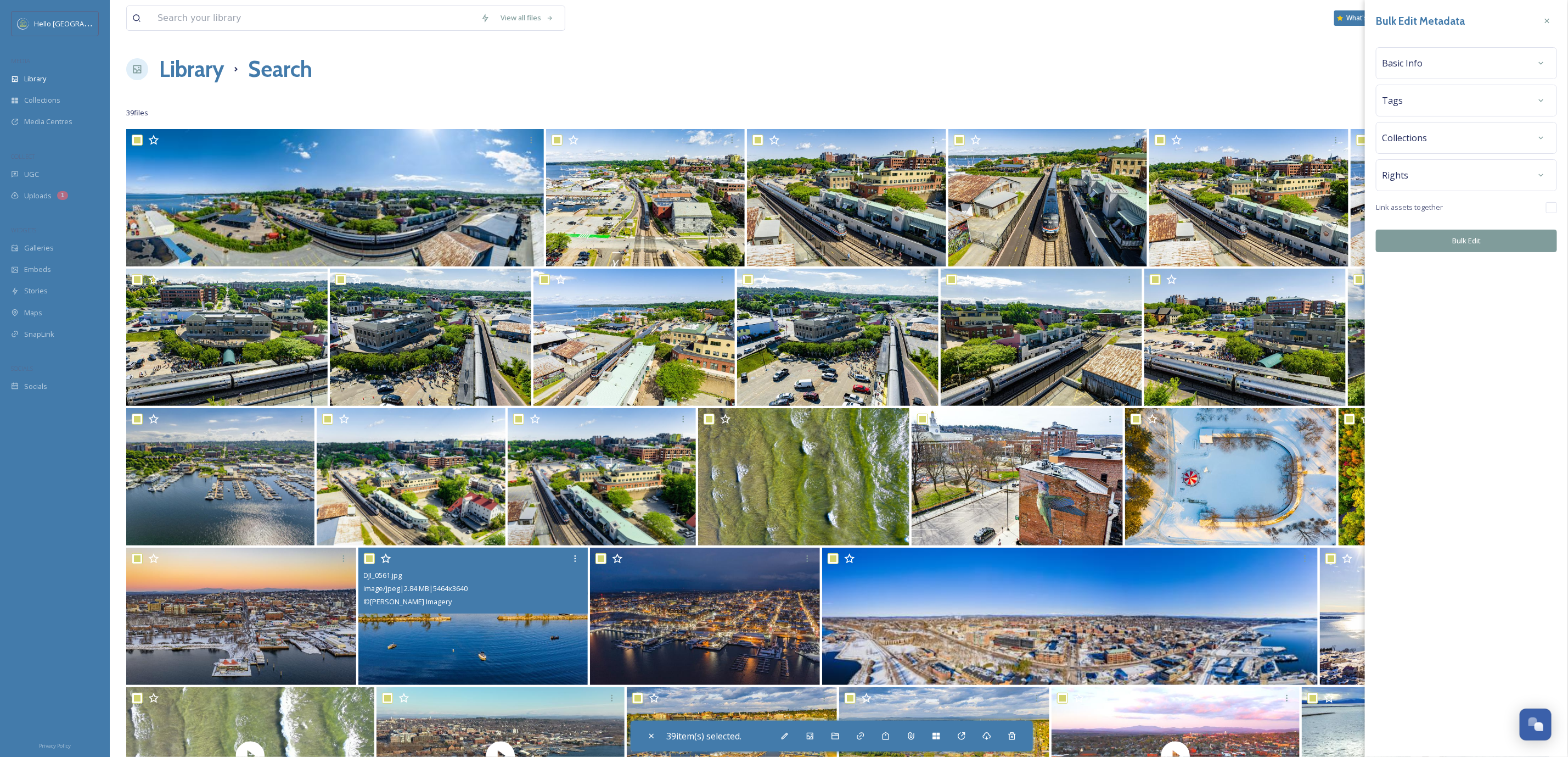
click at [1434, 145] on div "Collections" at bounding box center [1466, 137] width 169 height 20
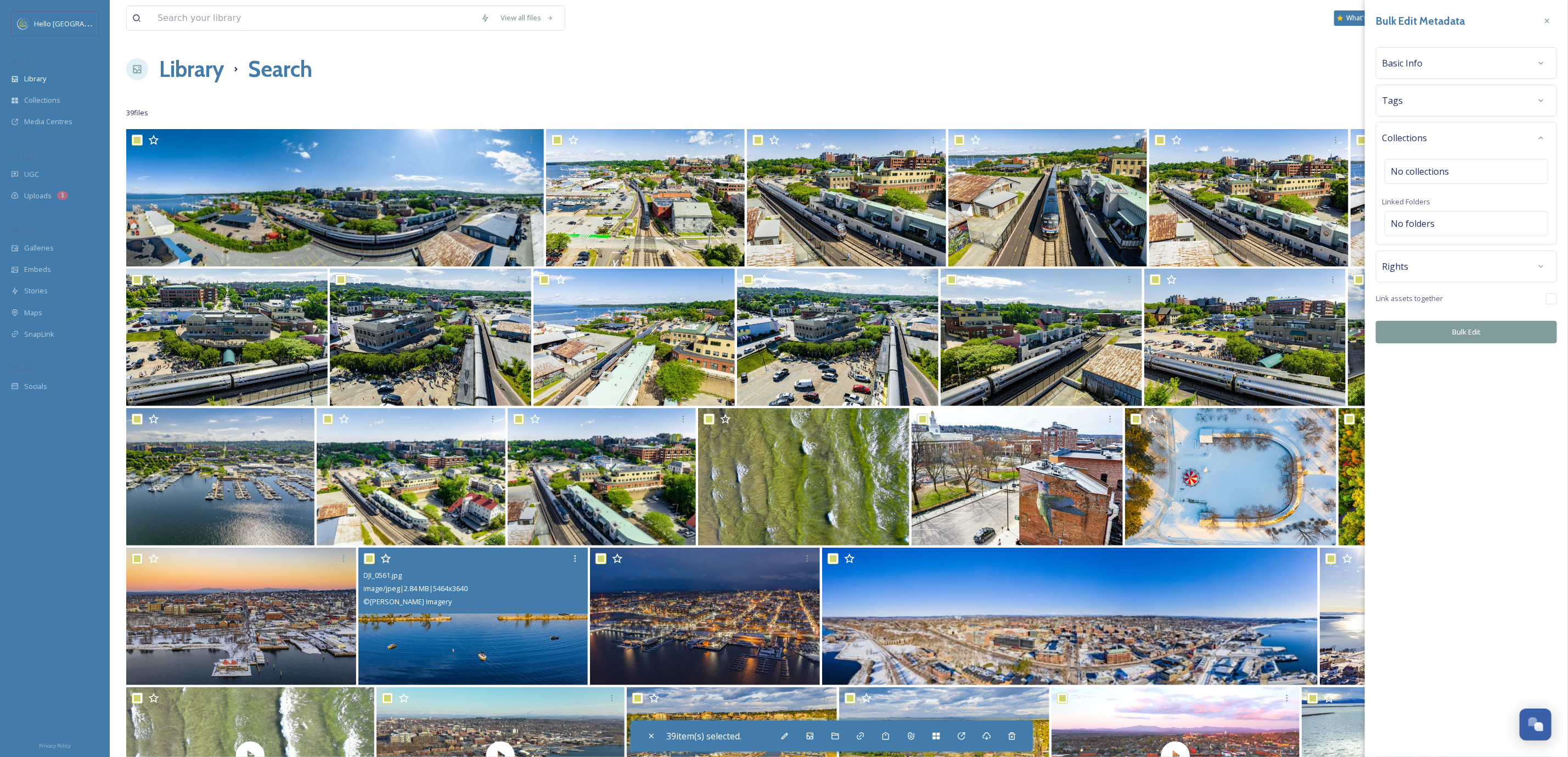
click at [1434, 145] on div "Collections" at bounding box center [1466, 137] width 169 height 20
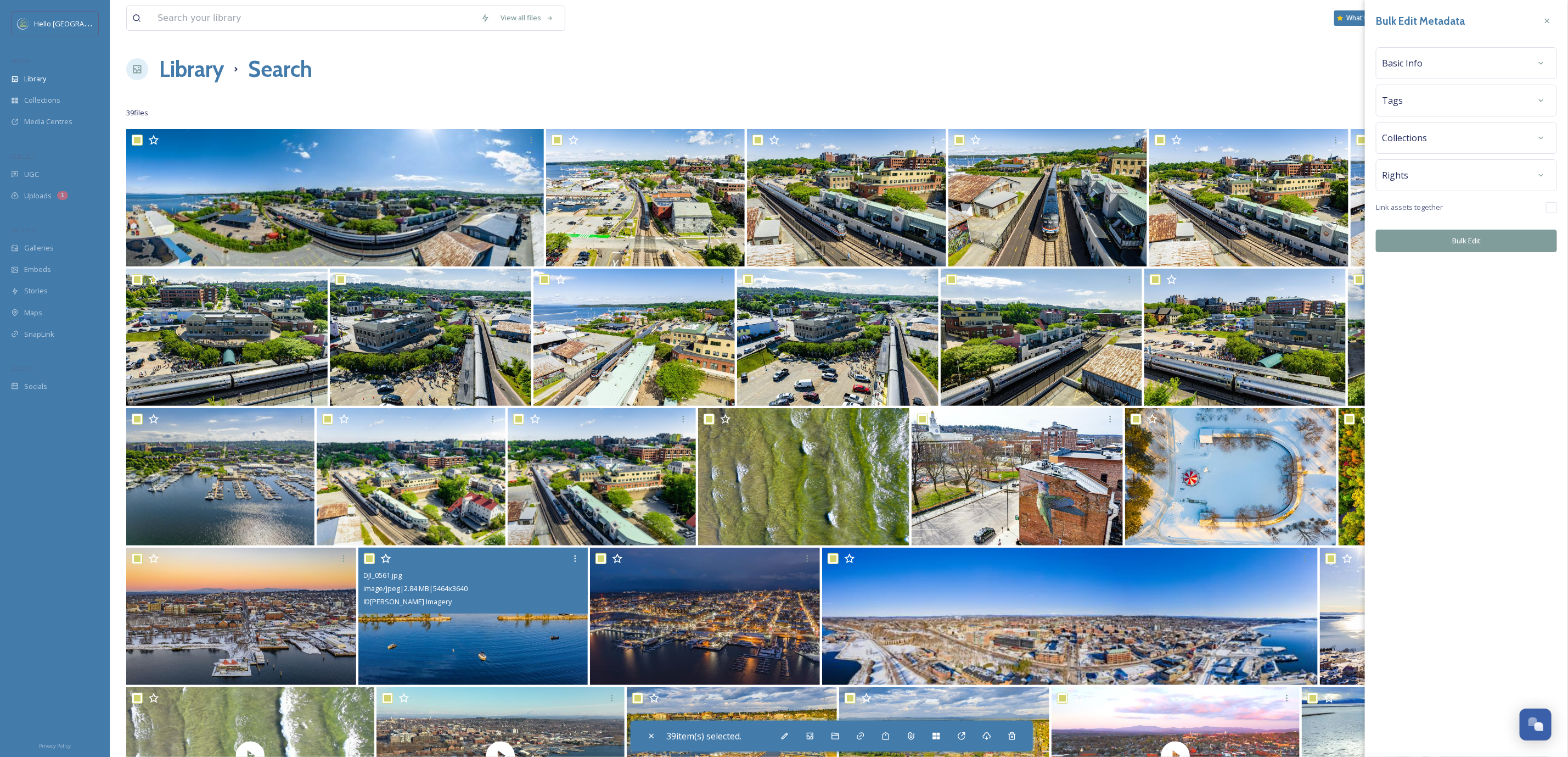
click at [1453, 185] on div "Rights" at bounding box center [1466, 175] width 169 height 20
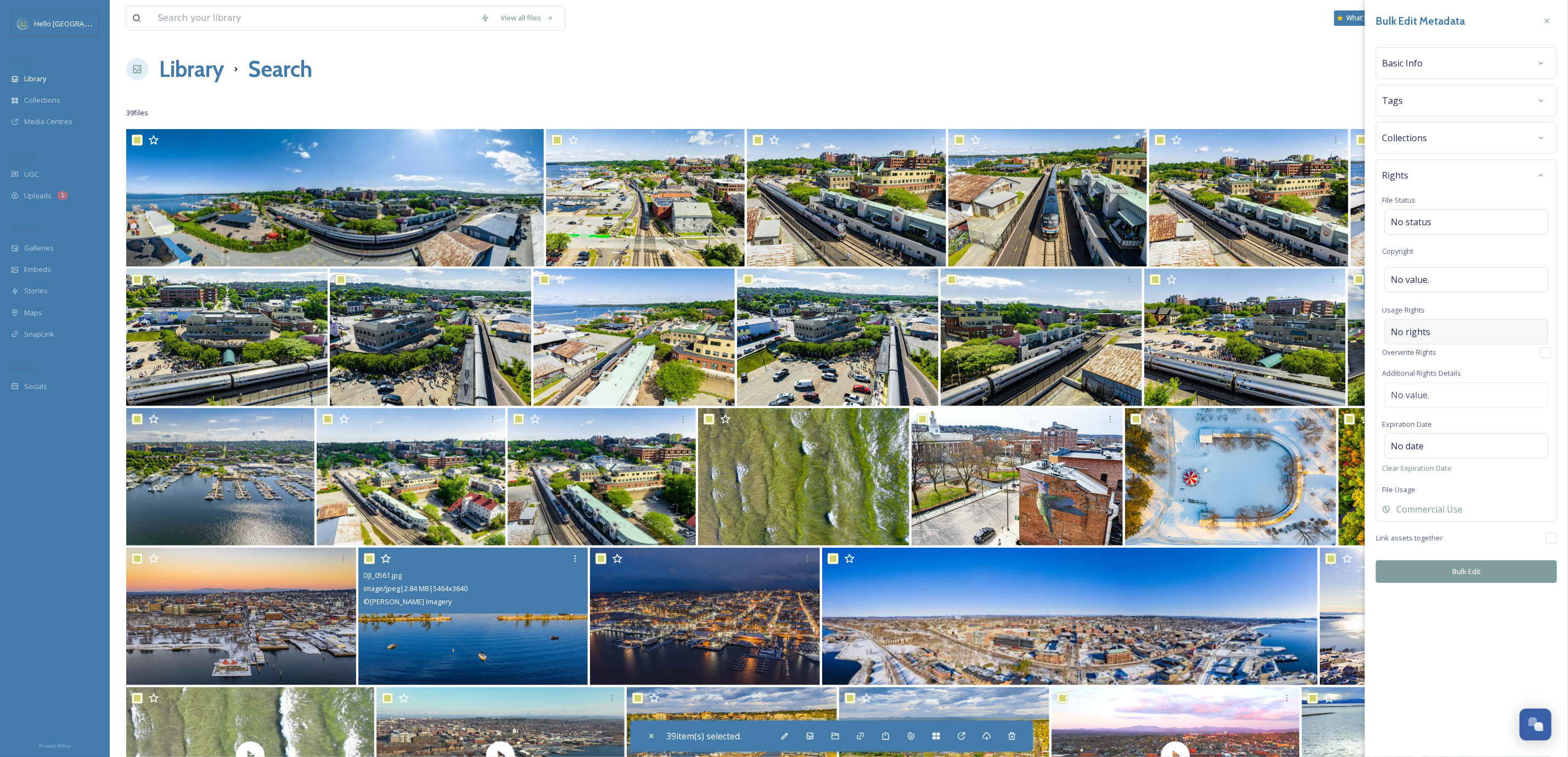
click at [1445, 339] on div "No rights" at bounding box center [1466, 332] width 164 height 26
click at [1445, 339] on input at bounding box center [1448, 334] width 120 height 24
paste input "Universal, non-exclusive rights. © [PERSON_NAME] Imagery"
type input "Universal, non-exclusive rights. © [PERSON_NAME] Imagery"
drag, startPoint x: 1421, startPoint y: 338, endPoint x: 1351, endPoint y: 340, distance: 70.0
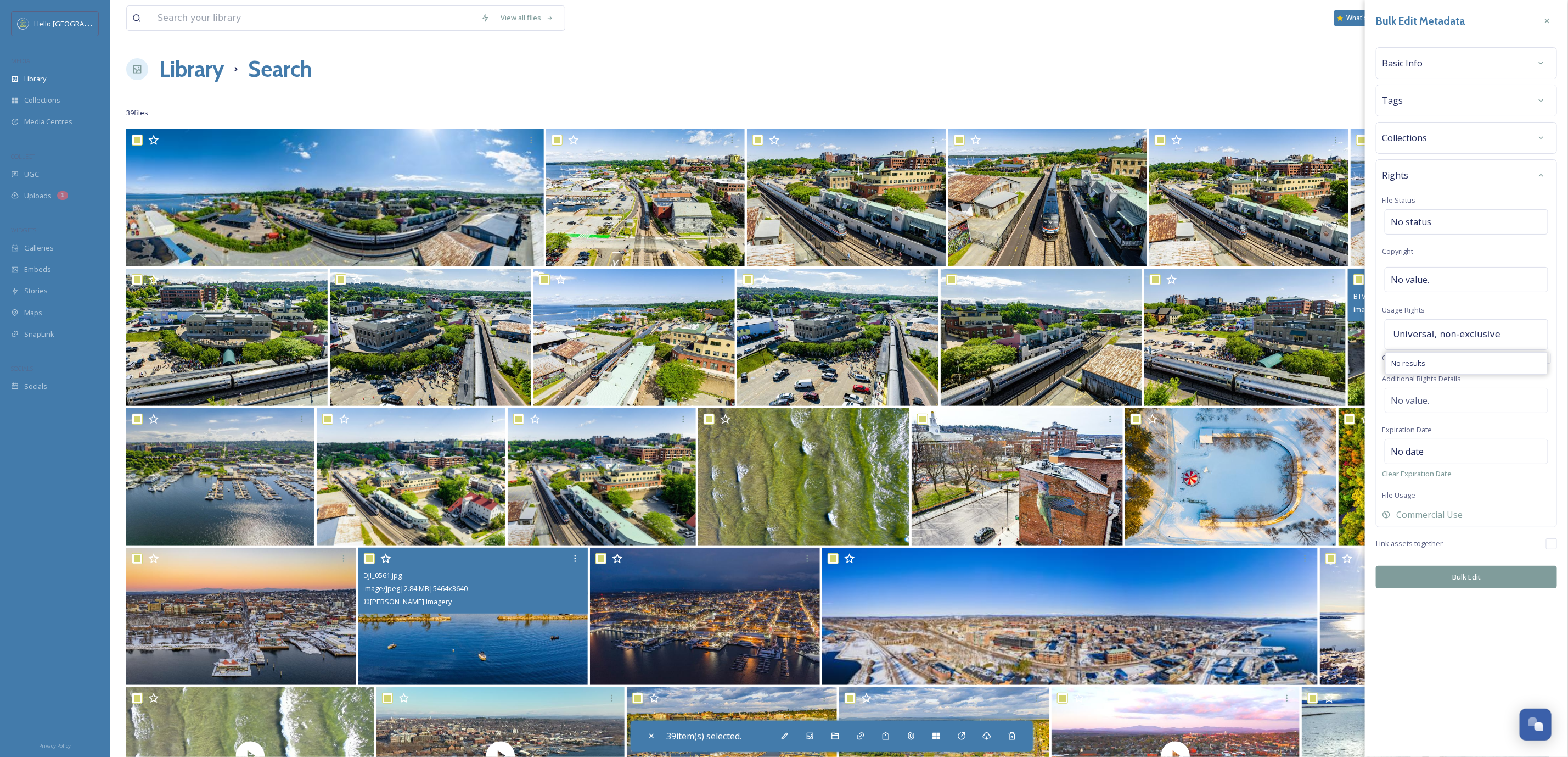
click at [1351, 340] on div "View all files What's New Tom Carton Library Search Organise New Your Selection…" at bounding box center [839, 559] width 1458 height 1119
click at [1407, 299] on div "Rights File Status No status Copyright No value. Usage Rights Universal, non-ex…" at bounding box center [1466, 343] width 181 height 368
click at [1440, 397] on div "No value." at bounding box center [1466, 394] width 164 height 26
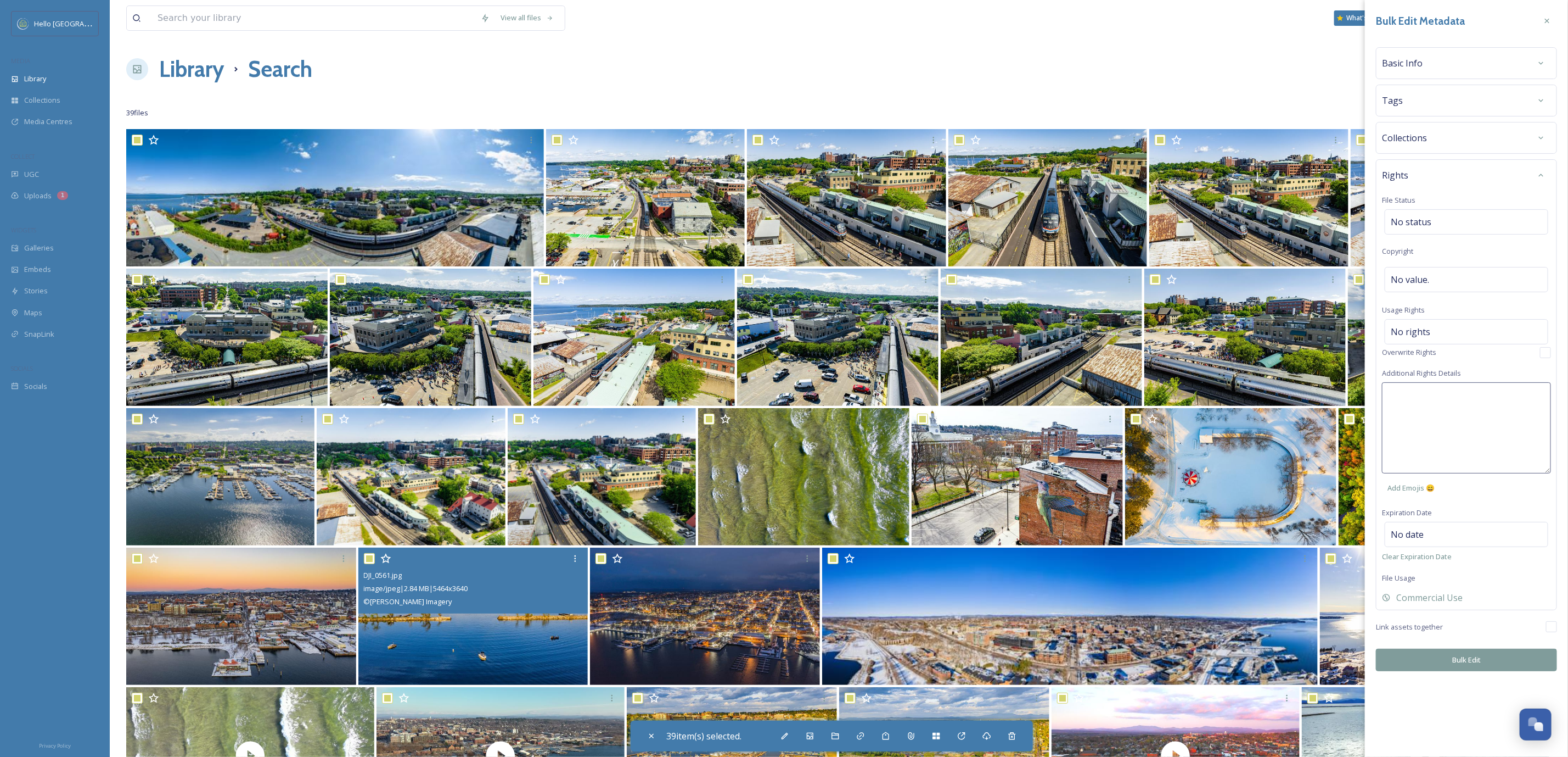
click at [1440, 397] on textarea at bounding box center [1466, 427] width 169 height 91
type textarea "Universal, non-exclusive rights. © [PERSON_NAME] Imagery"
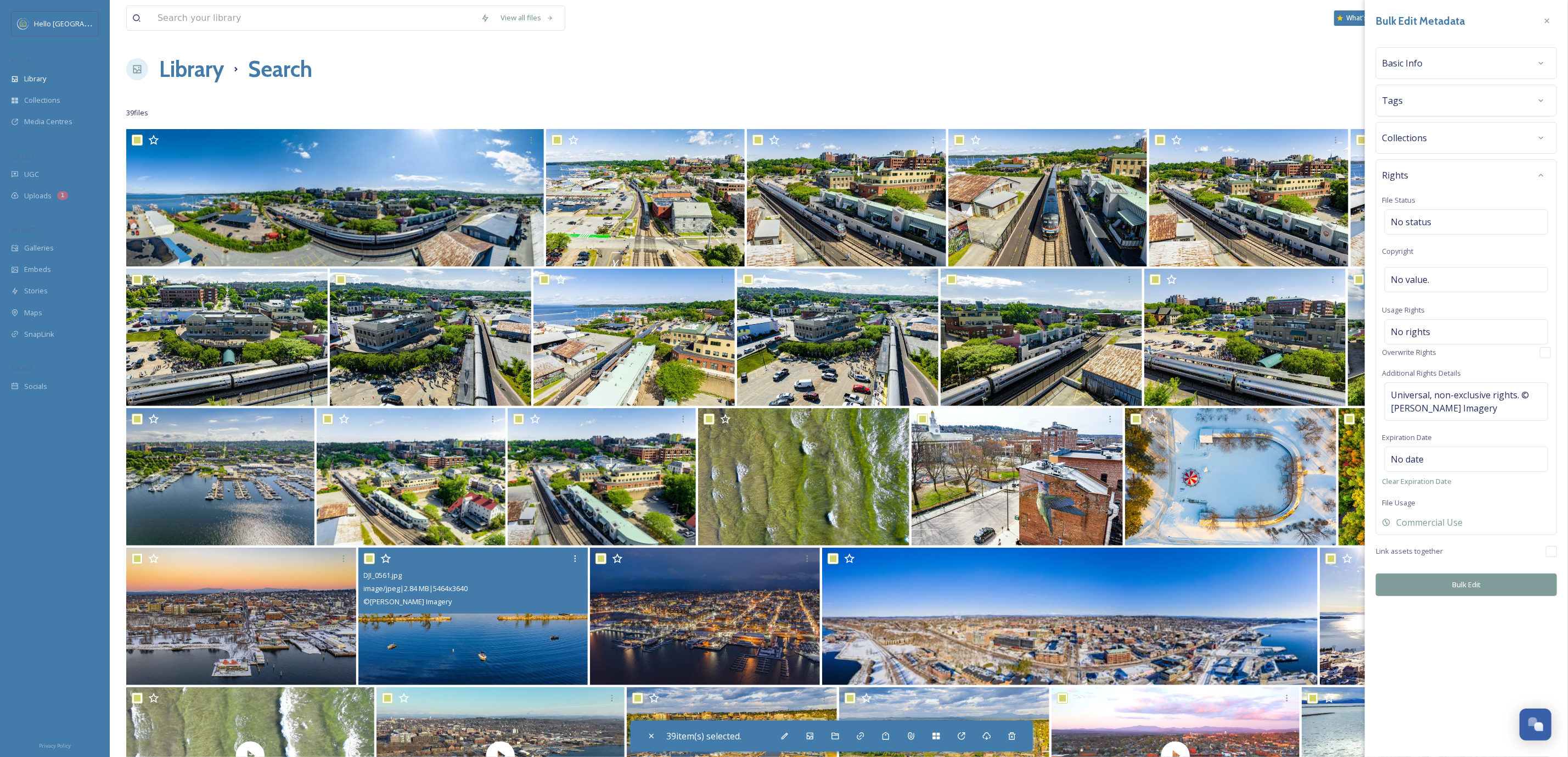
click at [1422, 669] on div "Bulk Edit Metadata Basic Info Tags Collections Rights File Status No status Cop…" at bounding box center [1466, 378] width 203 height 757
click at [1440, 592] on button "Bulk Edit" at bounding box center [1466, 584] width 181 height 22
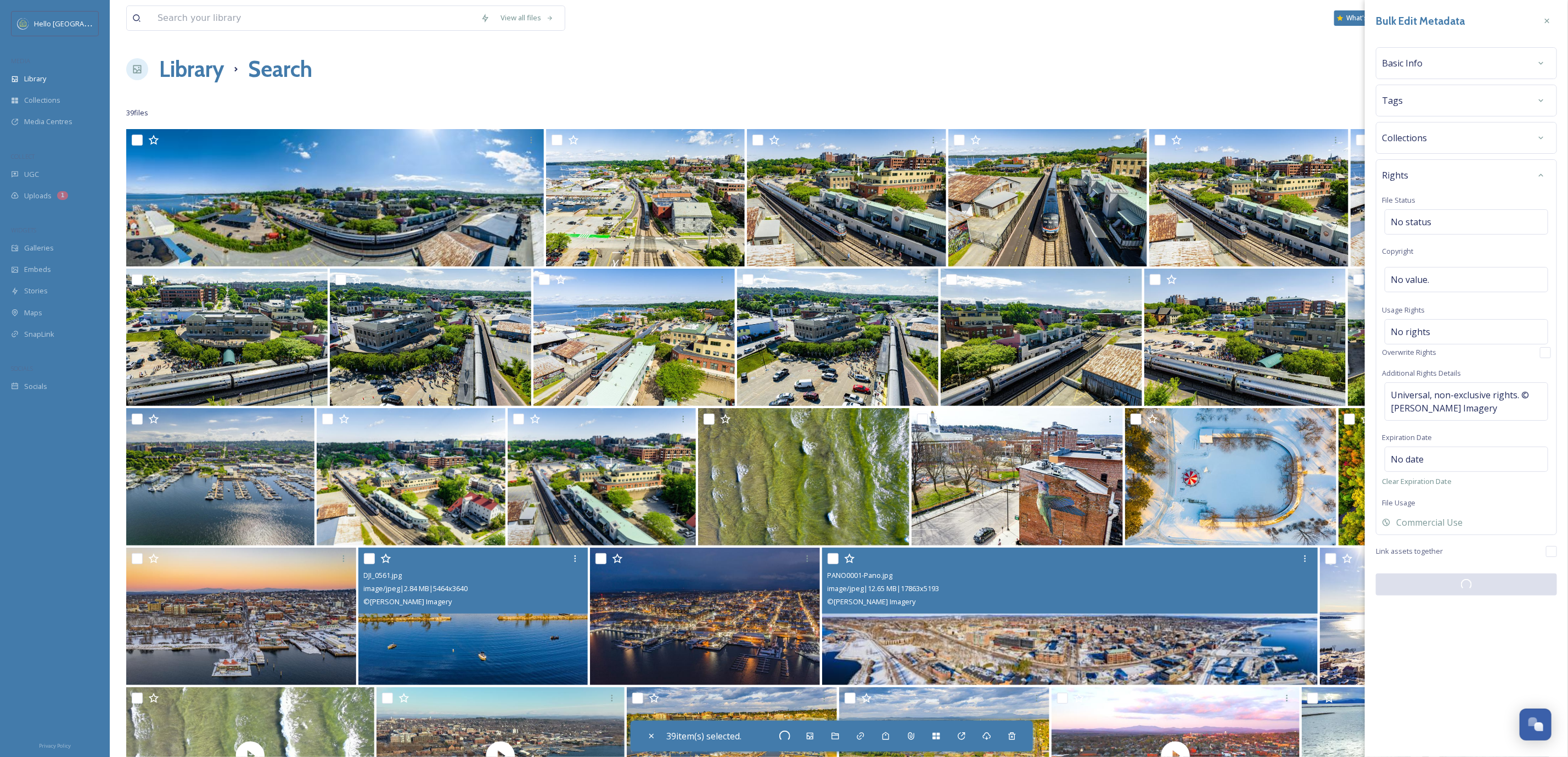
checkbox input "false"
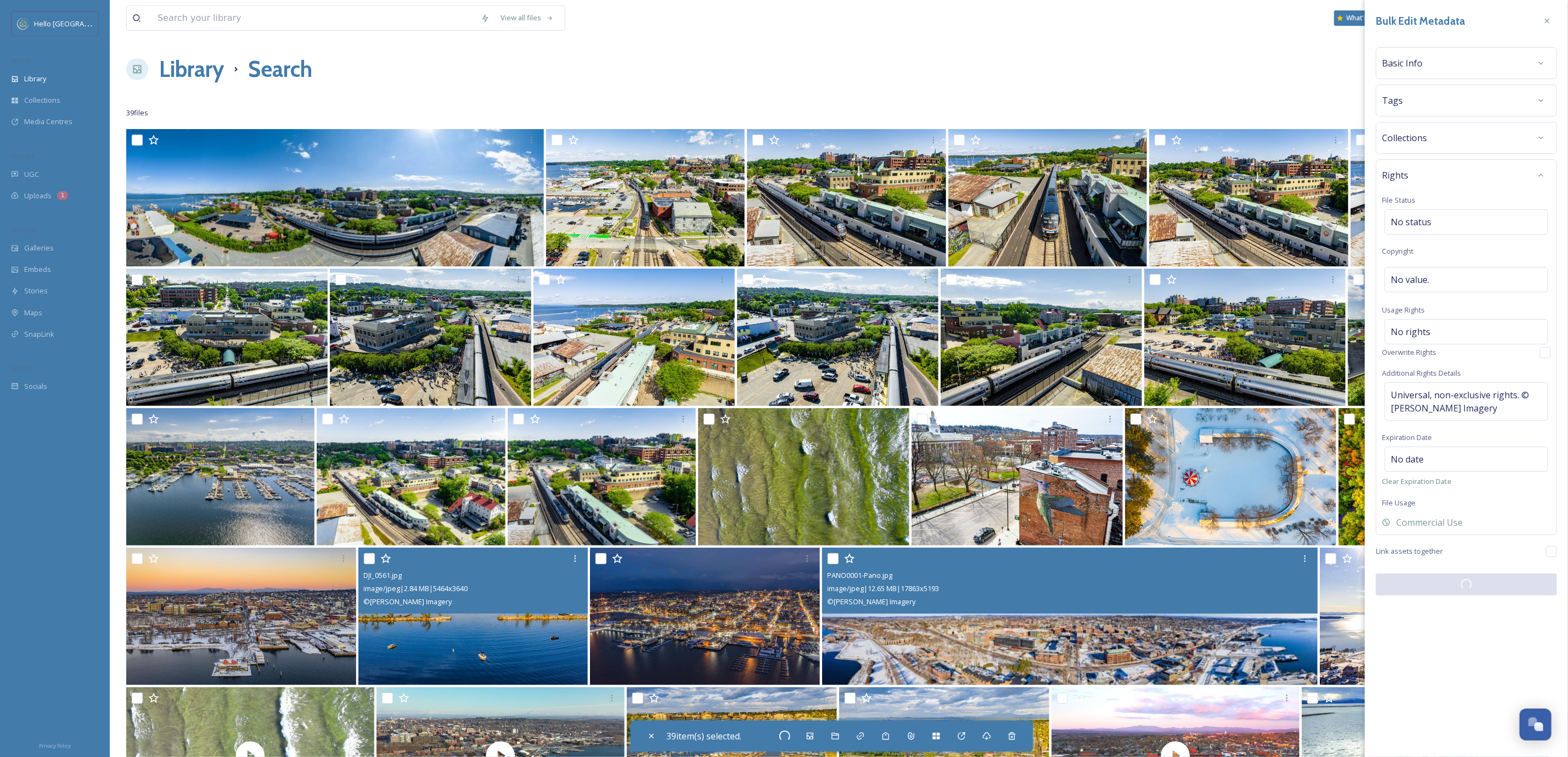
checkbox input "false"
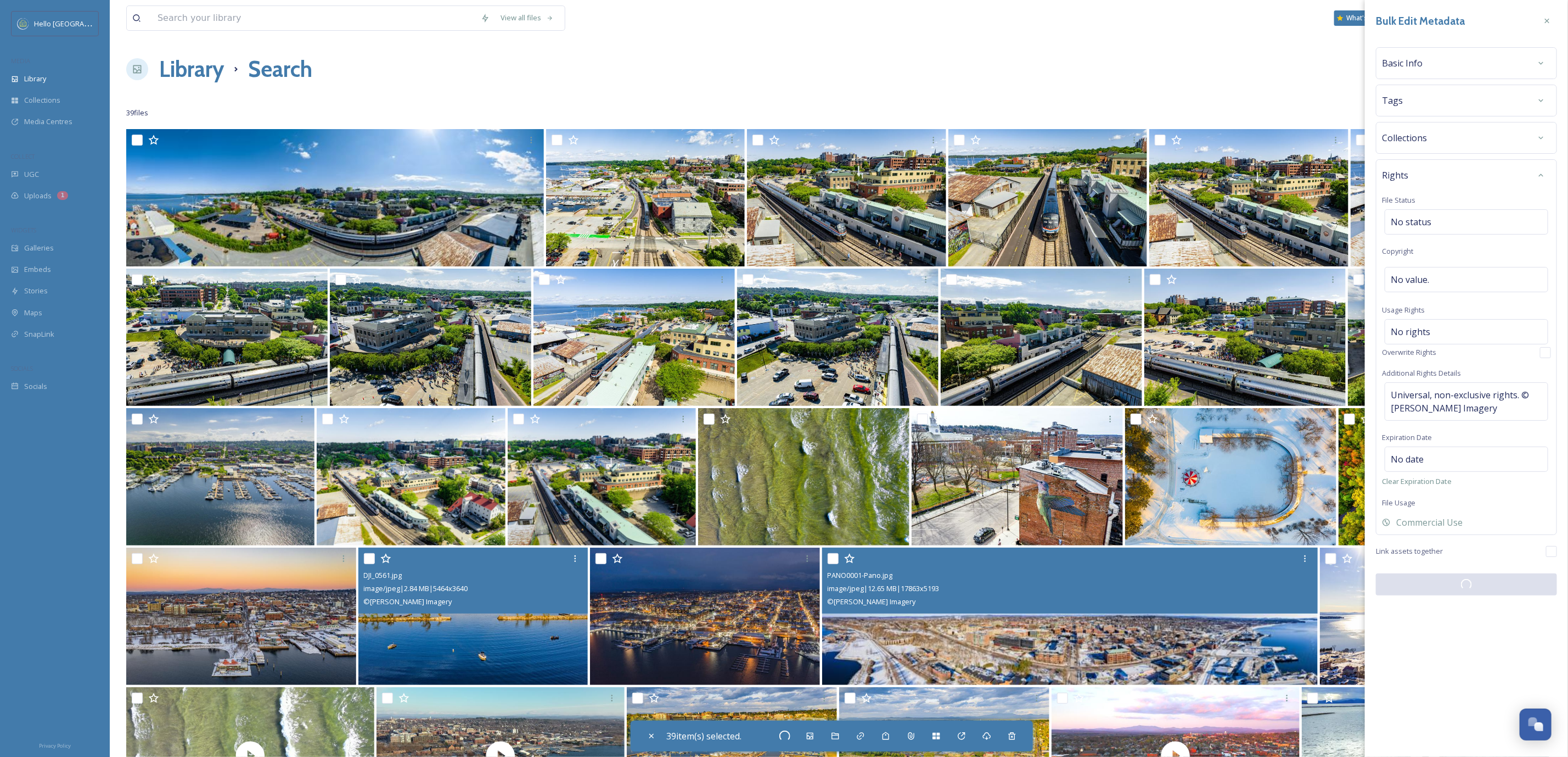
checkbox input "false"
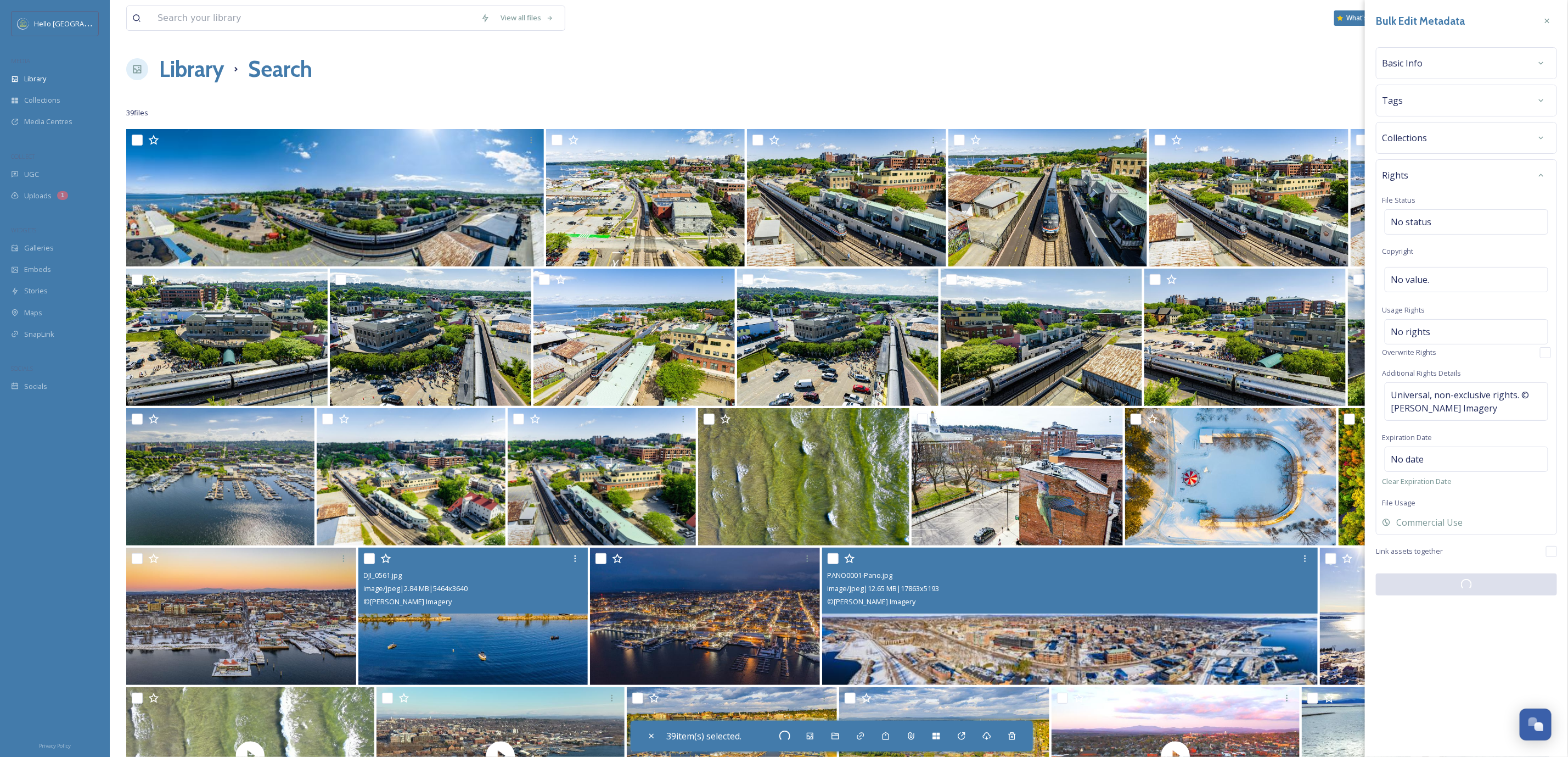
checkbox input "false"
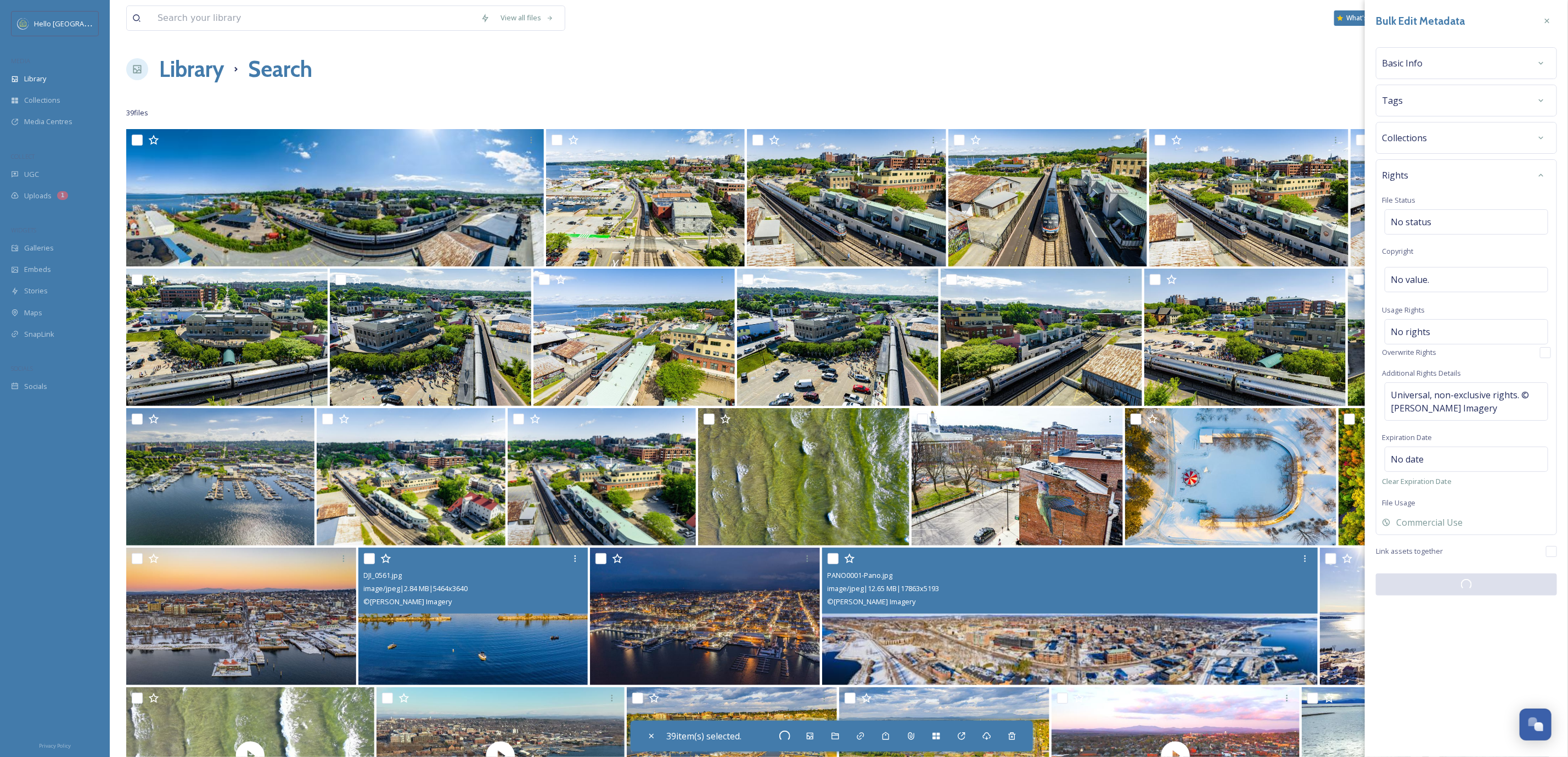
checkbox input "false"
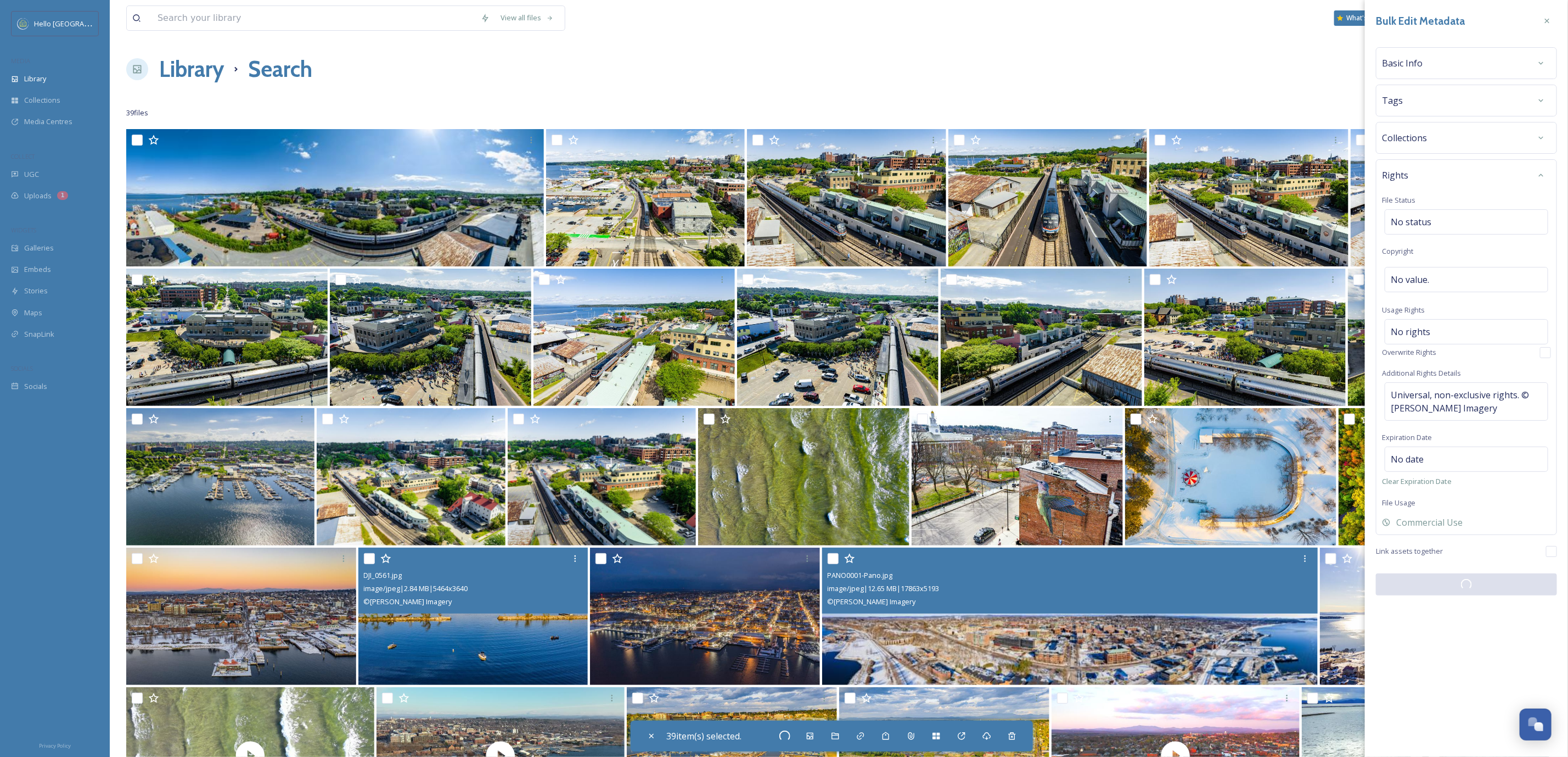
checkbox input "false"
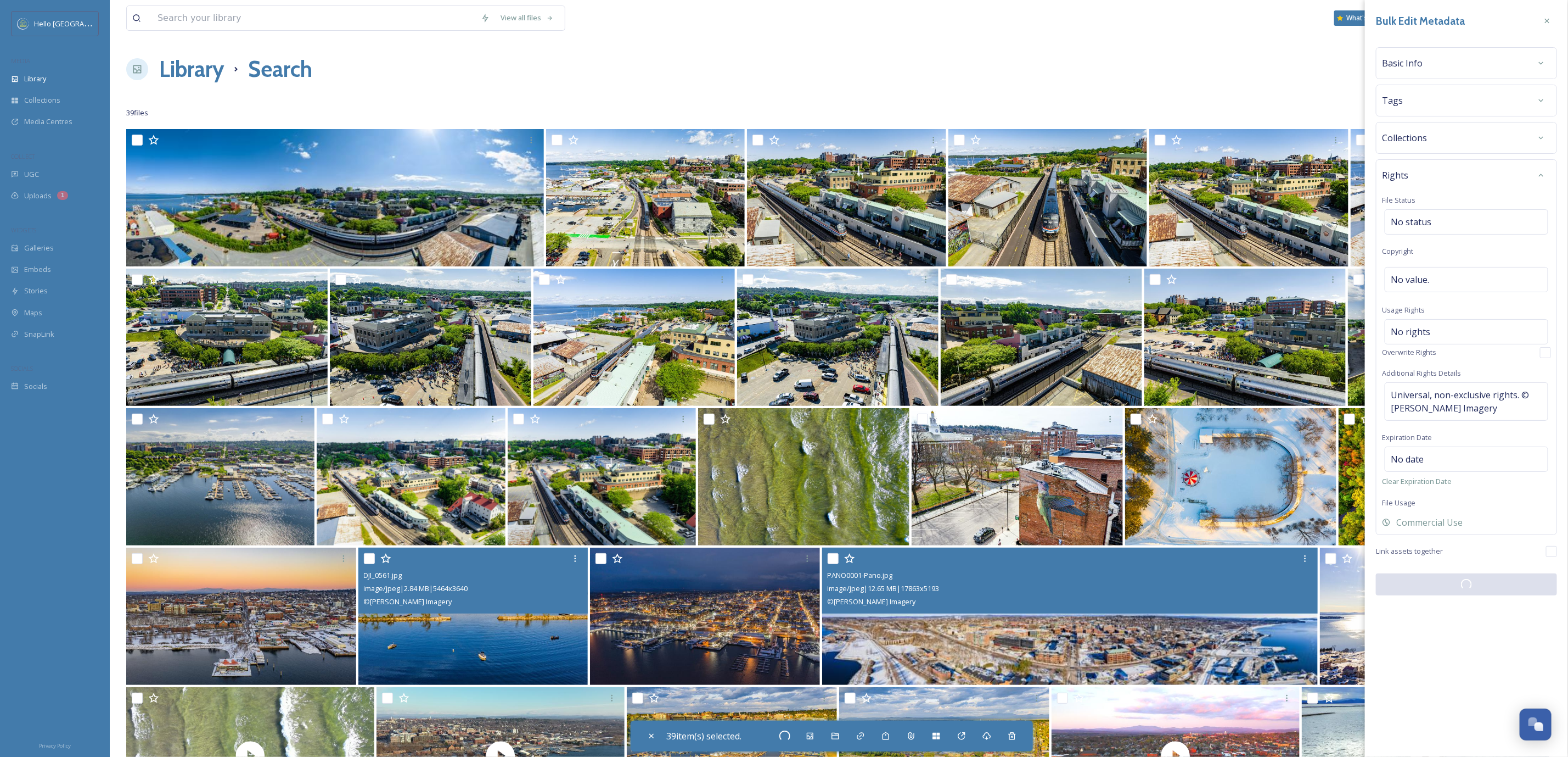
checkbox input "false"
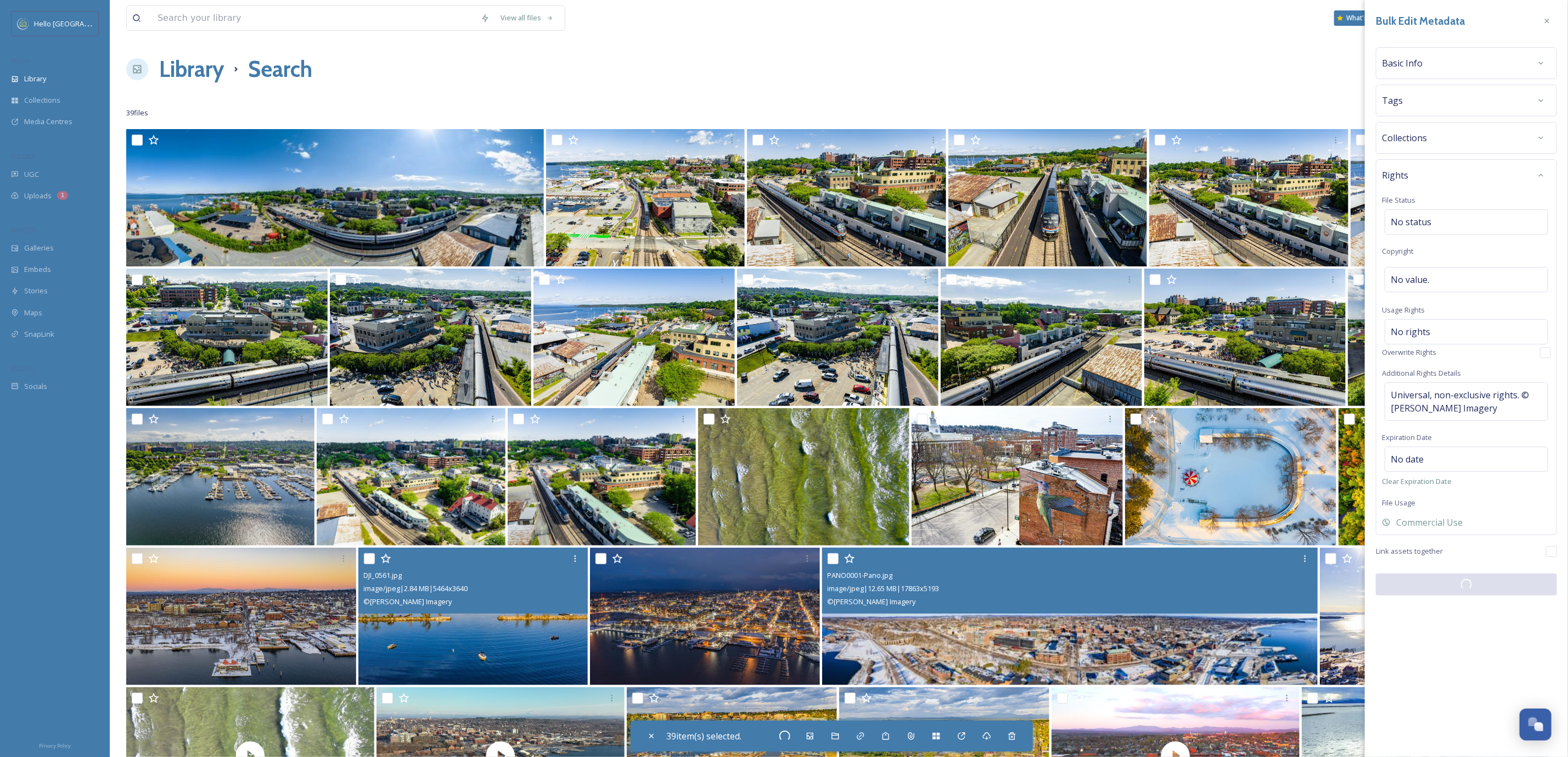
checkbox input "false"
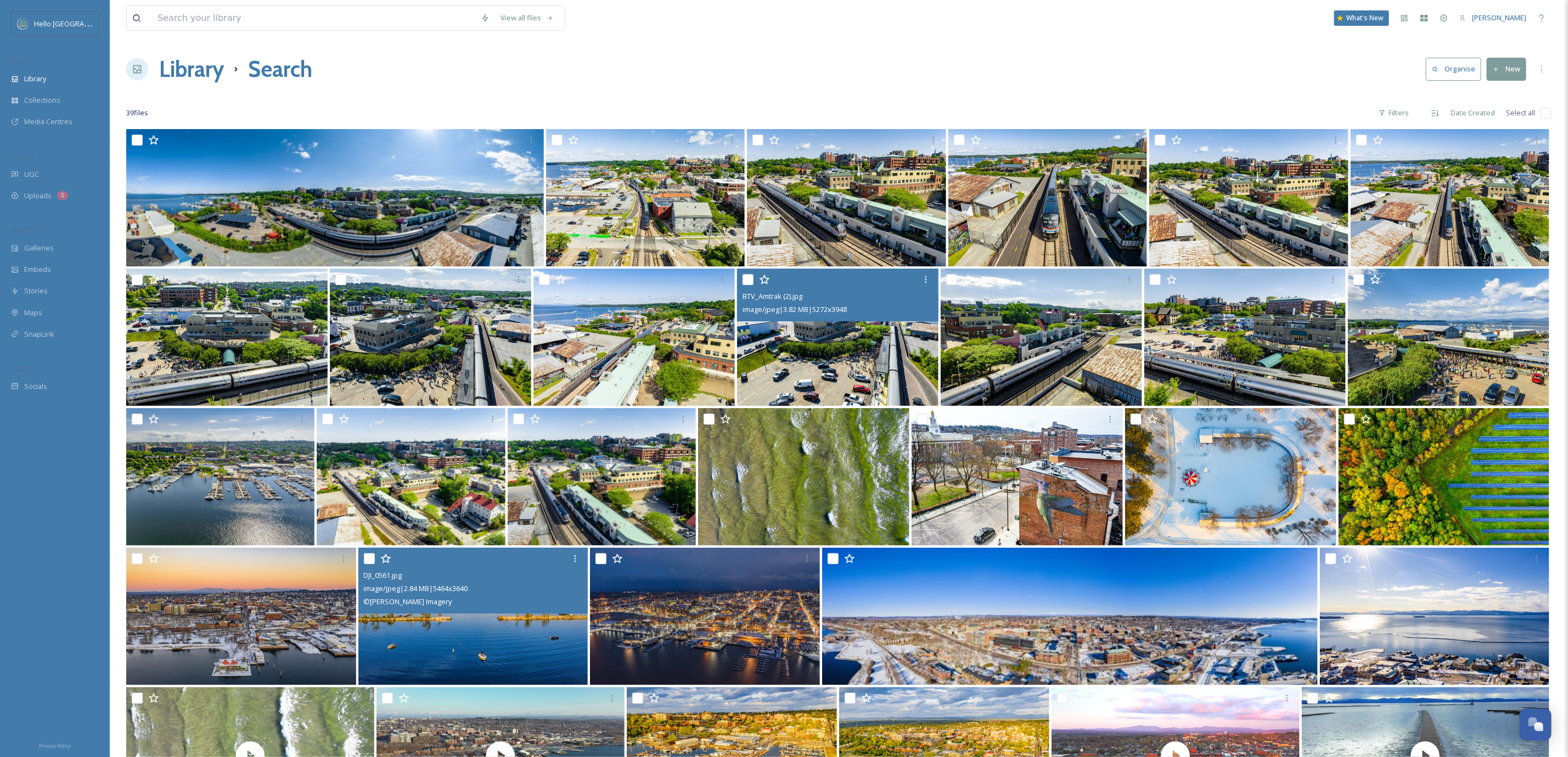
click at [914, 389] on img at bounding box center [837, 337] width 201 height 137
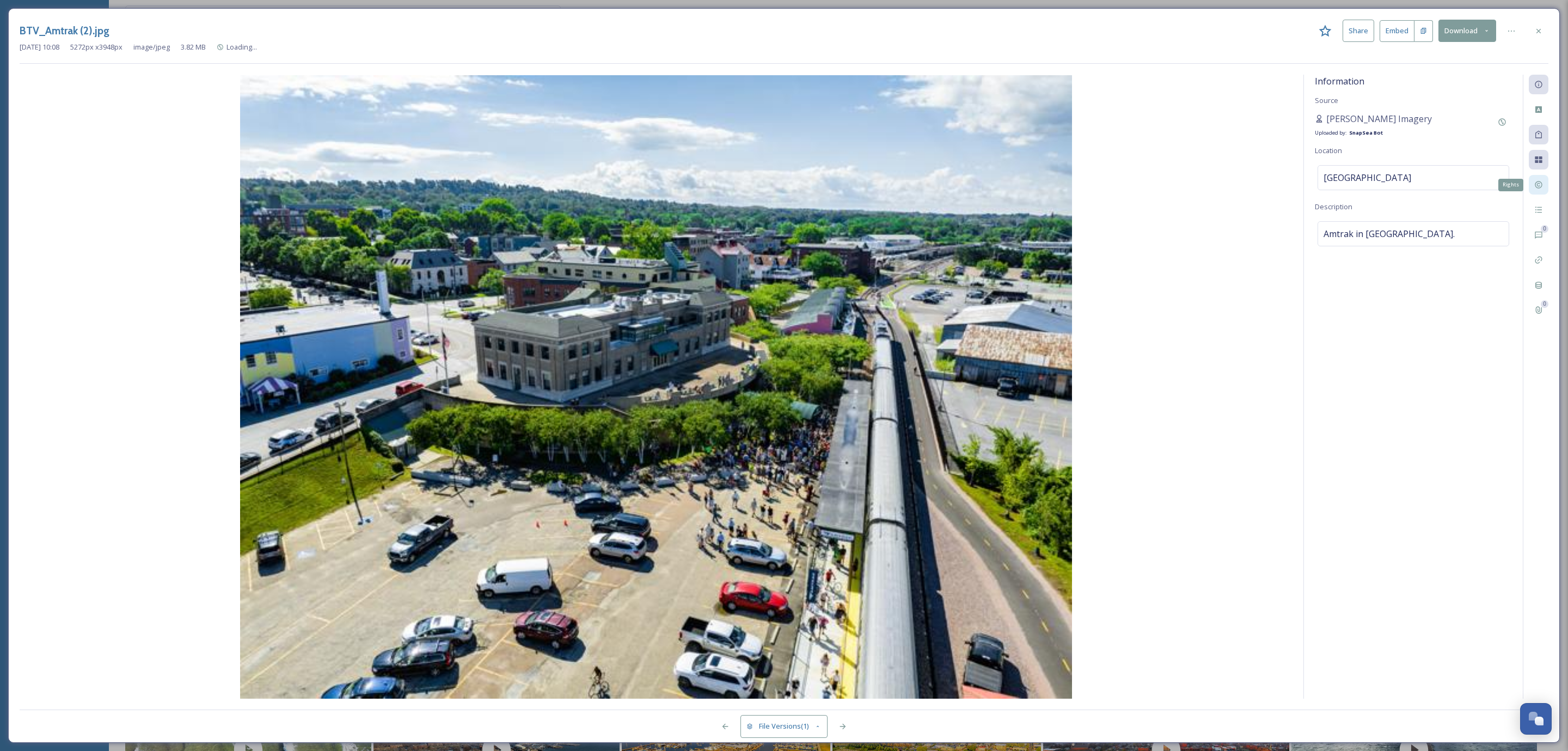
click at [1548, 181] on div "Rights" at bounding box center [1539, 185] width 19 height 19
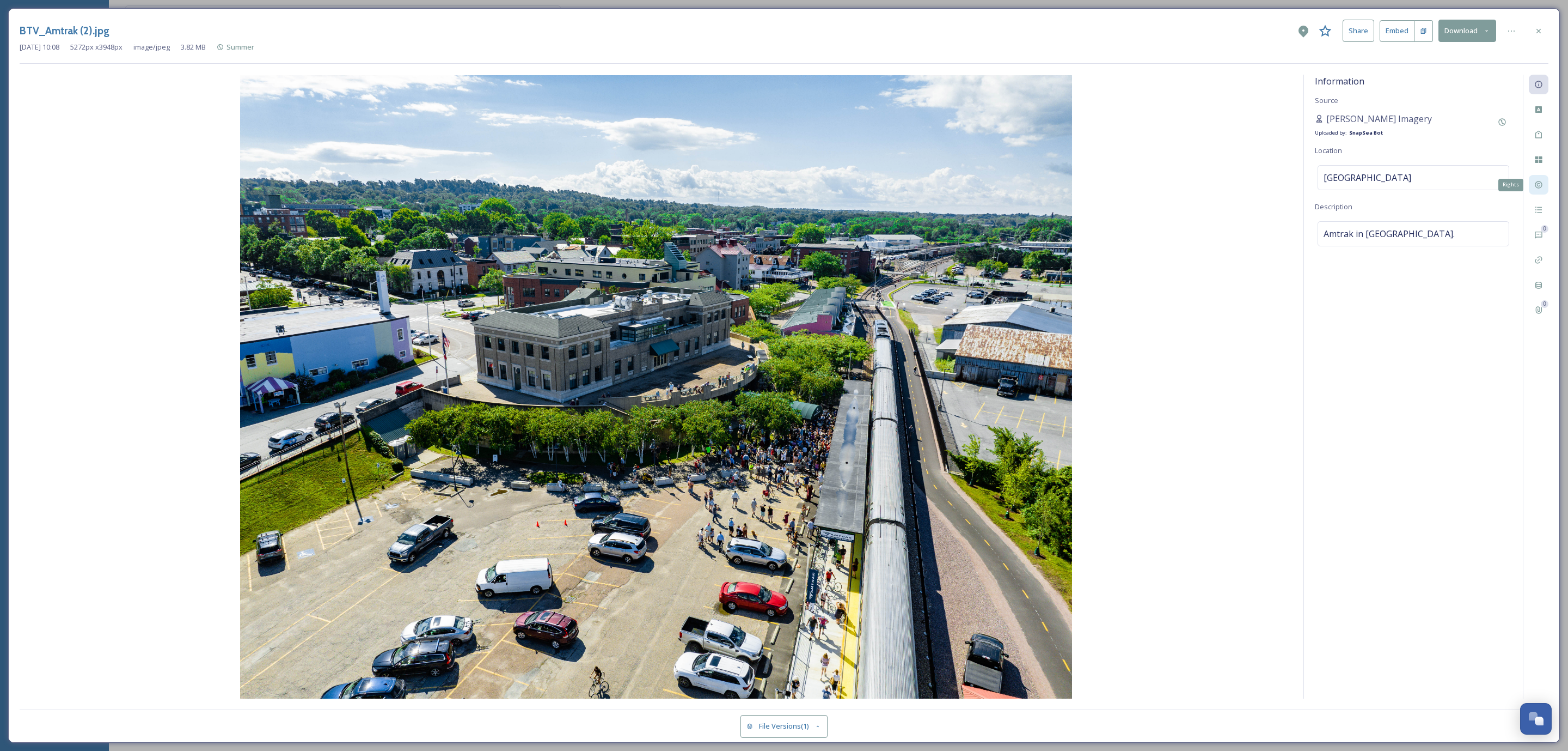
click at [1547, 184] on div "Rights" at bounding box center [1539, 185] width 19 height 19
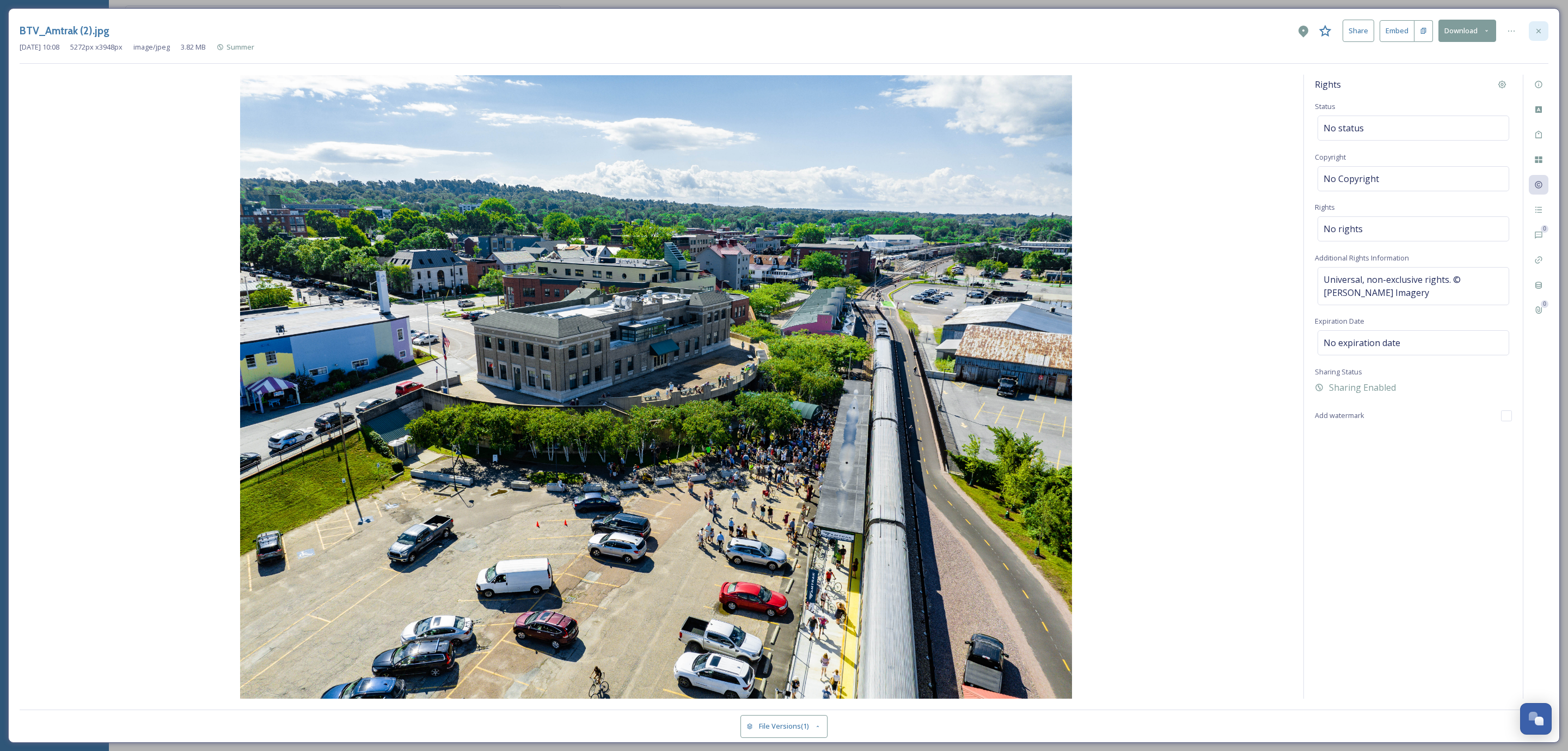
click at [1539, 25] on div at bounding box center [1539, 31] width 19 height 19
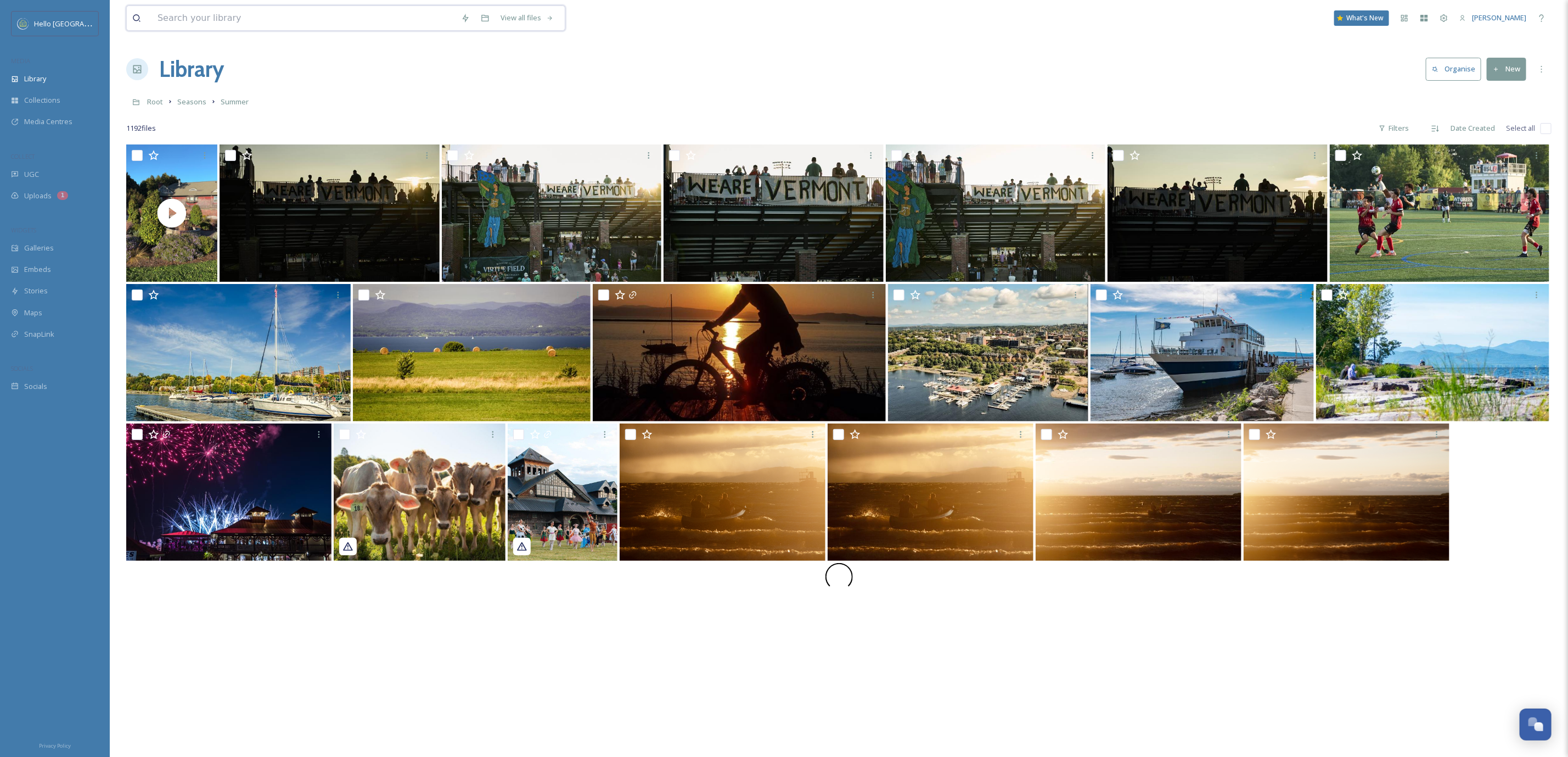
click at [259, 13] on input at bounding box center [304, 18] width 304 height 24
type input "[PERSON_NAME]"
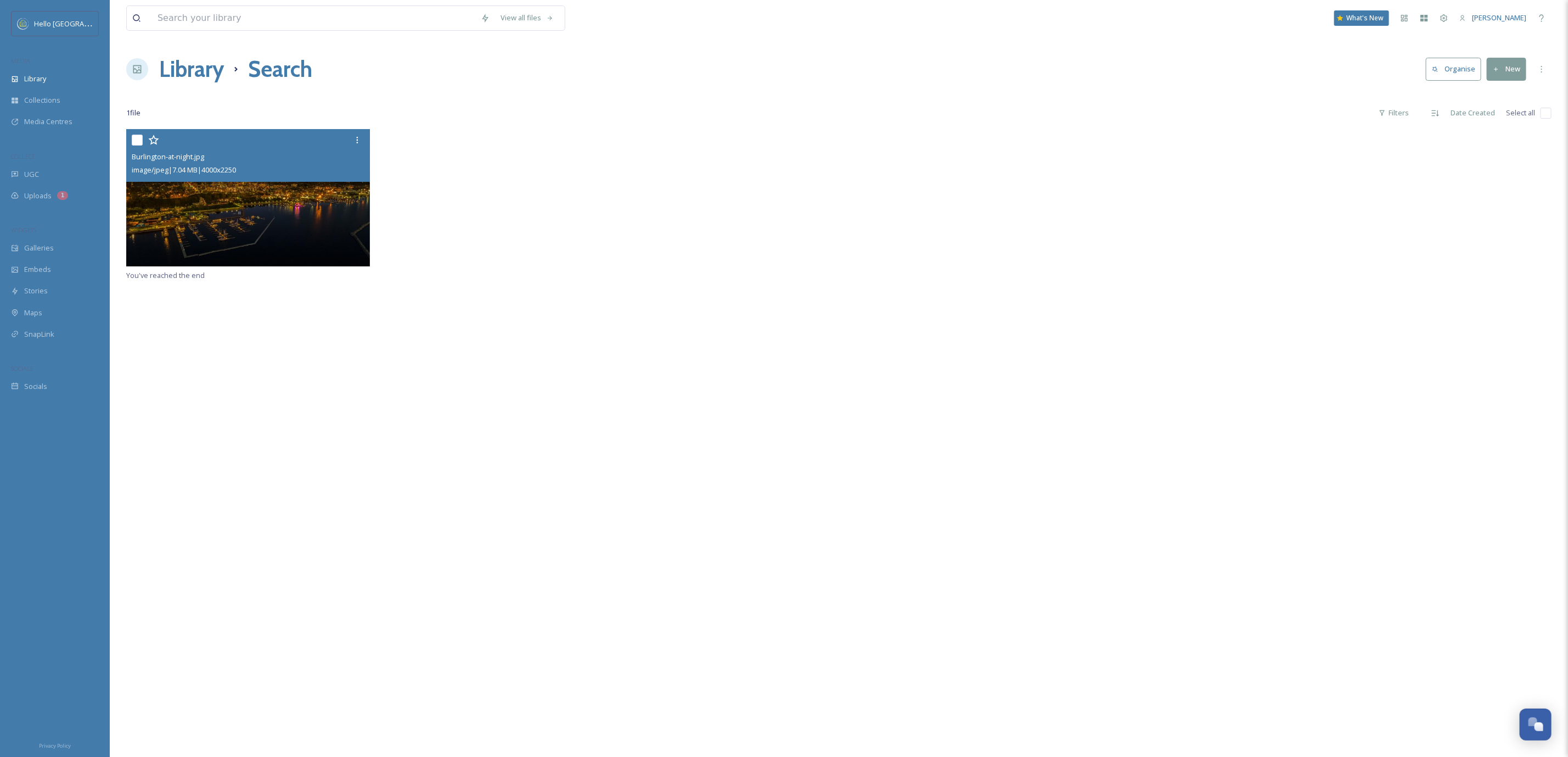
click at [274, 165] on div "image/jpeg | 7.04 MB | 4000 x 2250" at bounding box center [250, 169] width 236 height 13
click at [329, 231] on img at bounding box center [248, 198] width 244 height 137
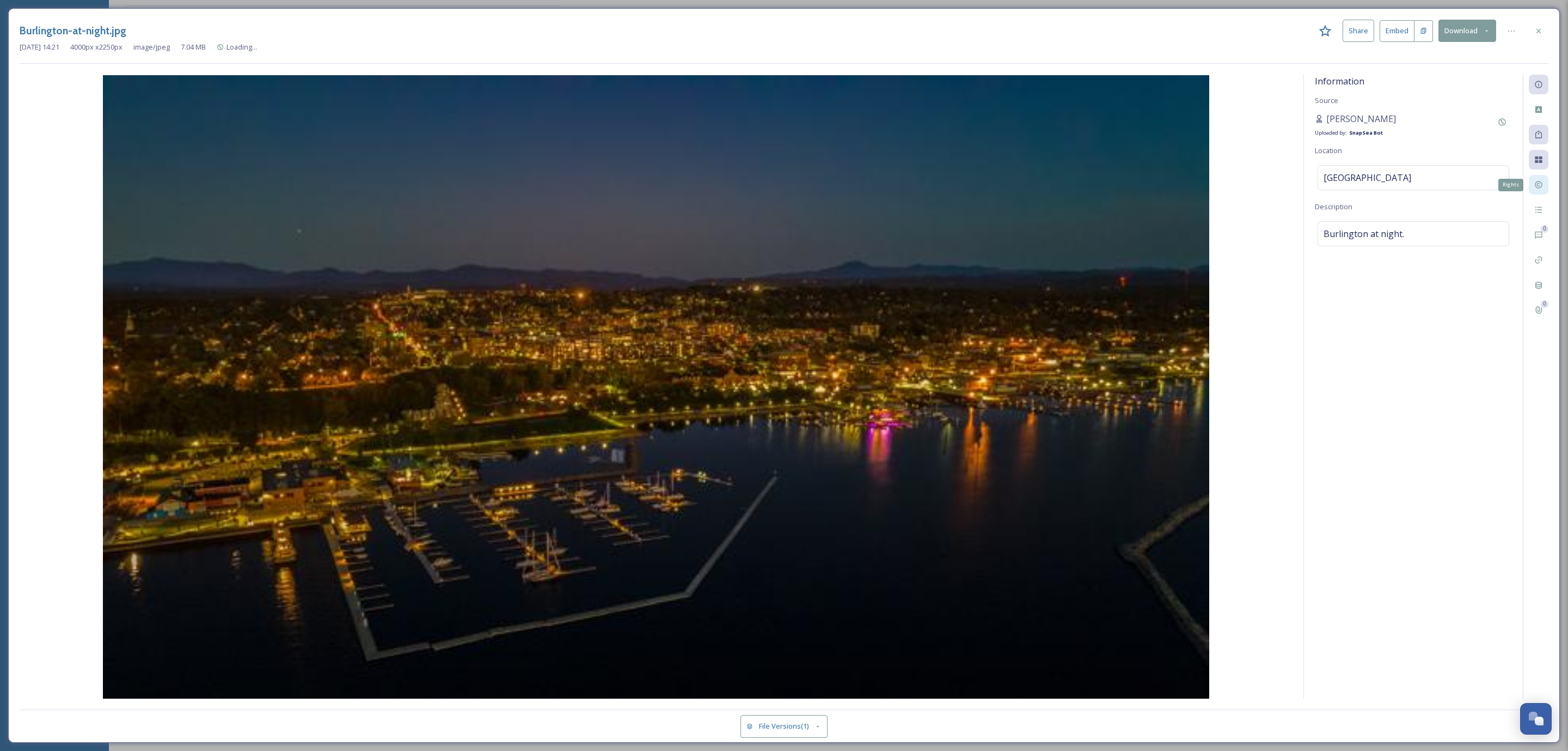
click at [1543, 186] on div "Rights" at bounding box center [1539, 185] width 19 height 19
click at [1375, 286] on div "No value." at bounding box center [1413, 280] width 192 height 26
click at [1376, 283] on textarea at bounding box center [1413, 312] width 197 height 91
paste textarea "Universal, non-exclusive rights. © [PERSON_NAME] Imagery"
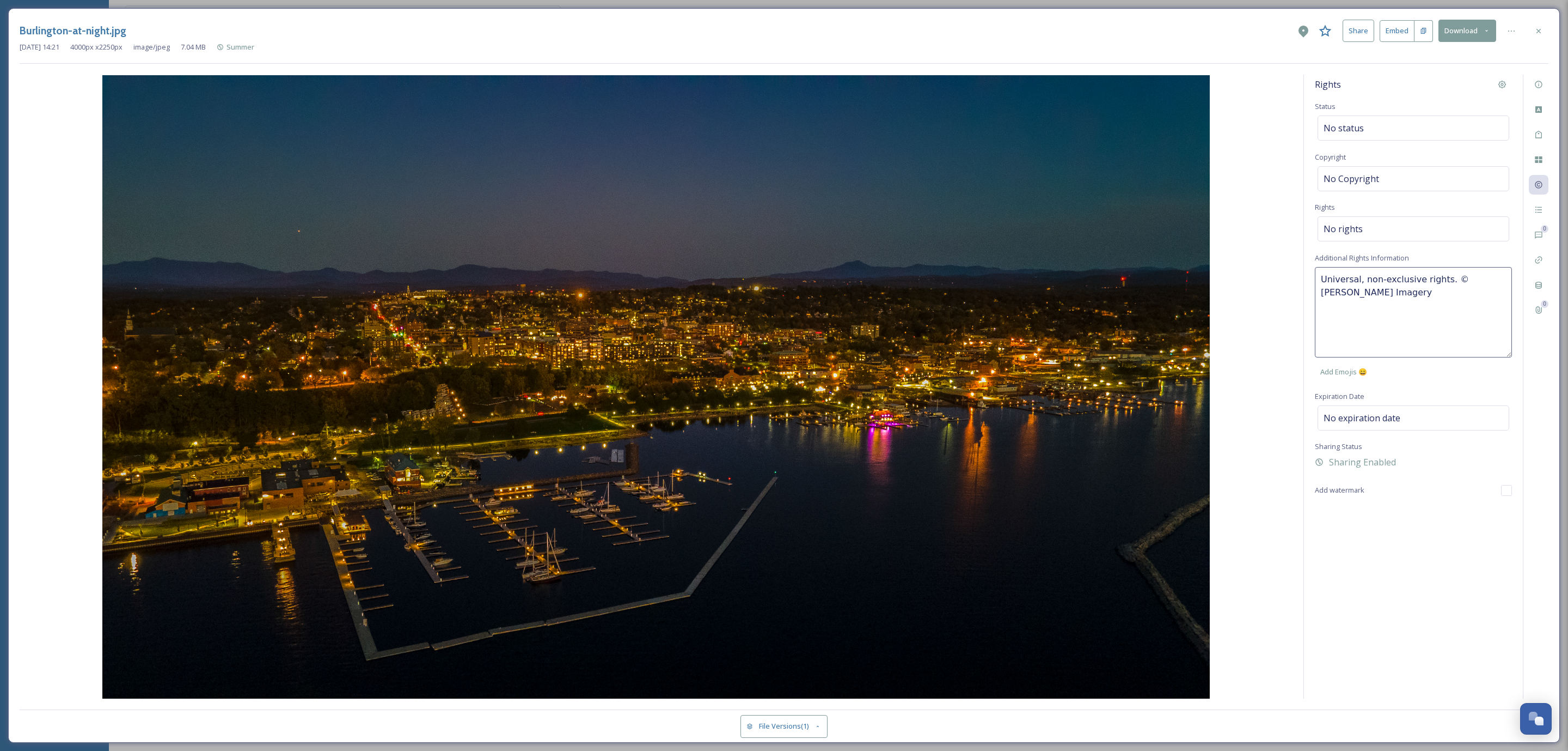
drag, startPoint x: 1371, startPoint y: 301, endPoint x: 1444, endPoint y: 274, distance: 77.8
click at [1444, 274] on textarea "Universal, non-exclusive rights. © [PERSON_NAME] Imagery" at bounding box center [1413, 312] width 197 height 91
type textarea "Universal, non-exclusive rights."
click at [1485, 502] on div "Rights Status No status Copyright No Copyright Rights No rights Additional Righ…" at bounding box center [1413, 386] width 219 height 623
click at [1388, 532] on div "Rights Status No status Copyright No Copyright Rights No rights Additional Righ…" at bounding box center [1413, 386] width 219 height 623
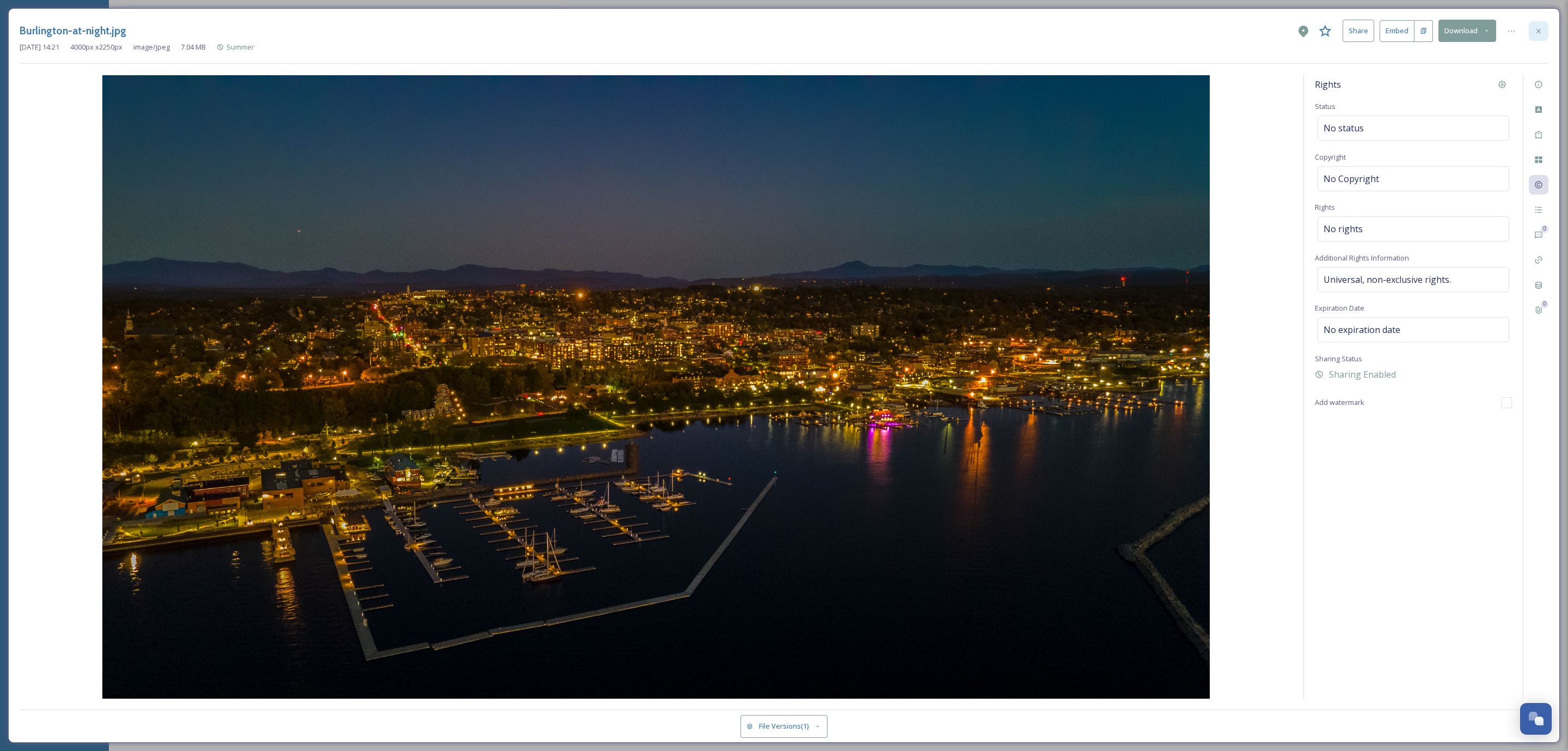
click at [1538, 32] on icon at bounding box center [1538, 30] width 4 height 4
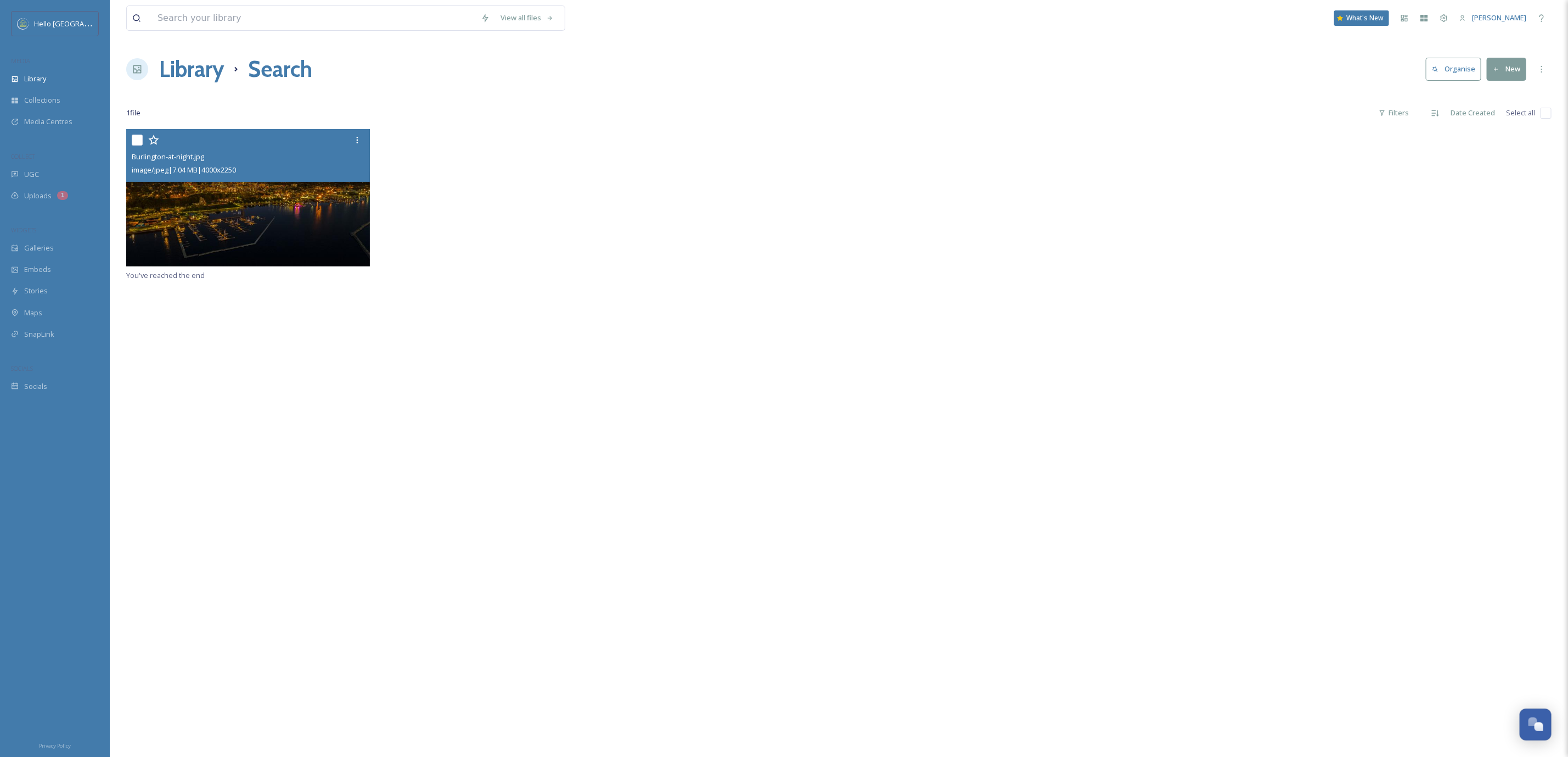
click at [301, 247] on img at bounding box center [248, 198] width 244 height 137
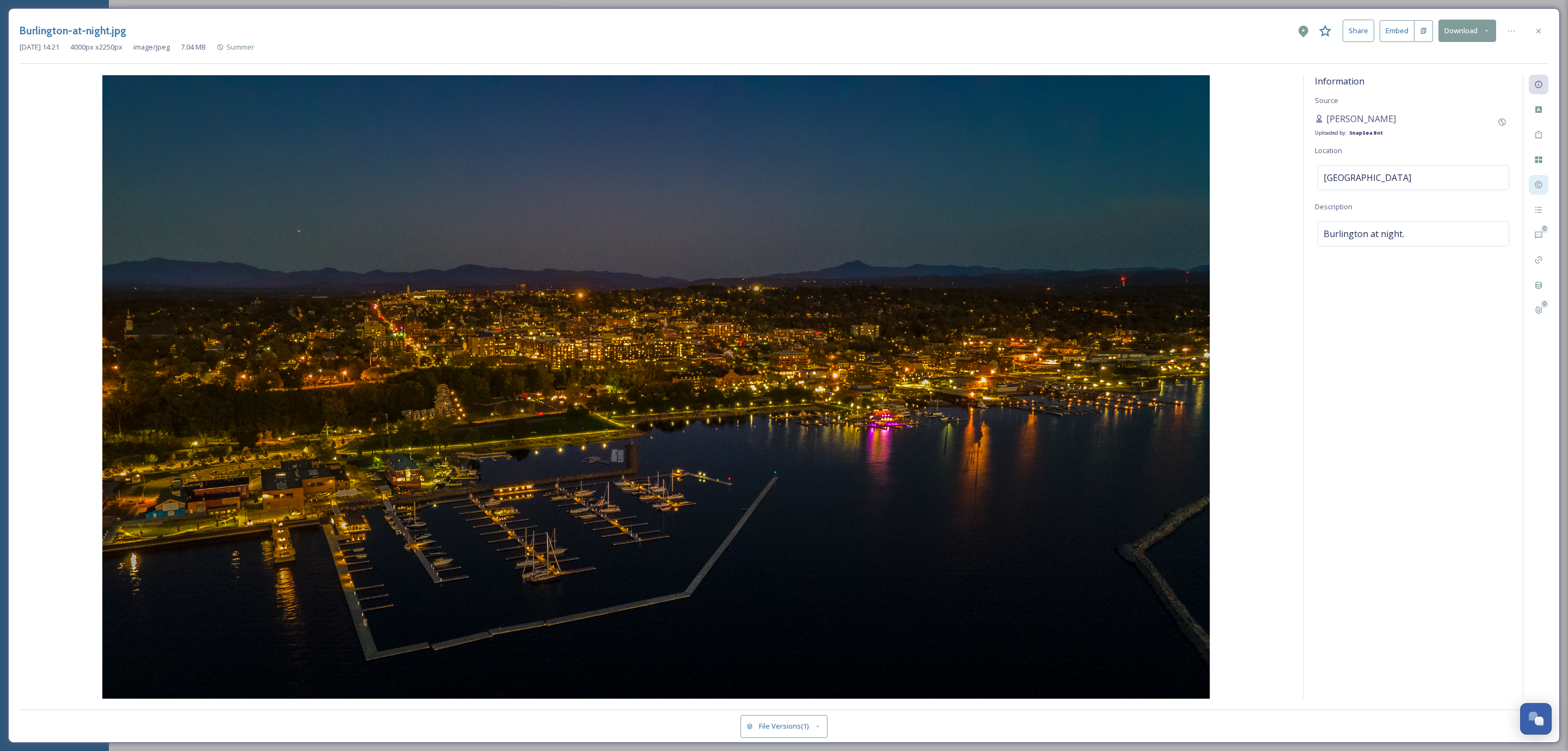
click at [1543, 189] on icon at bounding box center [1539, 185] width 9 height 9
click at [1390, 474] on div "Rights Status No status Copyright No Copyright Rights No rights Additional Righ…" at bounding box center [1413, 386] width 219 height 623
click at [1543, 26] on div at bounding box center [1539, 31] width 19 height 19
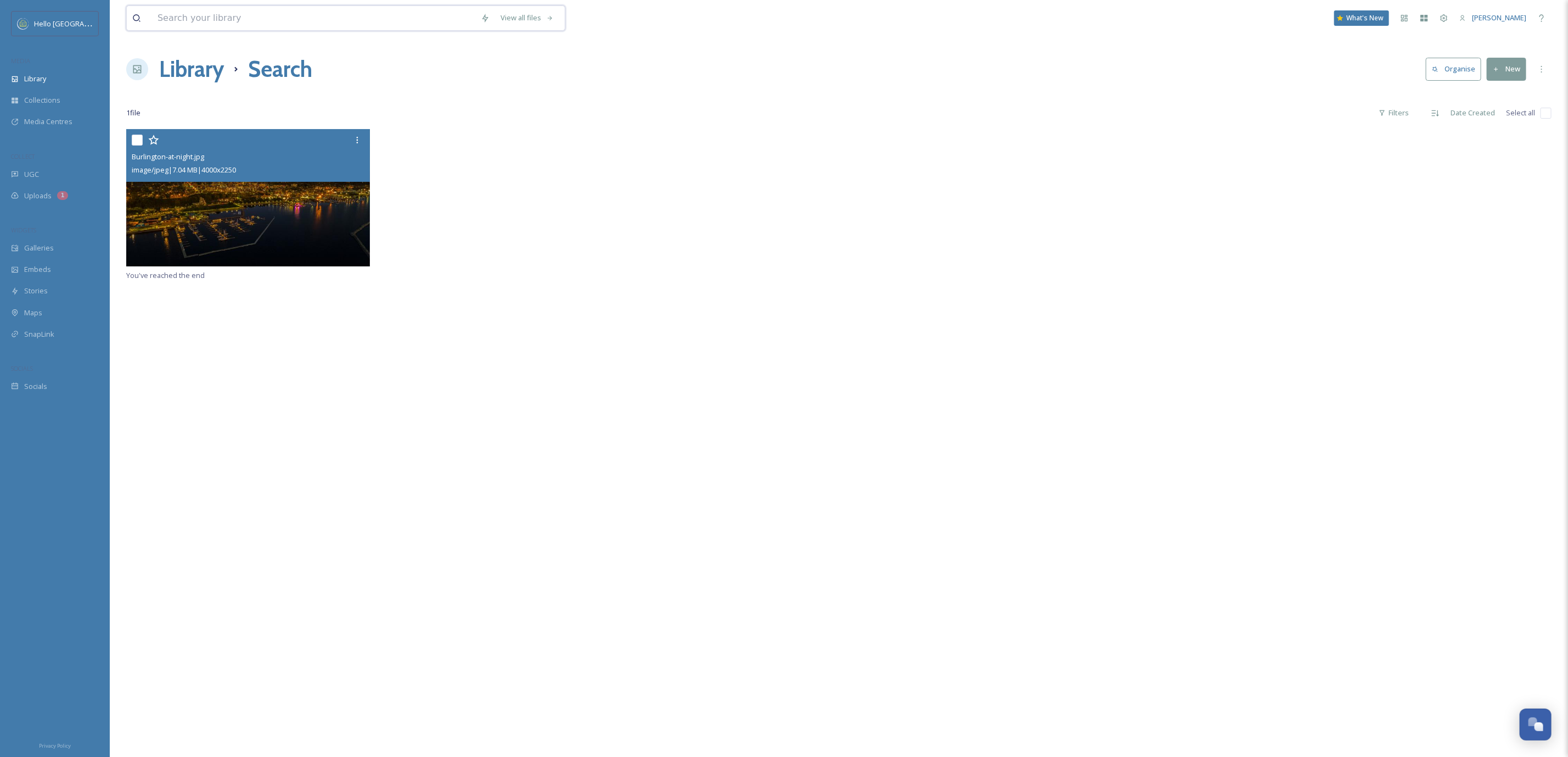
click at [308, 20] on input at bounding box center [314, 18] width 323 height 24
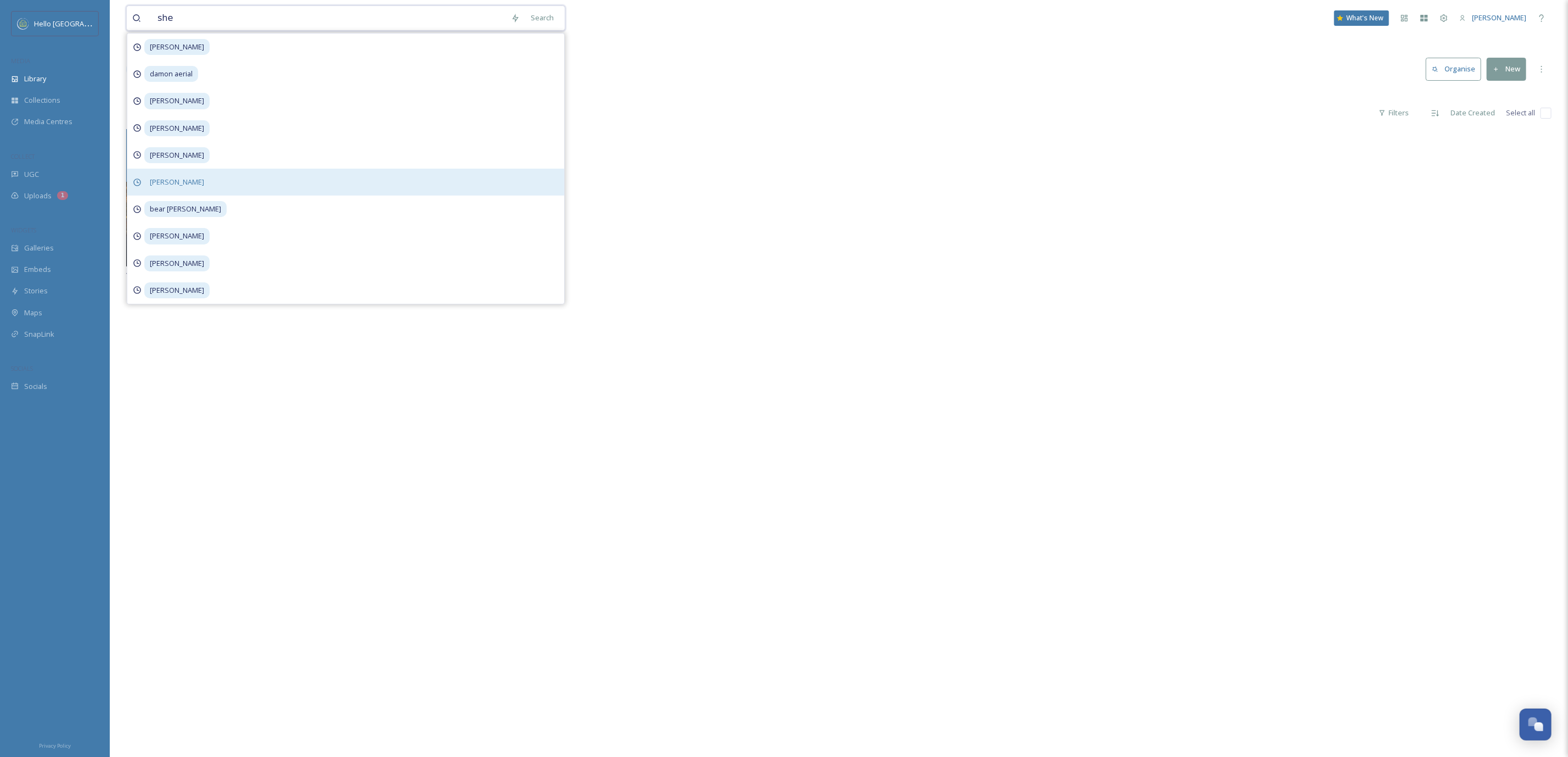
type input "shem"
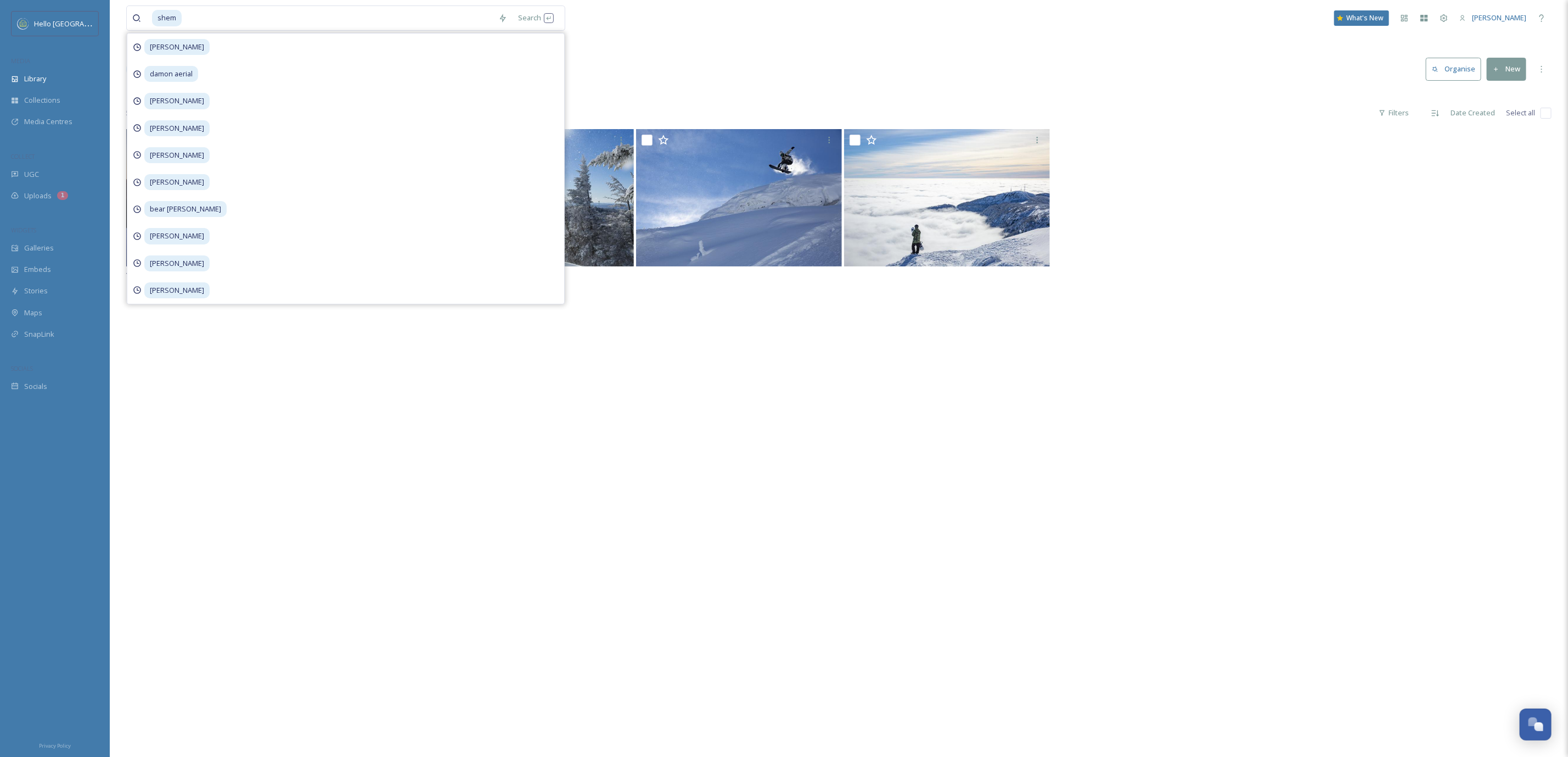
click at [764, 369] on div "You've reached the end" at bounding box center [839, 508] width 1425 height 757
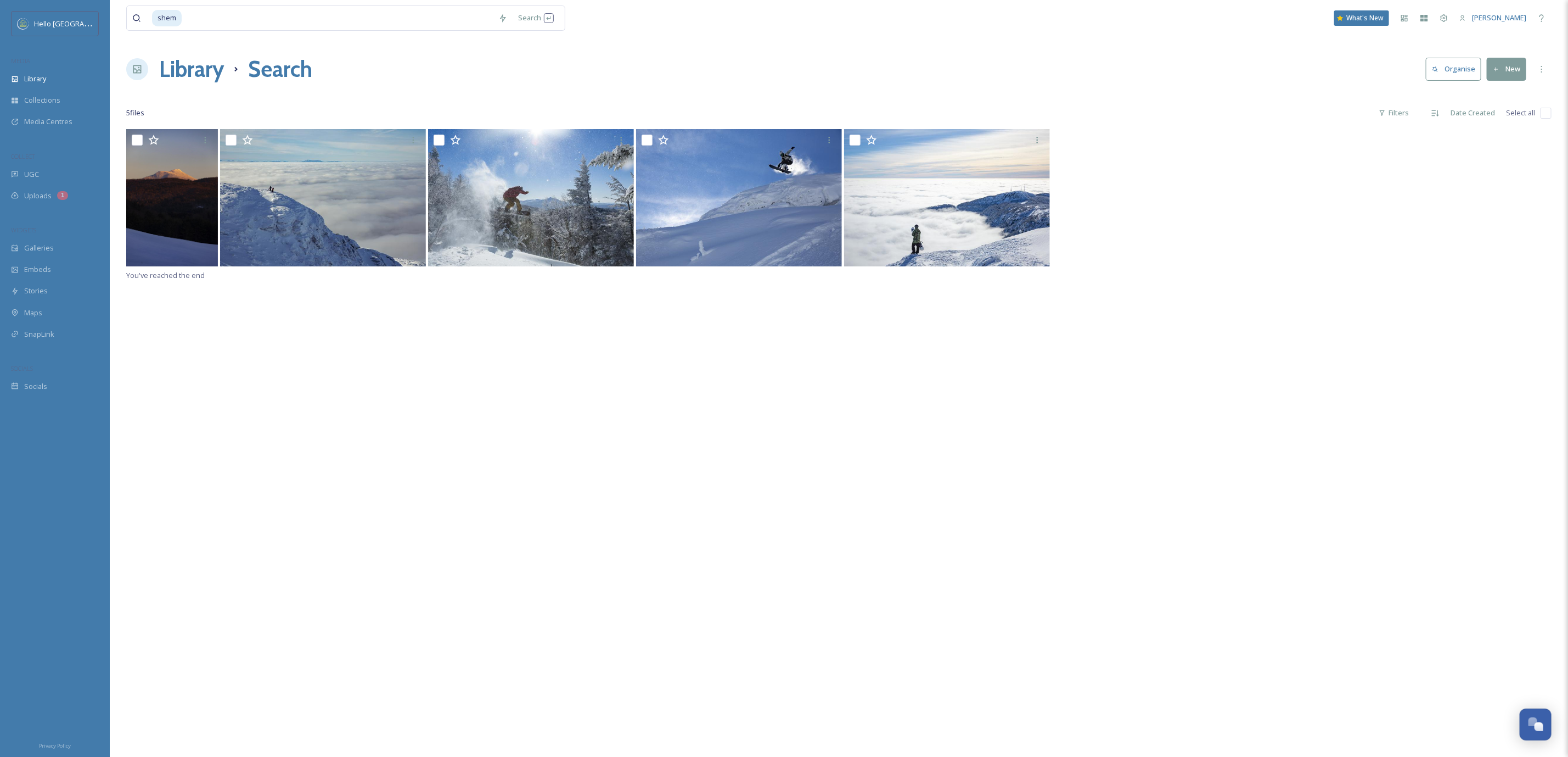
click at [795, 244] on img at bounding box center [739, 198] width 206 height 137
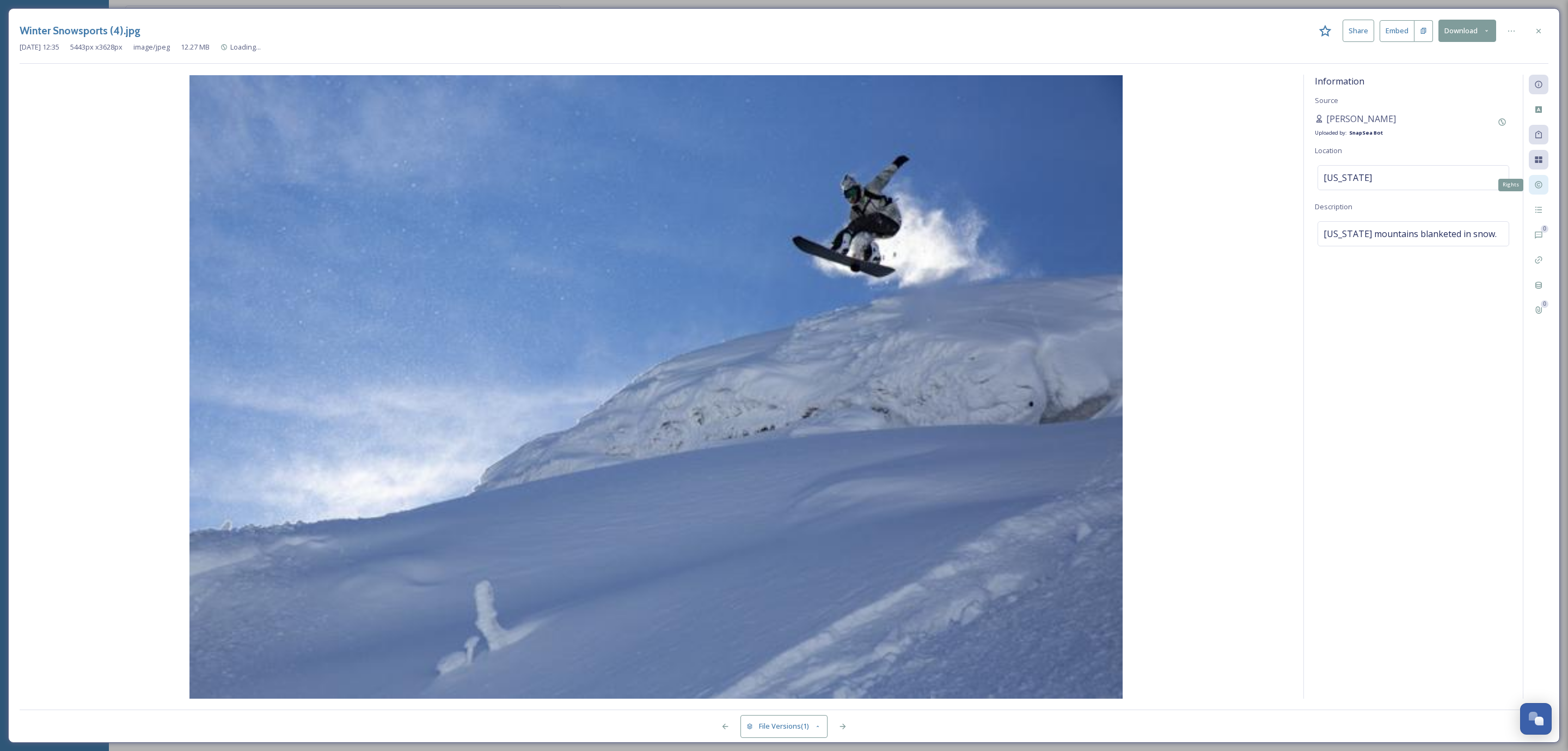
click at [1543, 188] on div "Rights" at bounding box center [1539, 185] width 19 height 19
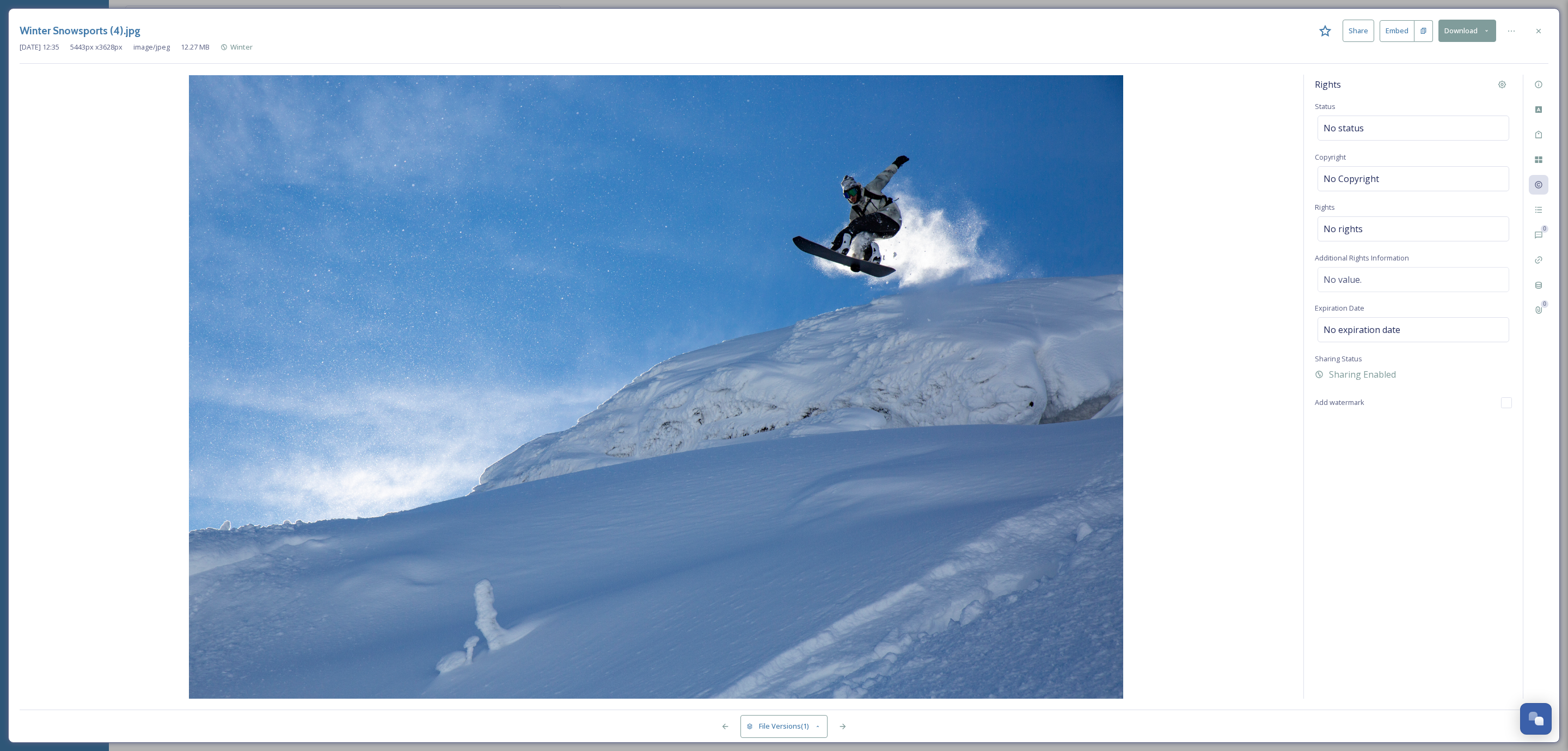
click at [1528, 24] on div "Winter Snowsports (4).jpg Share Embed Download" at bounding box center [784, 30] width 1529 height 22
click at [1556, 33] on div "Winter Snowsports (4).jpg Share Embed Download [DATE] 12:35 5443 px x 3628 px i…" at bounding box center [784, 375] width 1552 height 734
click at [1543, 29] on div at bounding box center [1539, 31] width 19 height 19
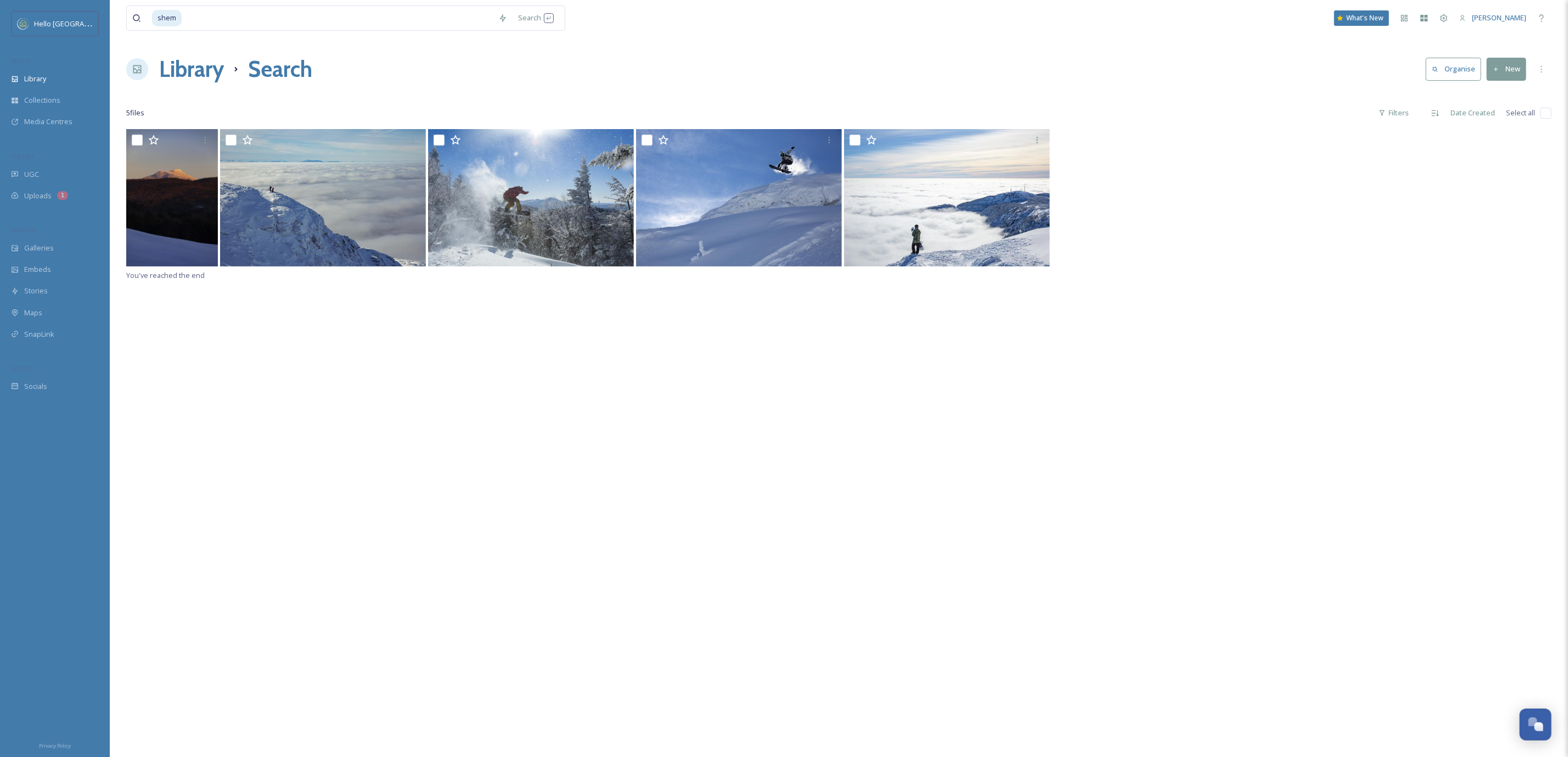
click at [1550, 111] on input "checkbox" at bounding box center [1546, 113] width 11 height 11
checkbox input "true"
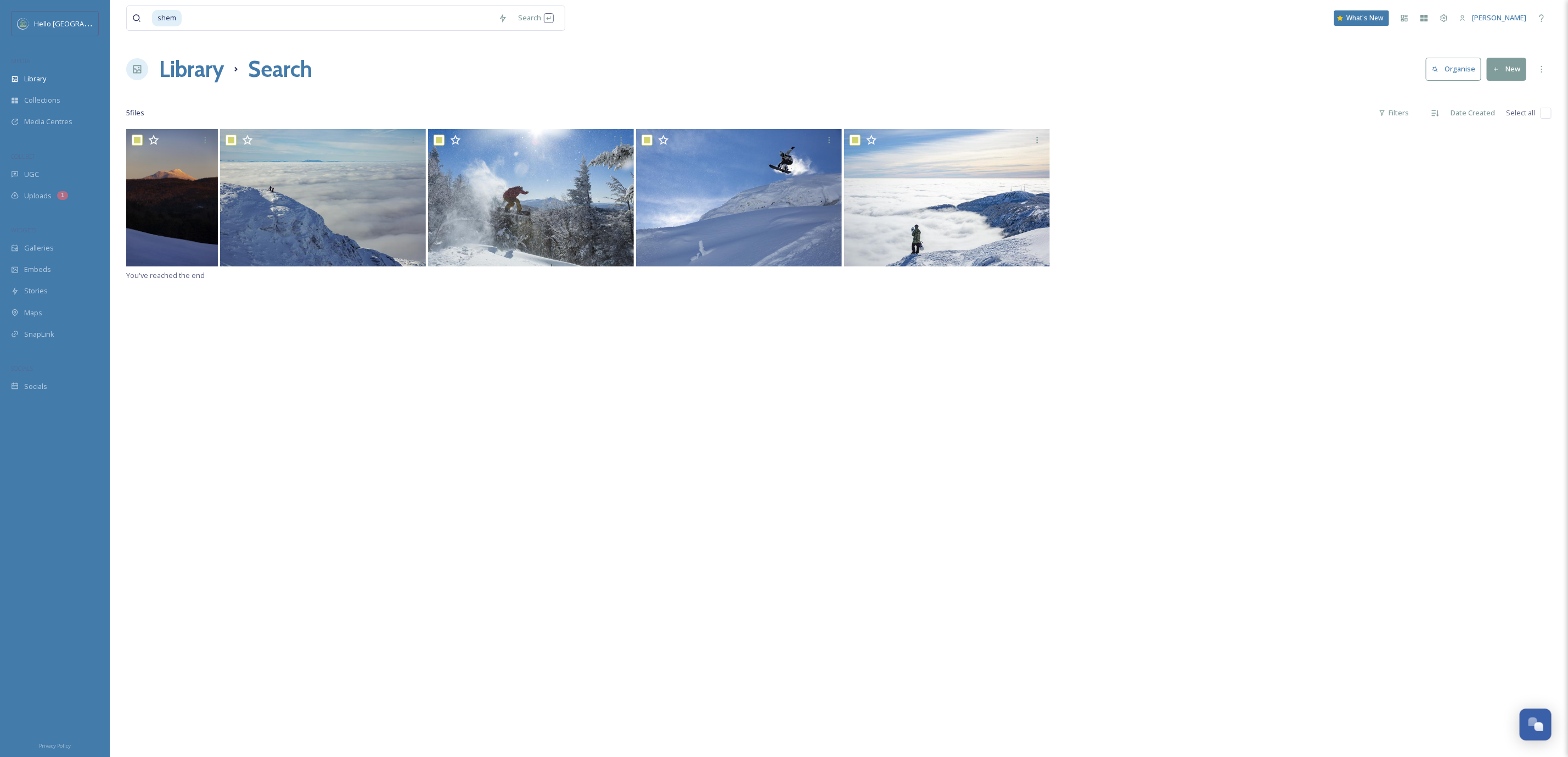
checkbox input "true"
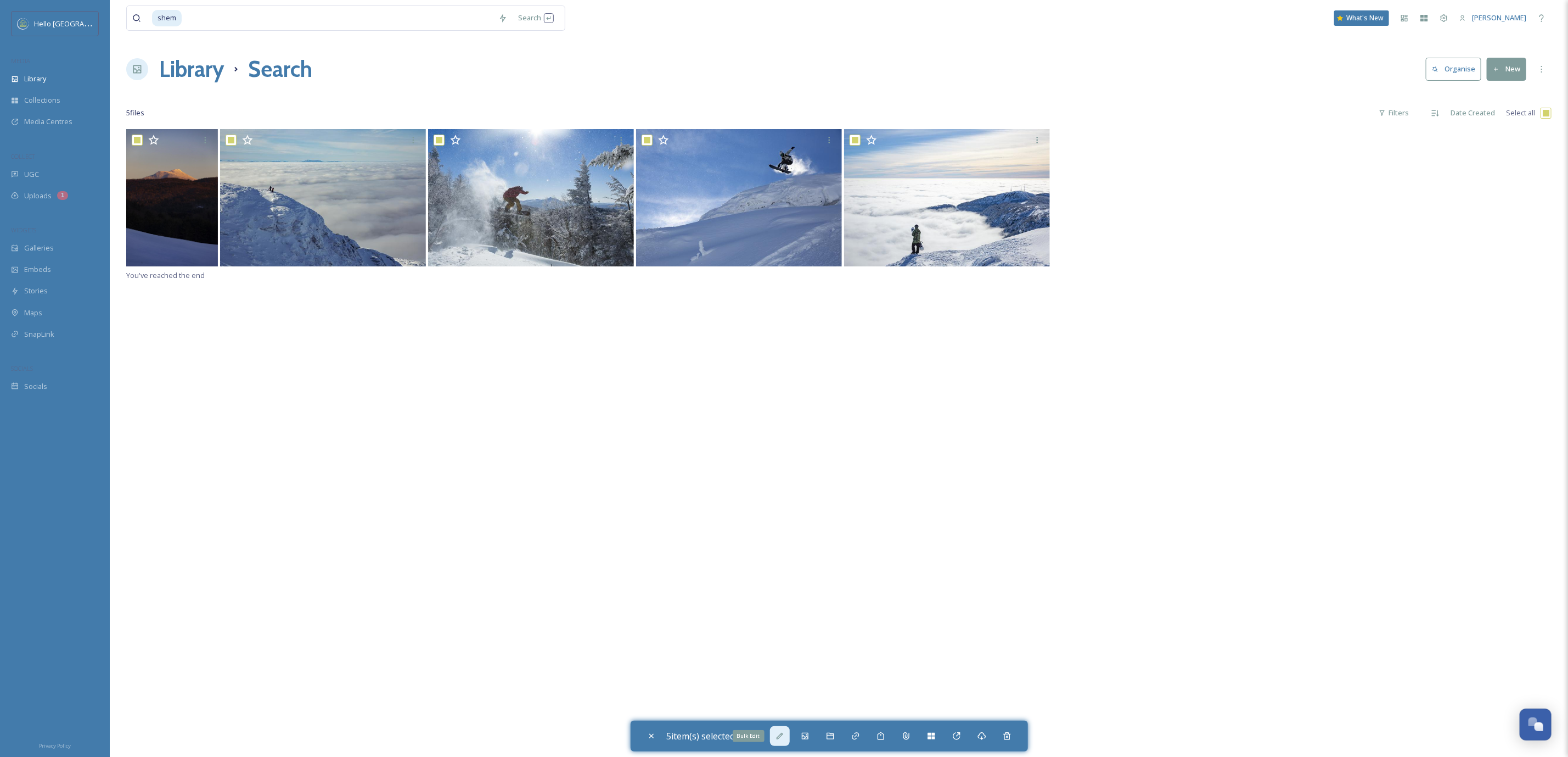
click at [784, 737] on icon at bounding box center [780, 736] width 9 height 9
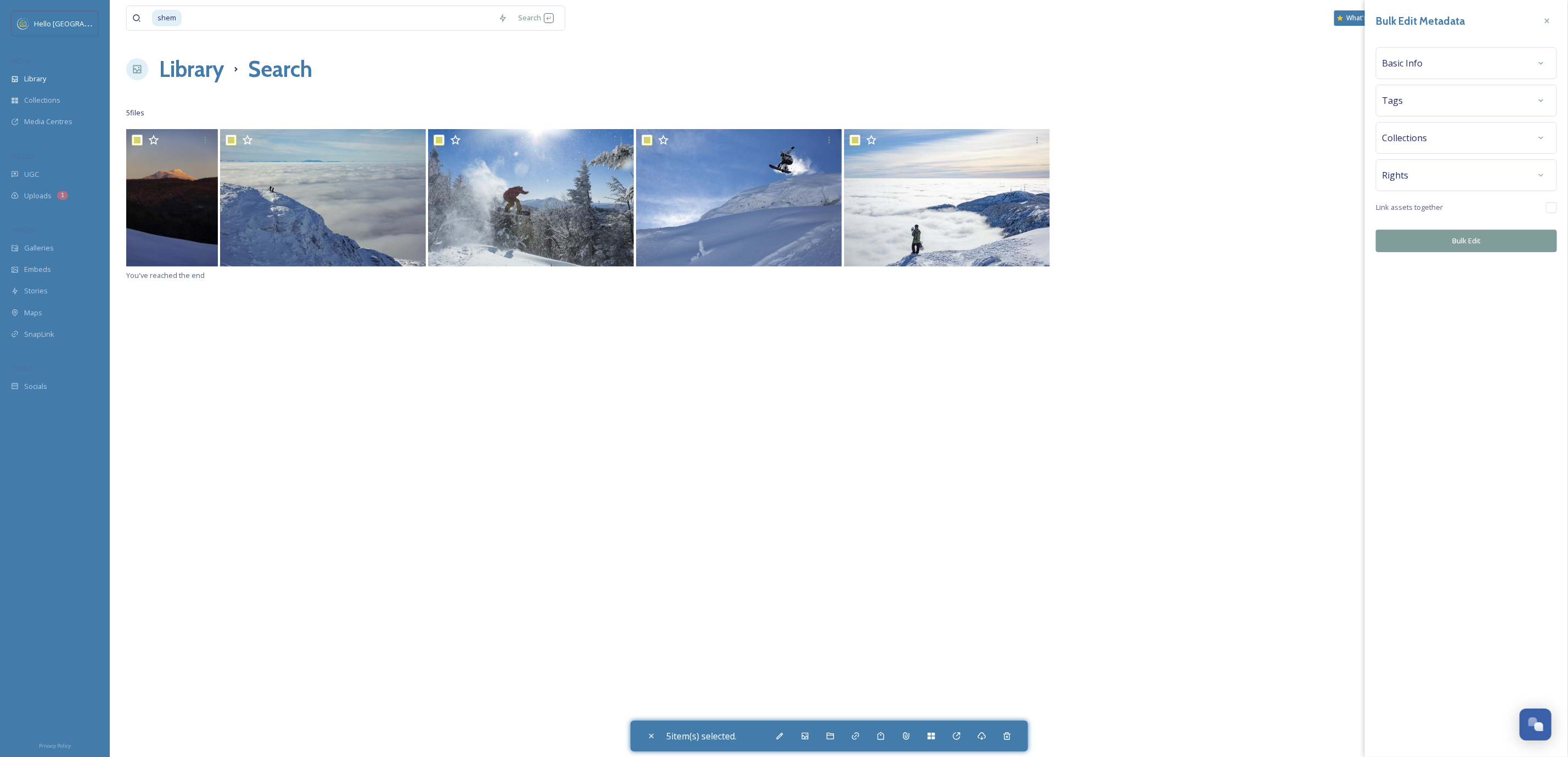
click at [1409, 178] on div "Rights" at bounding box center [1466, 175] width 169 height 20
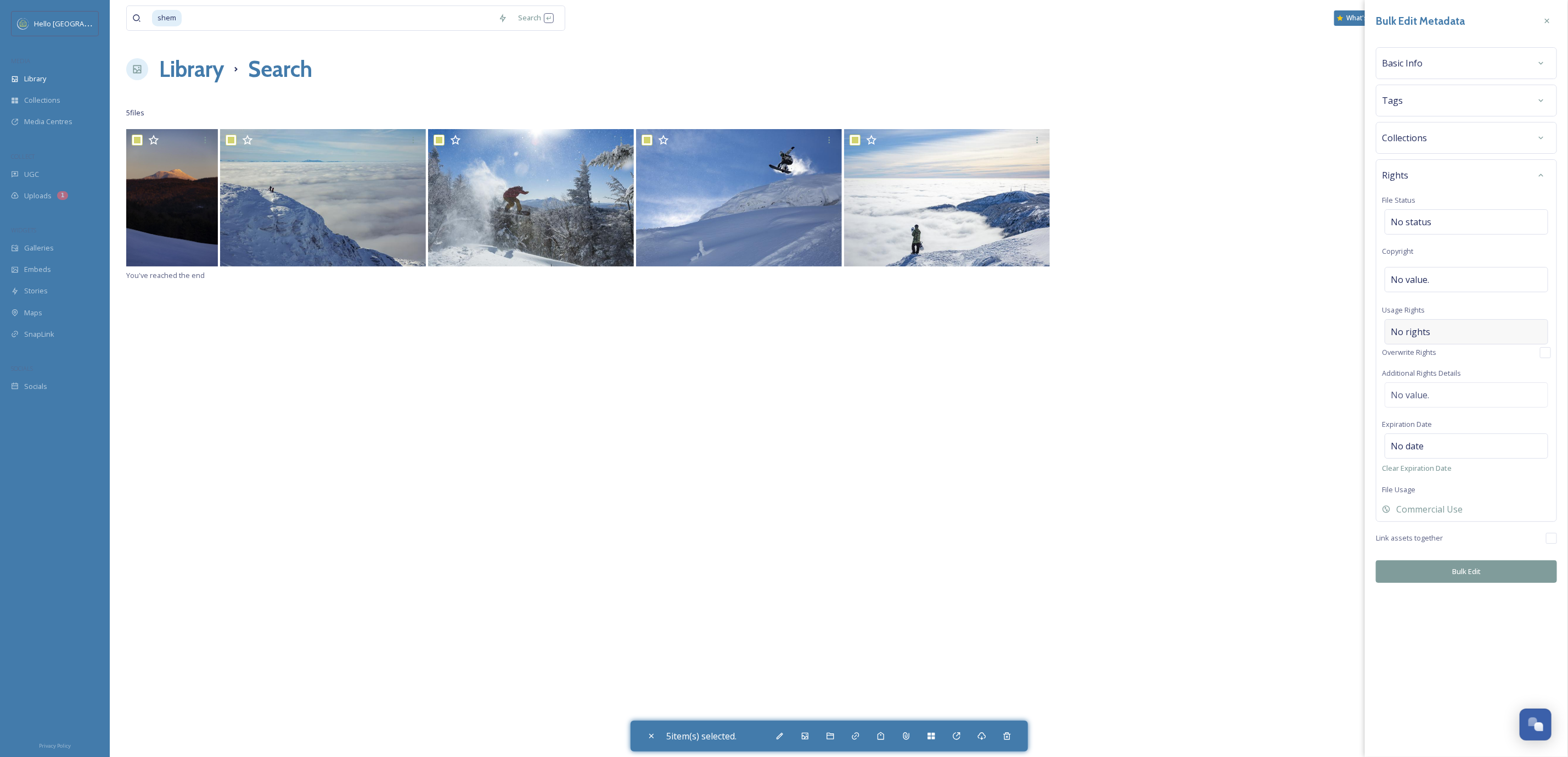
click at [1426, 328] on span "No rights" at bounding box center [1410, 332] width 40 height 13
click at [1429, 332] on input at bounding box center [1448, 334] width 120 height 24
click at [1447, 408] on div "No value." at bounding box center [1466, 394] width 164 height 26
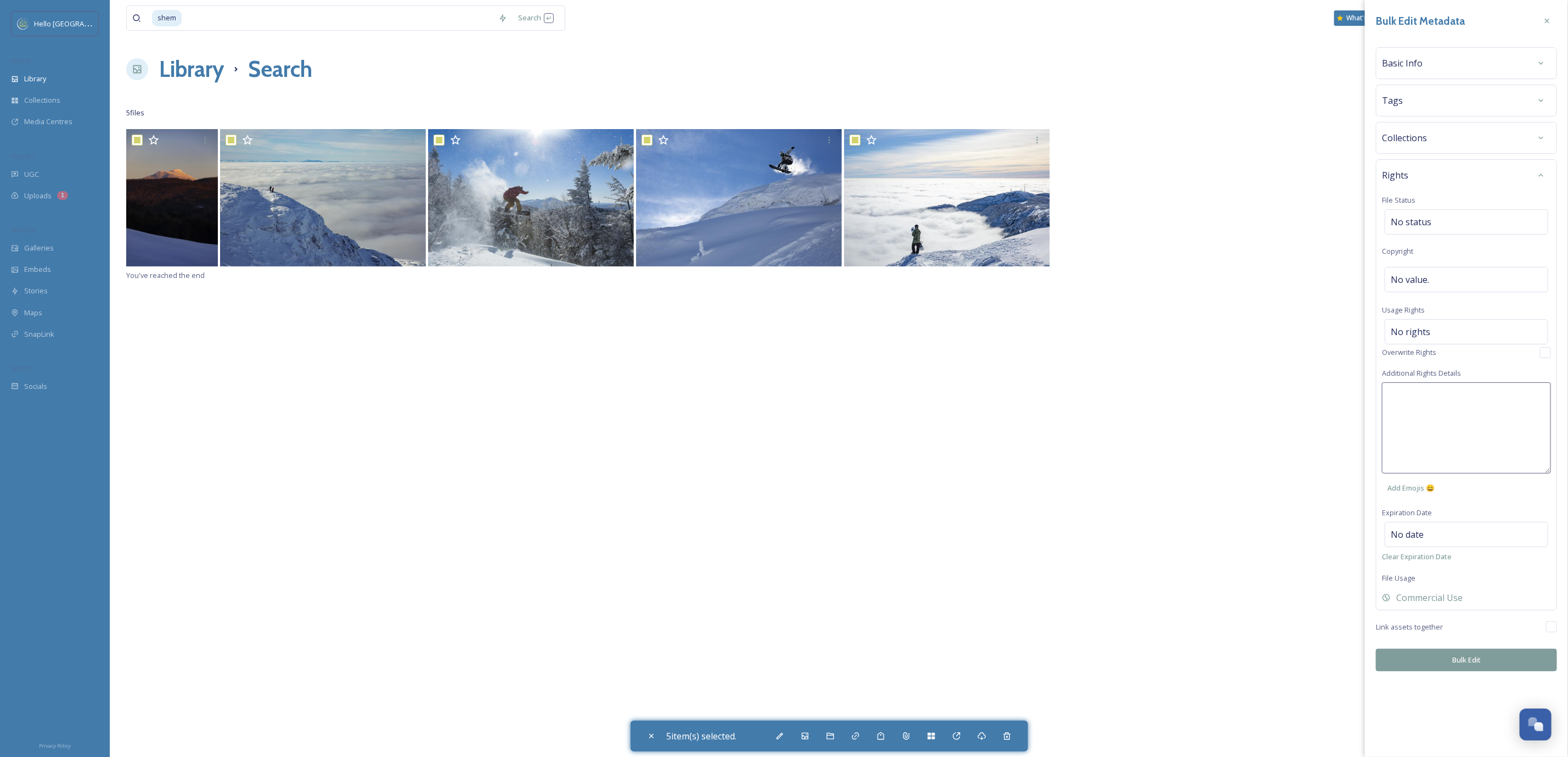
click at [1454, 425] on textarea at bounding box center [1466, 427] width 169 height 91
type textarea "Unlimited non-exclusive"
click at [1503, 662] on div "Bulk Edit Metadata Basic Info Tags Collections Rights File Status No status Cop…" at bounding box center [1466, 378] width 203 height 757
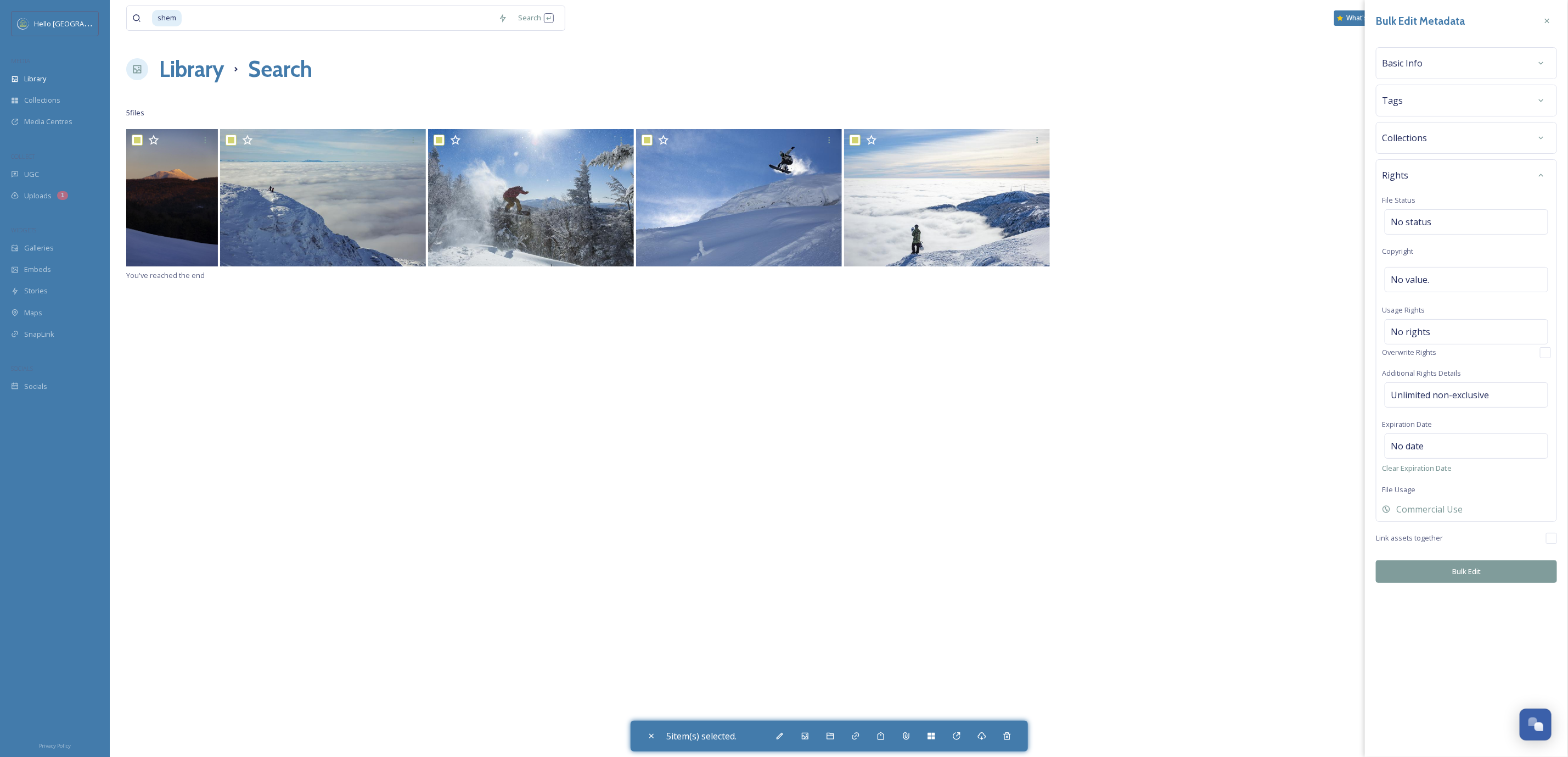
click at [1504, 578] on button "Bulk Edit" at bounding box center [1466, 571] width 181 height 22
checkbox input "false"
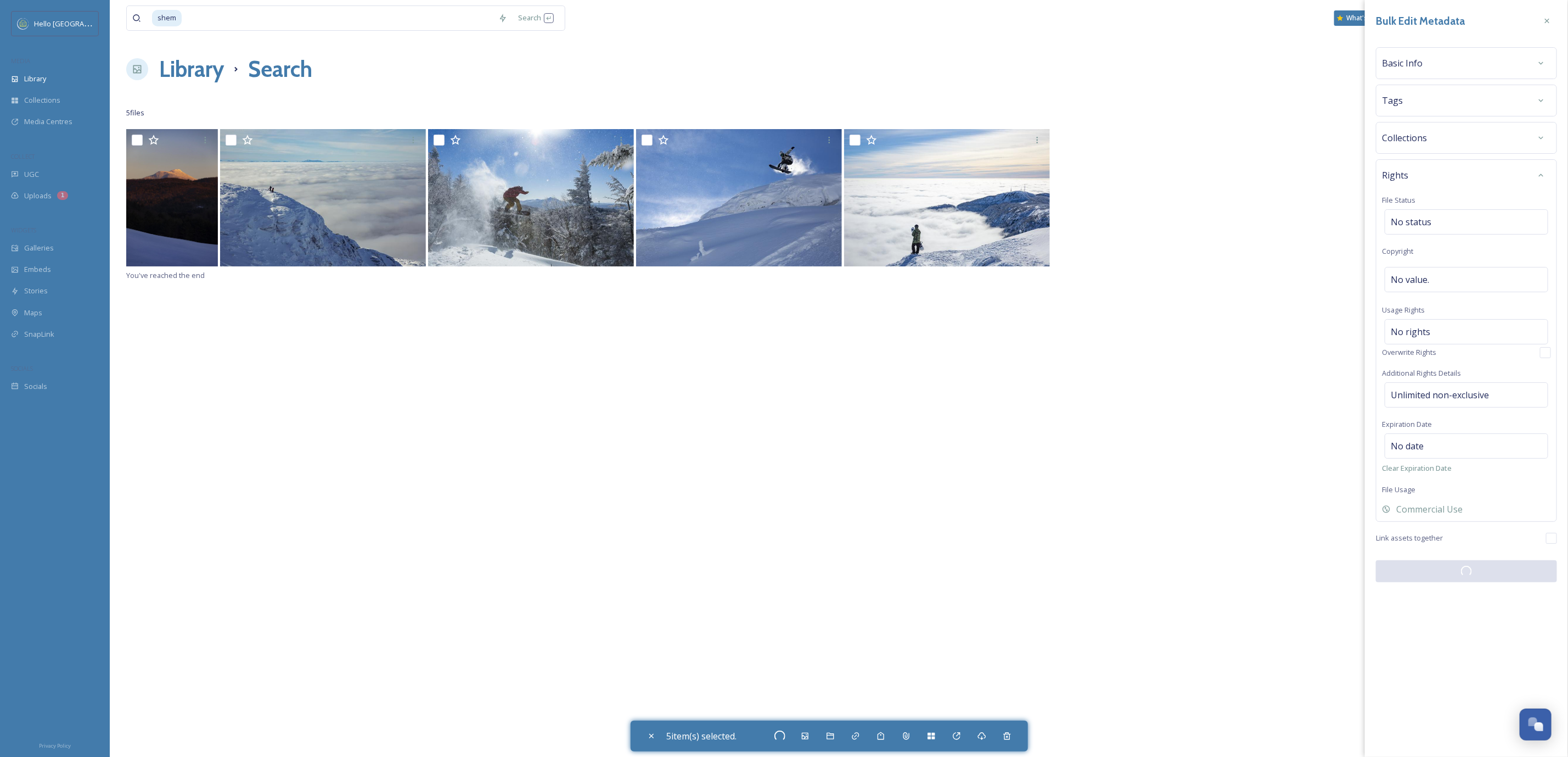
checkbox input "false"
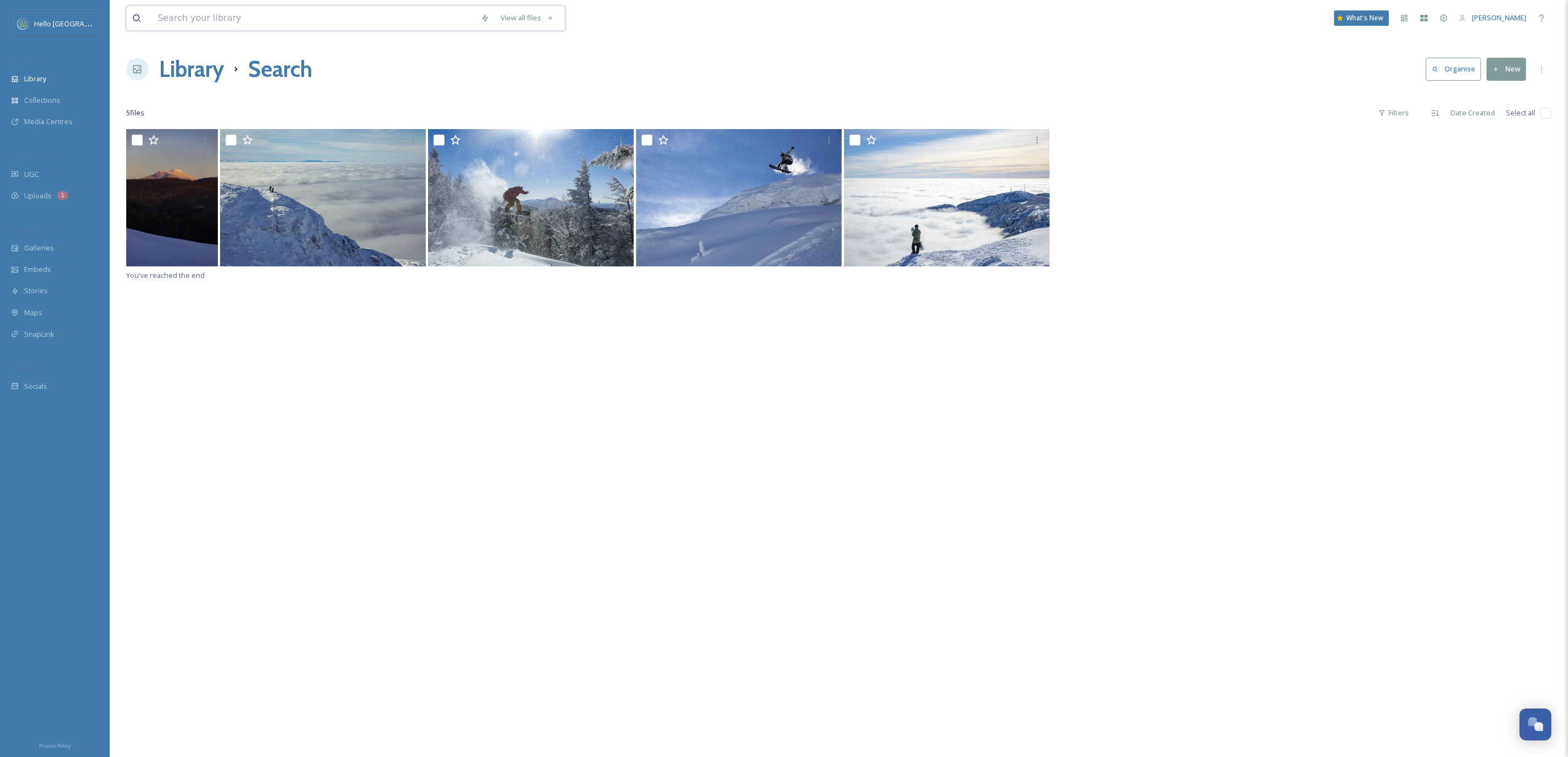
click at [289, 9] on input at bounding box center [314, 18] width 323 height 24
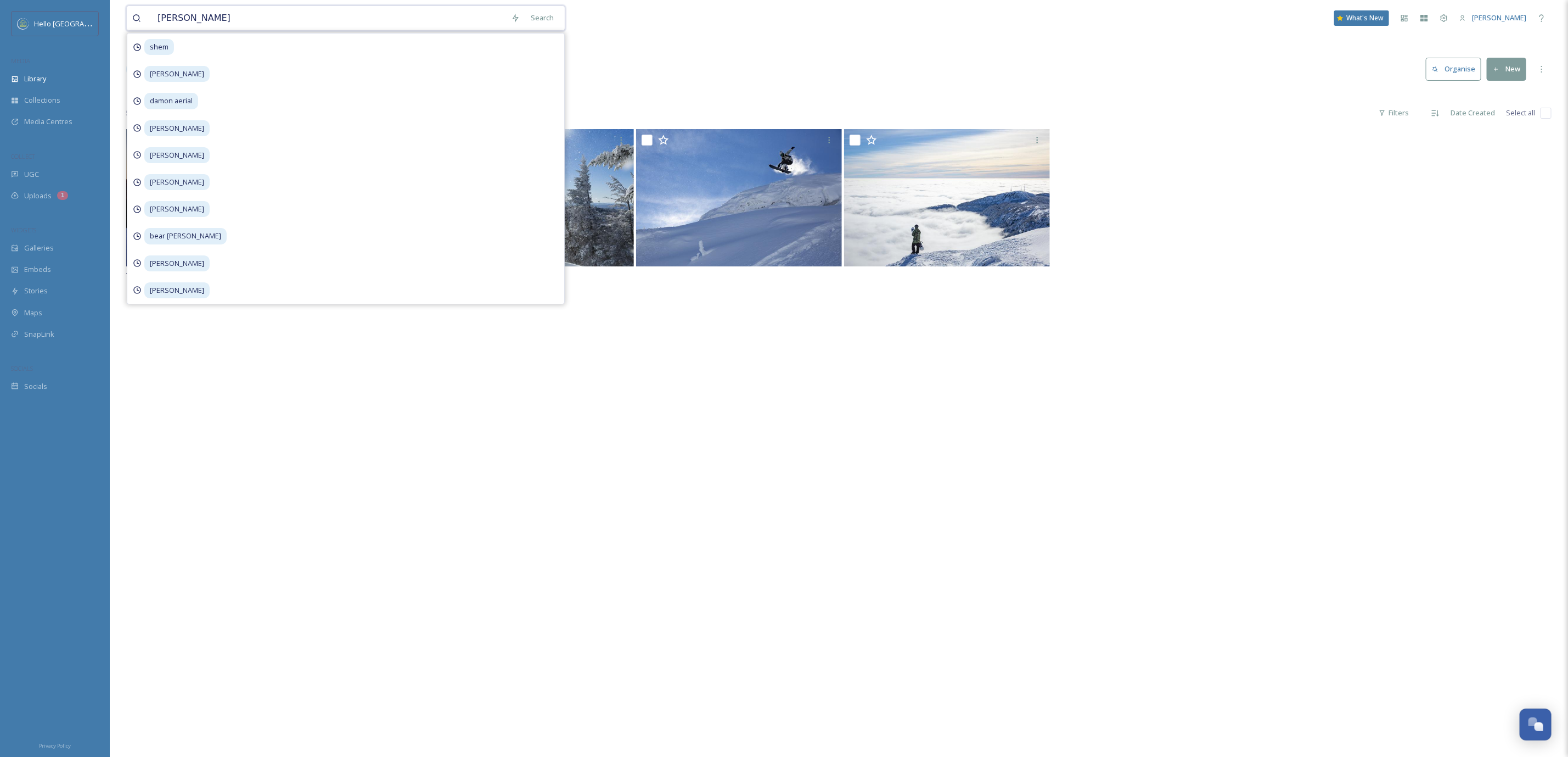
type input "[PERSON_NAME]"
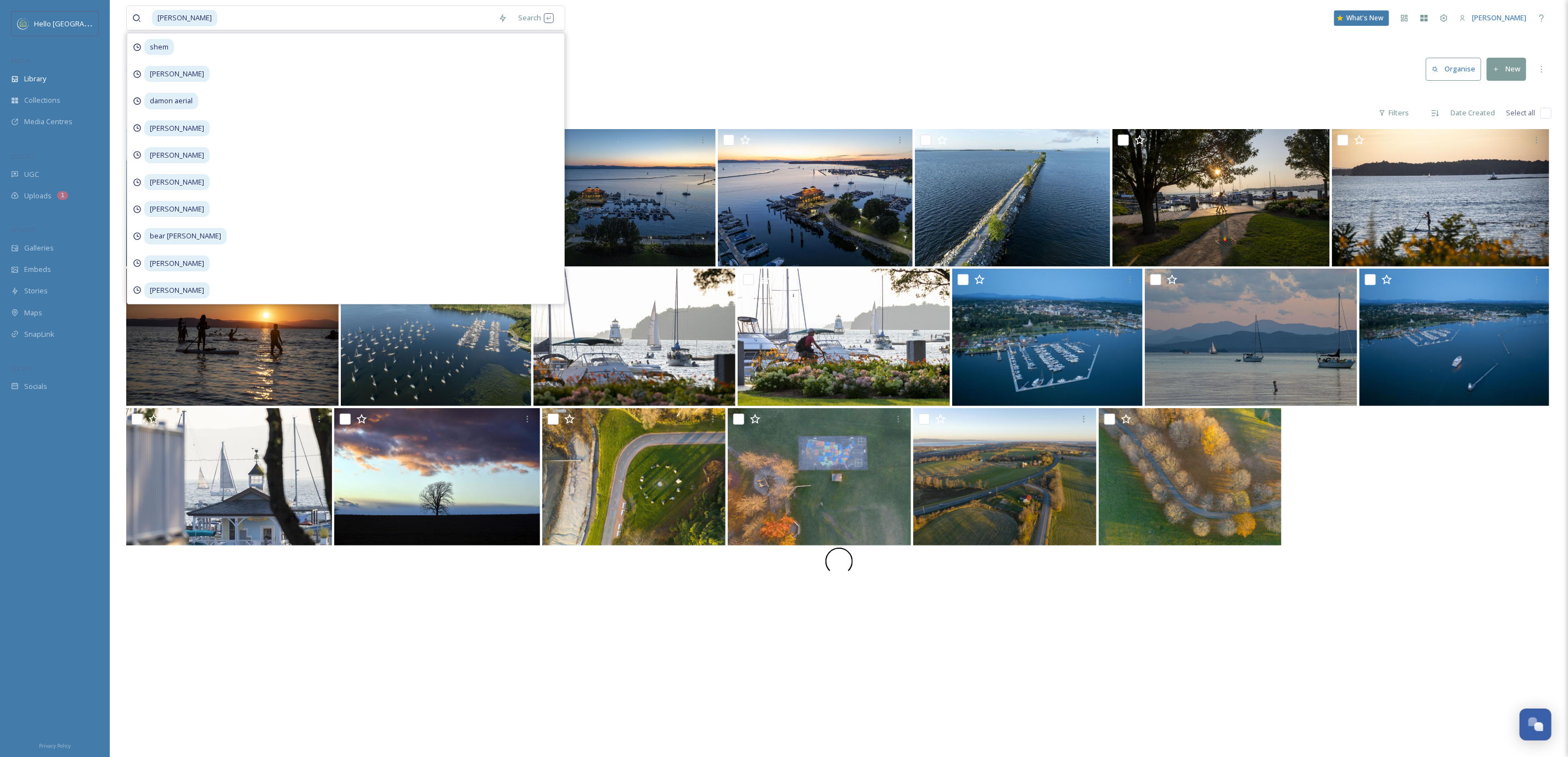
click at [802, 86] on div "caleb kenna Search shem matt fischer damon aerial Matt Kiedaisch matt kiedaisch…" at bounding box center [839, 442] width 1458 height 886
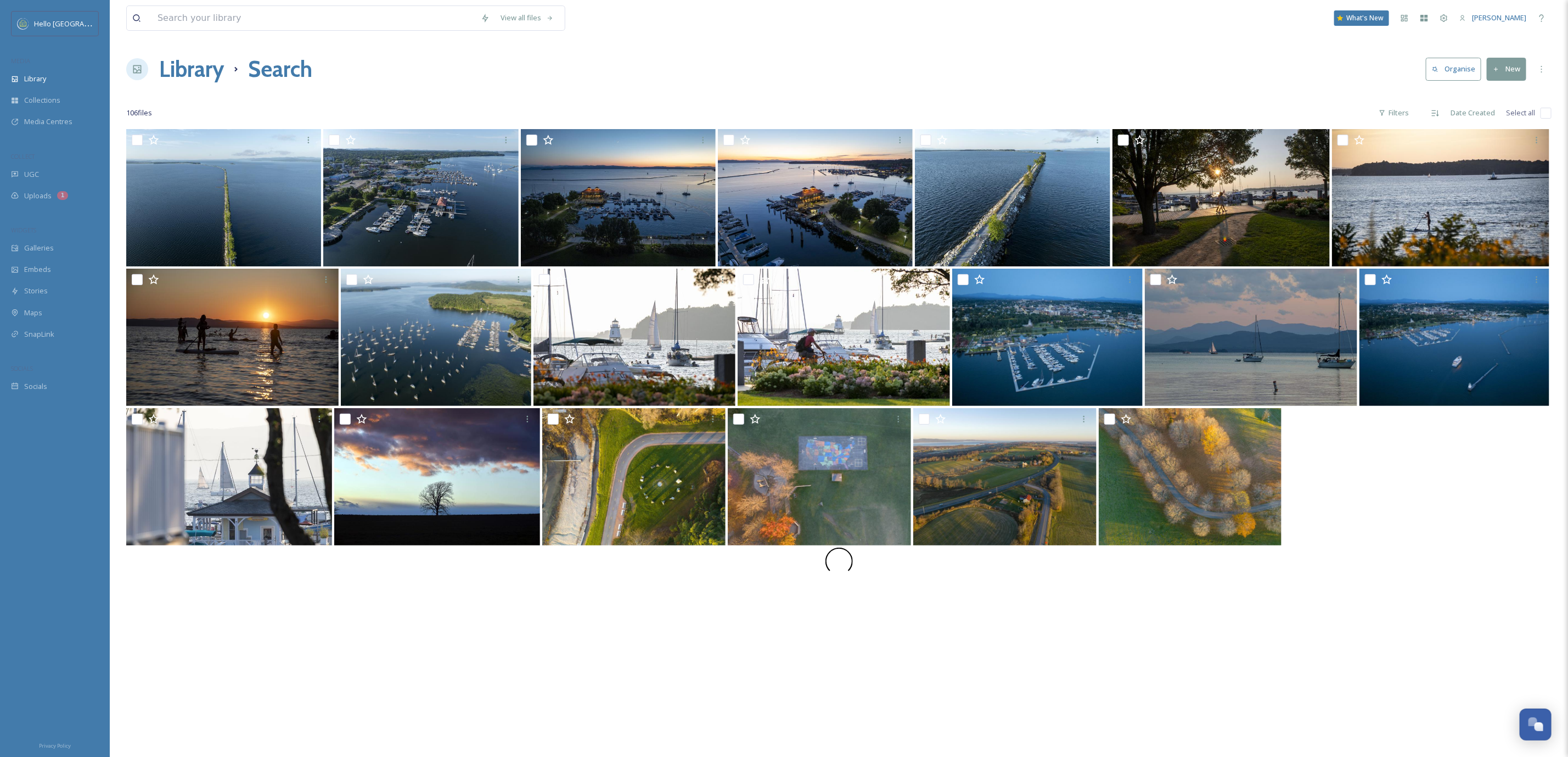
click at [1543, 115] on input "checkbox" at bounding box center [1546, 113] width 11 height 11
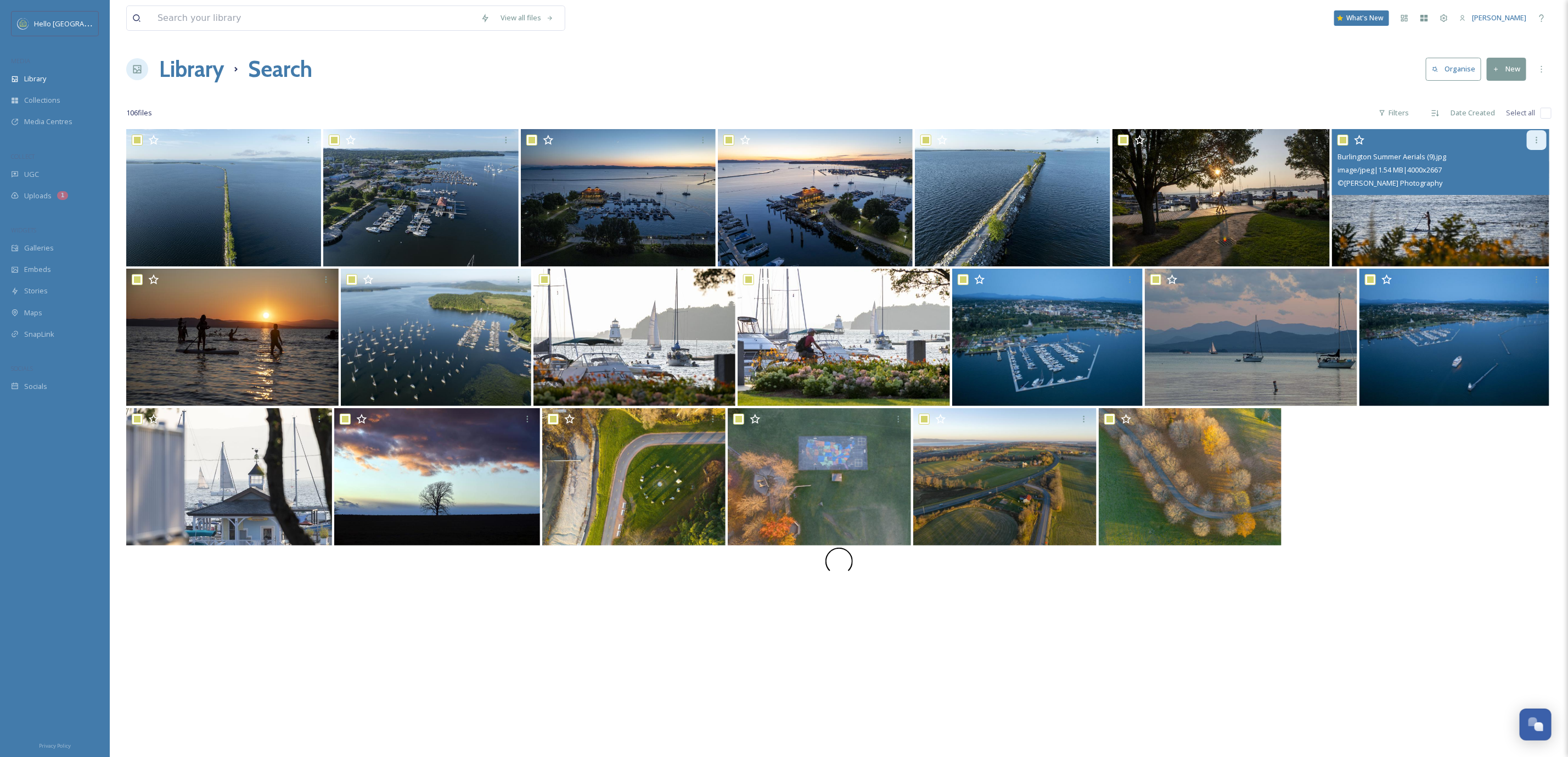
checkbox input "true"
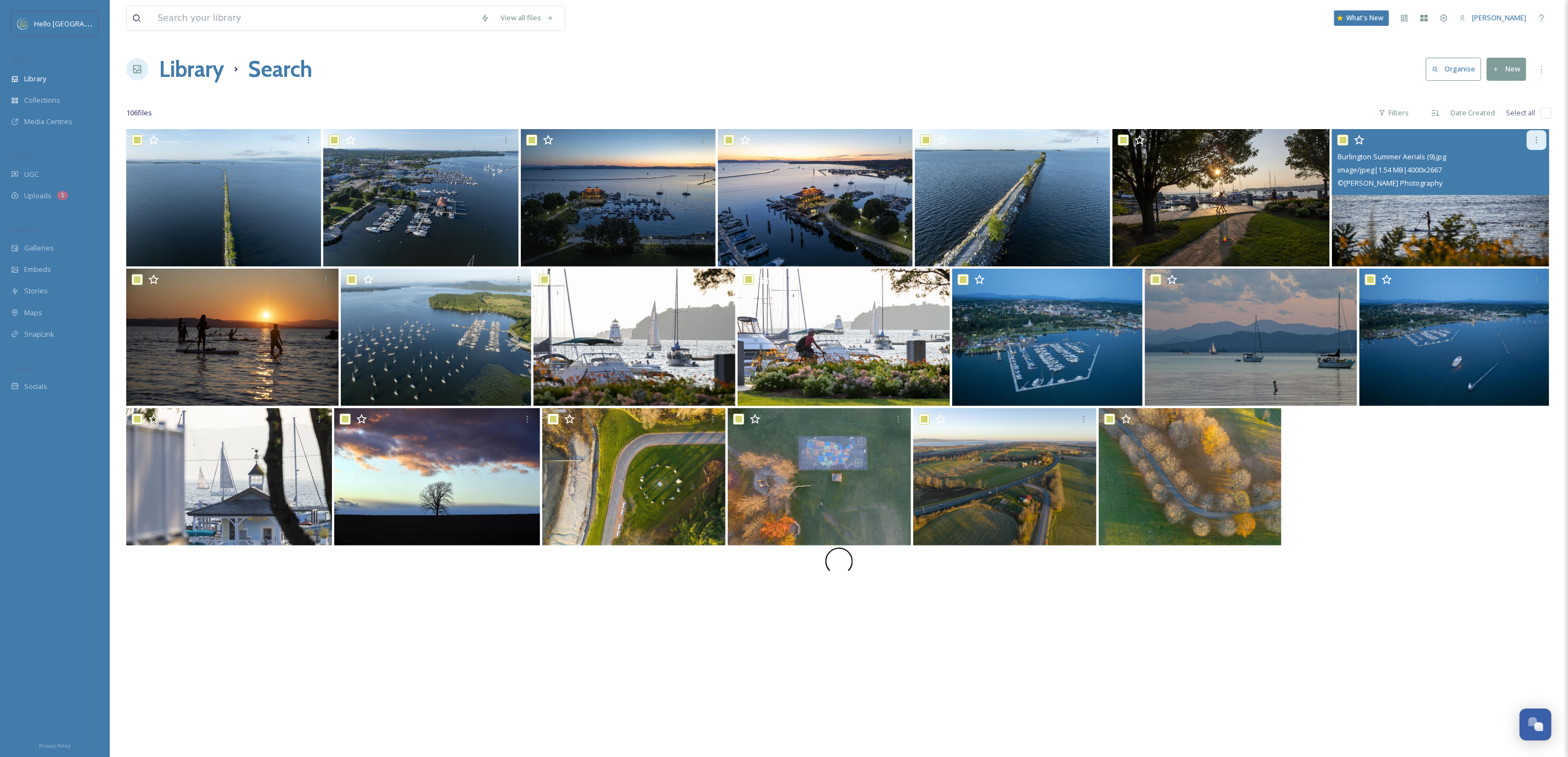
checkbox input "true"
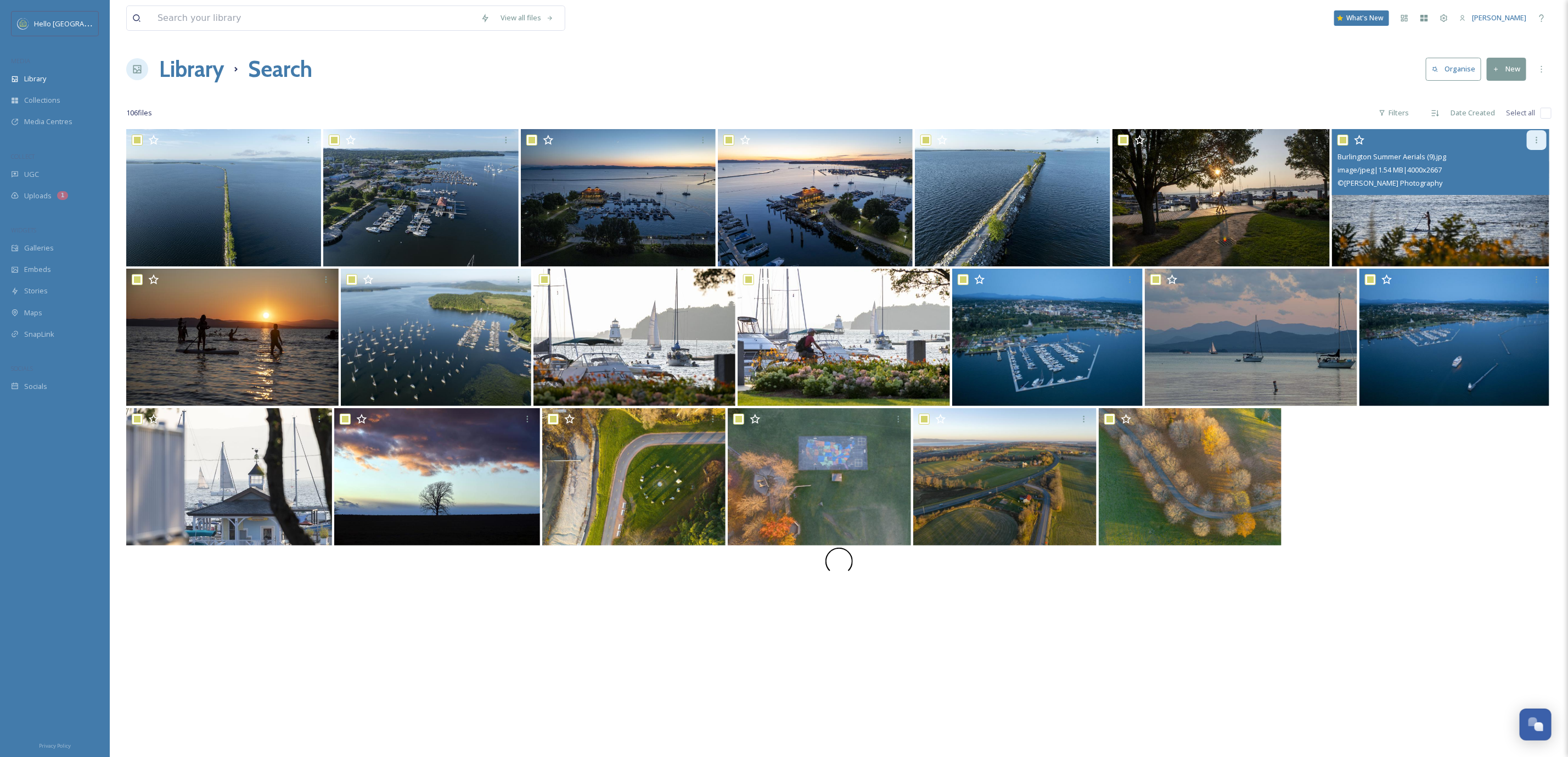
checkbox input "true"
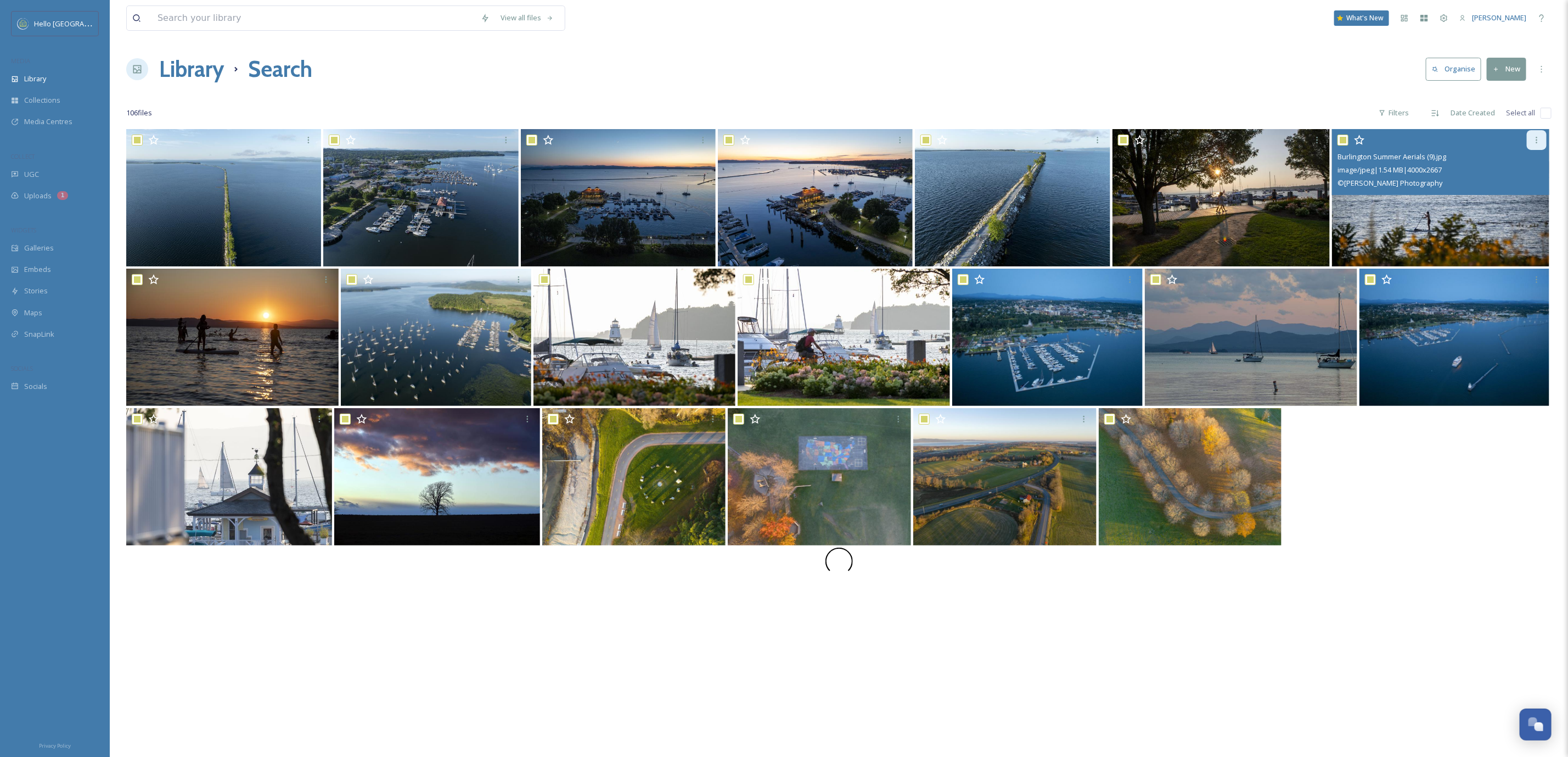
checkbox input "true"
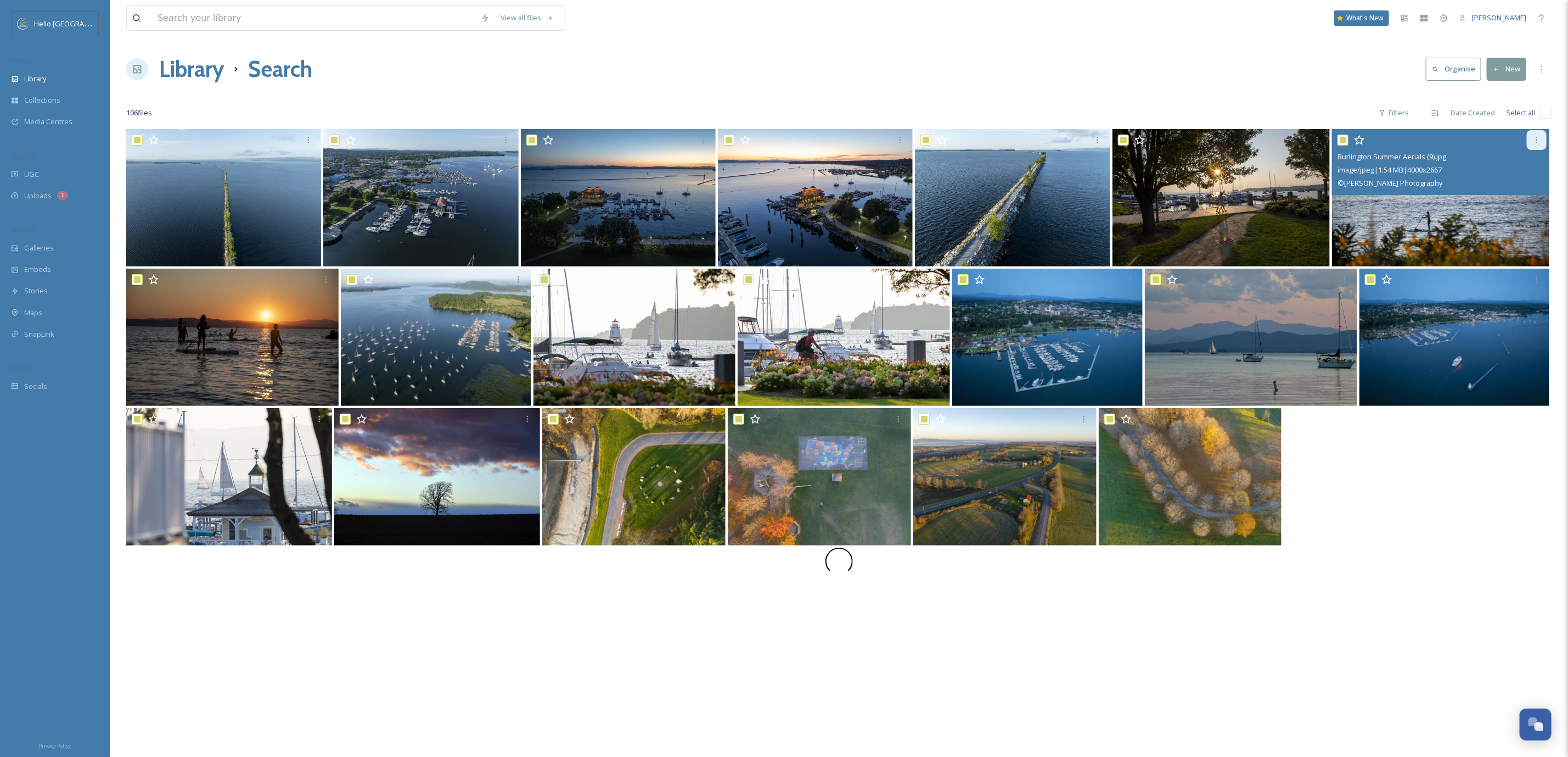
checkbox input "true"
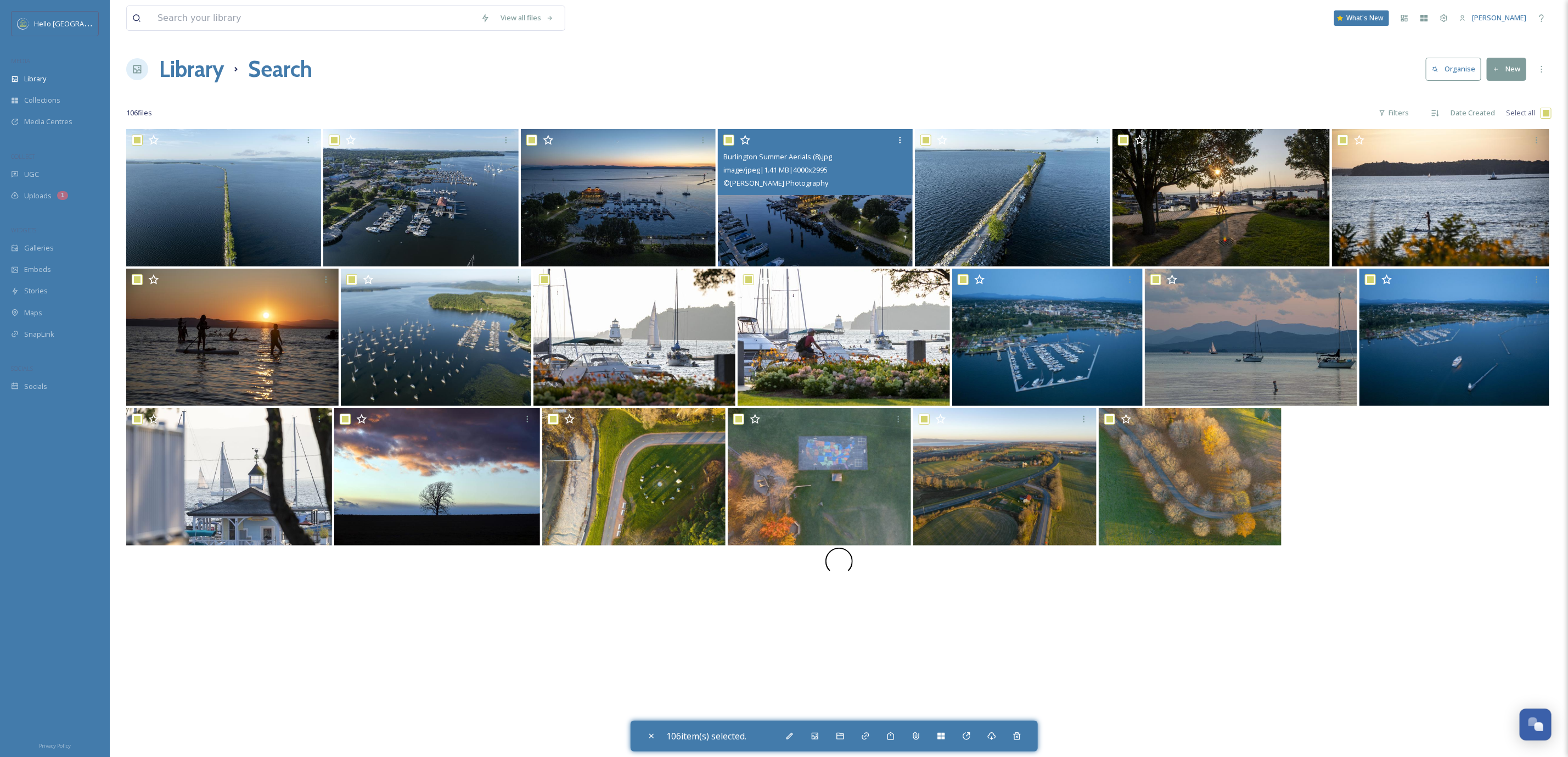
click at [823, 215] on img at bounding box center [815, 198] width 195 height 137
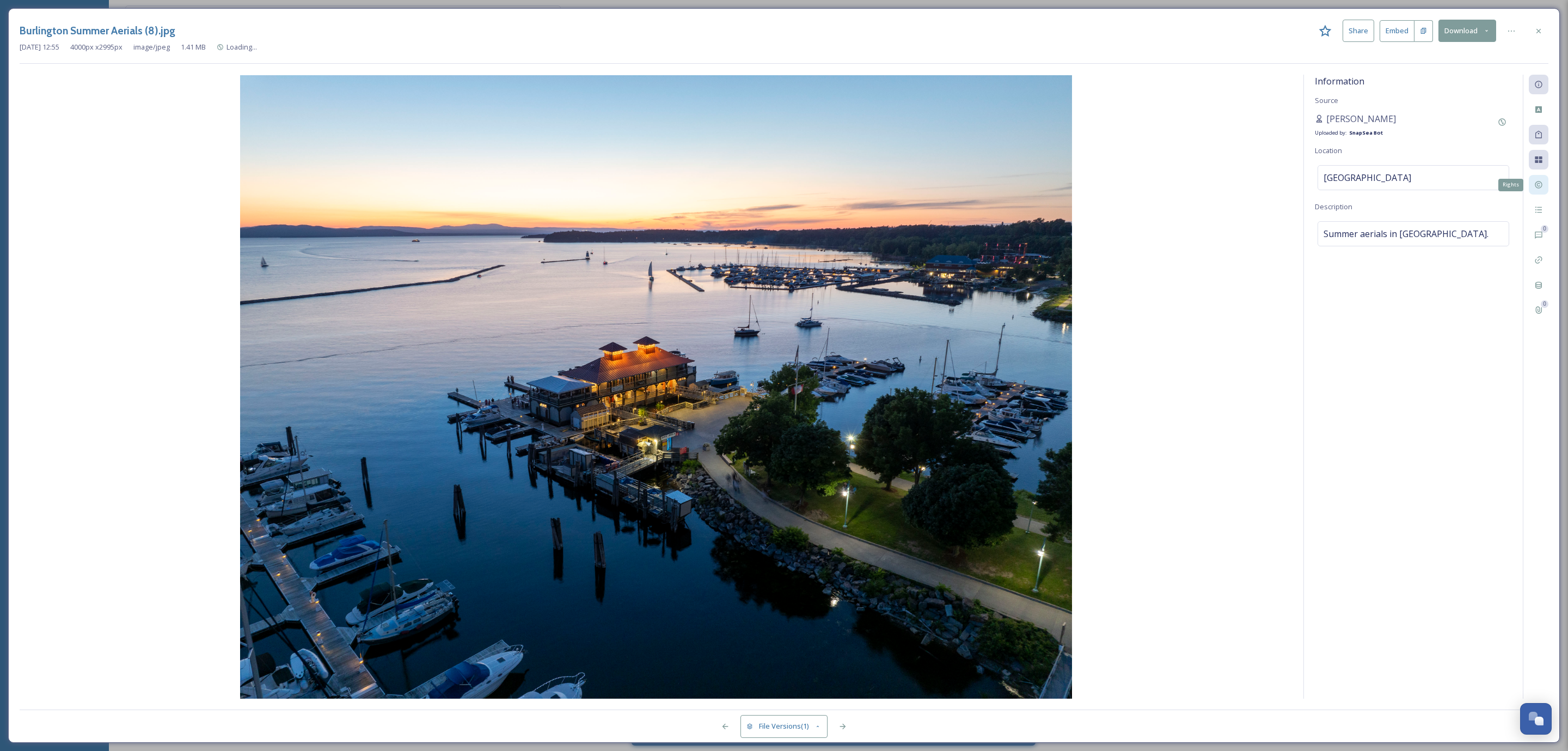
click at [1544, 179] on div "Rights" at bounding box center [1539, 185] width 19 height 19
click at [1538, 28] on icon at bounding box center [1539, 31] width 9 height 9
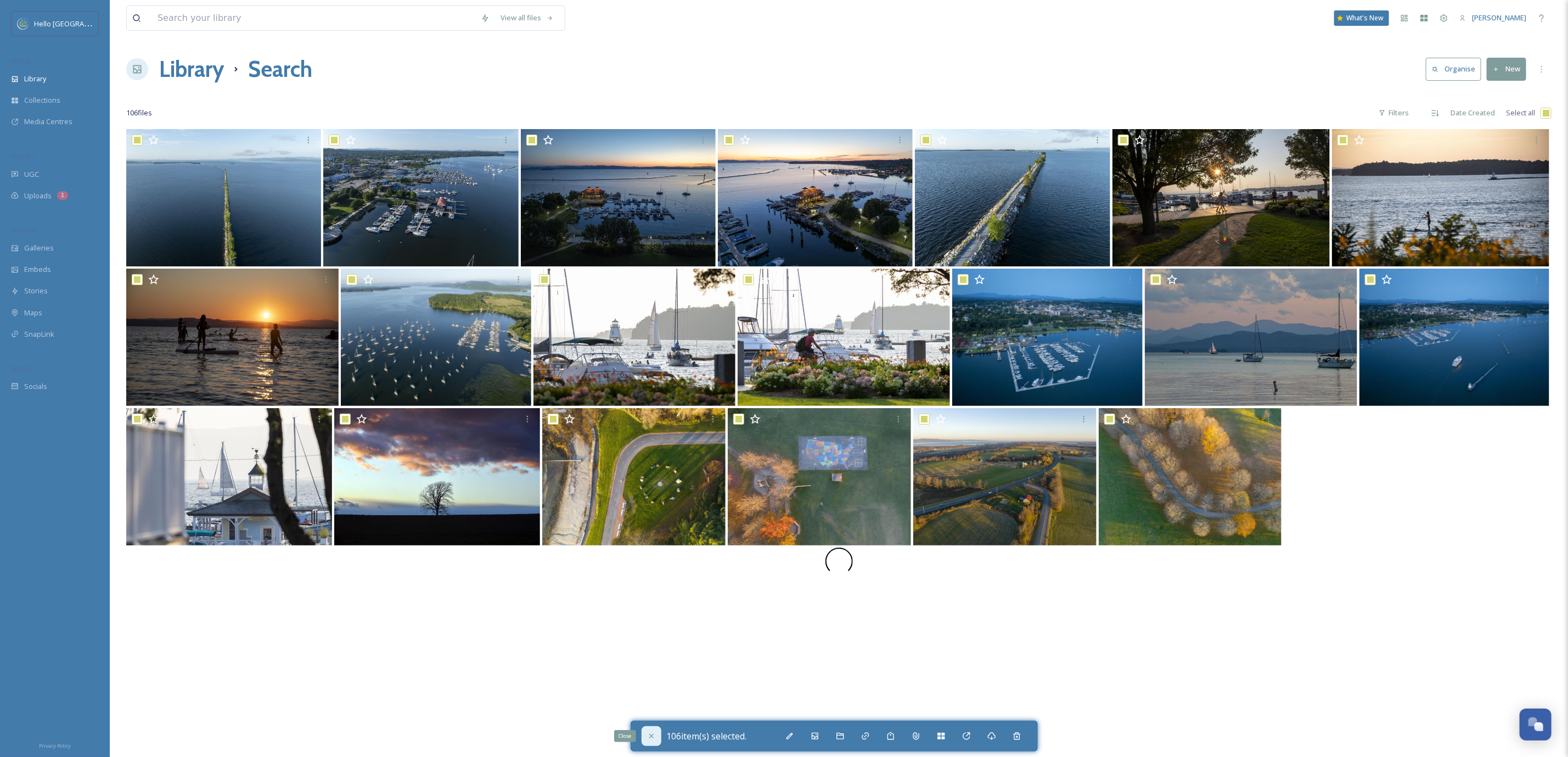
click at [657, 735] on div "Close" at bounding box center [651, 736] width 19 height 20
checkbox input "false"
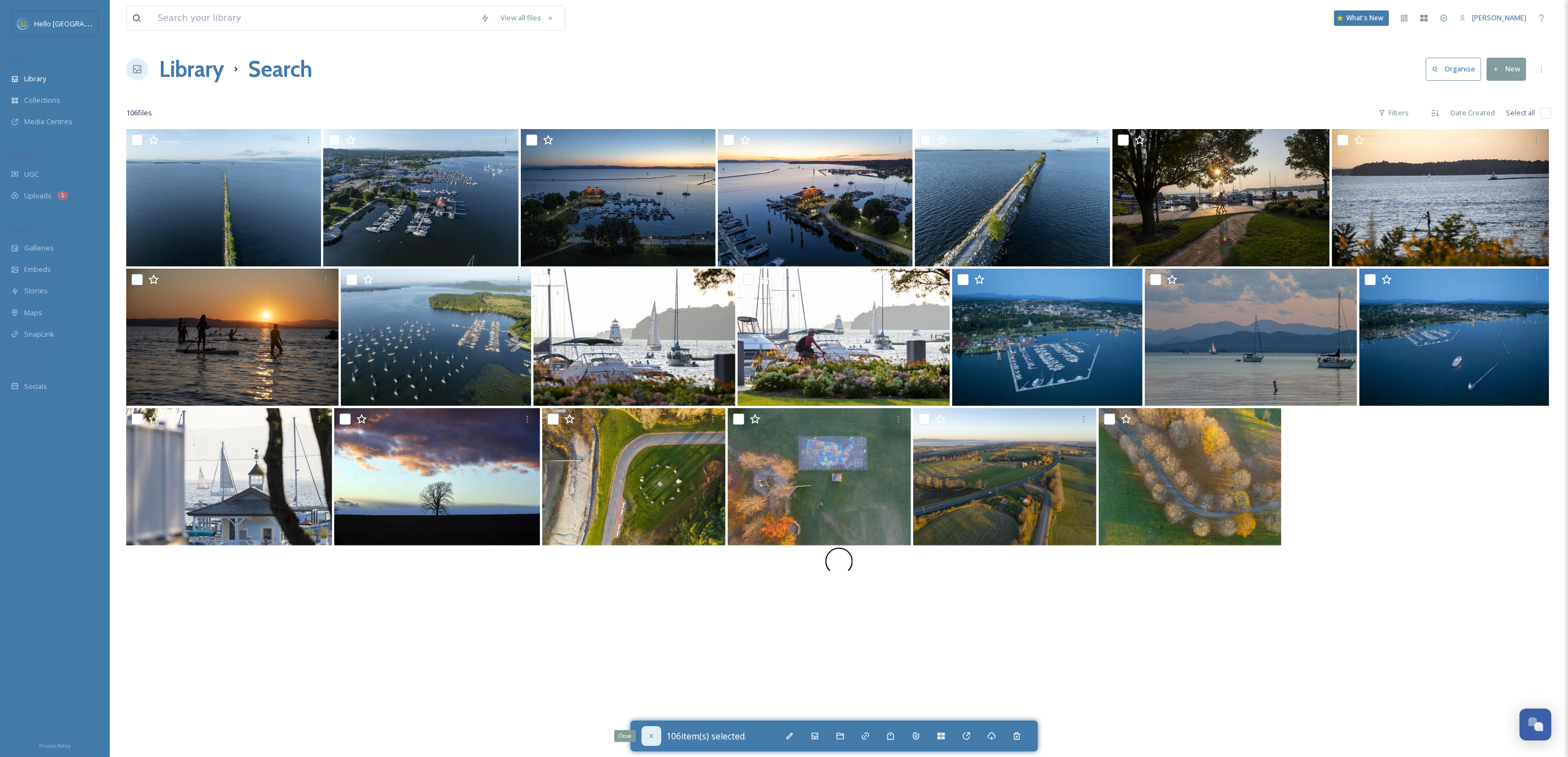
checkbox input "false"
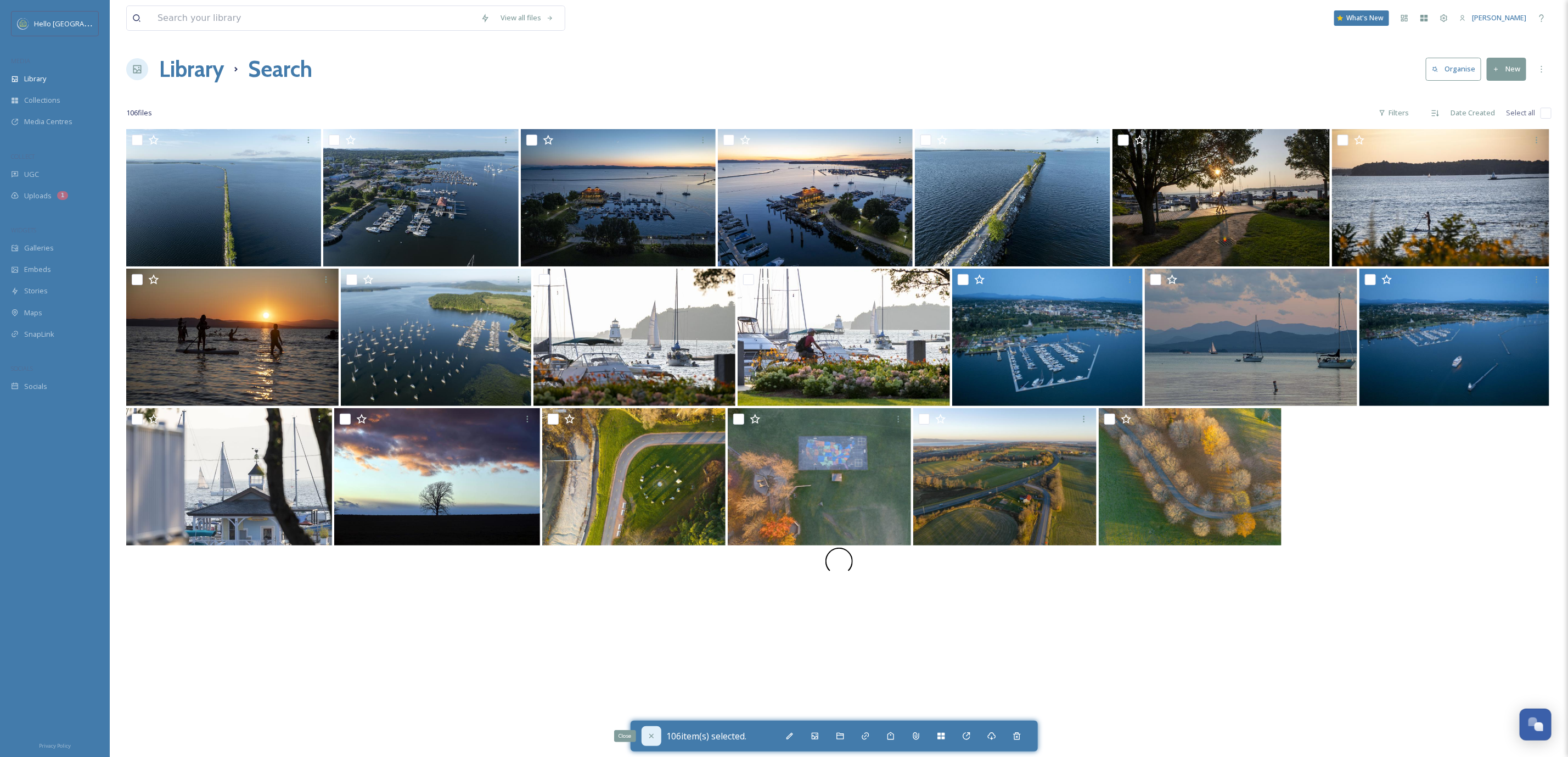
checkbox input "false"
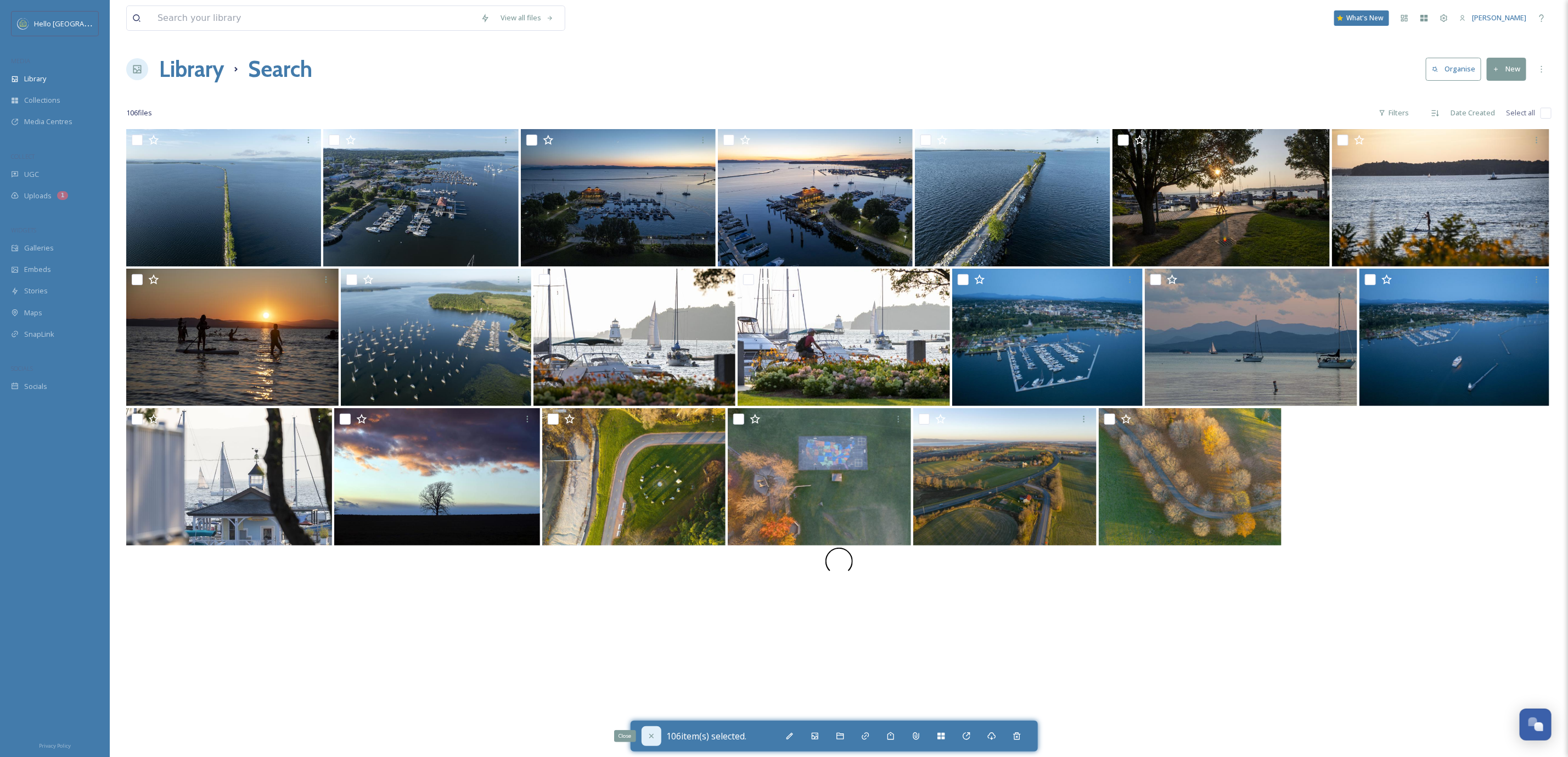
checkbox input "false"
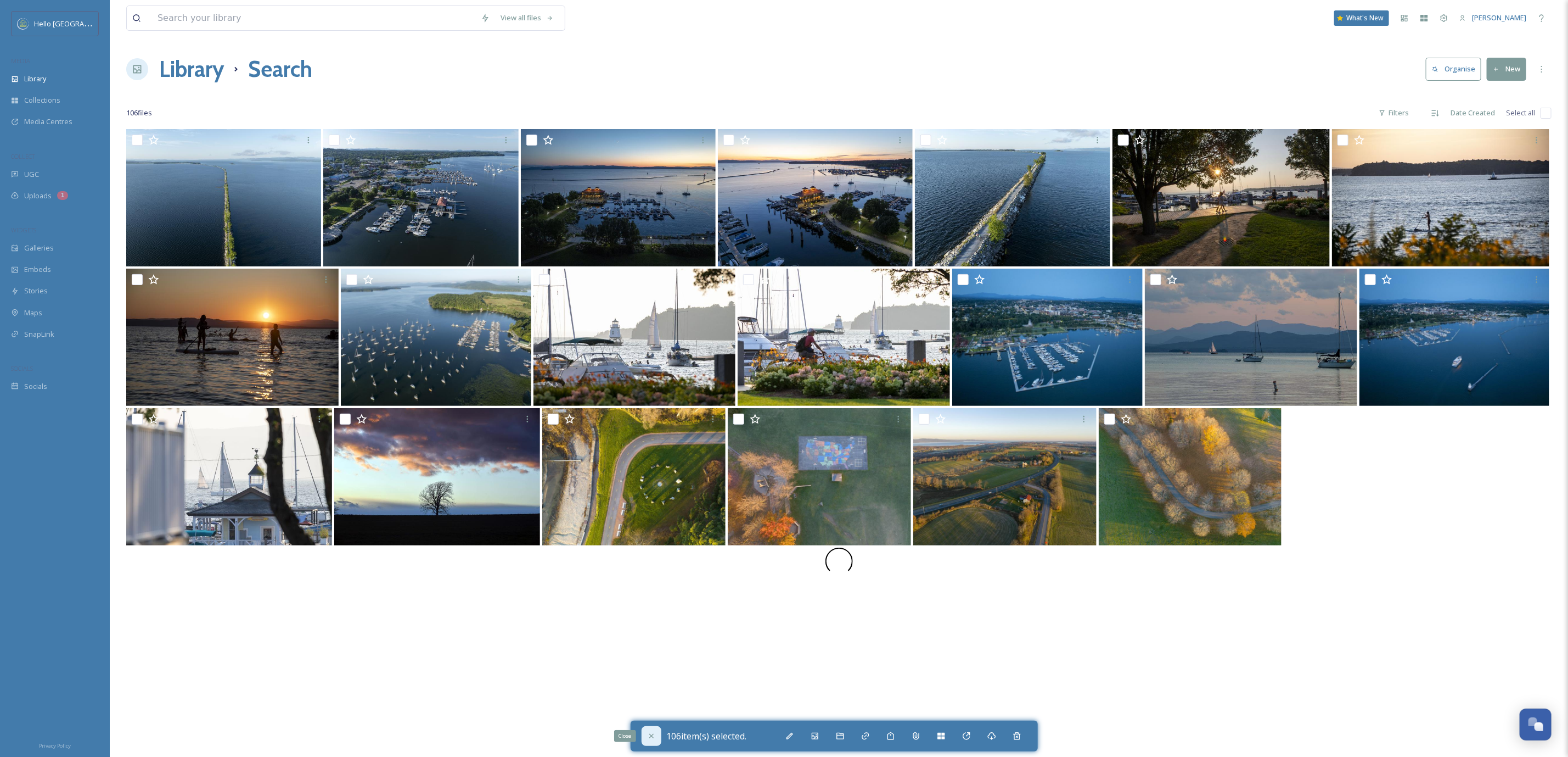
checkbox input "false"
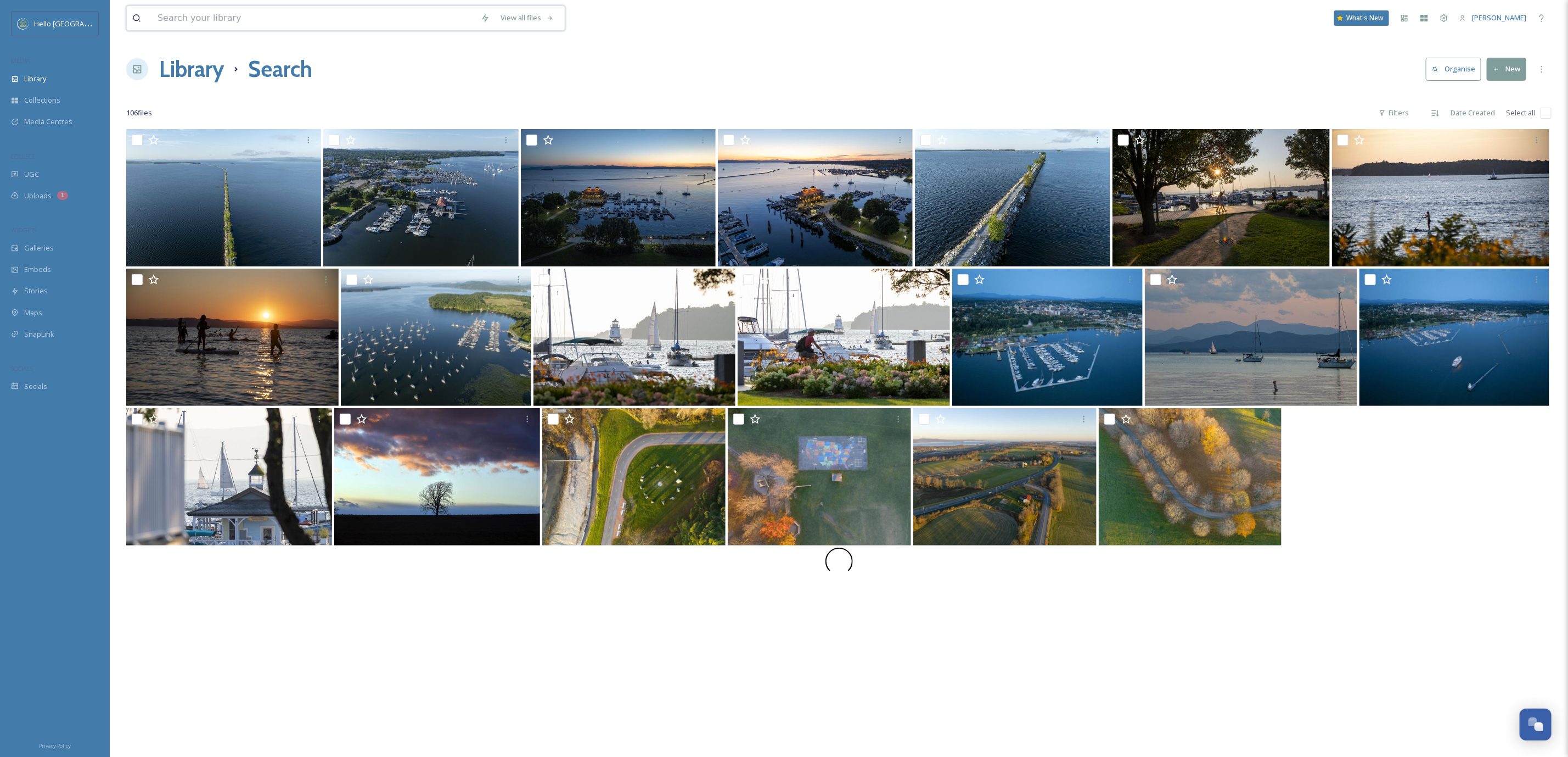
click at [187, 25] on input at bounding box center [314, 18] width 323 height 24
type input "[PERSON_NAME]"
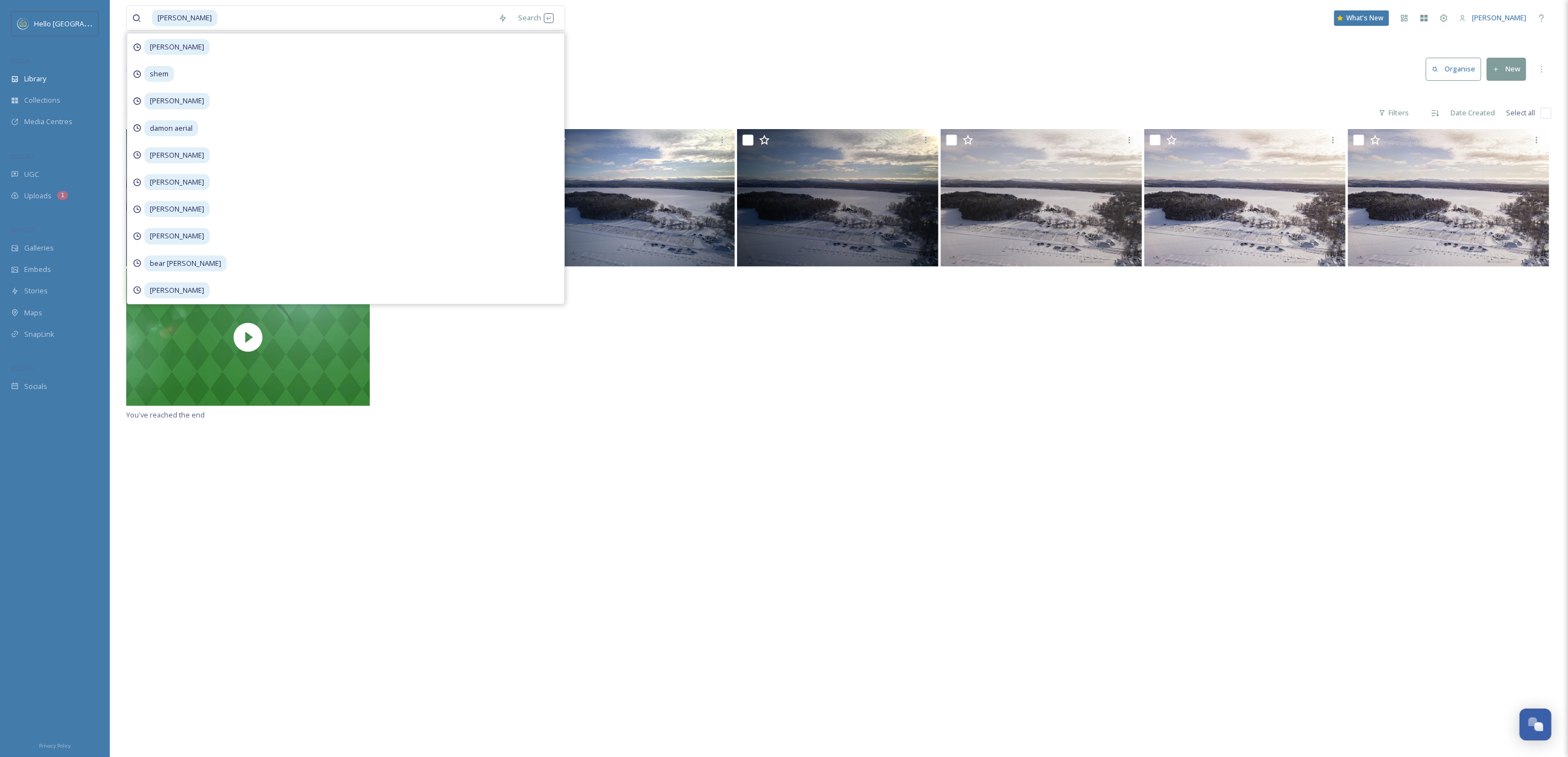
drag, startPoint x: 711, startPoint y: 606, endPoint x: 717, endPoint y: 583, distance: 23.8
click at [711, 606] on div "You've reached the end" at bounding box center [839, 508] width 1425 height 757
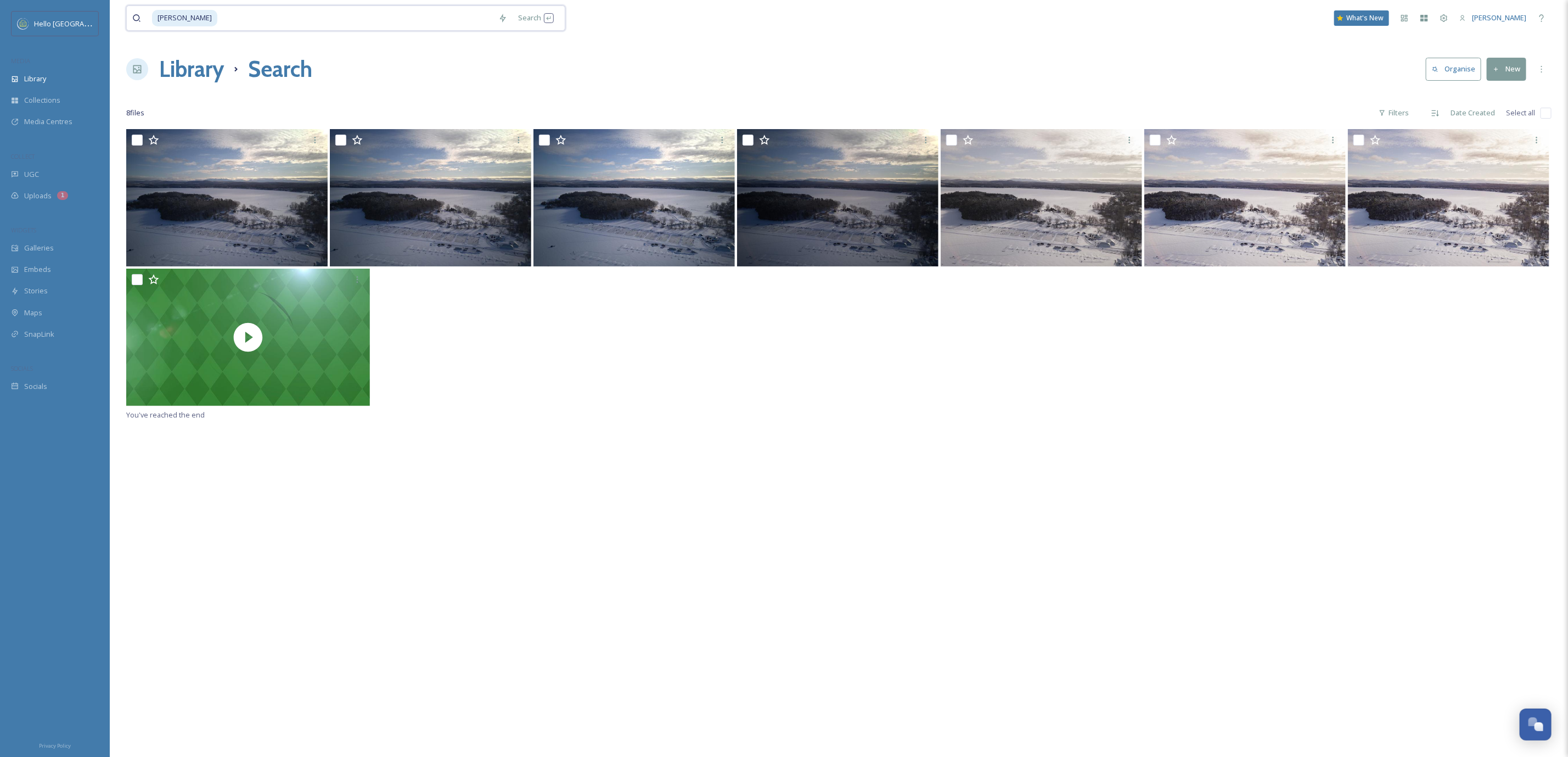
click at [262, 21] on input at bounding box center [356, 18] width 275 height 24
type input "r"
type input "hockey"
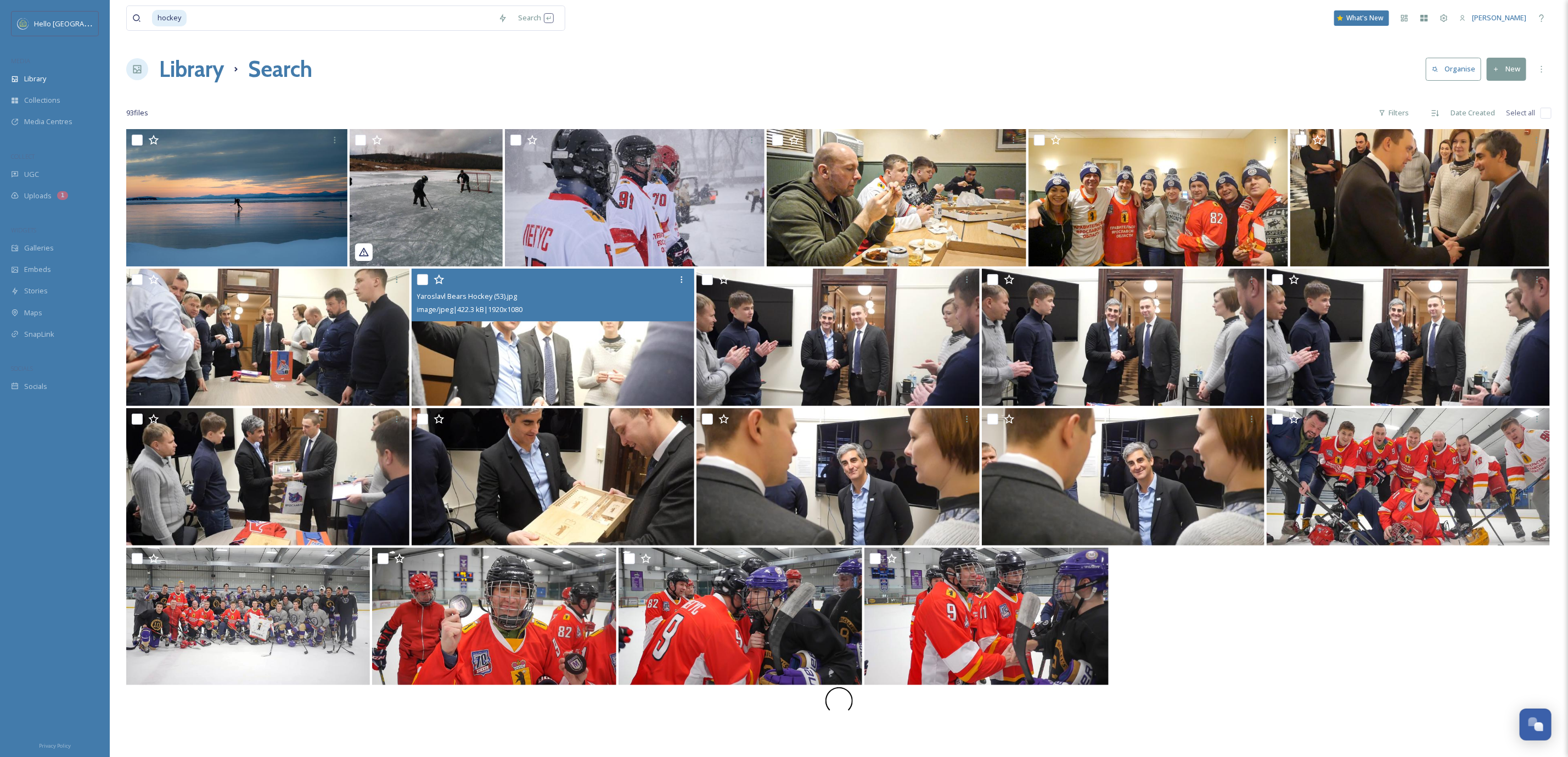
click at [621, 337] on img at bounding box center [554, 337] width 283 height 137
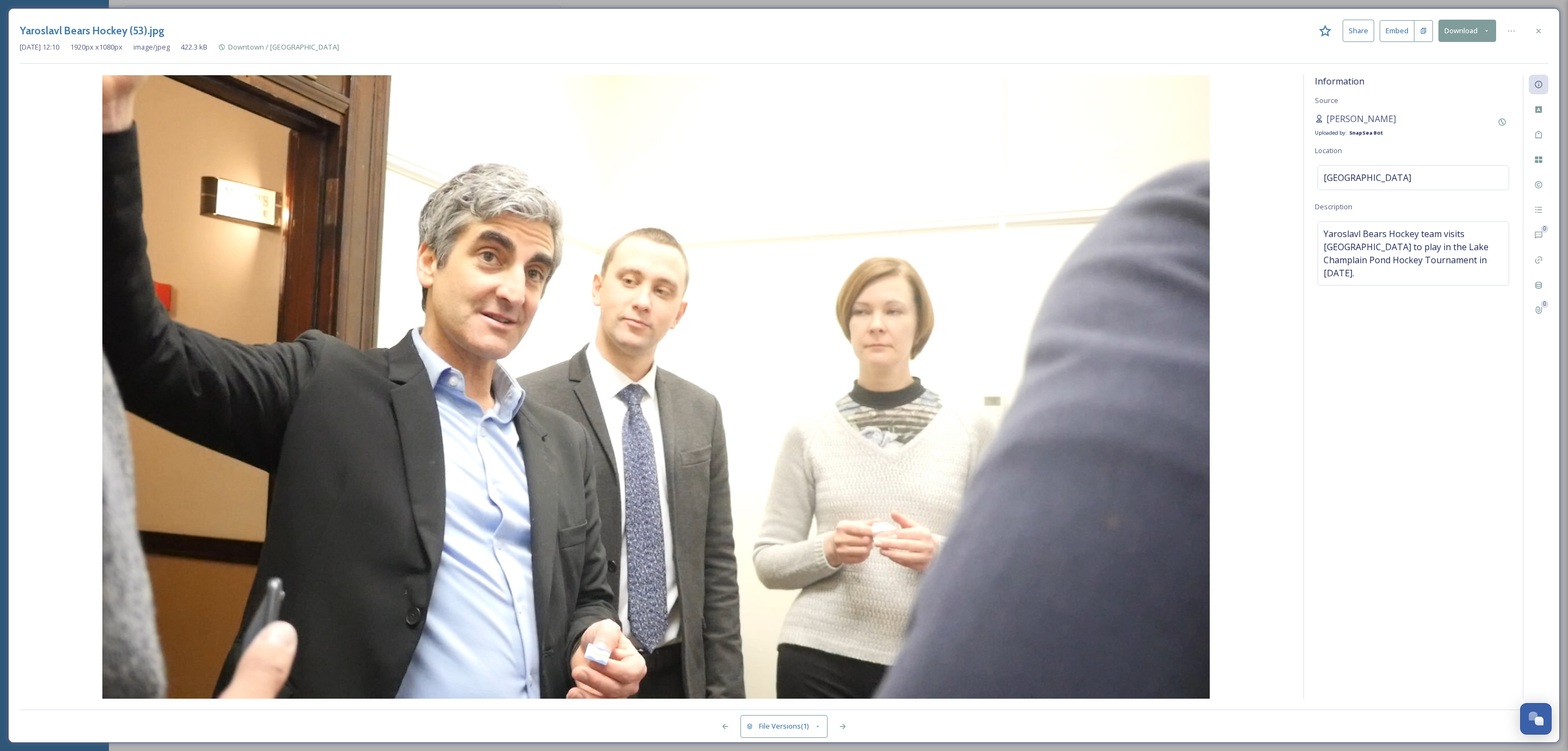
click at [1536, 196] on div "0 0" at bounding box center [1535, 386] width 25 height 623
click at [1537, 192] on div at bounding box center [1539, 185] width 19 height 19
click at [1539, 34] on icon at bounding box center [1539, 31] width 9 height 9
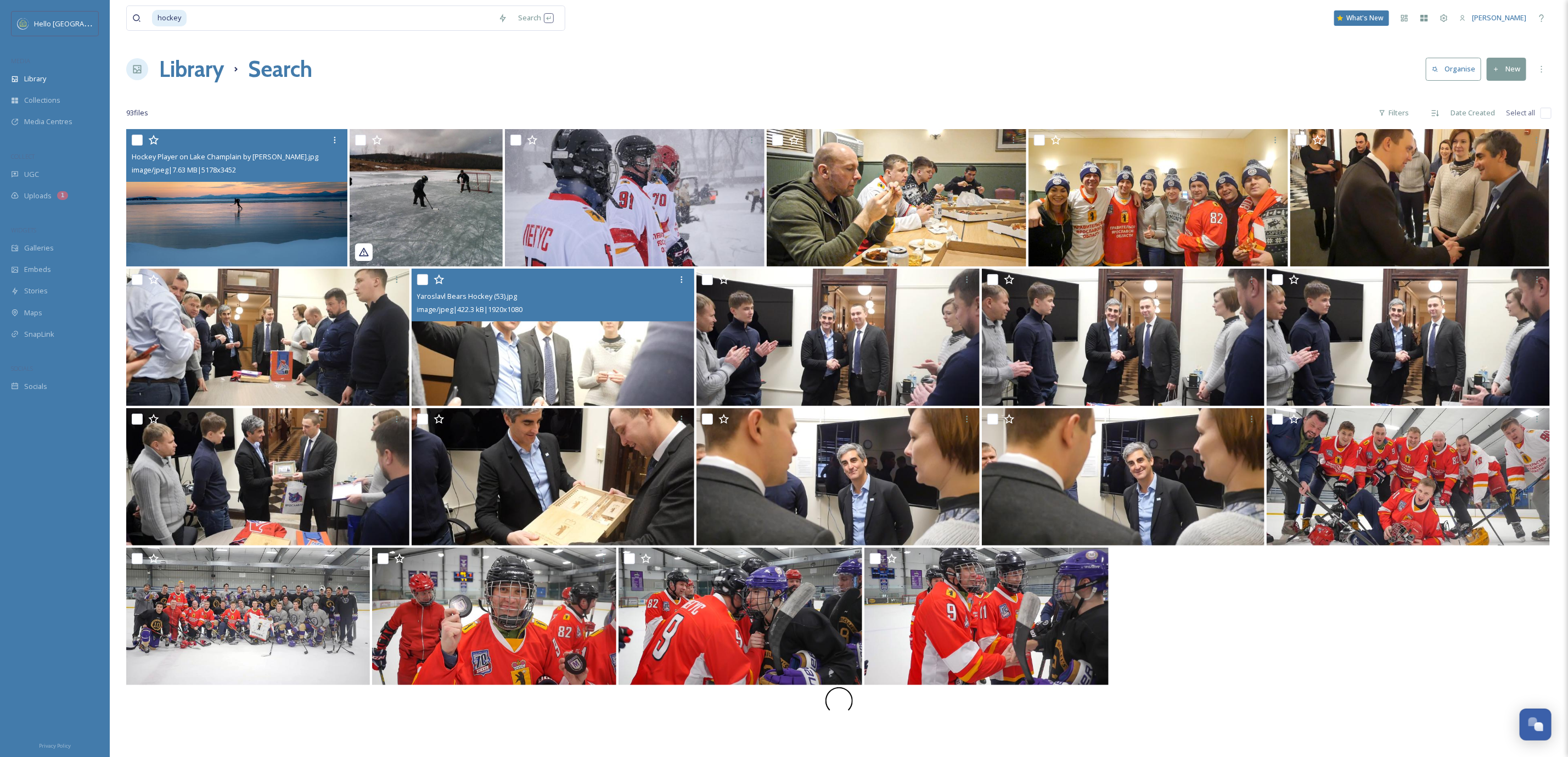
click at [260, 216] on img at bounding box center [237, 198] width 221 height 137
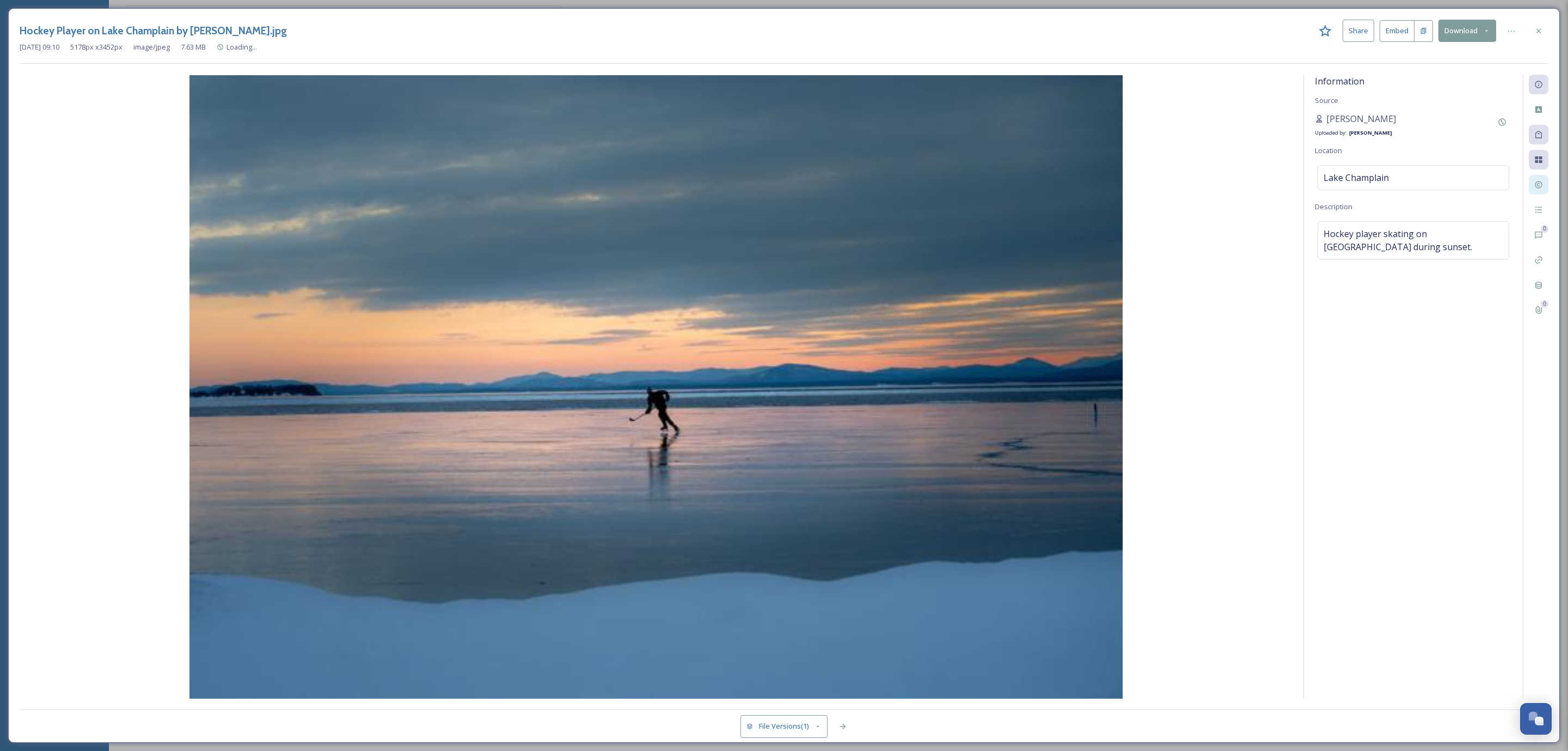
click at [1535, 181] on icon at bounding box center [1539, 185] width 9 height 9
click at [1535, 32] on icon at bounding box center [1539, 31] width 9 height 9
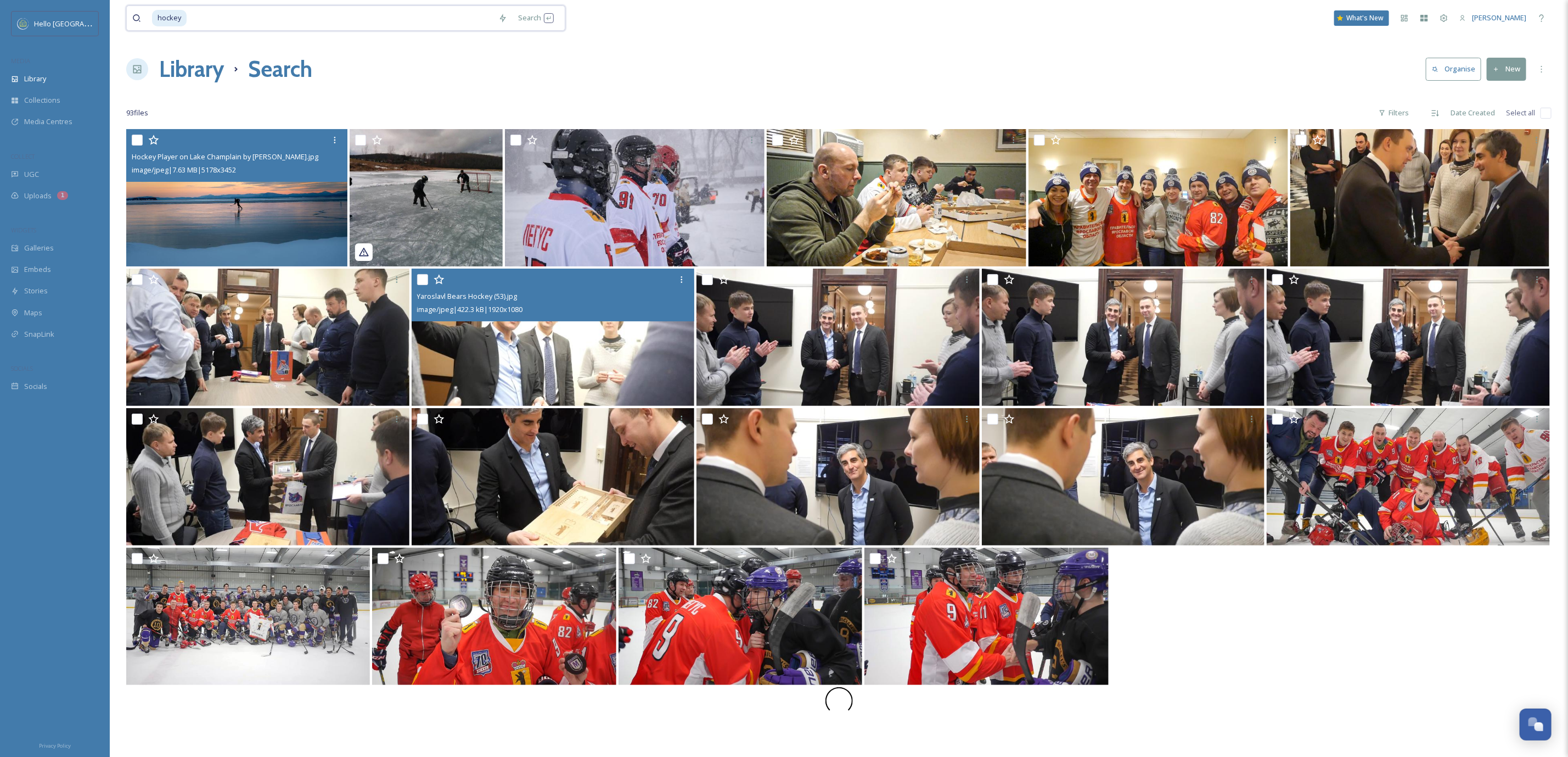
click at [343, 20] on input at bounding box center [340, 18] width 305 height 24
type input "h"
type input "[PERSON_NAME]"
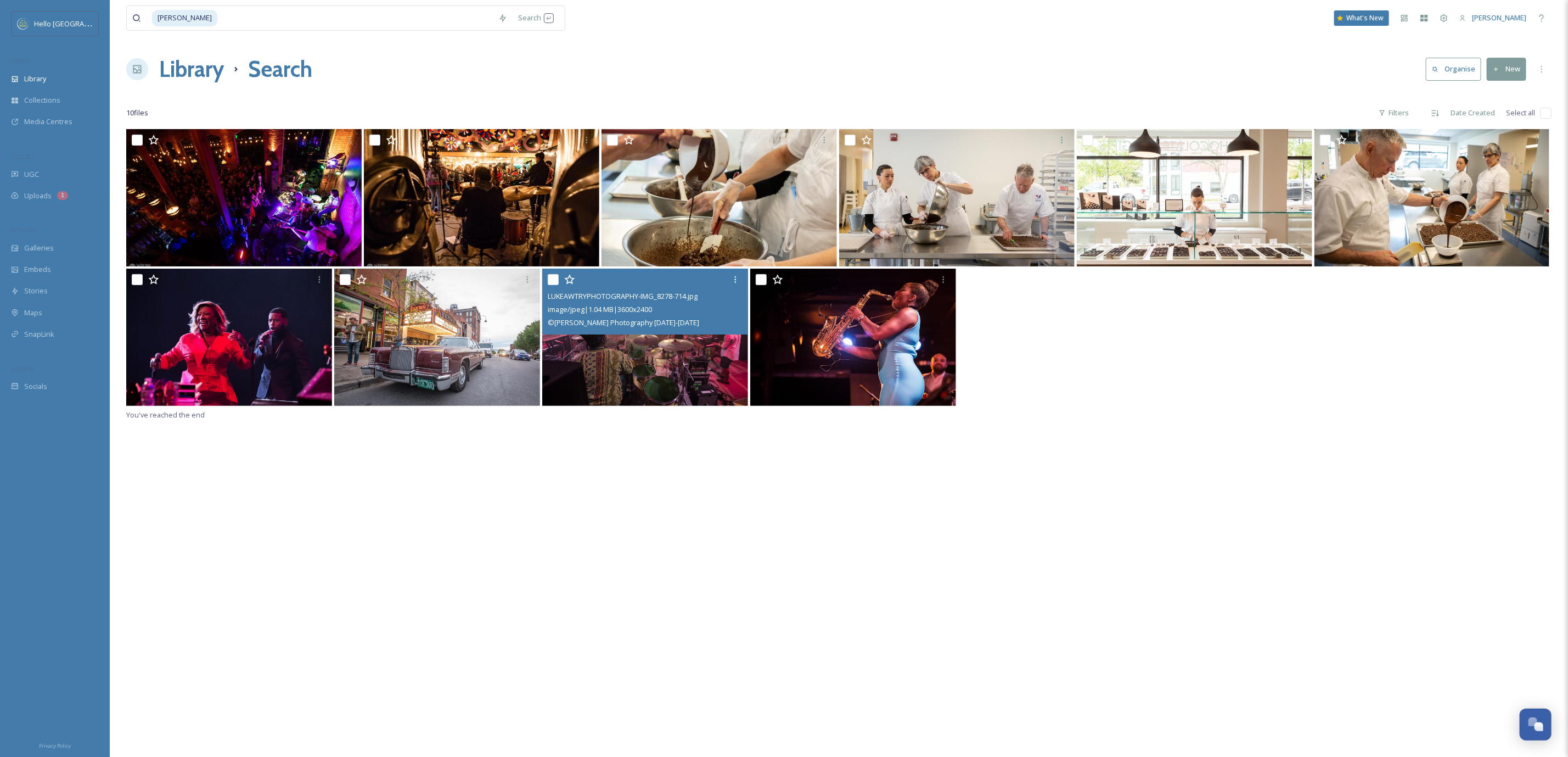
click at [667, 347] on img at bounding box center [645, 337] width 206 height 137
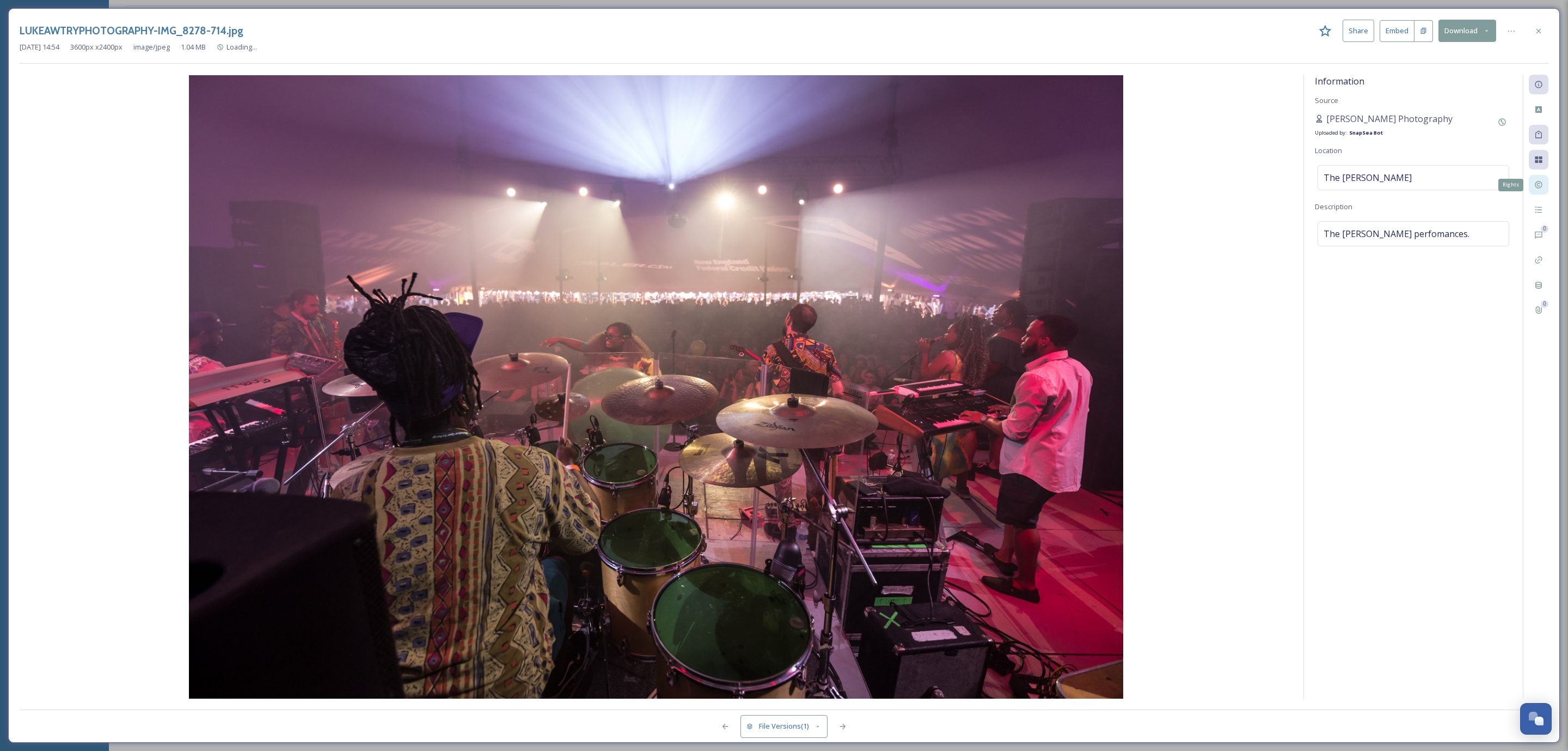
click at [1529, 190] on div "Rights" at bounding box center [1539, 185] width 19 height 19
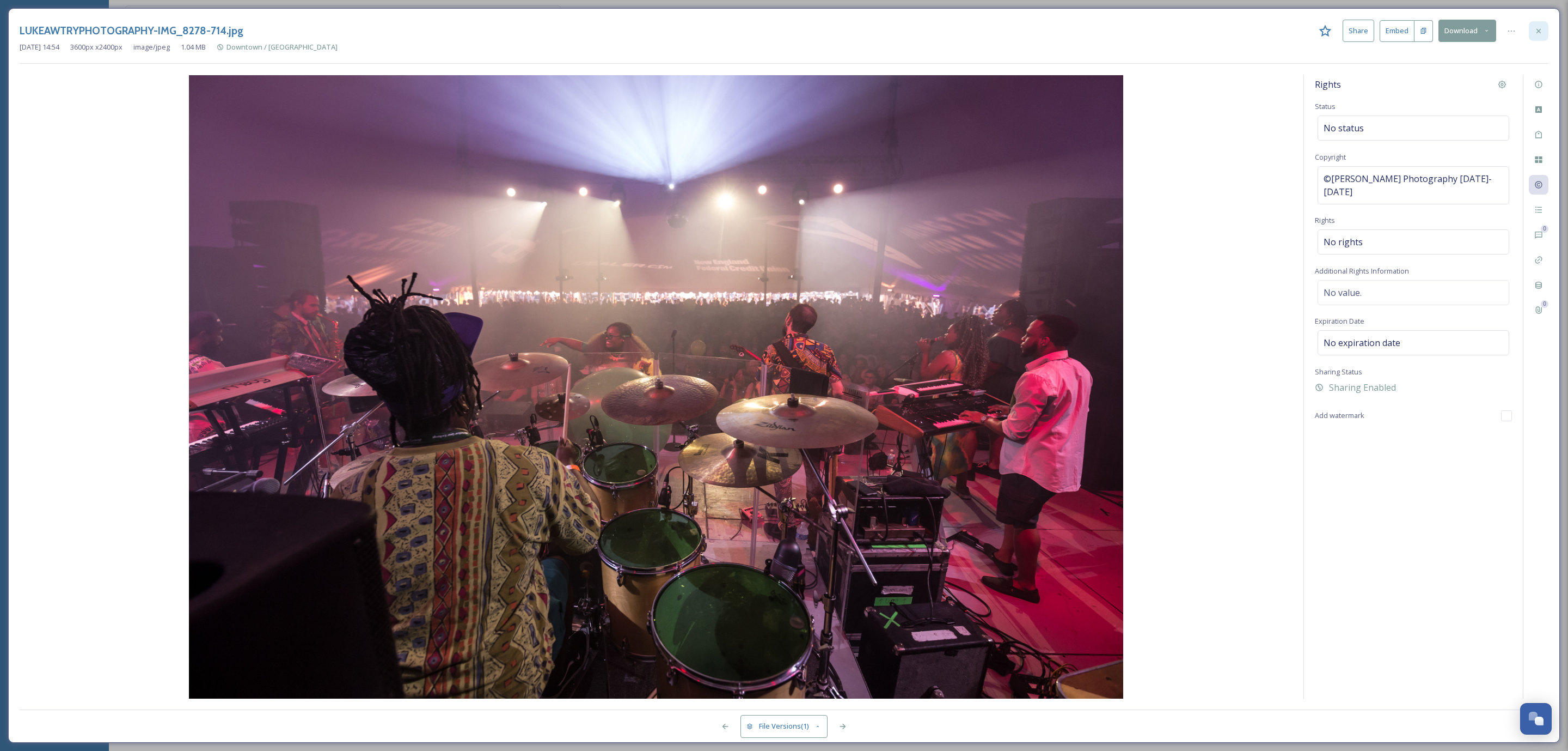
click at [1543, 37] on div at bounding box center [1539, 31] width 19 height 19
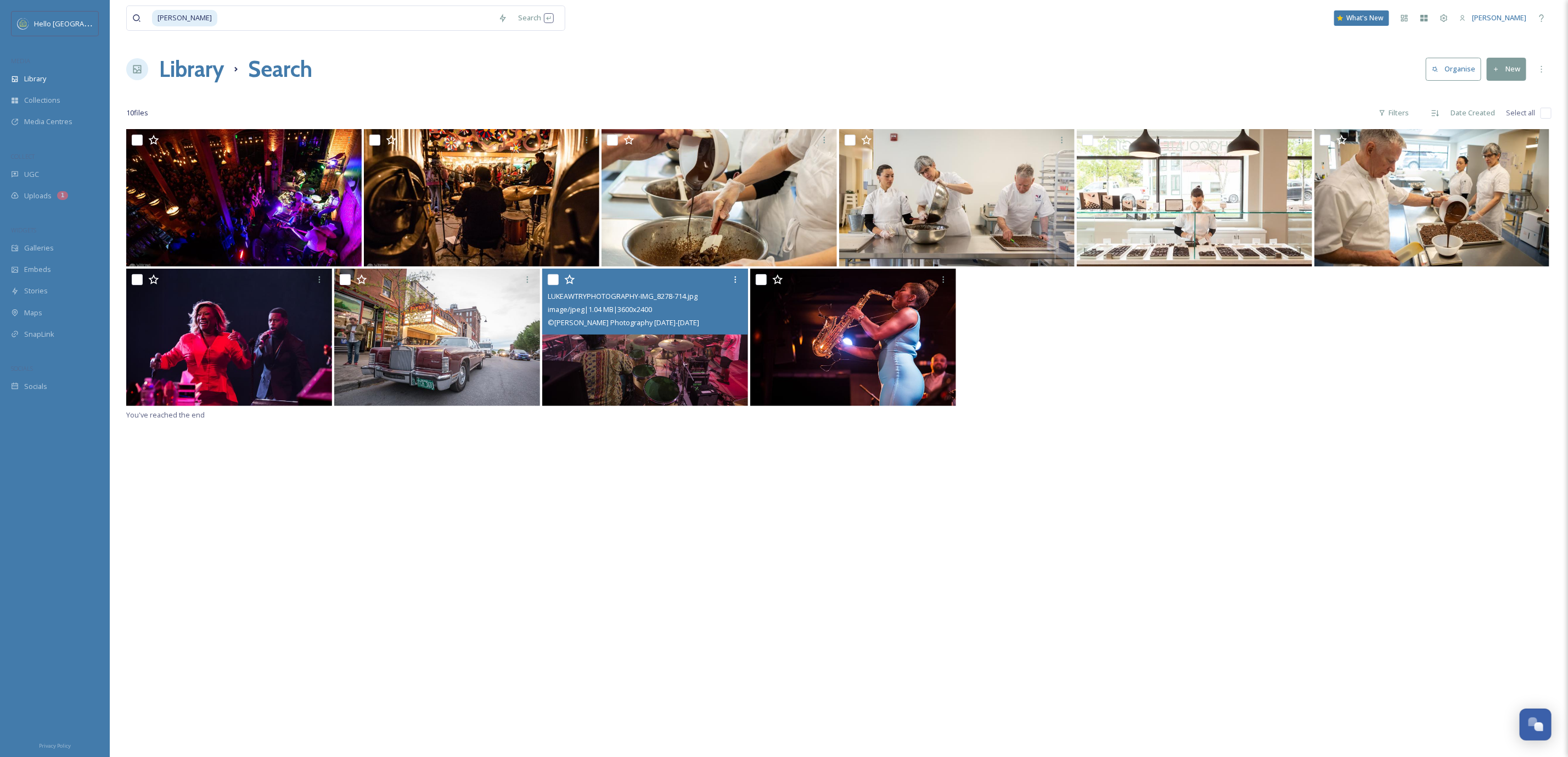
click at [1553, 118] on div "luke awtry Search What's New Tom Carton Library Search Organise New Your Select…" at bounding box center [839, 442] width 1458 height 886
click at [1548, 118] on input "checkbox" at bounding box center [1546, 113] width 11 height 11
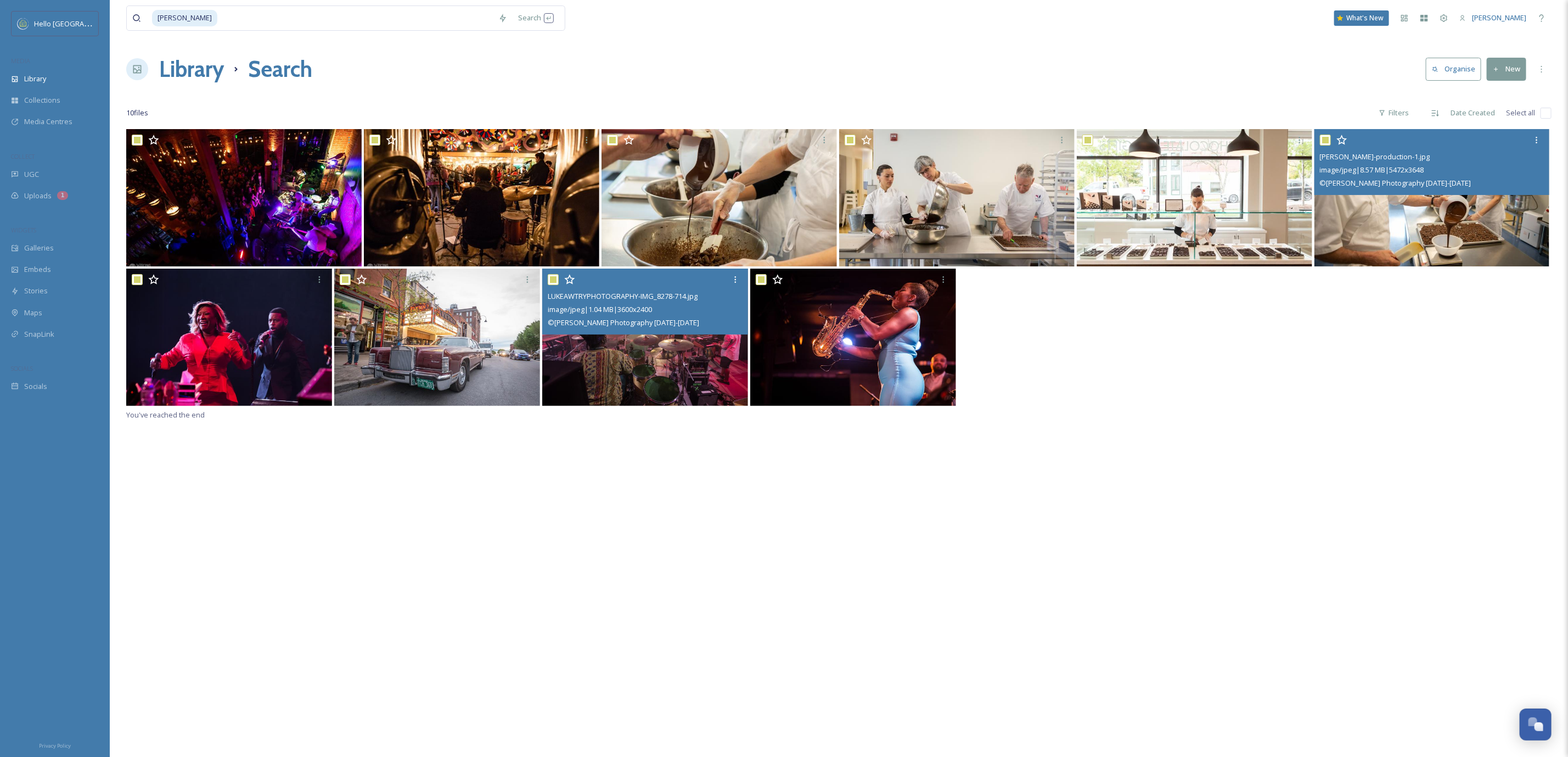
checkbox input "true"
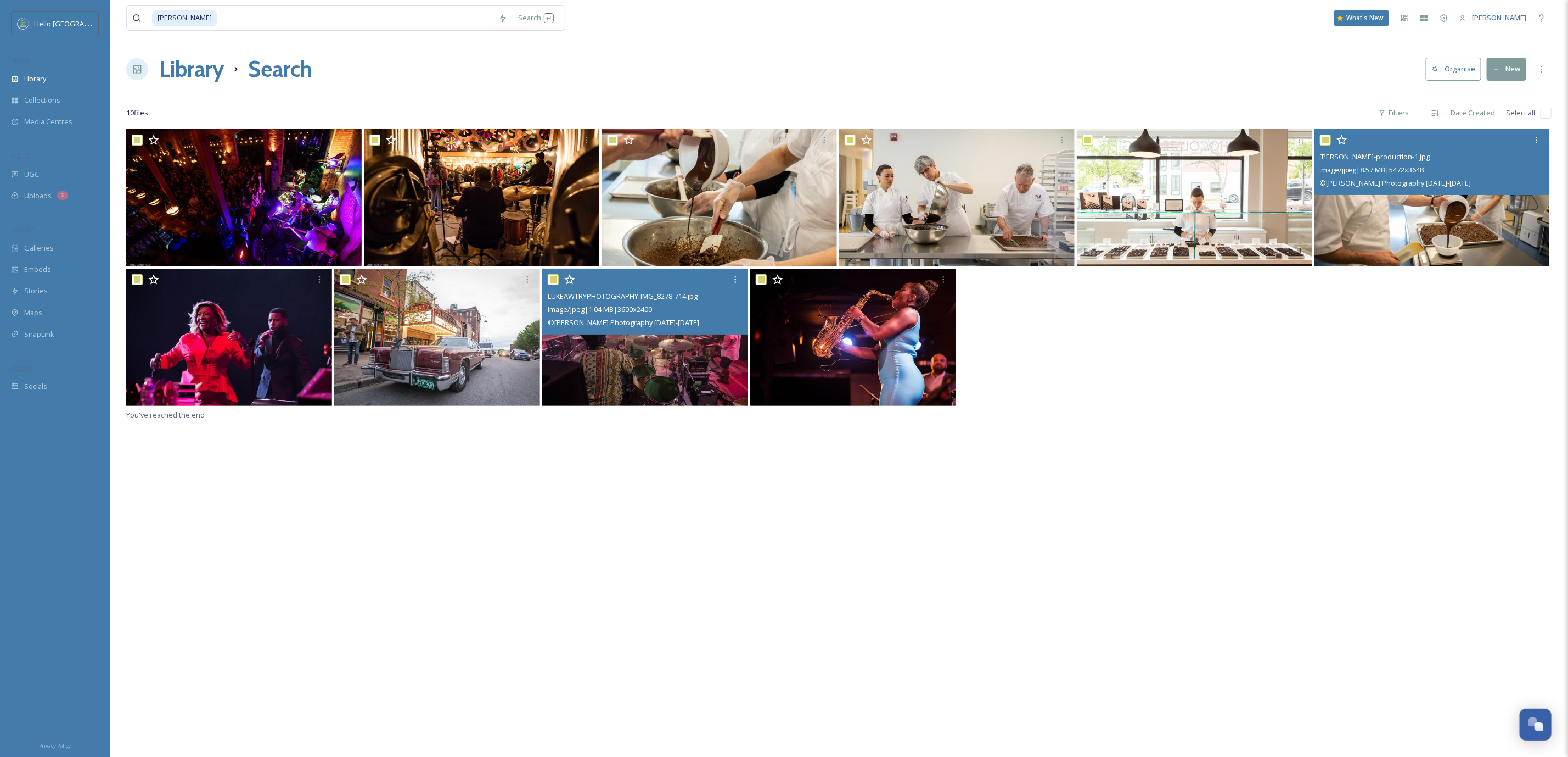
checkbox input "true"
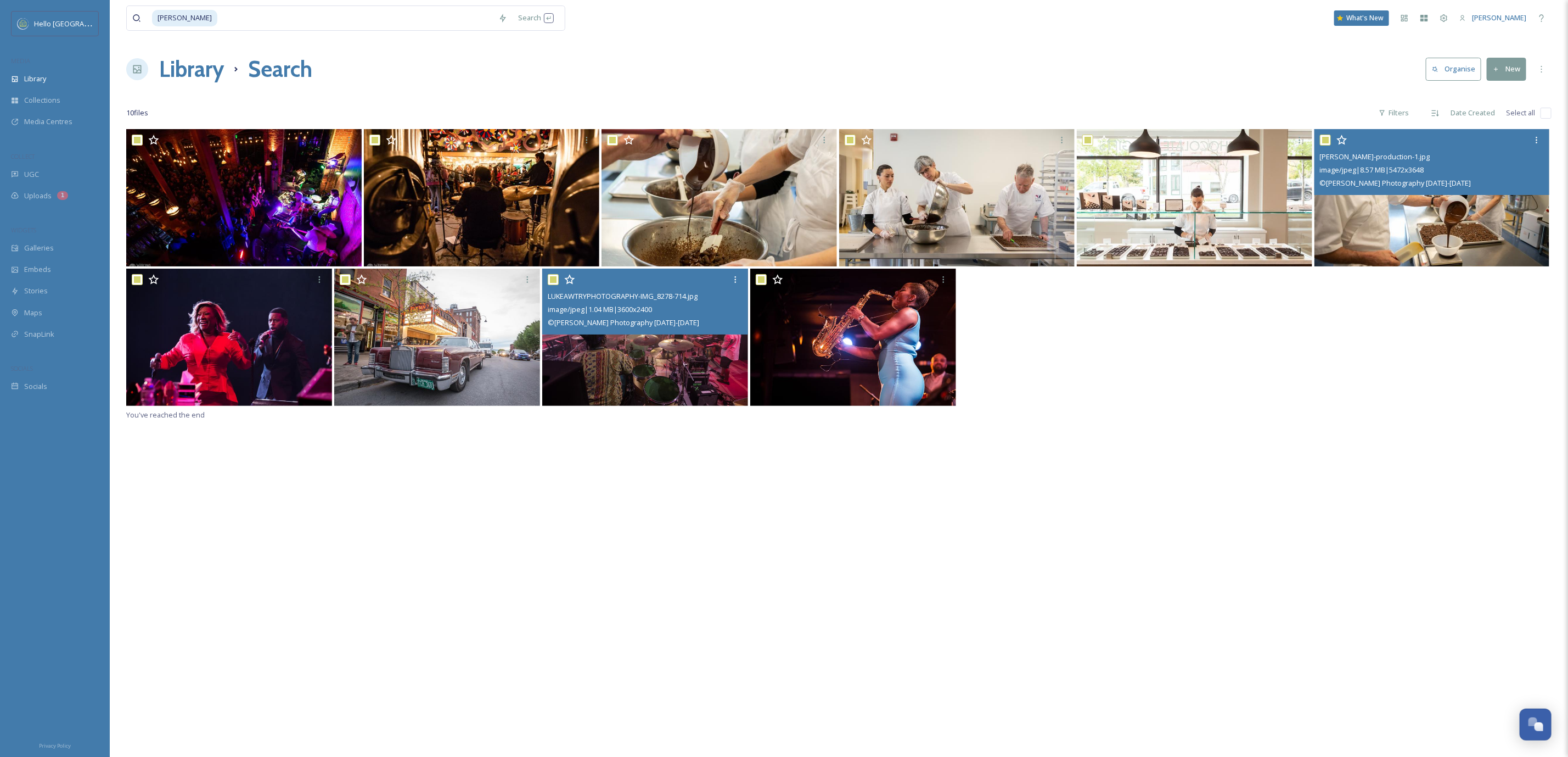
checkbox input "true"
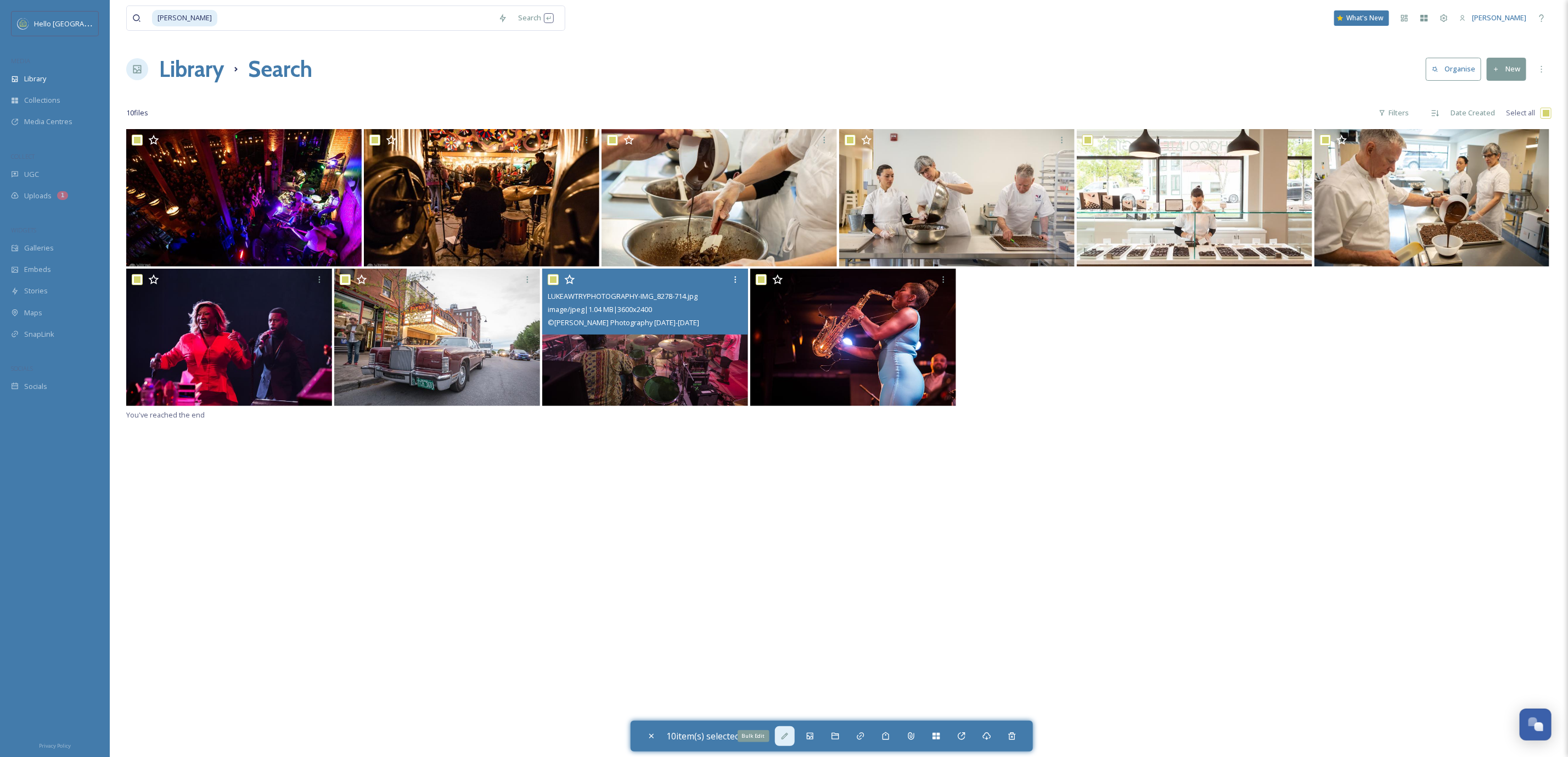
click at [784, 729] on div "Bulk Edit" at bounding box center [785, 736] width 19 height 20
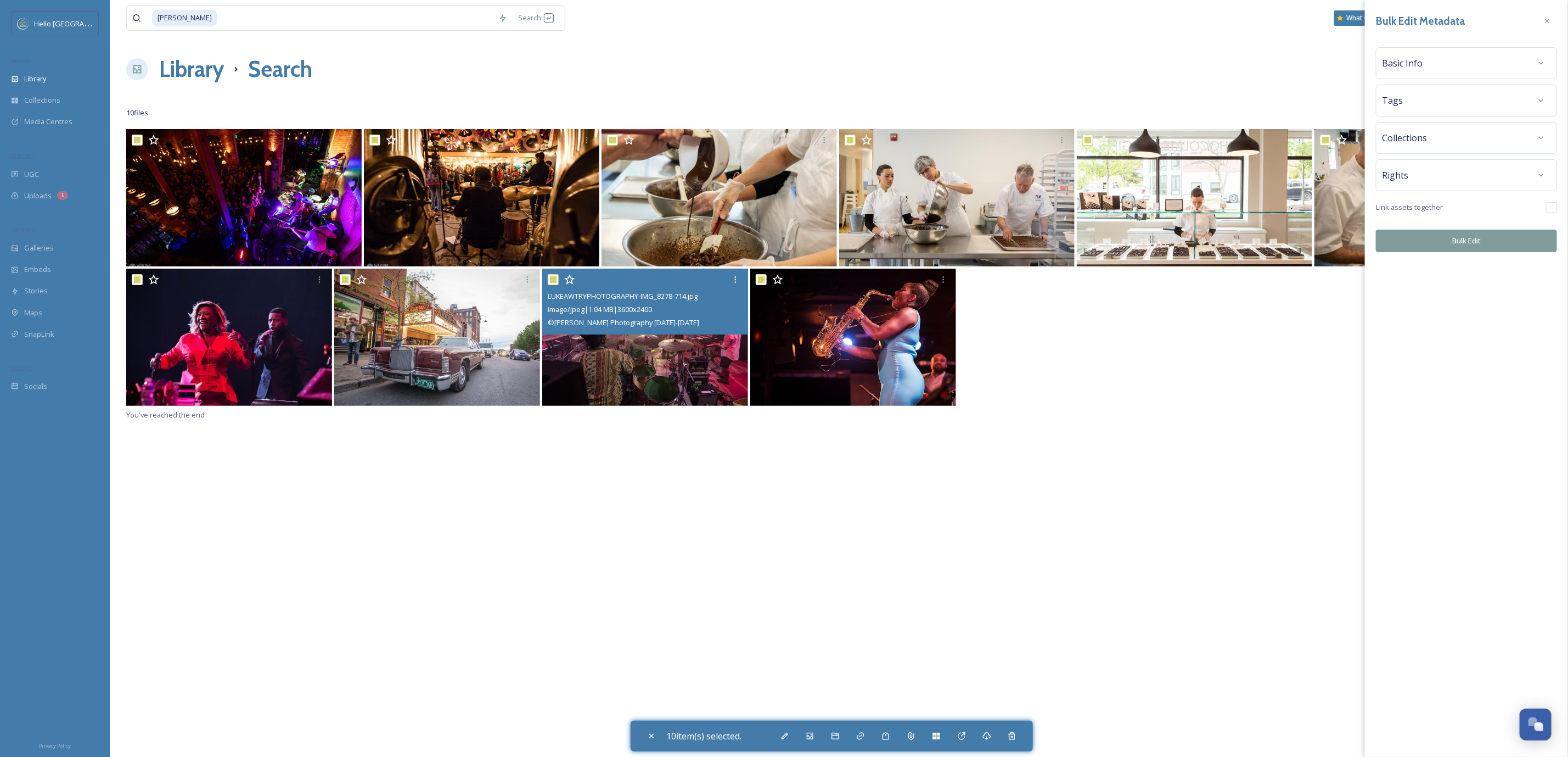
click at [1432, 160] on div "Rights" at bounding box center [1466, 176] width 181 height 32
click at [1432, 177] on div "Rights" at bounding box center [1466, 175] width 169 height 20
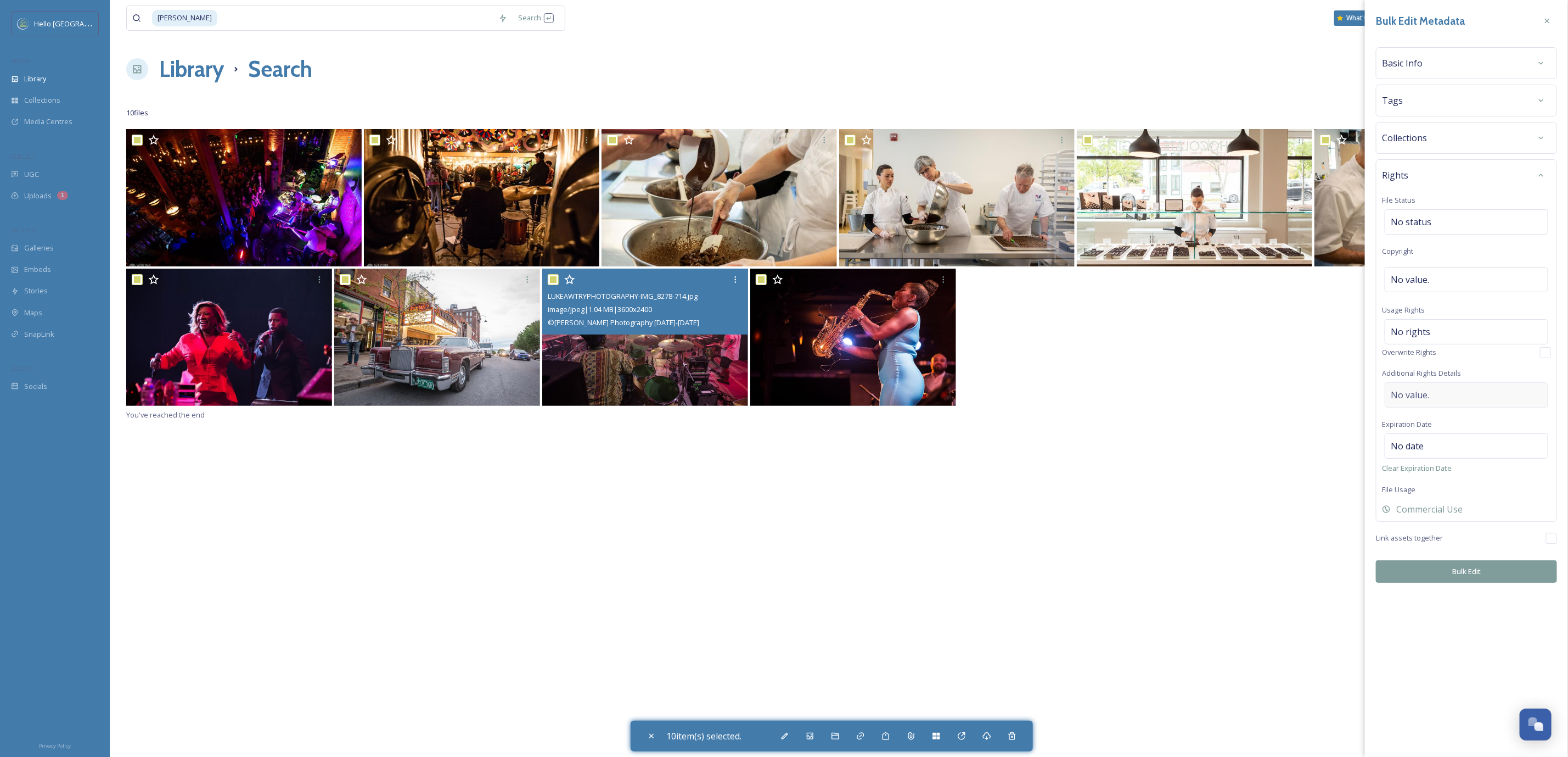
click at [1438, 402] on div "No value." at bounding box center [1466, 394] width 164 height 26
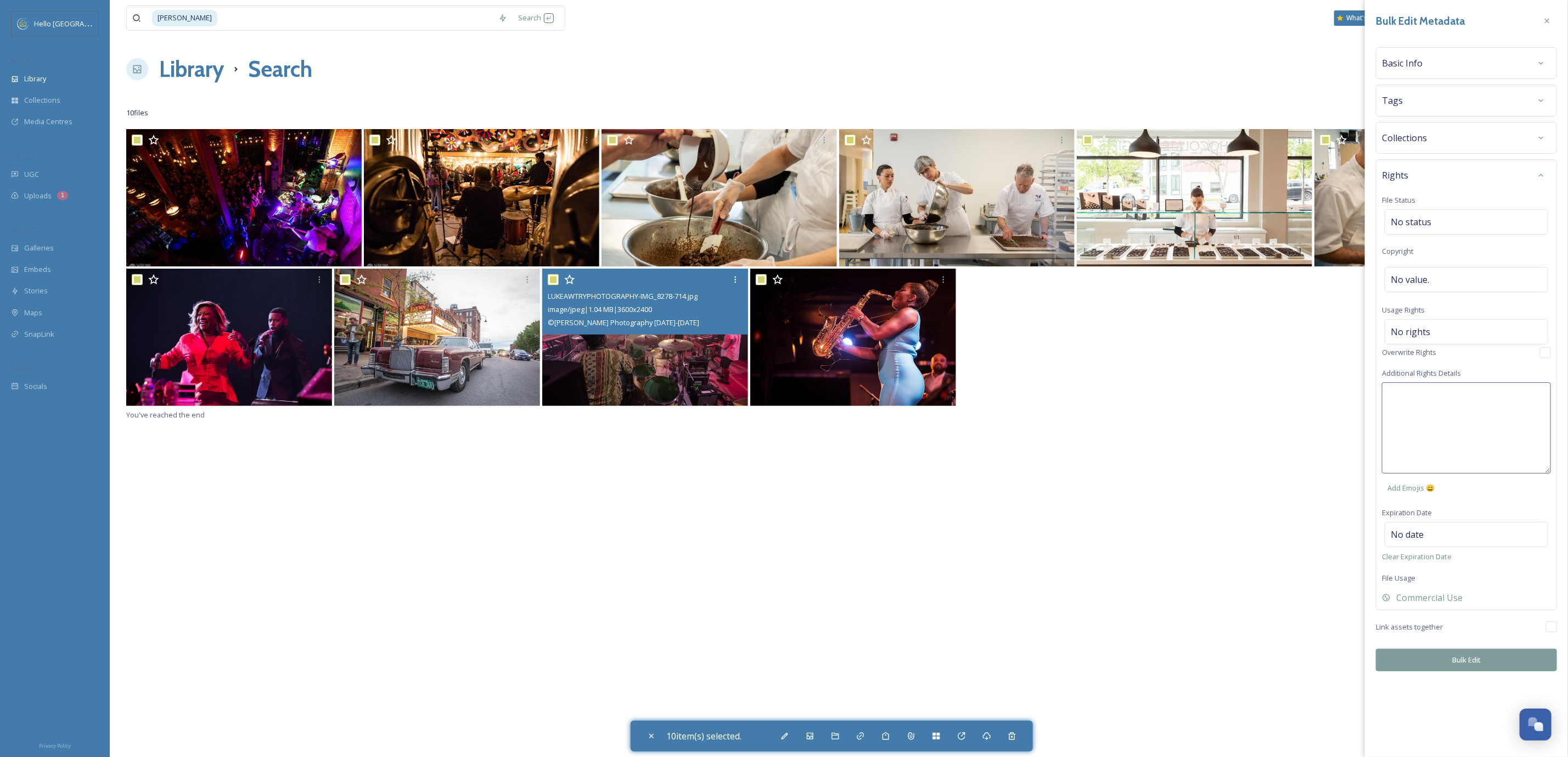
click at [1438, 402] on textarea at bounding box center [1466, 427] width 169 height 91
paste textarea "social and web use ok, credits in file names"
type textarea "social and web use ok, credits in file names"
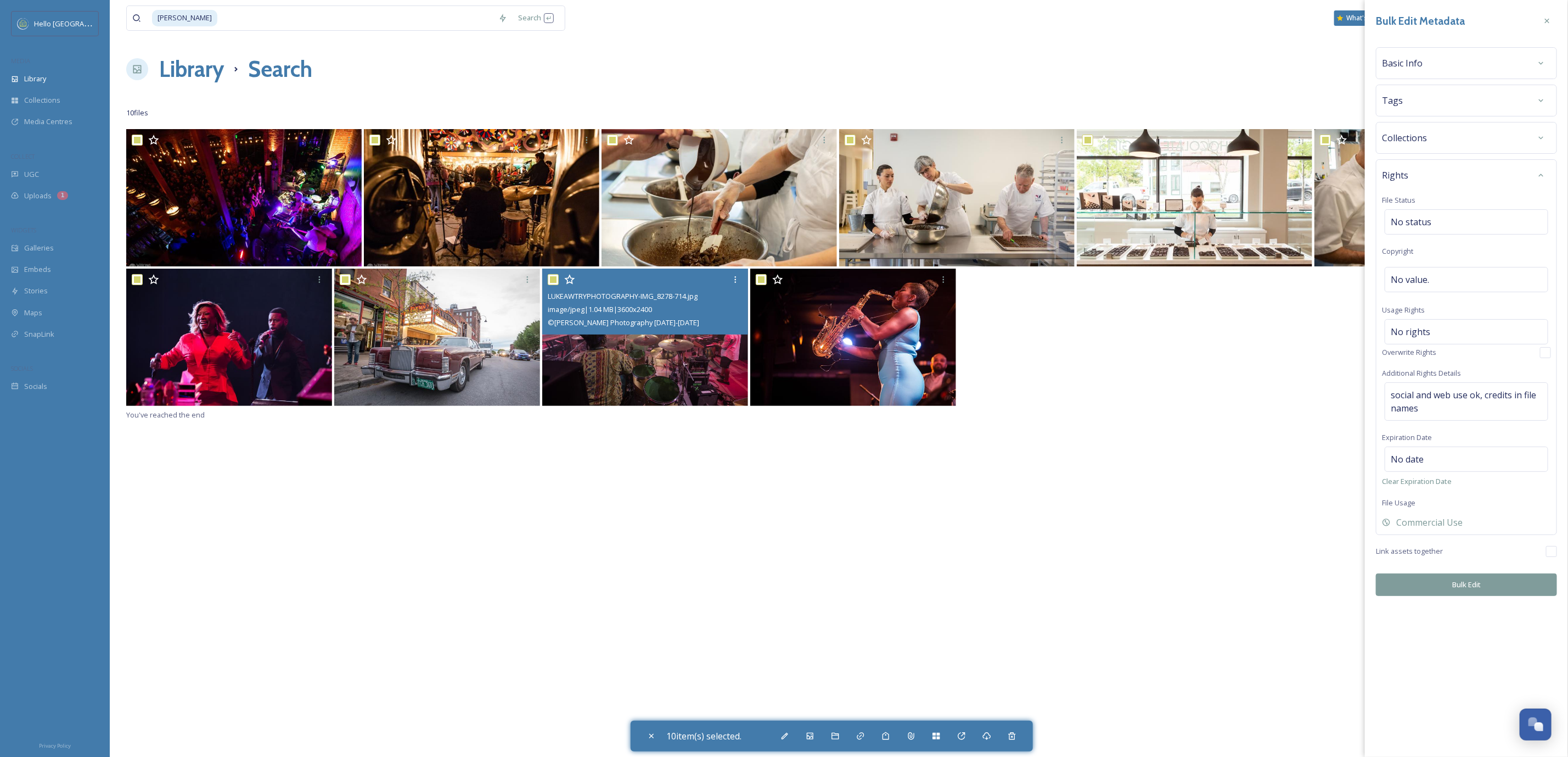
click at [1451, 658] on div "Bulk Edit Metadata Basic Info Tags Collections Rights File Status No status Cop…" at bounding box center [1466, 378] width 203 height 757
click at [1475, 596] on button "Bulk Edit" at bounding box center [1466, 584] width 181 height 22
checkbox input "false"
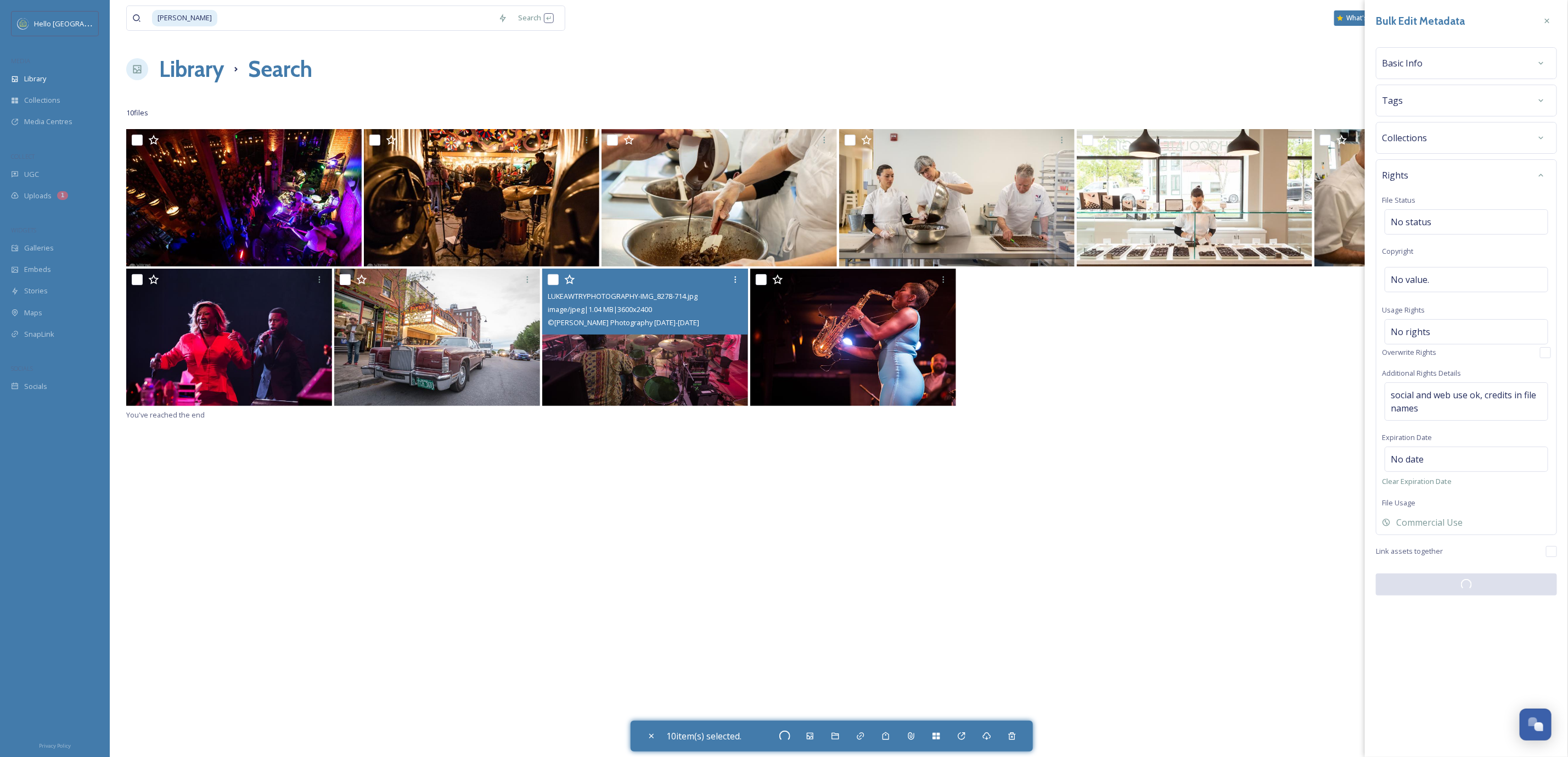
checkbox input "false"
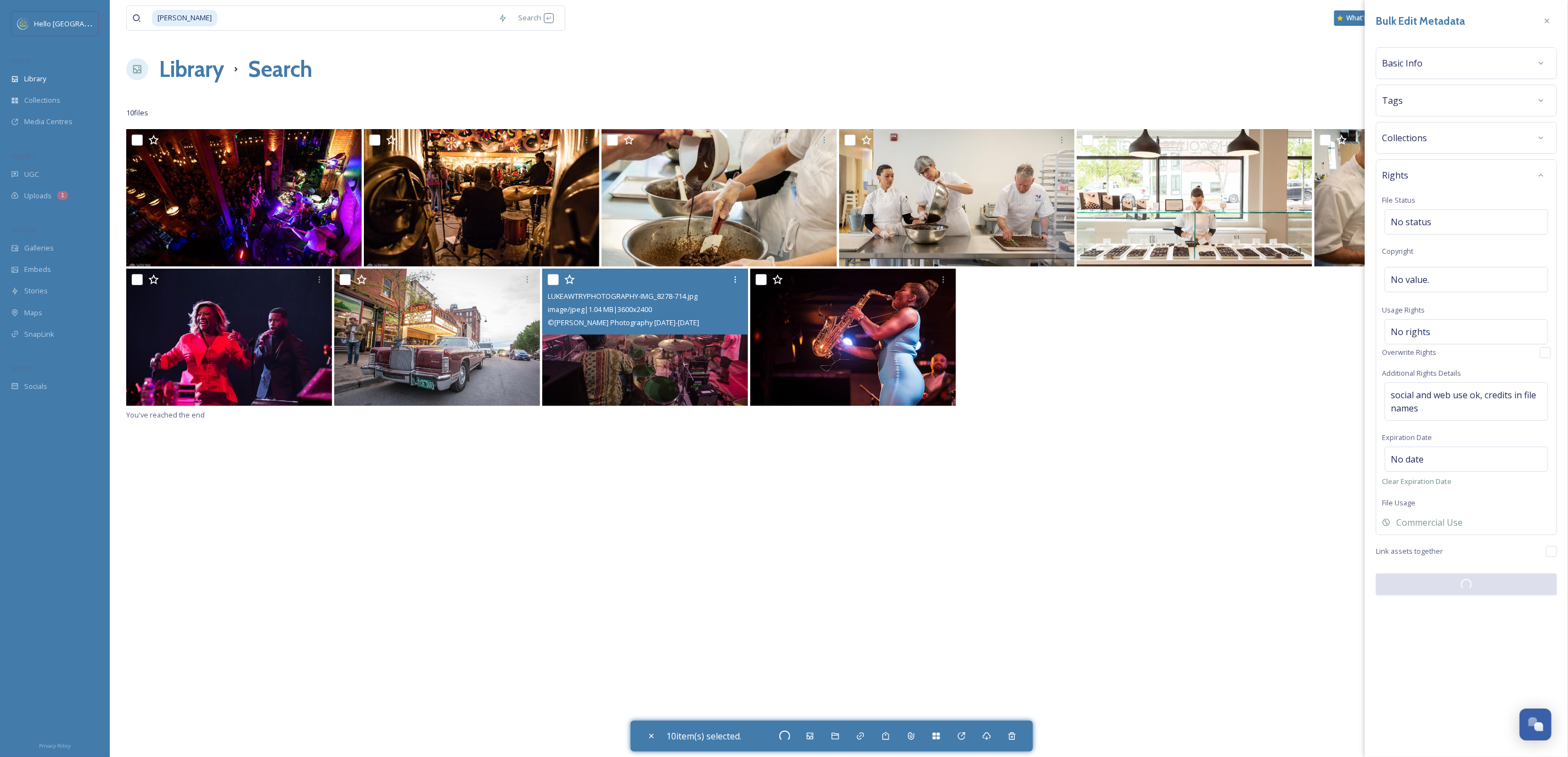
checkbox input "false"
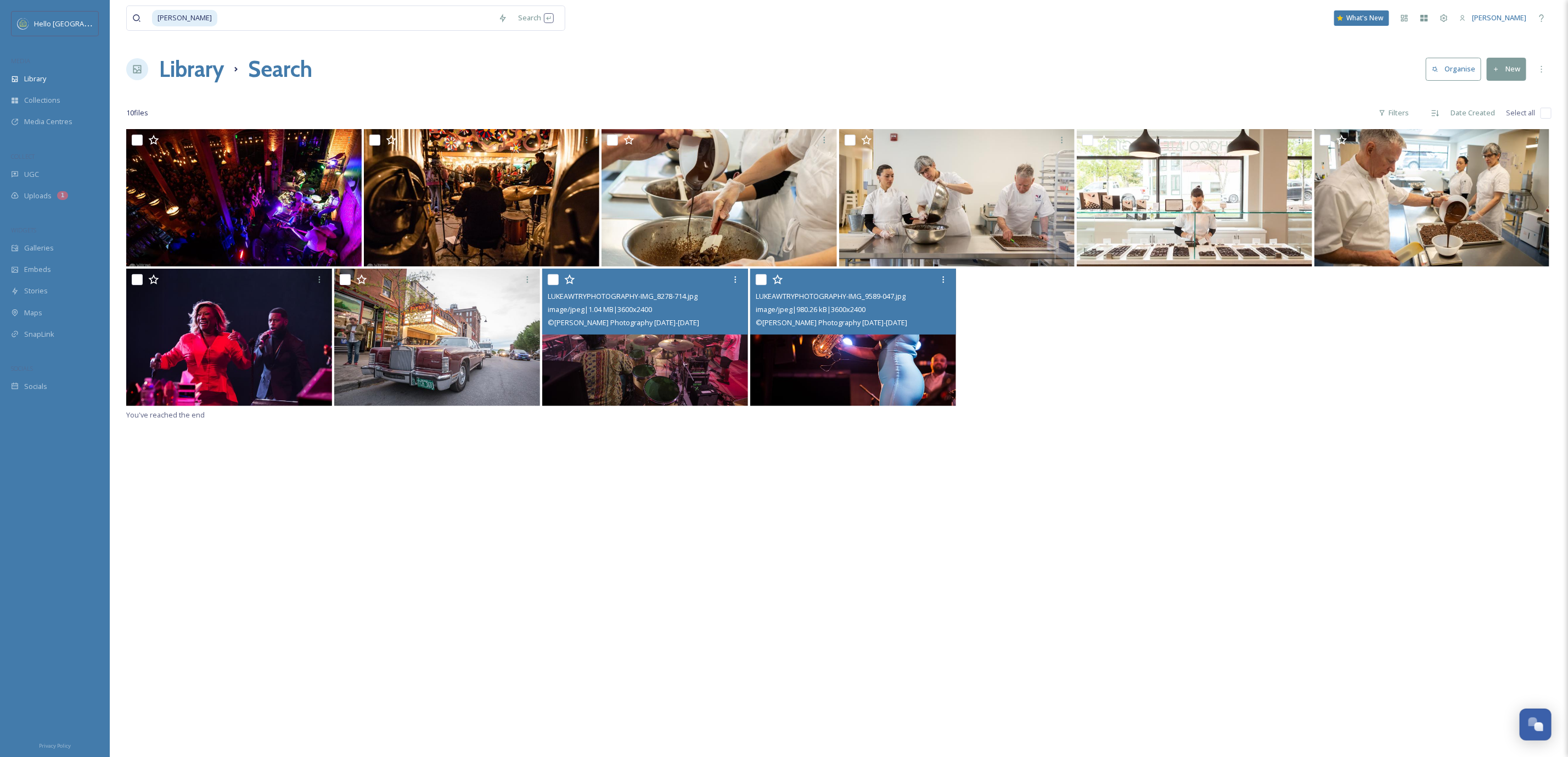
click at [864, 360] on img at bounding box center [853, 337] width 206 height 137
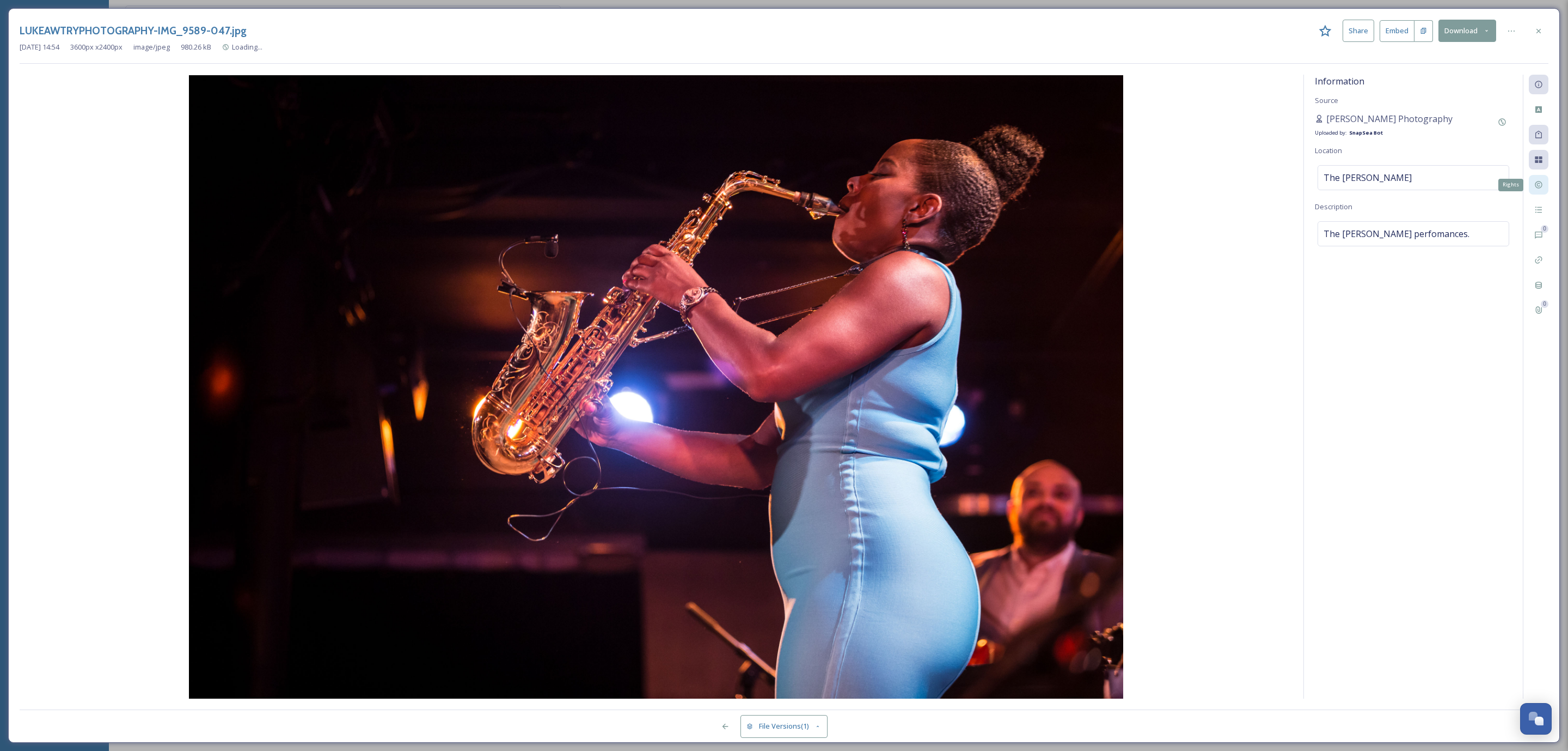
click at [1539, 191] on div "Rights" at bounding box center [1539, 185] width 19 height 19
click at [1541, 193] on div "Rights" at bounding box center [1539, 185] width 19 height 19
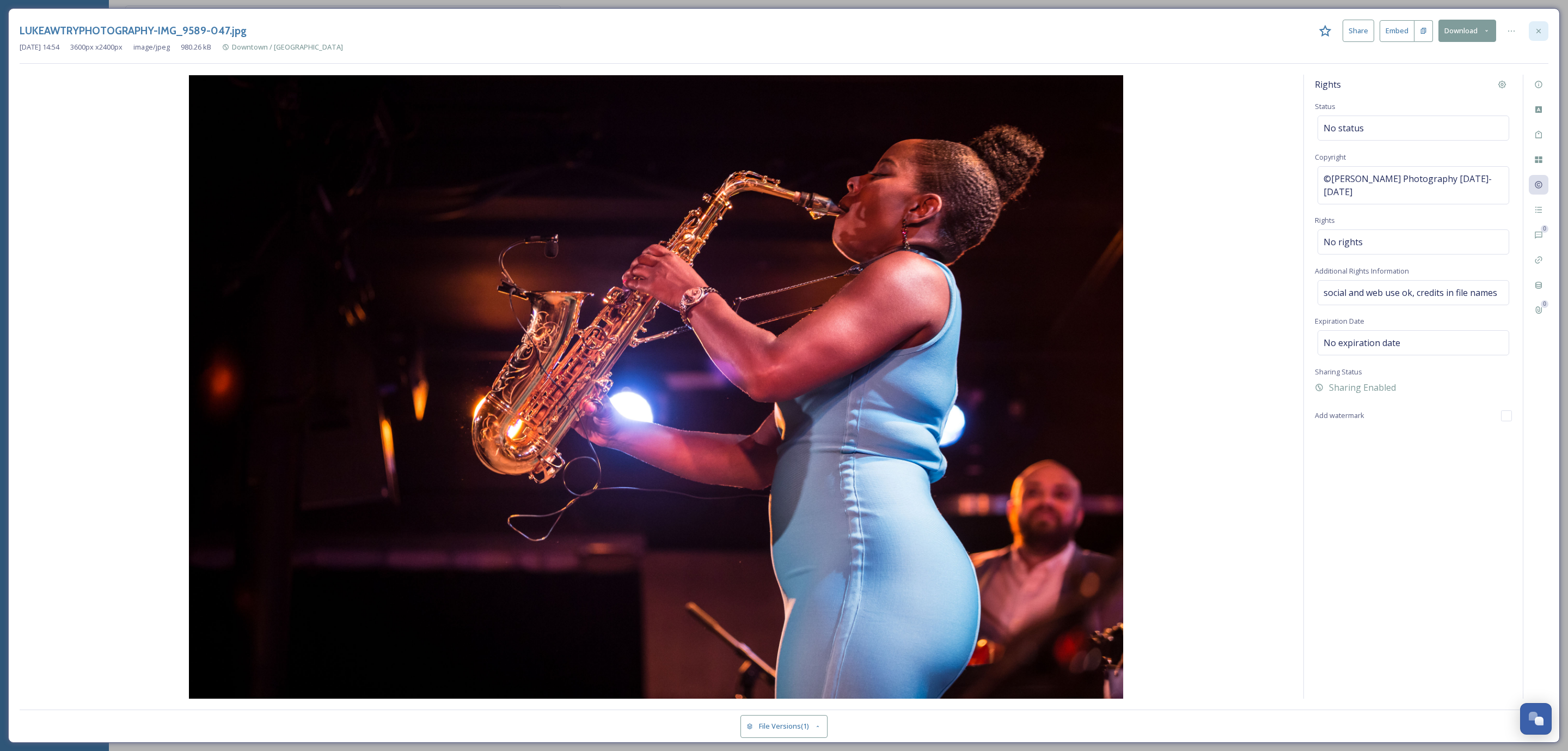
click at [1545, 31] on div at bounding box center [1539, 31] width 19 height 19
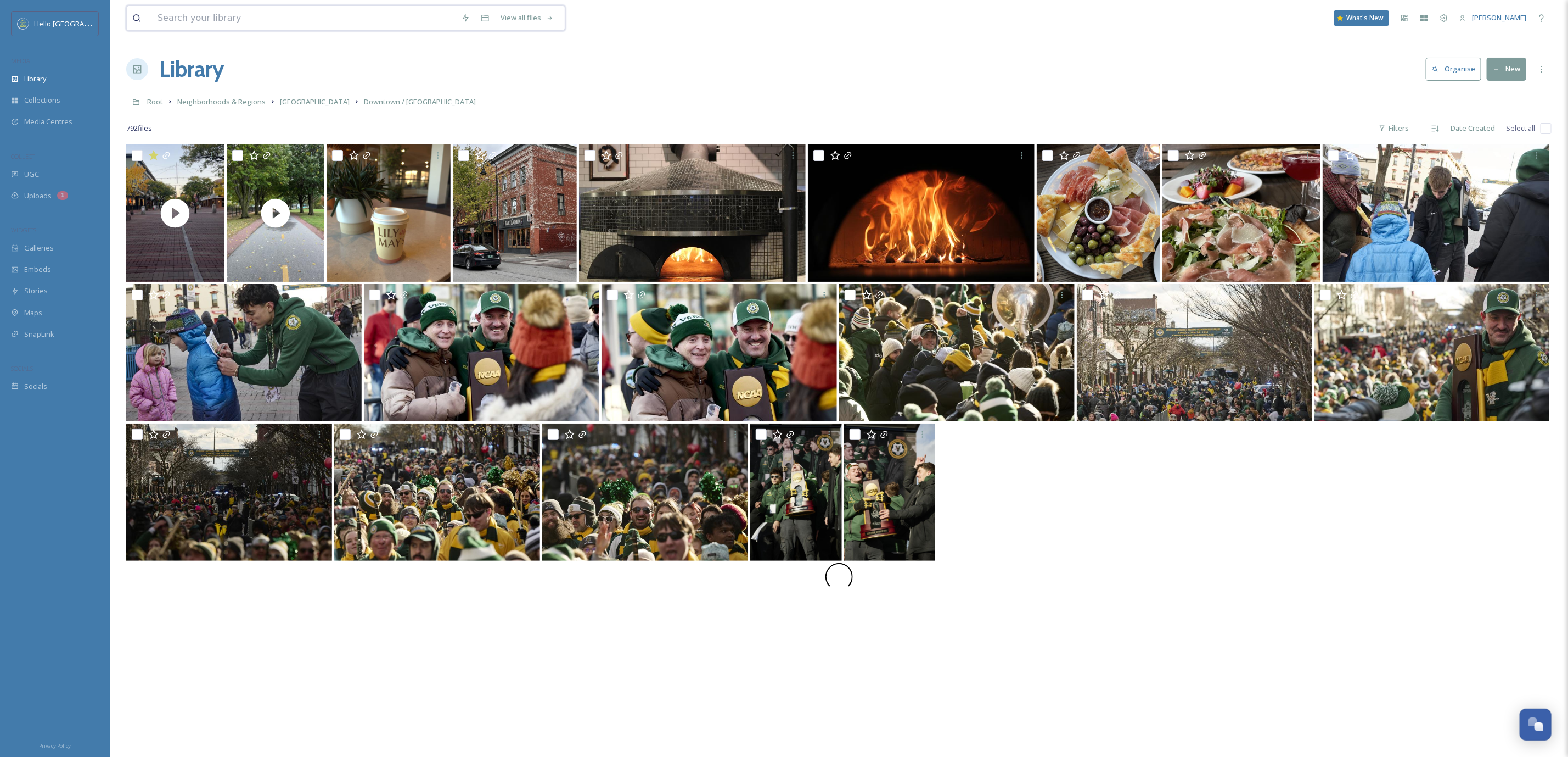
click at [328, 24] on input at bounding box center [304, 18] width 304 height 24
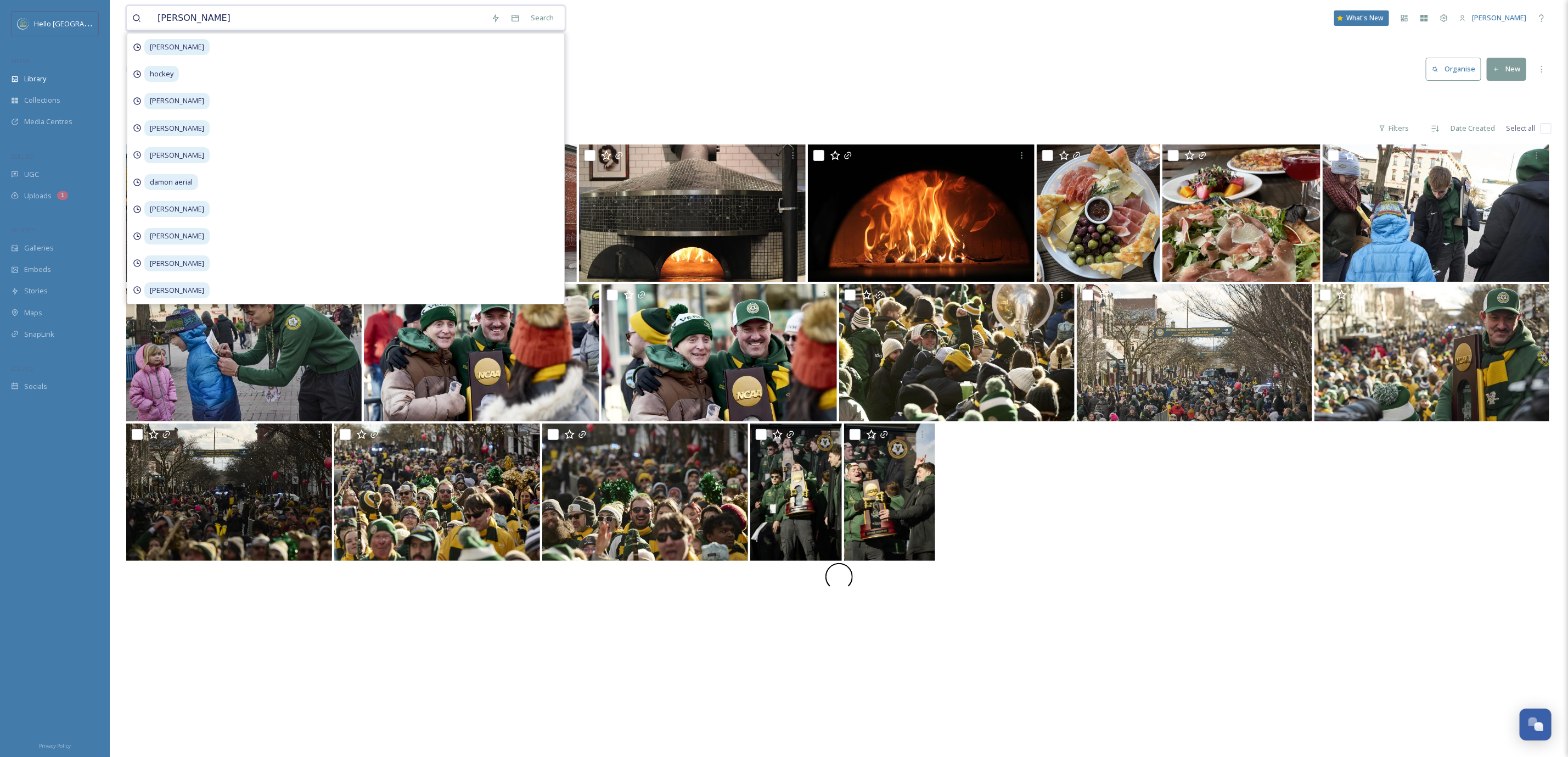
type input "[PERSON_NAME]"
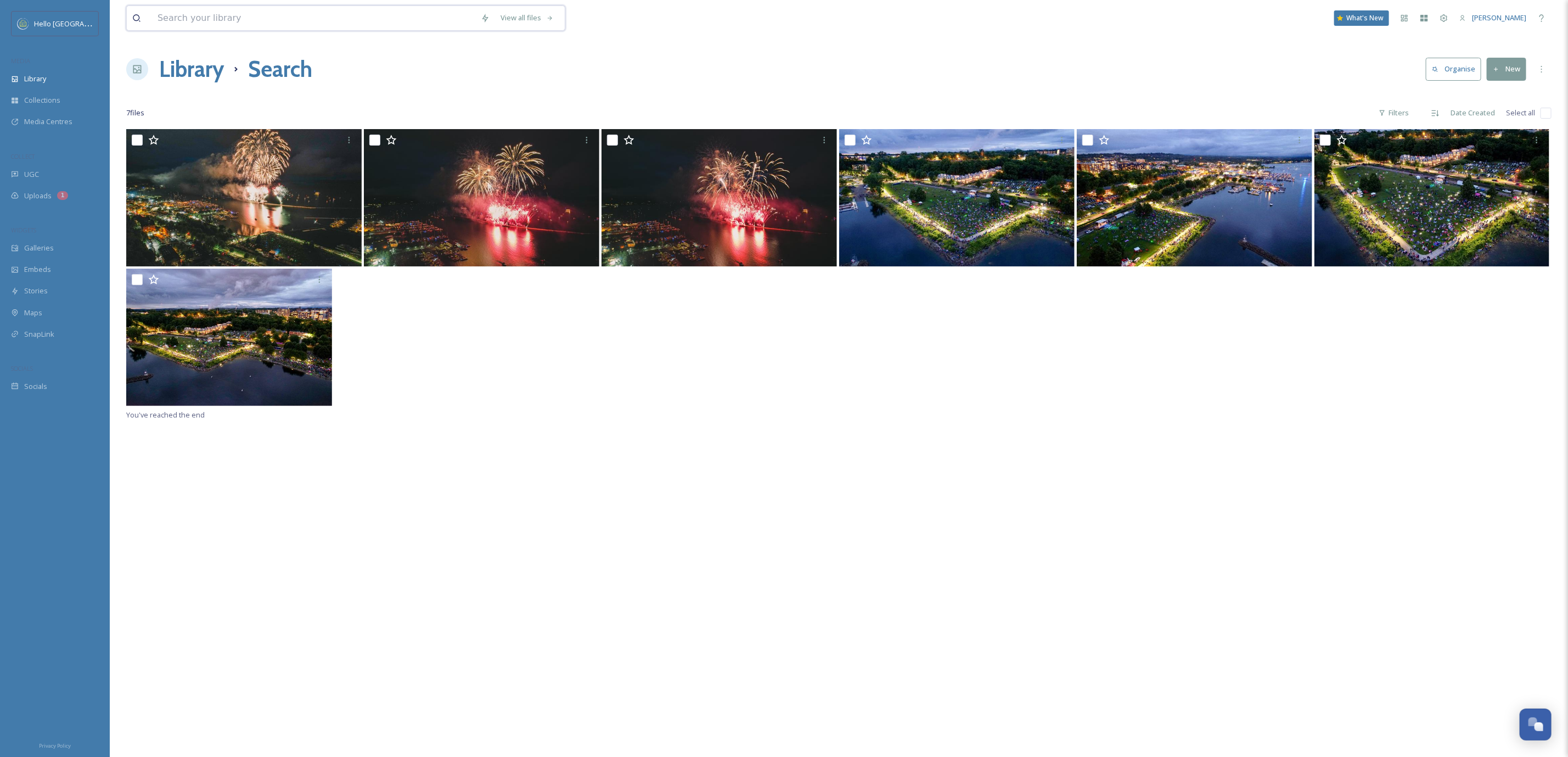
click at [338, 8] on input at bounding box center [314, 18] width 323 height 24
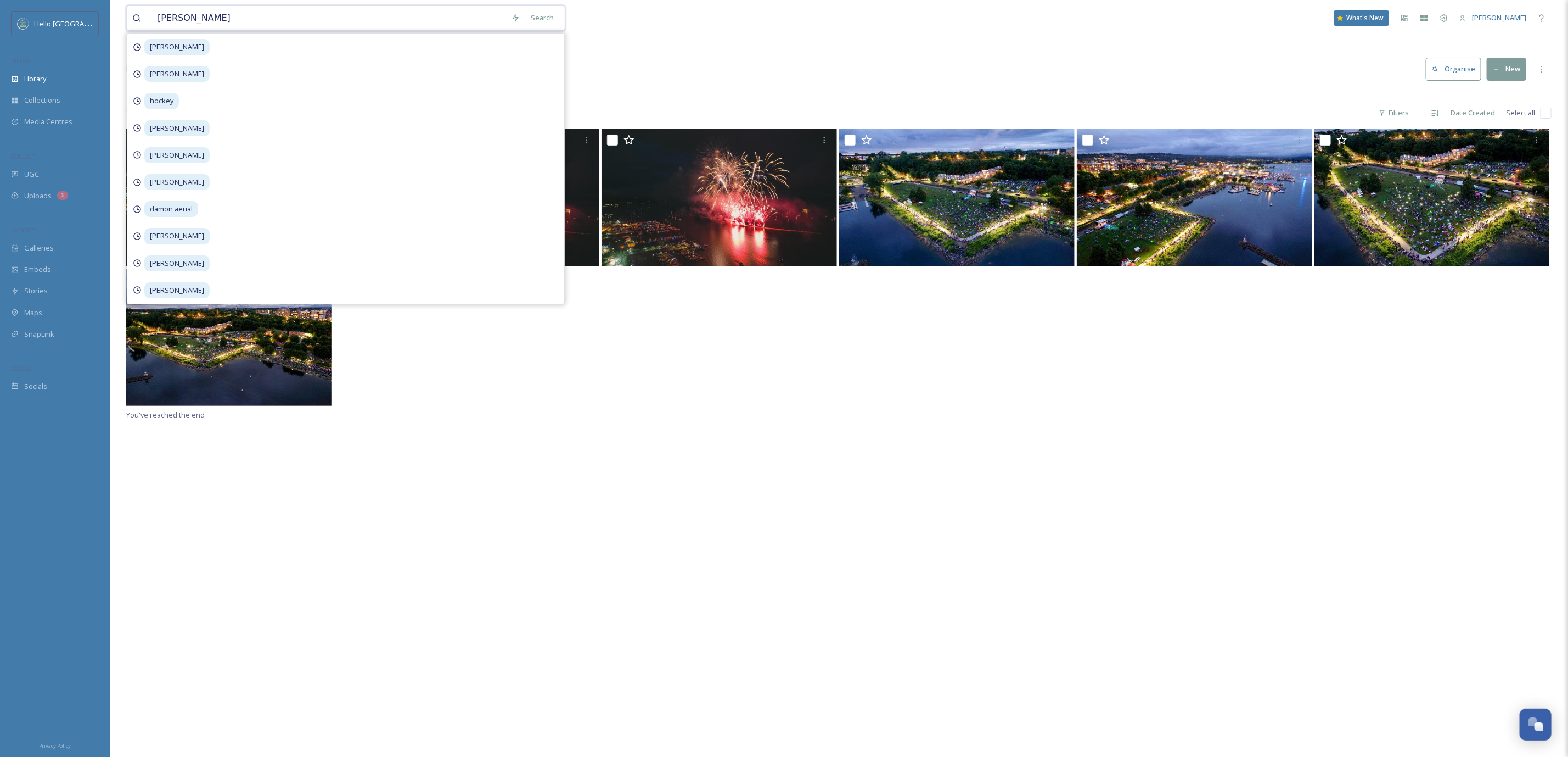
type input "[PERSON_NAME]"
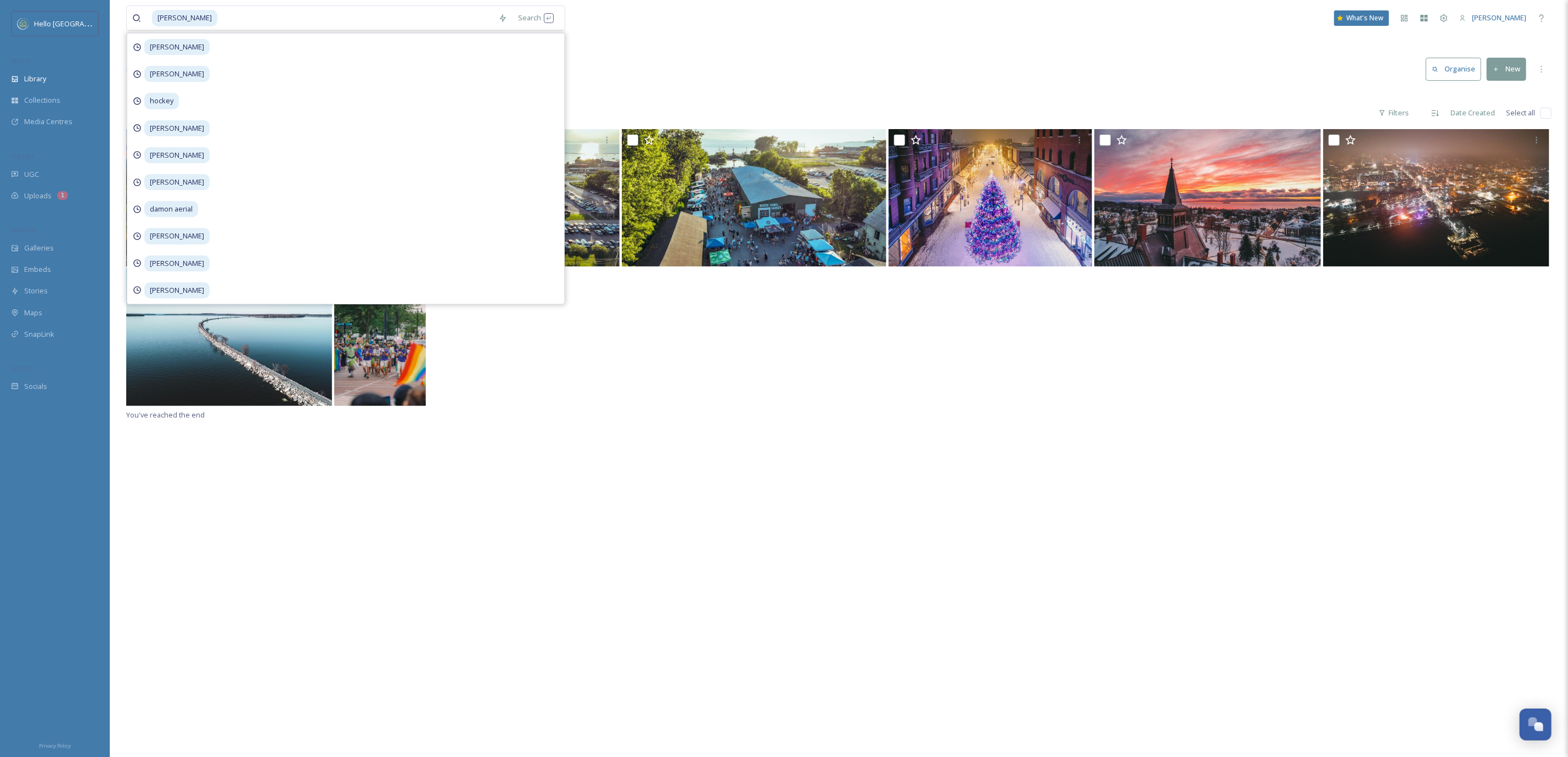
click at [545, 399] on div at bounding box center [839, 338] width 1425 height 139
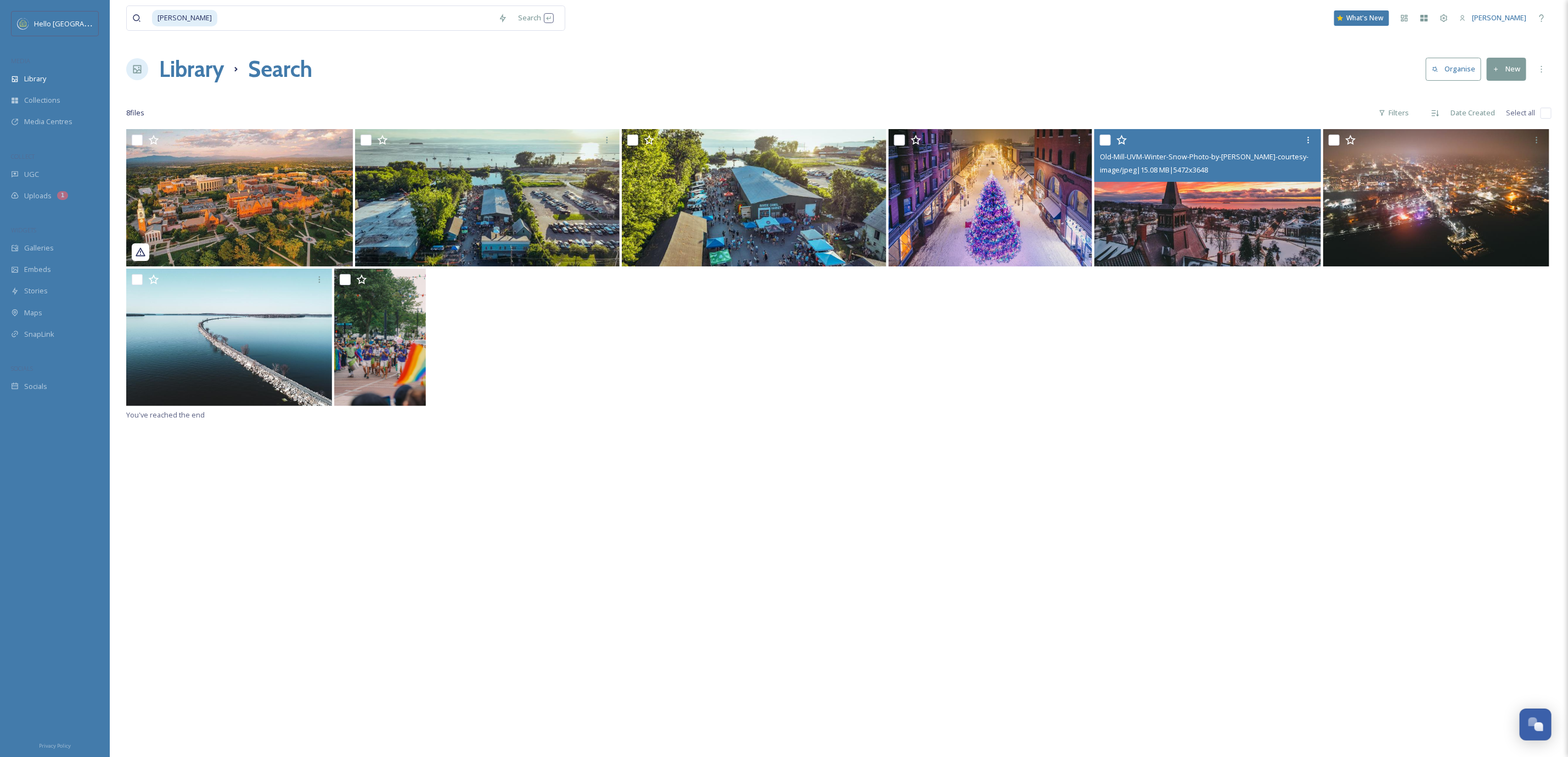
click at [1204, 219] on img at bounding box center [1207, 198] width 227 height 137
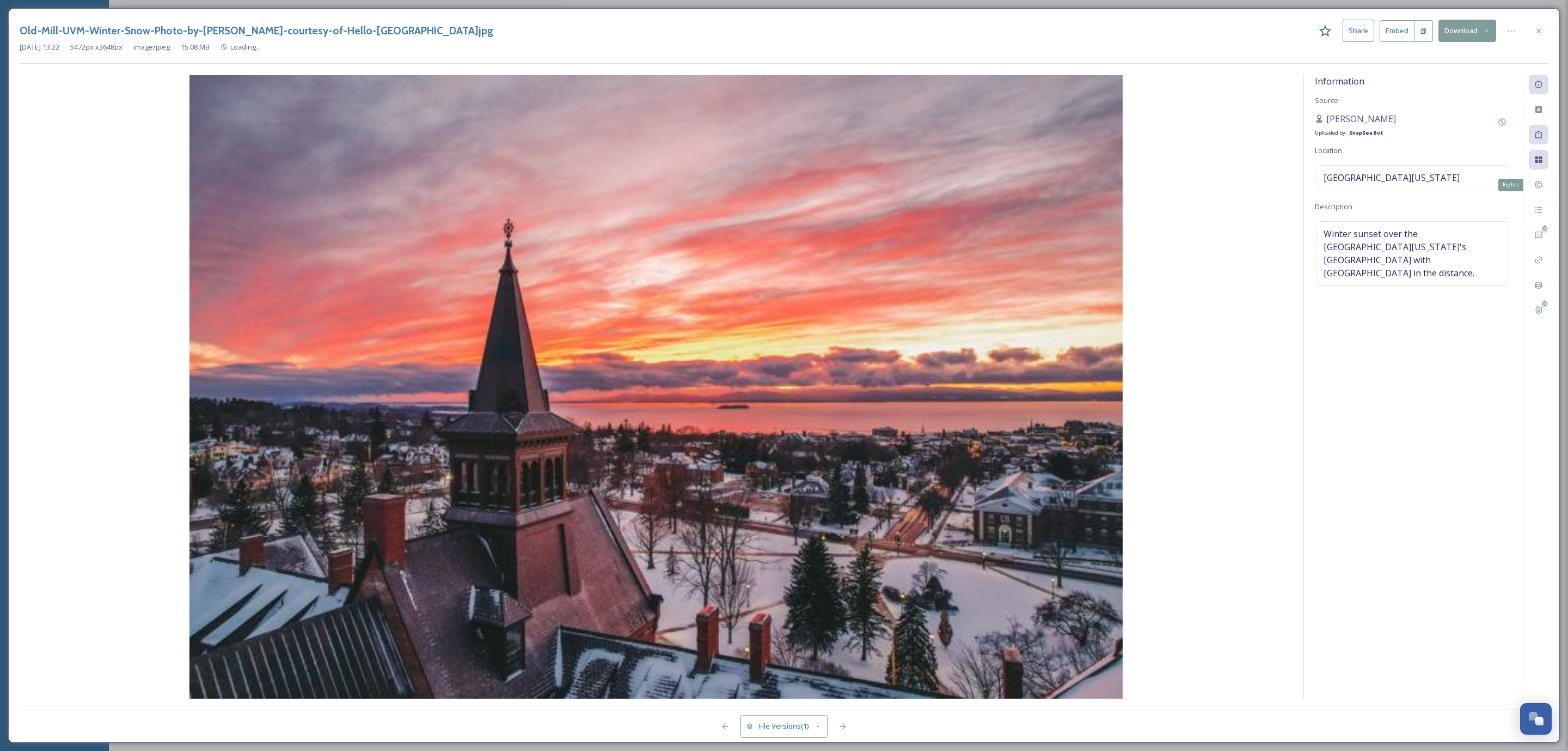
click at [1534, 175] on div "Rights 0 0" at bounding box center [1535, 386] width 25 height 623
click at [1535, 188] on icon at bounding box center [1539, 185] width 9 height 9
click at [1533, 21] on div at bounding box center [1539, 31] width 19 height 19
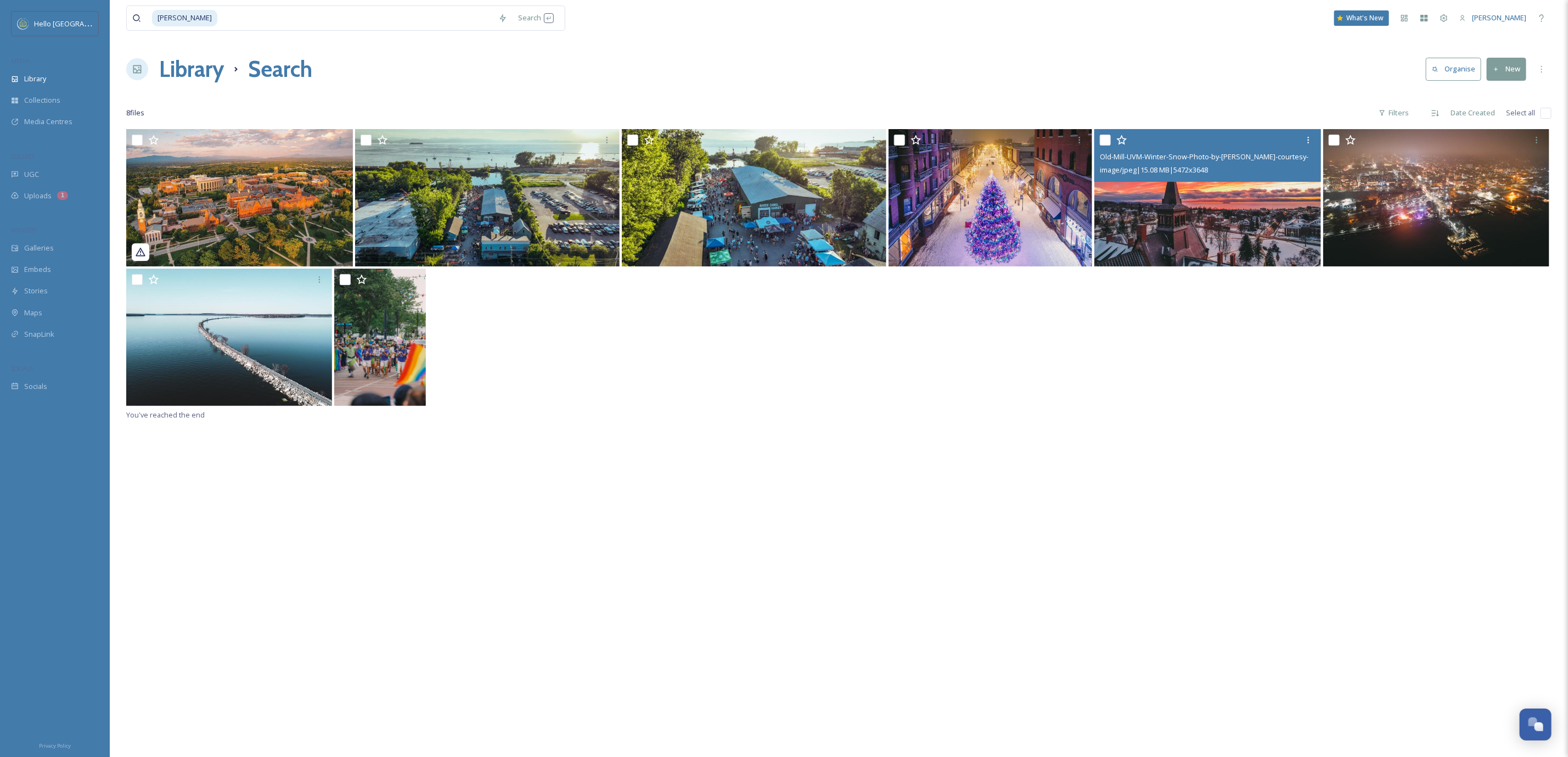
click at [1545, 113] on input "checkbox" at bounding box center [1546, 113] width 11 height 11
checkbox input "true"
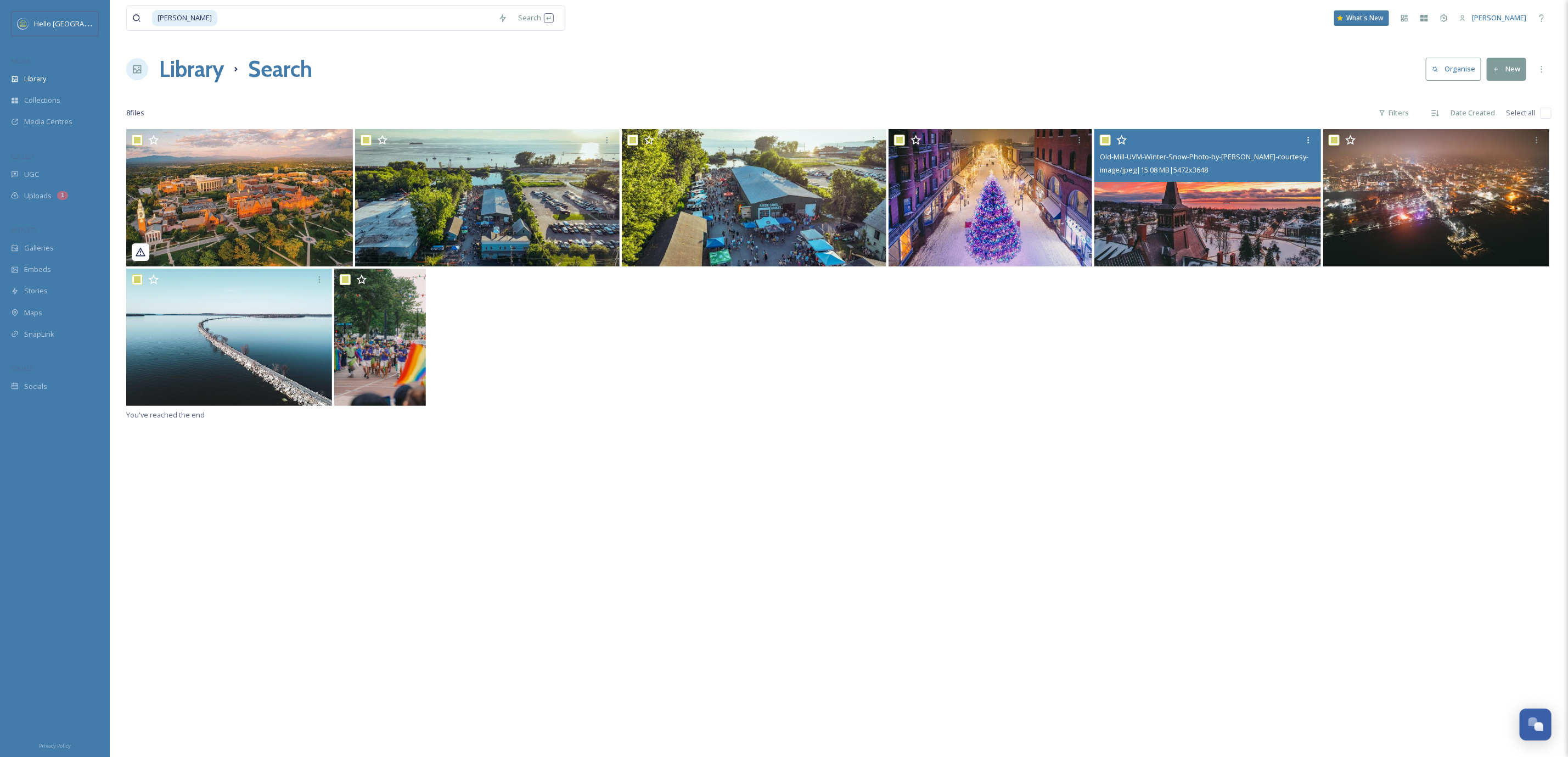
checkbox input "true"
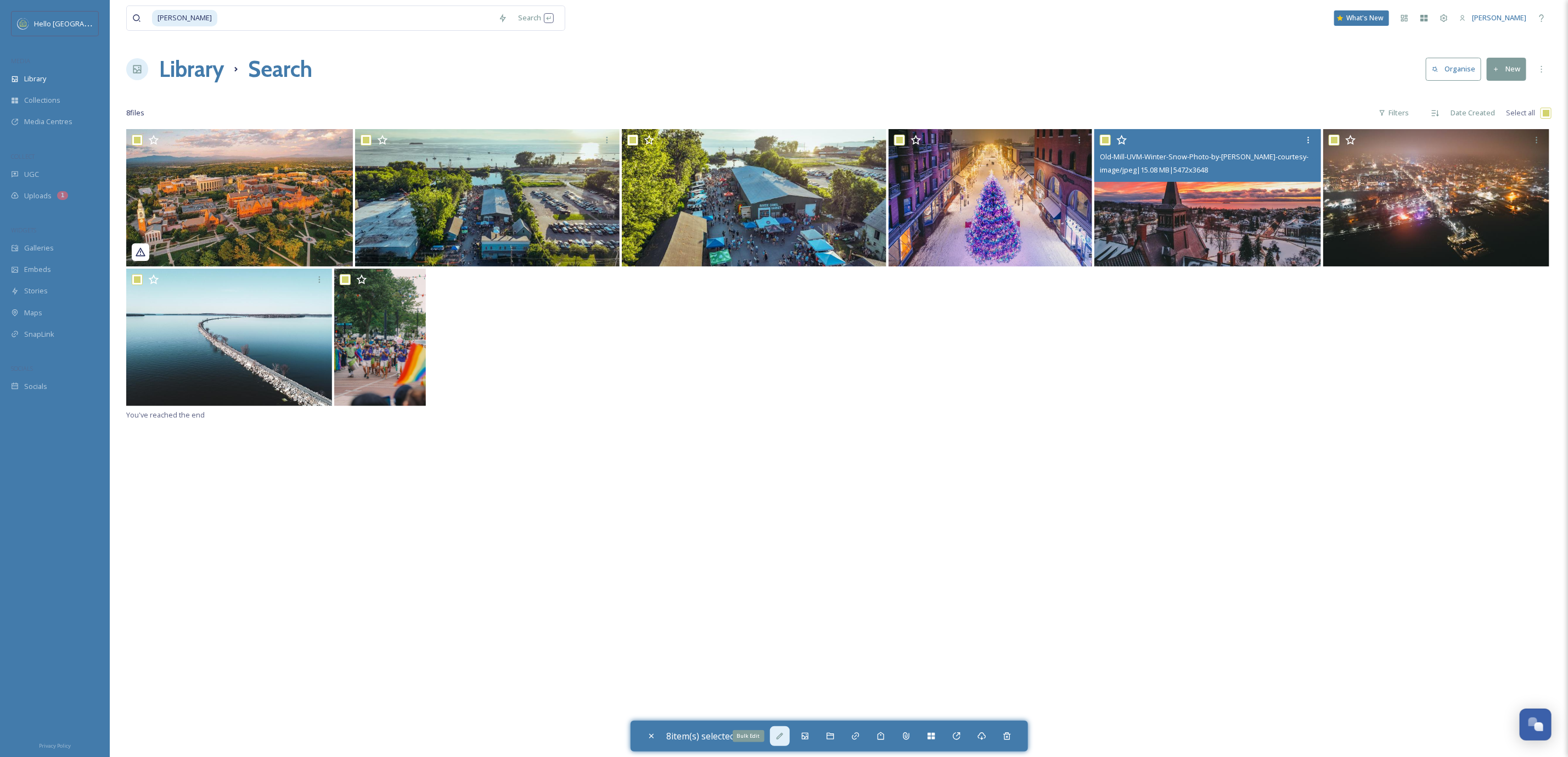
click at [774, 733] on div "Bulk Edit" at bounding box center [780, 736] width 19 height 20
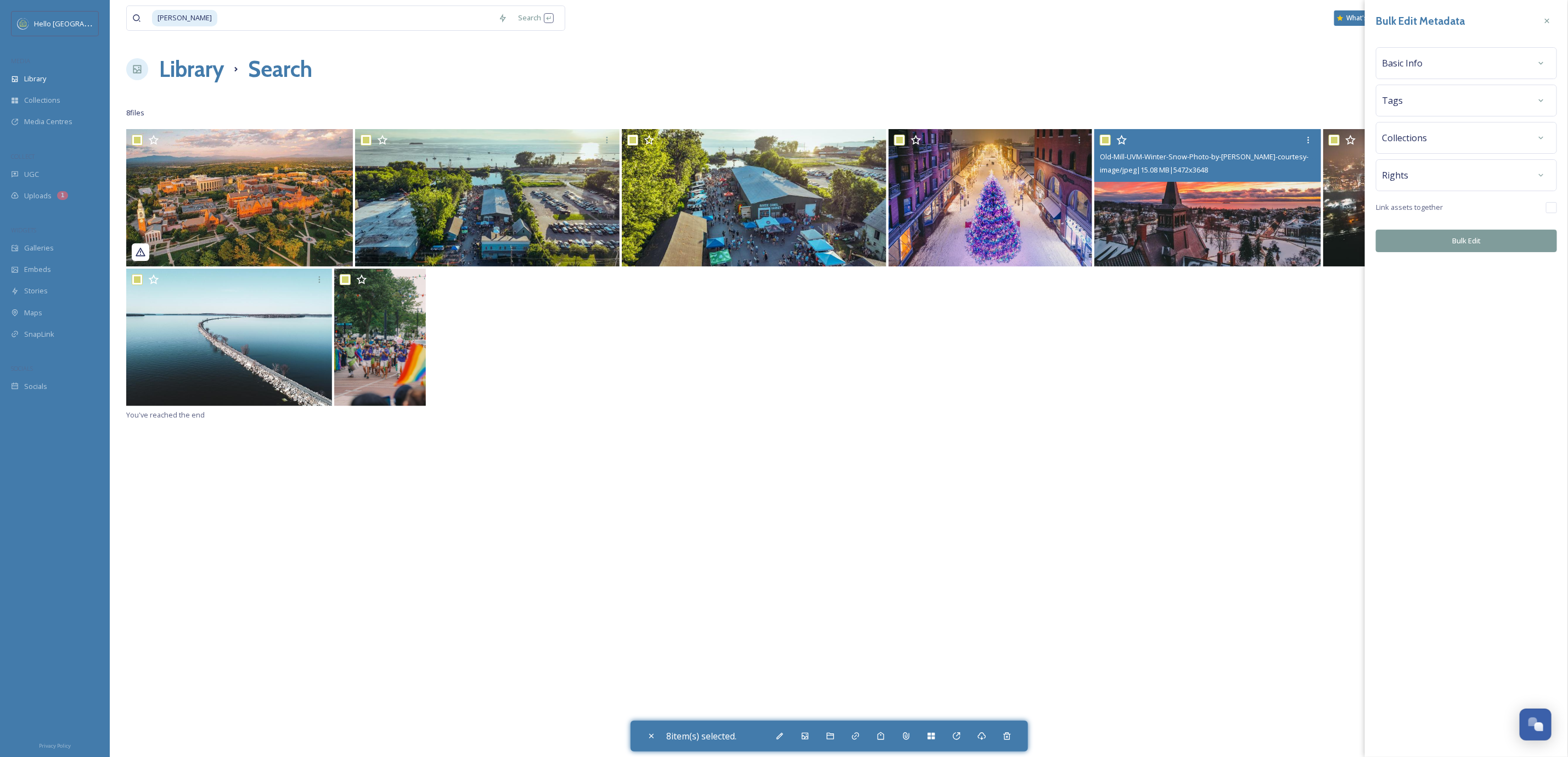
click at [1481, 180] on div "Rights" at bounding box center [1466, 175] width 169 height 20
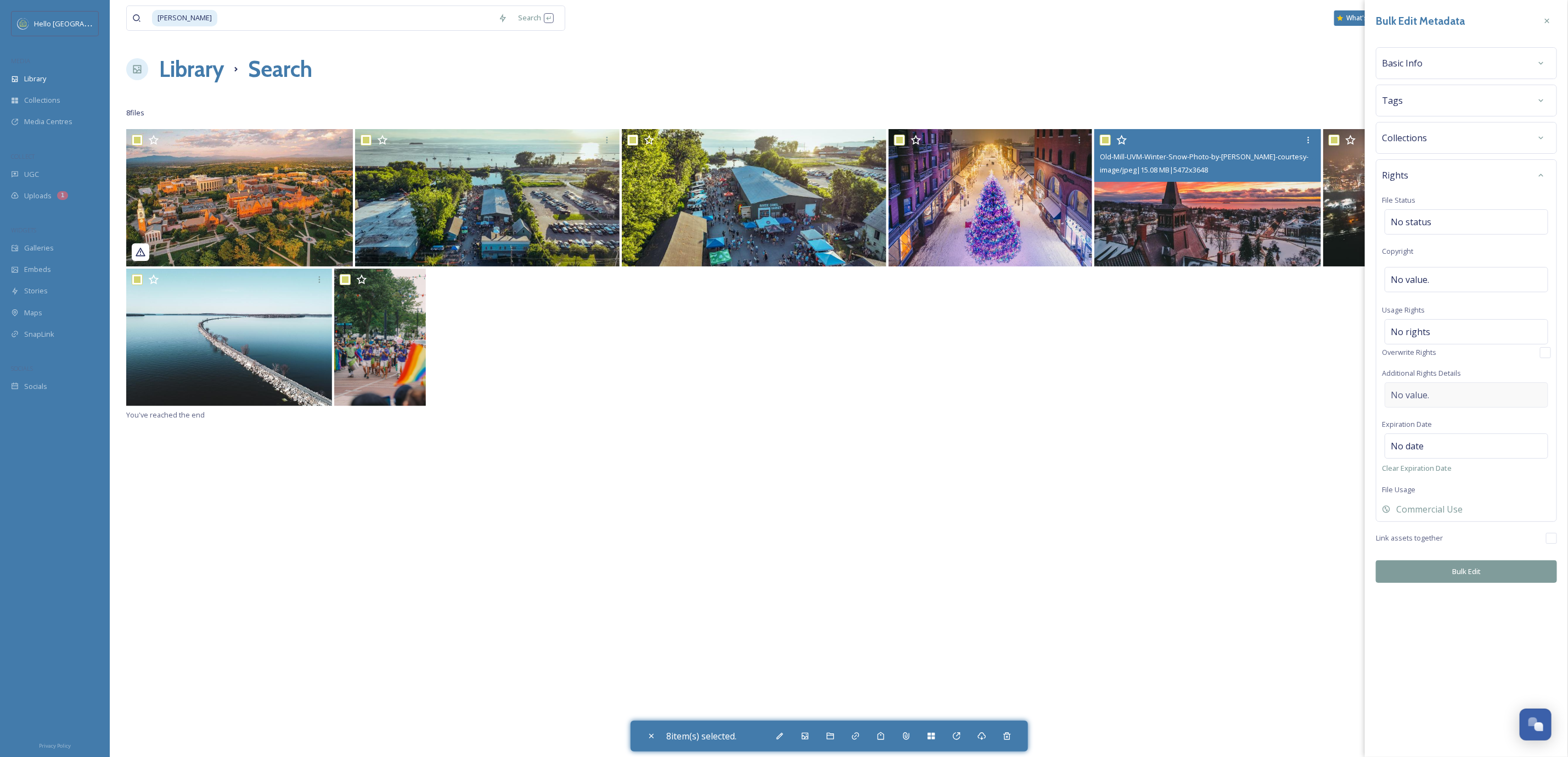
click at [1463, 392] on div "No value." at bounding box center [1466, 394] width 164 height 26
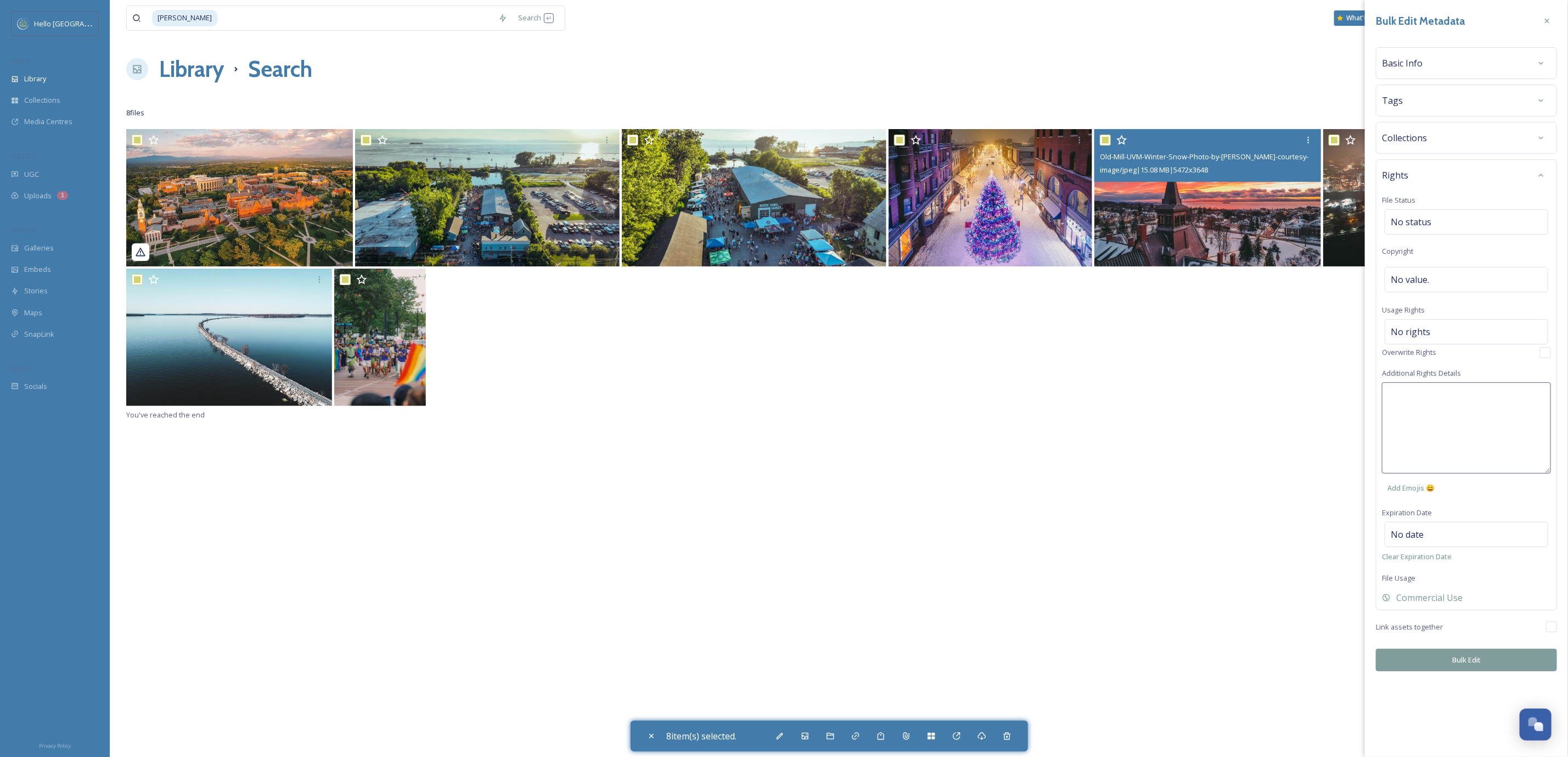
click at [1459, 395] on textarea at bounding box center [1466, 427] width 169 height 91
paste textarea "Universal, non-exclusive rights for HB promotional purposes. License to distrib…"
type textarea "Universal, non-exclusive rights for HB promotional purposes. License to distrib…"
click at [1440, 659] on div "Bulk Edit Metadata Basic Info Tags Collections Rights File Status No status Cop…" at bounding box center [1466, 378] width 203 height 757
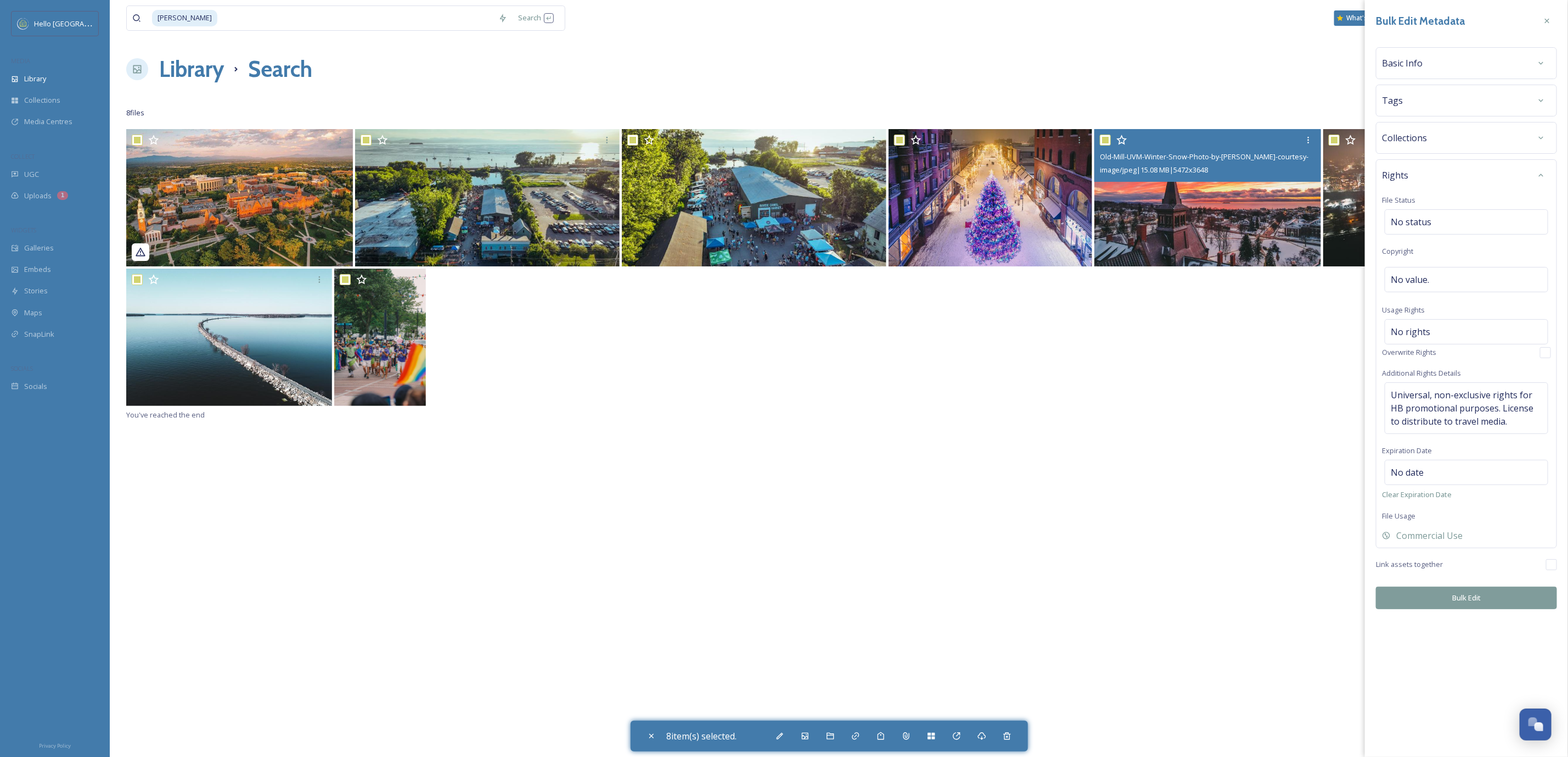
click at [1454, 606] on button "Bulk Edit" at bounding box center [1466, 597] width 181 height 22
checkbox input "false"
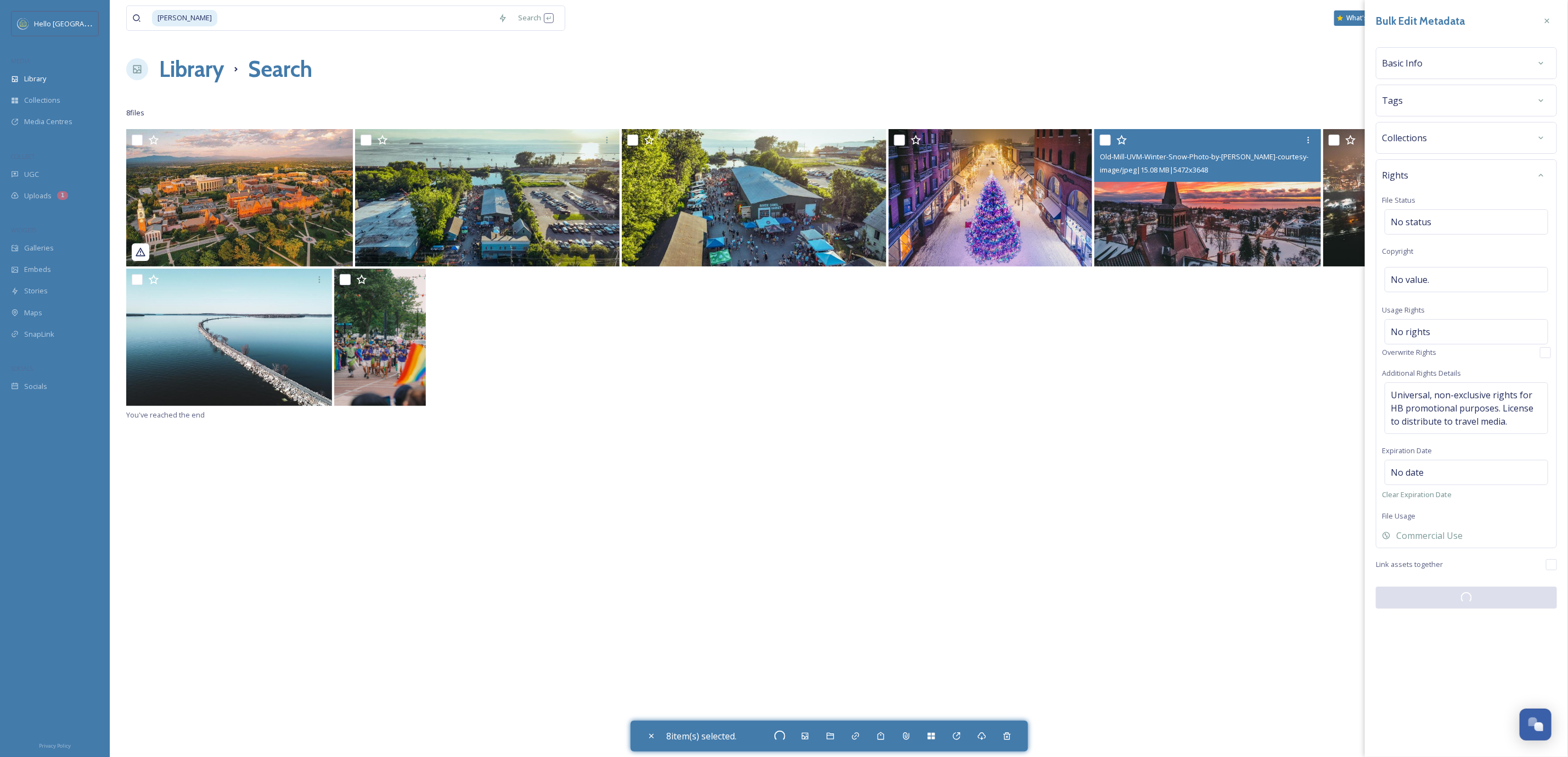
checkbox input "false"
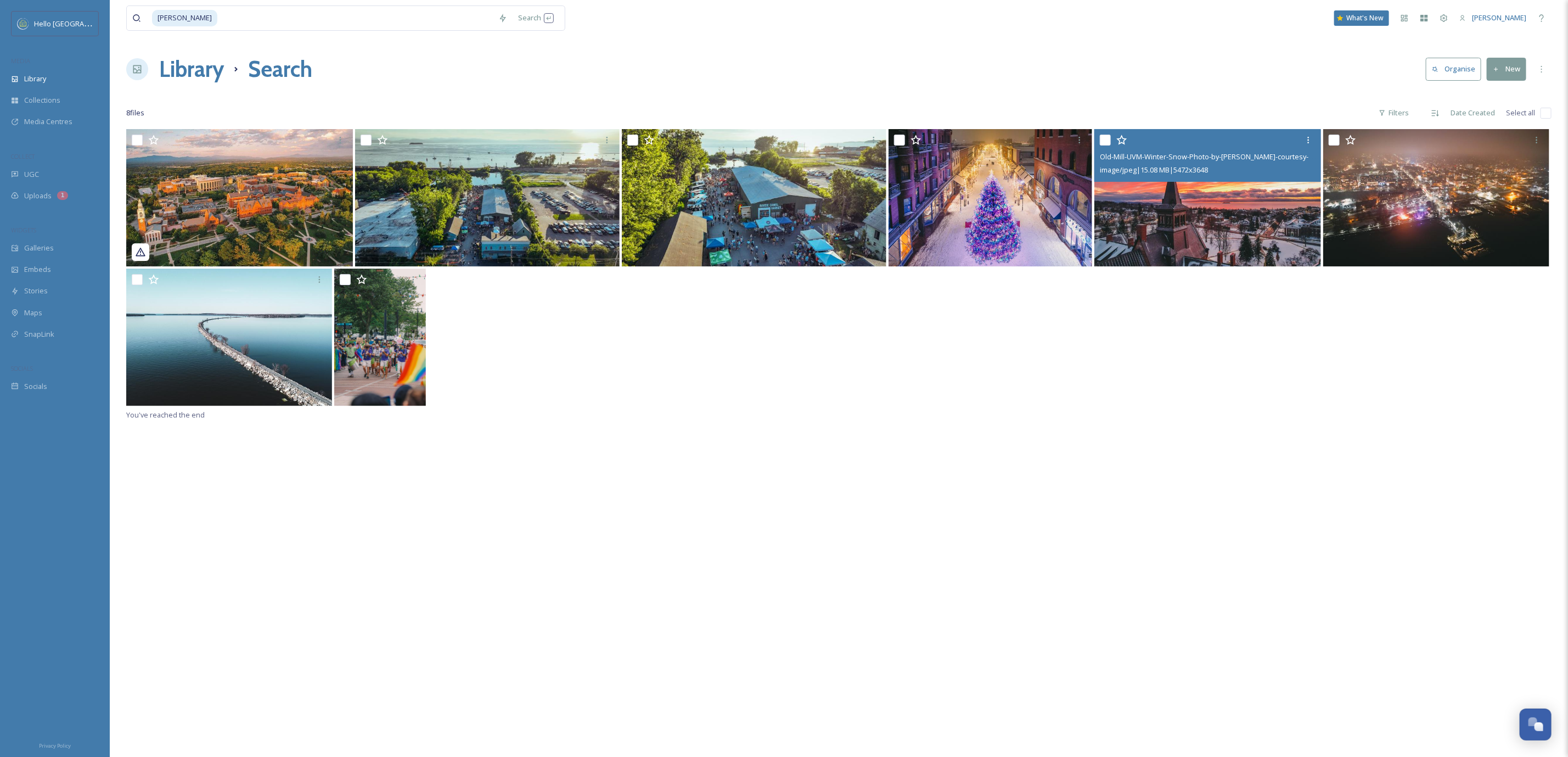
click at [1179, 246] on img at bounding box center [1207, 198] width 227 height 137
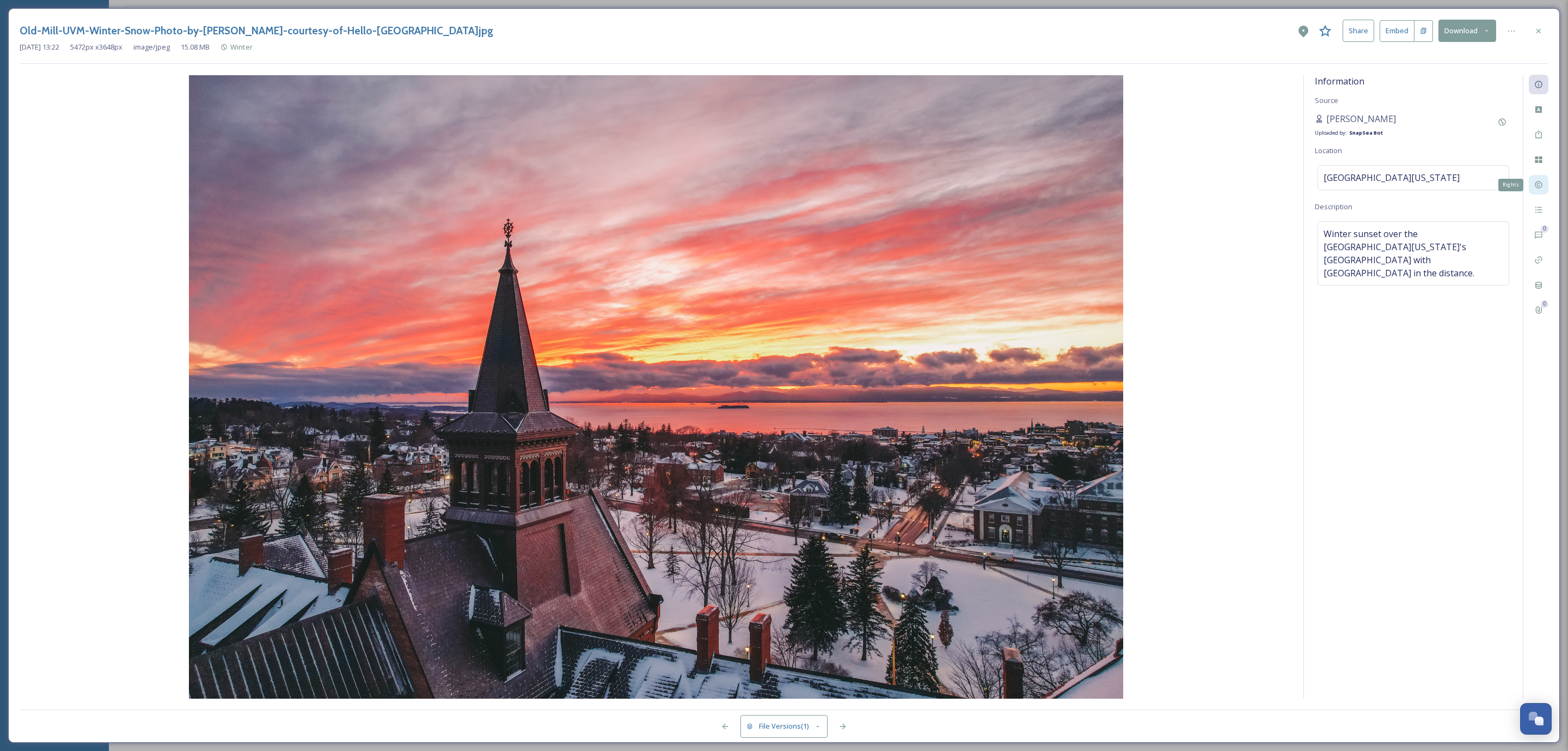
click at [1536, 179] on div "Rights" at bounding box center [1539, 185] width 19 height 19
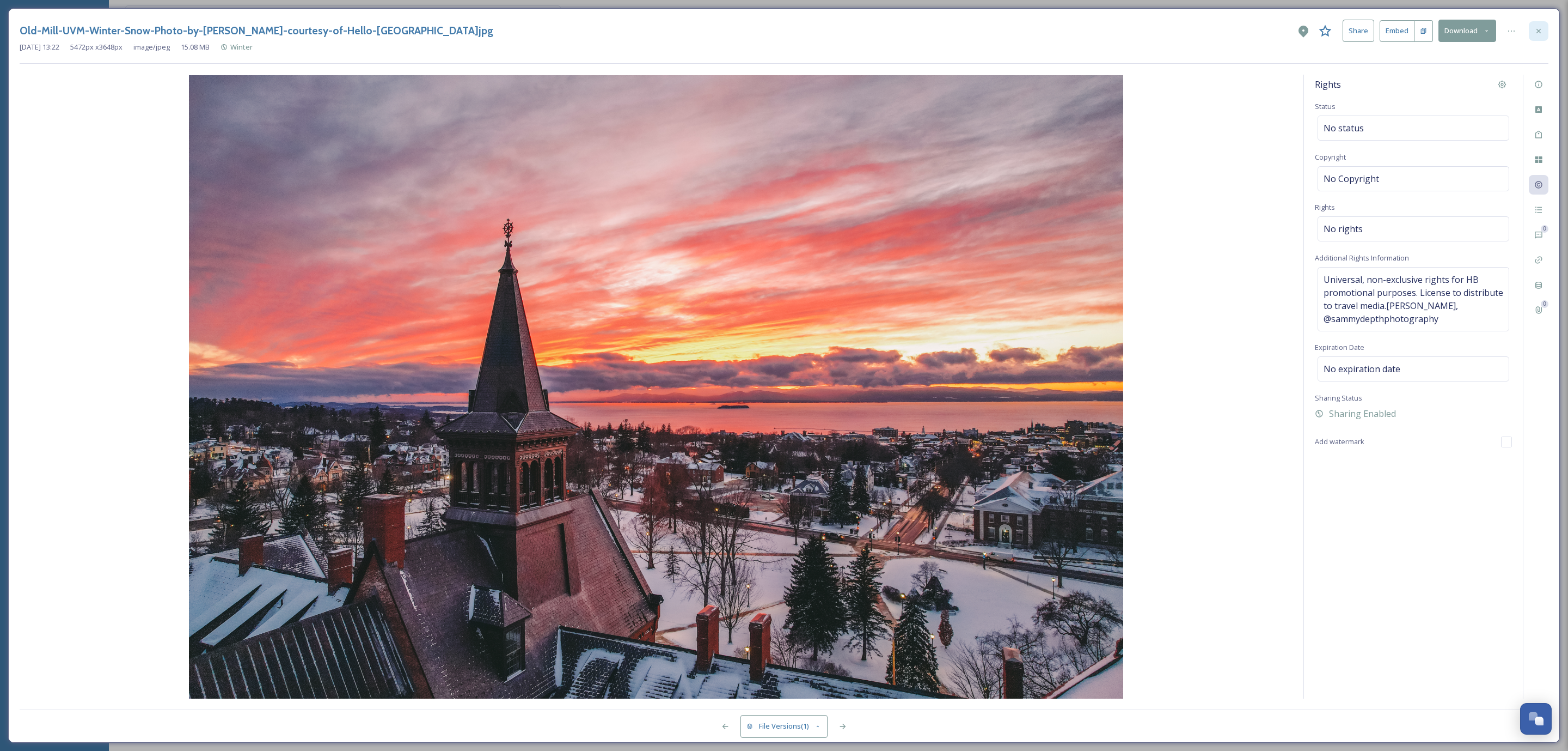
click at [1543, 37] on div at bounding box center [1539, 31] width 19 height 19
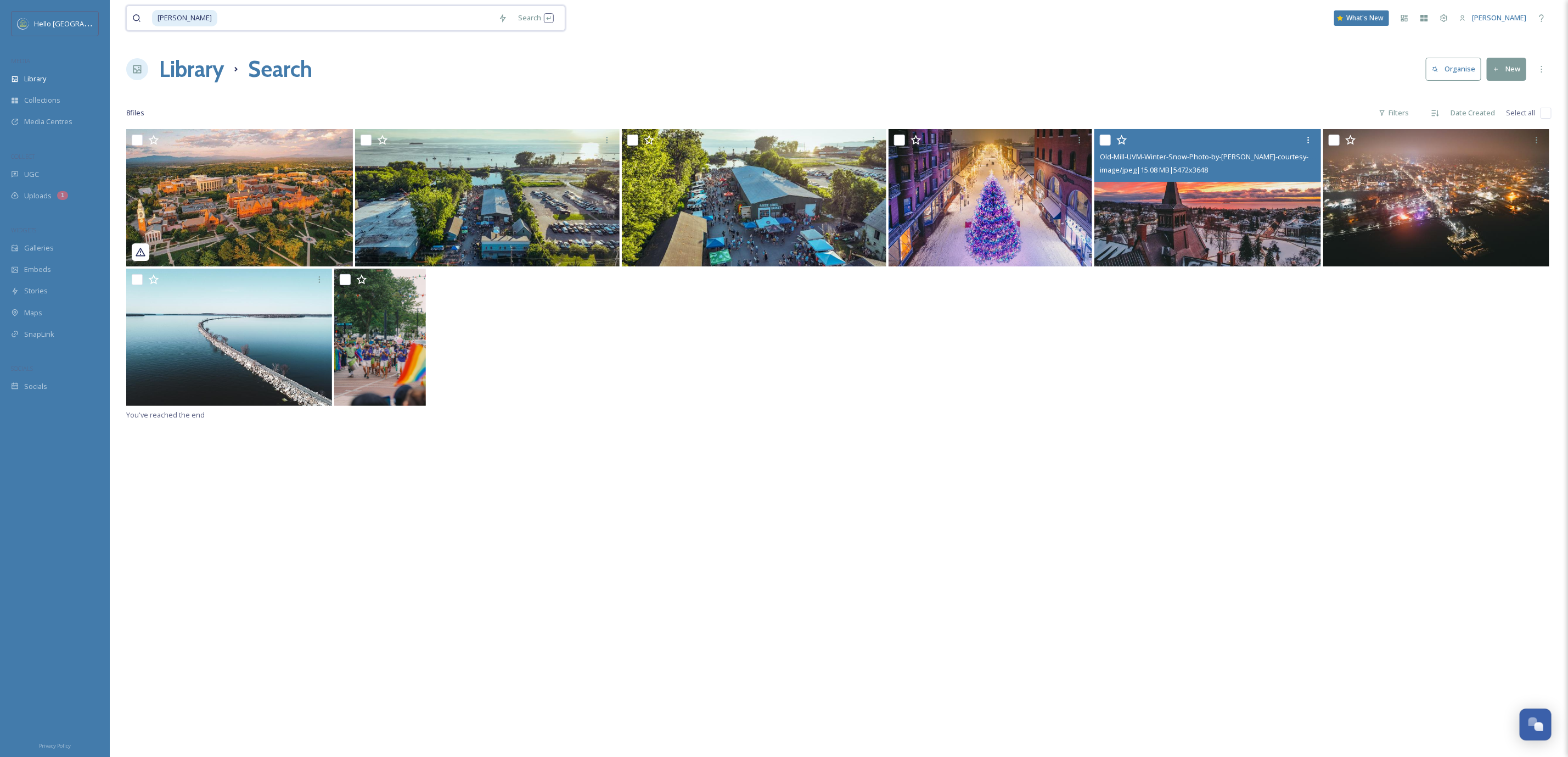
click at [235, 15] on input at bounding box center [356, 18] width 275 height 24
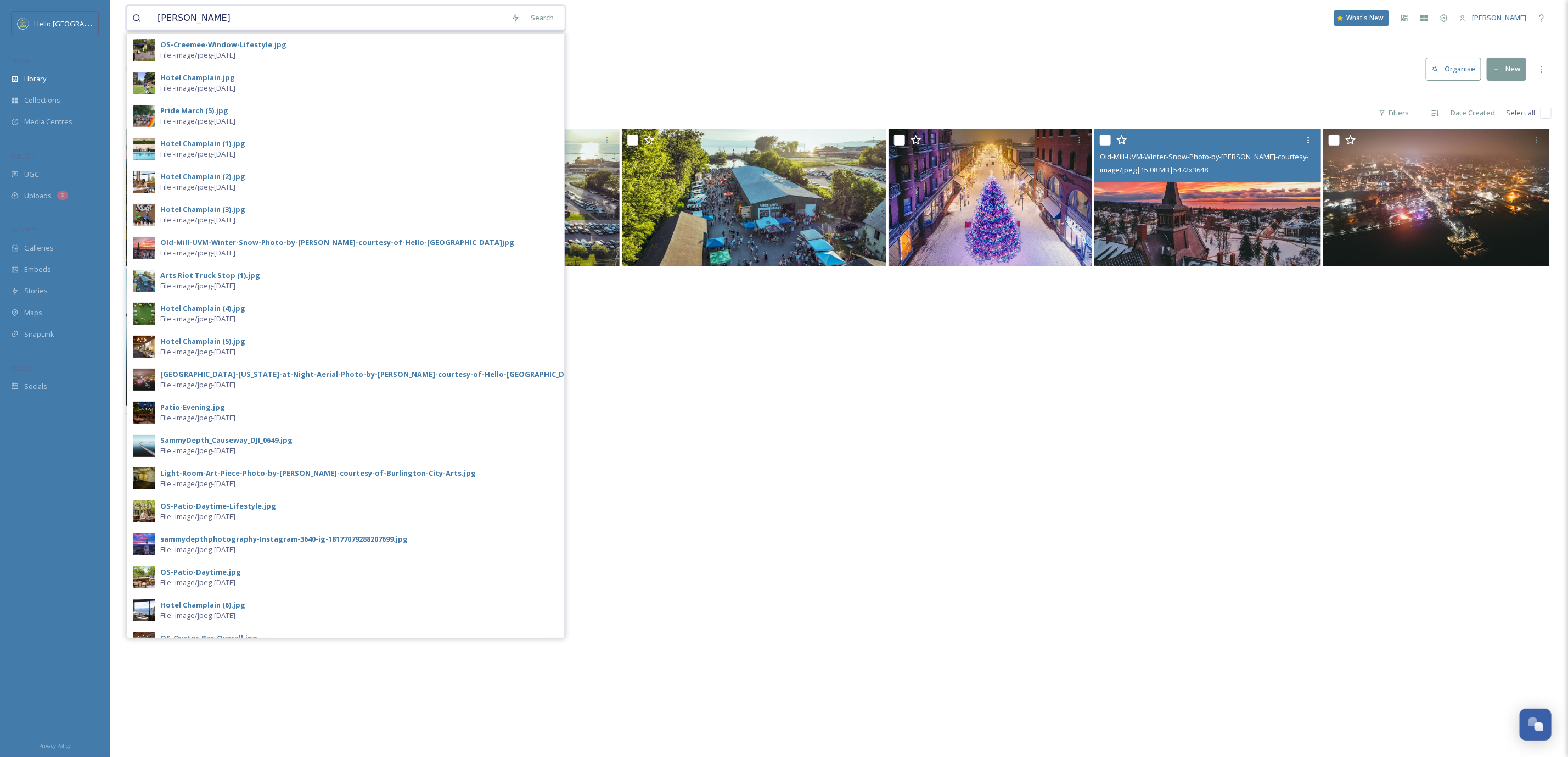
type input "[PERSON_NAME]"
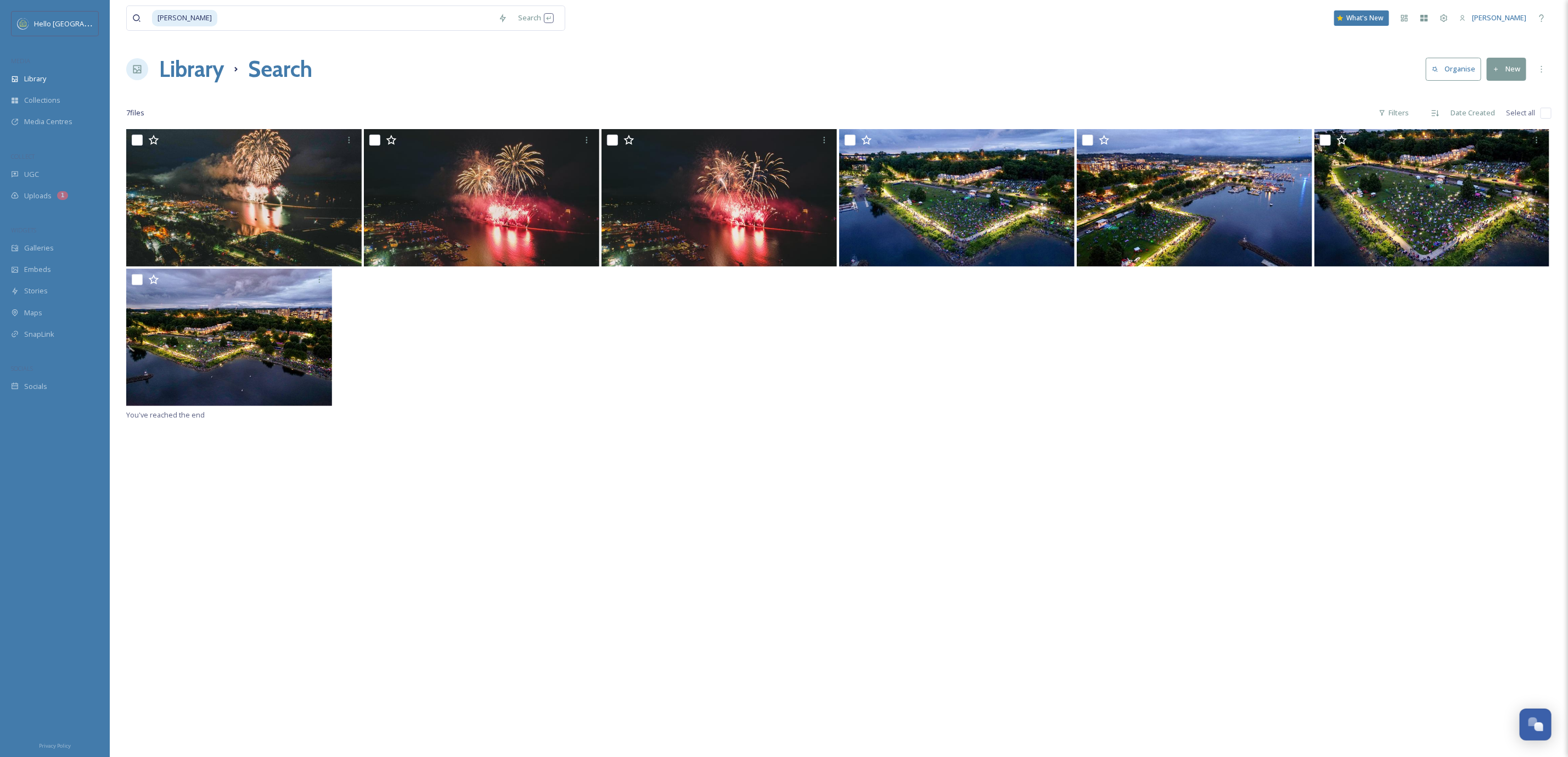
click at [1541, 119] on div at bounding box center [1546, 113] width 11 height 11
click at [1546, 114] on input "checkbox" at bounding box center [1546, 113] width 11 height 11
checkbox input "true"
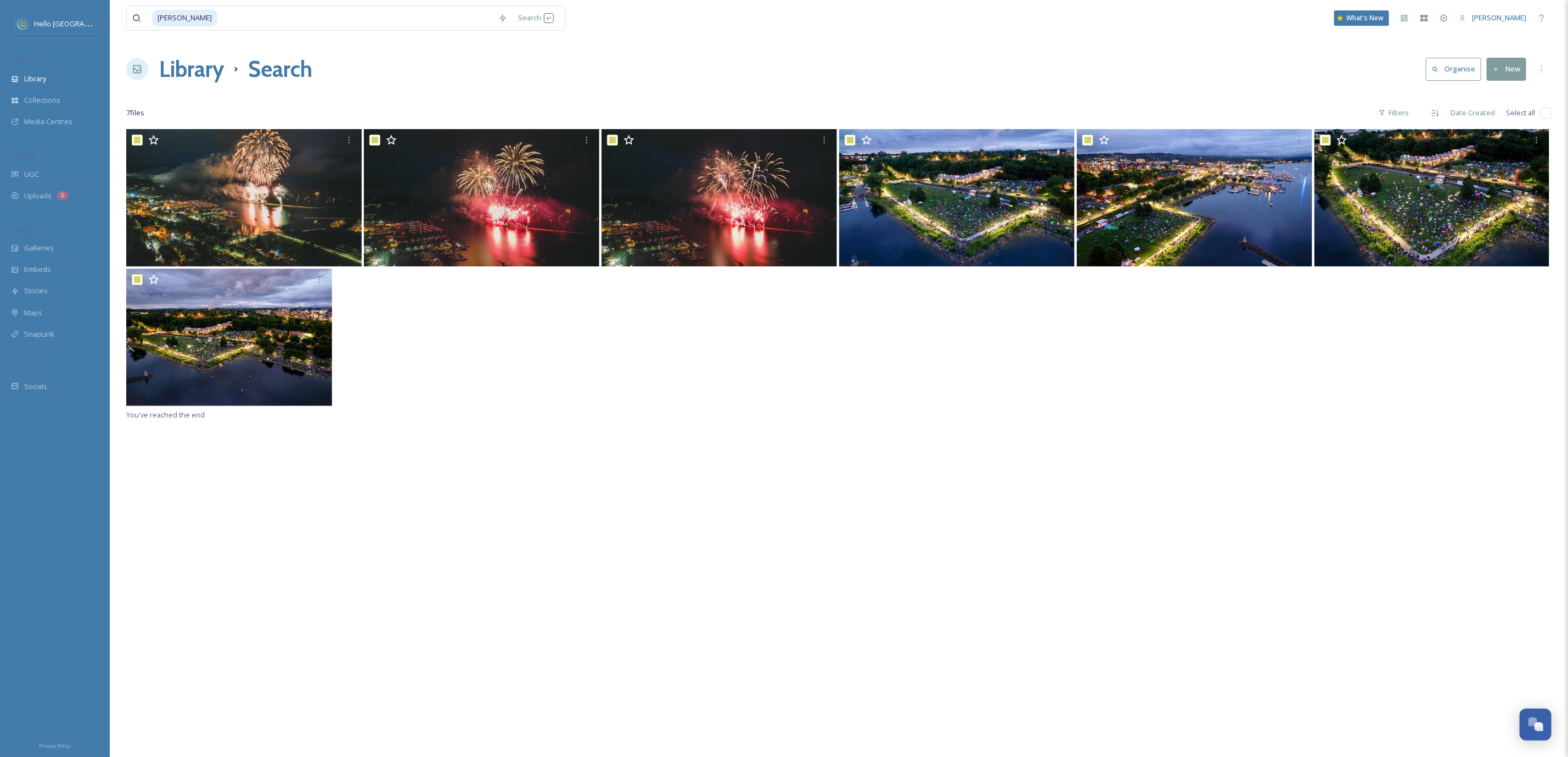
checkbox input "true"
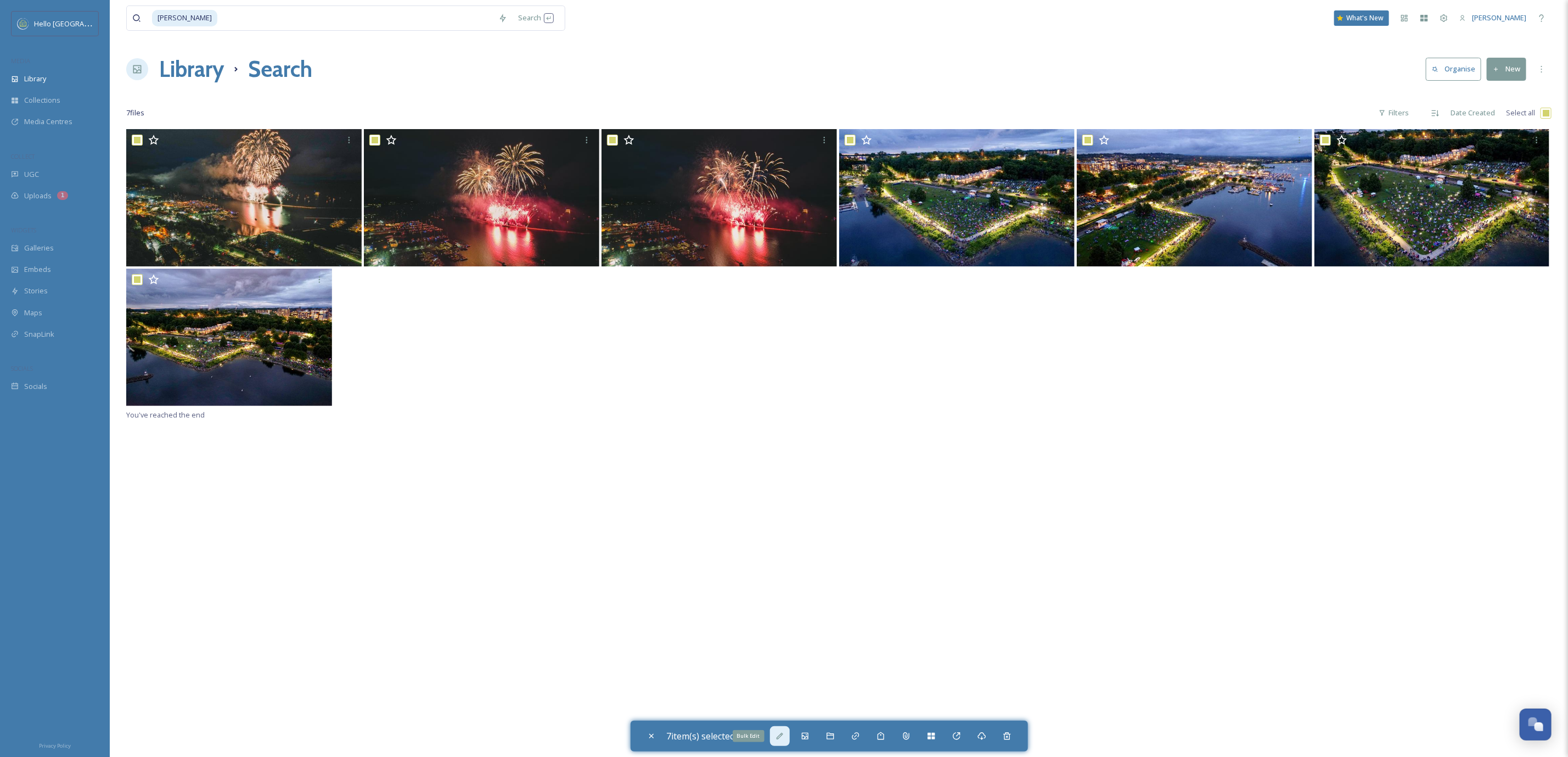
click at [783, 732] on icon at bounding box center [780, 736] width 9 height 9
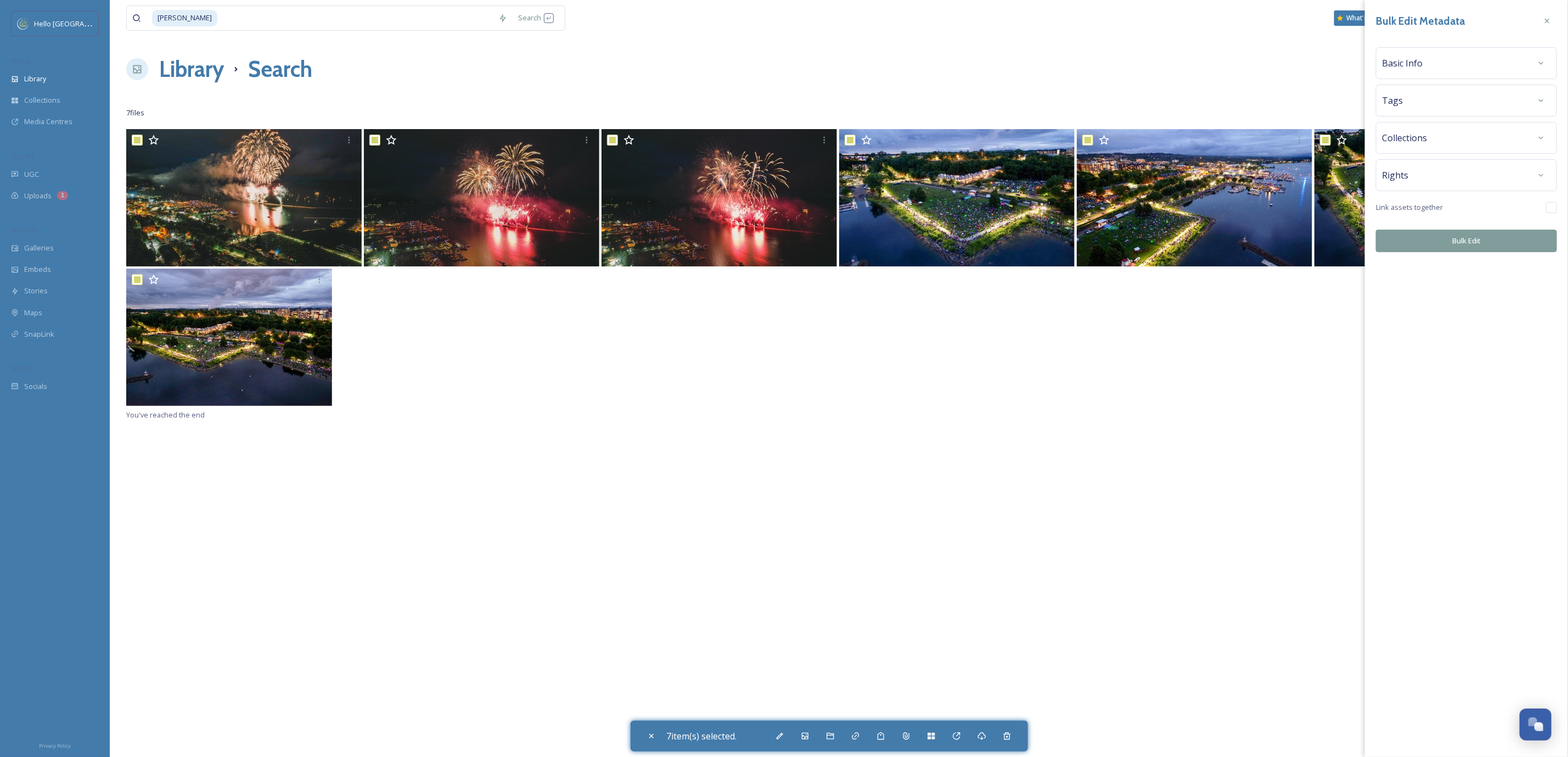
click at [1410, 183] on div "Rights" at bounding box center [1466, 175] width 169 height 20
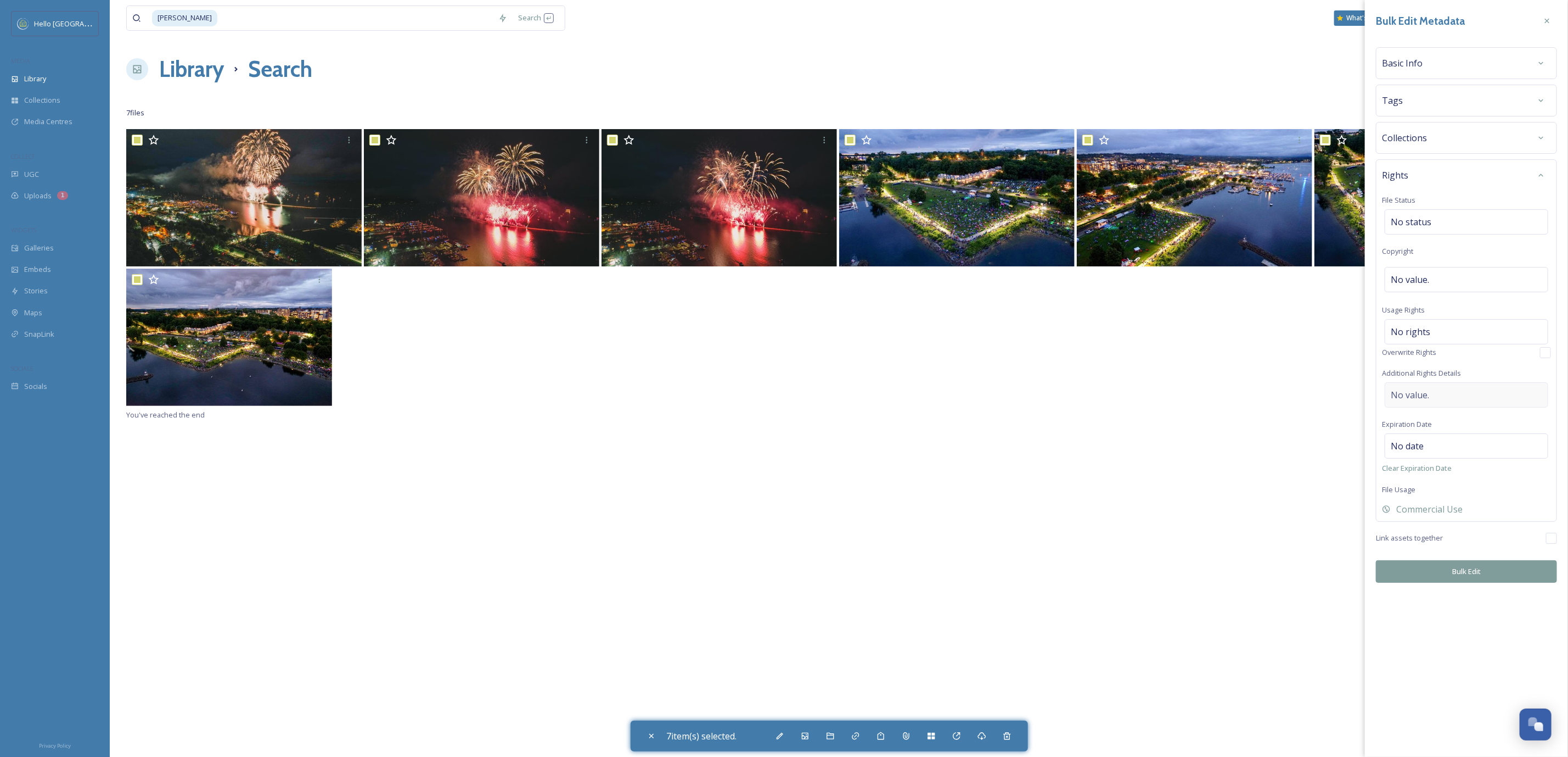
click at [1454, 391] on div "No value." at bounding box center [1466, 394] width 164 height 26
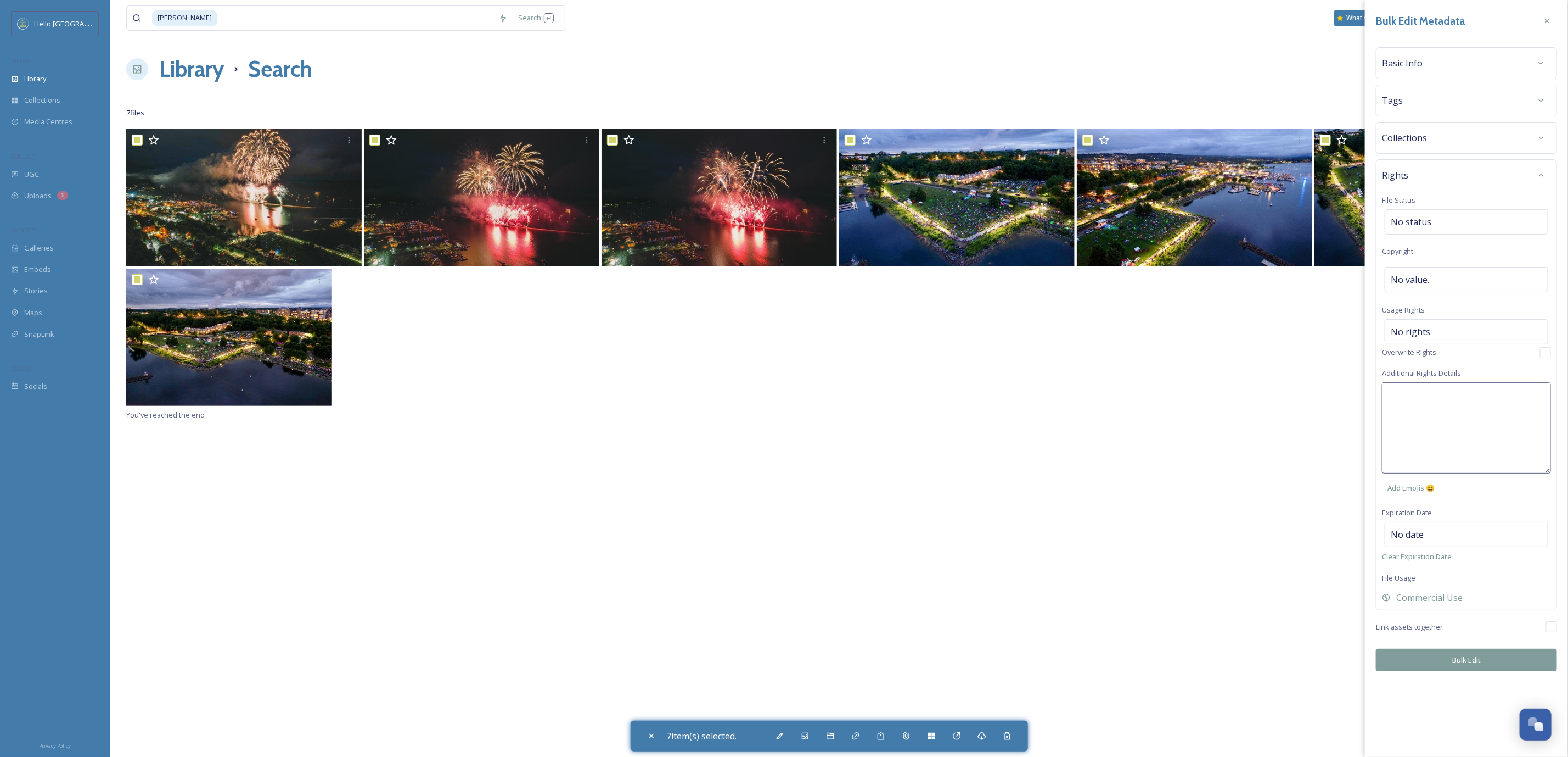
click at [1451, 398] on textarea at bounding box center [1466, 427] width 169 height 91
paste textarea "Universal, non-exclusive rights for HB promotional purposes. License to distrib…"
type textarea "Universal, non-exclusive rights for HB promotional purposes. License to distrib…"
click at [1495, 677] on div "Bulk Edit Metadata Basic Info Tags Collections Rights File Status No status Cop…" at bounding box center [1466, 378] width 203 height 757
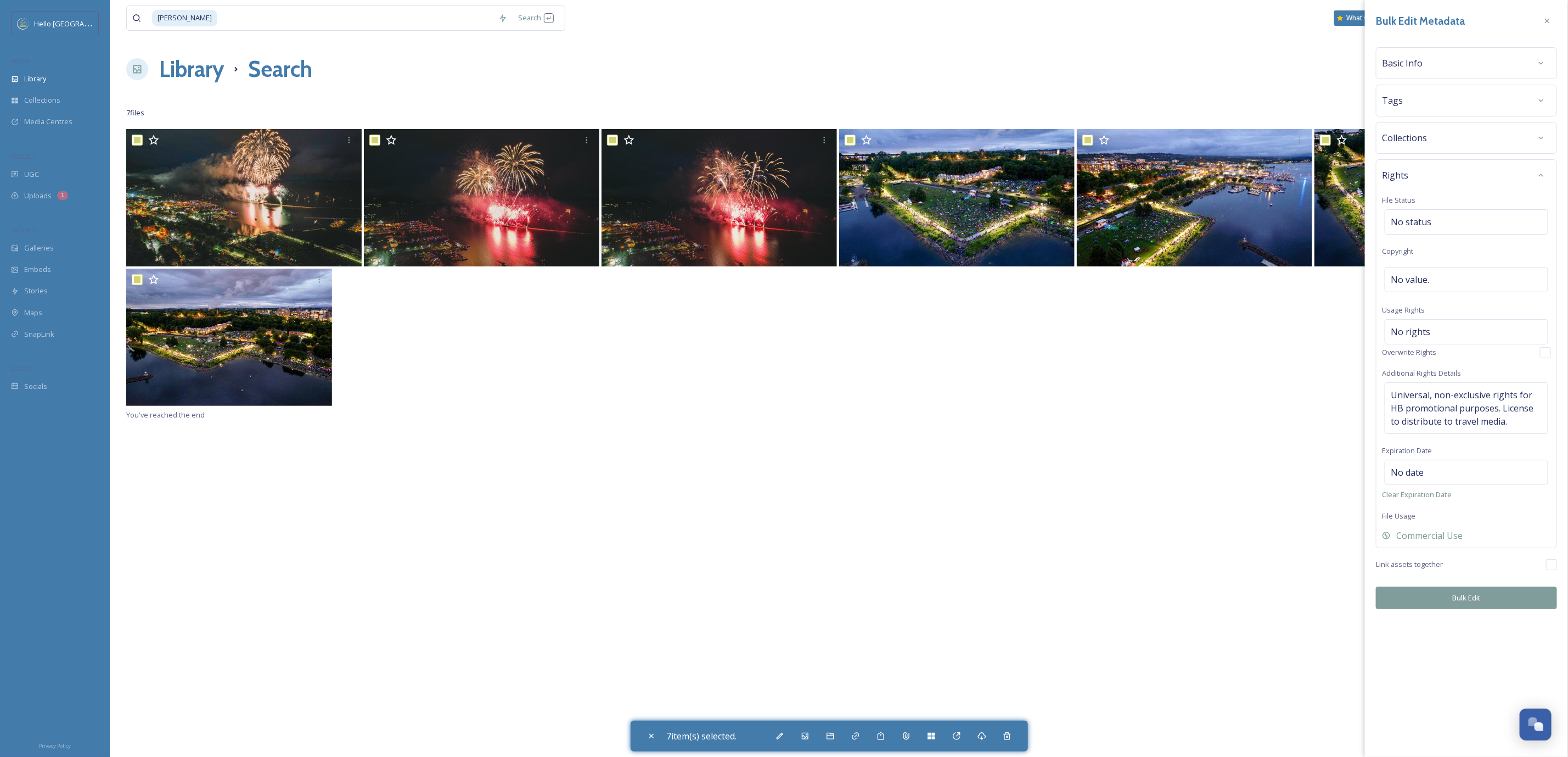
click at [1502, 595] on button "Bulk Edit" at bounding box center [1466, 597] width 181 height 22
checkbox input "false"
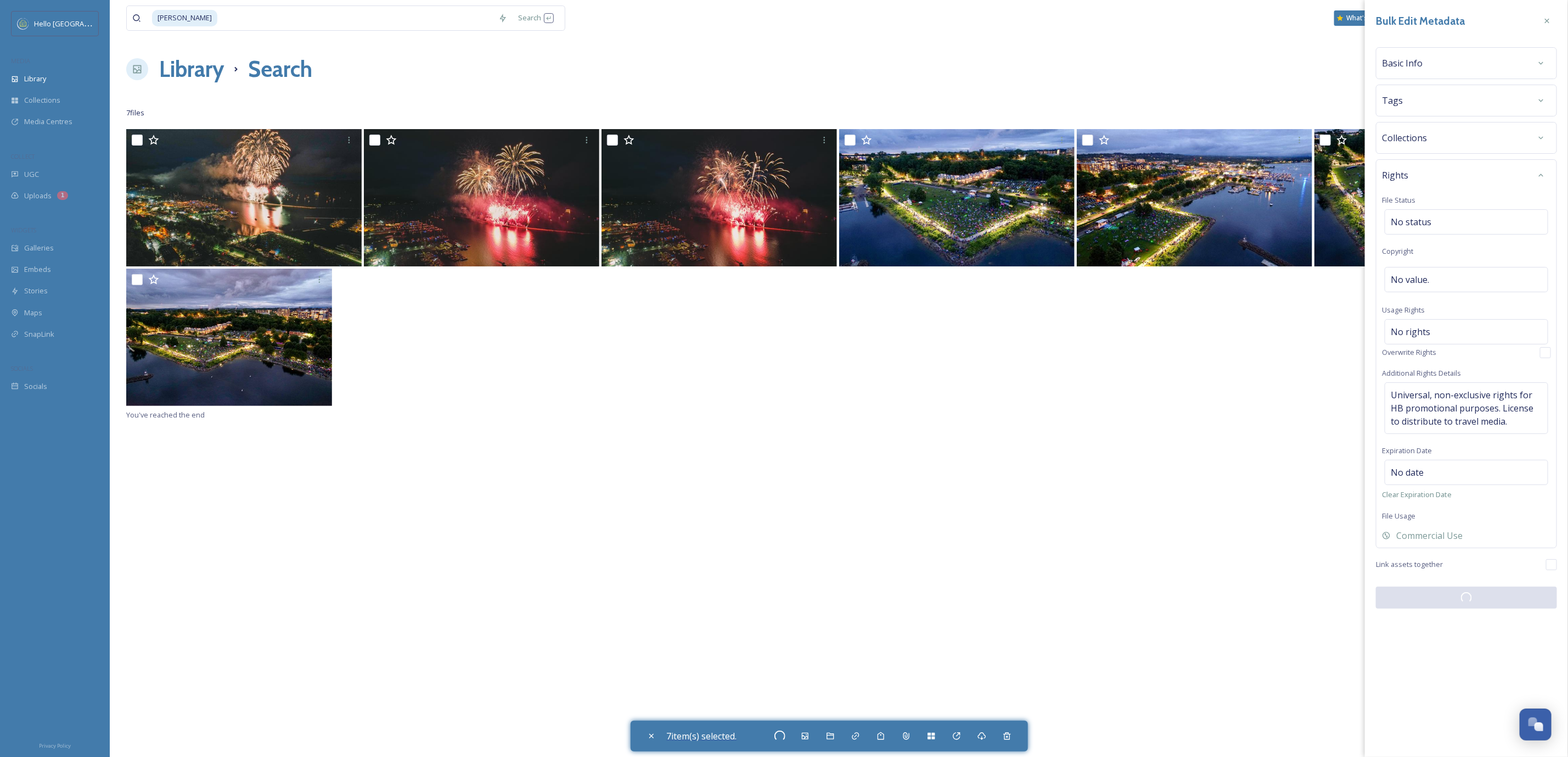
checkbox input "false"
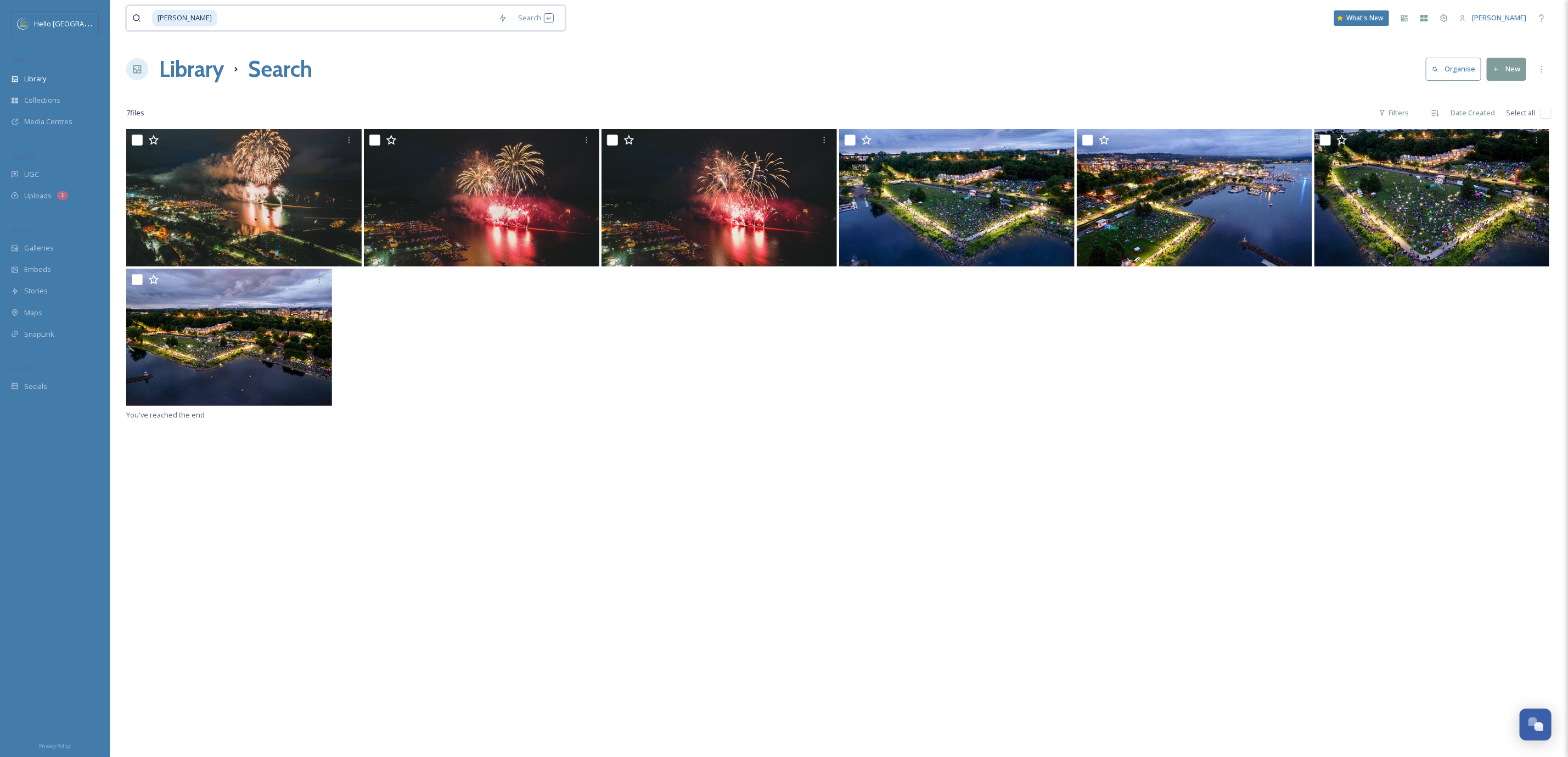
click at [274, 17] on input at bounding box center [356, 18] width 275 height 24
type input "S"
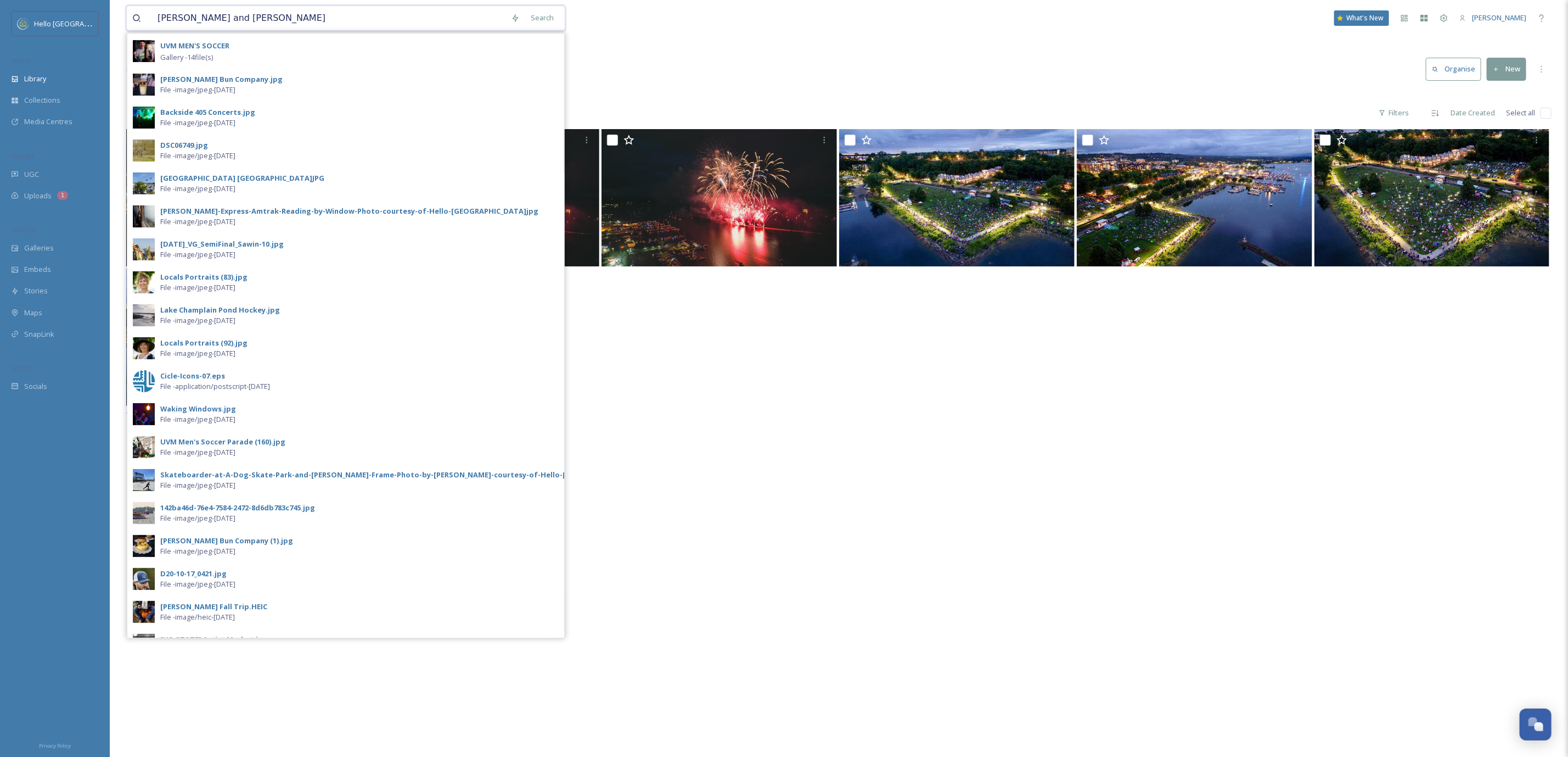
type input "[PERSON_NAME] and [PERSON_NAME]"
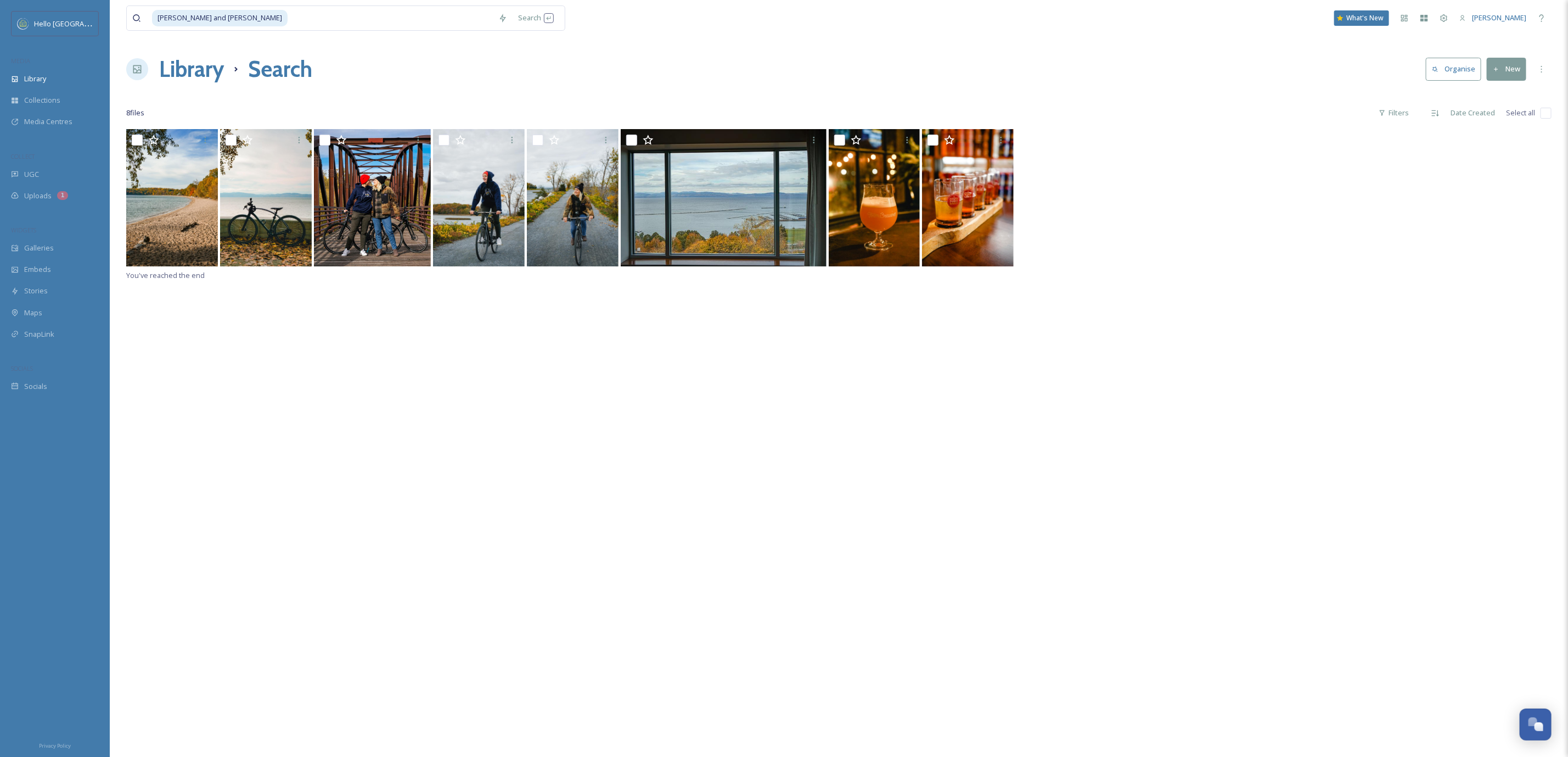
click at [1548, 113] on input "checkbox" at bounding box center [1546, 113] width 11 height 11
checkbox input "true"
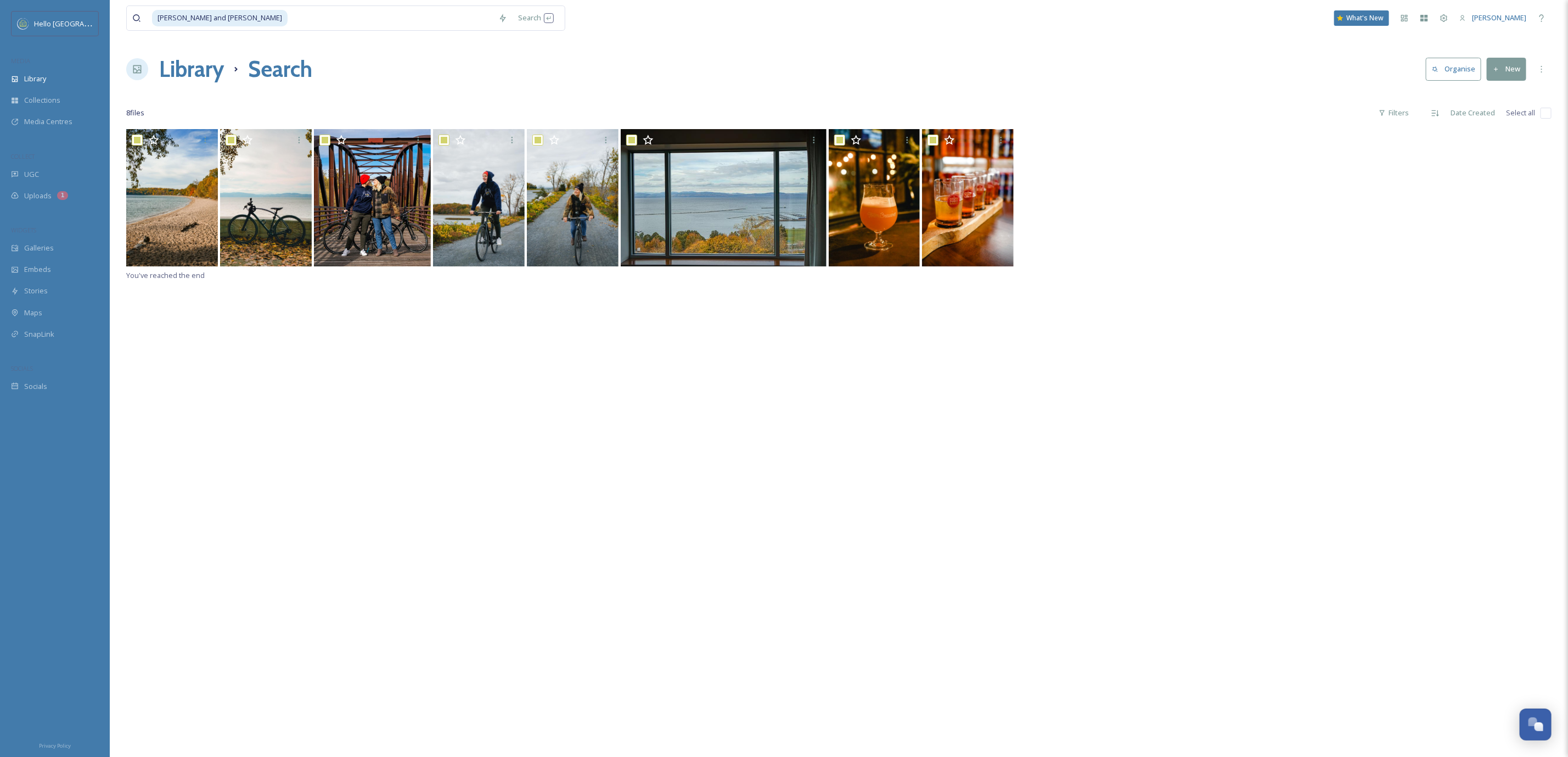
checkbox input "true"
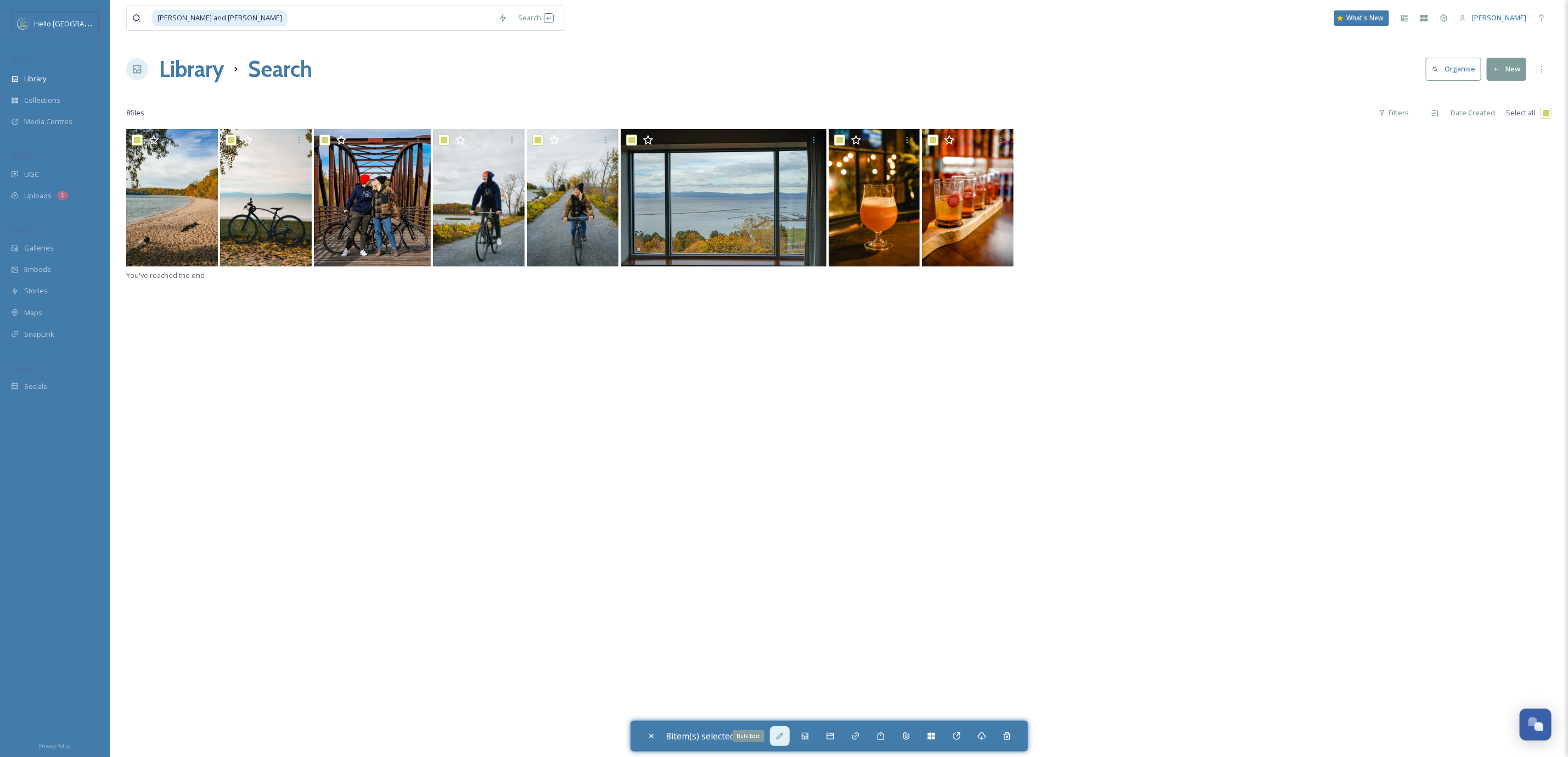
click at [784, 737] on icon at bounding box center [780, 736] width 9 height 9
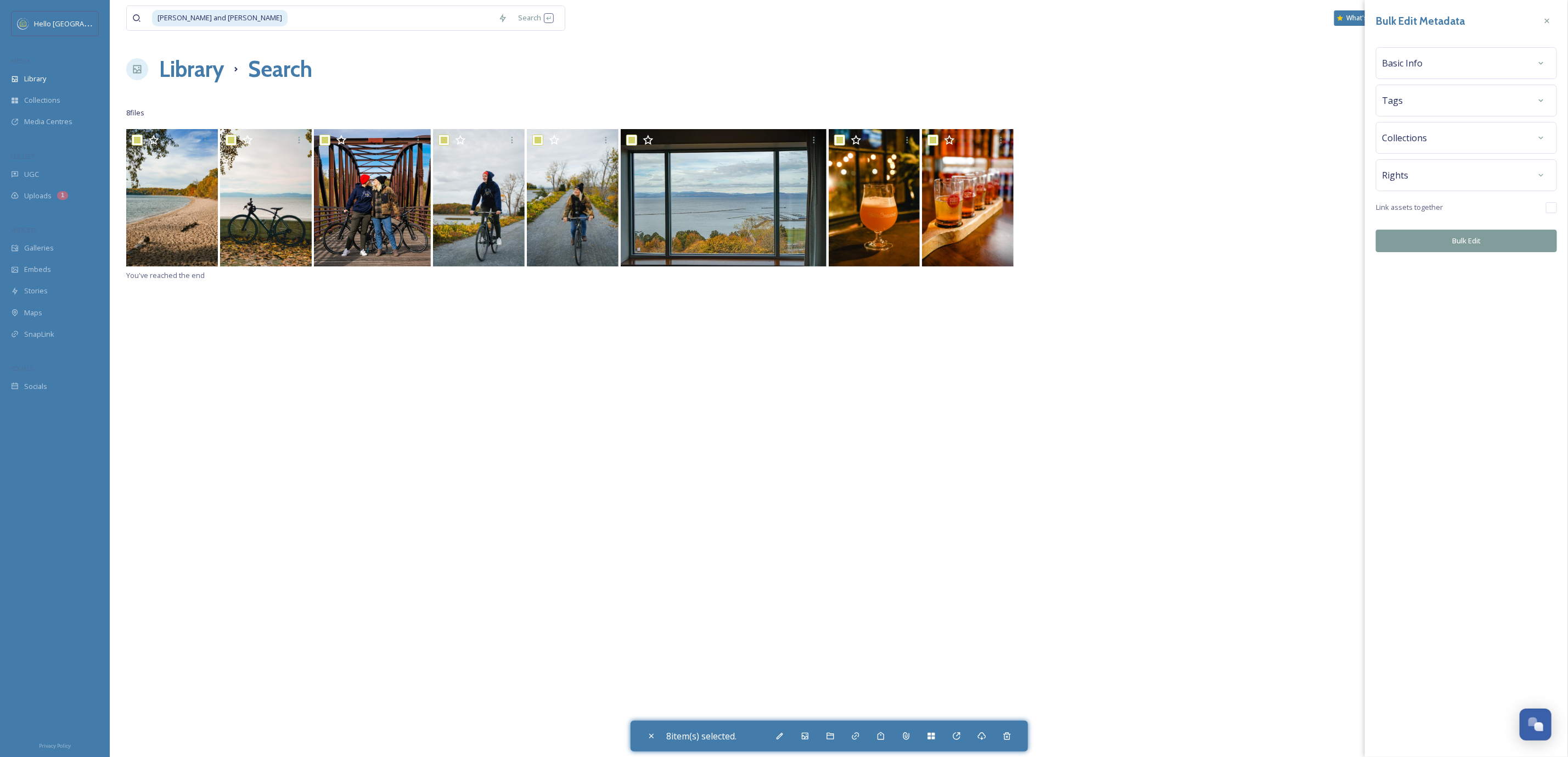
click at [1436, 174] on div "Rights" at bounding box center [1466, 175] width 169 height 20
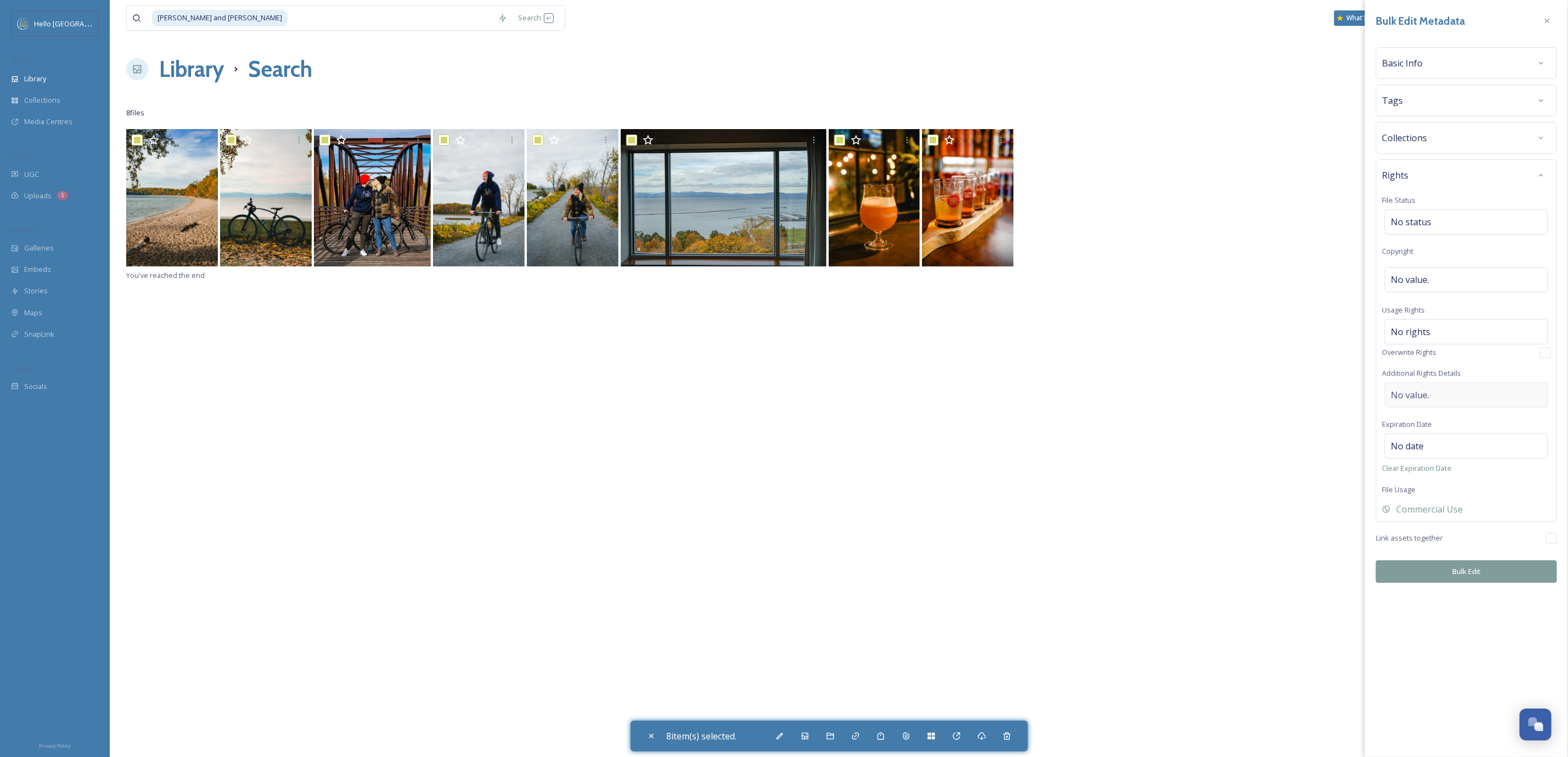
click at [1438, 403] on div "No value." at bounding box center [1466, 394] width 164 height 26
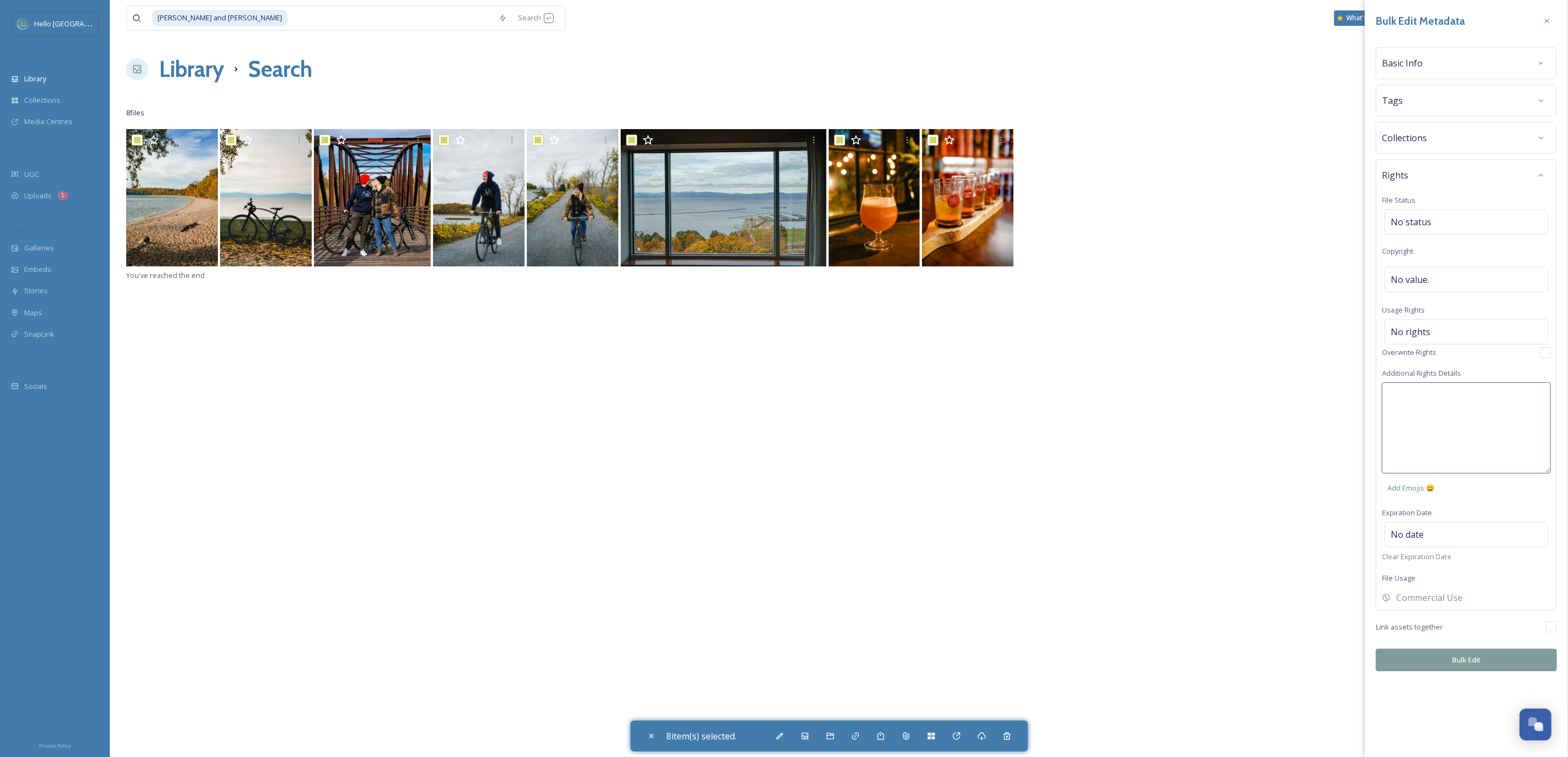
click at [1434, 414] on textarea at bounding box center [1466, 427] width 169 height 91
click at [1541, 420] on textarea "Social Media Content Creator - Approved for Social Use (tag) @" at bounding box center [1466, 427] width 169 height 91
click at [1528, 415] on textarea "Social Media Content Creator - Approved for Social Use (tag) @" at bounding box center [1466, 427] width 169 height 91
paste textarea "itschrisandalex"
type textarea "Social Media Content Creator - Approved for Social Use (tag) @itschrisandalex"
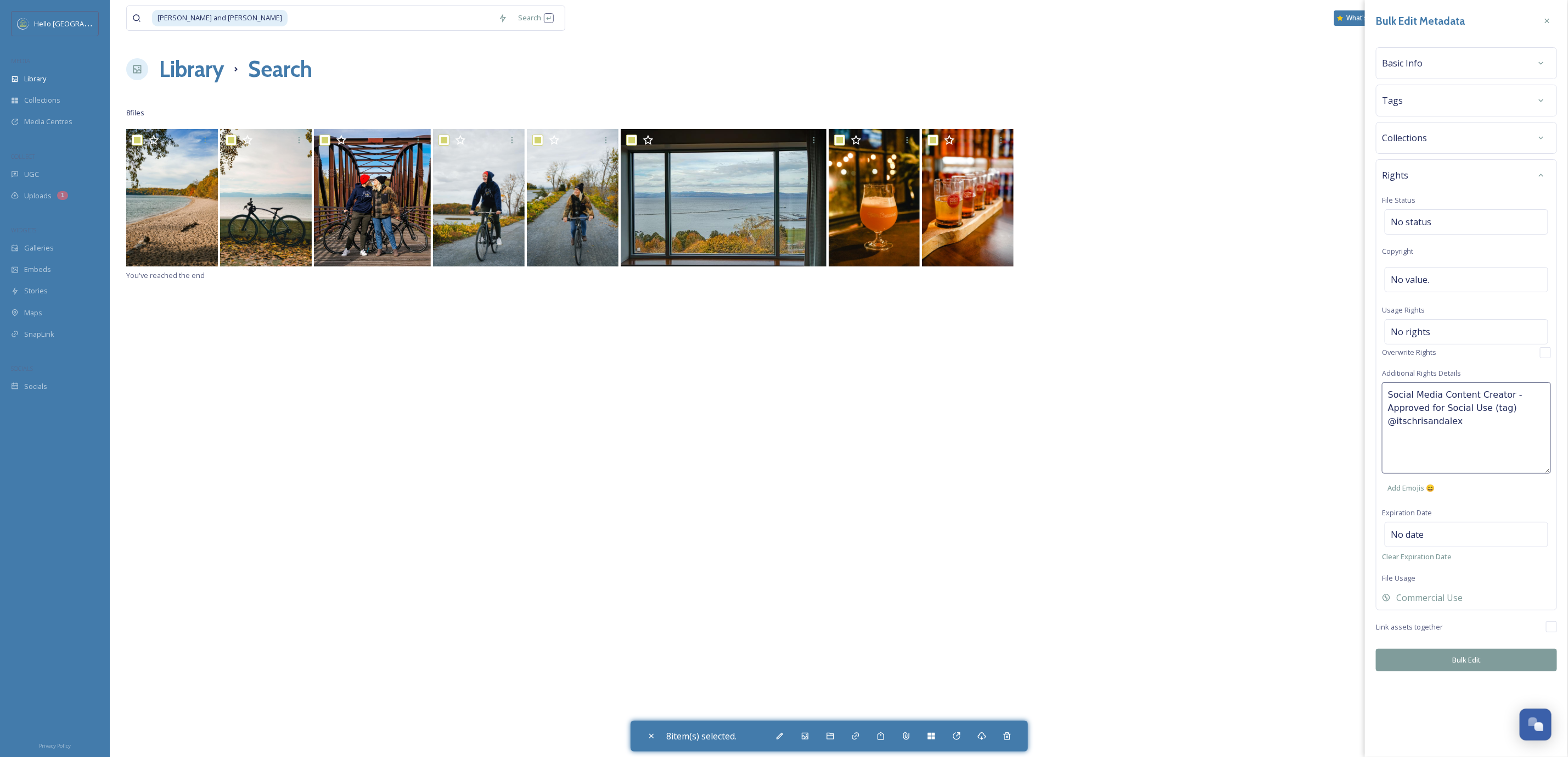
click at [1502, 667] on div "Bulk Edit Metadata Basic Info Tags Collections Rights File Status No status Cop…" at bounding box center [1466, 378] width 203 height 757
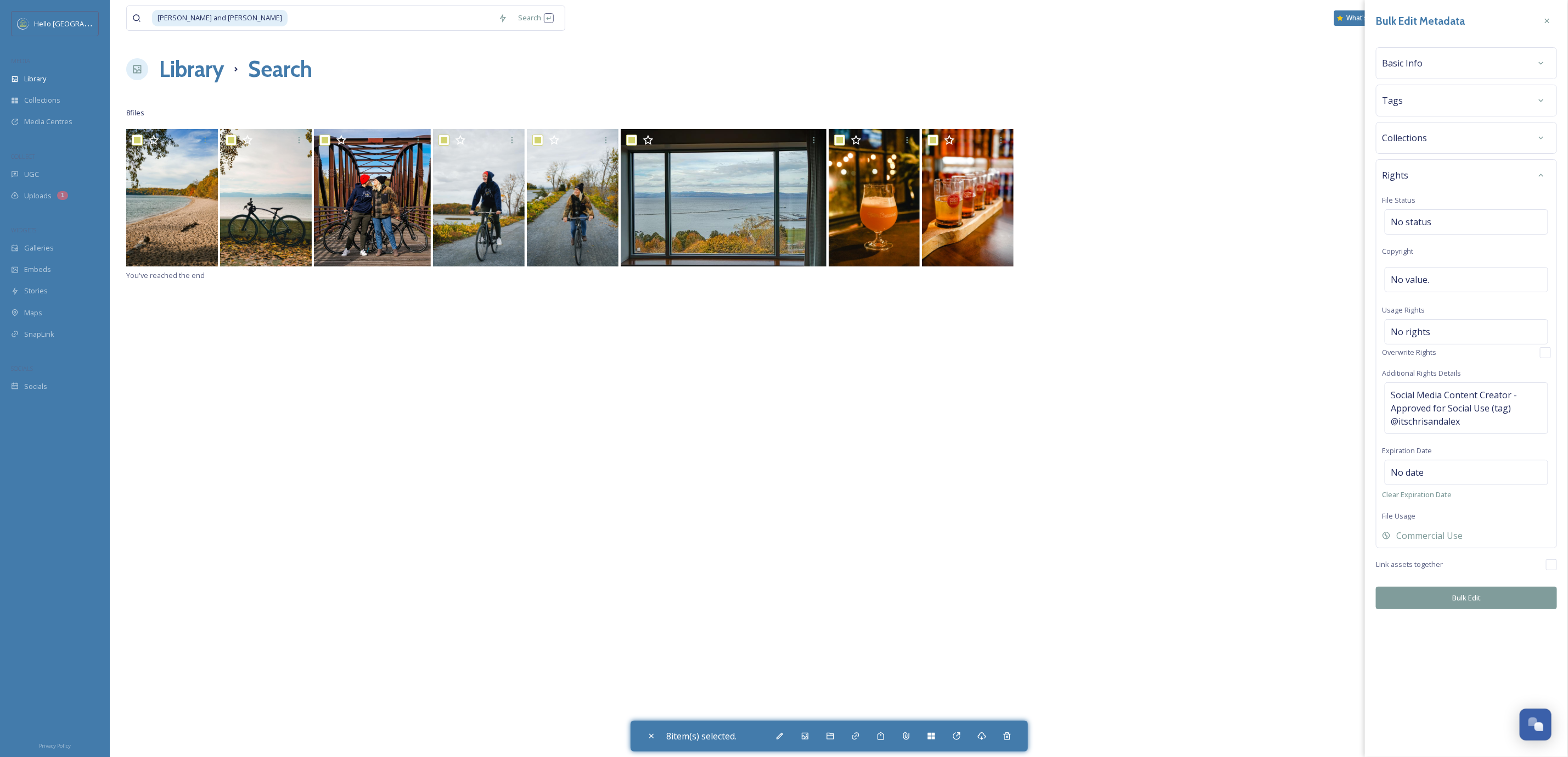
click at [1478, 605] on button "Bulk Edit" at bounding box center [1466, 597] width 181 height 22
checkbox input "false"
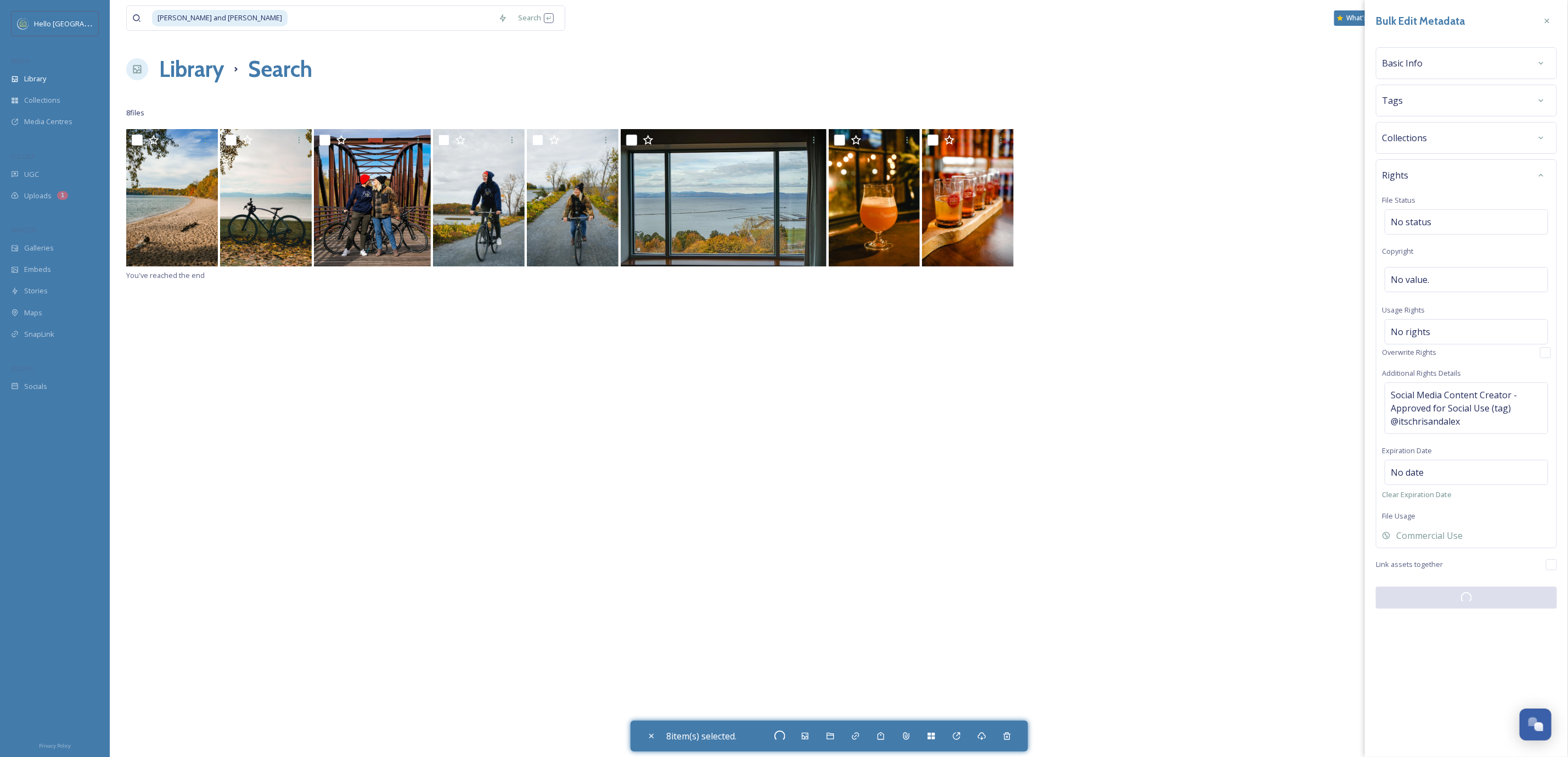
checkbox input "false"
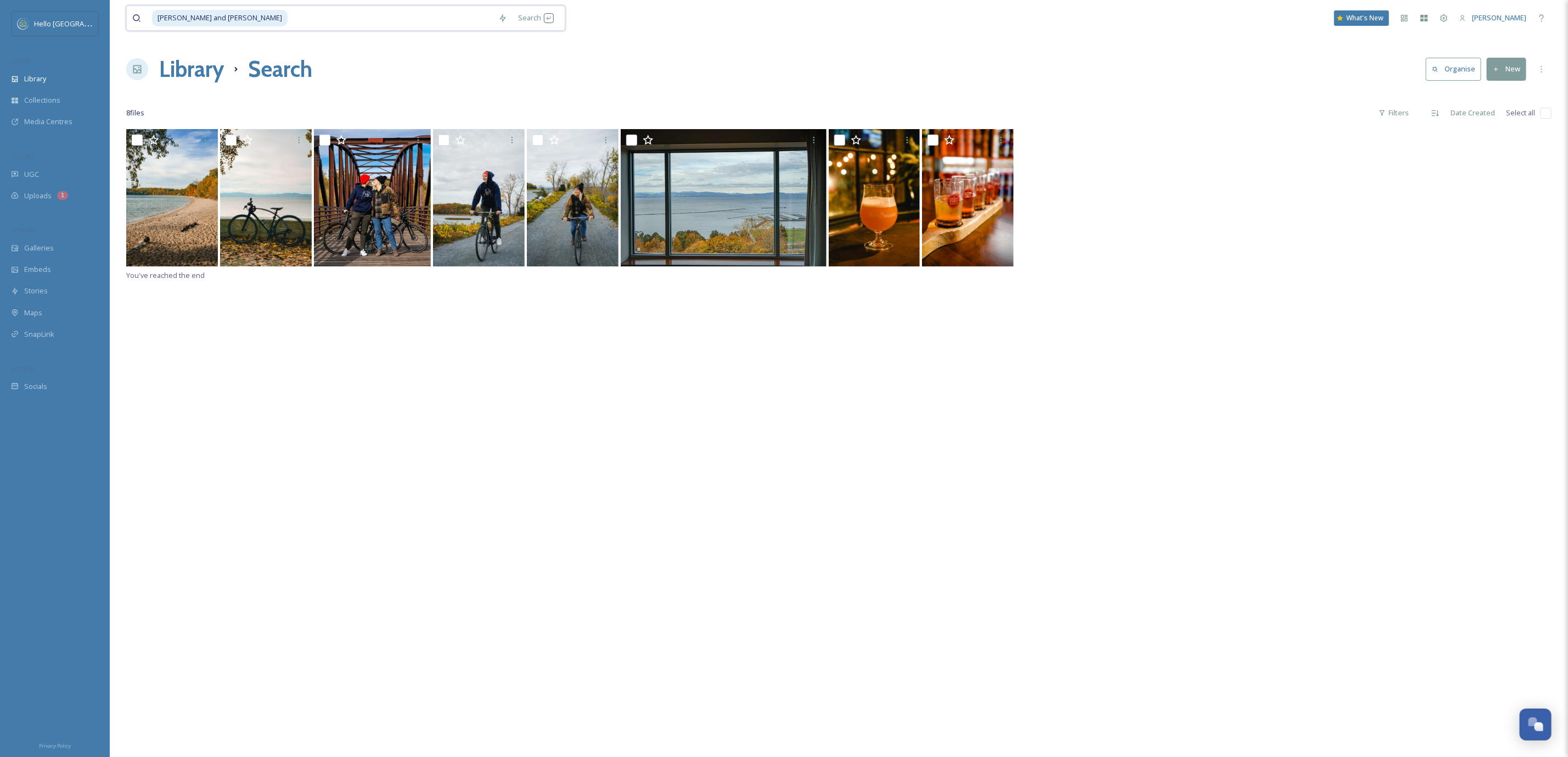
click at [289, 20] on input at bounding box center [391, 18] width 204 height 24
type input "C"
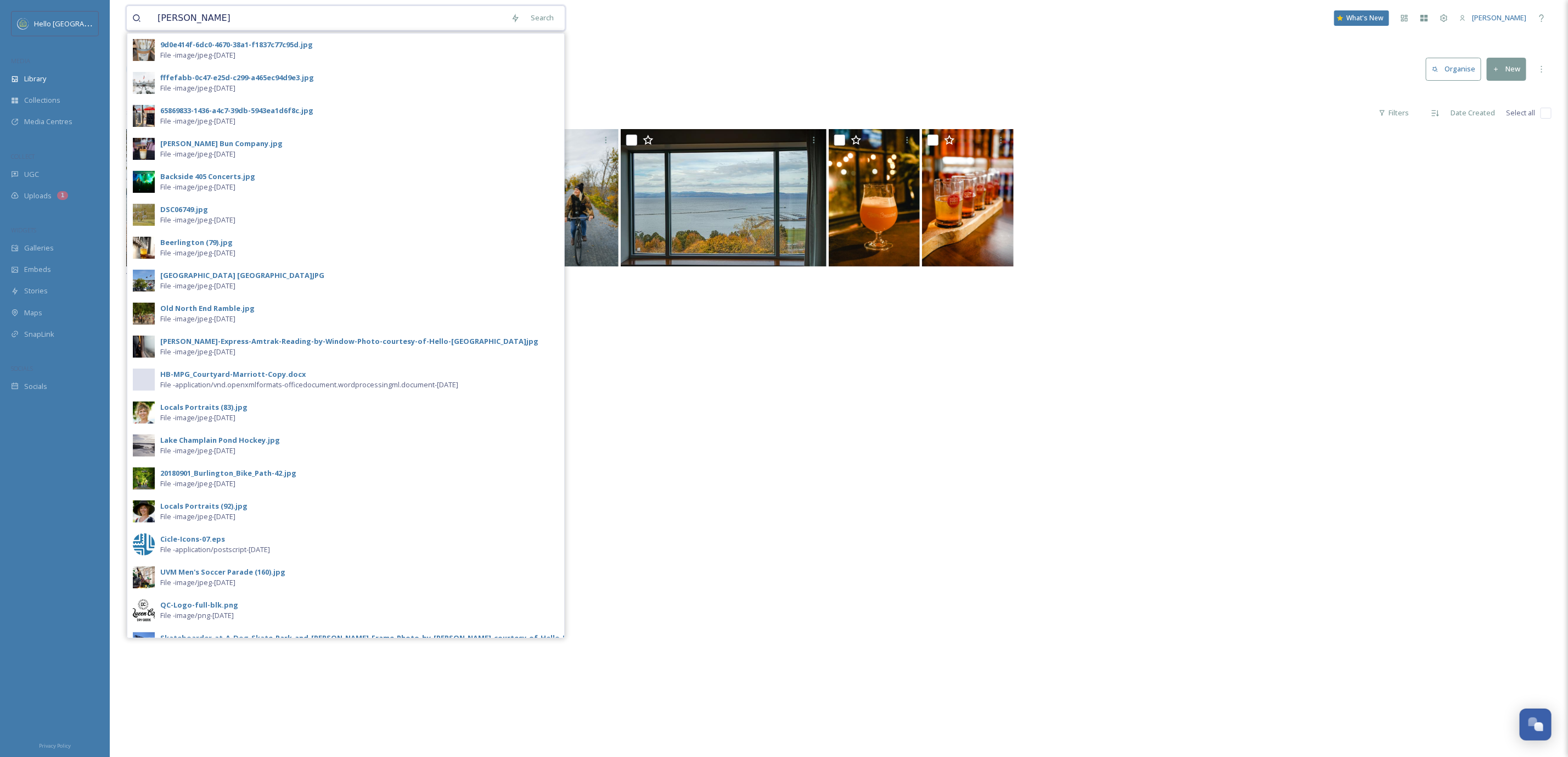
type input "[PERSON_NAME]"
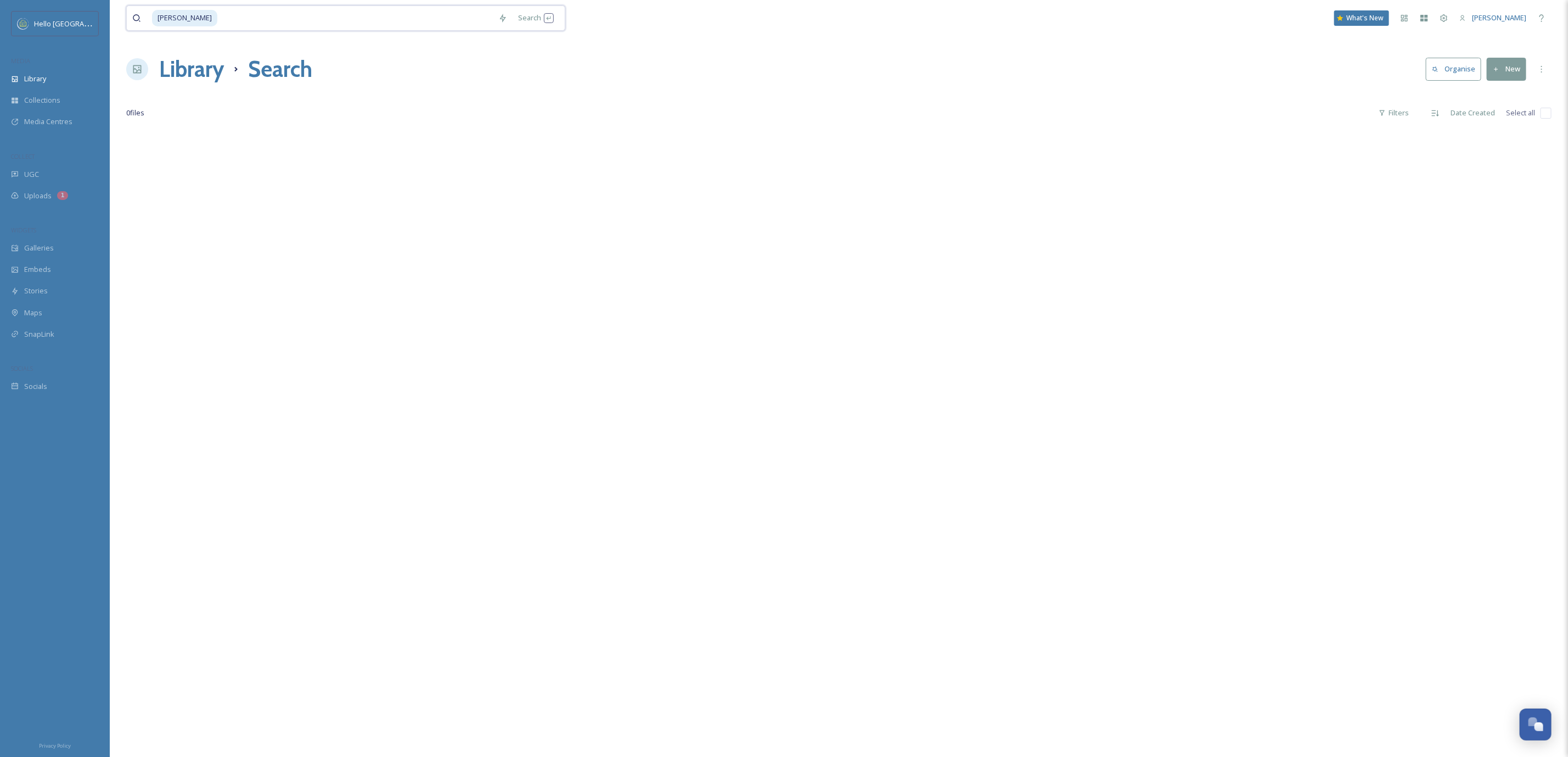
click at [270, 18] on input at bounding box center [356, 18] width 275 height 24
type input "\"
type input "c"
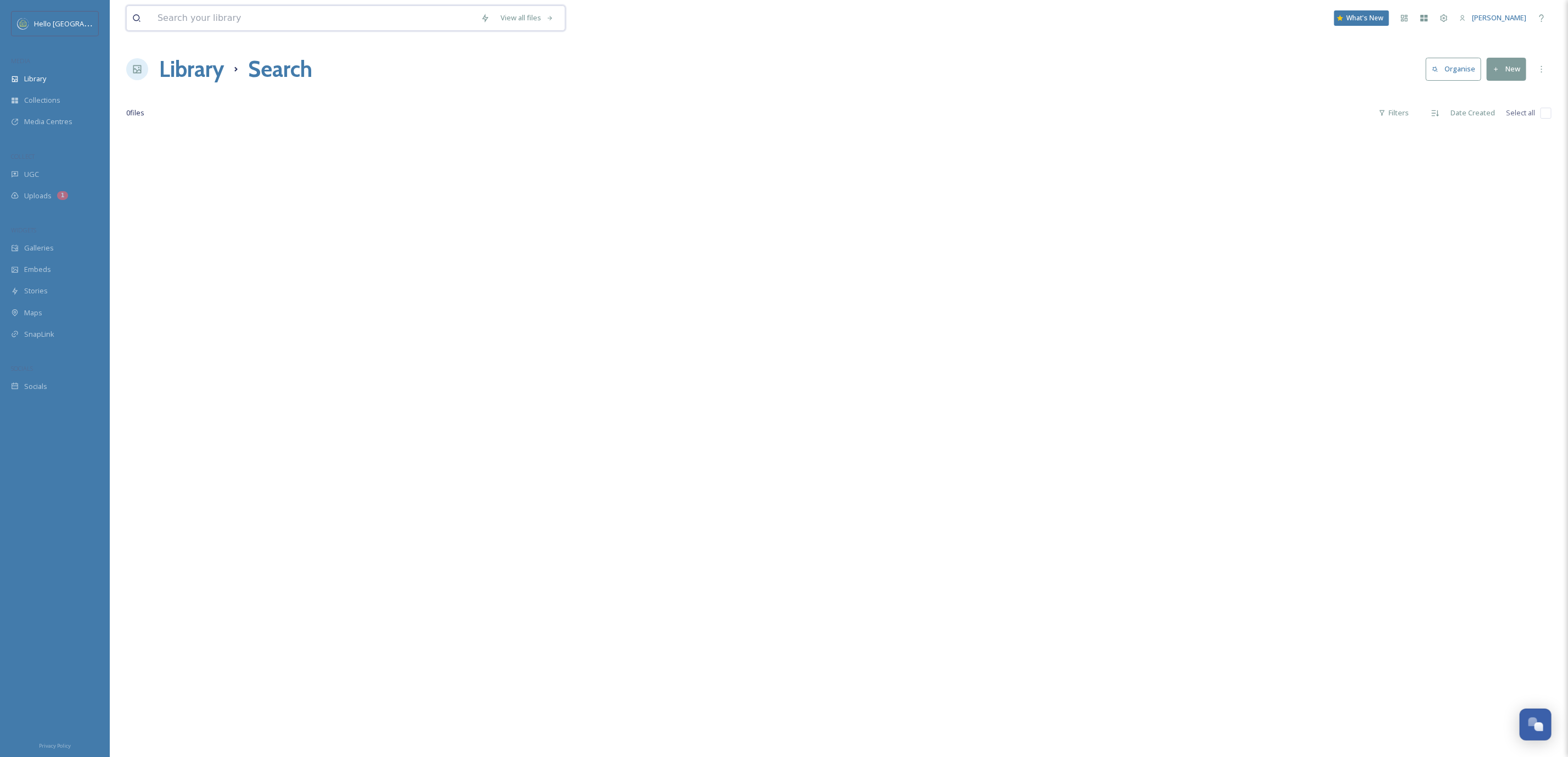
paste input "[DEMOGRAPHIC_DATA]jpg"
type input "[DEMOGRAPHIC_DATA]jpg"
type input "C"
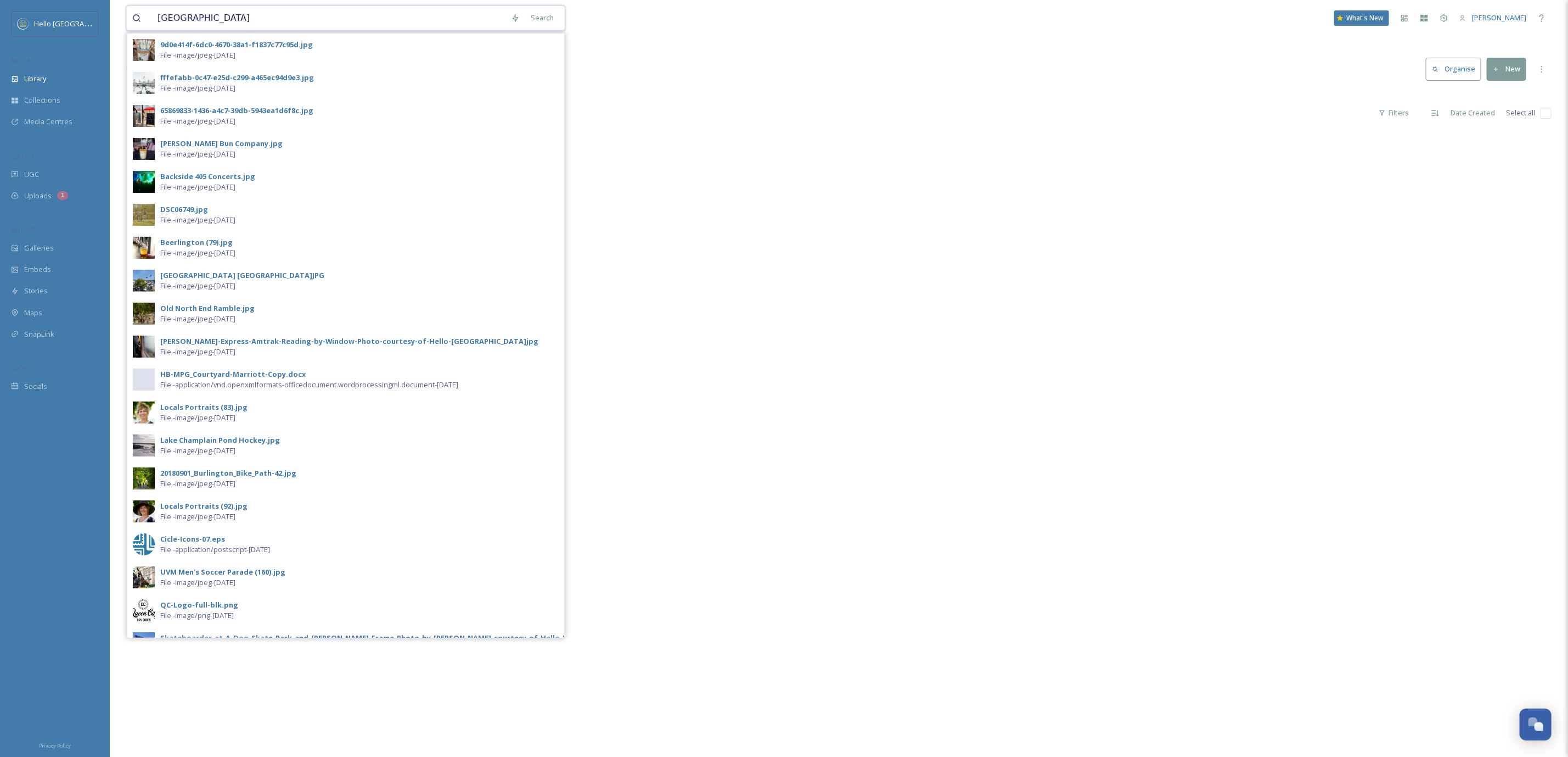
type input "[GEOGRAPHIC_DATA]"
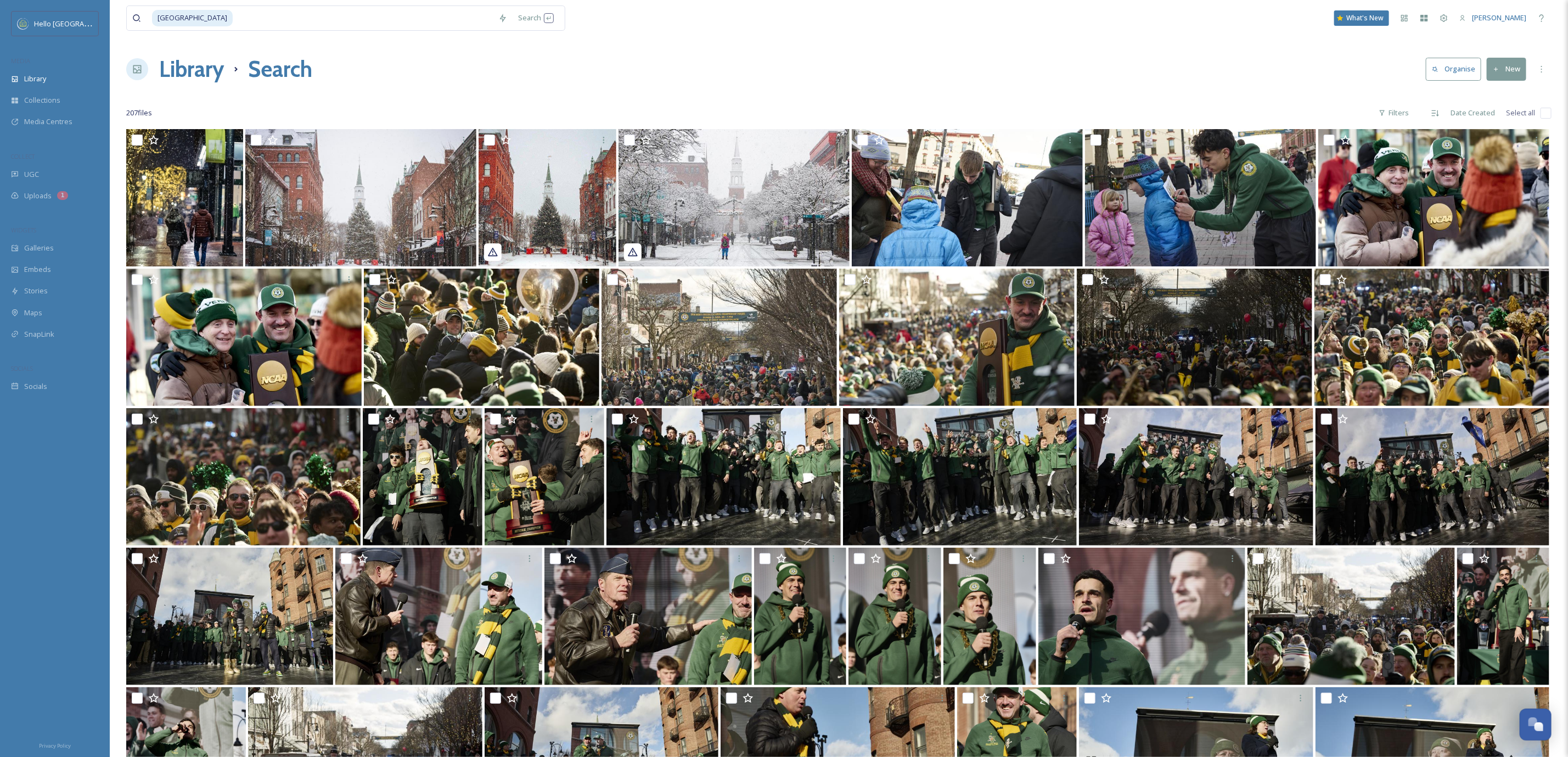
click at [393, 64] on div "Library Search Organise New" at bounding box center [839, 68] width 1425 height 33
click at [66, 82] on div "Library" at bounding box center [55, 79] width 110 height 21
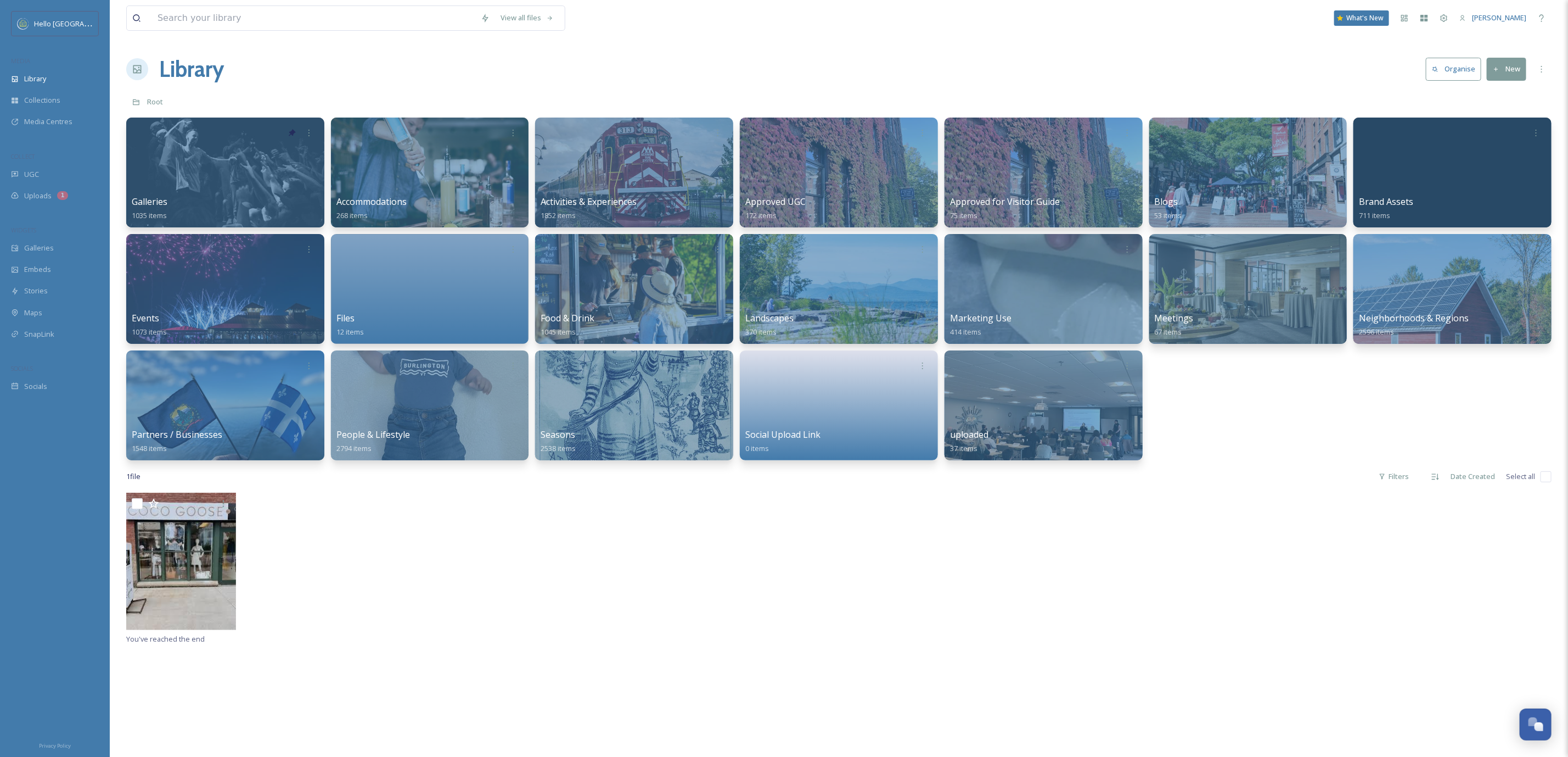
click at [1486, 63] on button "New" at bounding box center [1506, 68] width 40 height 22
click at [1482, 88] on div "File Upload" at bounding box center [1494, 95] width 62 height 21
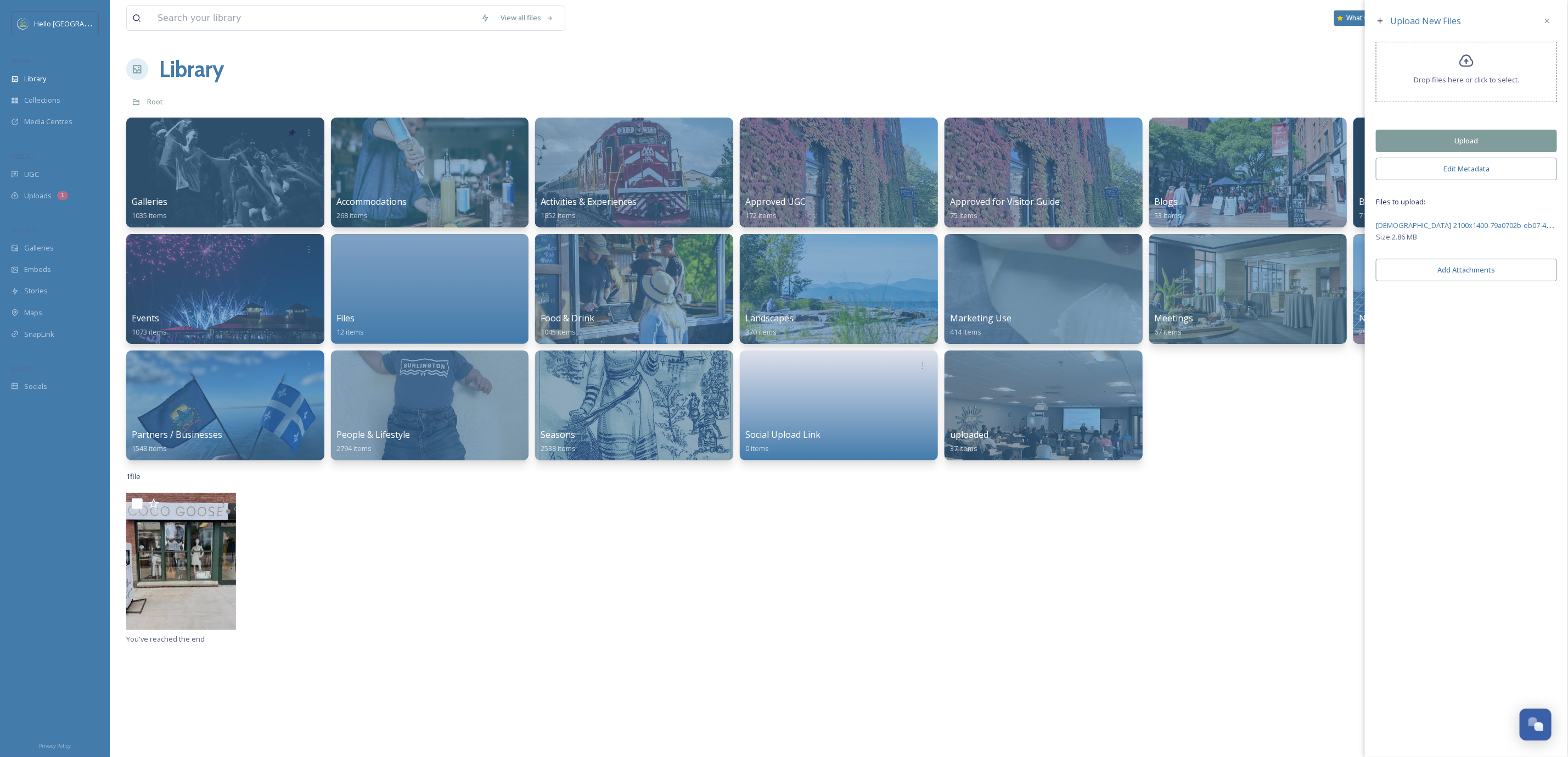
click at [1432, 140] on button "Upload" at bounding box center [1466, 140] width 181 height 22
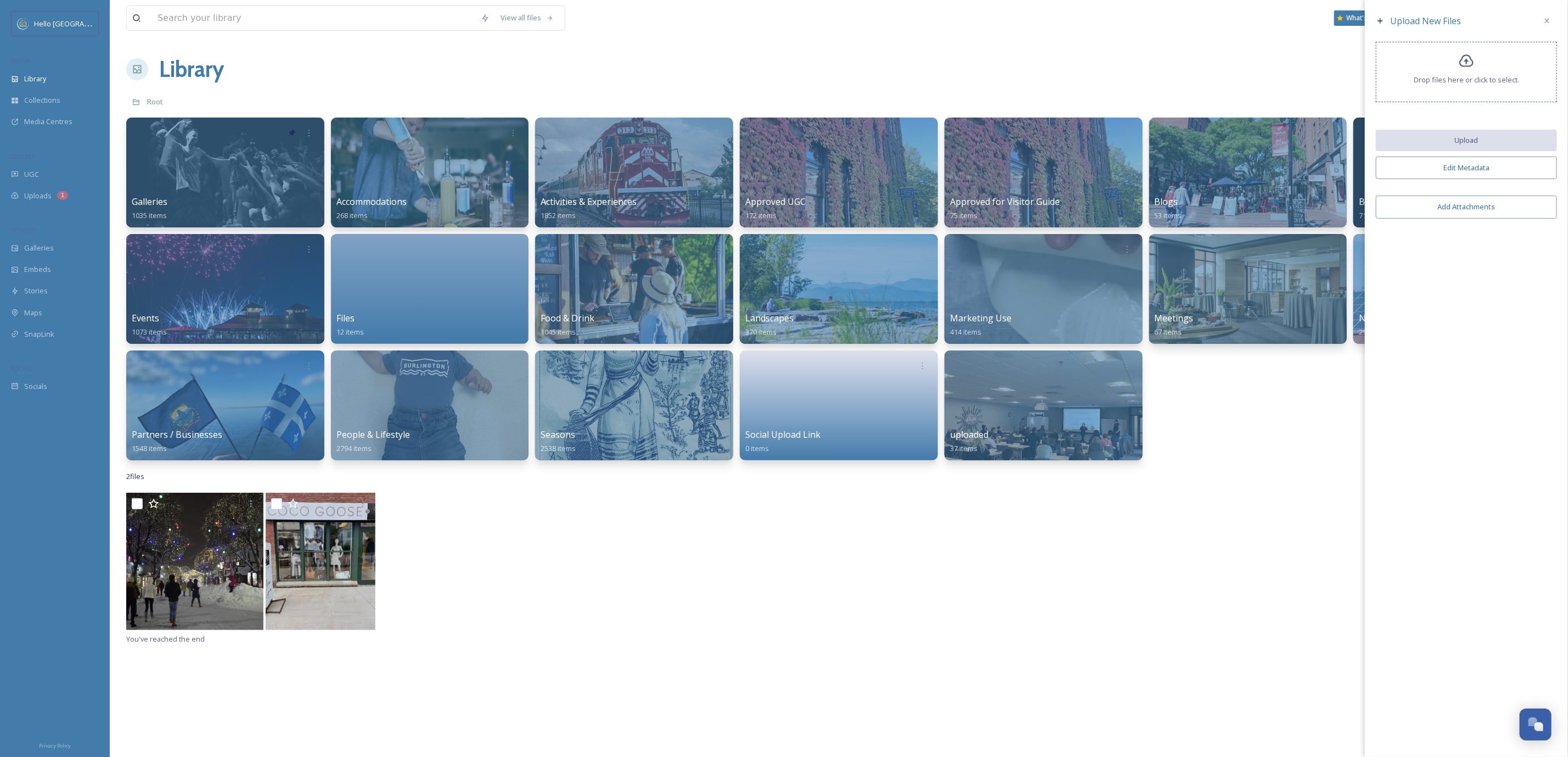
click at [1418, 168] on button "Edit Metadata" at bounding box center [1466, 168] width 181 height 22
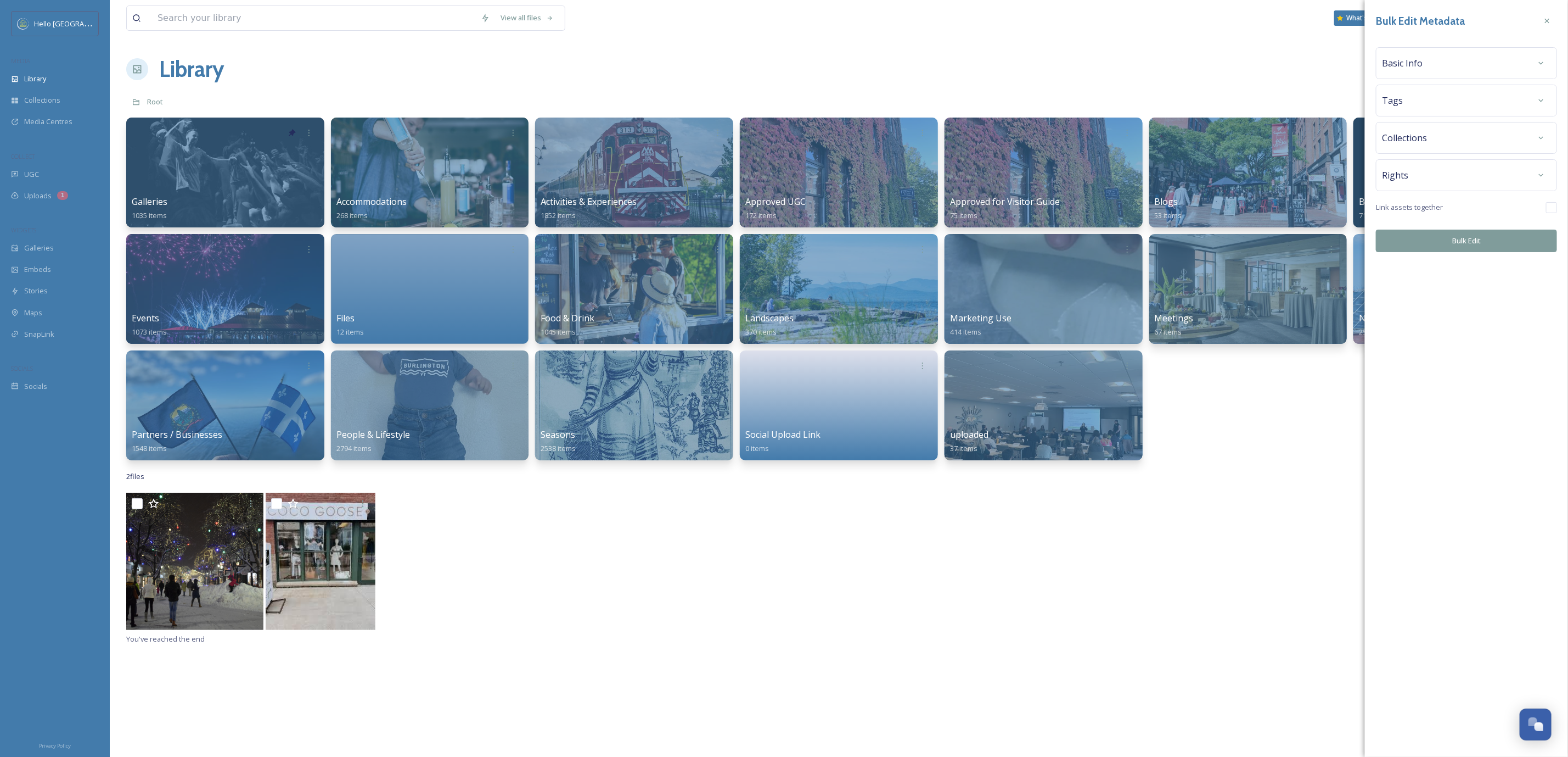
click at [1401, 172] on span "Rights" at bounding box center [1395, 175] width 27 height 13
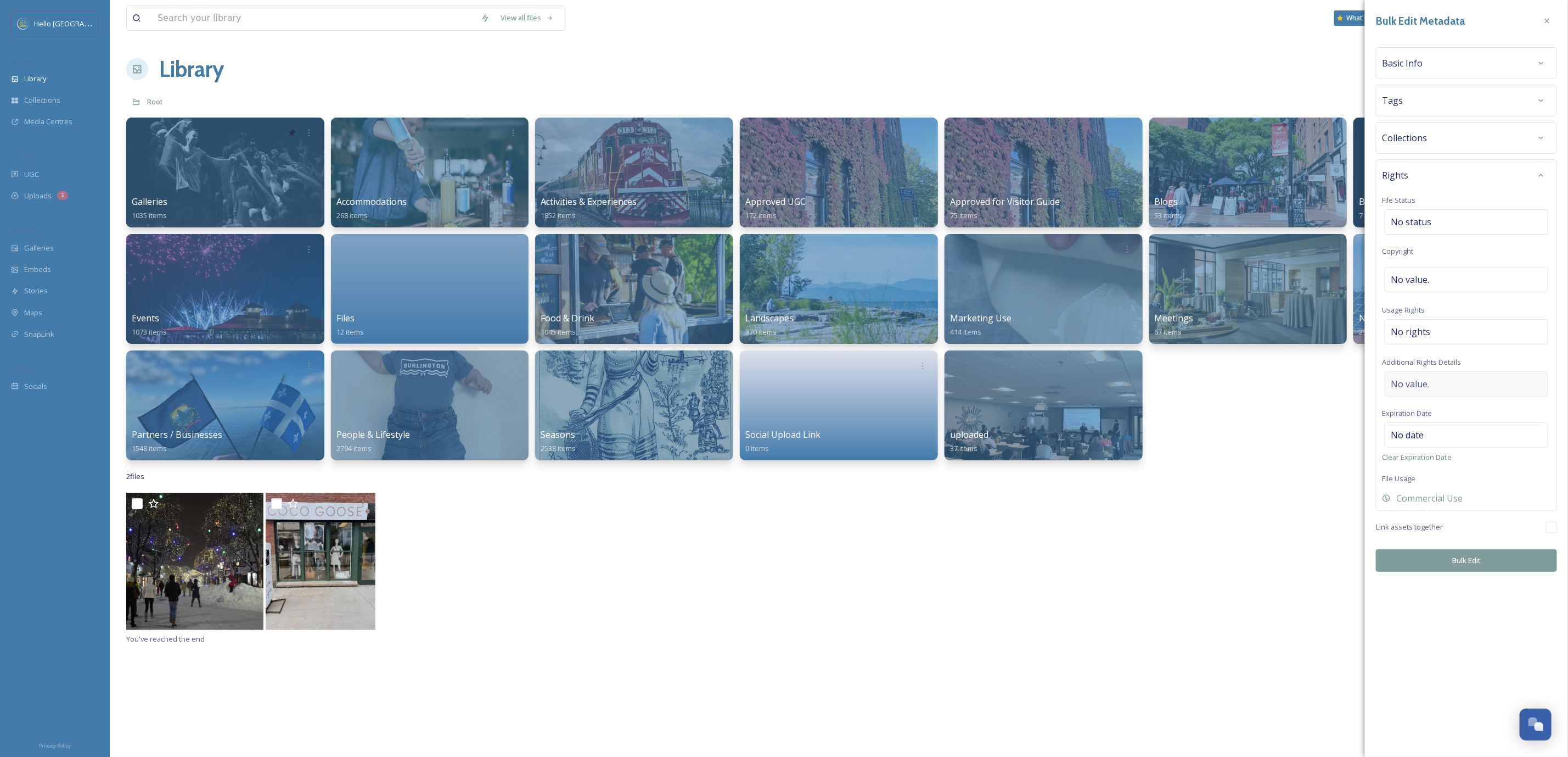
click at [1471, 384] on div "No value." at bounding box center [1466, 384] width 164 height 26
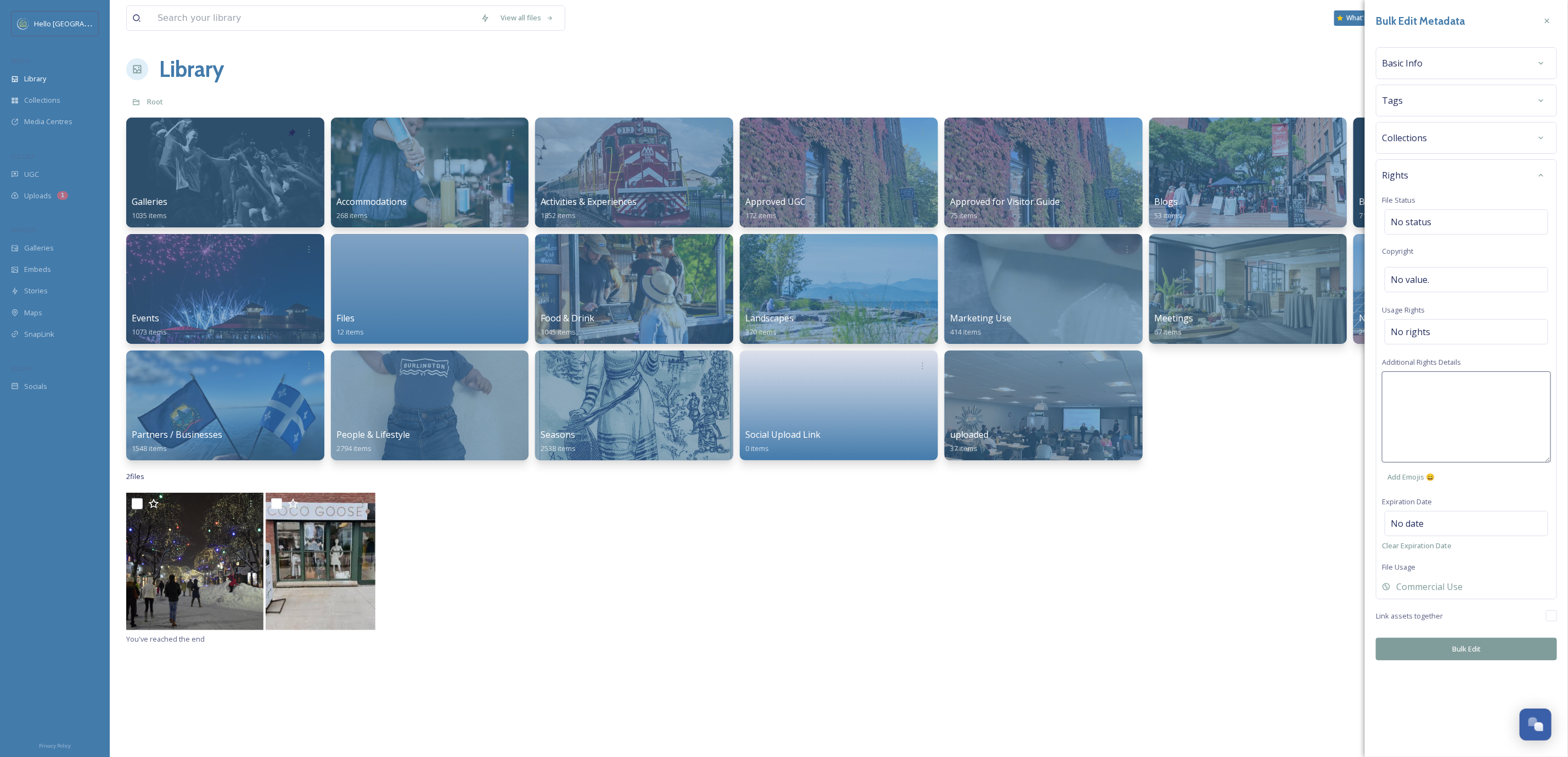
click at [1471, 402] on textarea at bounding box center [1466, 417] width 169 height 91
paste textarea "[DEMOGRAPHIC_DATA]jpg"
type textarea "[DEMOGRAPHIC_DATA]jpg"
click at [1454, 402] on textarea "[DEMOGRAPHIC_DATA]jpg" at bounding box center [1466, 417] width 169 height 91
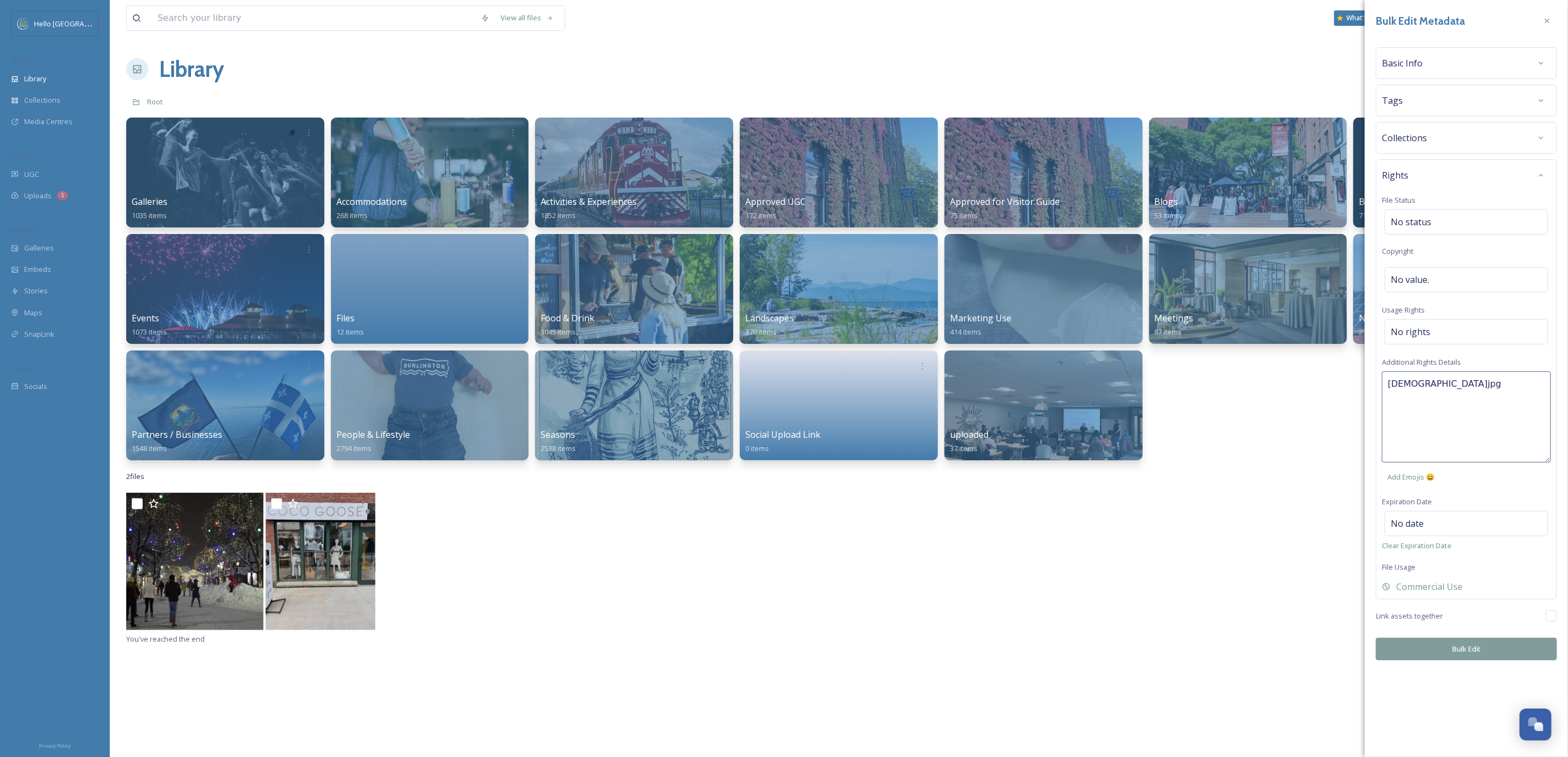
click at [1454, 402] on textarea "[DEMOGRAPHIC_DATA]jpg" at bounding box center [1466, 417] width 169 height 91
click at [1543, 20] on icon at bounding box center [1548, 21] width 9 height 9
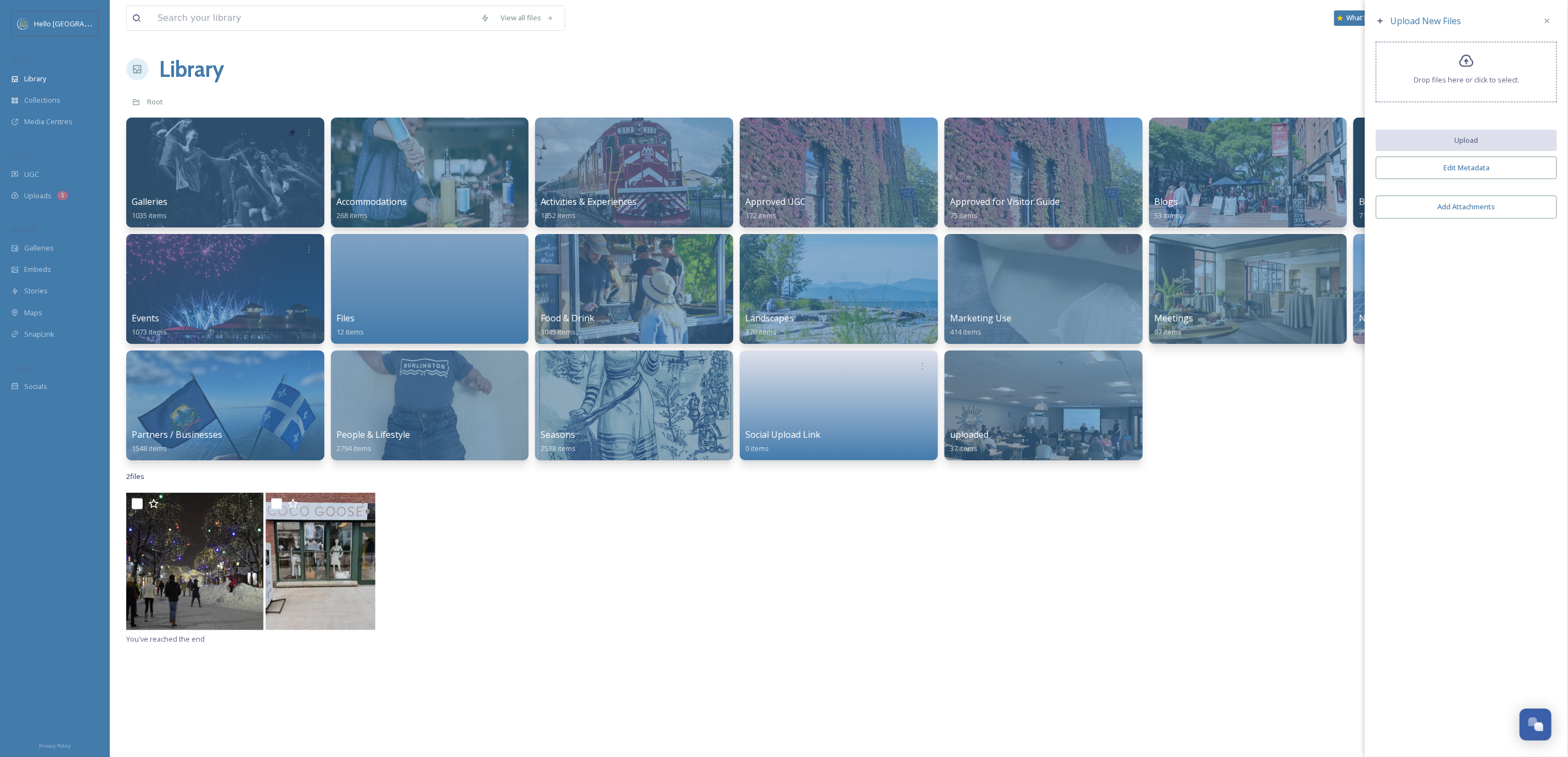
click at [1467, 68] on icon at bounding box center [1467, 61] width 16 height 16
click at [1409, 130] on button "Upload" at bounding box center [1466, 140] width 181 height 22
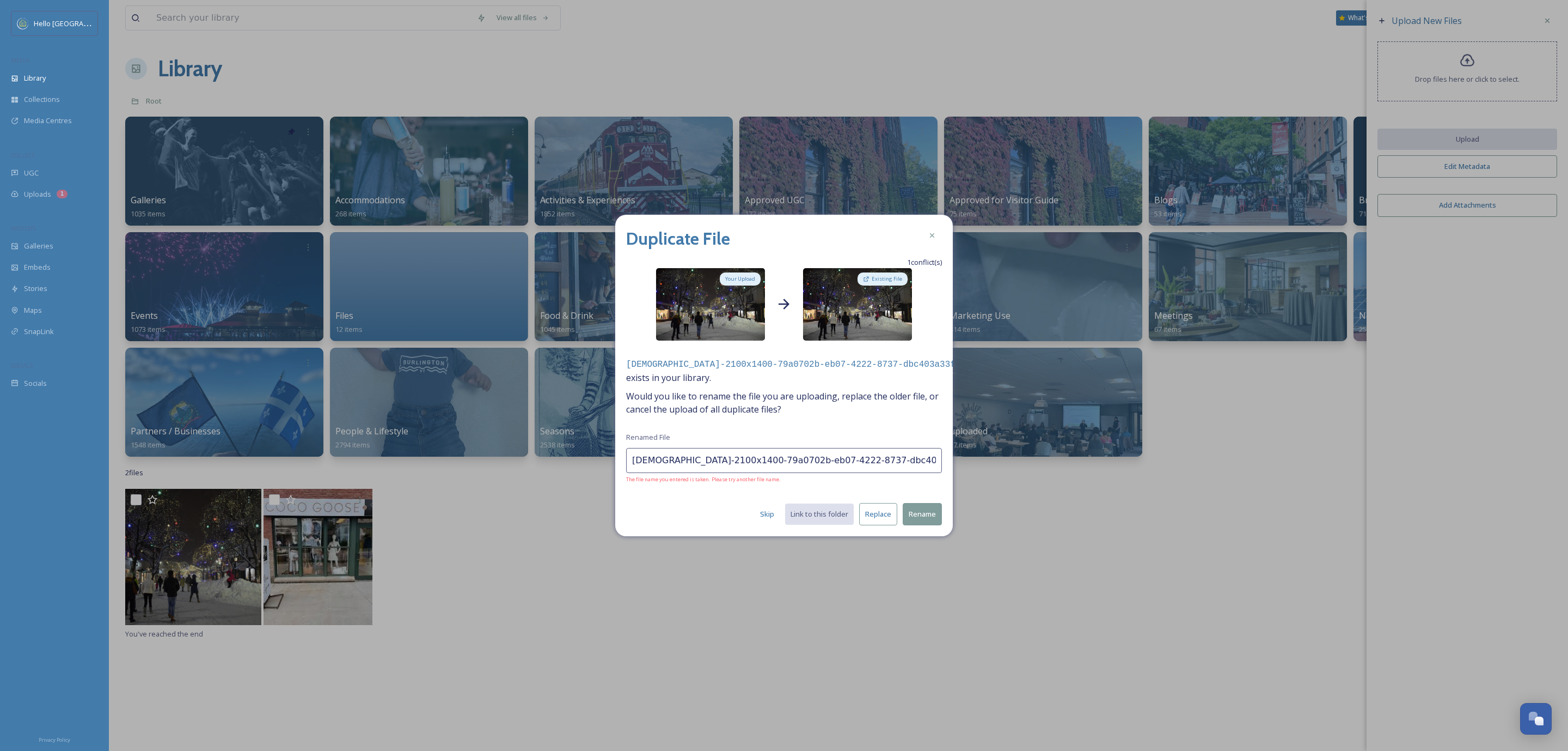
click at [755, 361] on kbd "[DEMOGRAPHIC_DATA]-2100x1400-79a0702b-eb07-4222-8737-dbc403a33fac (3).jpg" at bounding box center [817, 364] width 381 height 10
click at [766, 382] on div "ChurchStMarketplace_HolidayShopping_PhotoByCarolineQuick_CourtesyofHelloBurling…" at bounding box center [784, 386] width 316 height 59
click at [762, 340] on div "Duplicate File 1 conflict(s) Your Upload Existing File ChurchStMarketplace_Holi…" at bounding box center [784, 375] width 338 height 321
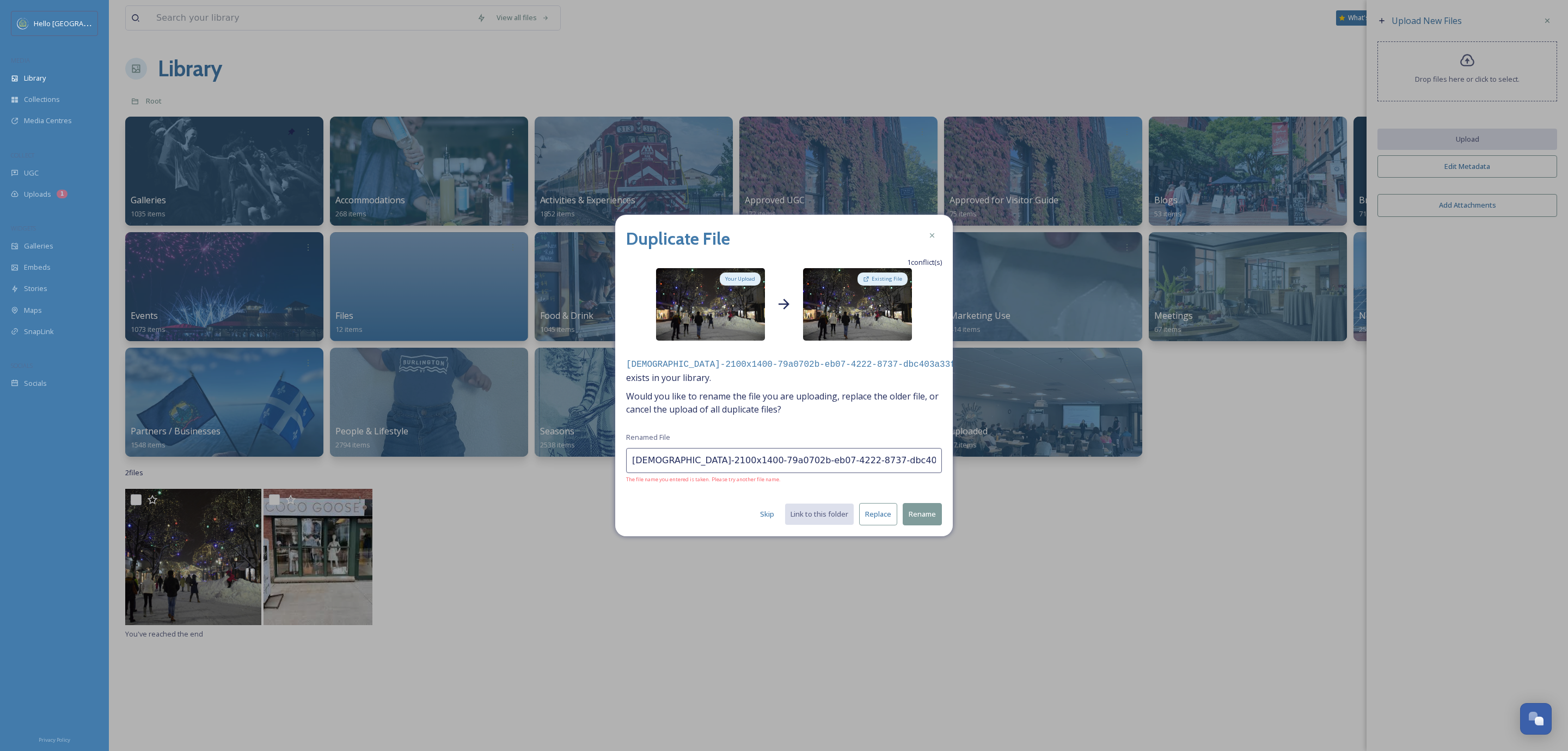
click at [762, 360] on kbd "[DEMOGRAPHIC_DATA]-2100x1400-79a0702b-eb07-4222-8737-dbc403a33fac (3).jpg" at bounding box center [817, 364] width 381 height 10
copy kbd "[DEMOGRAPHIC_DATA]"
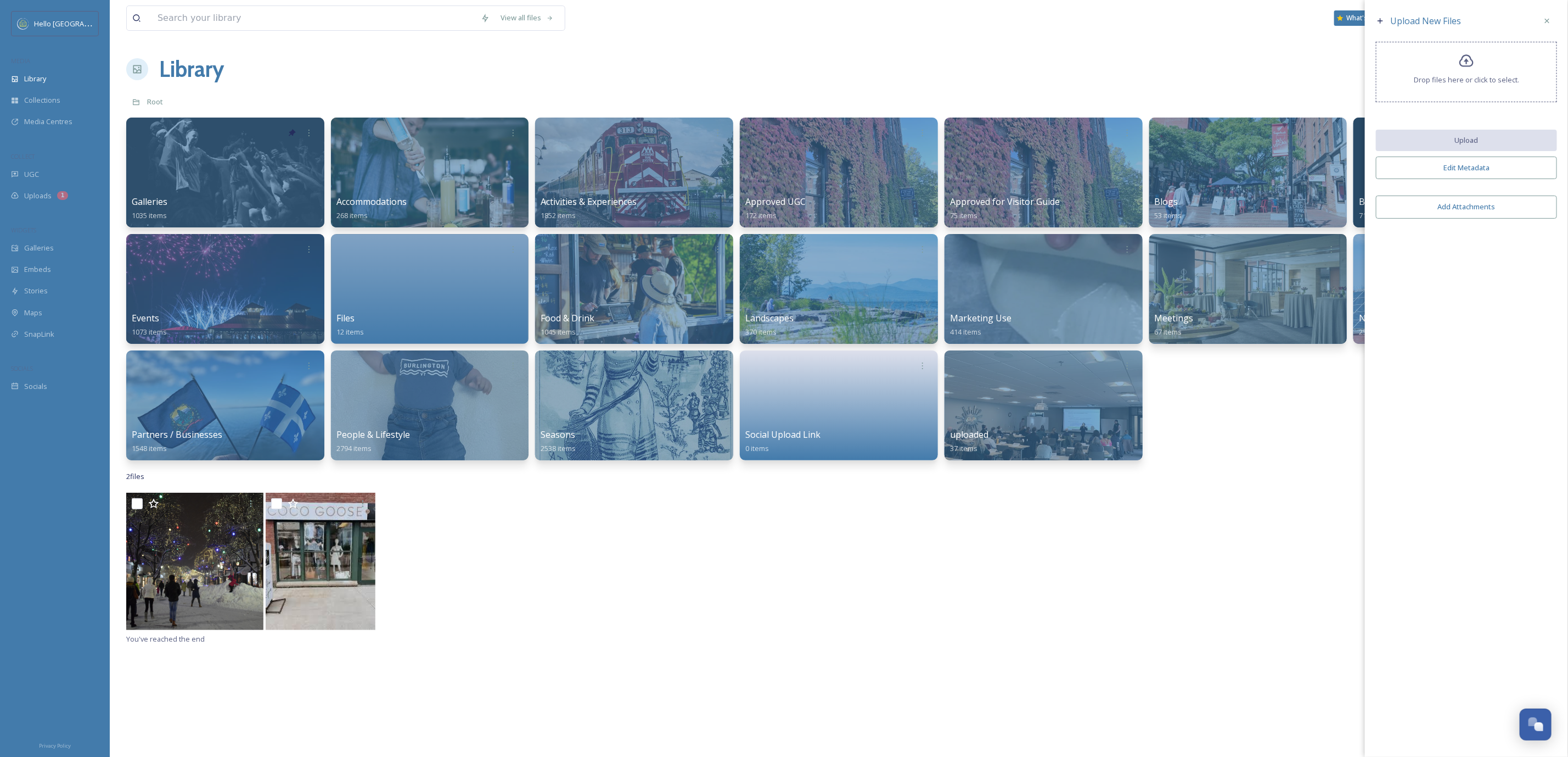
click at [259, 35] on div "View all files What's New [PERSON_NAME]" at bounding box center [839, 18] width 1425 height 36
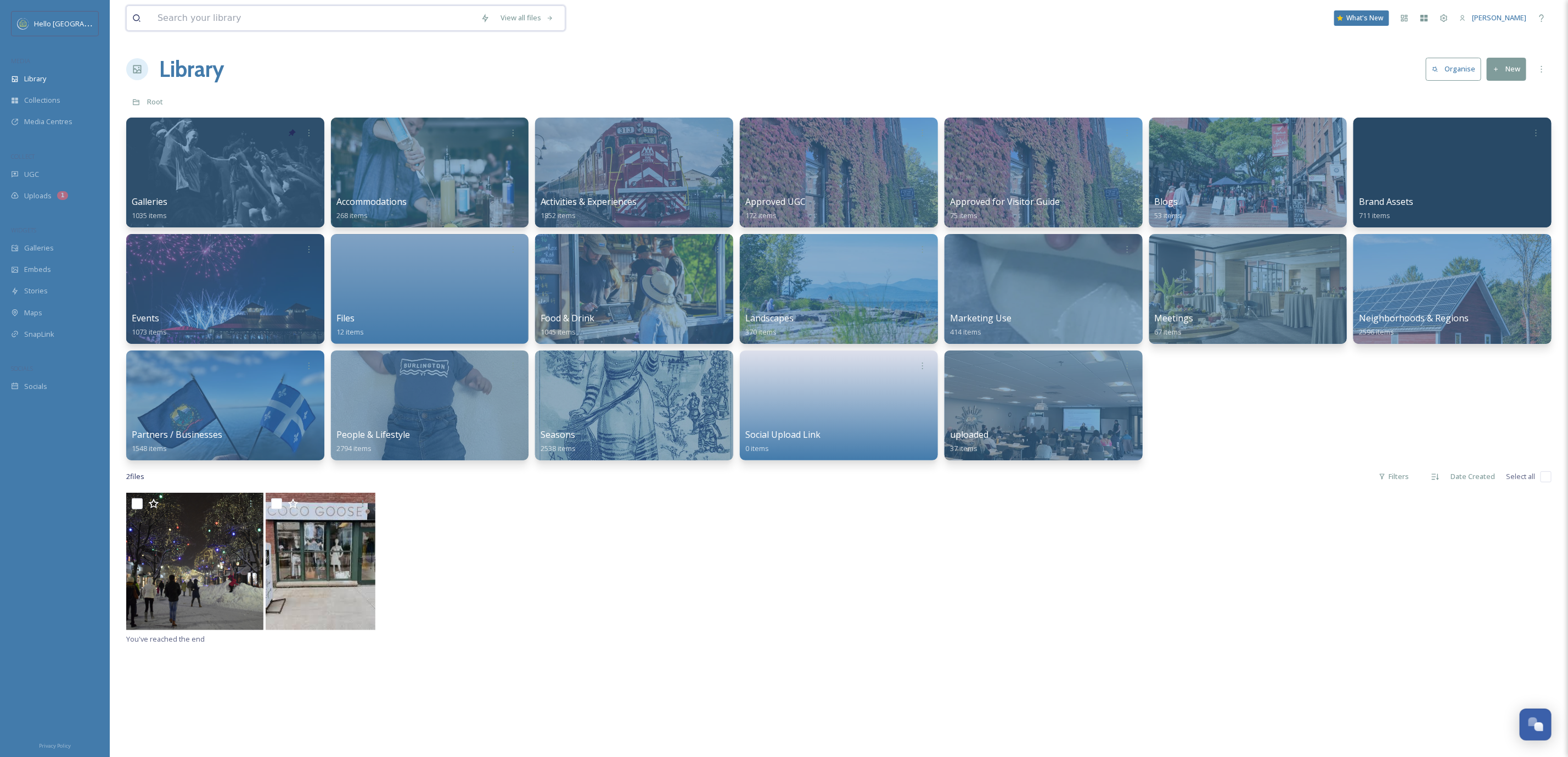
click at [257, 17] on input at bounding box center [314, 18] width 323 height 24
paste input "[DEMOGRAPHIC_DATA]"
type input "[DEMOGRAPHIC_DATA]"
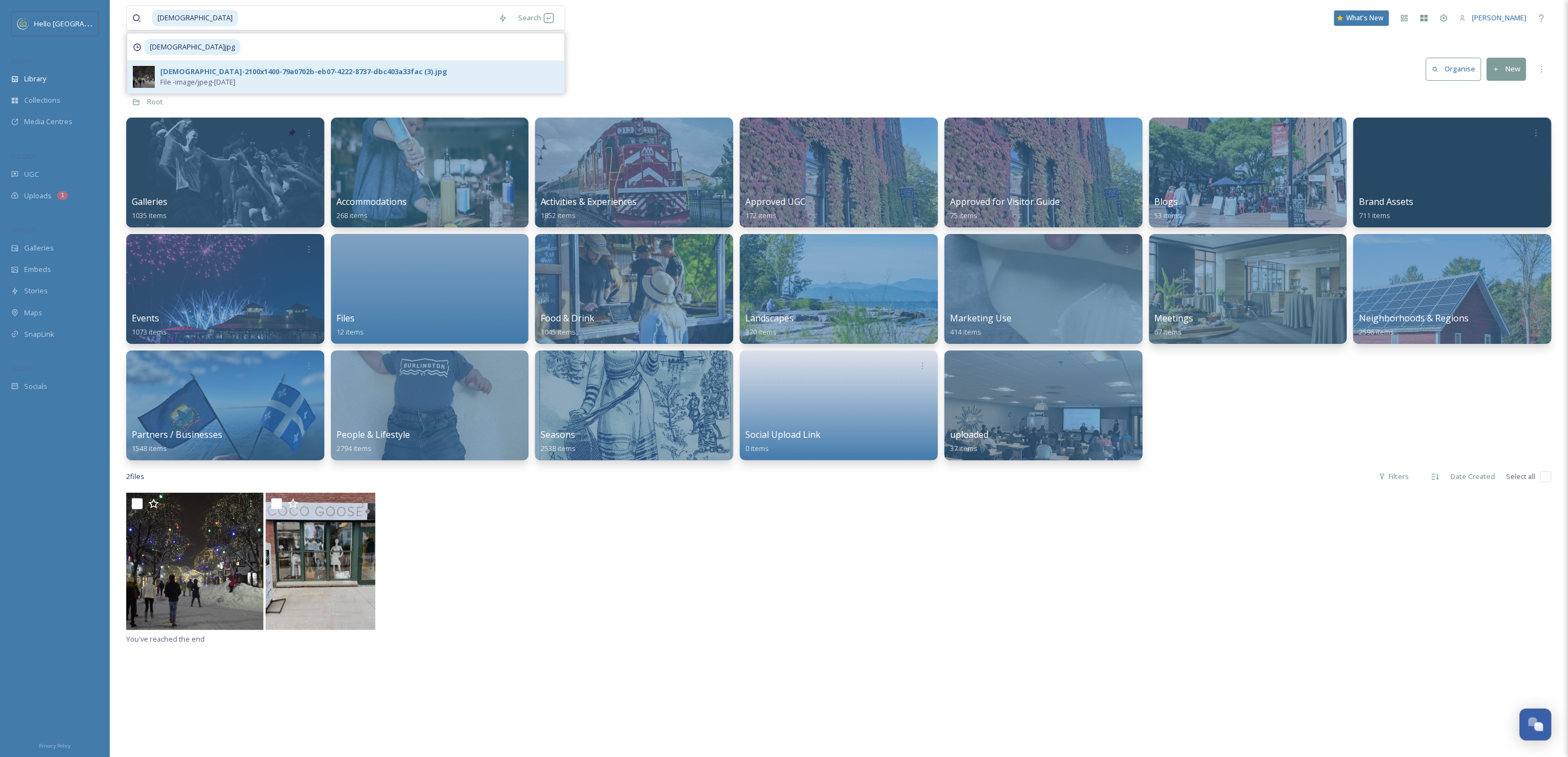
click at [366, 63] on div "ChurchStMarketplace_HolidayShopping_PhotoByCarolineQuick_CourtesyofHelloBurling…" at bounding box center [345, 76] width 437 height 33
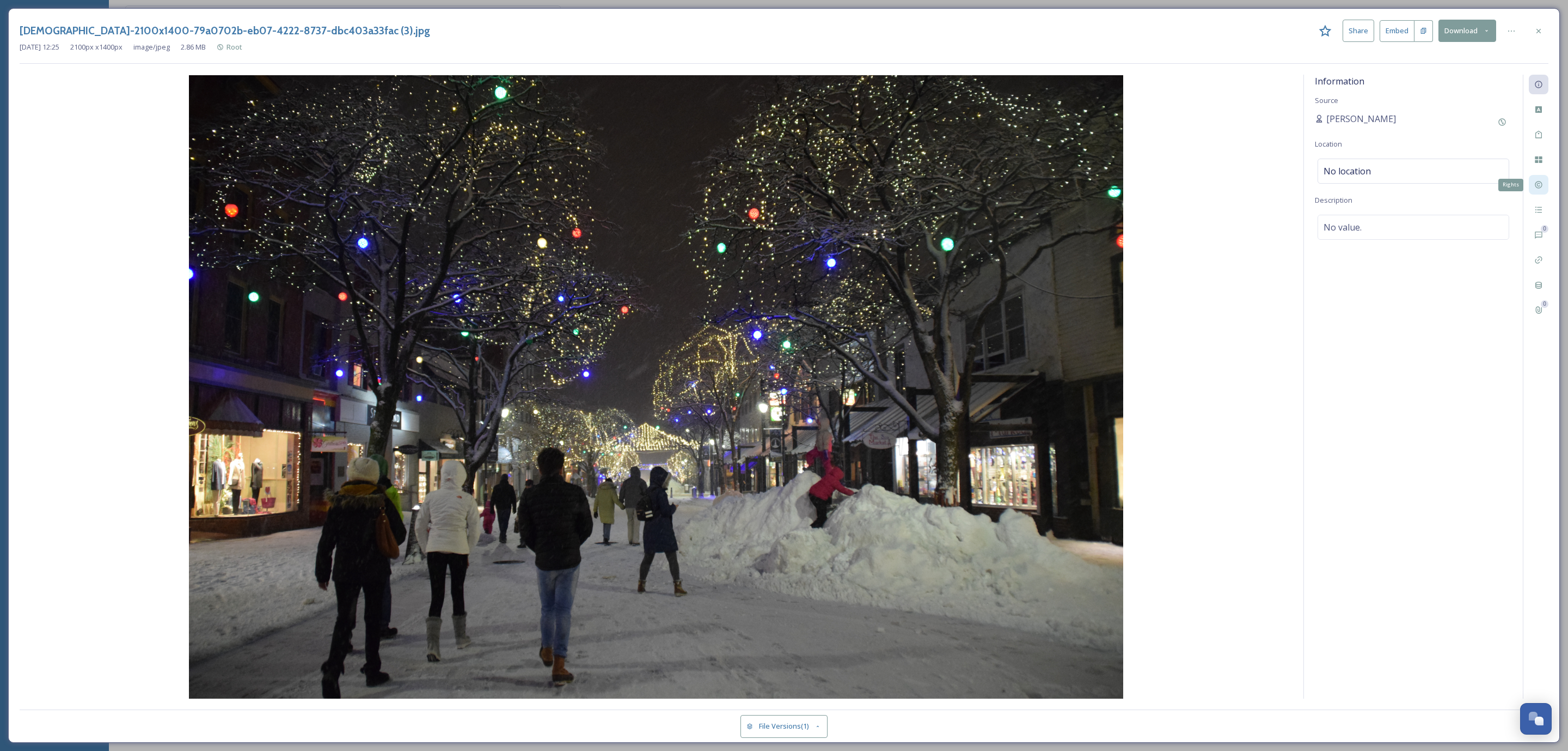
click at [1545, 193] on div "Rights" at bounding box center [1539, 185] width 19 height 19
click at [1374, 280] on div "No value." at bounding box center [1413, 280] width 192 height 26
click at [1366, 321] on textarea at bounding box center [1413, 312] width 197 height 91
paste textarea "universal, non-exclusive, licensed for distribution to travel press. [PERSON_NA…"
type textarea "universal, non-exclusive, licensed for distribution to travel press. [PERSON_NA…"
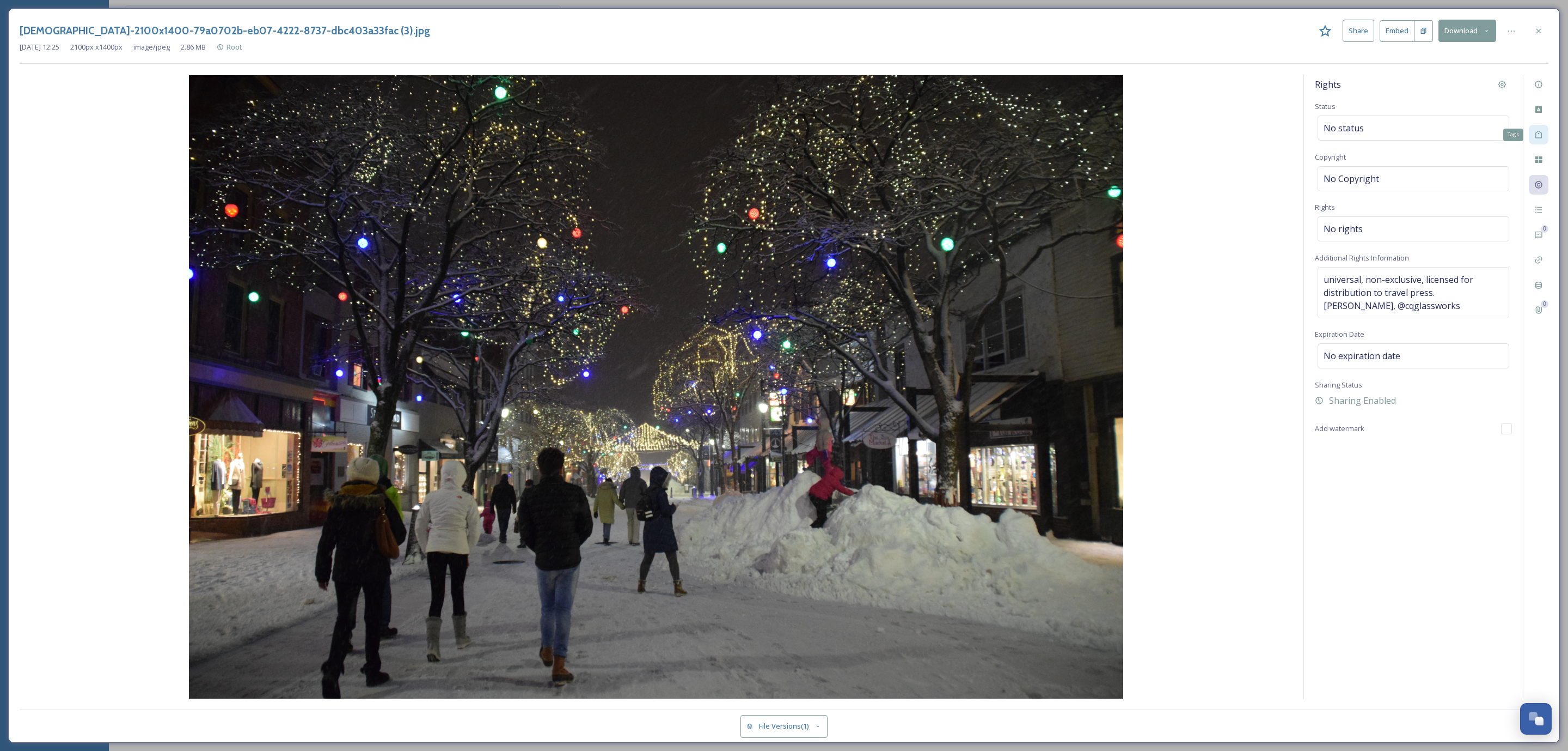
click at [1543, 142] on div "Tags" at bounding box center [1539, 135] width 19 height 19
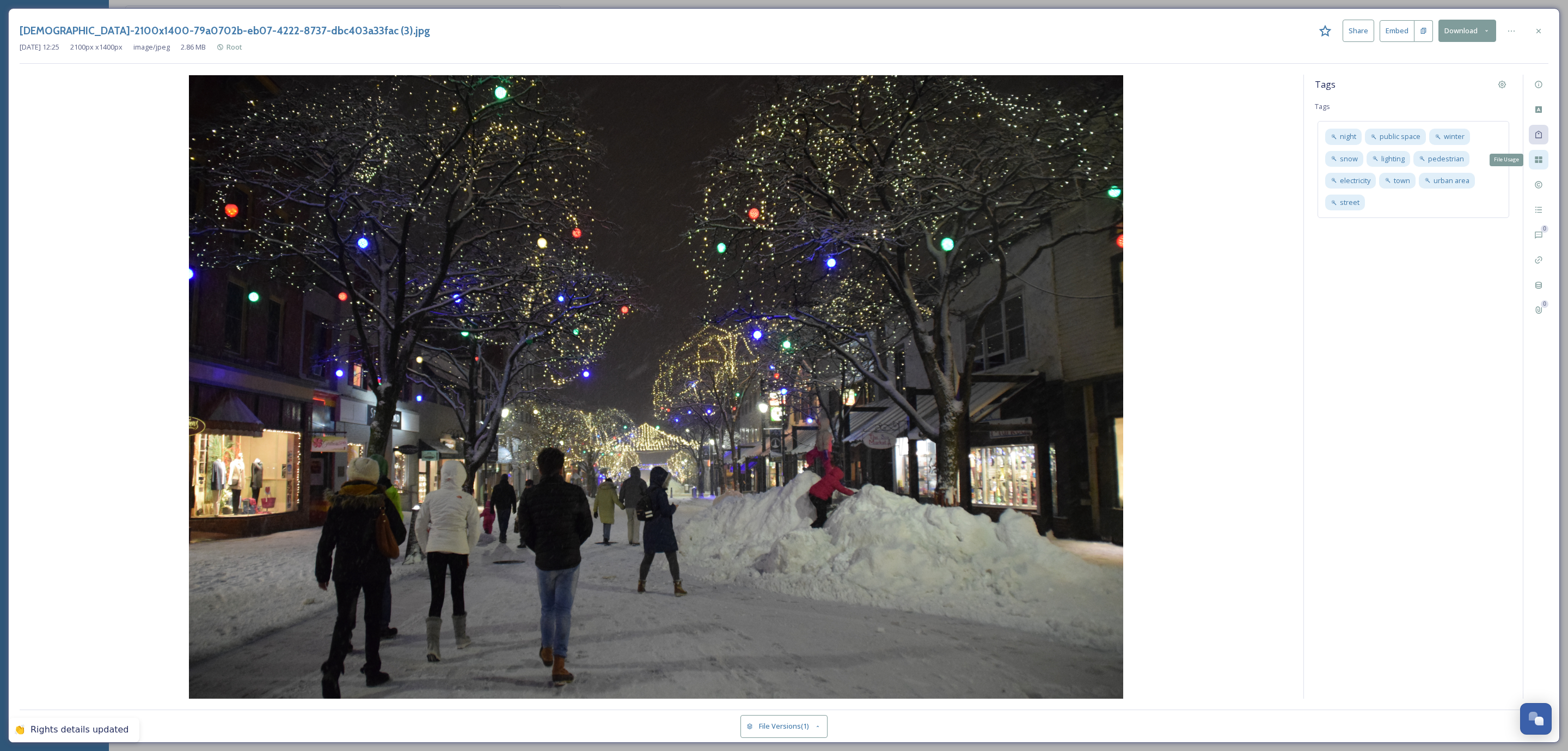
click at [1544, 152] on div "File Usage" at bounding box center [1539, 159] width 19 height 19
click at [1540, 186] on icon at bounding box center [1539, 185] width 9 height 9
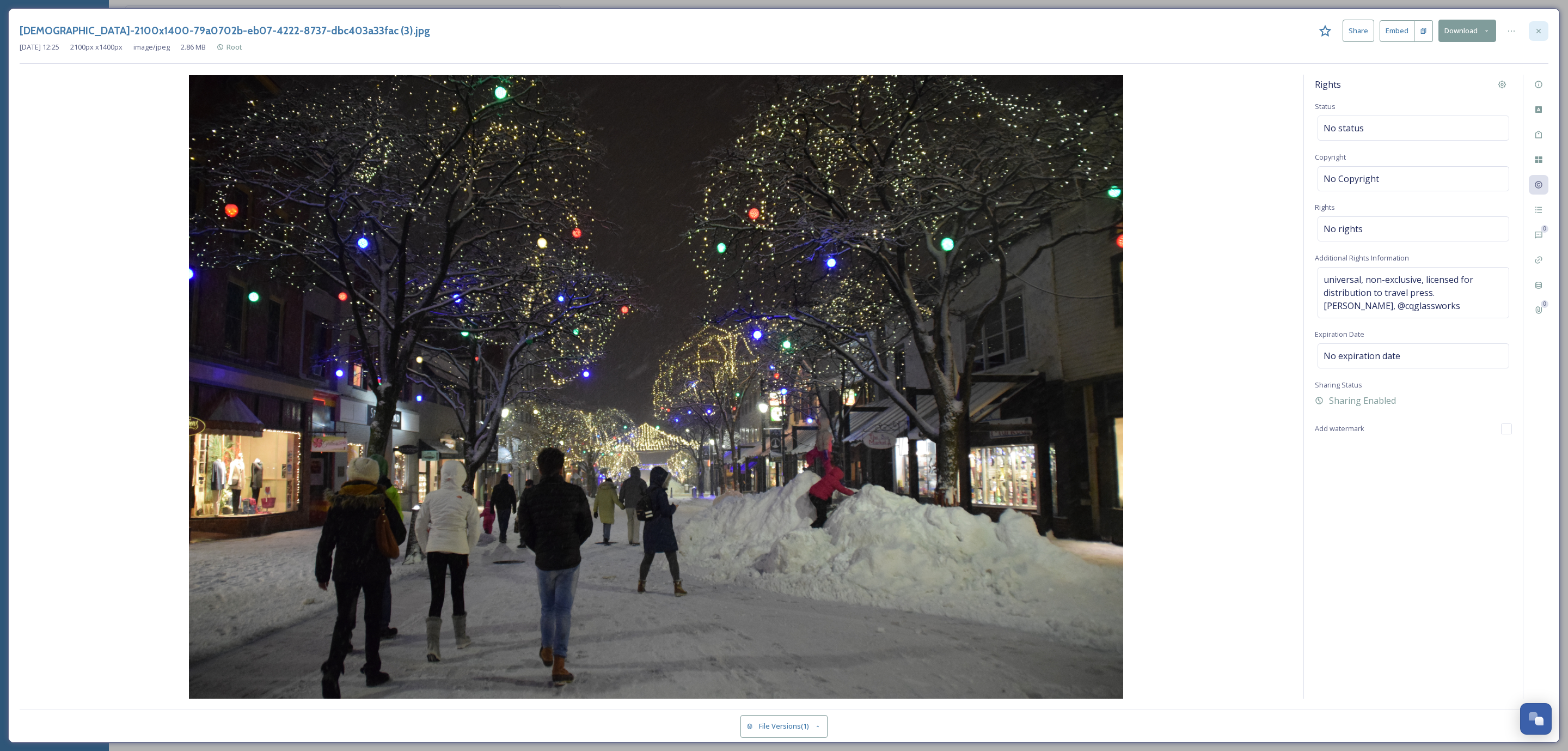
click at [1540, 25] on div at bounding box center [1539, 31] width 19 height 19
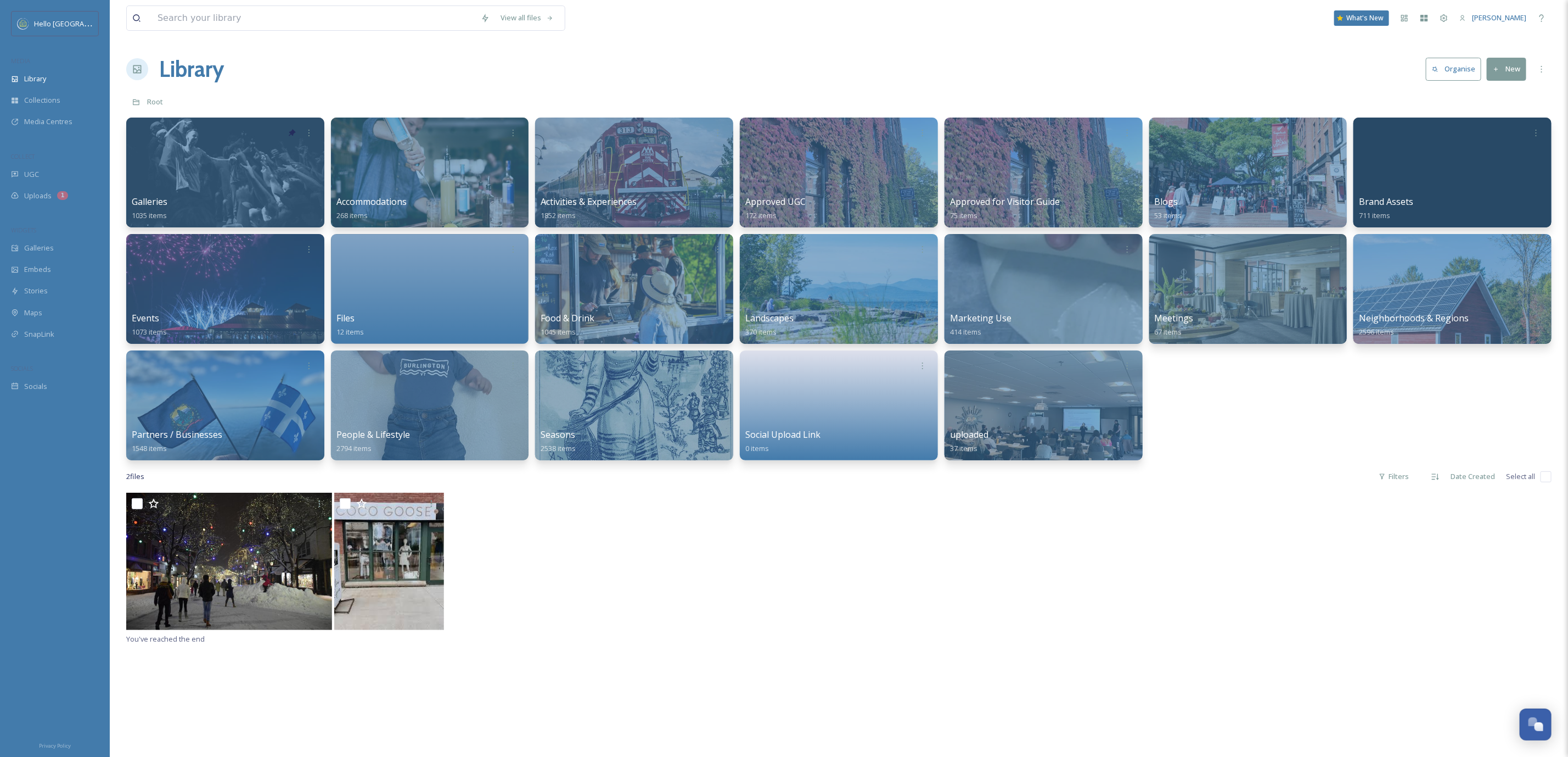
click at [188, 52] on h1 "Library" at bounding box center [191, 68] width 65 height 33
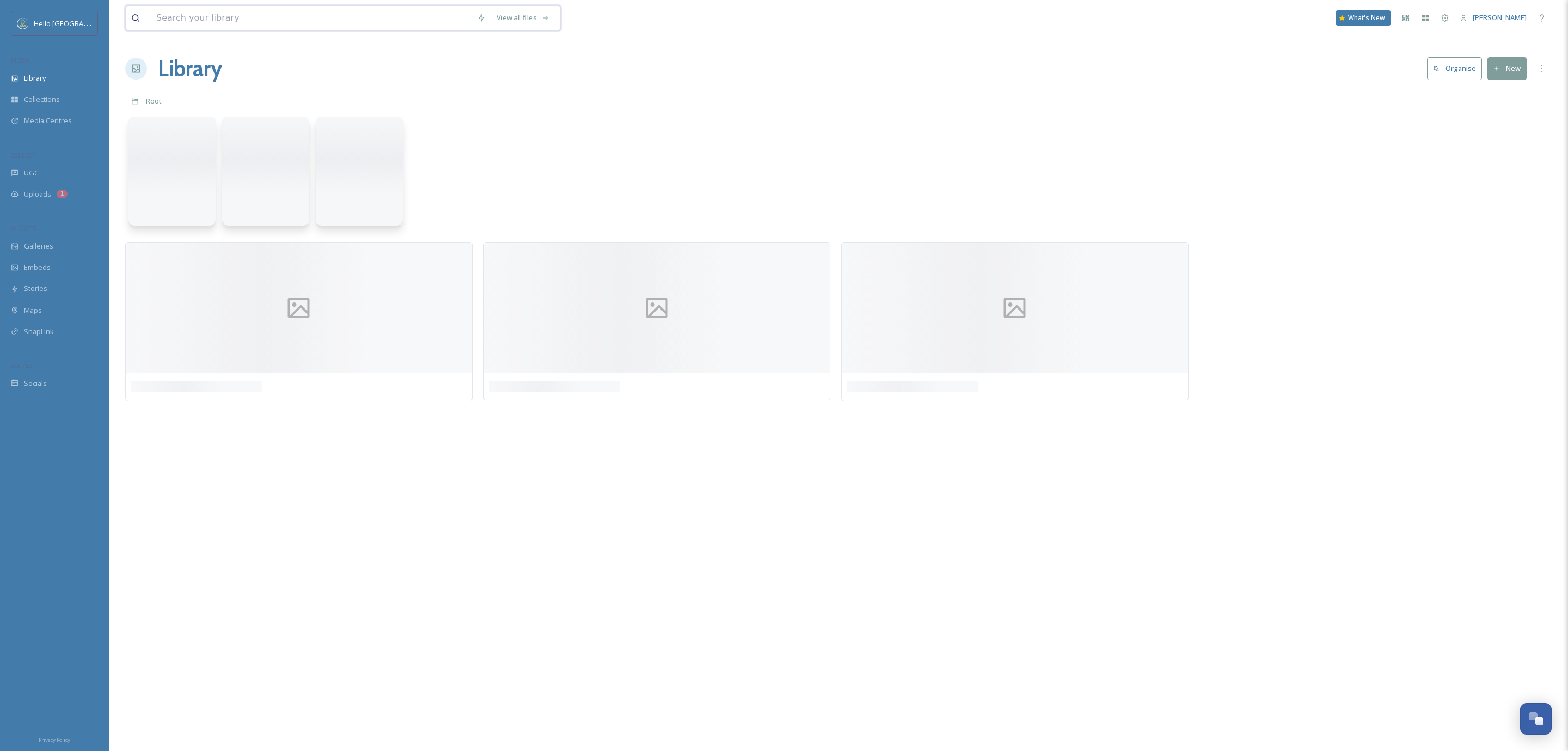
click at [240, 10] on input at bounding box center [311, 18] width 321 height 24
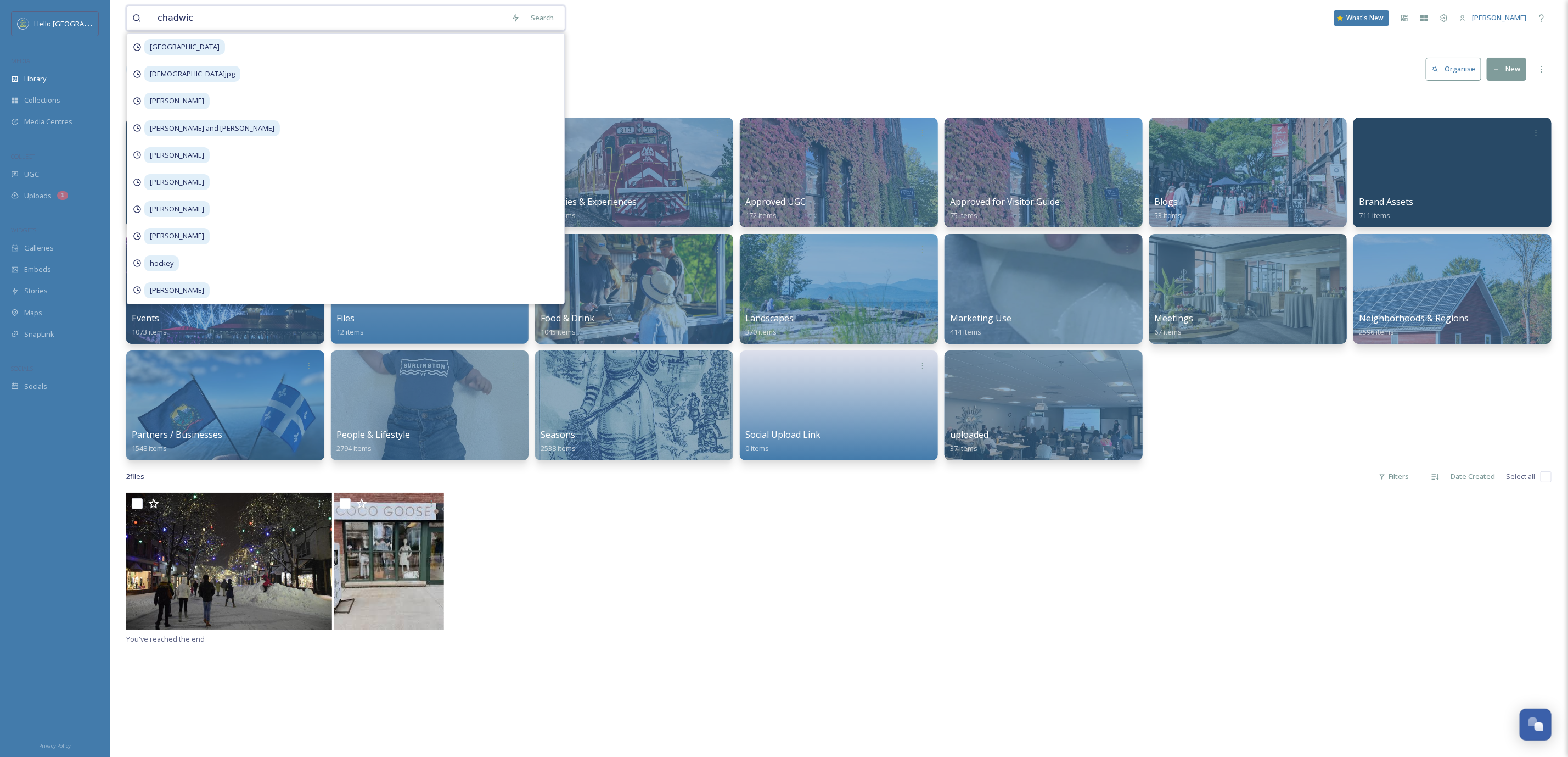
type input "[PERSON_NAME]"
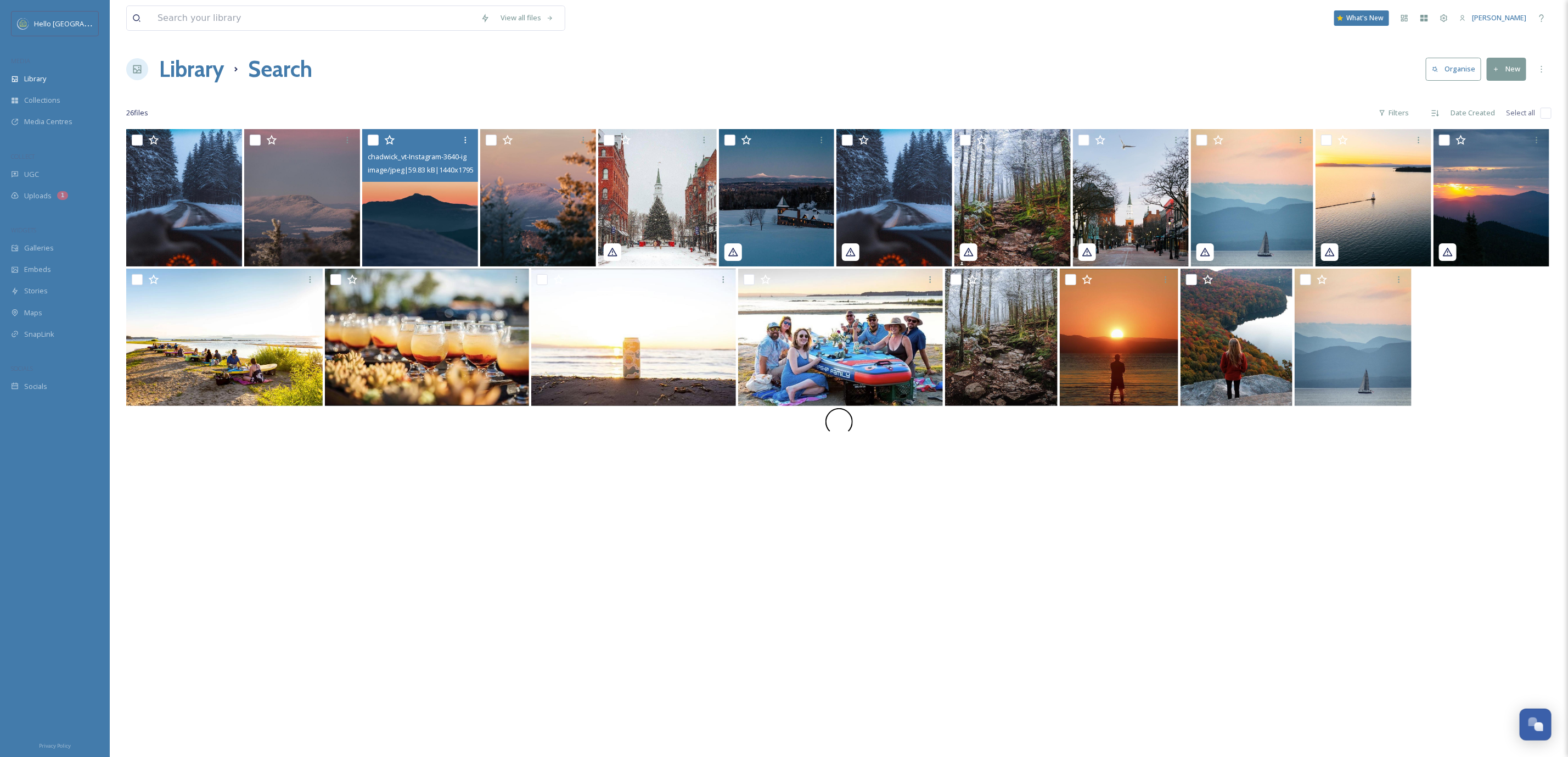
click at [398, 199] on img at bounding box center [420, 198] width 116 height 137
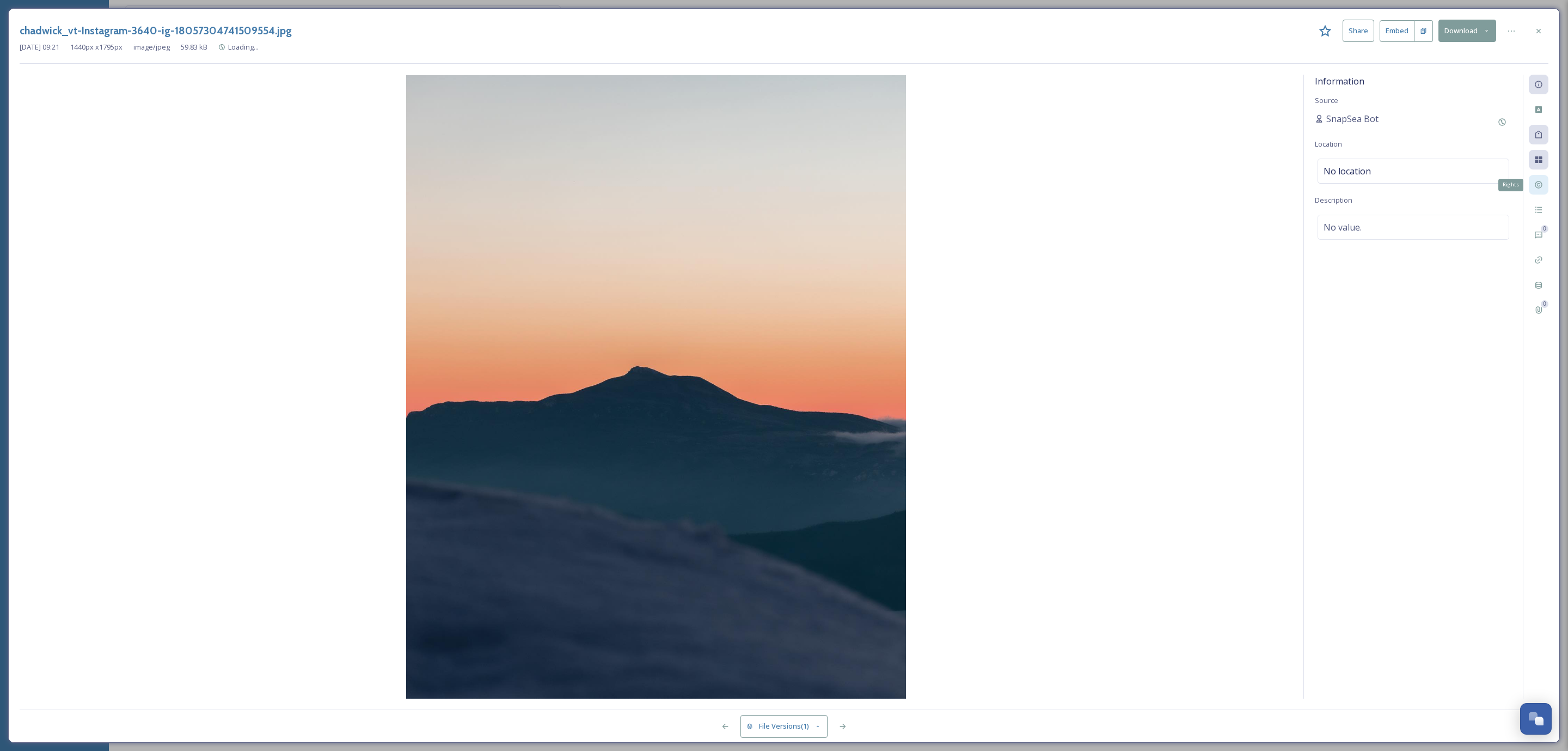
click at [1543, 194] on div "Rights" at bounding box center [1539, 185] width 19 height 19
click at [1547, 29] on div at bounding box center [1539, 31] width 19 height 19
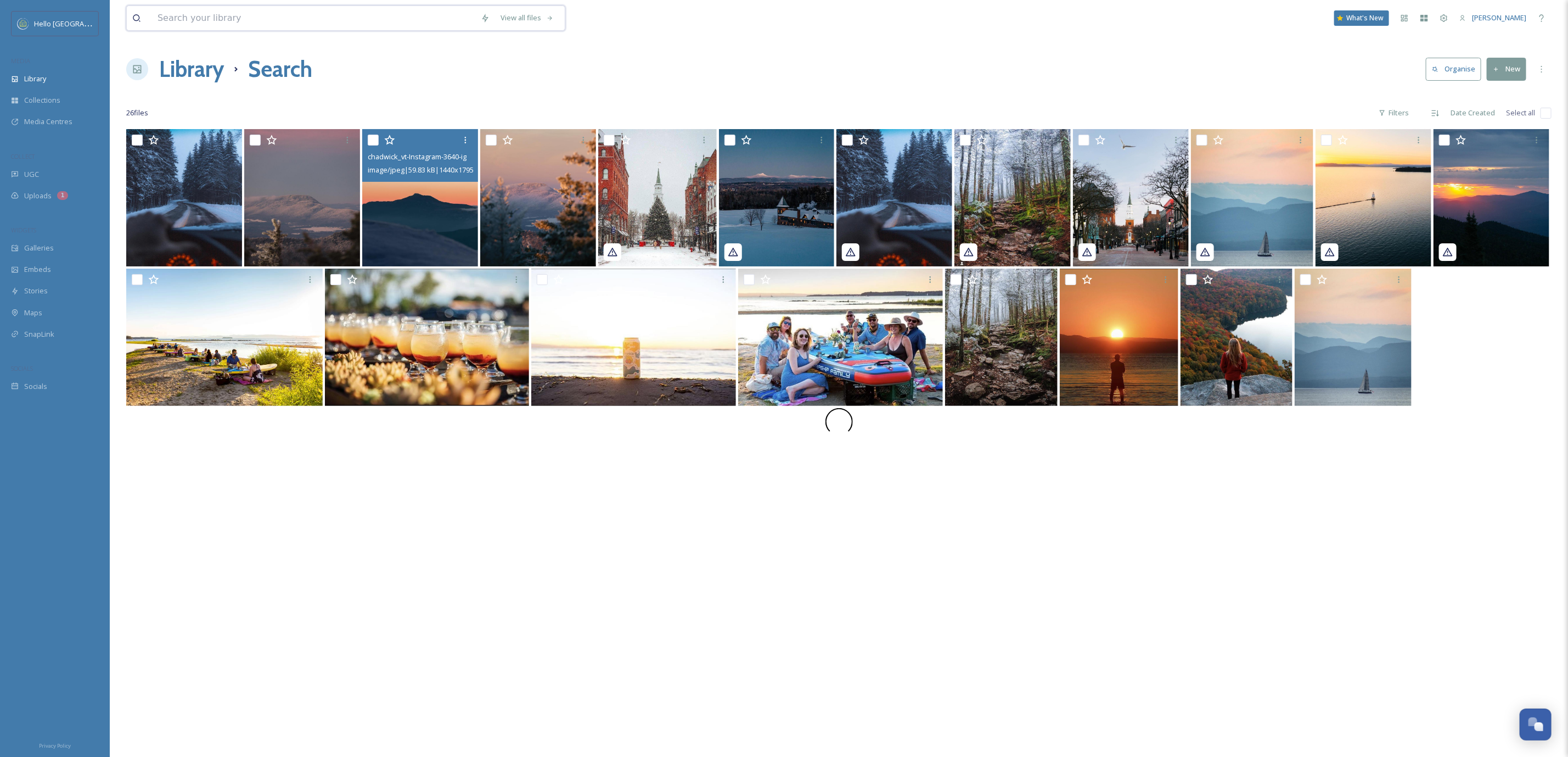
click at [278, 12] on input at bounding box center [314, 18] width 323 height 24
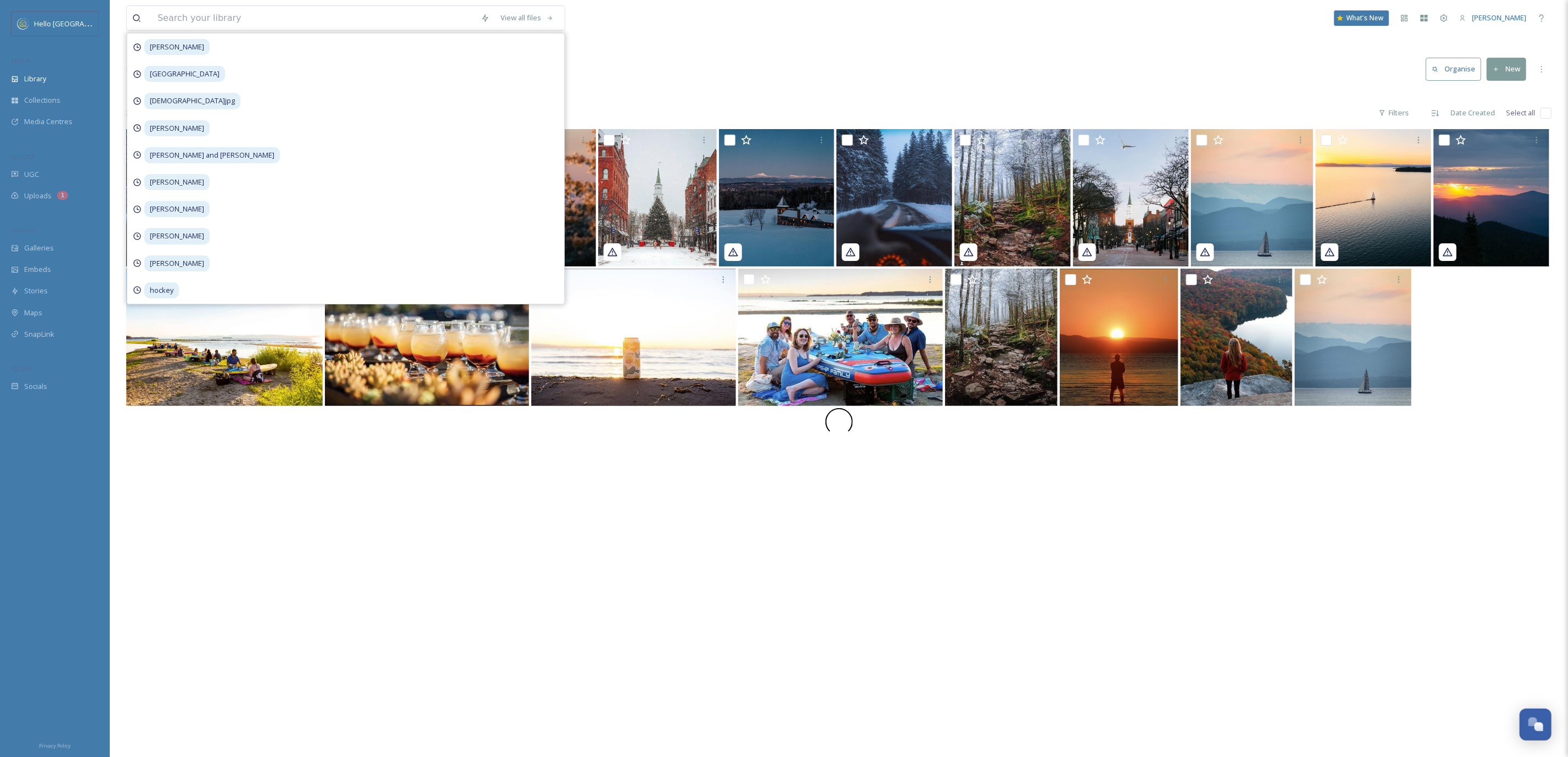
click at [485, 450] on div "chadwick_vt-Instagram-3640-ig-18057304741509554.jpg image/jpeg | 59.83 kB | 144…" at bounding box center [839, 508] width 1425 height 757
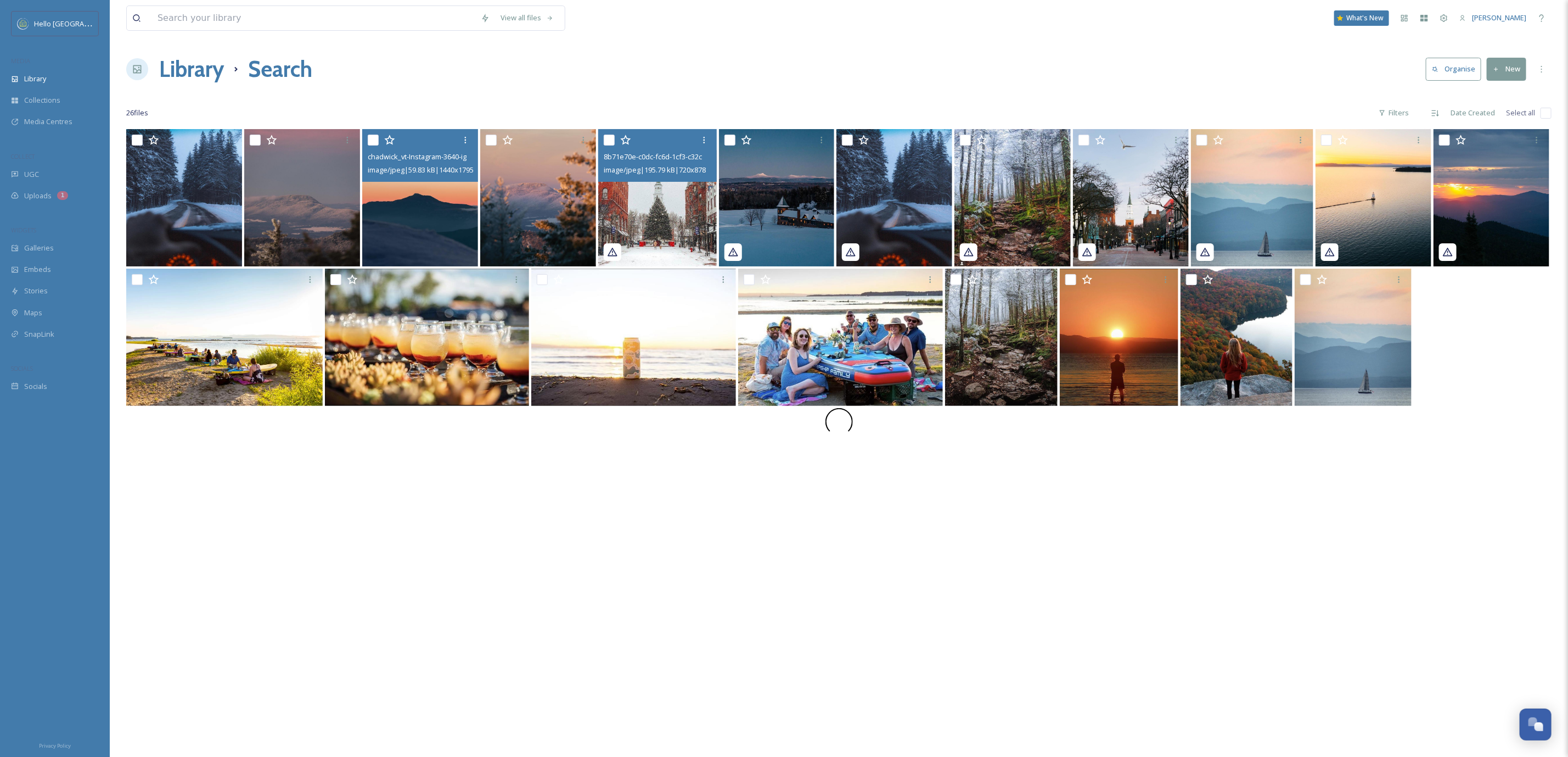
click at [632, 200] on img at bounding box center [657, 198] width 119 height 137
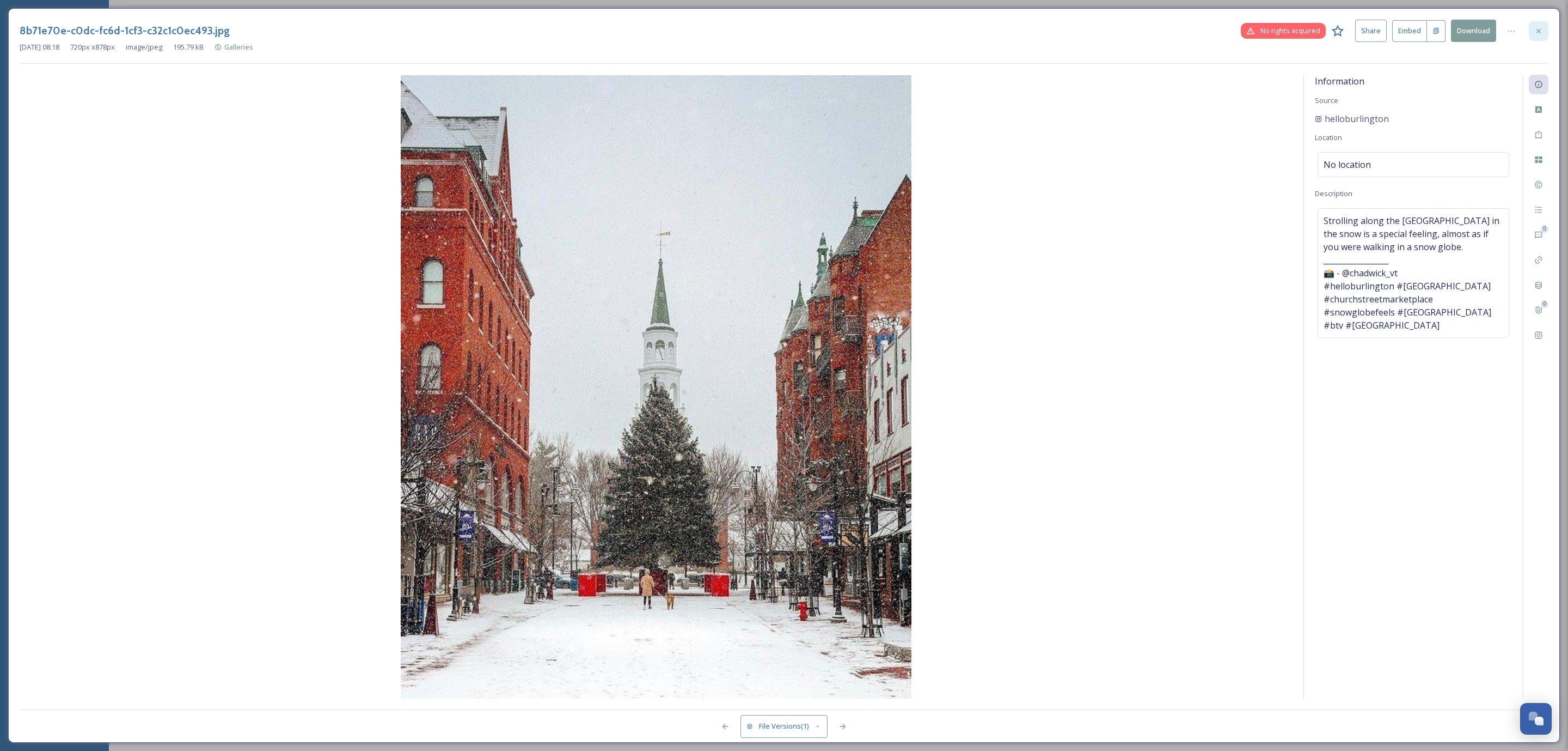
click at [1545, 40] on div at bounding box center [1539, 31] width 19 height 19
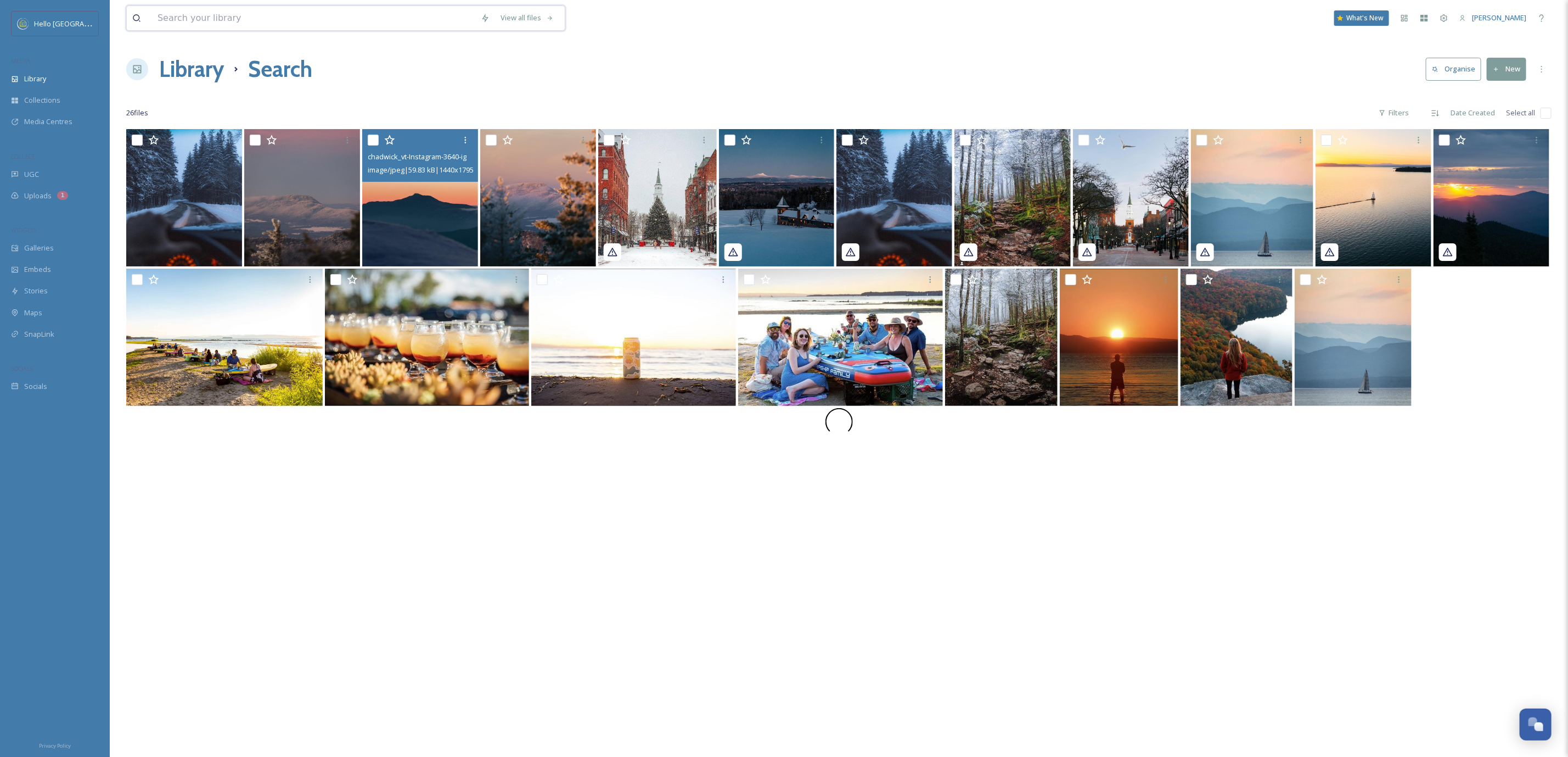
drag, startPoint x: 325, startPoint y: 22, endPoint x: 320, endPoint y: 30, distance: 9.4
click at [324, 22] on input at bounding box center [314, 18] width 323 height 24
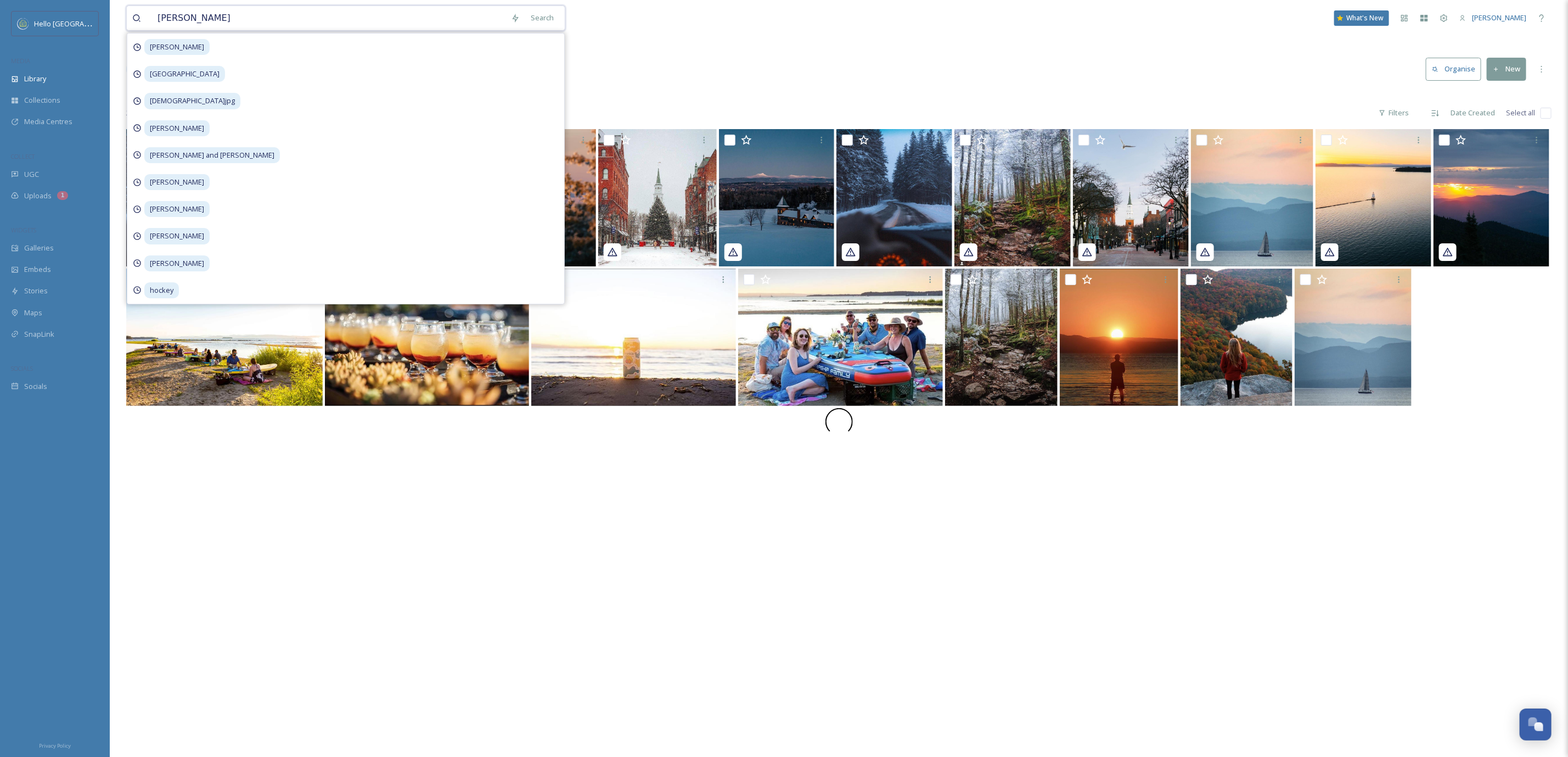
type input "[PERSON_NAME]"
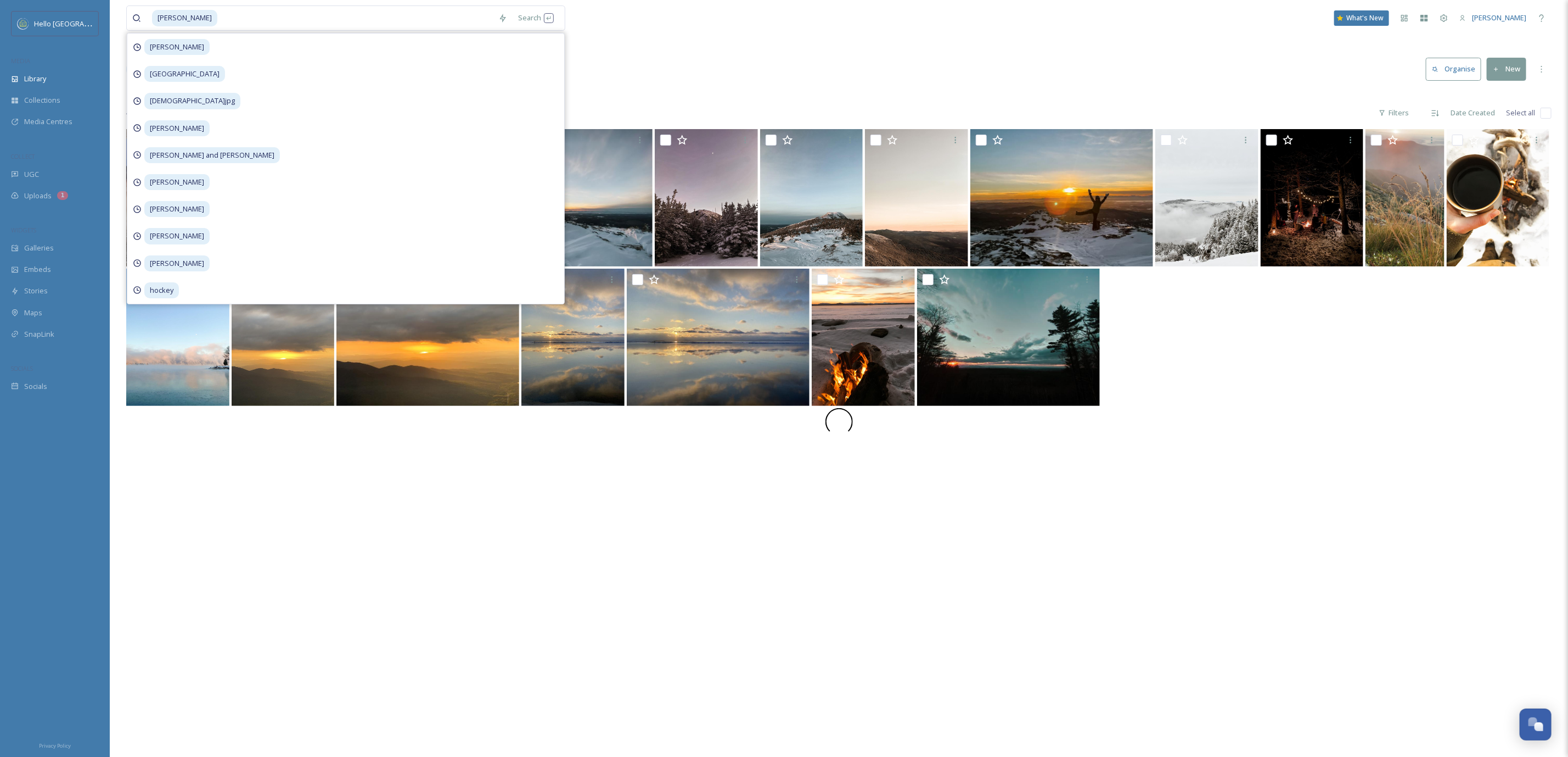
click at [1104, 572] on div at bounding box center [839, 508] width 1425 height 757
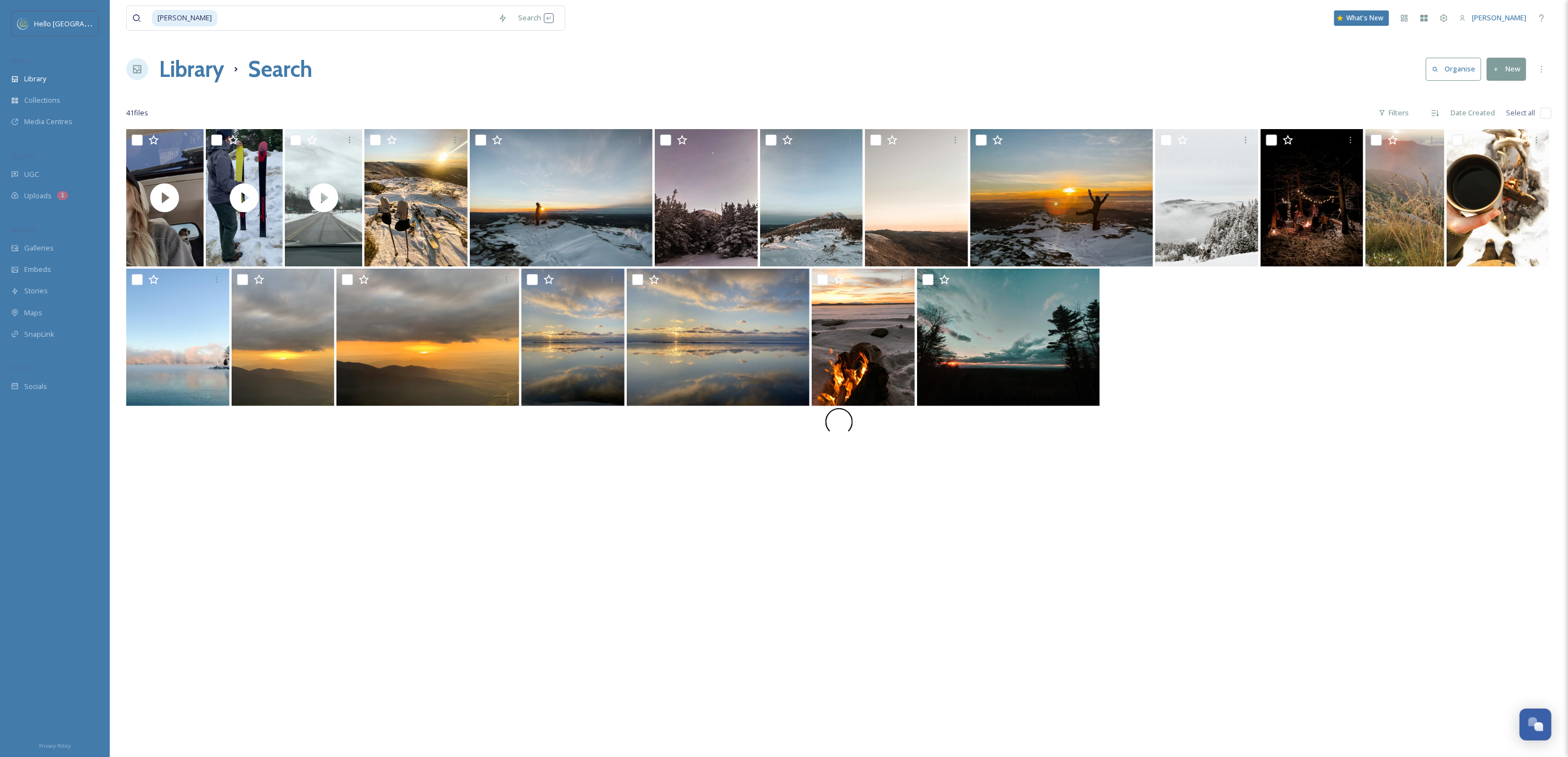
click at [1541, 113] on input "checkbox" at bounding box center [1546, 113] width 11 height 11
checkbox input "true"
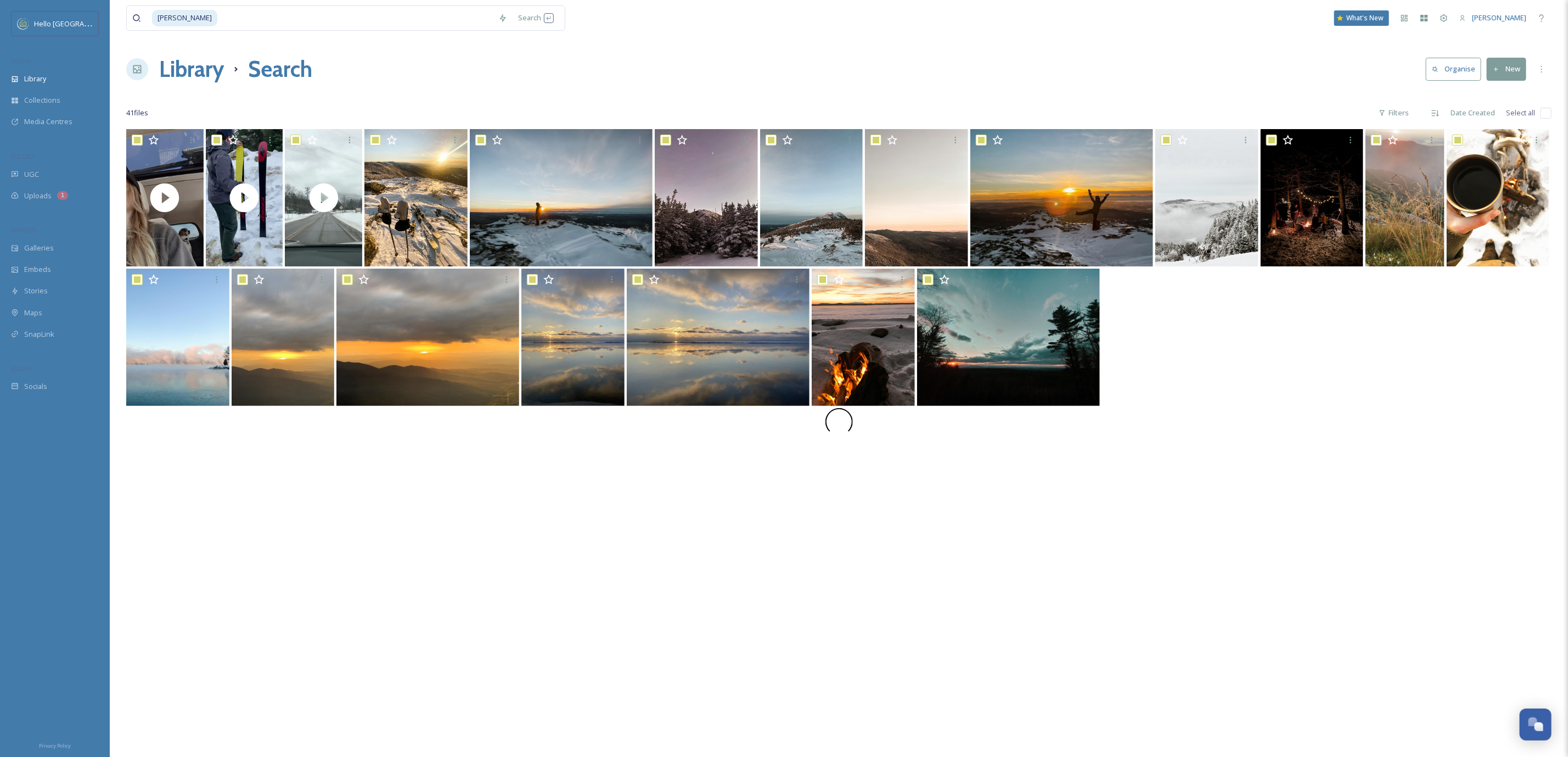
checkbox input "true"
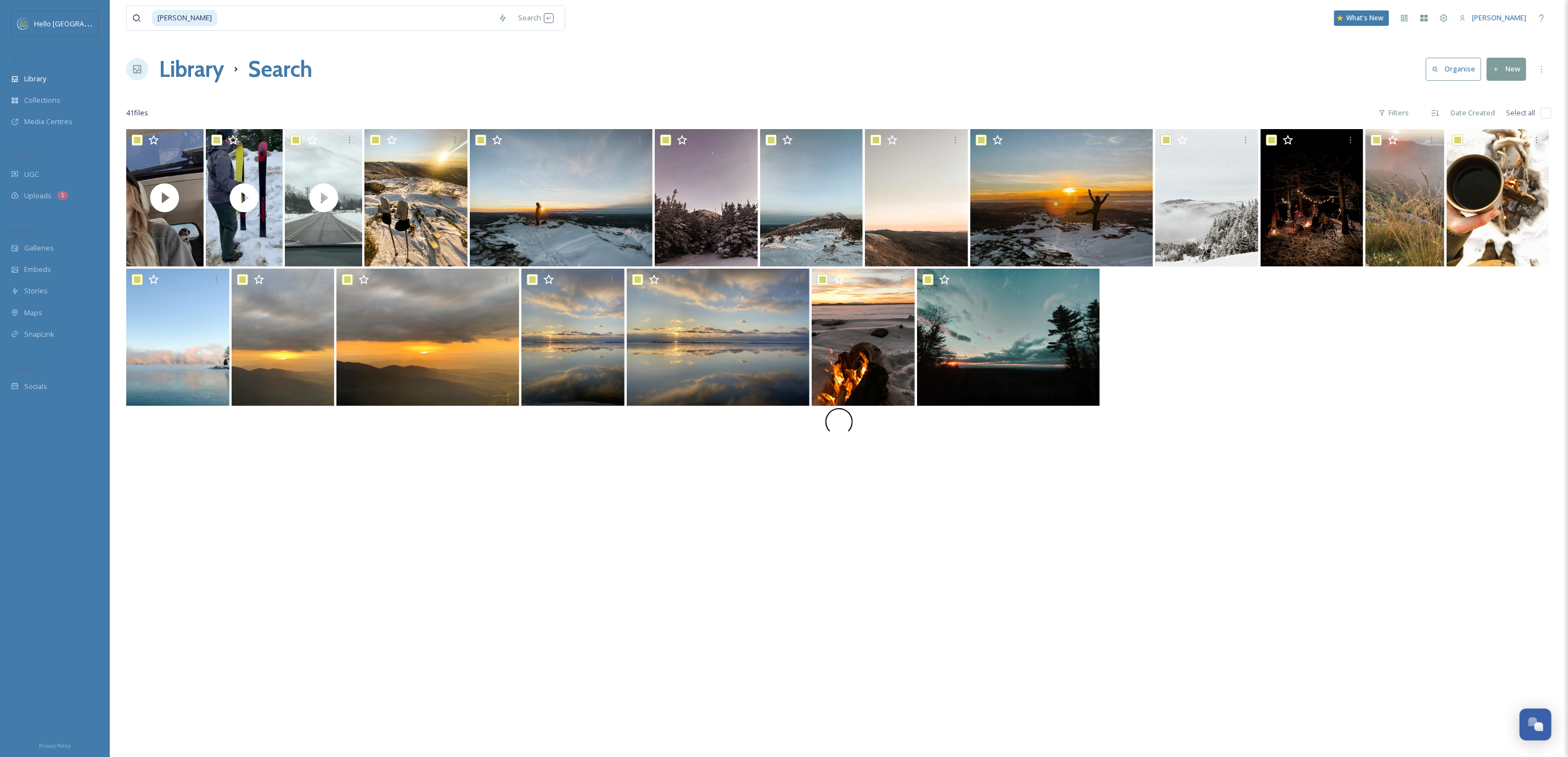
checkbox input "true"
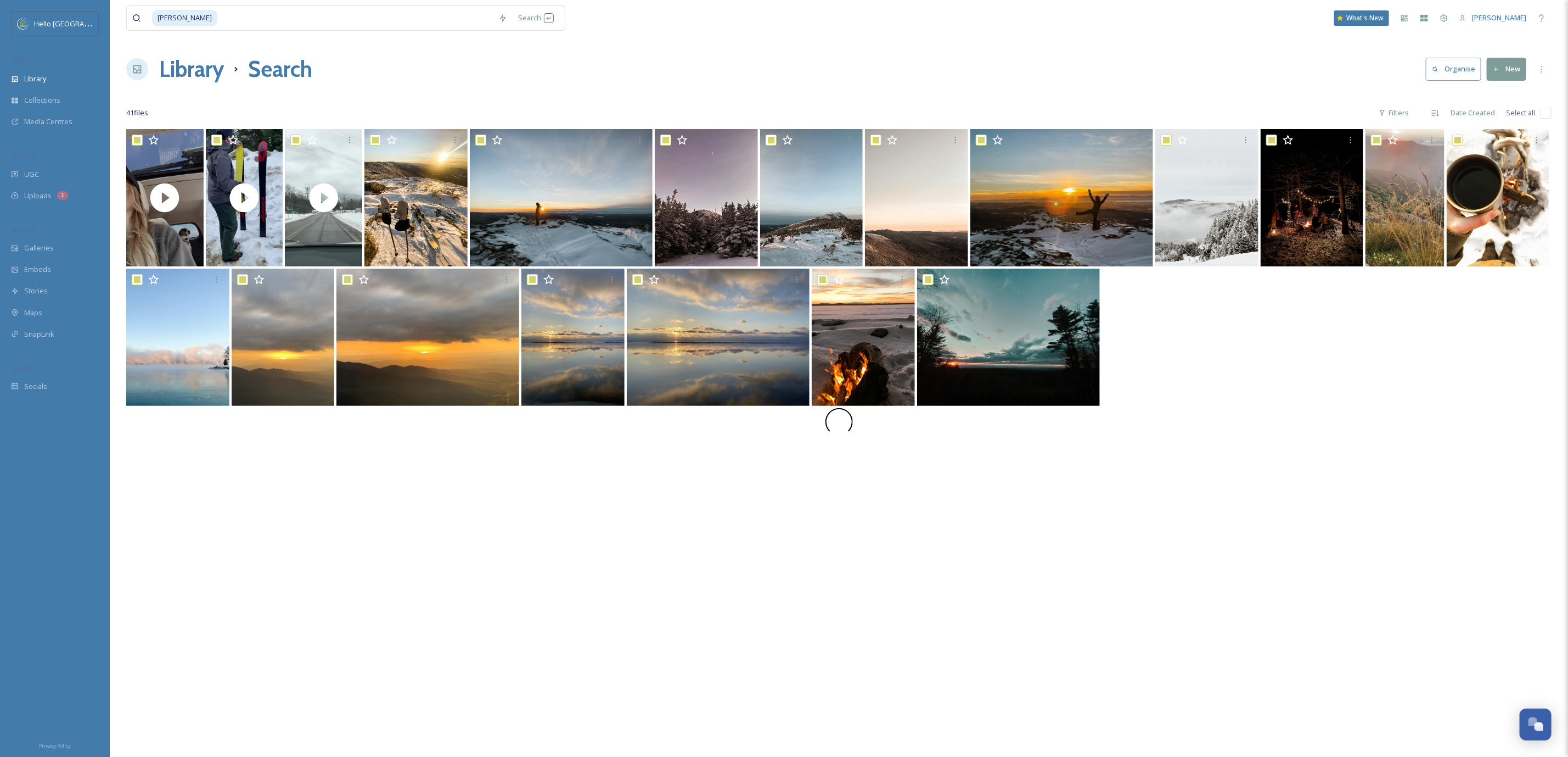
checkbox input "true"
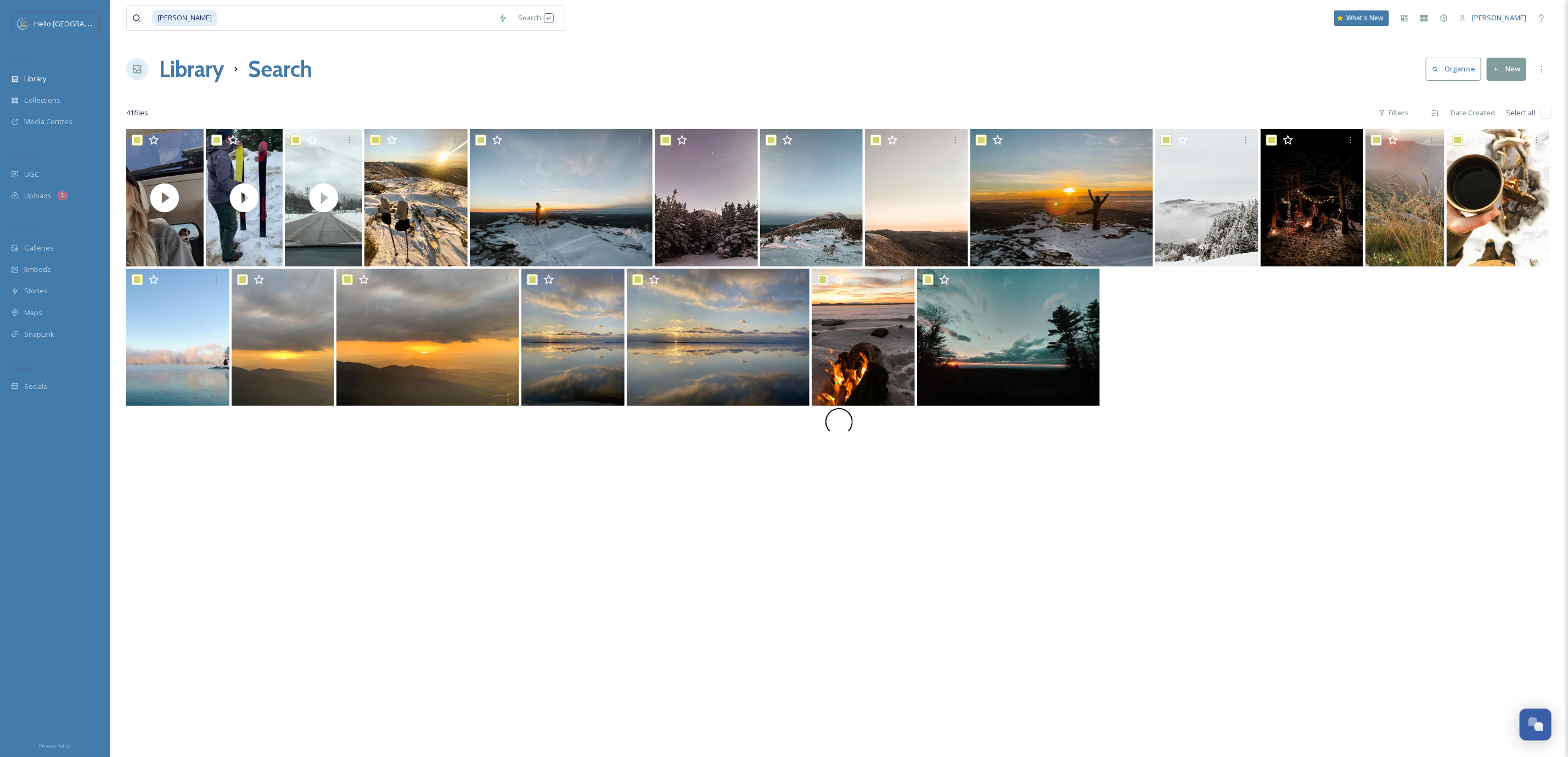
checkbox input "true"
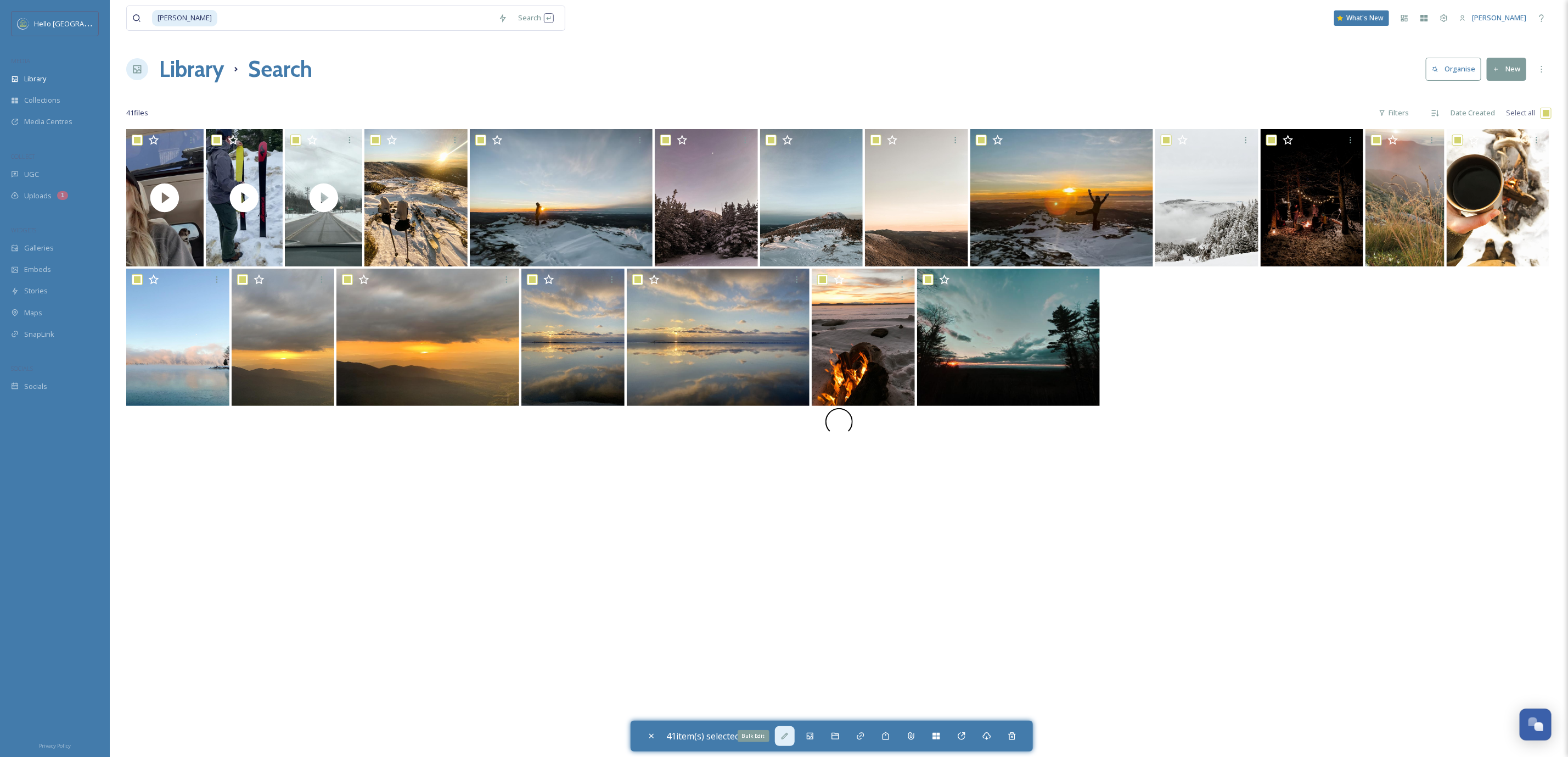
click at [793, 738] on div "Bulk Edit" at bounding box center [785, 736] width 19 height 20
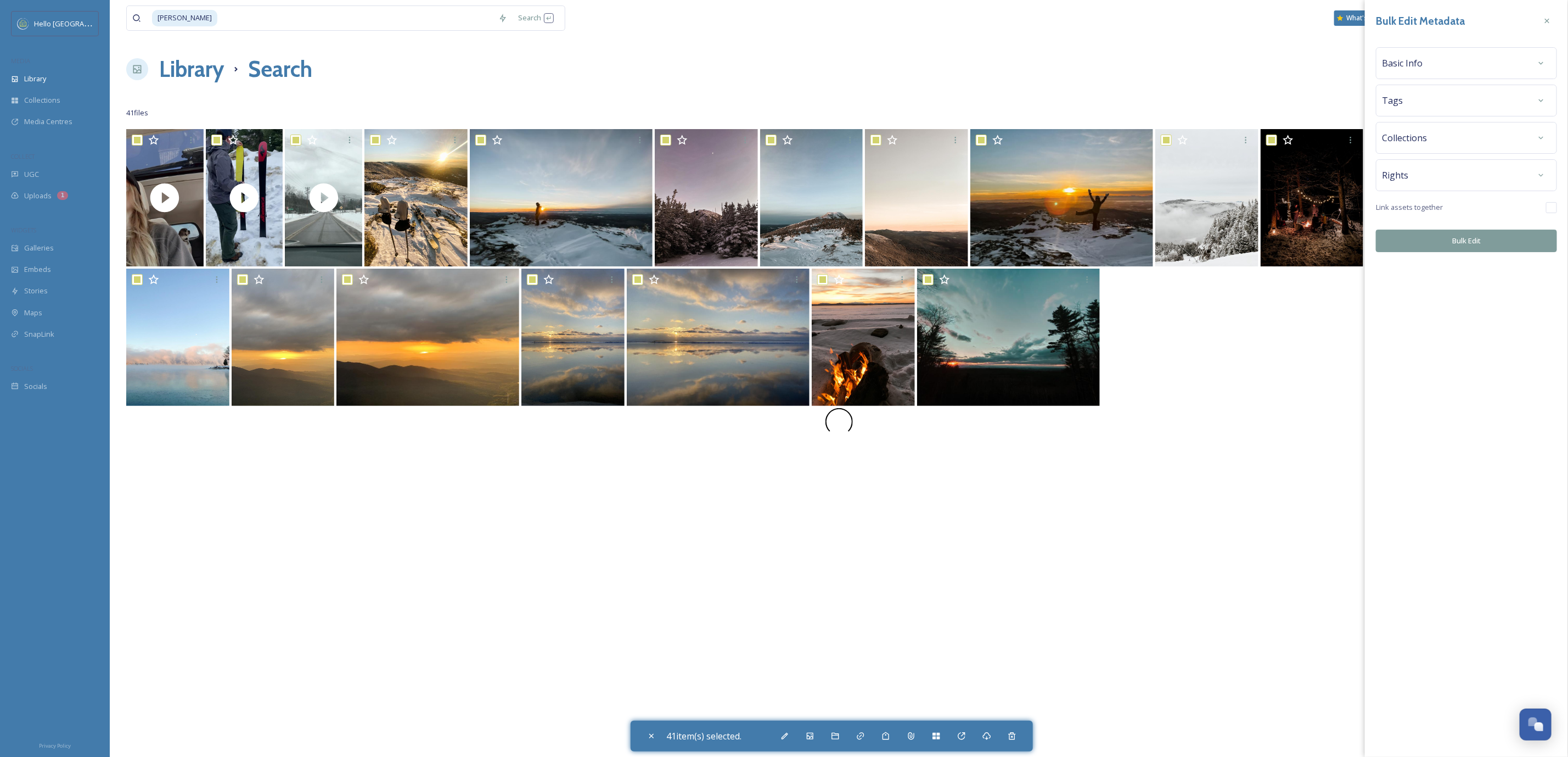
click at [1495, 178] on div "Rights" at bounding box center [1466, 175] width 169 height 20
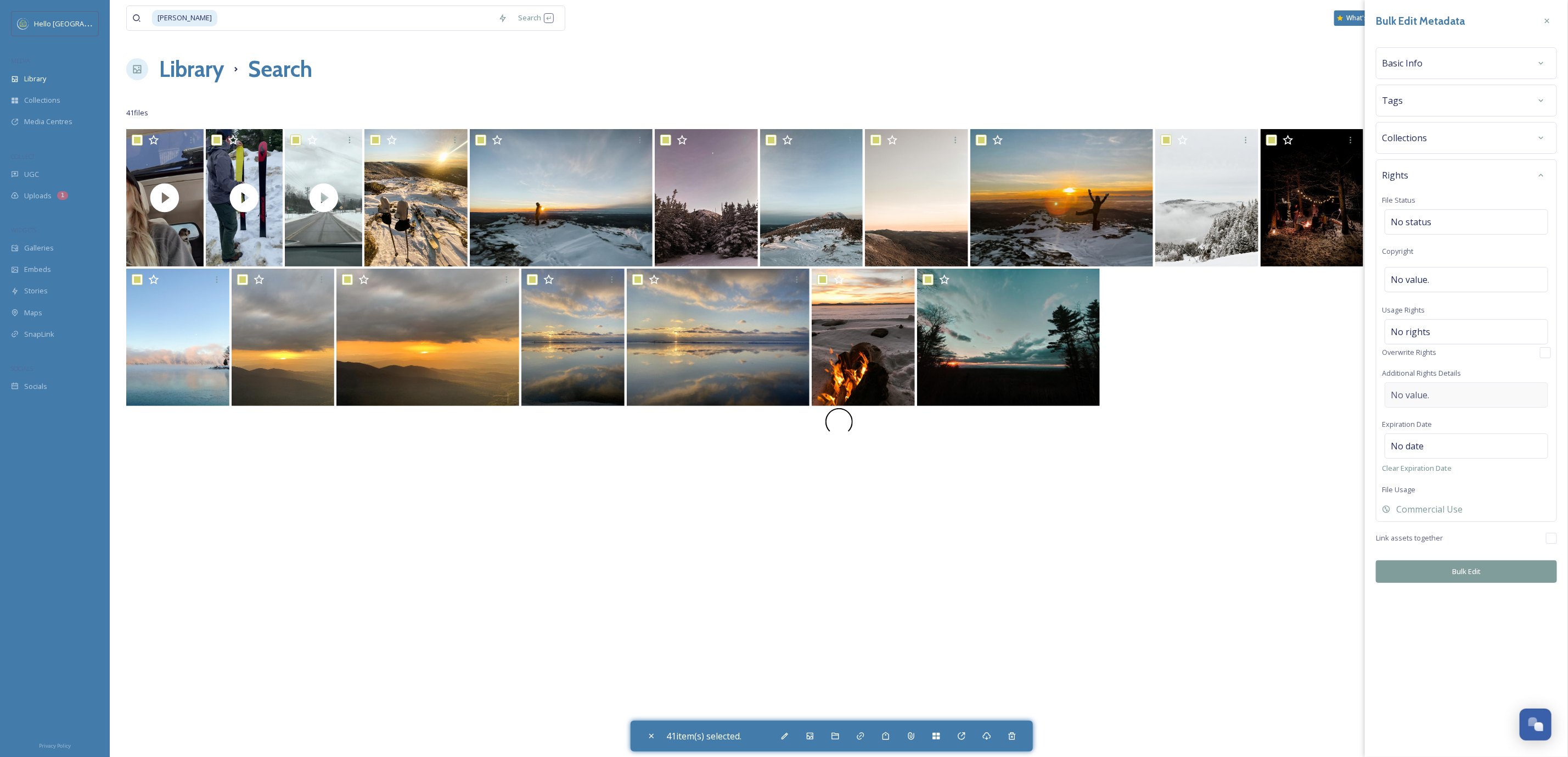
click at [1457, 405] on div "No value." at bounding box center [1466, 394] width 164 height 26
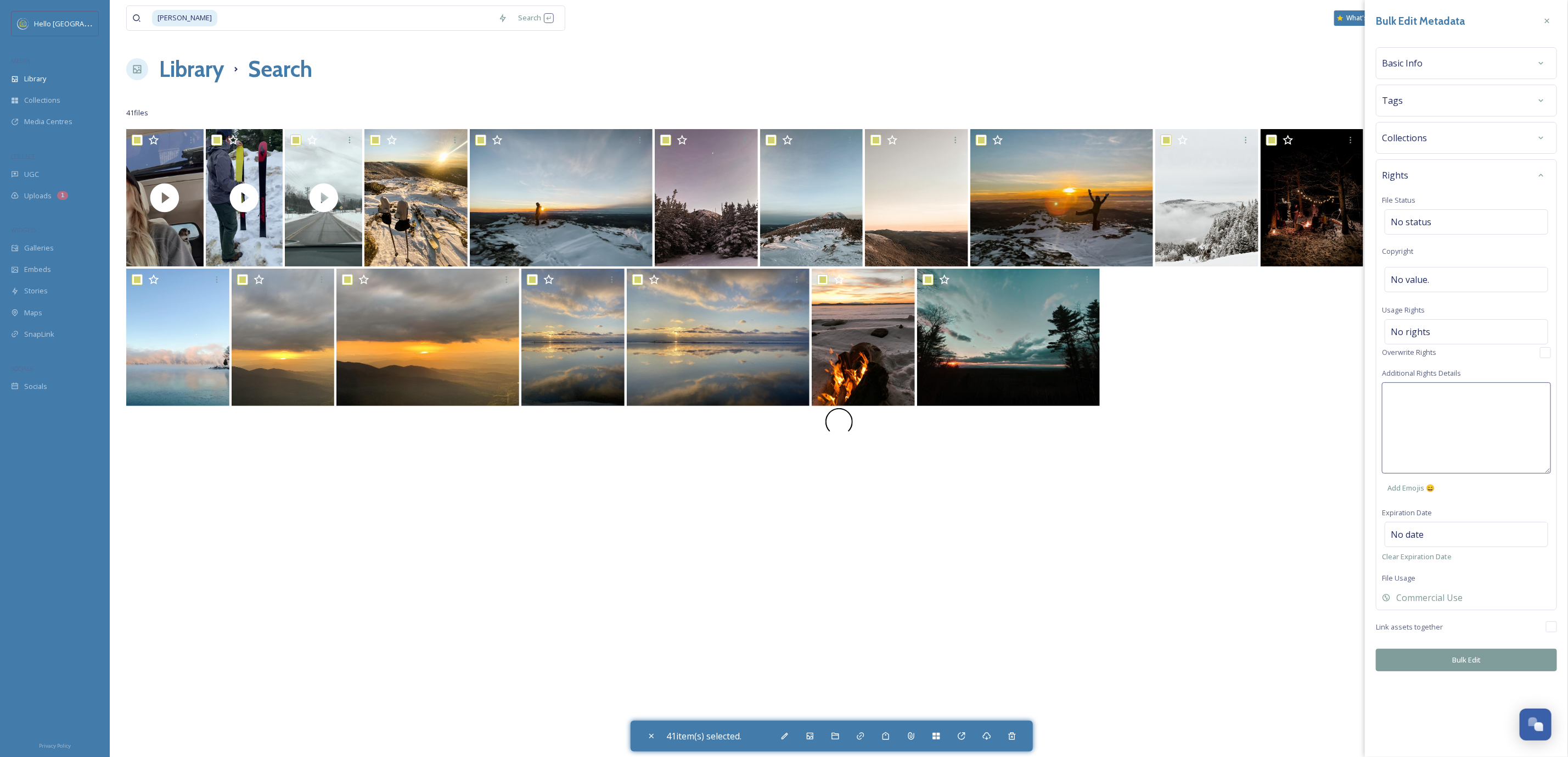
click at [1455, 396] on textarea at bounding box center [1466, 427] width 169 height 91
click at [1525, 429] on textarea "Social Use - Contract Signed through Ambassador Agreement" at bounding box center [1466, 427] width 169 height 91
drag, startPoint x: 1477, startPoint y: 428, endPoint x: 1397, endPoint y: 427, distance: 80.0
click at [1397, 427] on textarea "Social Use - Contract Signed through Ambassador Agreement - Tag @keepvermontwild" at bounding box center [1466, 427] width 169 height 91
type textarea "Social Use - Contract Signed through Ambassador Agreement - Tag @keepvermontwild"
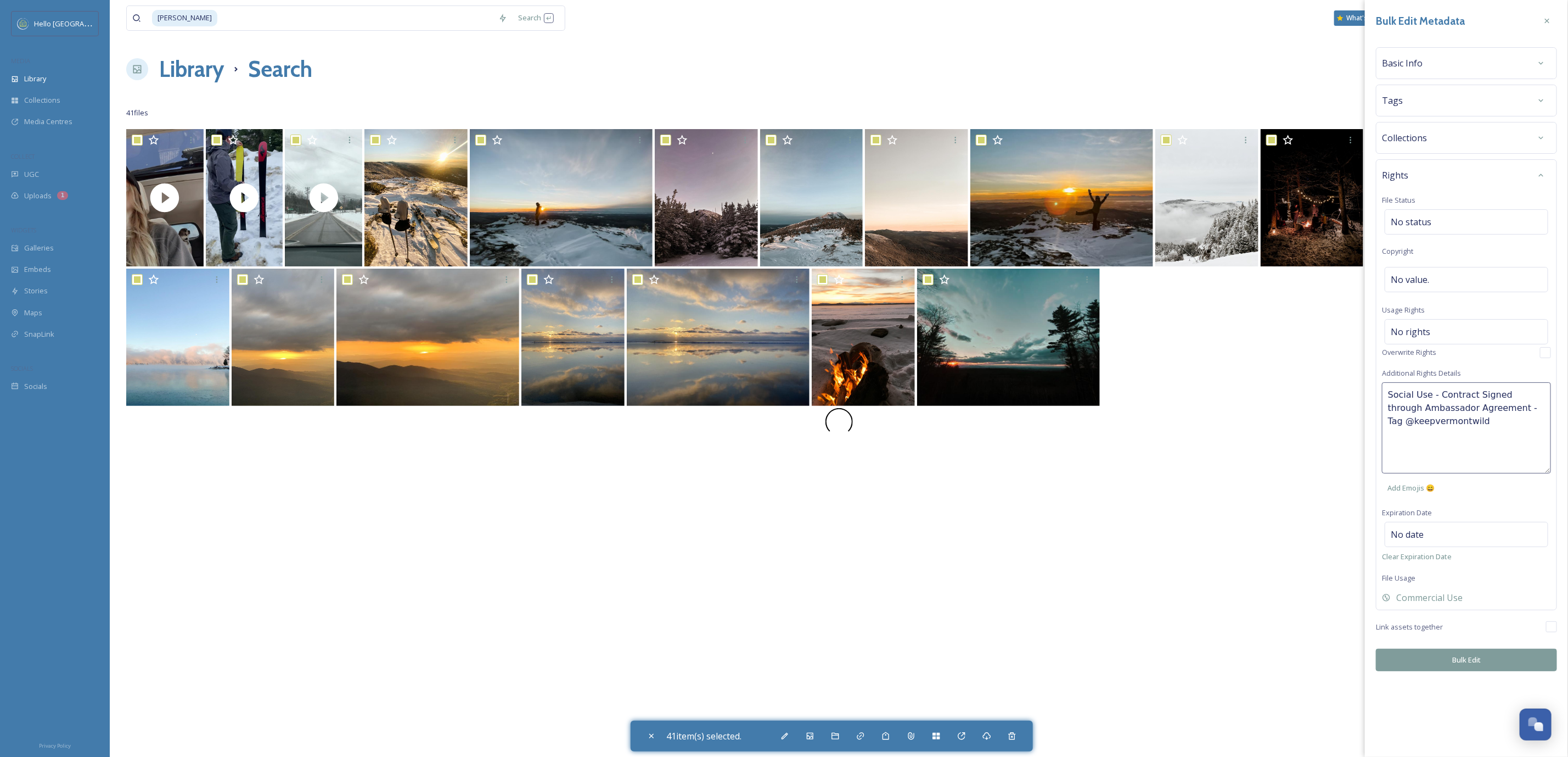
click at [1526, 458] on textarea "Social Use - Contract Signed through Ambassador Agreement - Tag @keepvermontwild" at bounding box center [1466, 427] width 169 height 91
click at [1502, 667] on div "Bulk Edit Metadata Basic Info Tags Collections Rights File Status No status Cop…" at bounding box center [1466, 378] width 203 height 757
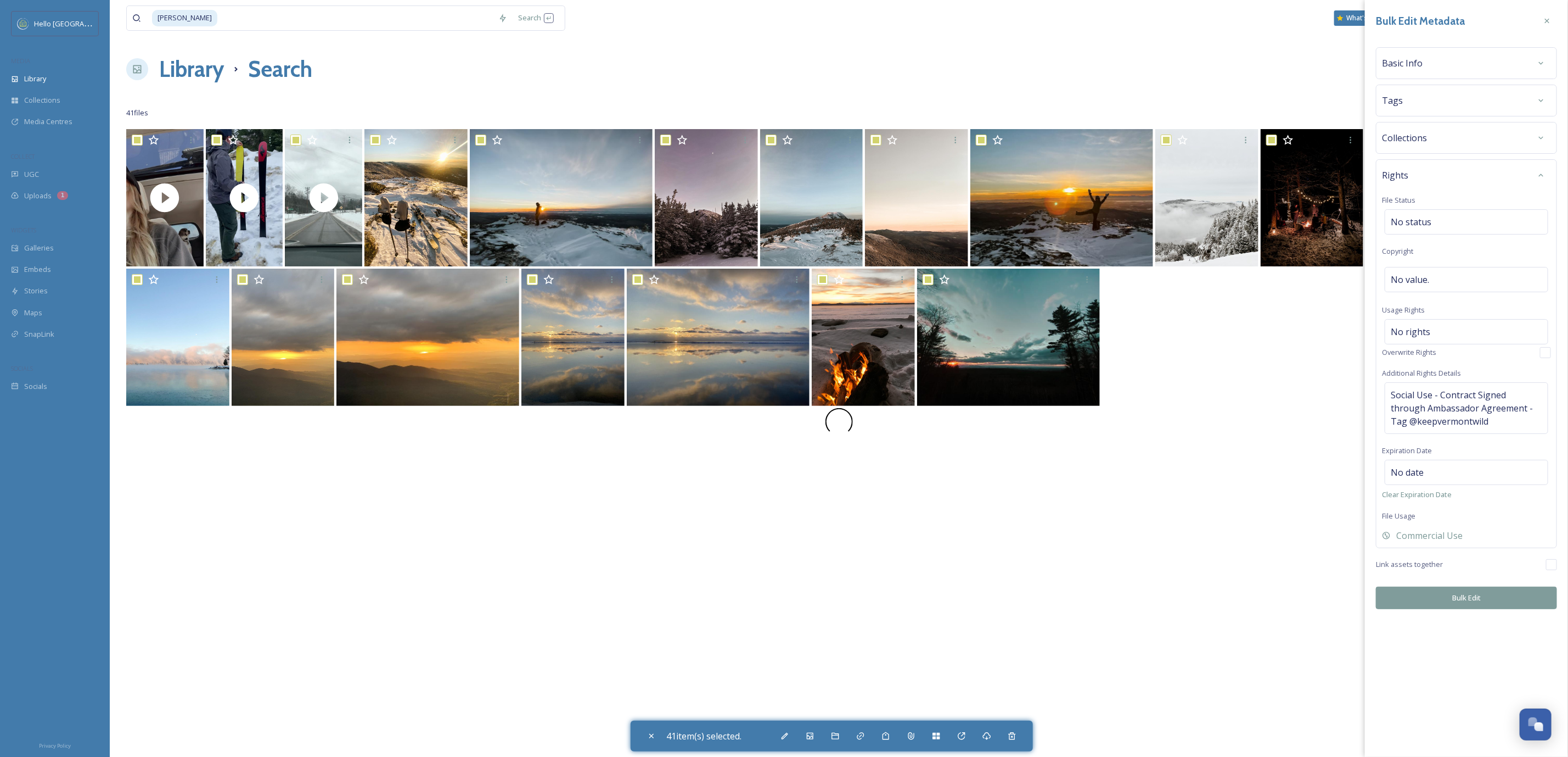
click at [1446, 594] on button "Bulk Edit" at bounding box center [1466, 597] width 181 height 22
checkbox input "false"
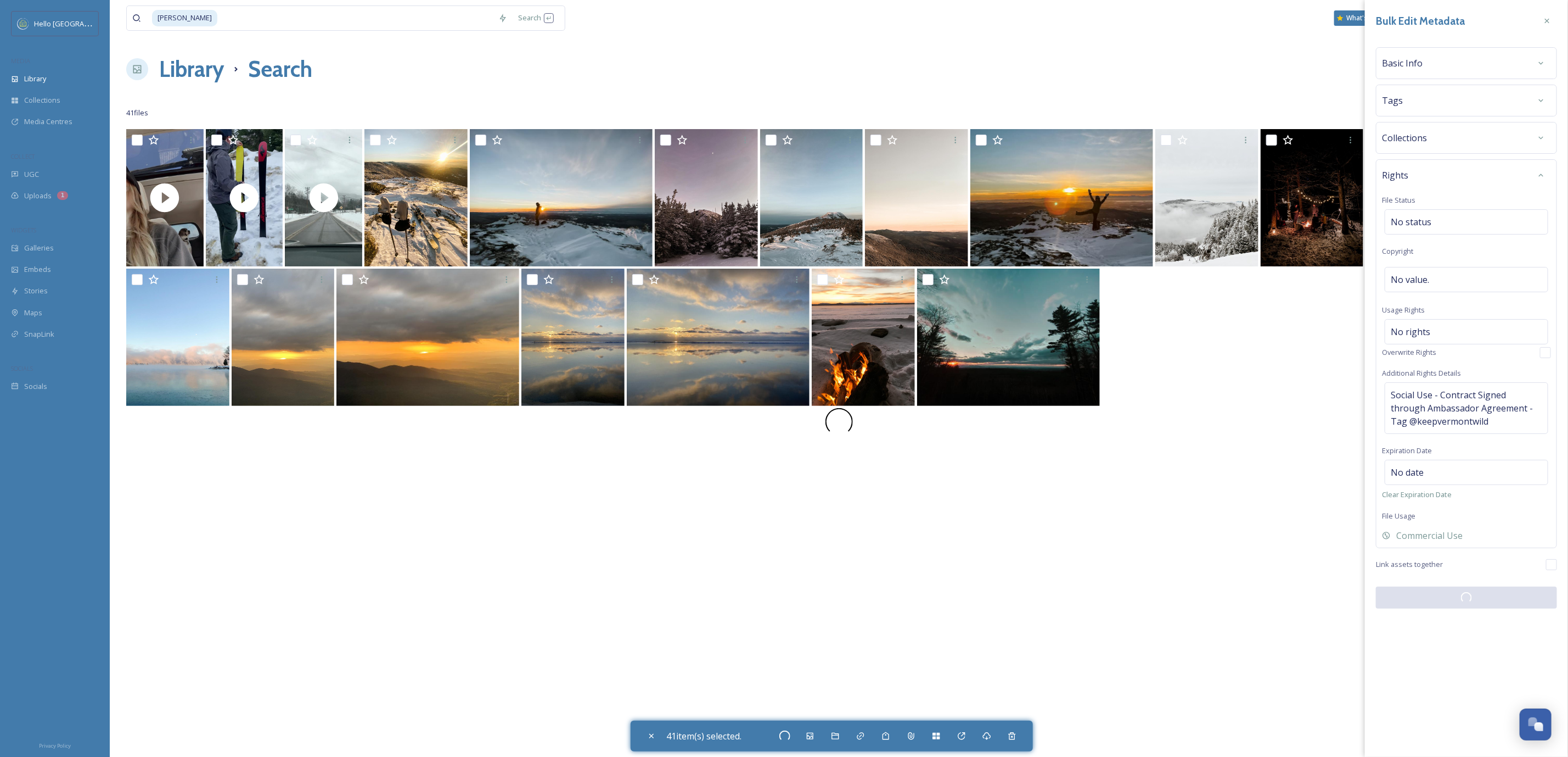
checkbox input "false"
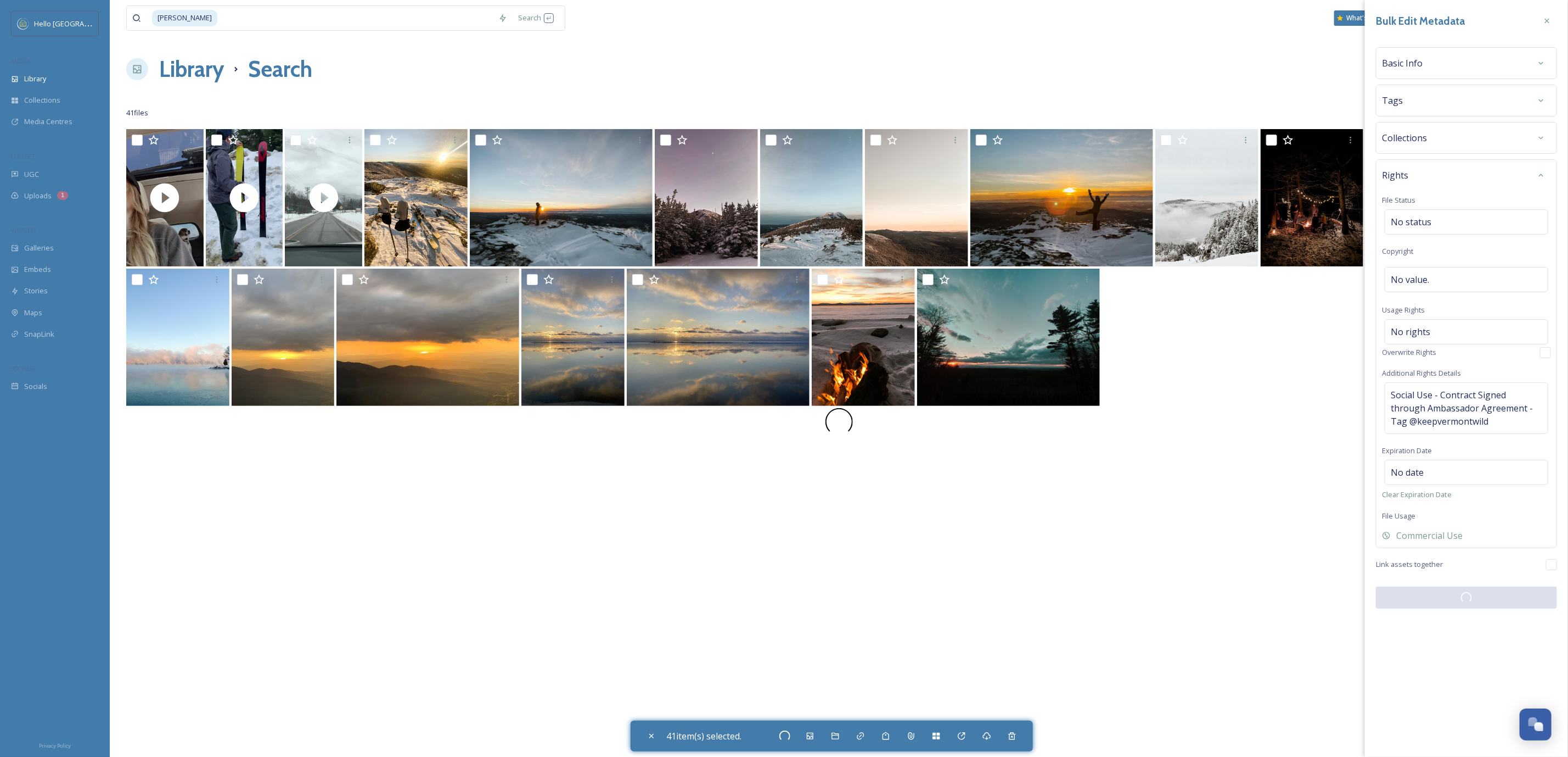
checkbox input "false"
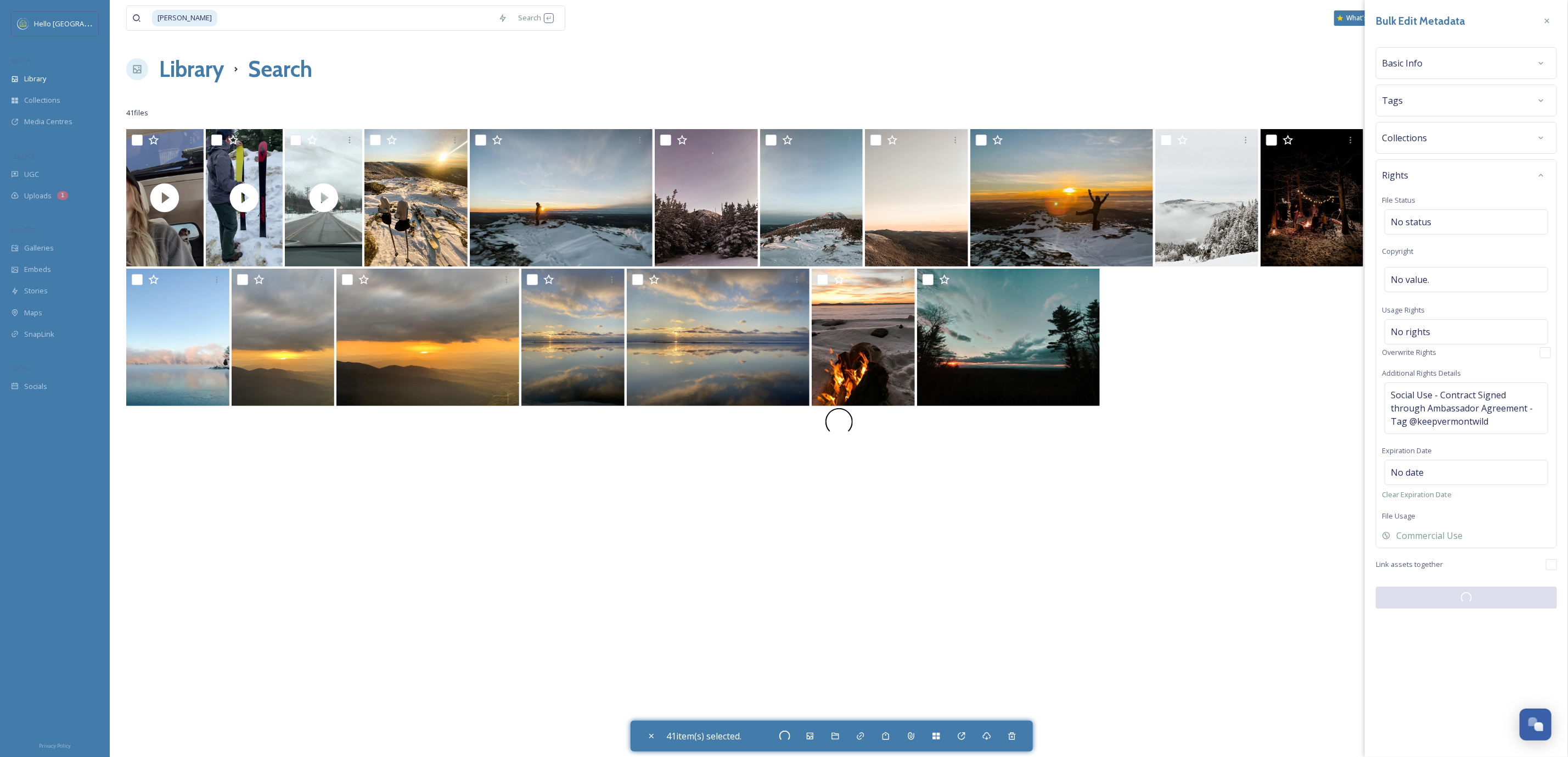
checkbox input "false"
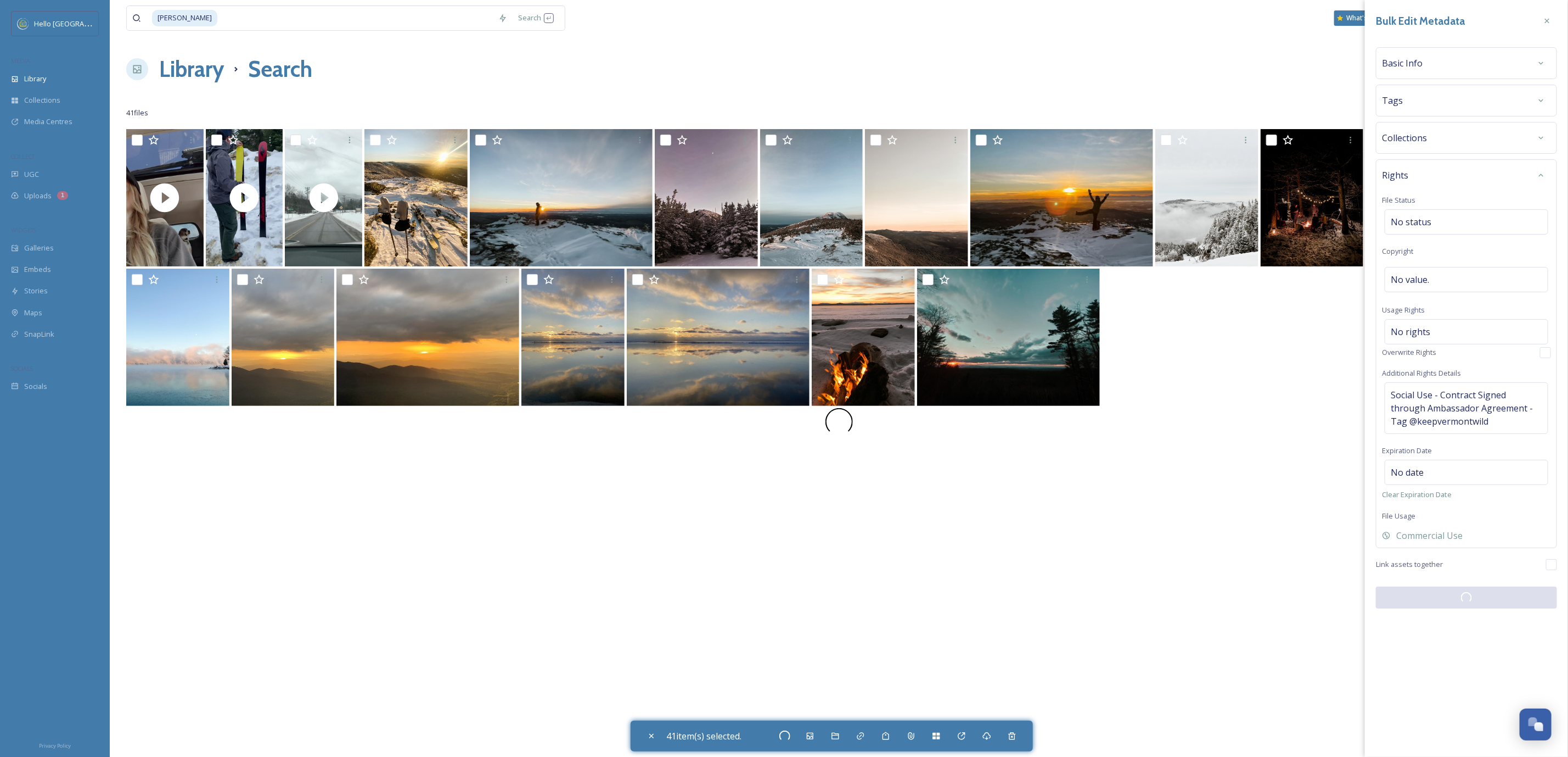
checkbox input "false"
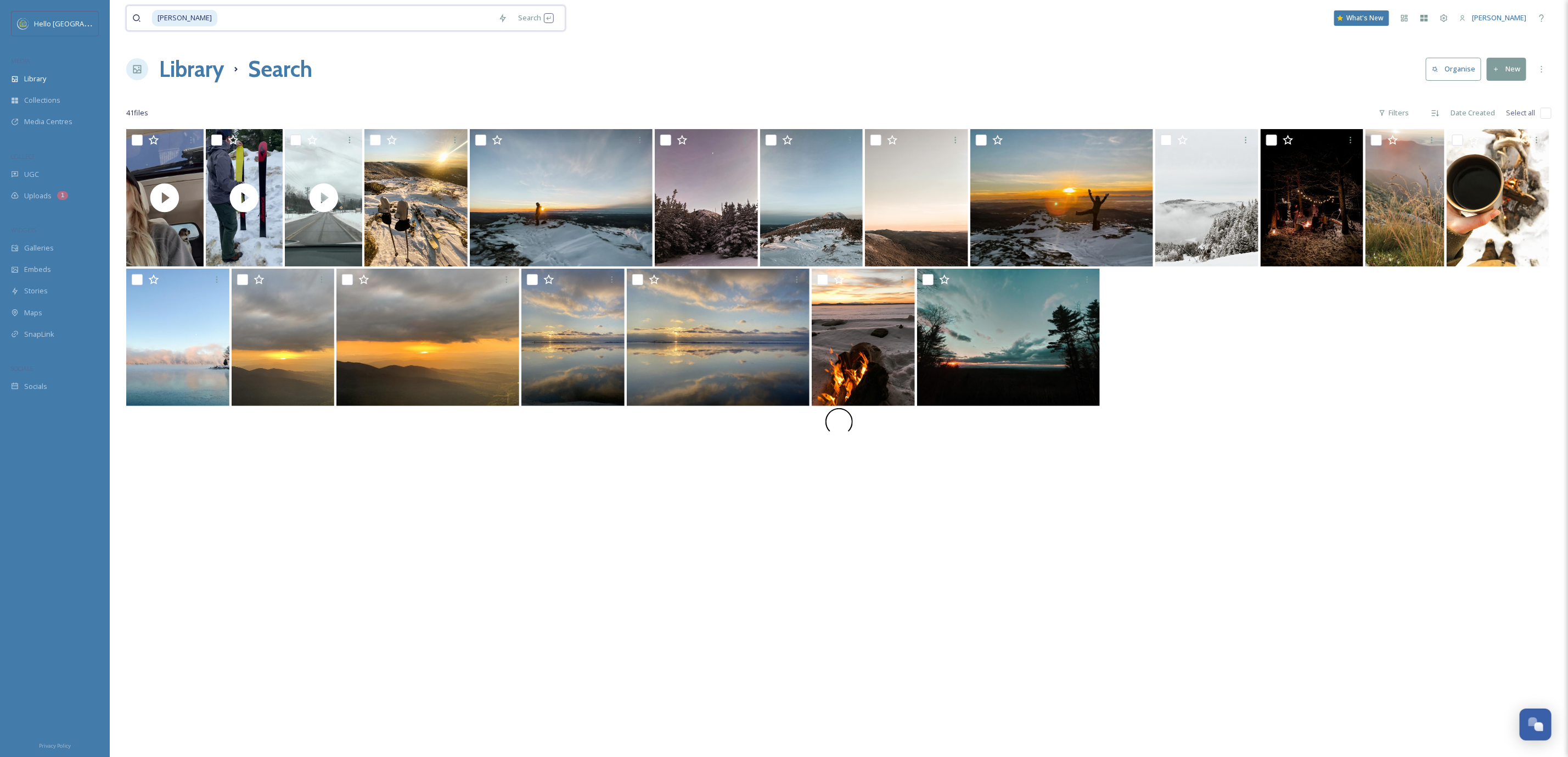
click at [224, 10] on input at bounding box center [356, 18] width 275 height 24
type input "r"
paste input "[PERSON_NAME]"
type input "[PERSON_NAME]"
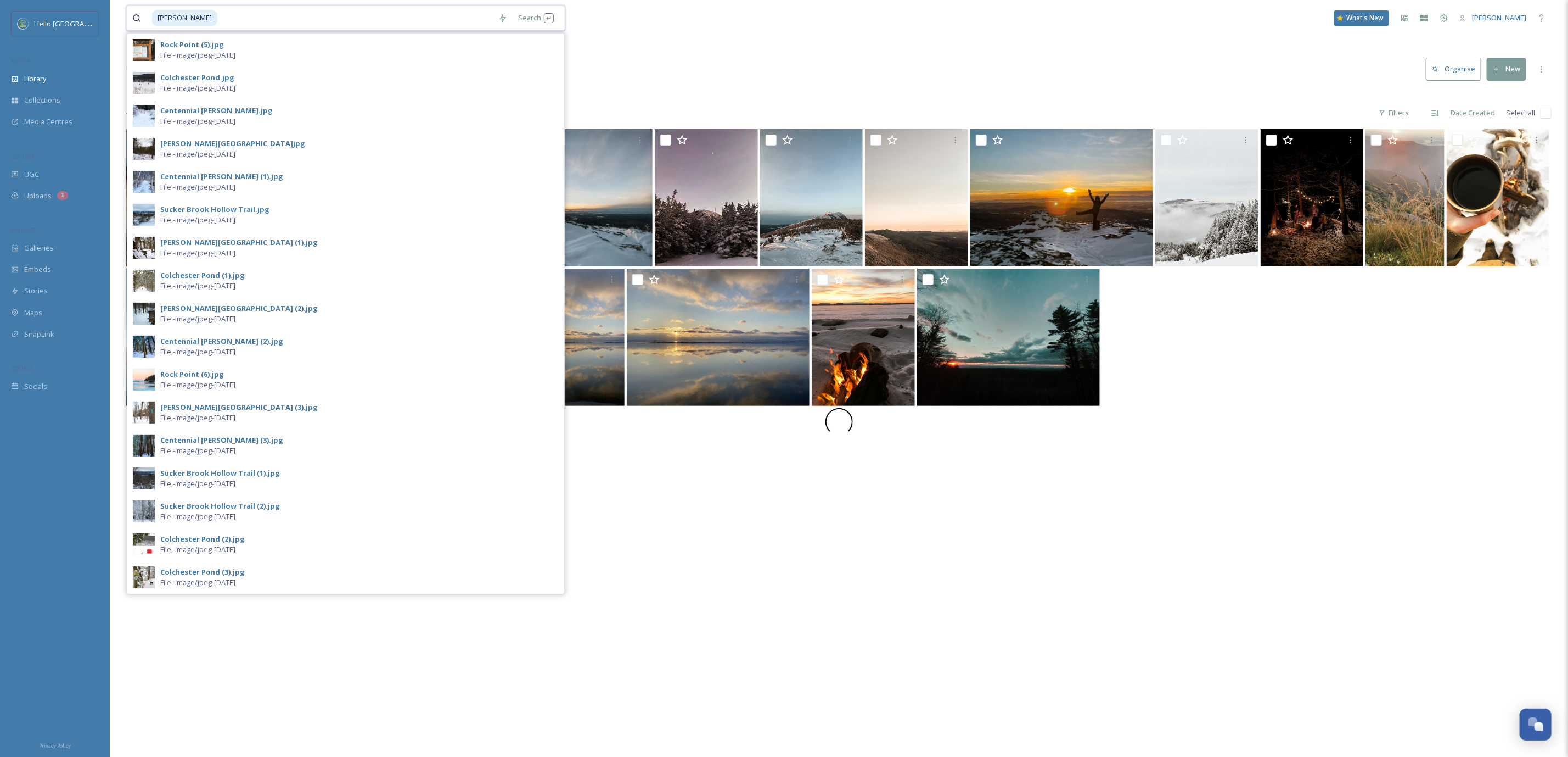
click at [277, 20] on input at bounding box center [356, 18] width 275 height 24
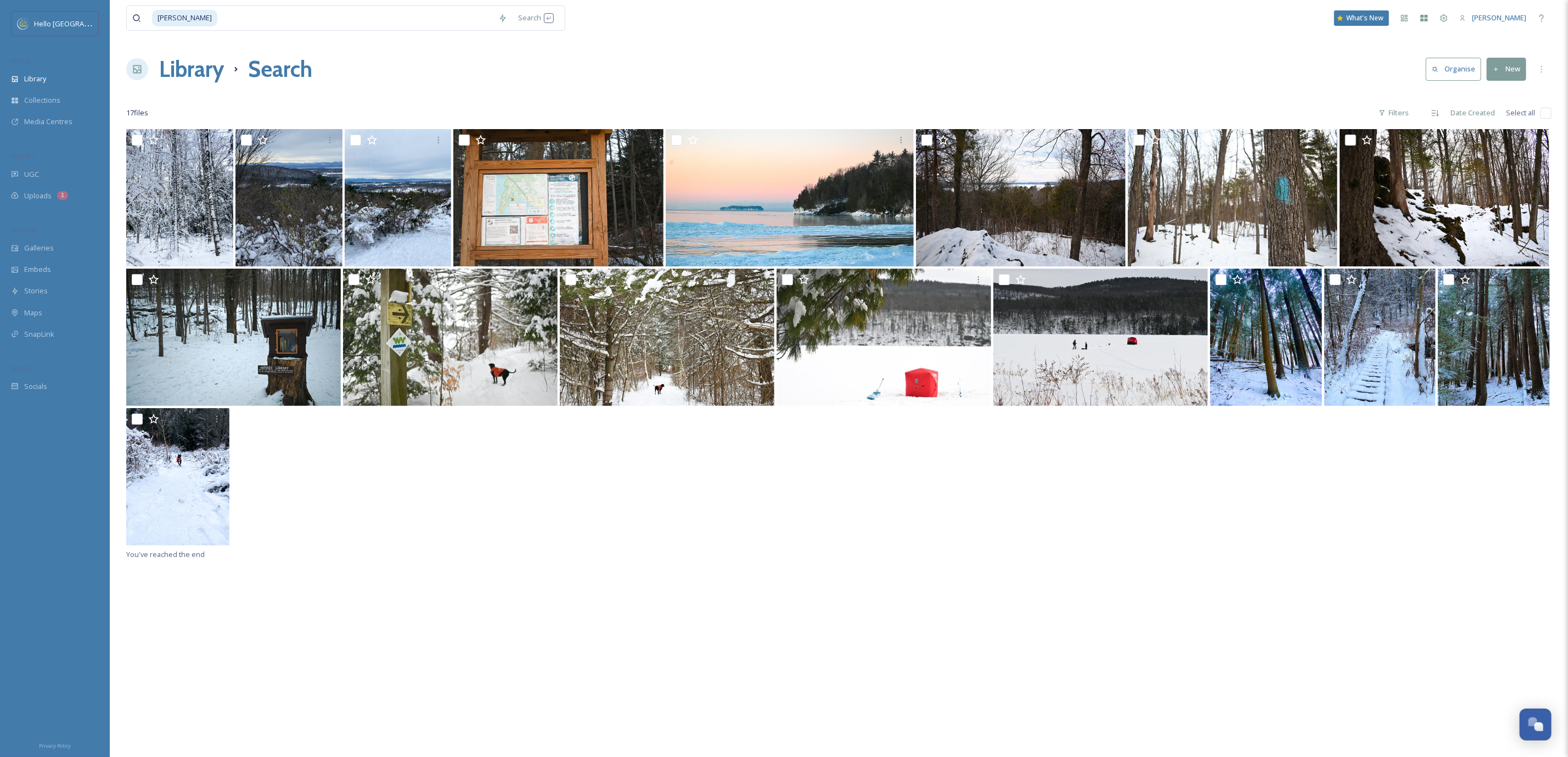
click at [1543, 111] on input "checkbox" at bounding box center [1546, 113] width 11 height 11
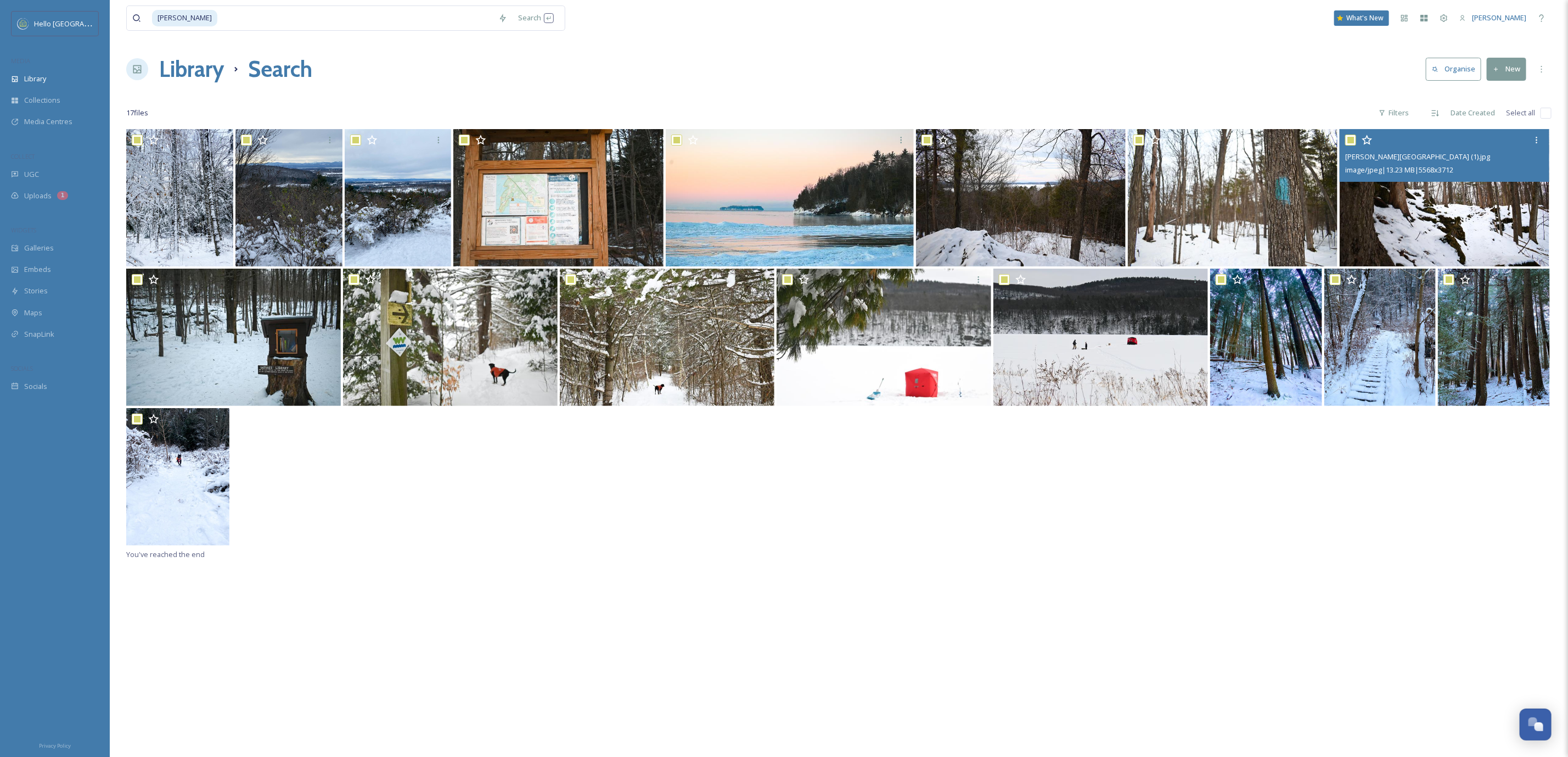
checkbox input "true"
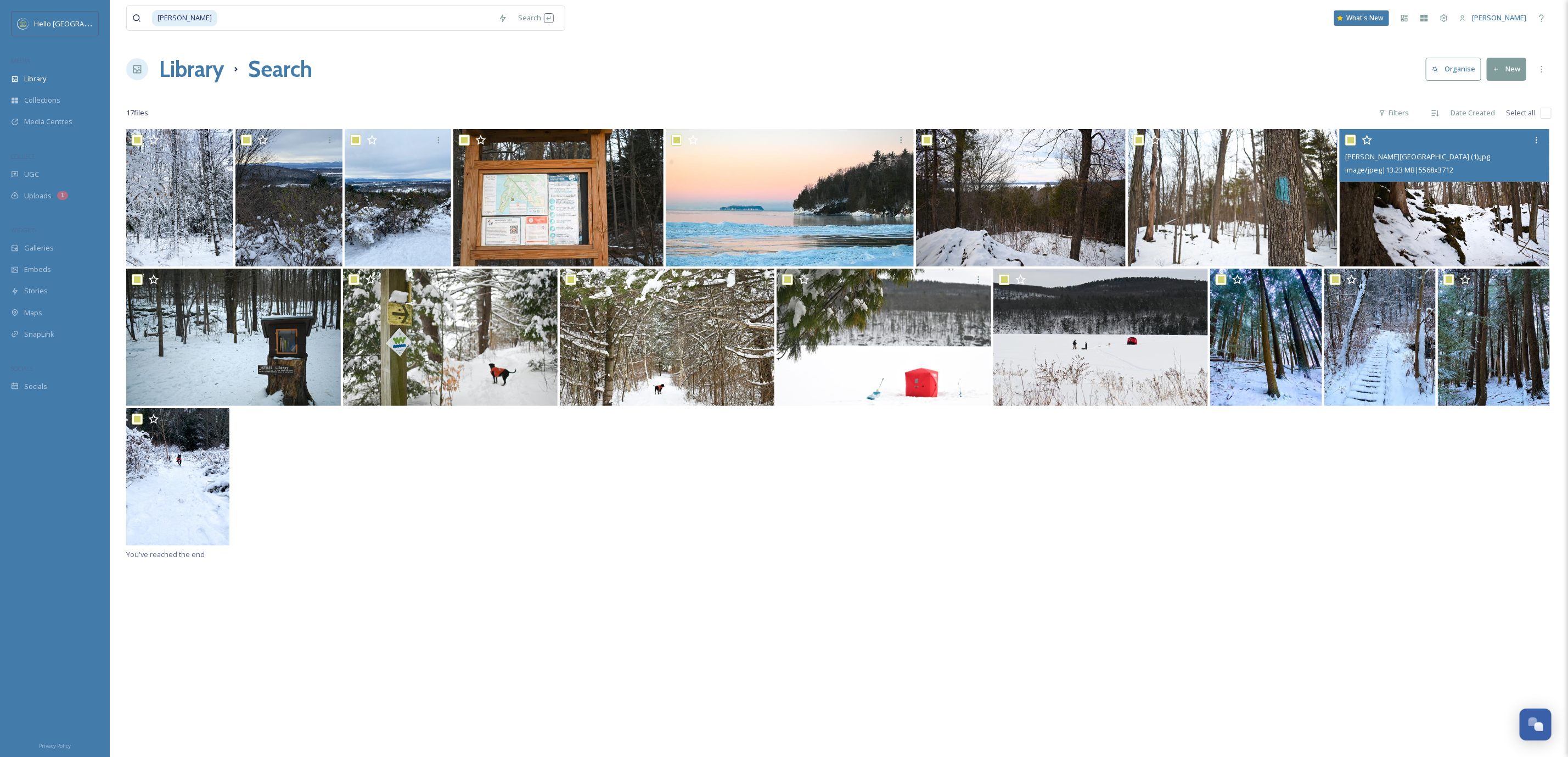
checkbox input "true"
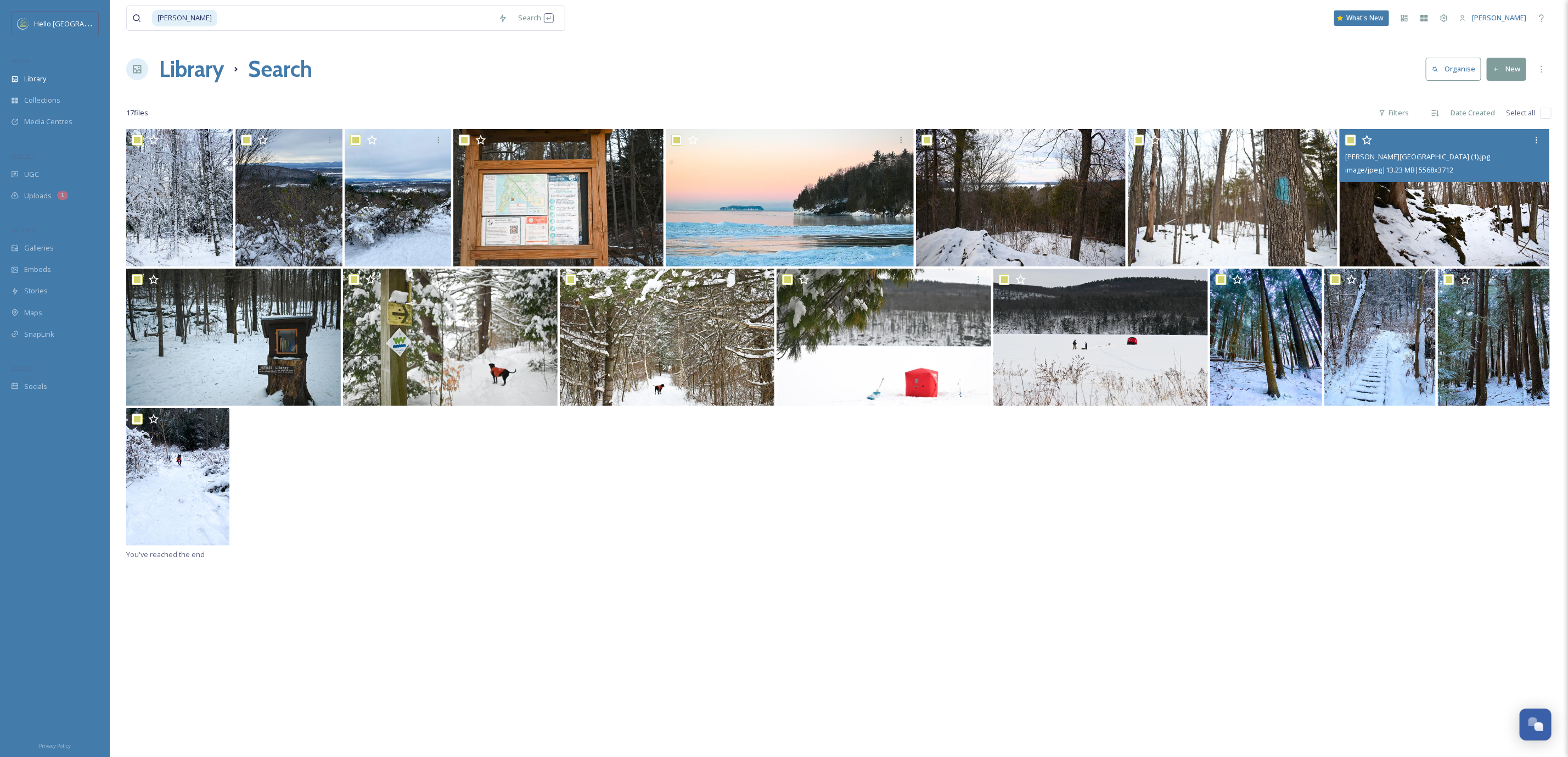
checkbox input "true"
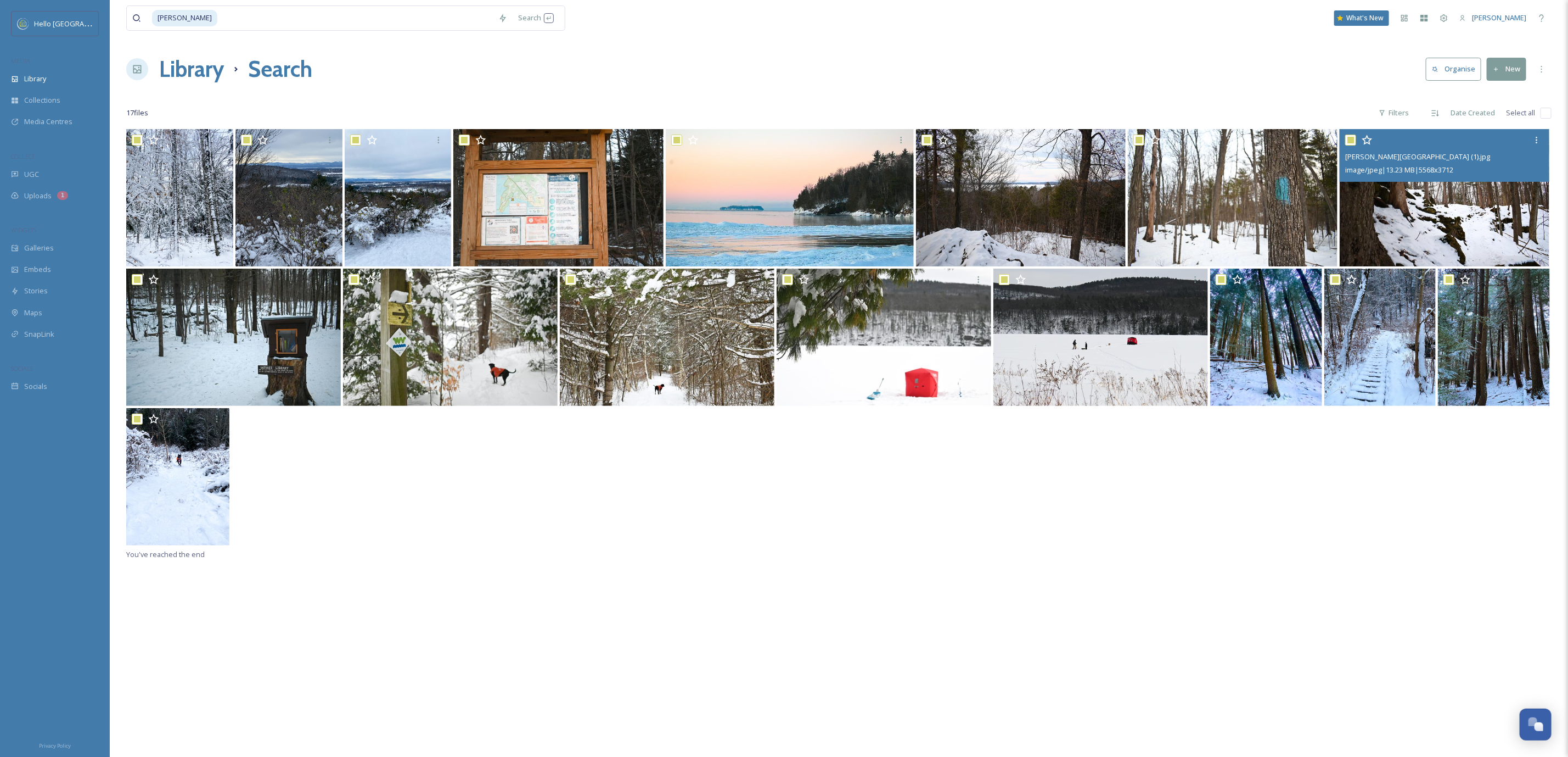
checkbox input "true"
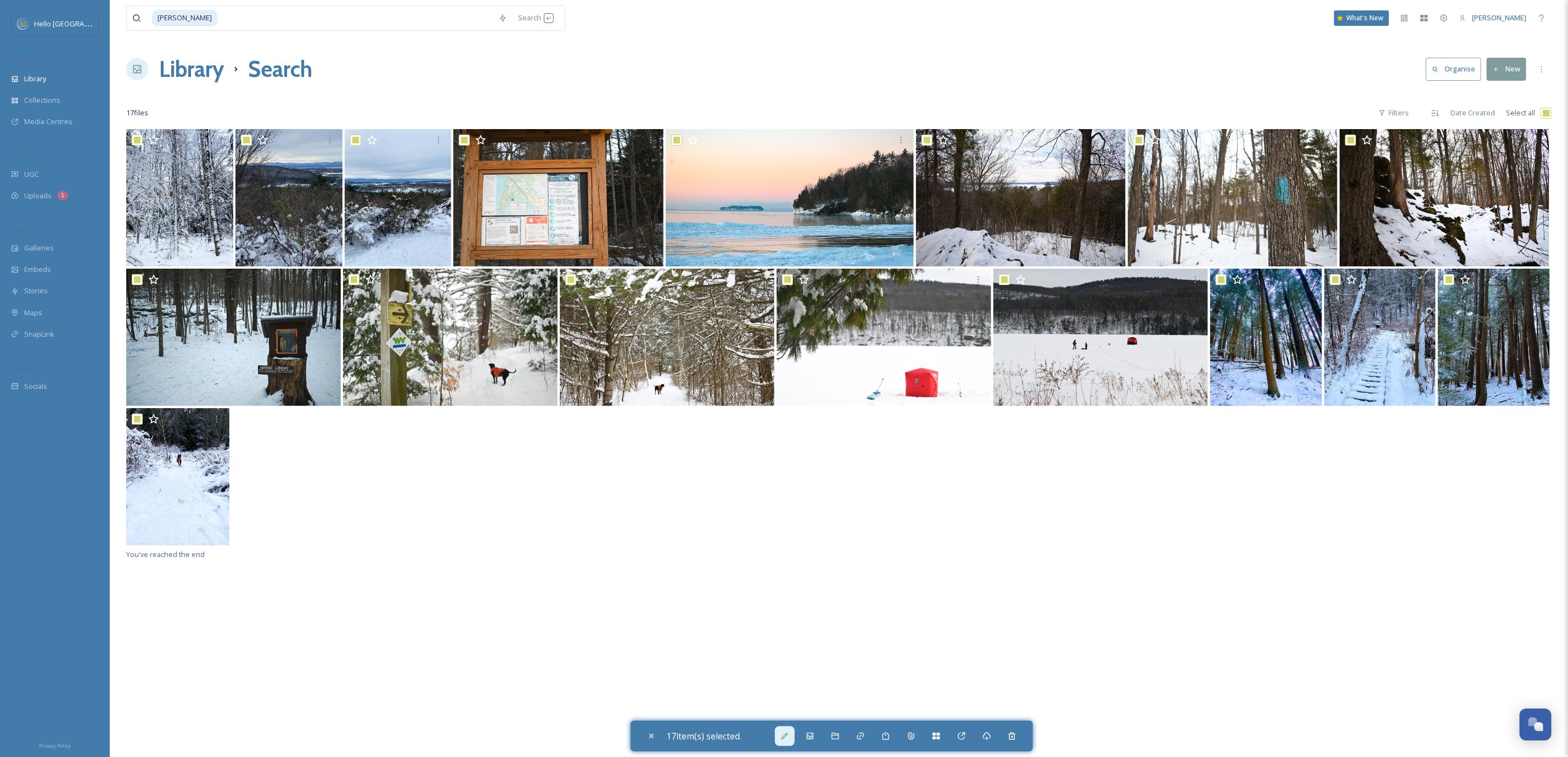
click at [795, 735] on div at bounding box center [785, 736] width 19 height 20
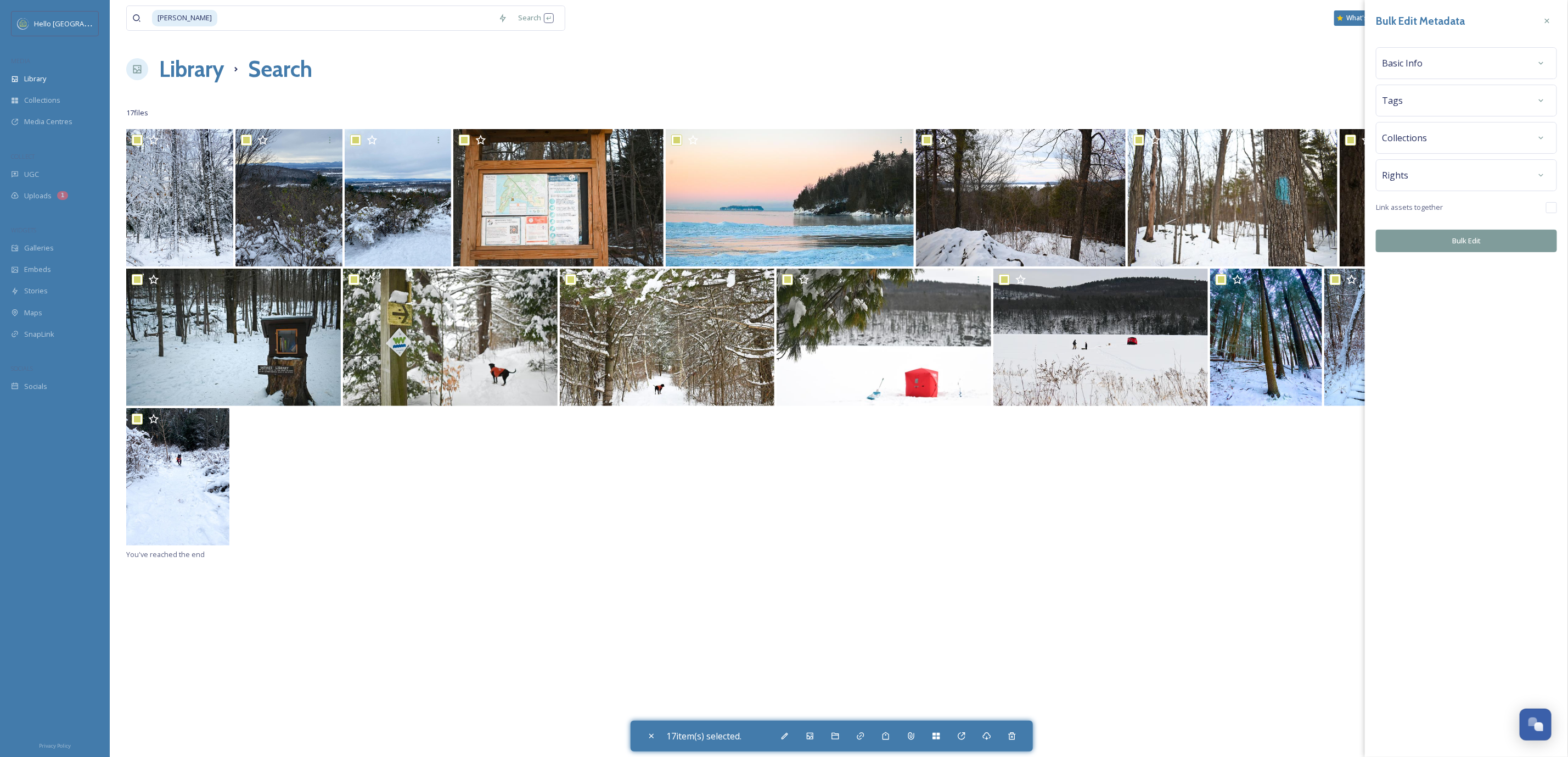
click at [1447, 184] on div "Rights" at bounding box center [1466, 175] width 169 height 20
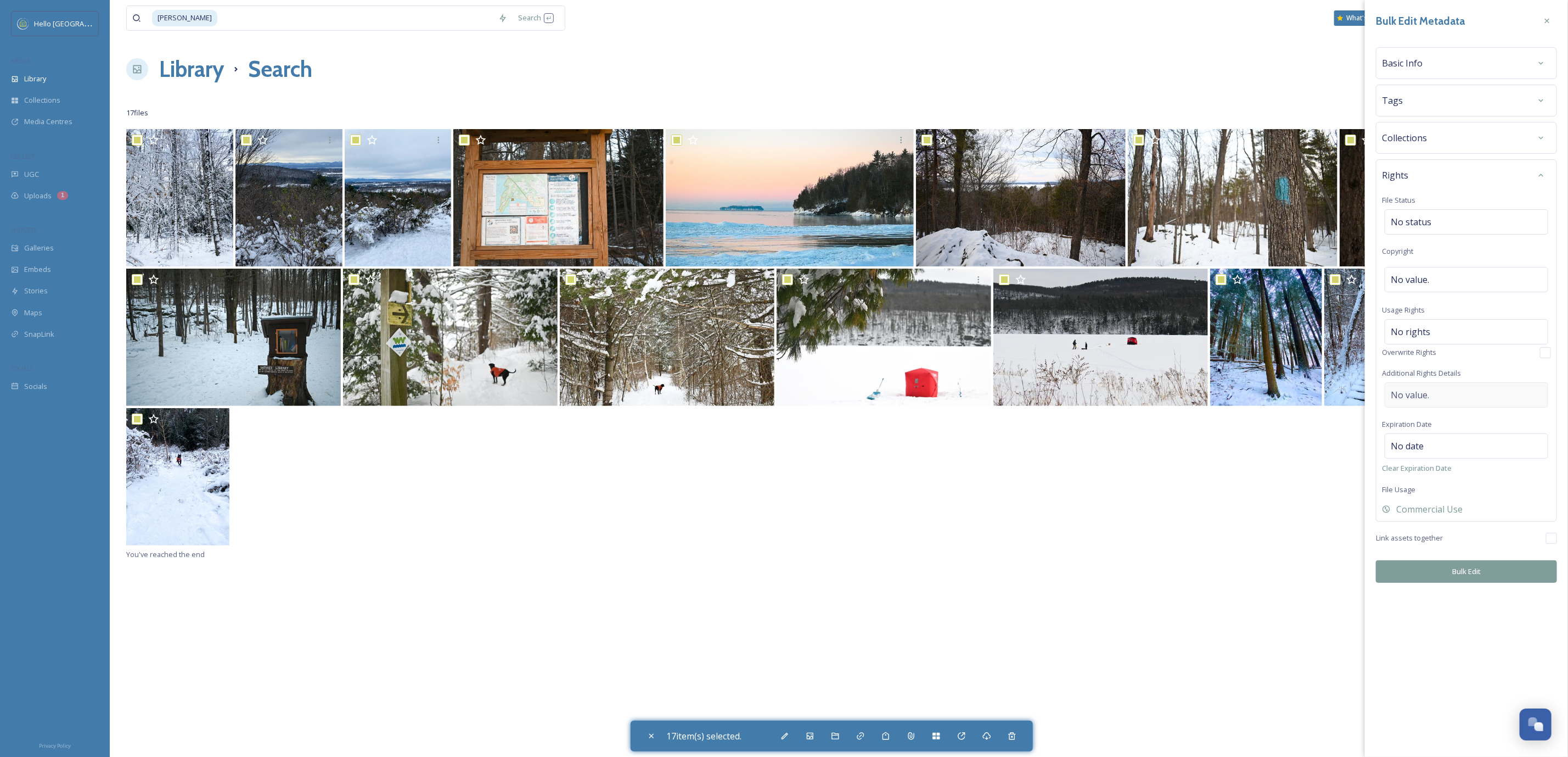
click at [1438, 395] on div "No value." at bounding box center [1466, 394] width 164 height 26
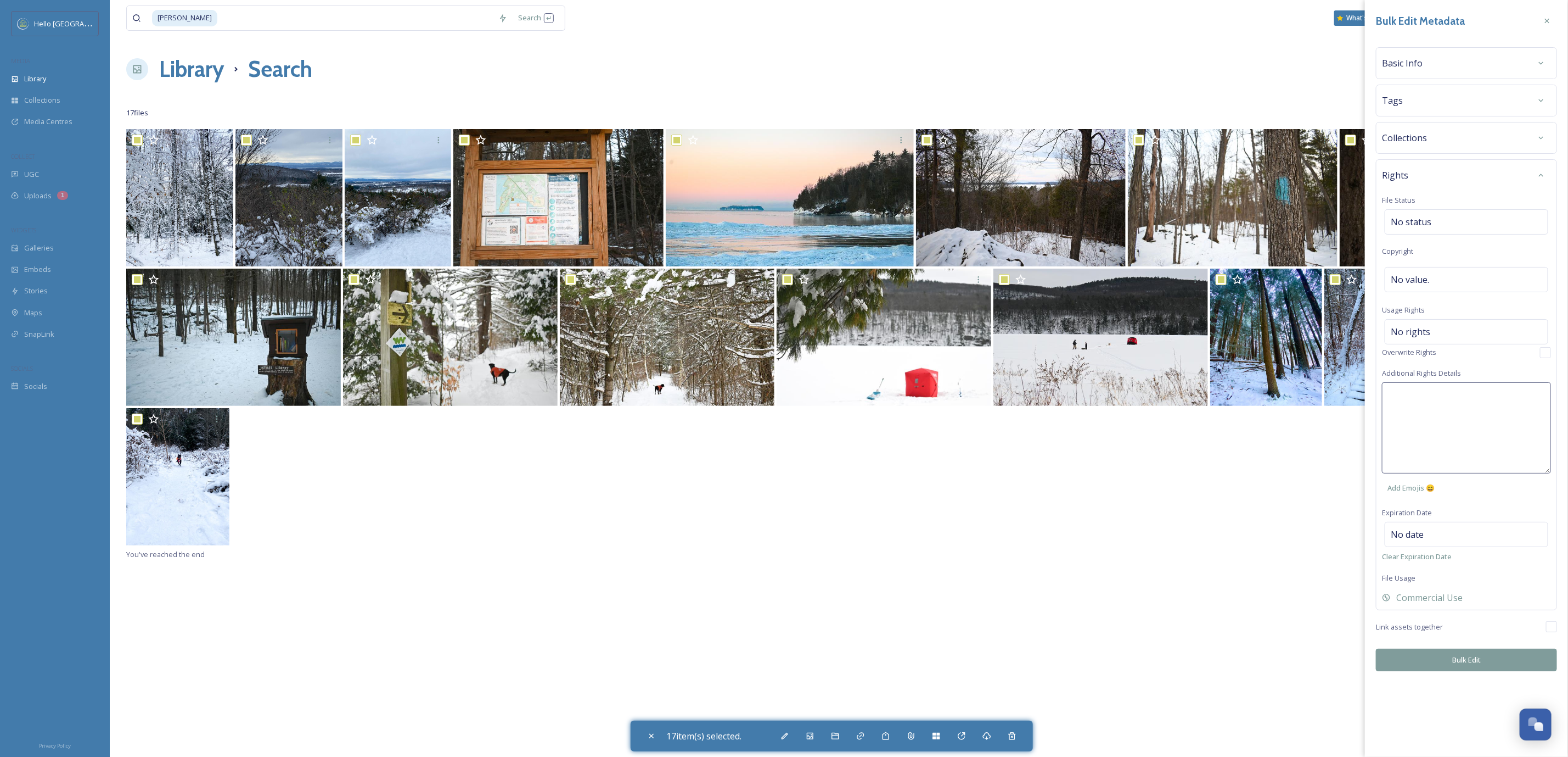
click at [1438, 397] on textarea at bounding box center [1466, 427] width 169 height 91
paste textarea "Universal, non-exclusive. Credit [PERSON_NAME]. @kelseymmmm"
type textarea "Universal, non-exclusive. Credit [PERSON_NAME]. @kelseymmmm"
click at [1446, 665] on div "Bulk Edit Metadata Basic Info Tags Collections Rights File Status No status Cop…" at bounding box center [1466, 378] width 203 height 757
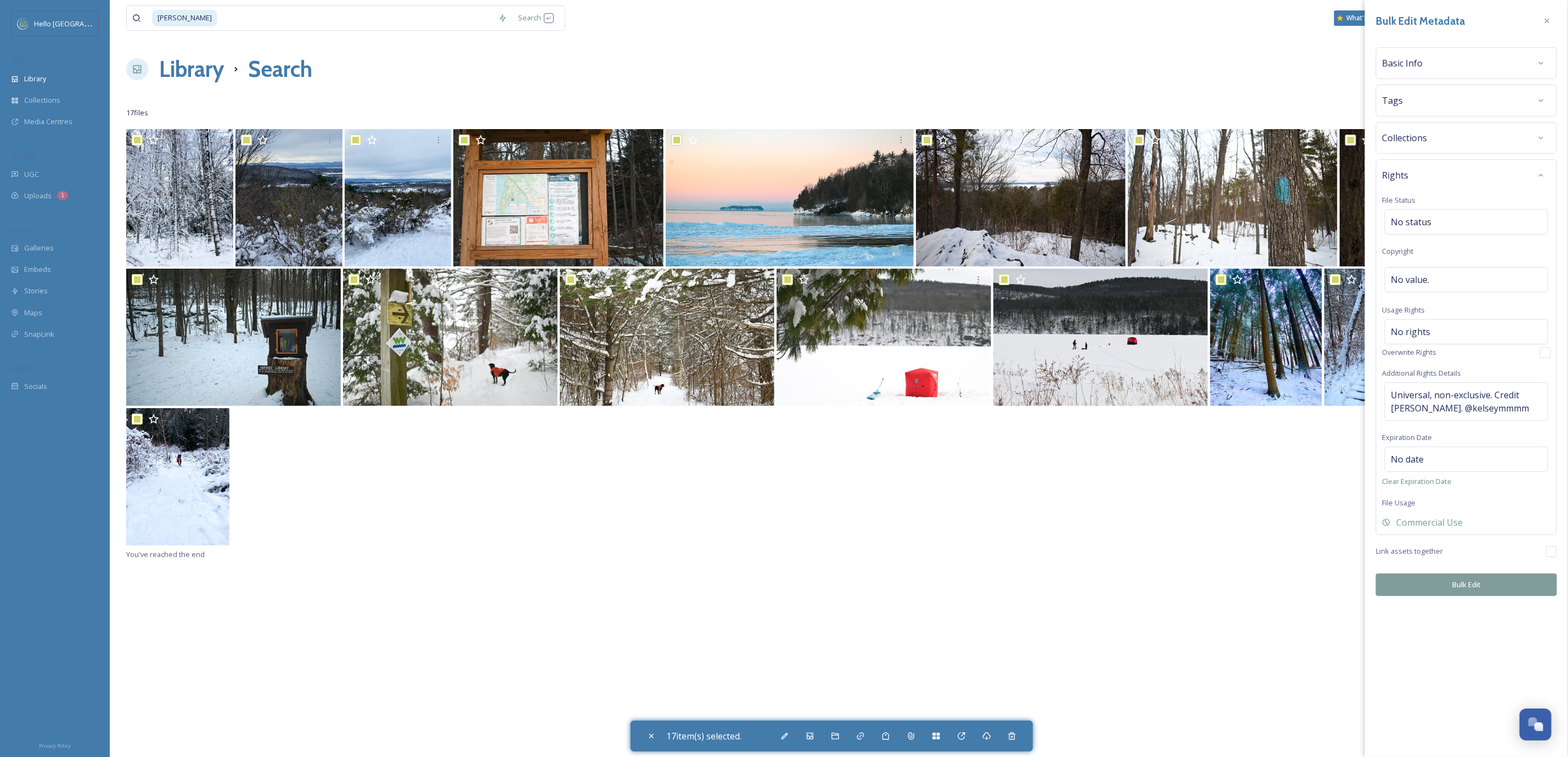
click at [1449, 596] on button "Bulk Edit" at bounding box center [1466, 584] width 181 height 22
checkbox input "false"
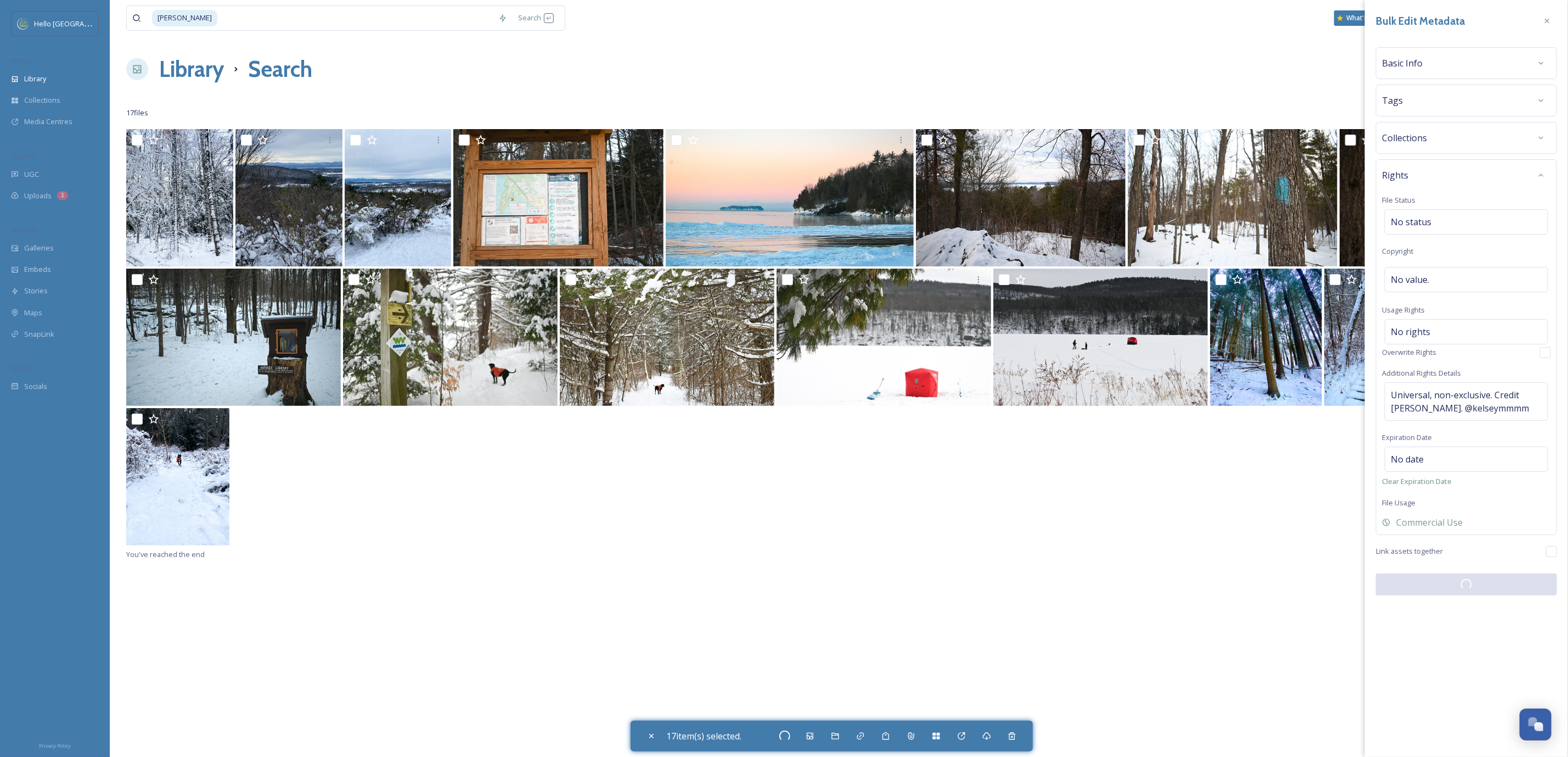
checkbox input "false"
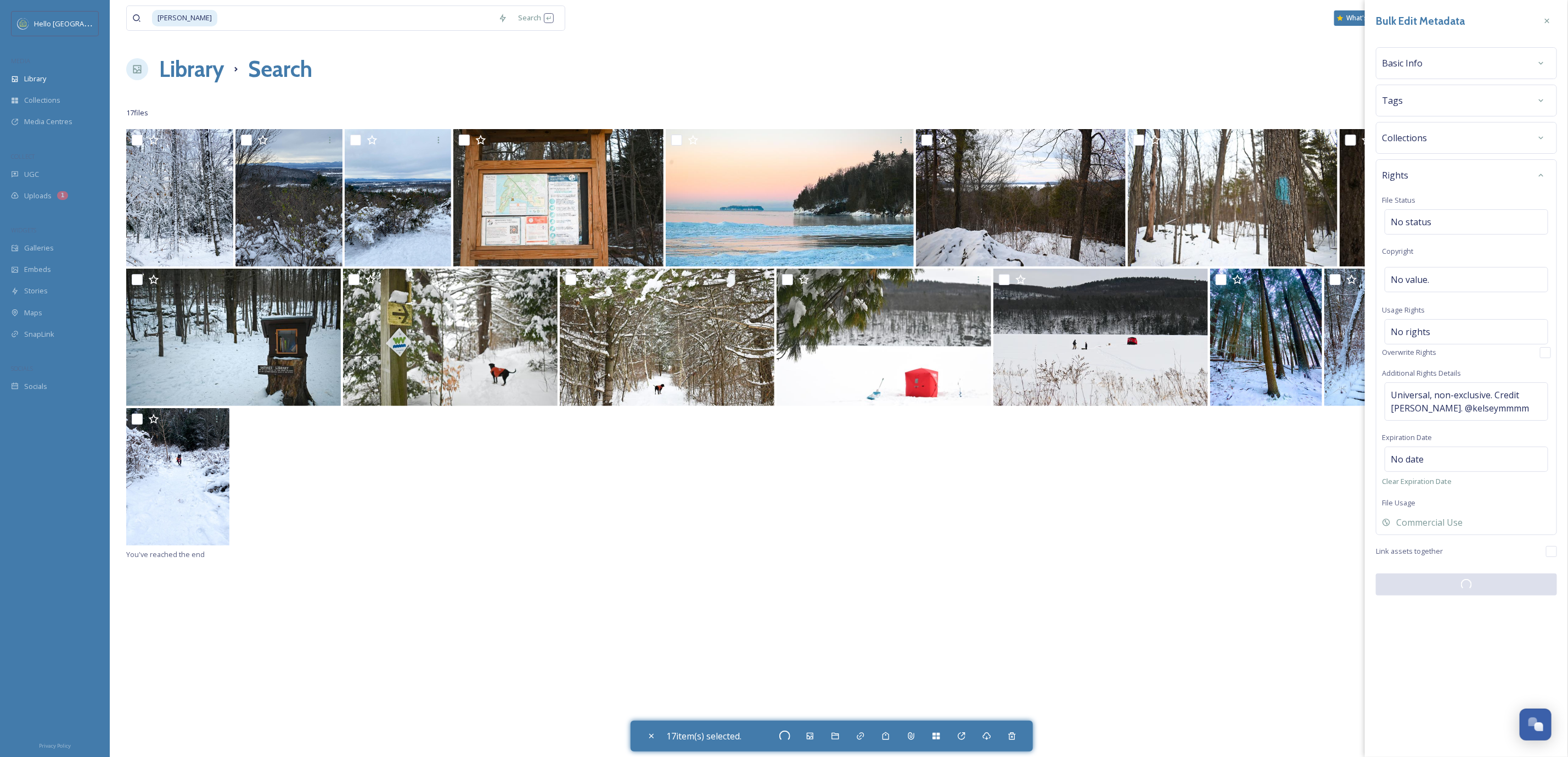
checkbox input "false"
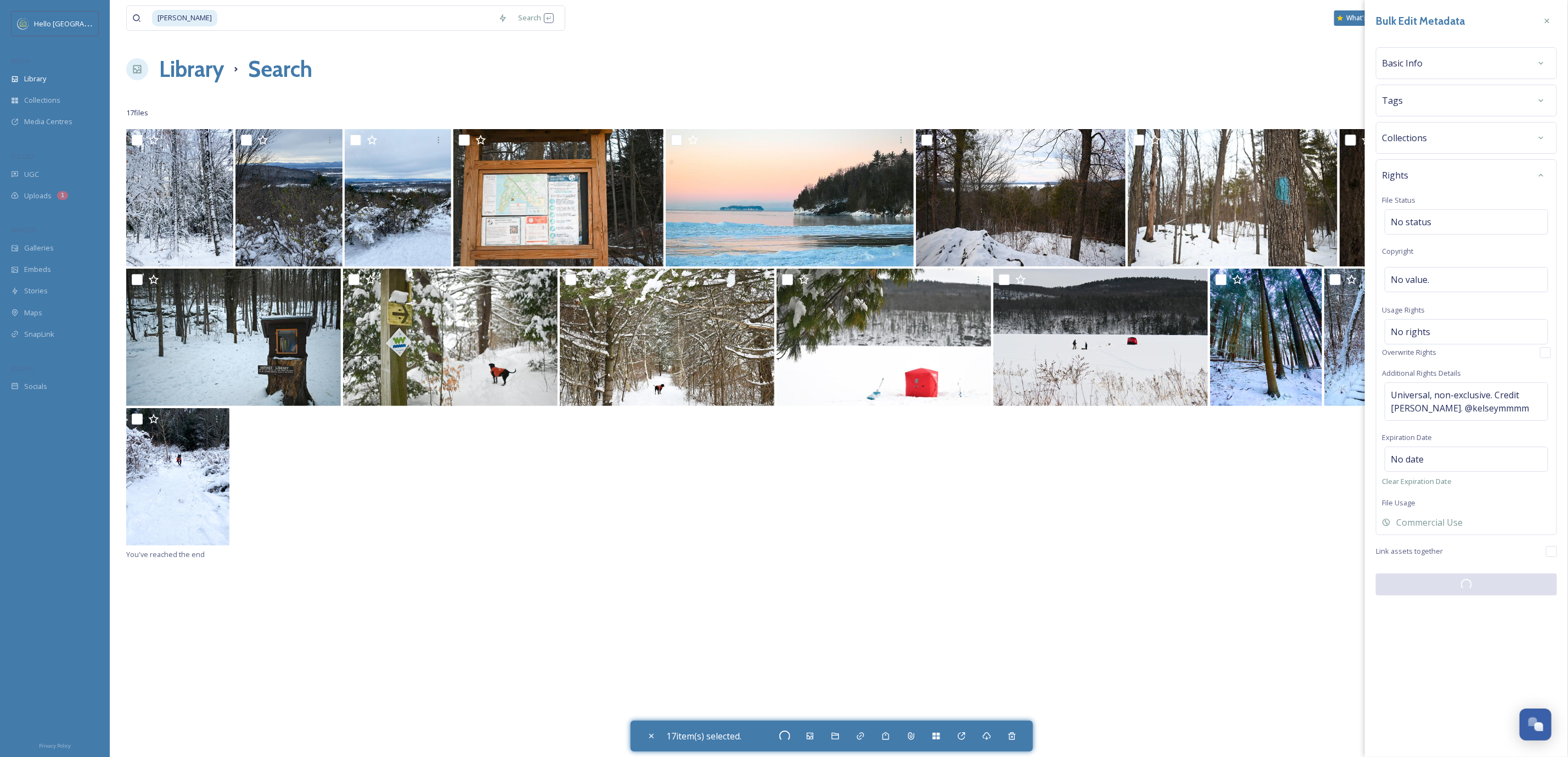
checkbox input "false"
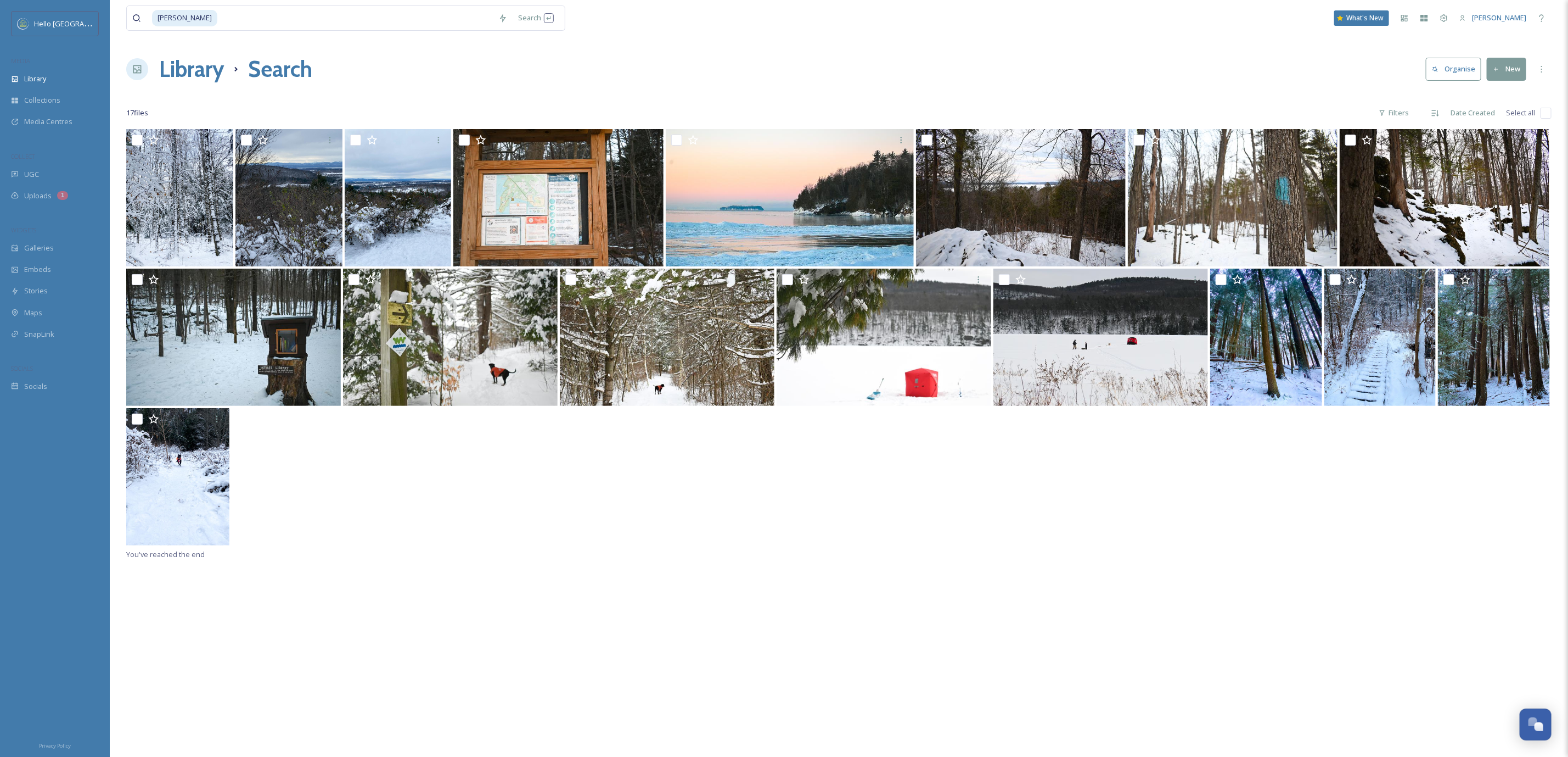
drag, startPoint x: 253, startPoint y: 45, endPoint x: 256, endPoint y: 19, distance: 26.2
click at [253, 45] on div "[PERSON_NAME] Search What's New [PERSON_NAME] Library Search Organise New Your …" at bounding box center [839, 442] width 1458 height 886
click at [256, 19] on input at bounding box center [356, 18] width 275 height 24
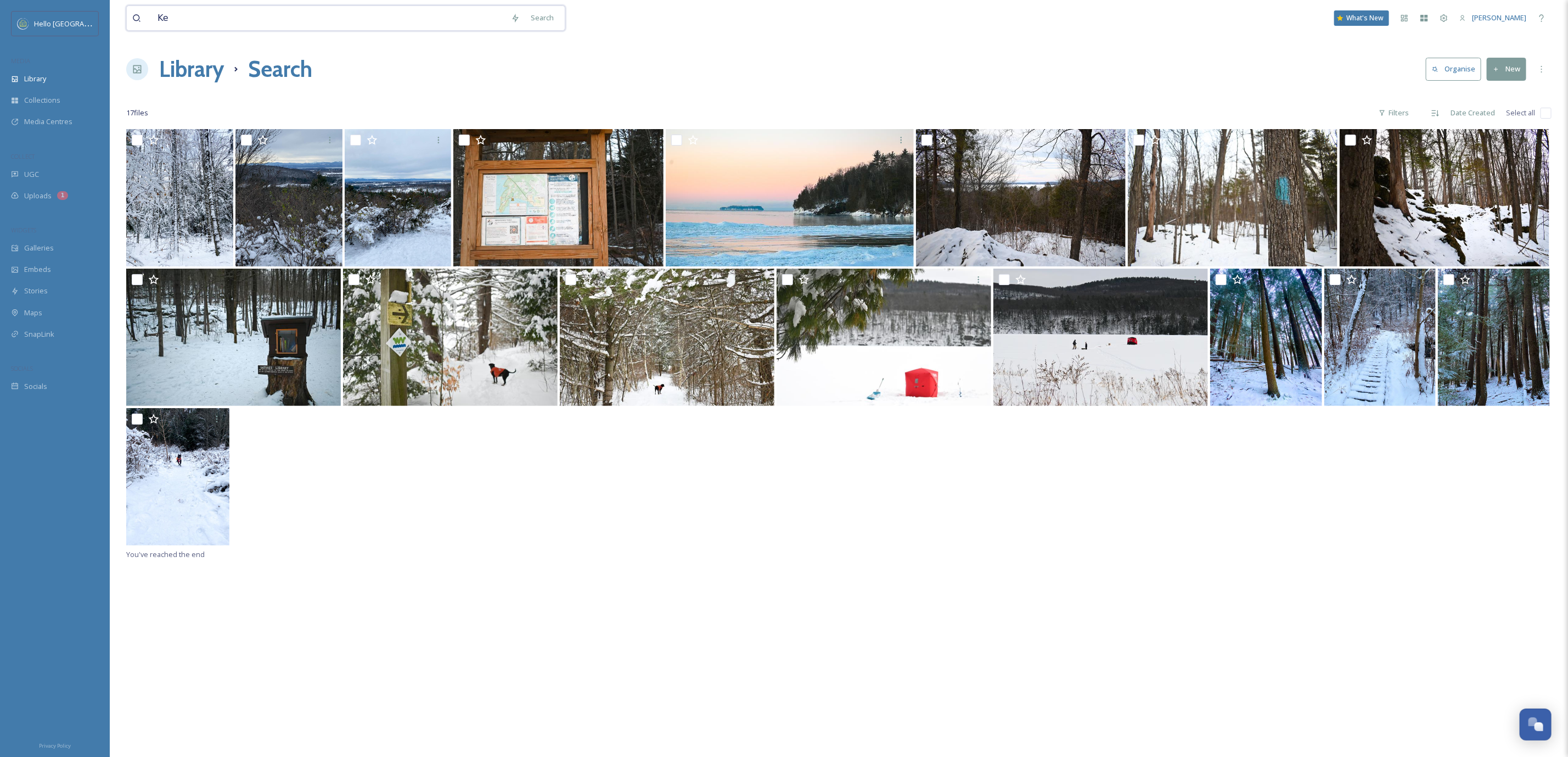
type input "K"
type input "[PERSON_NAME]"
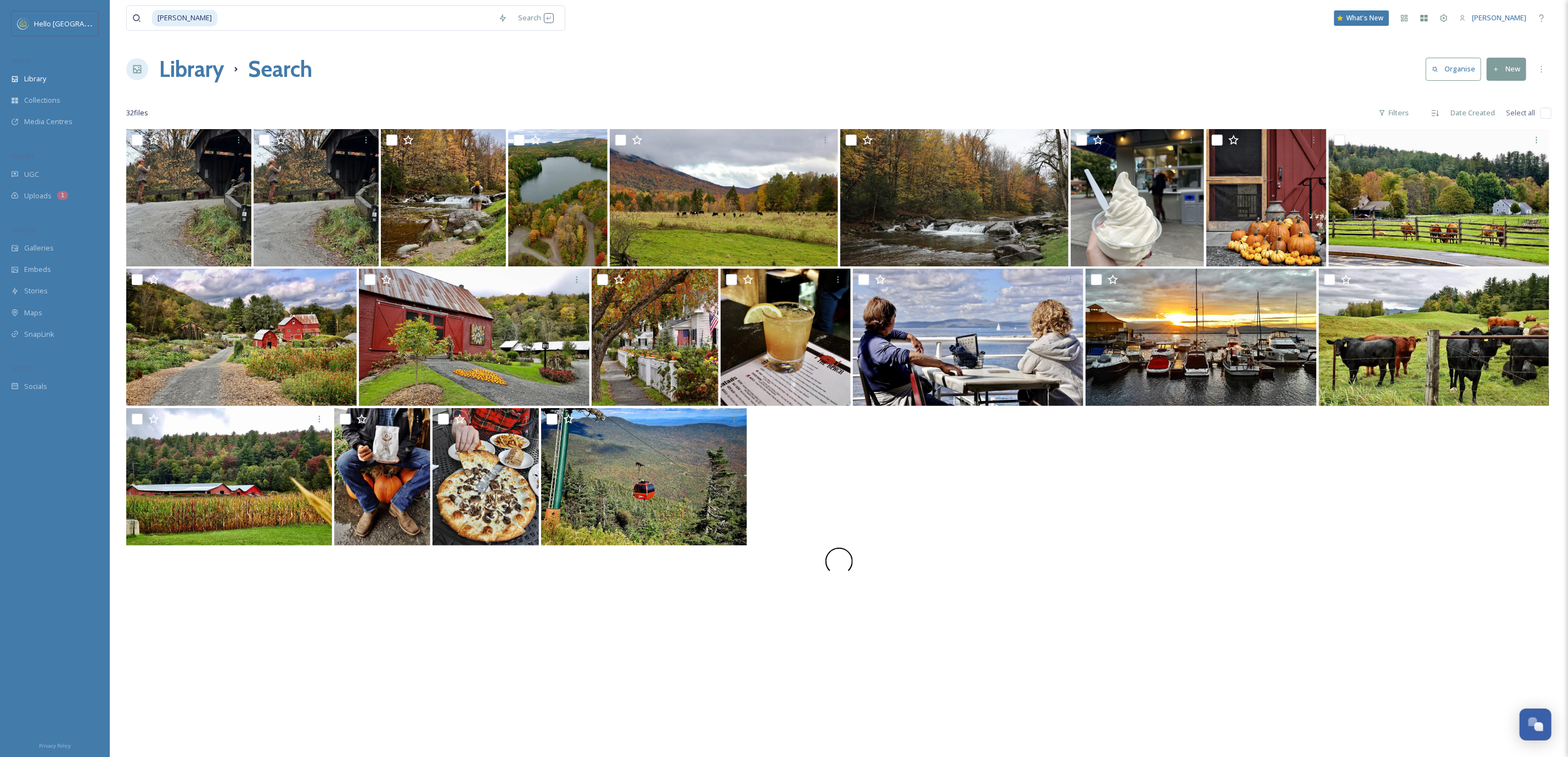
click at [1544, 112] on input "checkbox" at bounding box center [1546, 113] width 11 height 11
checkbox input "true"
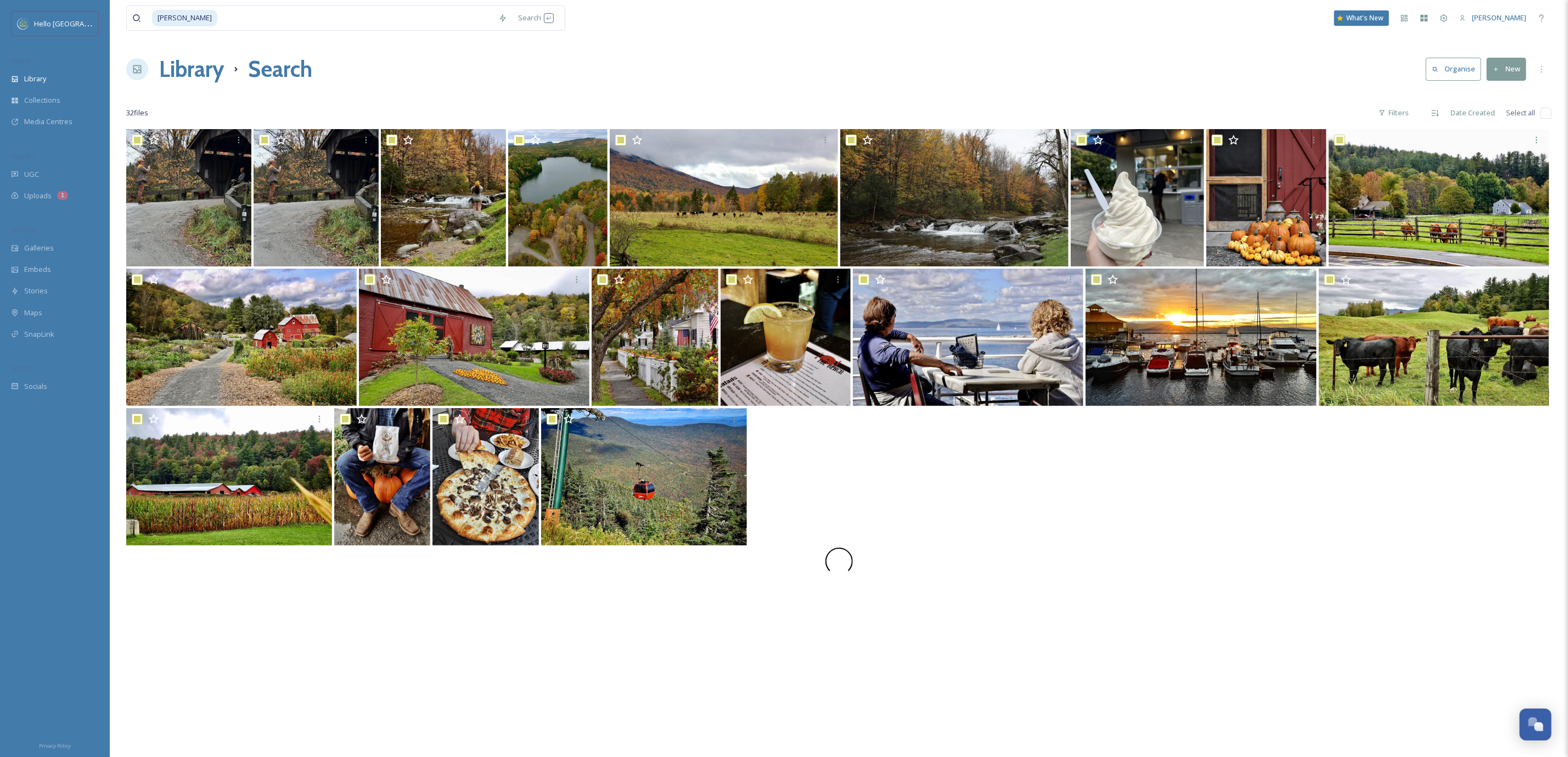
checkbox input "true"
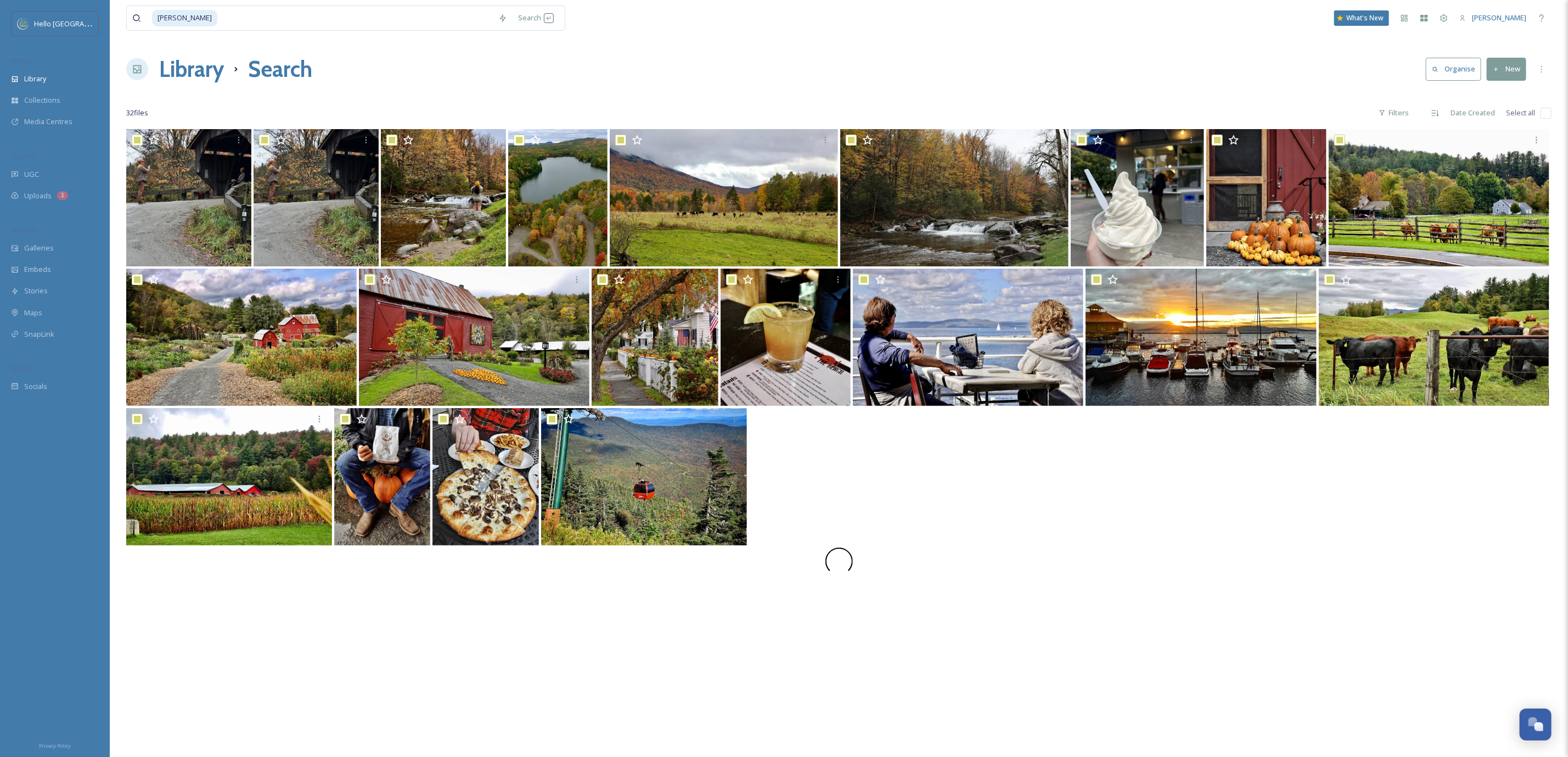
checkbox input "true"
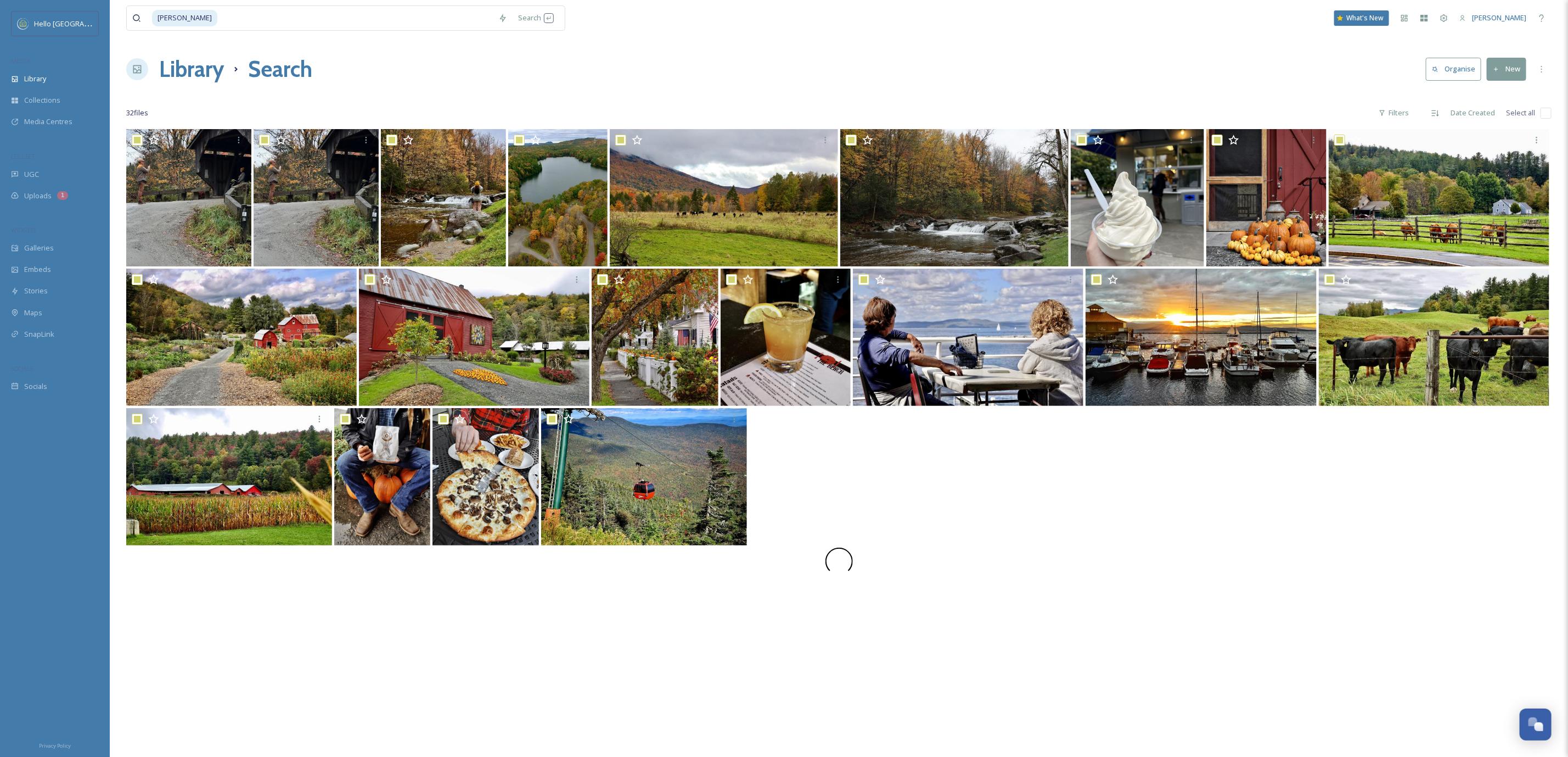
checkbox input "true"
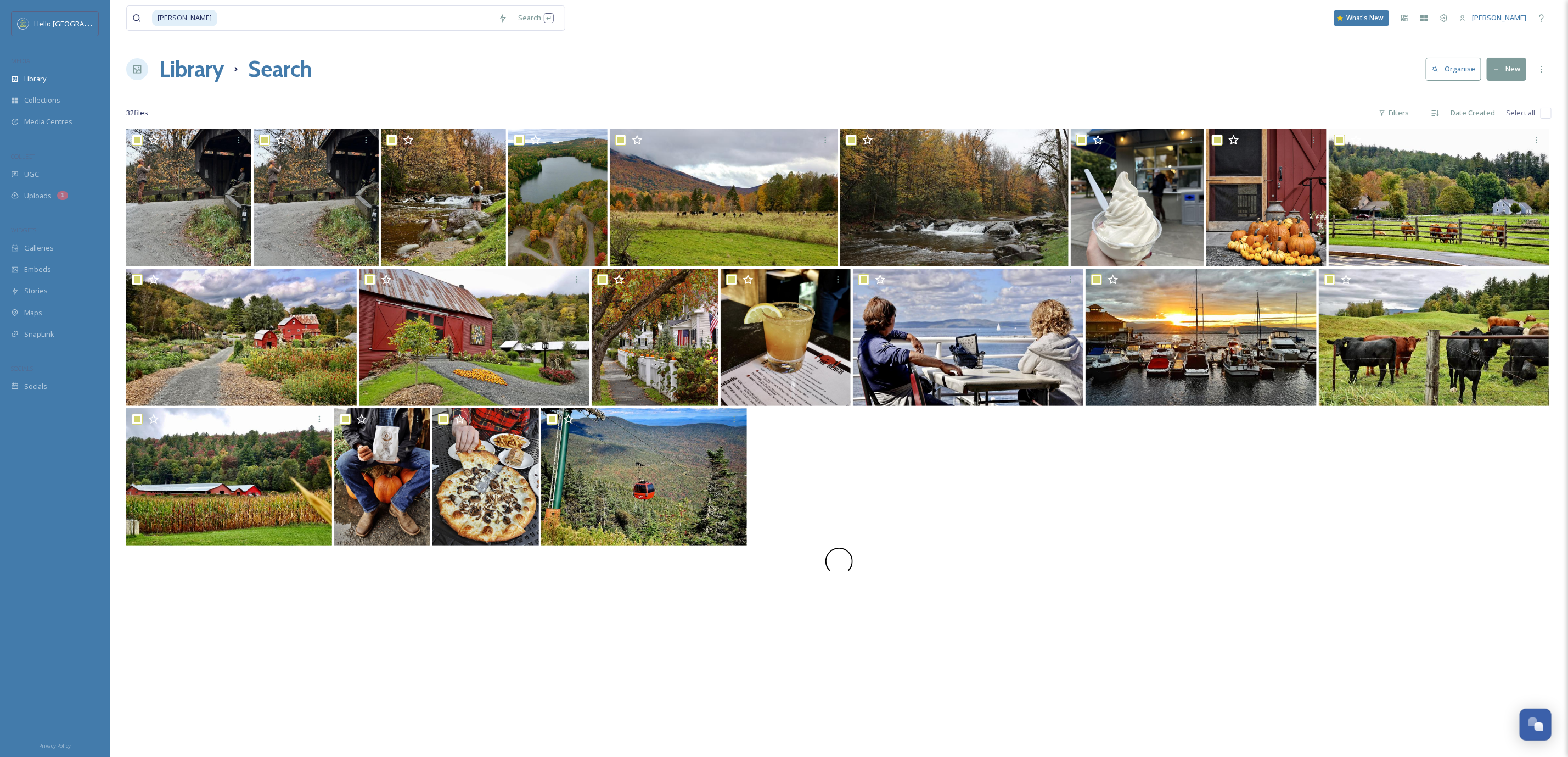
checkbox input "true"
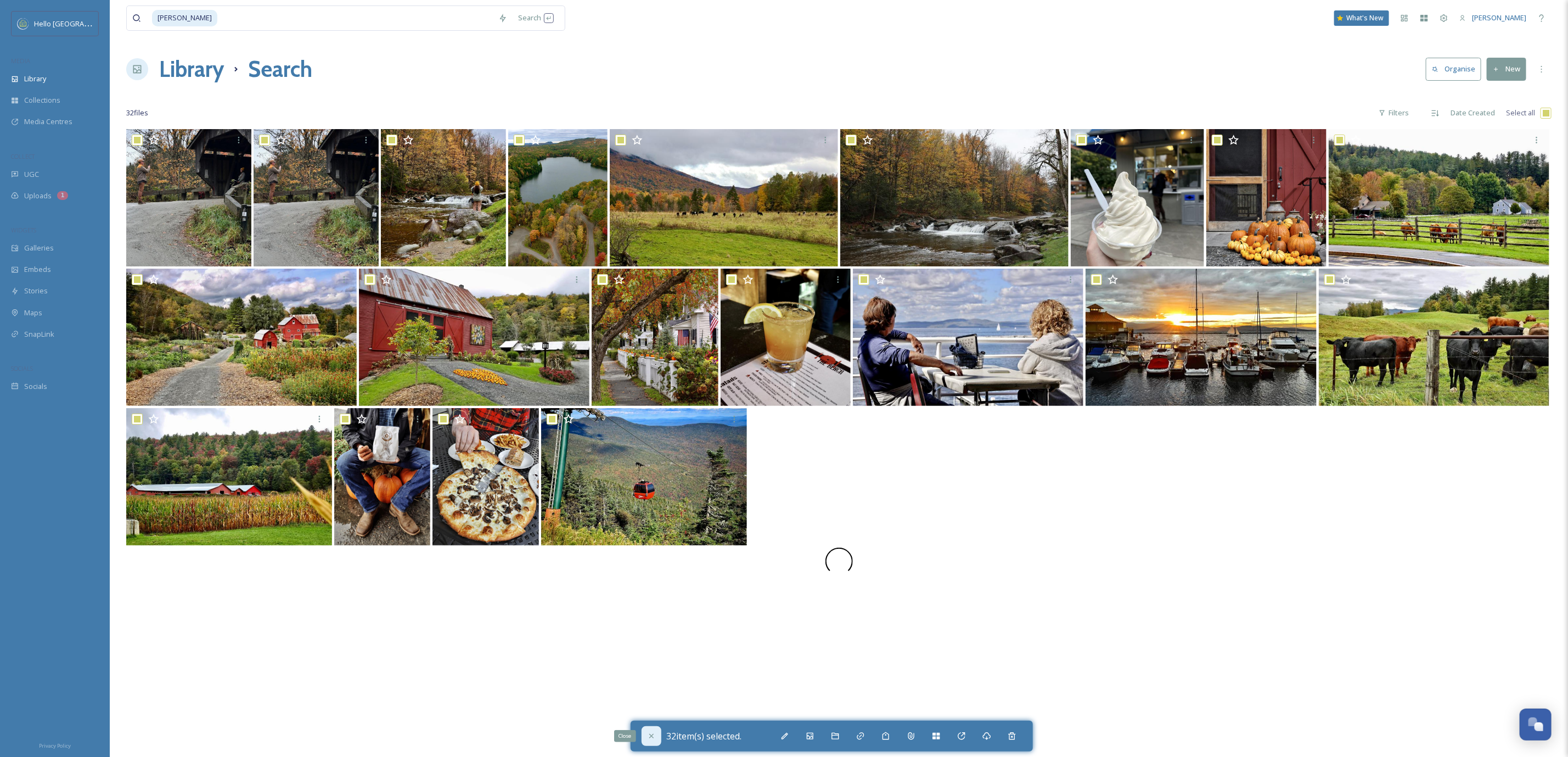
click at [644, 729] on div "Close" at bounding box center [651, 736] width 19 height 20
checkbox input "false"
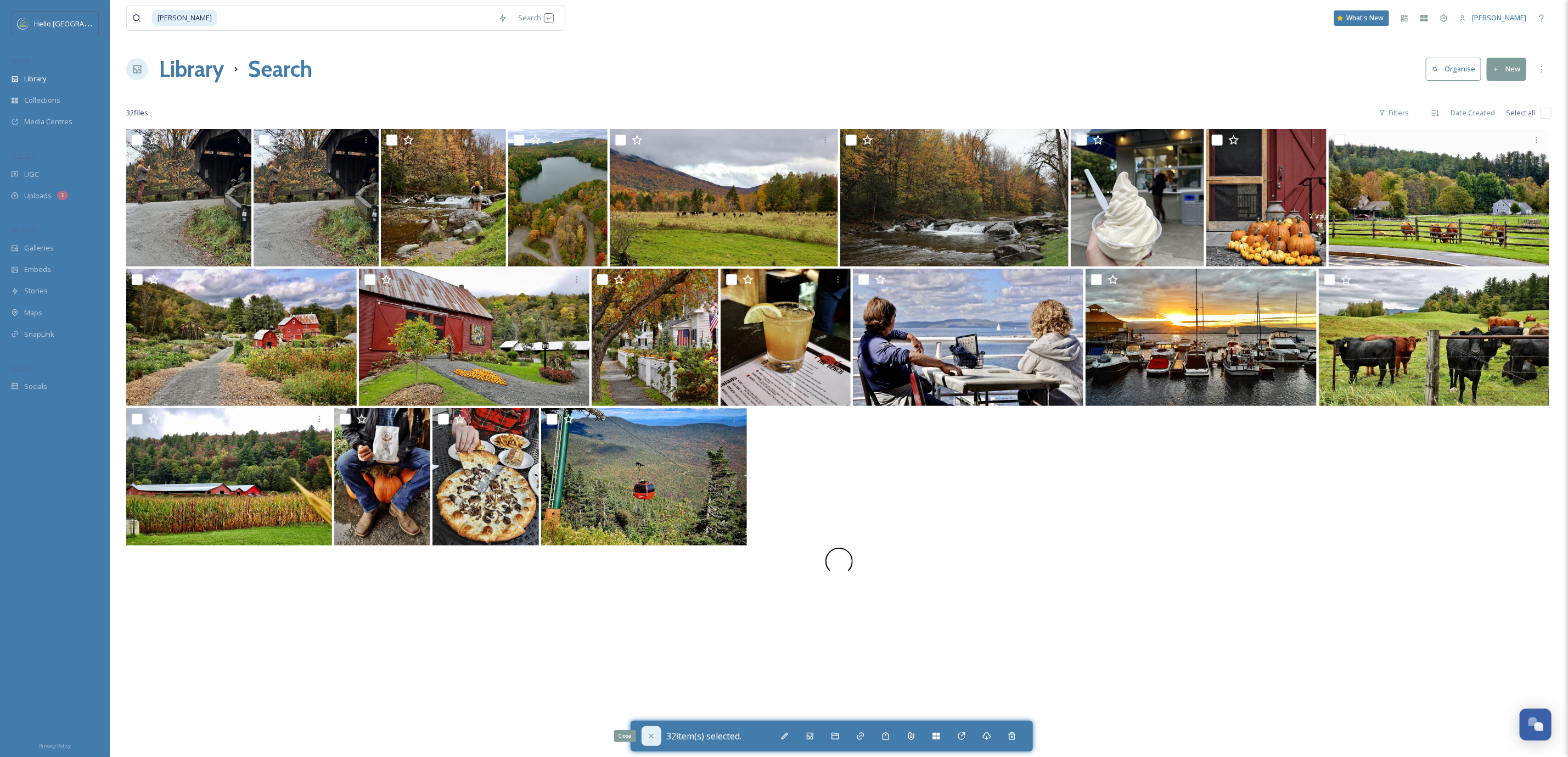
checkbox input "false"
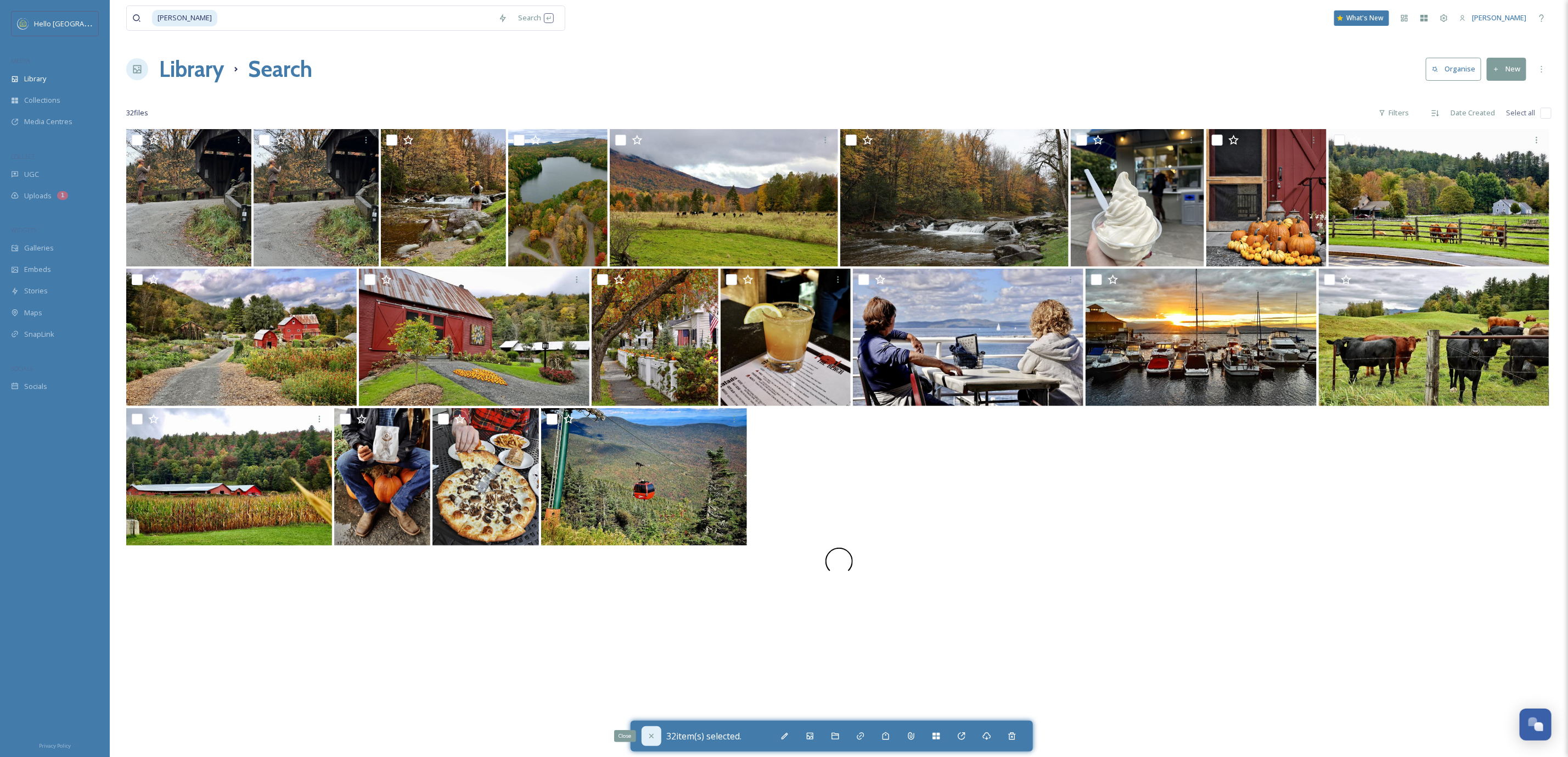
checkbox input "false"
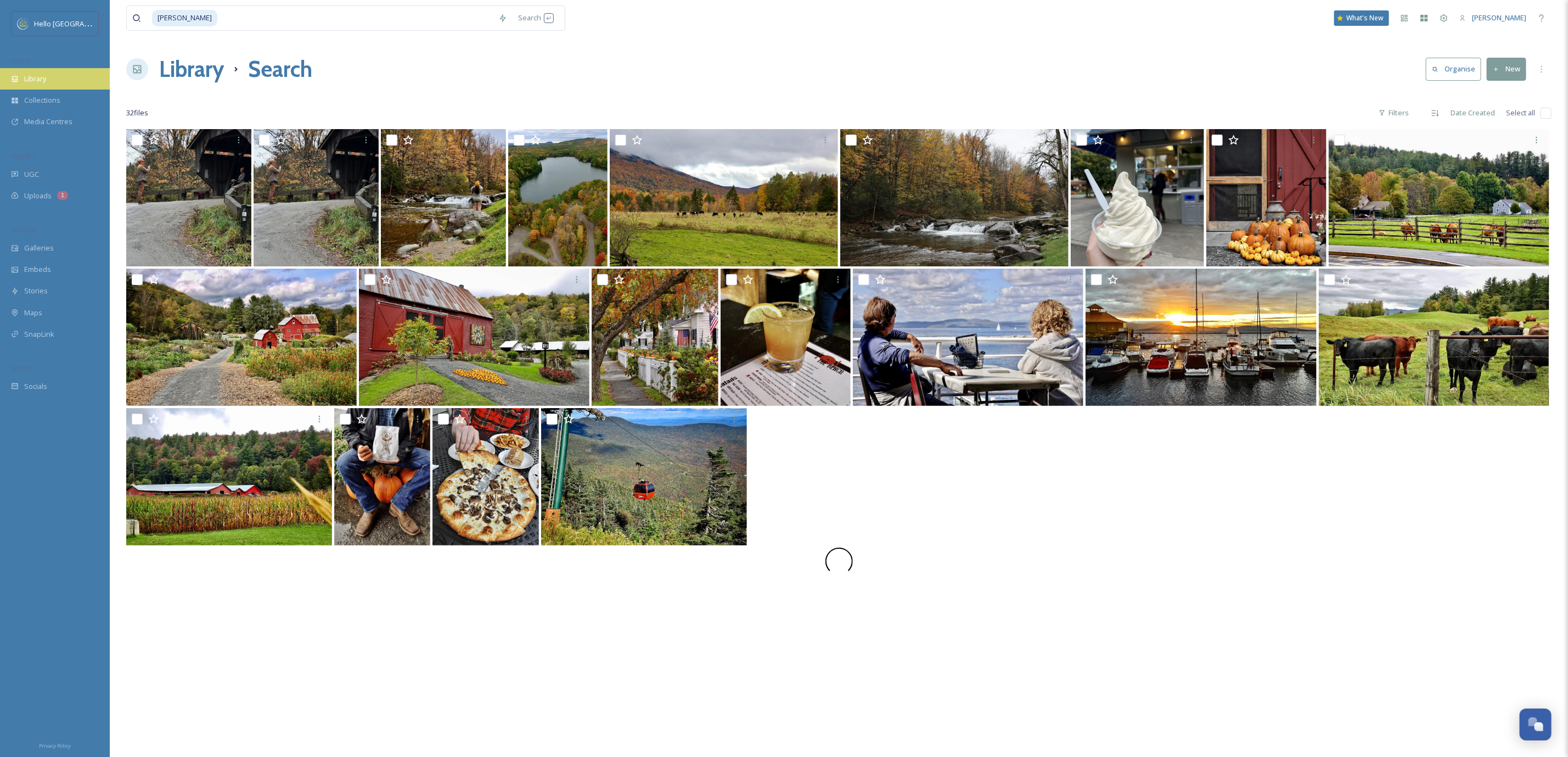
click at [86, 82] on div "Library" at bounding box center [55, 79] width 110 height 21
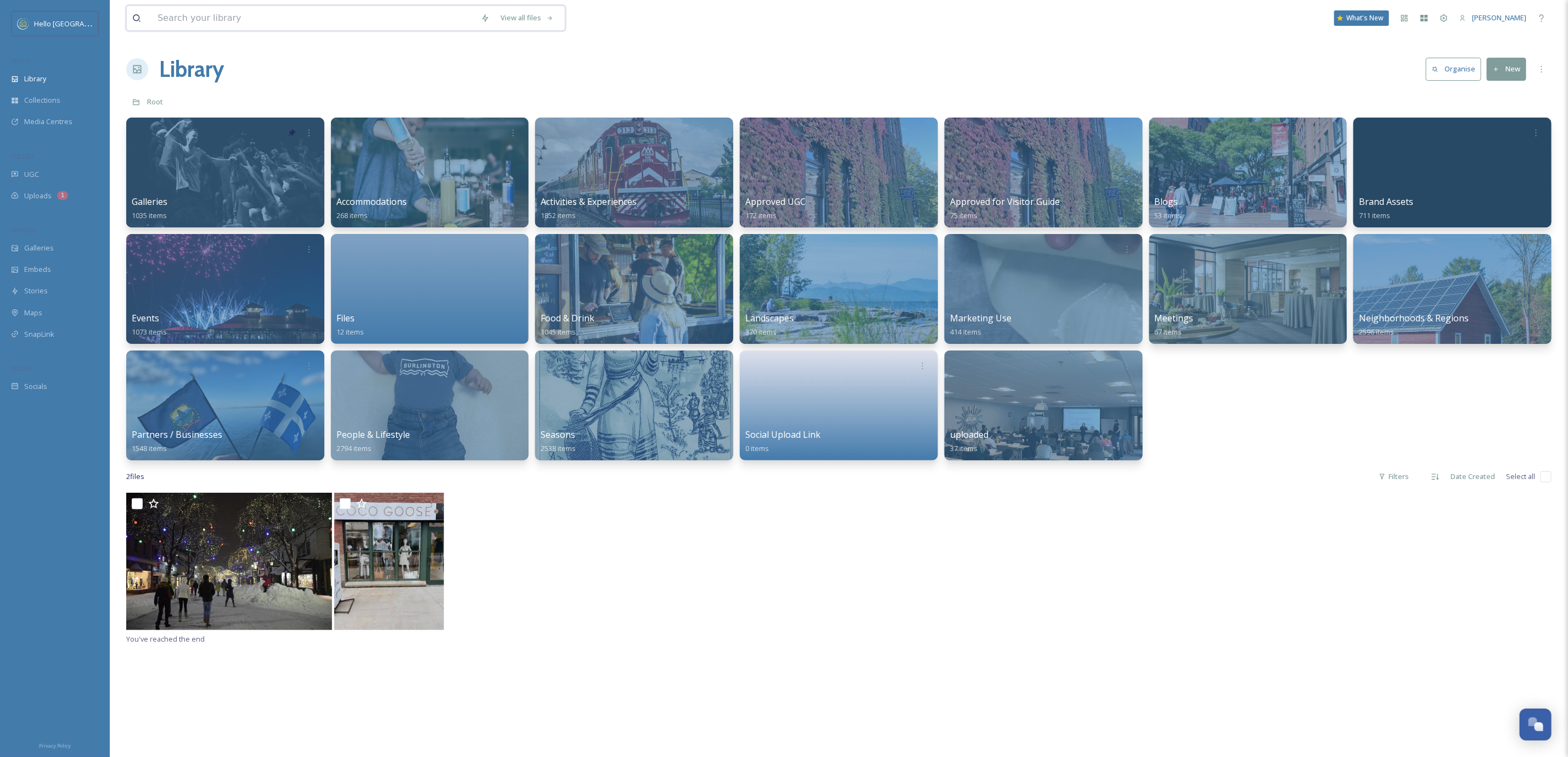
click at [421, 23] on input at bounding box center [314, 18] width 323 height 24
click at [412, 24] on input "a" at bounding box center [329, 18] width 353 height 24
